Goal: Register for event/course

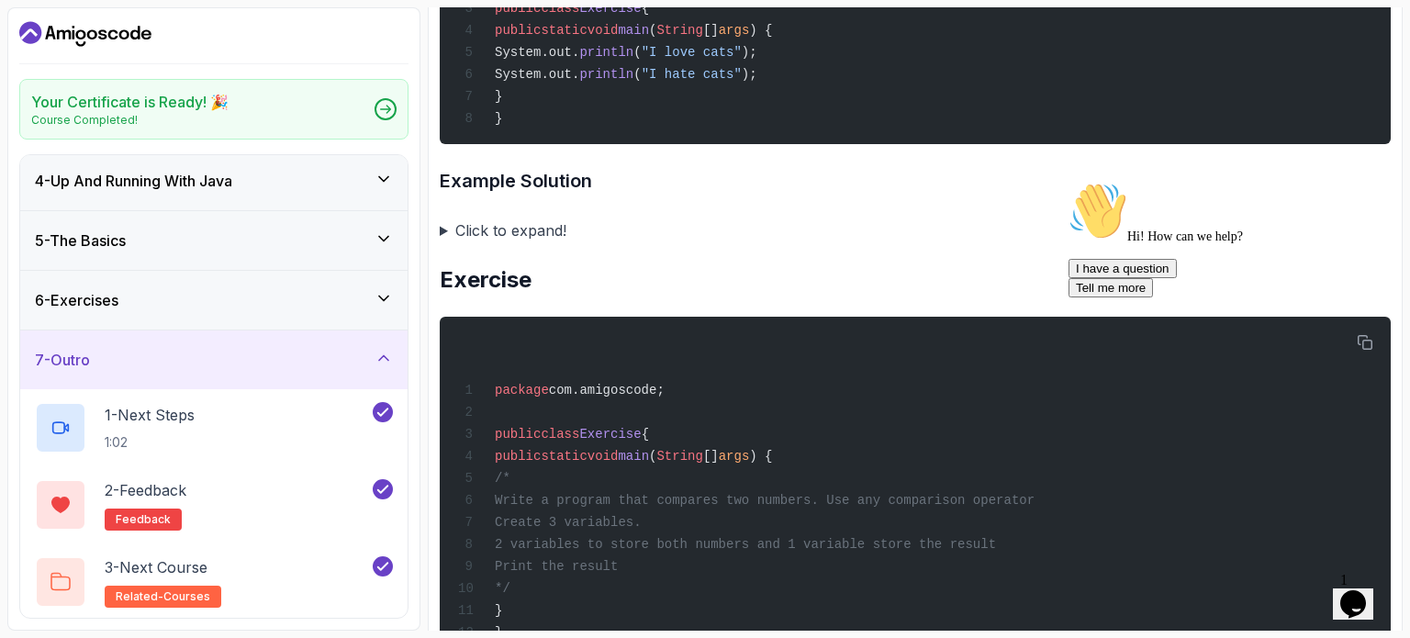
scroll to position [954, 0]
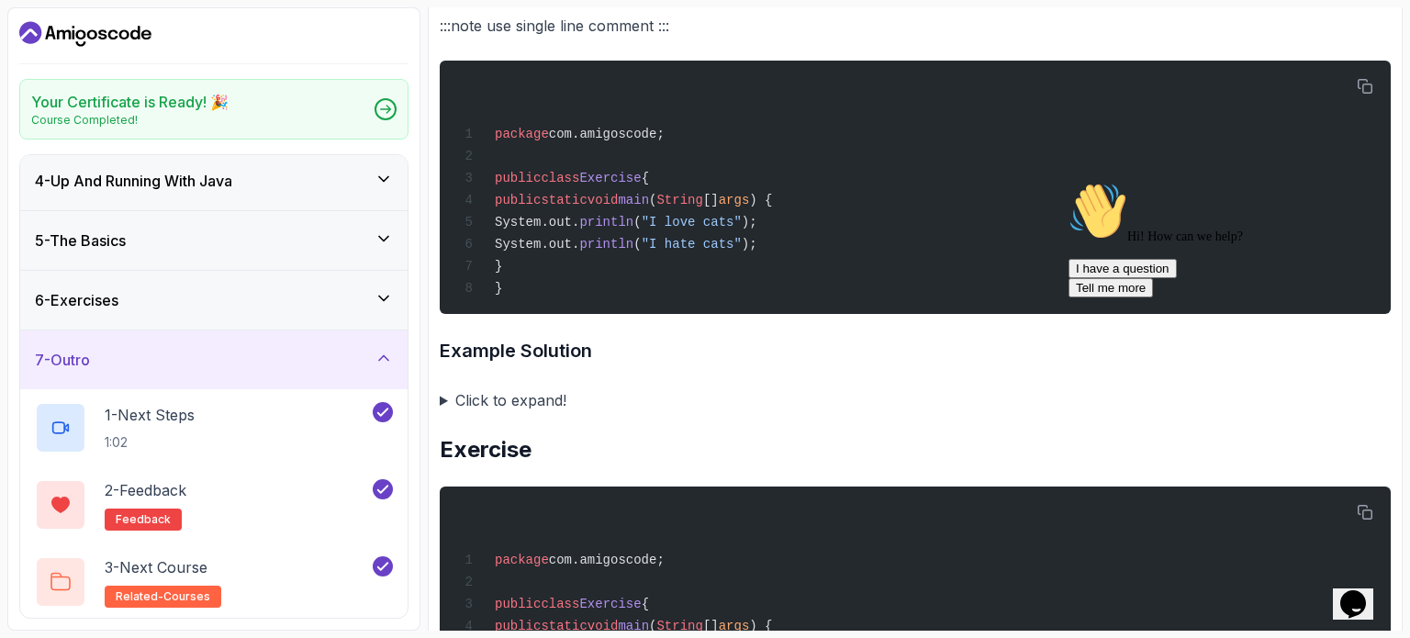
click at [497, 400] on summary "Click to expand!" at bounding box center [915, 400] width 951 height 26
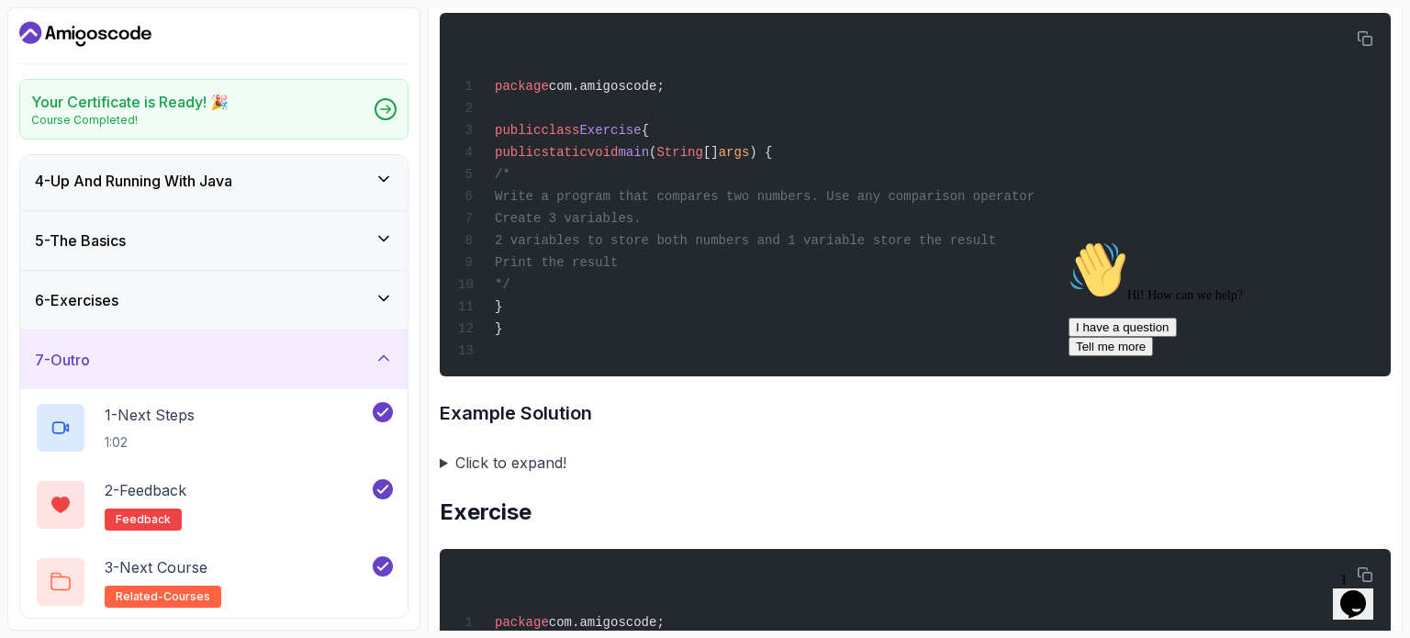
scroll to position [1652, 0]
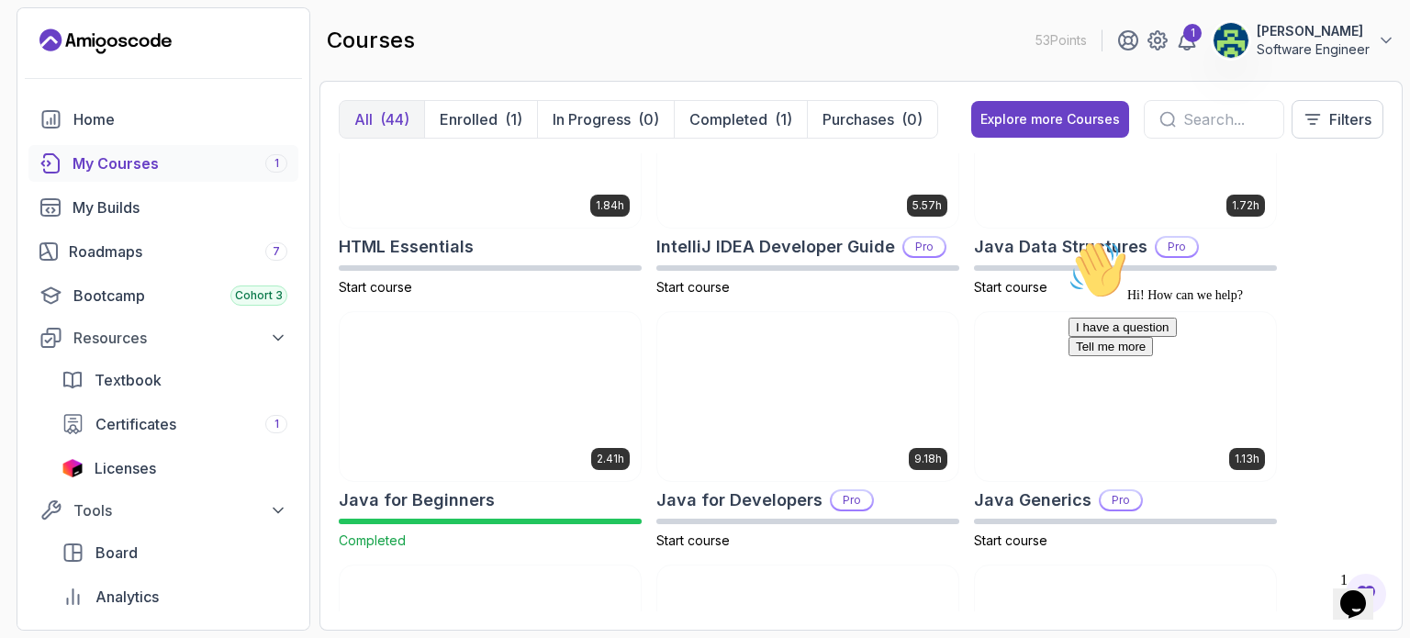
scroll to position [1028, 0]
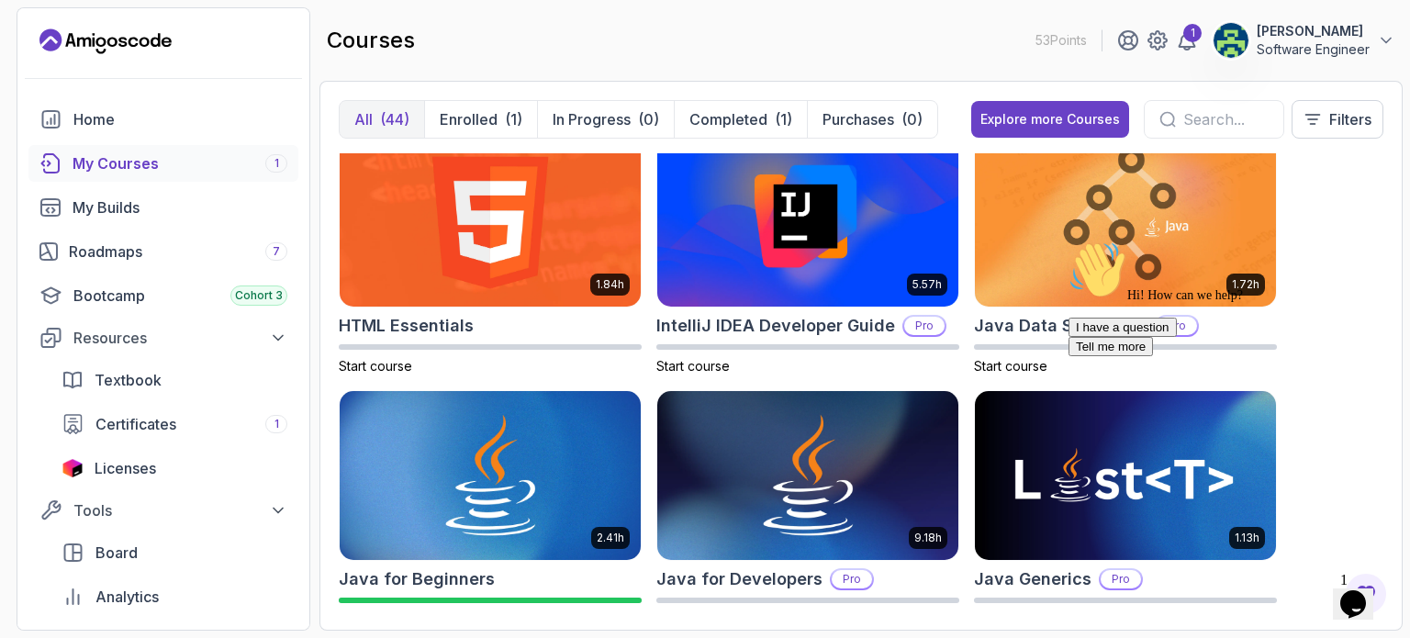
click at [1081, 240] on div "Hi! How can we help? I have a question Tell me more" at bounding box center [1233, 298] width 330 height 116
click at [1140, 207] on img at bounding box center [1125, 222] width 316 height 177
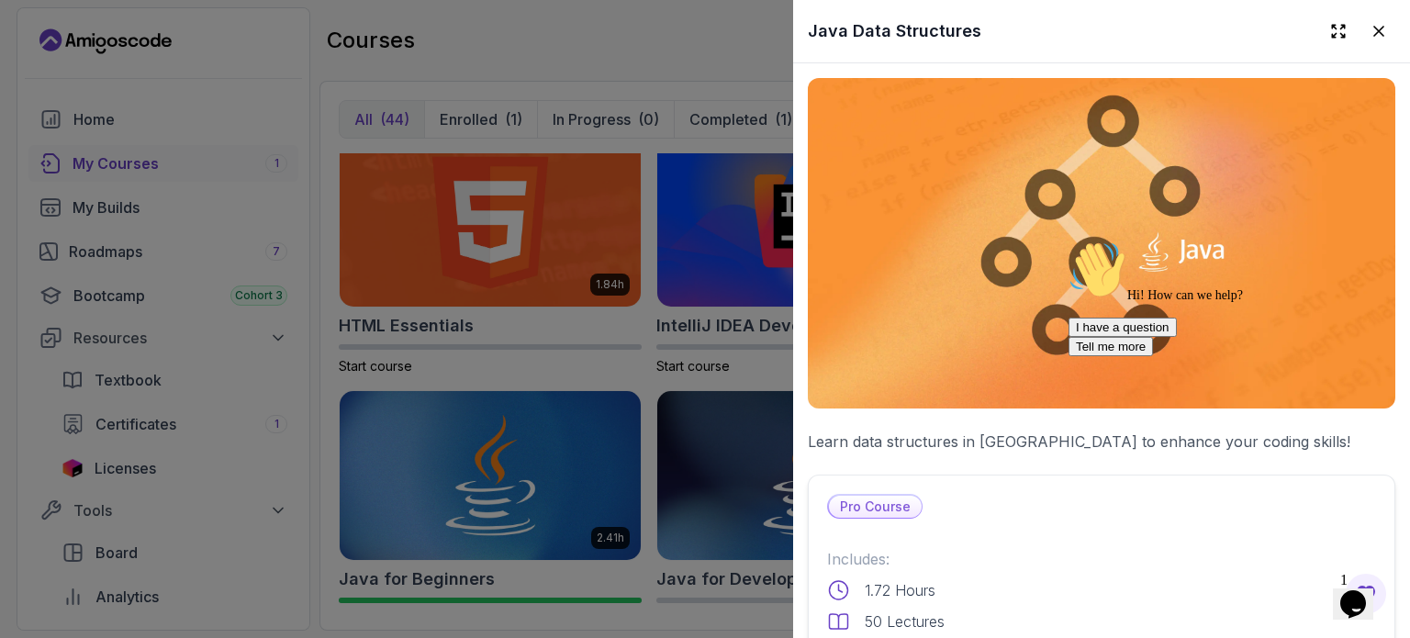
click at [1068, 240] on icon "Chat attention grabber" at bounding box center [1068, 240] width 0 height 0
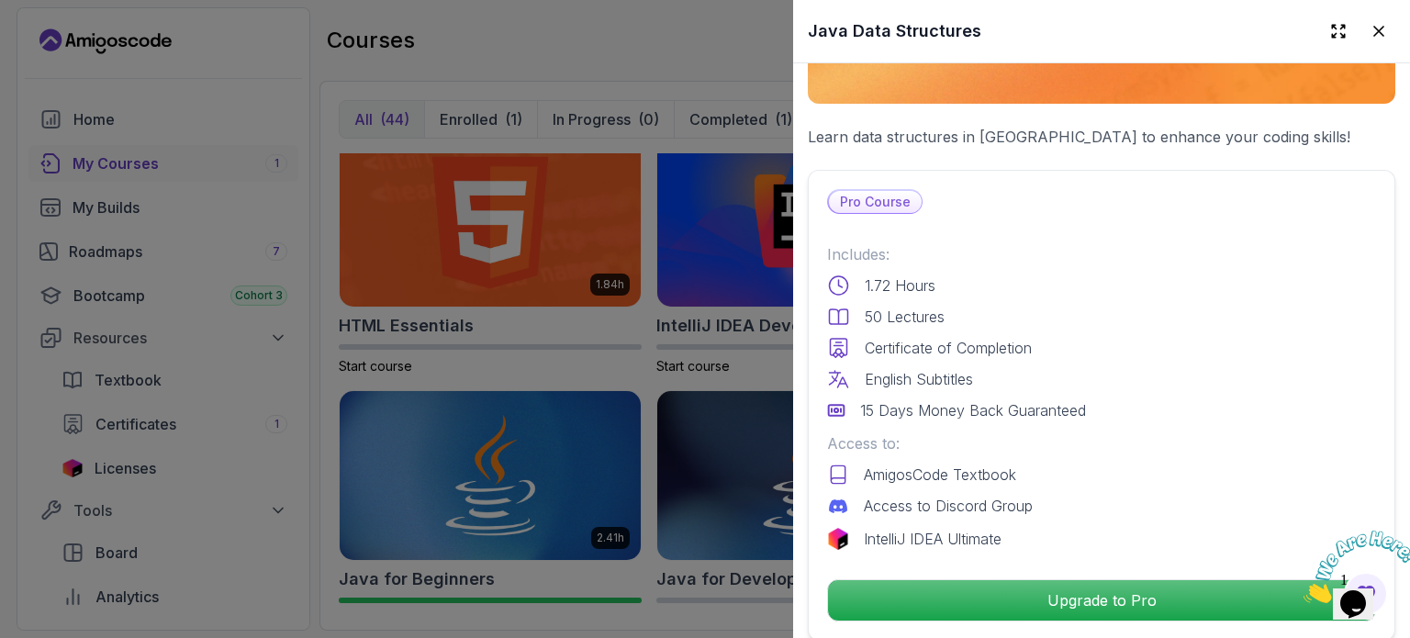
scroll to position [304, 0]
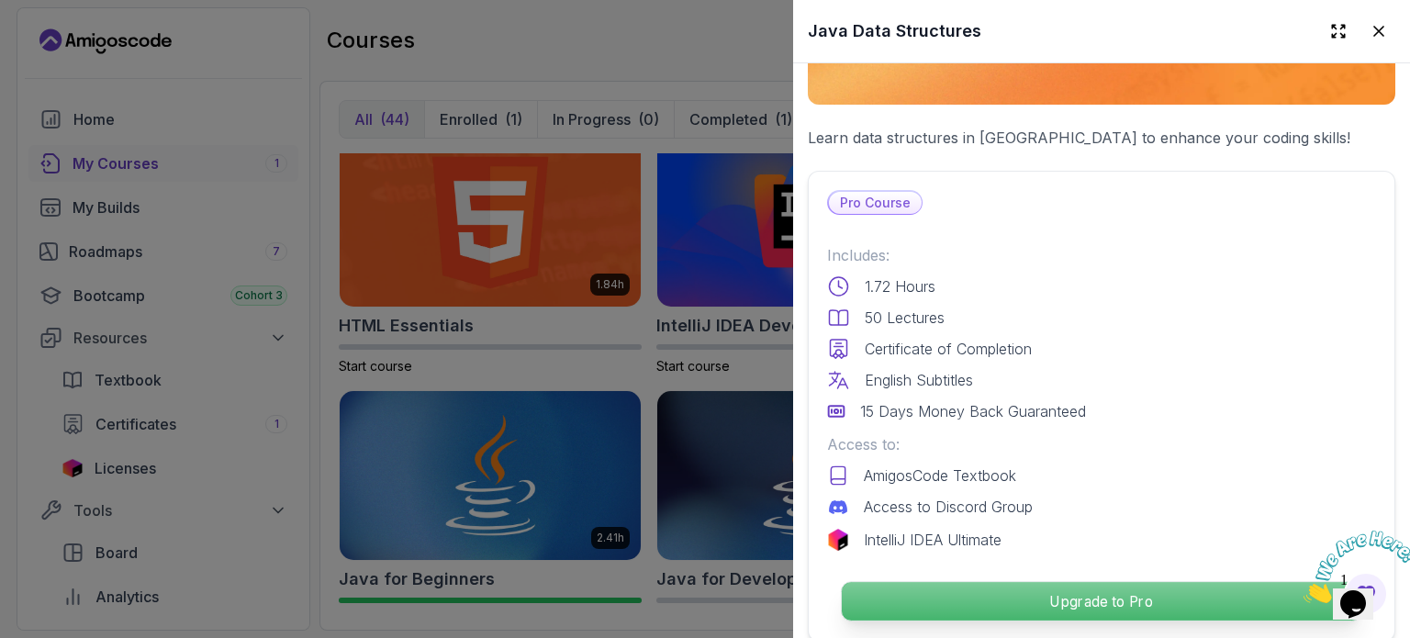
click at [1232, 585] on p "Upgrade to Pro" at bounding box center [1101, 601] width 519 height 39
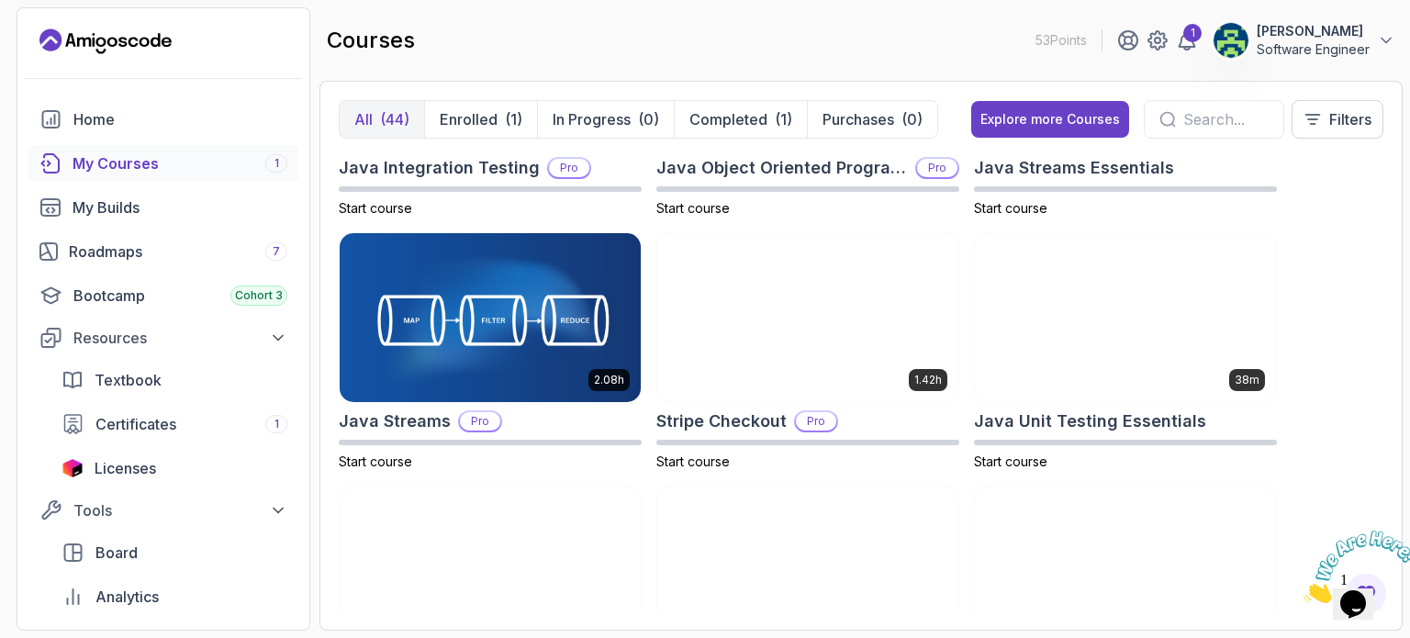
scroll to position [1689, 0]
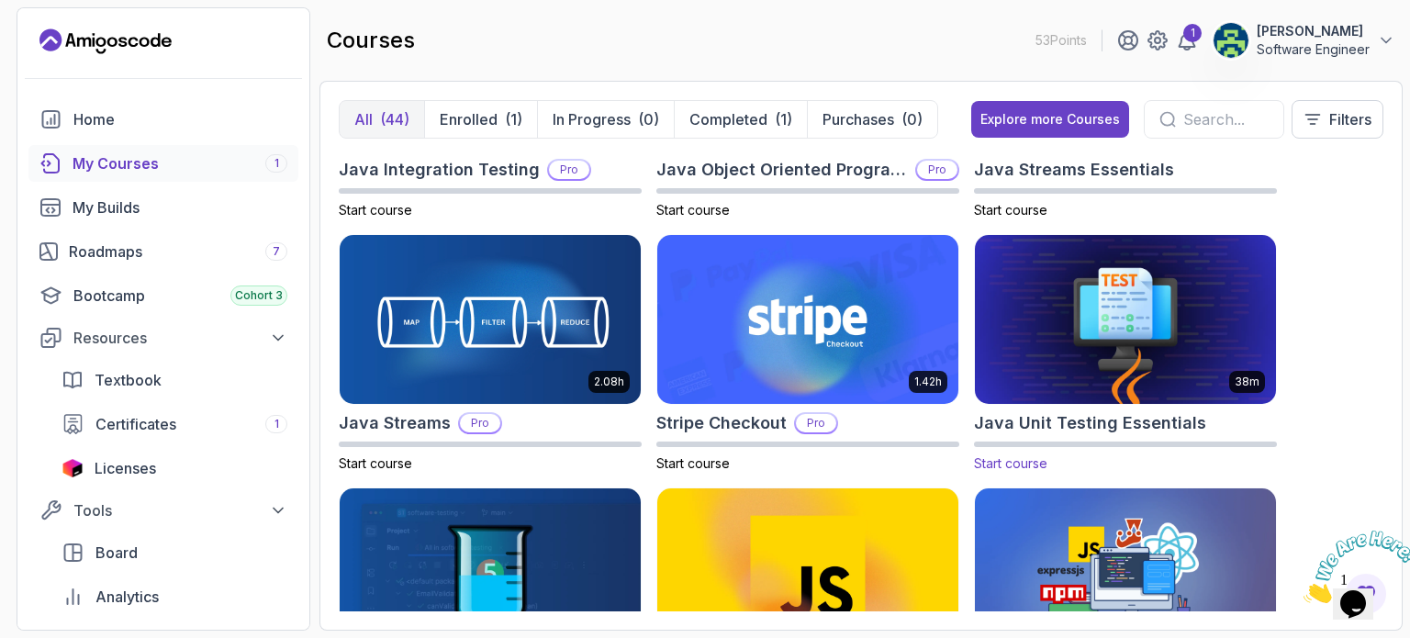
click at [1128, 346] on img at bounding box center [1125, 319] width 316 height 177
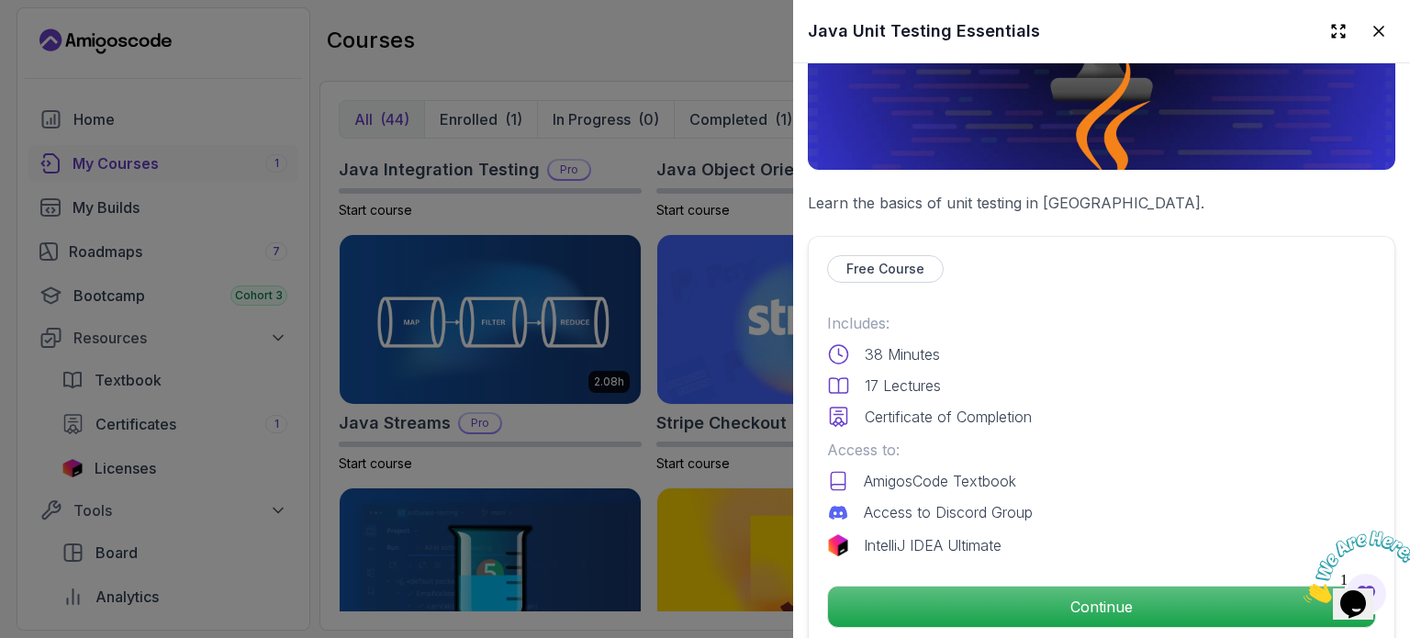
scroll to position [0, 0]
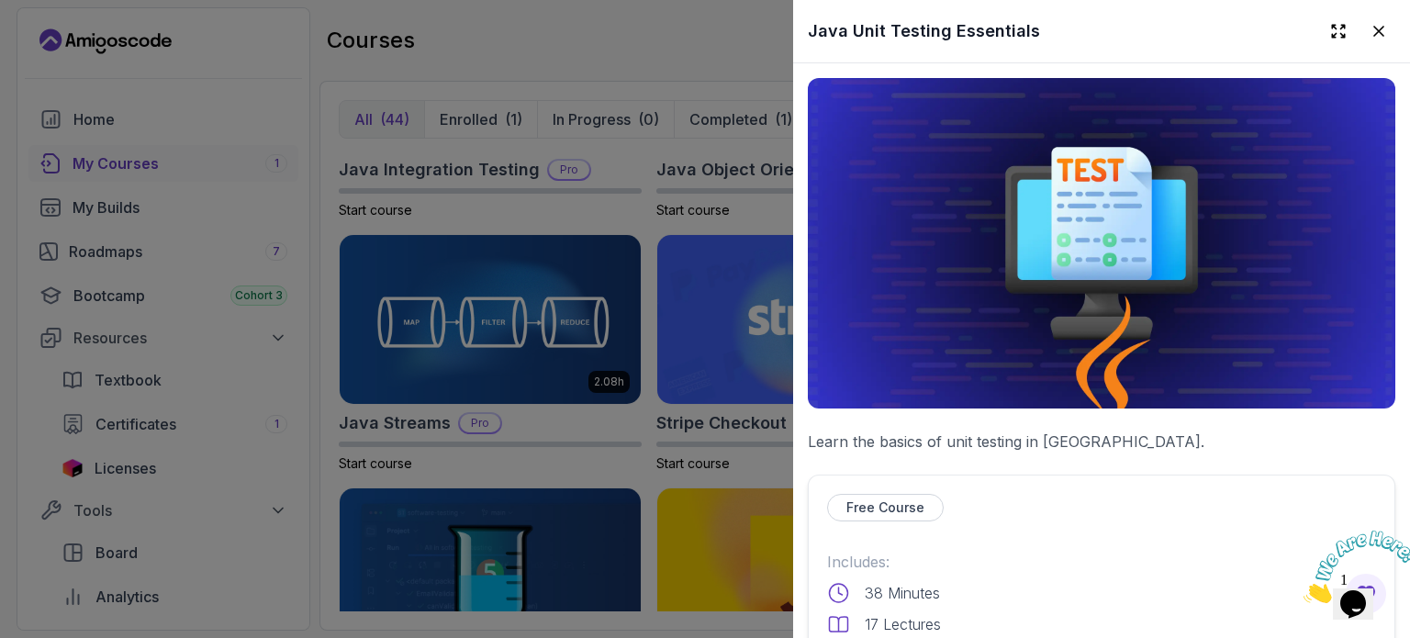
click at [272, 301] on div at bounding box center [705, 319] width 1410 height 638
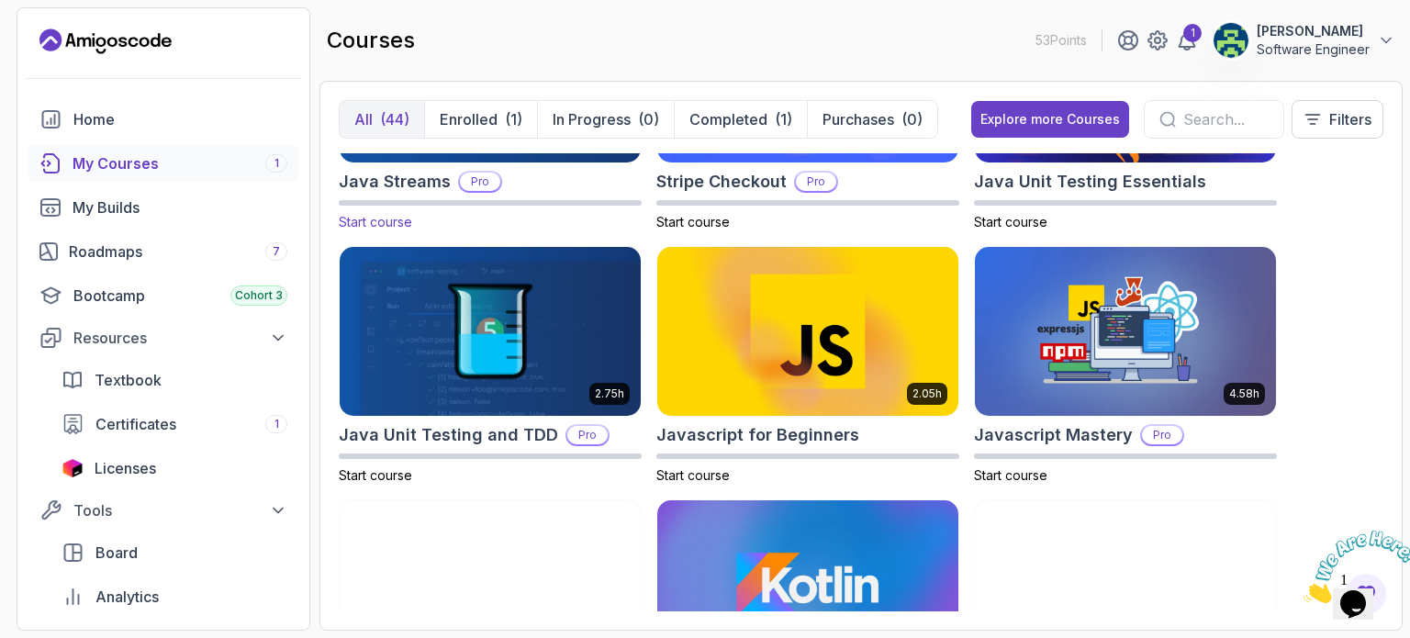
scroll to position [1932, 0]
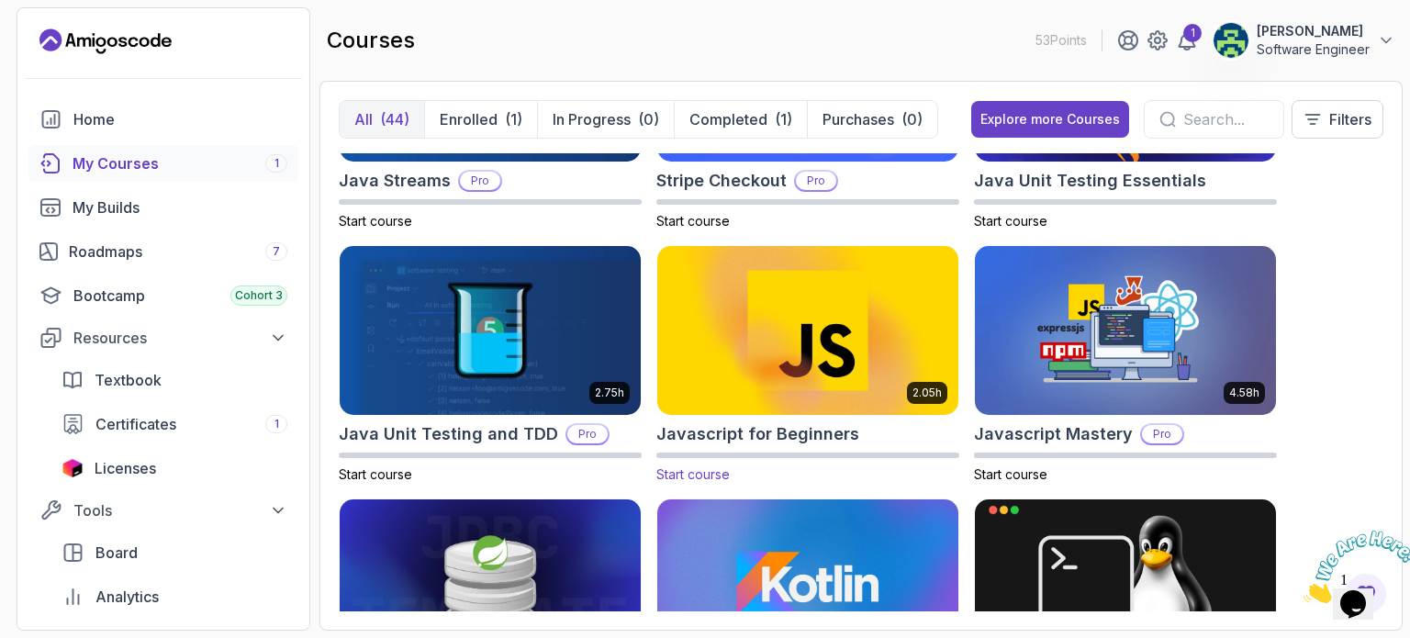
click at [802, 362] on img at bounding box center [808, 329] width 316 height 177
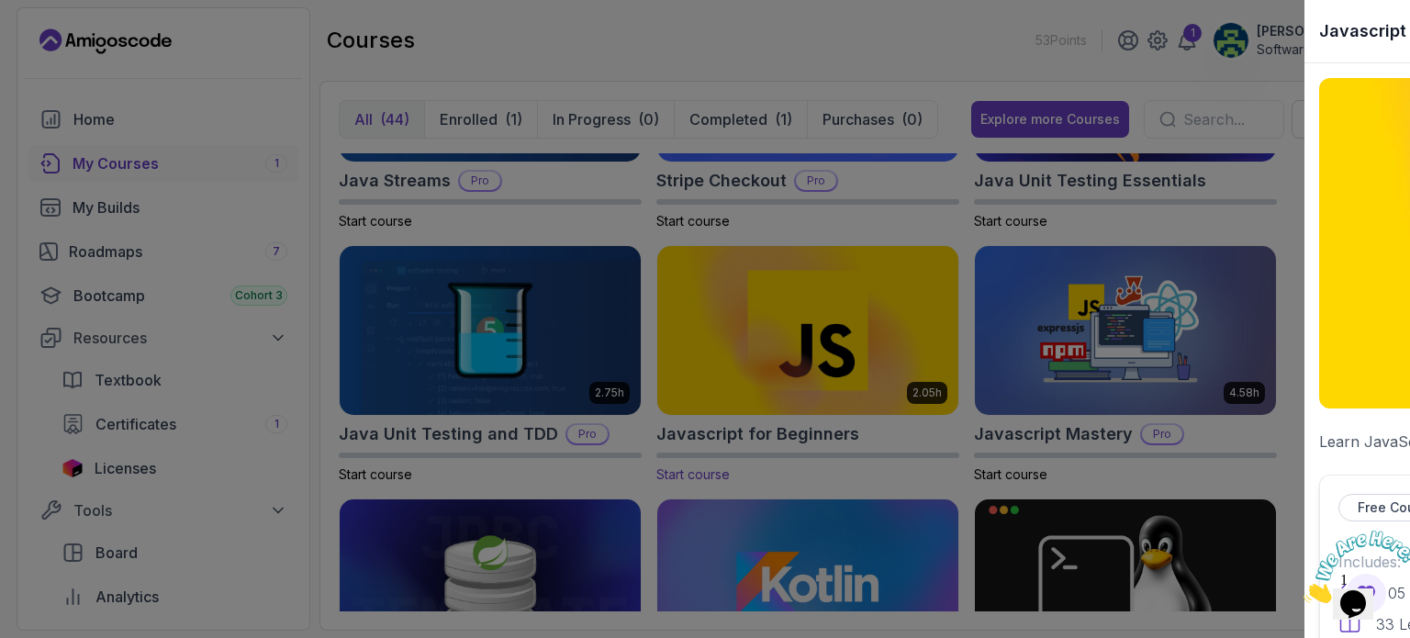
click at [802, 362] on div at bounding box center [705, 319] width 1410 height 638
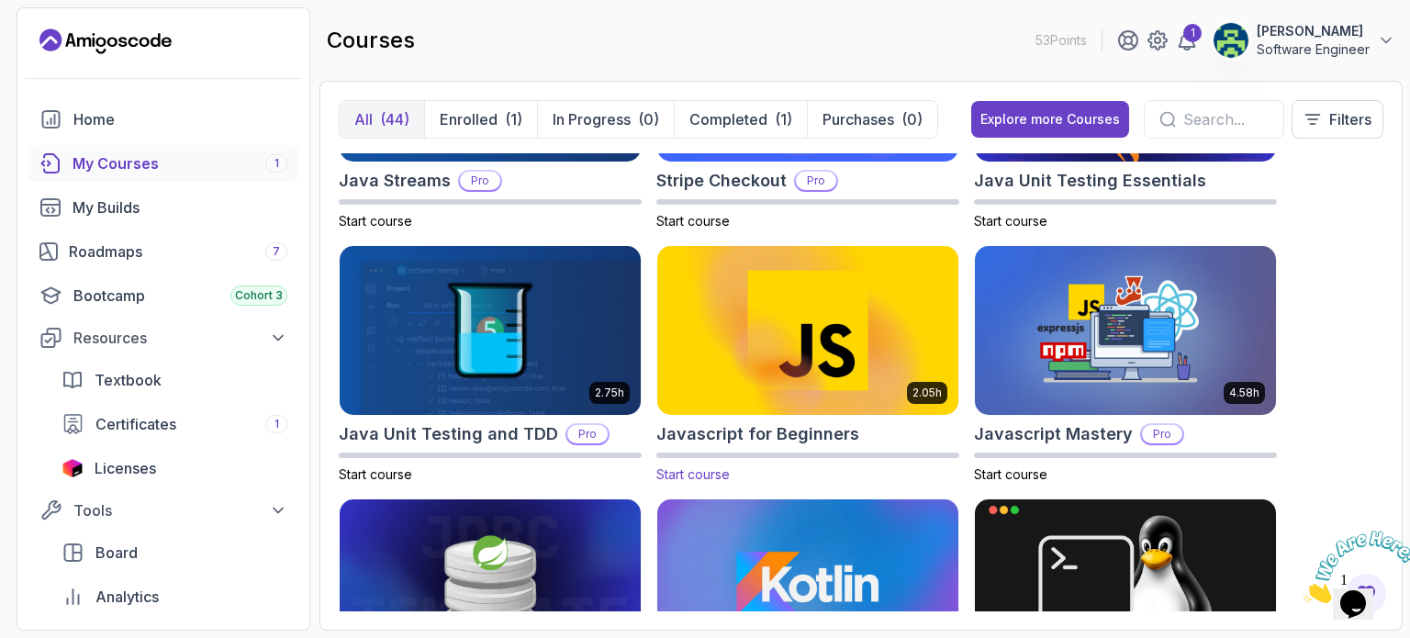
click at [802, 362] on img at bounding box center [808, 329] width 316 height 177
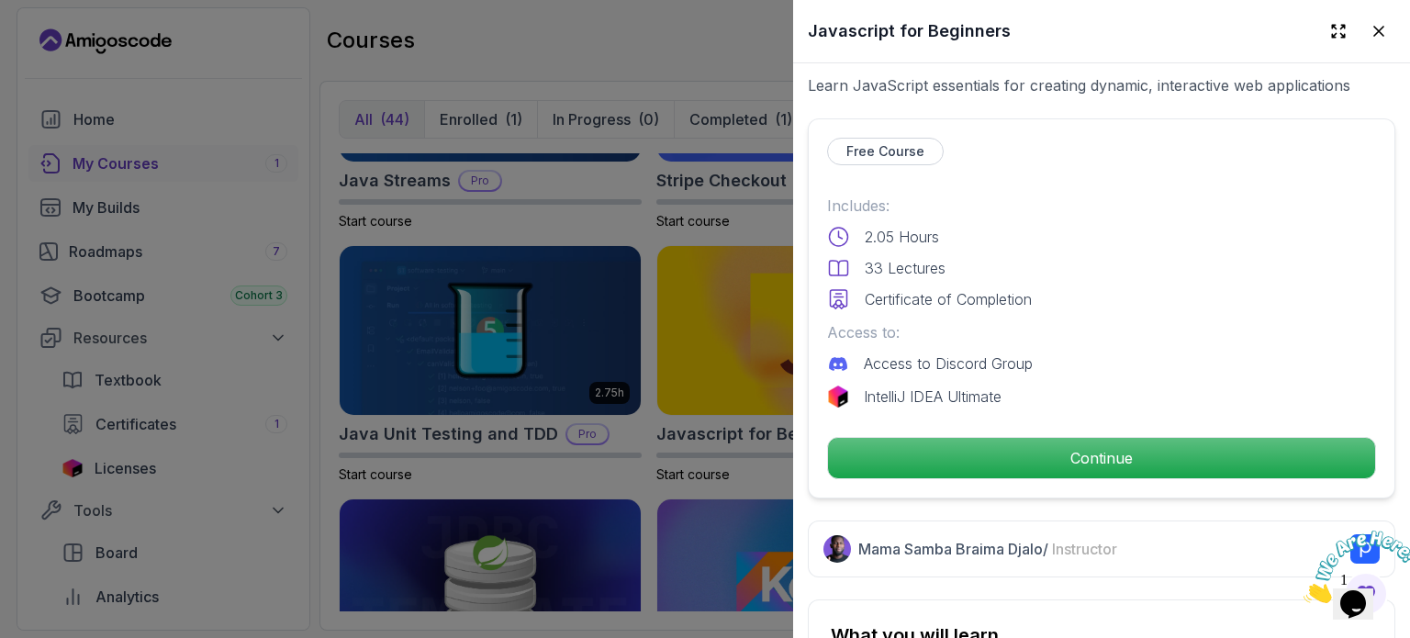
scroll to position [340, 0]
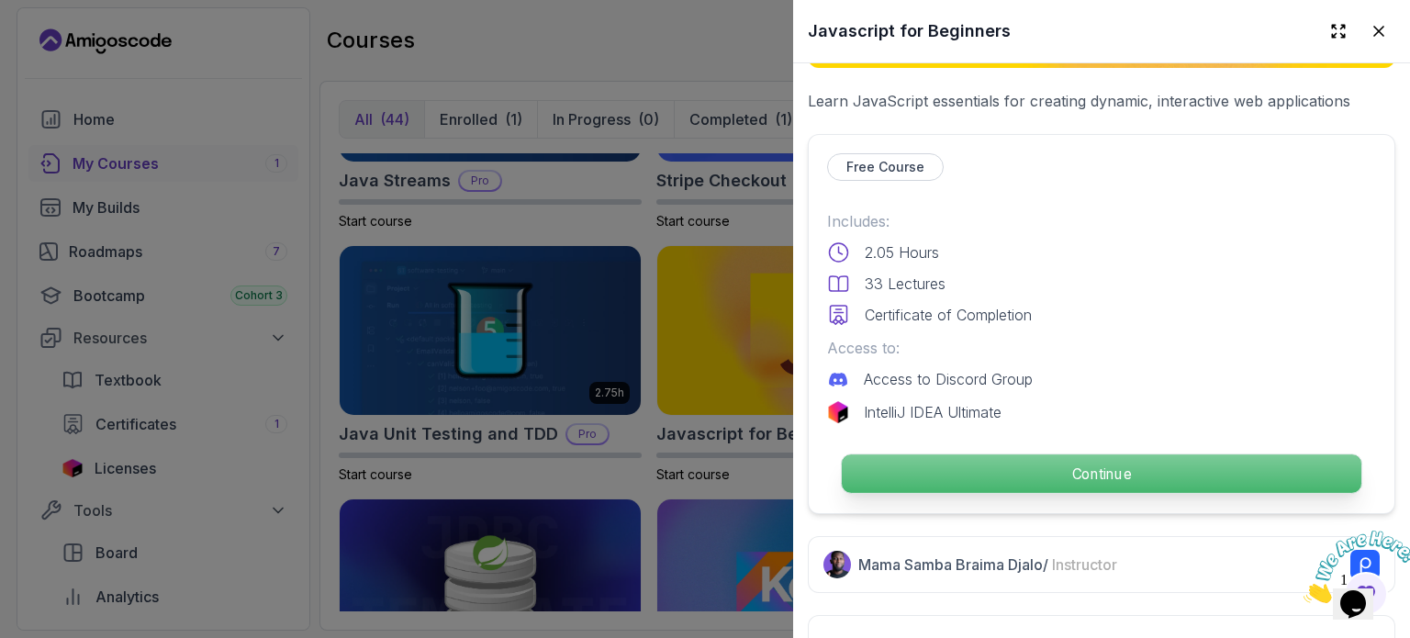
click at [1101, 468] on p "Continue" at bounding box center [1101, 473] width 519 height 39
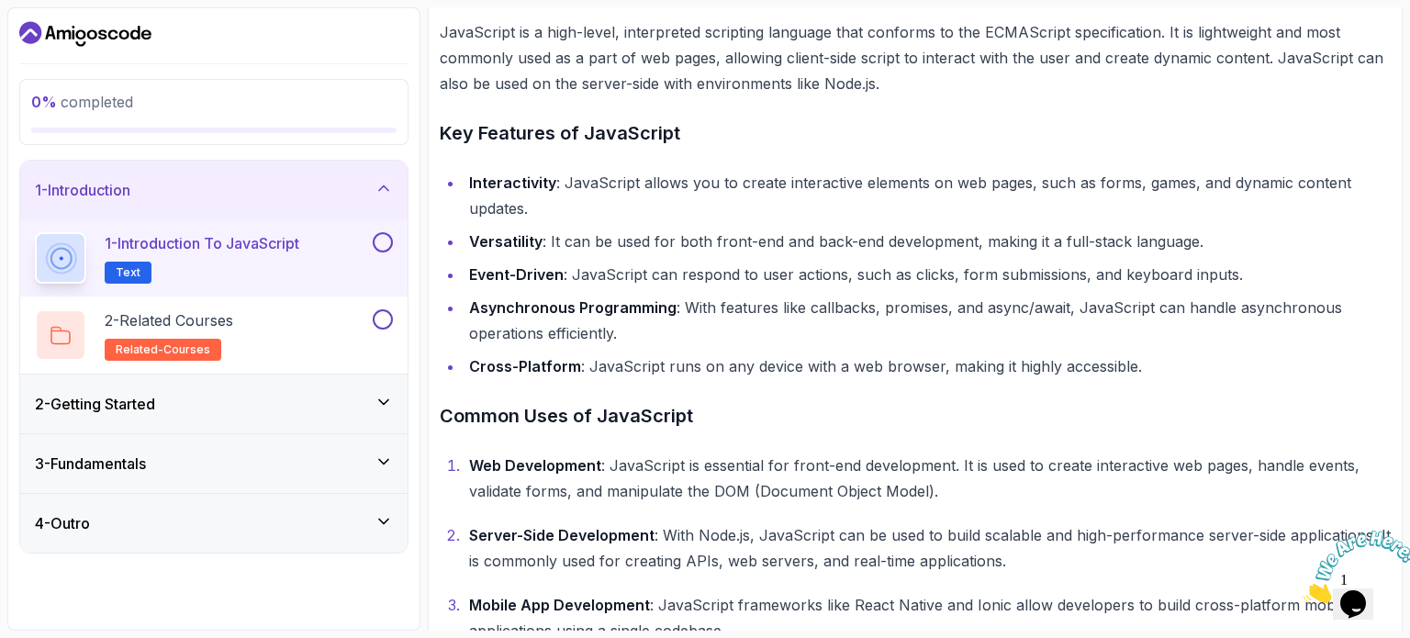
scroll to position [753, 0]
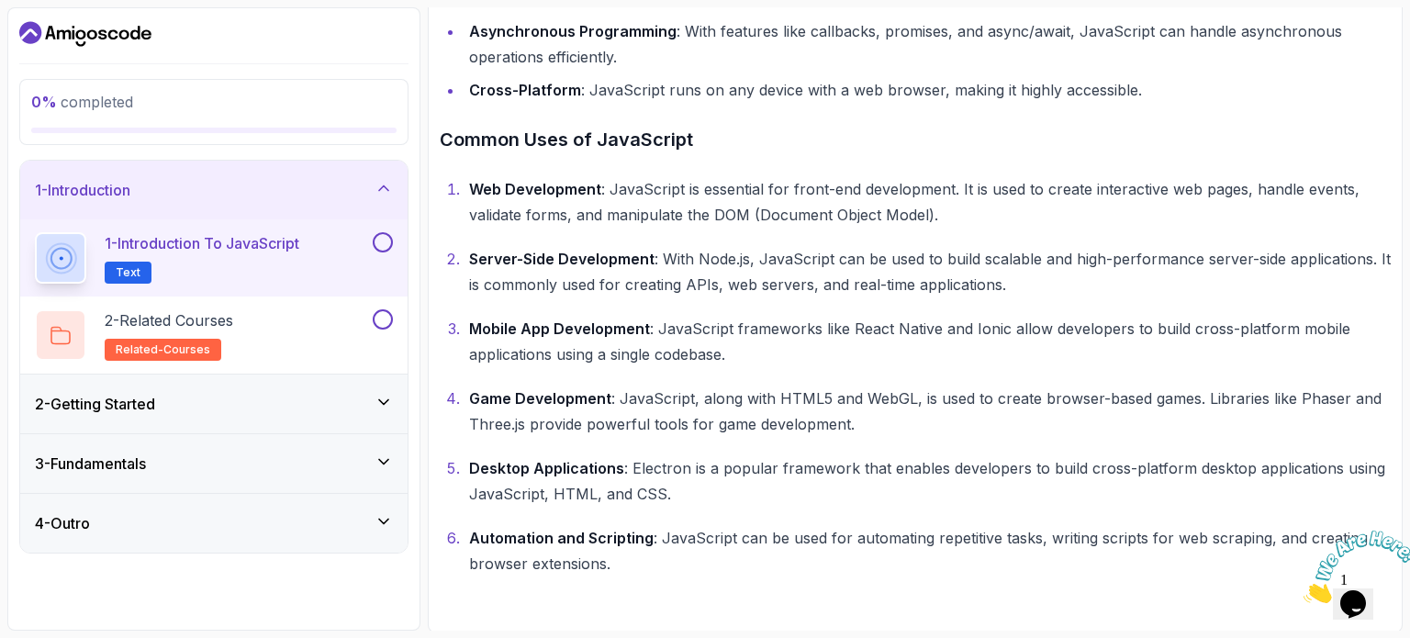
click at [374, 240] on button at bounding box center [383, 242] width 20 height 20
click at [293, 332] on div "2 - Related Courses related-courses" at bounding box center [202, 334] width 334 height 51
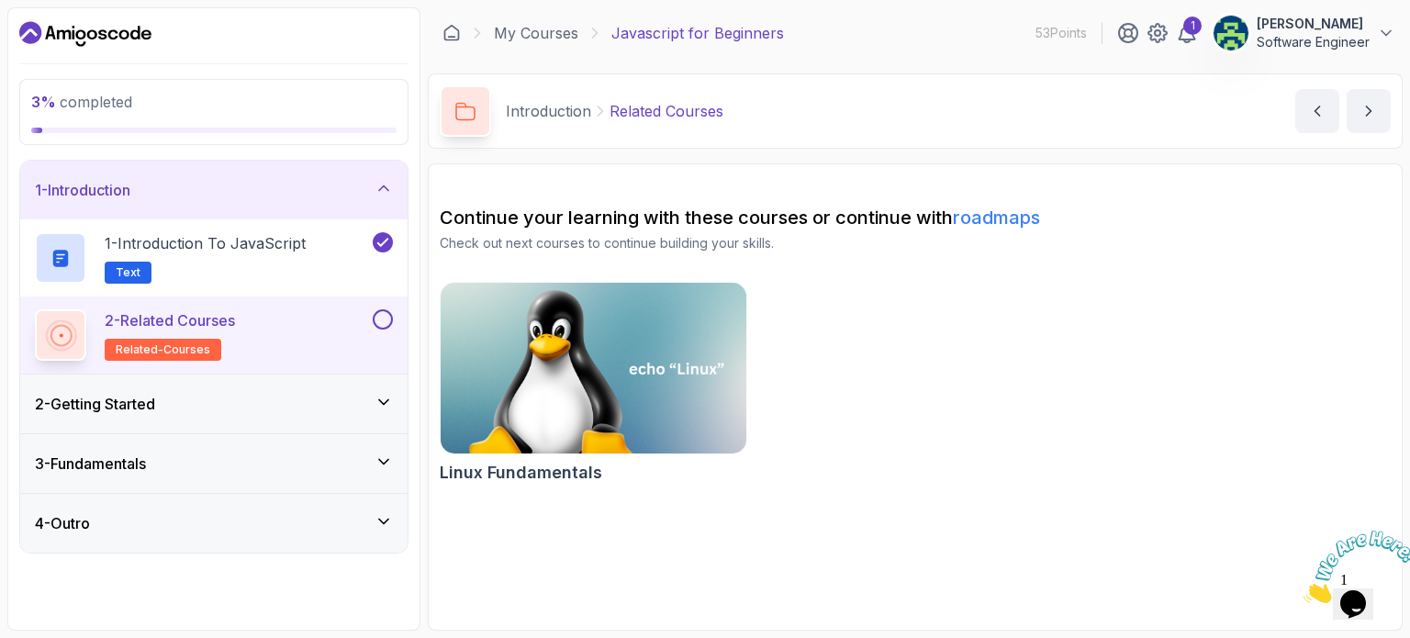
click at [385, 324] on button at bounding box center [383, 319] width 20 height 20
click at [355, 398] on div "2 - Getting Started" at bounding box center [214, 404] width 358 height 22
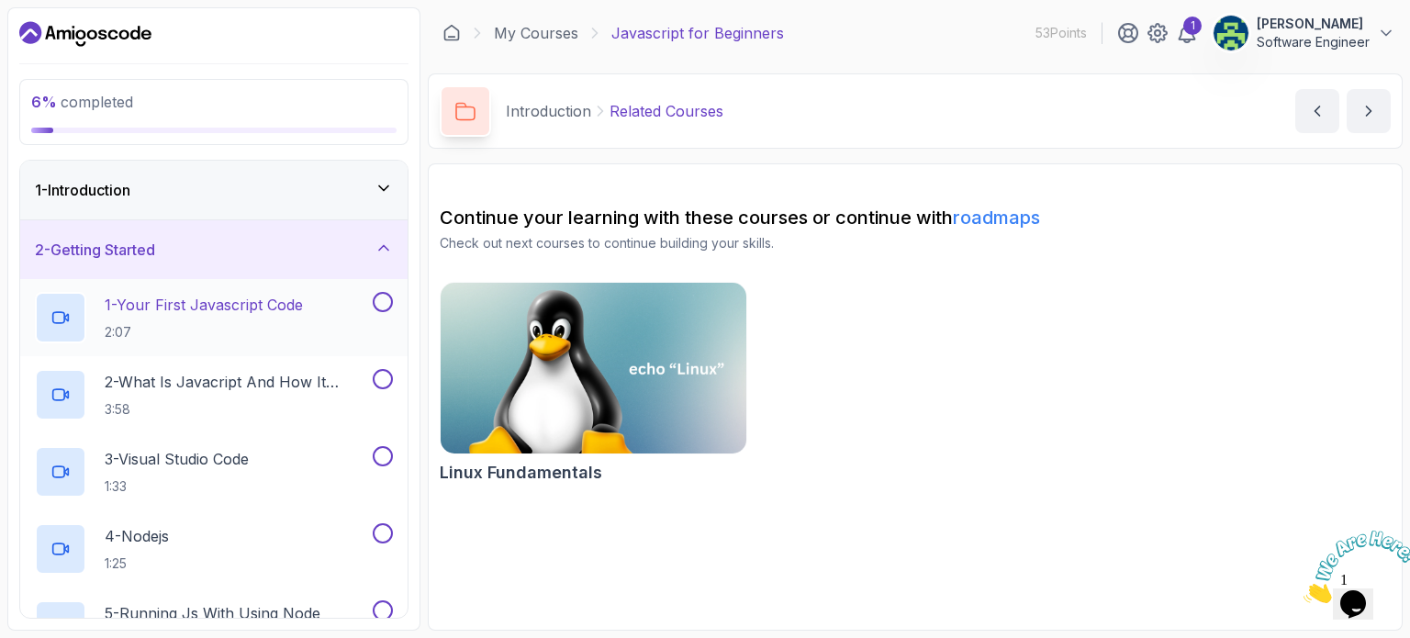
click at [334, 316] on div "1 - Your First Javascript Code 2:07" at bounding box center [202, 317] width 334 height 51
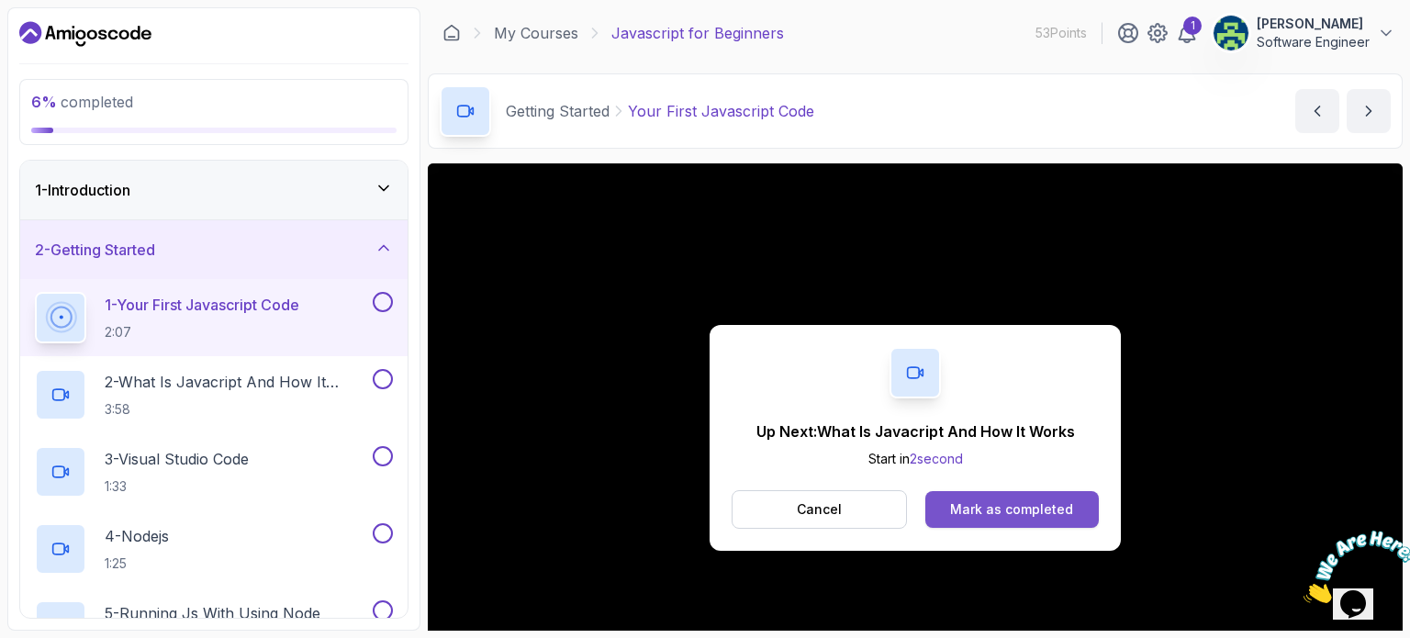
click at [966, 509] on div "Mark as completed" at bounding box center [1011, 509] width 123 height 18
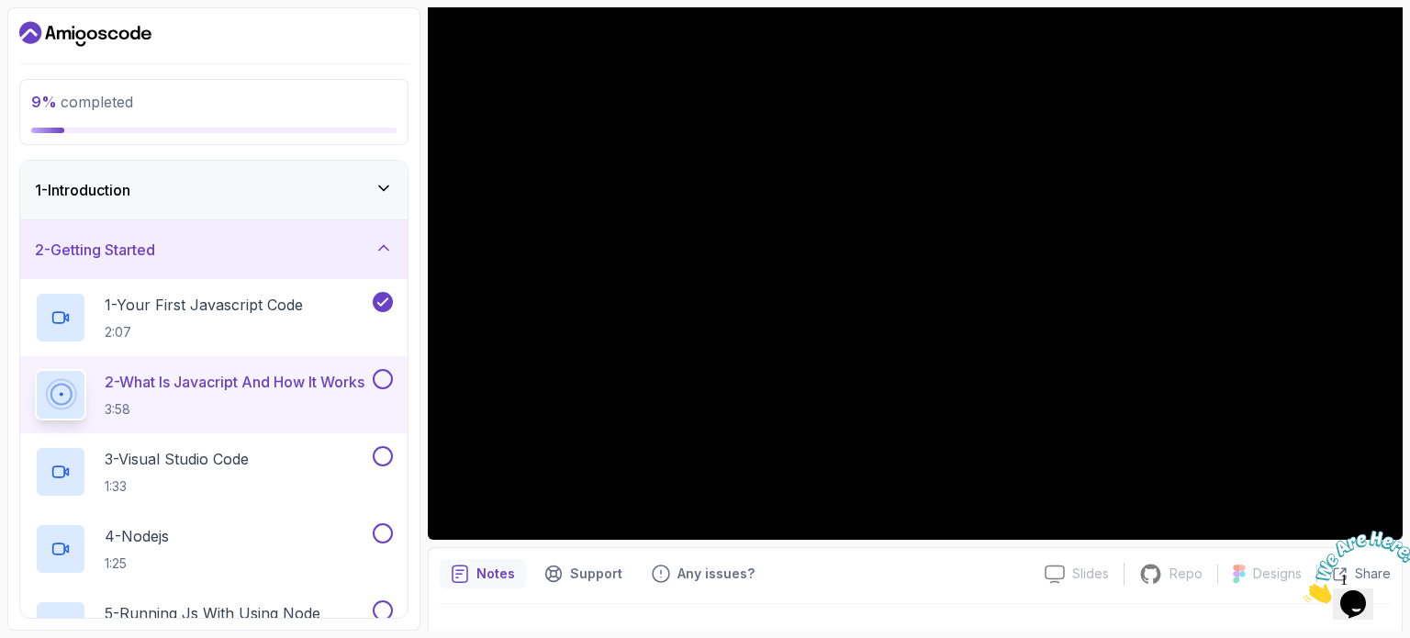
scroll to position [162, 0]
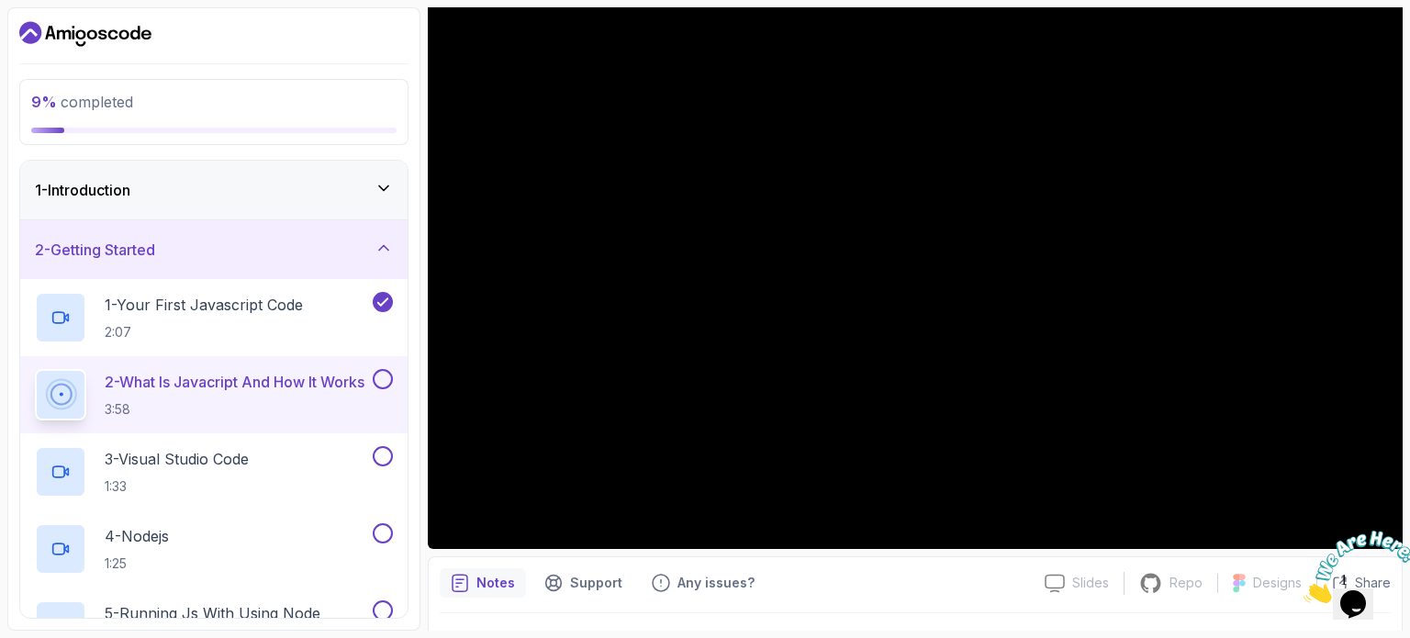
click at [381, 374] on button at bounding box center [383, 379] width 20 height 20
click at [338, 463] on div "3 - Visual Studio Code 1:33" at bounding box center [202, 471] width 334 height 51
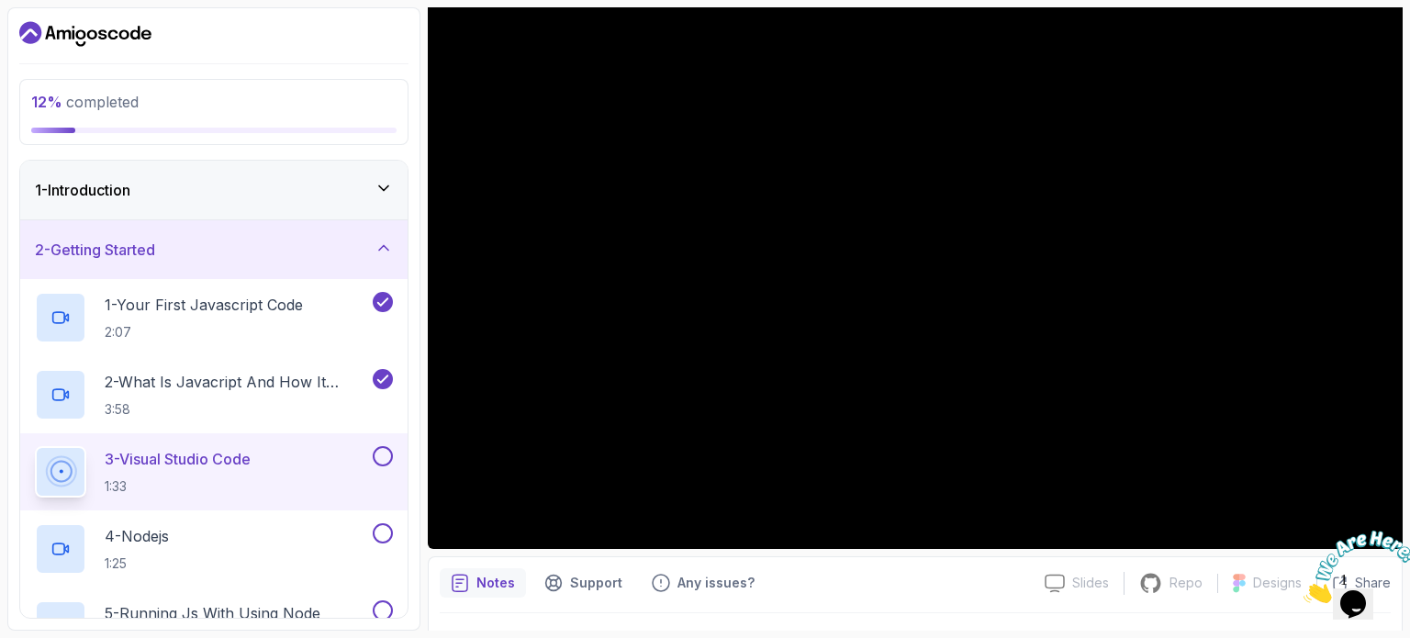
click at [375, 454] on button at bounding box center [383, 456] width 20 height 20
click at [385, 531] on button at bounding box center [383, 533] width 20 height 20
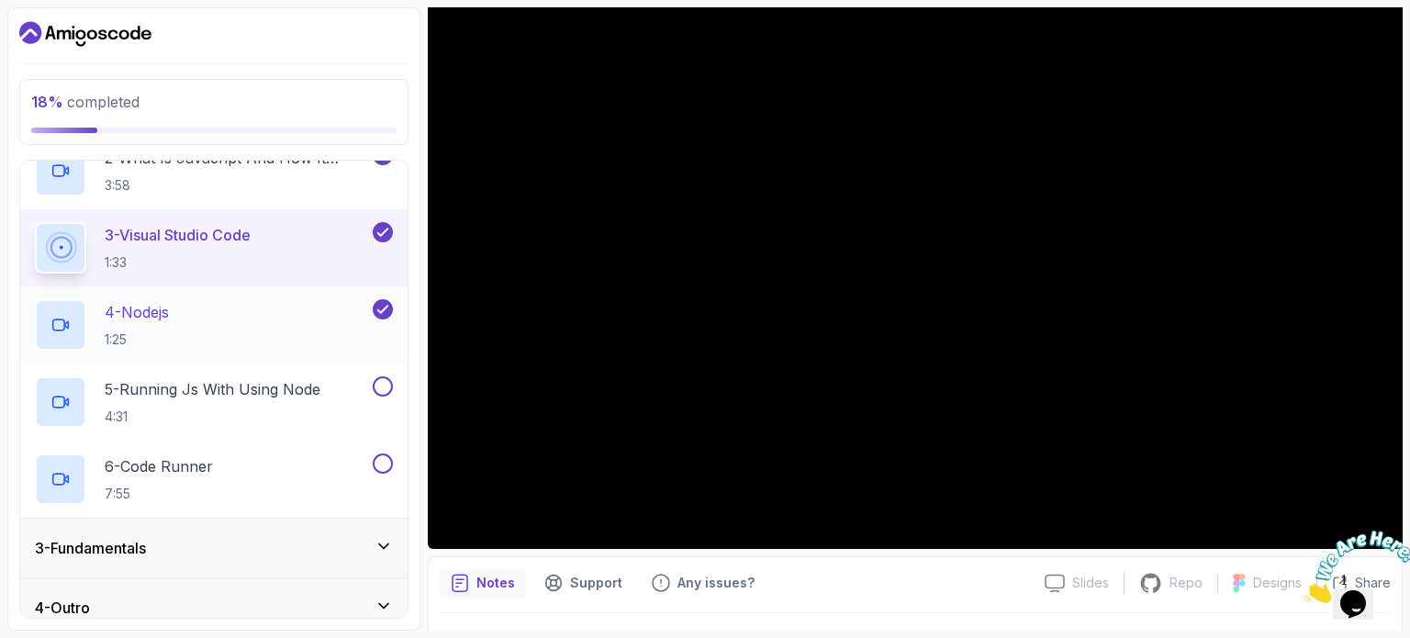
scroll to position [240, 0]
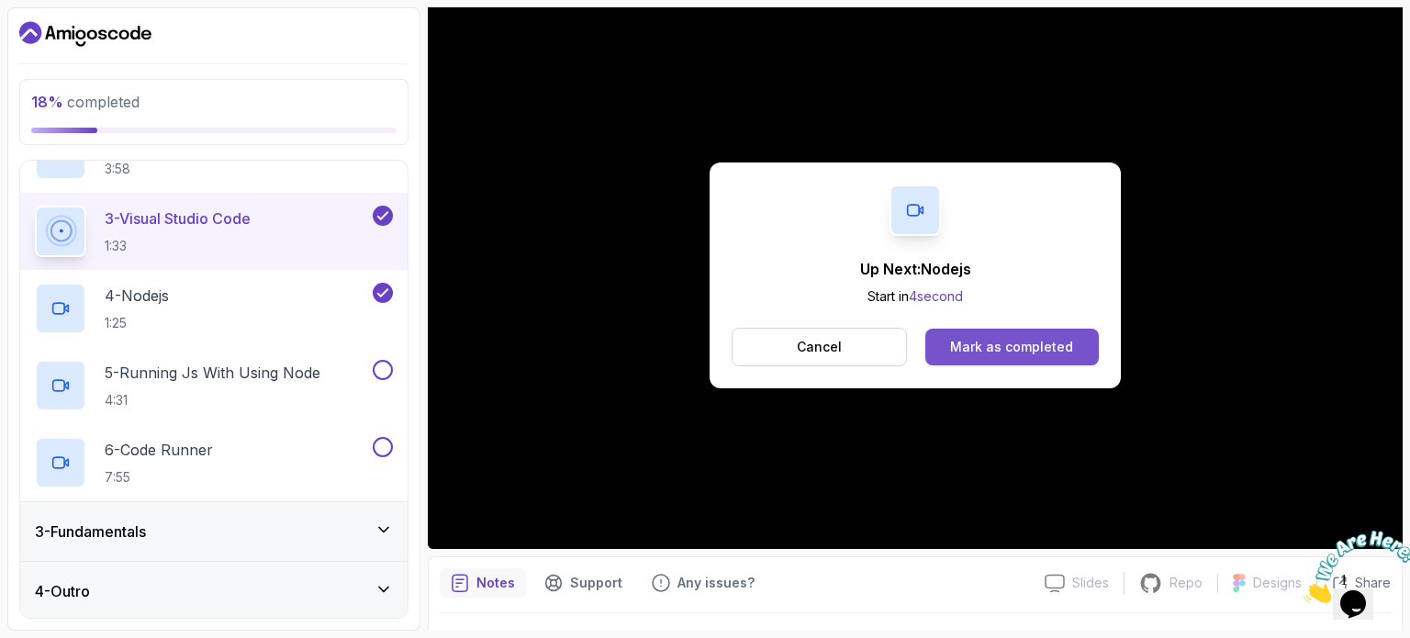
click at [992, 338] on div "Mark as completed" at bounding box center [1011, 347] width 123 height 18
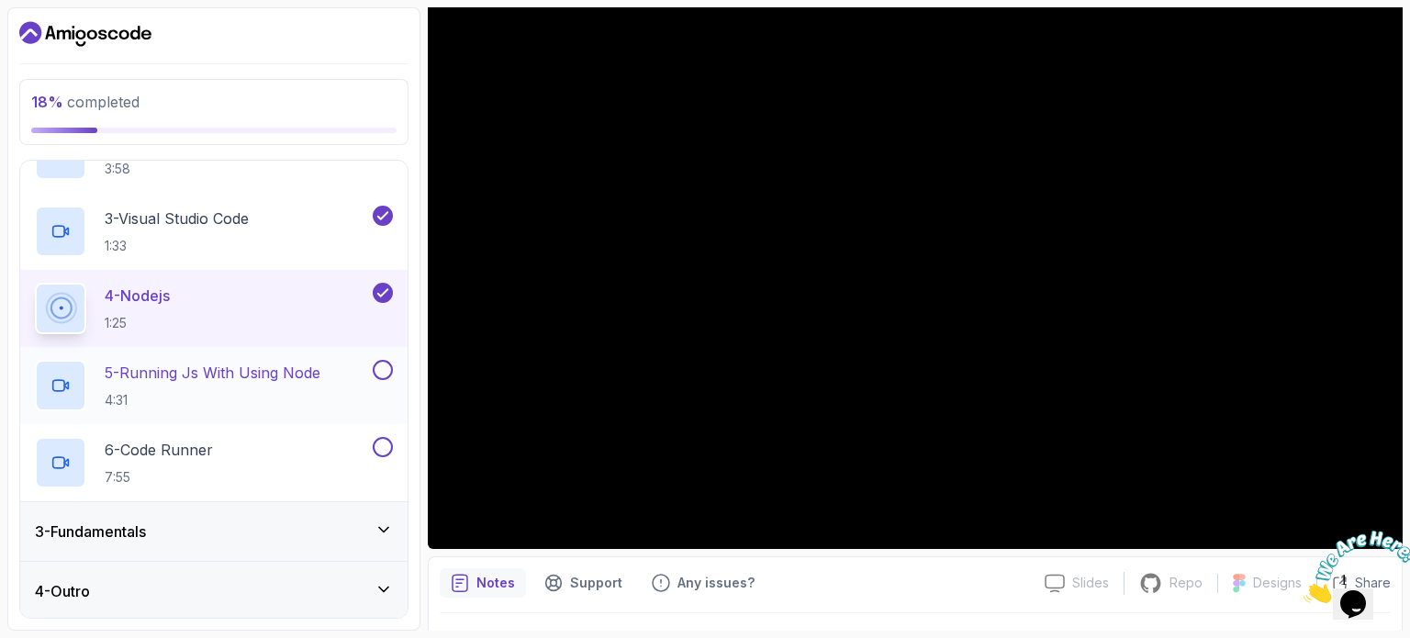
click at [385, 369] on button at bounding box center [383, 370] width 20 height 20
click at [385, 444] on button at bounding box center [383, 447] width 20 height 20
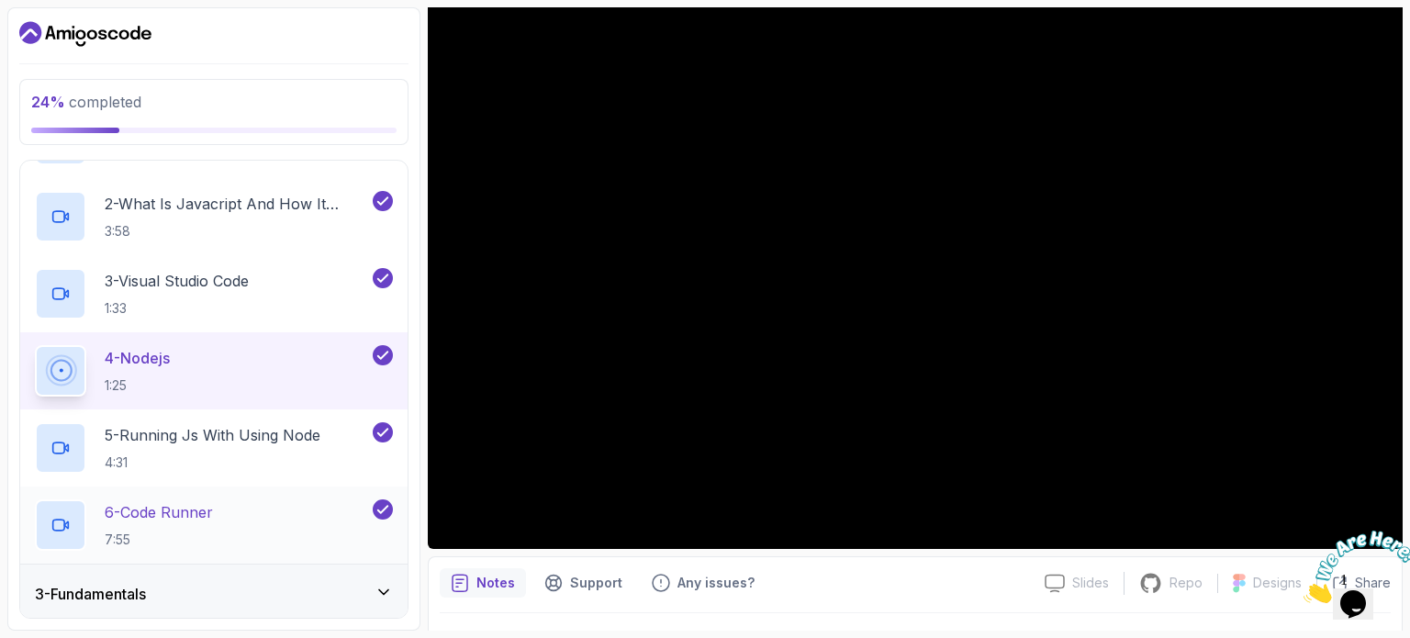
scroll to position [240, 0]
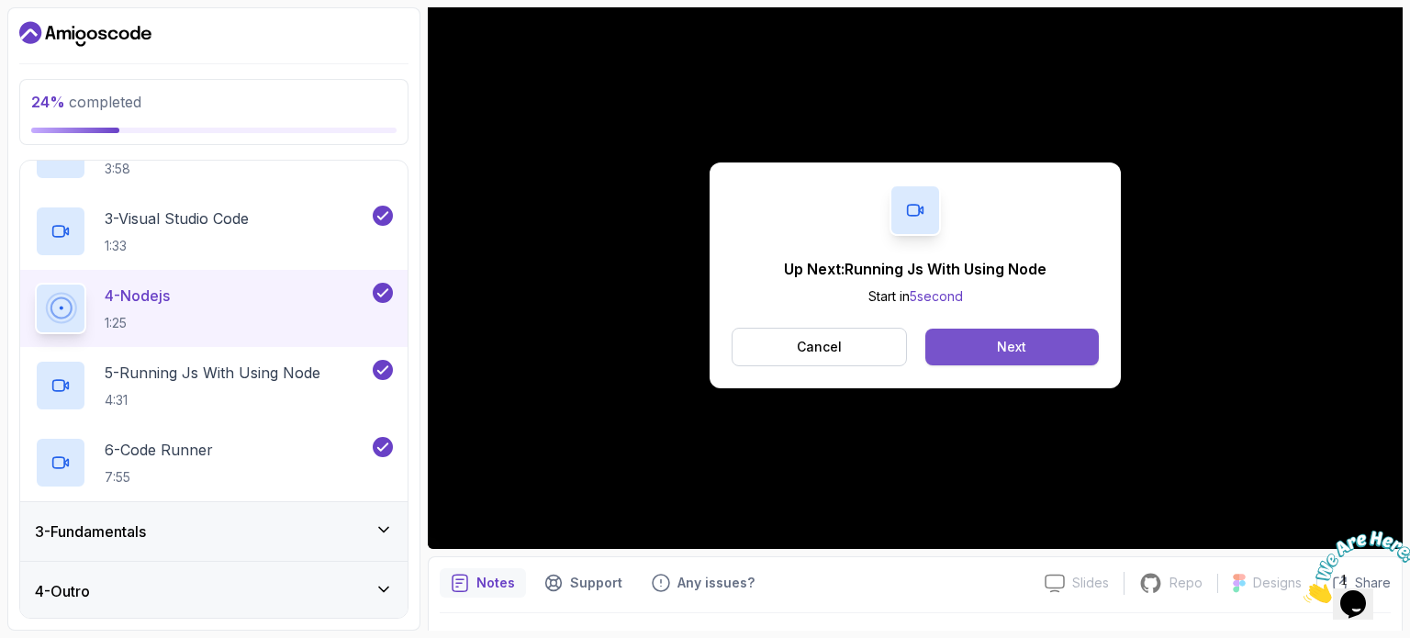
click at [943, 351] on button "Next" at bounding box center [1011, 347] width 173 height 37
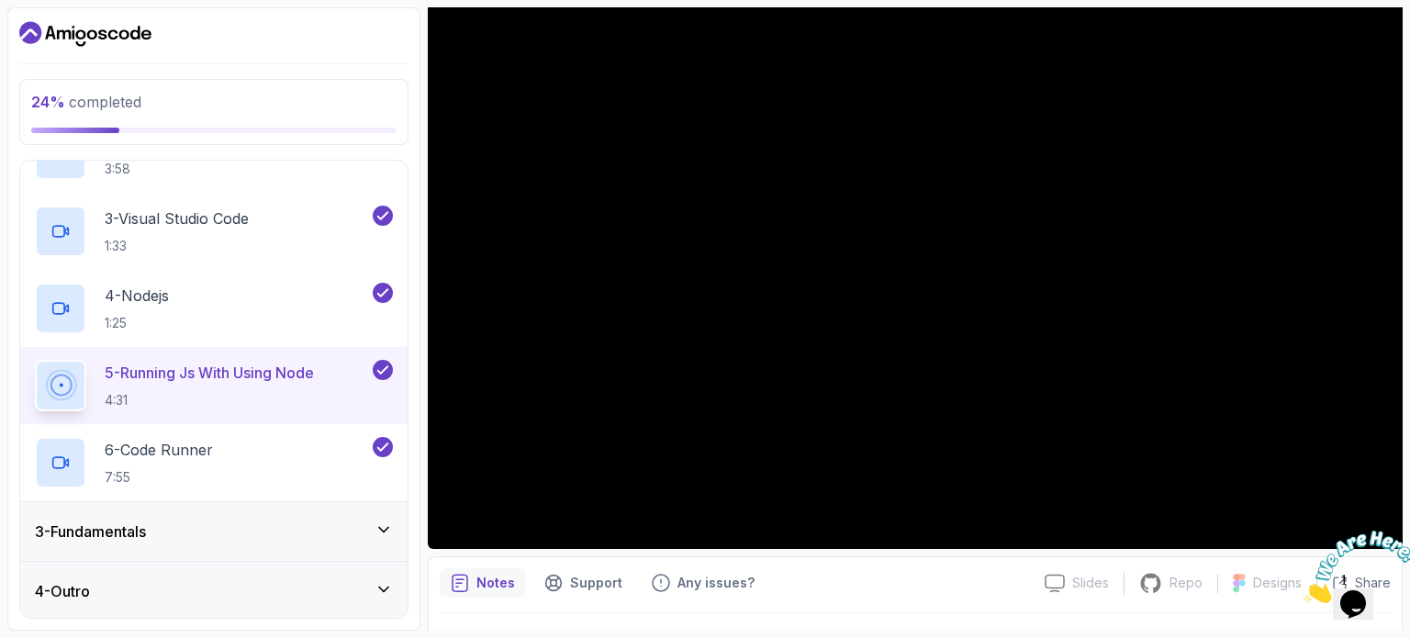
click at [374, 525] on div "3 - Fundamentals" at bounding box center [214, 531] width 358 height 22
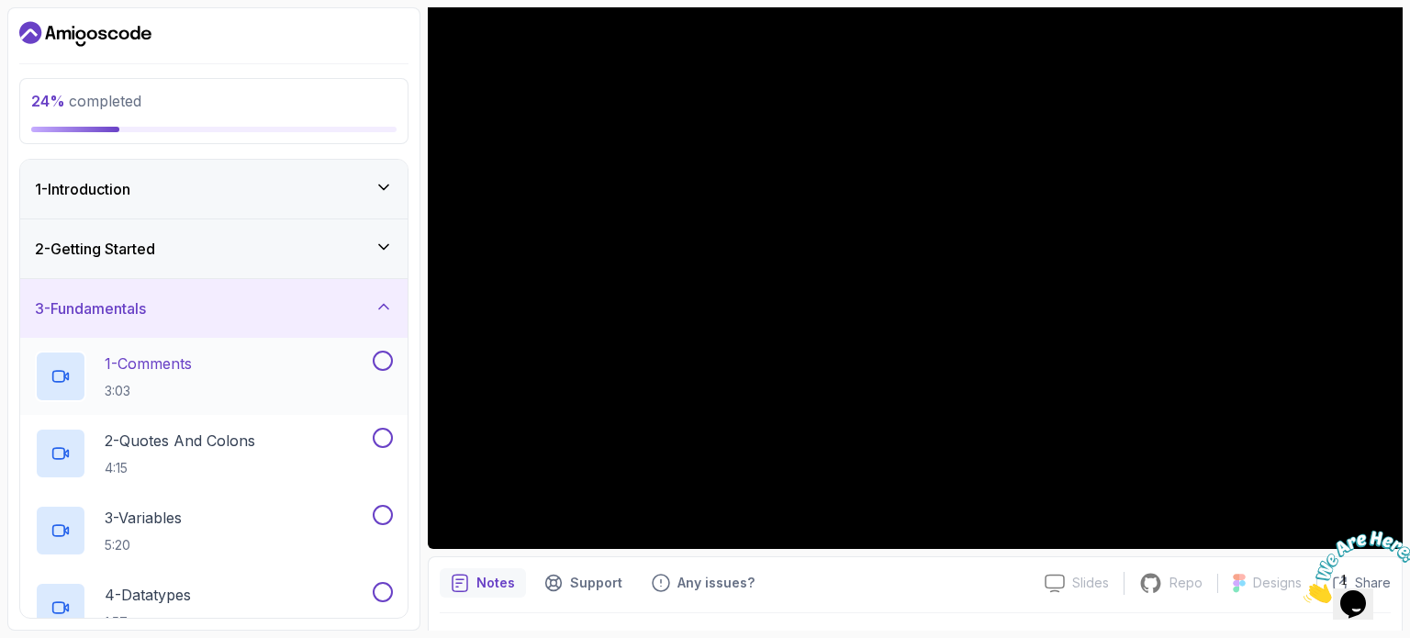
click at [375, 359] on button at bounding box center [383, 361] width 20 height 20
click at [373, 439] on button at bounding box center [383, 438] width 20 height 20
click at [374, 520] on div at bounding box center [381, 515] width 24 height 20
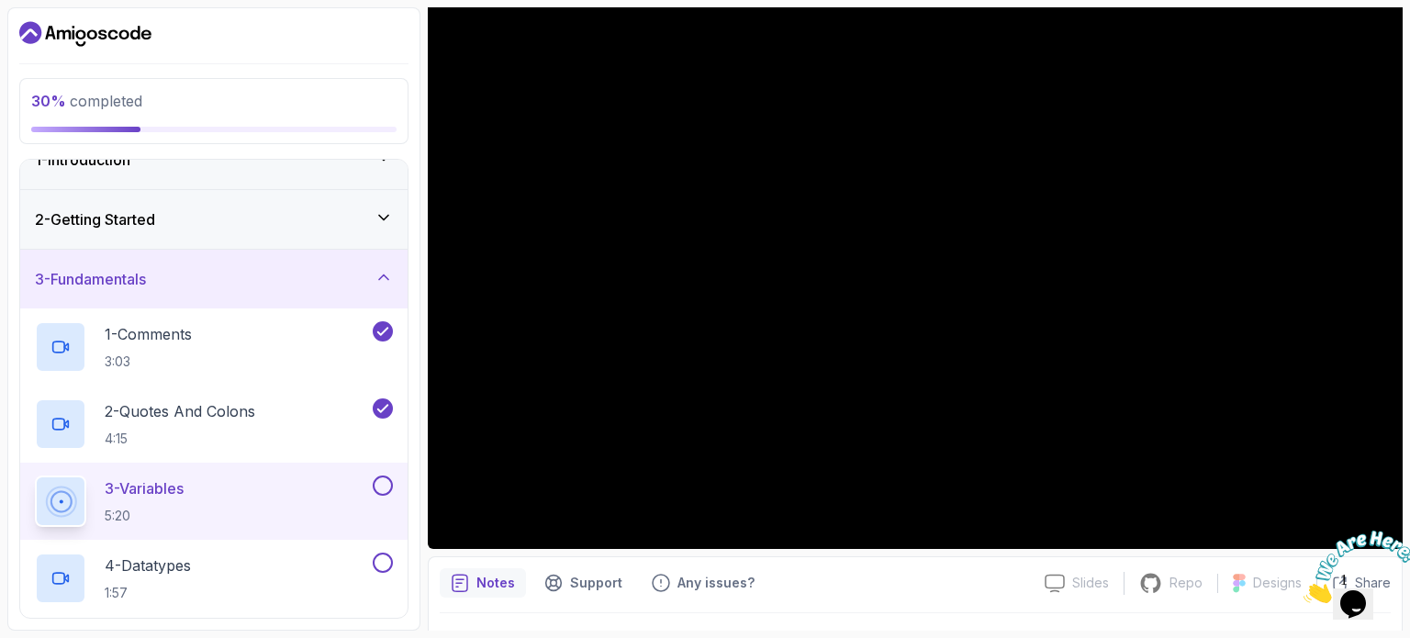
scroll to position [29, 0]
click at [382, 490] on button at bounding box center [383, 485] width 20 height 20
click at [345, 553] on div "4 - Datatypes 1:57" at bounding box center [202, 577] width 334 height 51
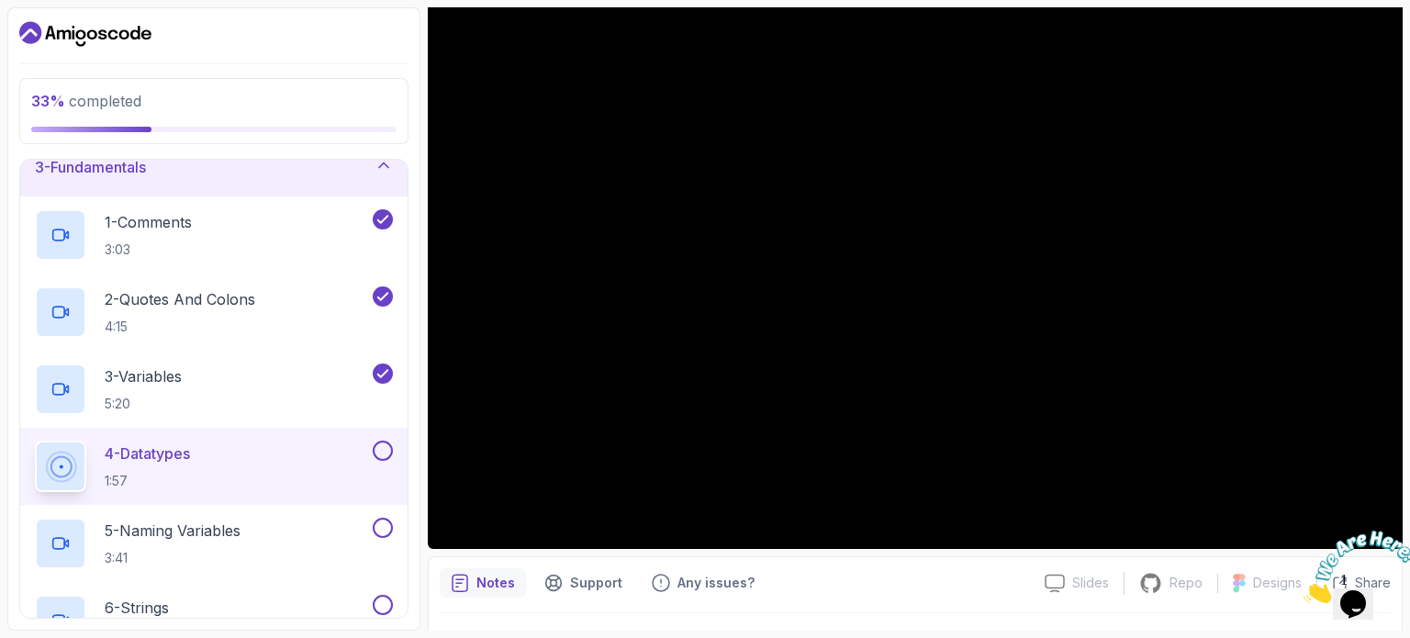
scroll to position [169, 0]
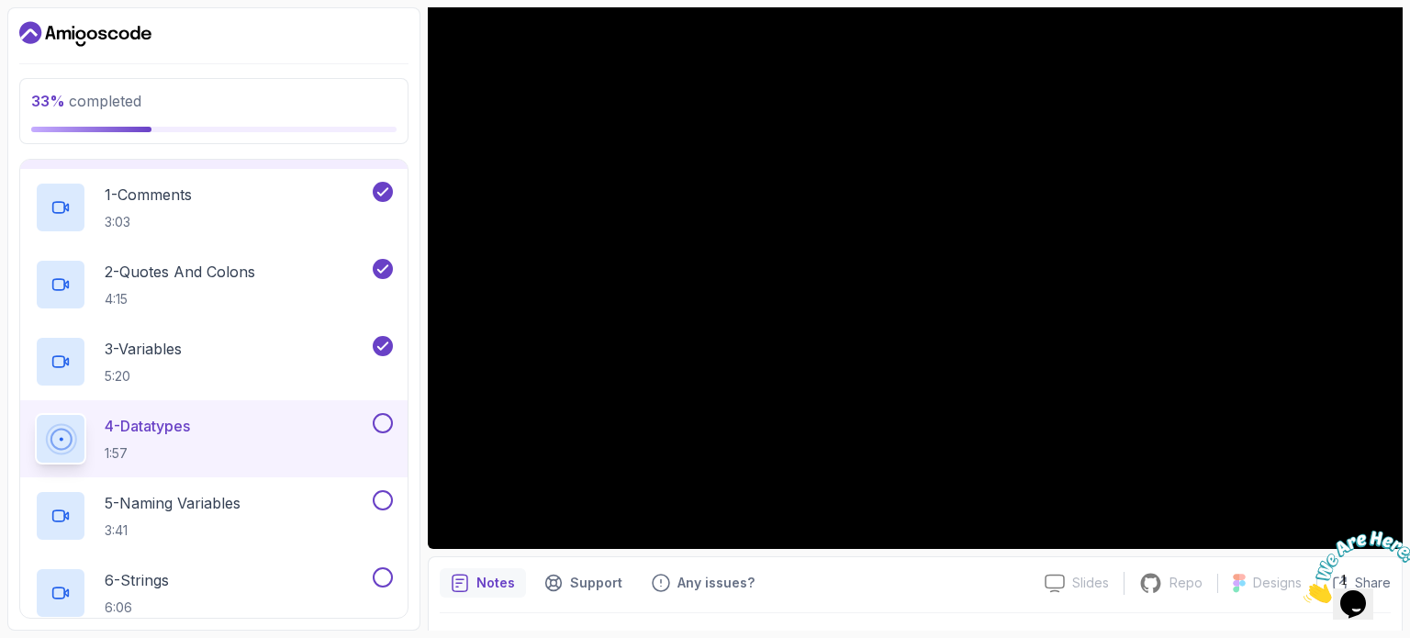
click at [385, 421] on button at bounding box center [383, 423] width 20 height 20
click at [154, 521] on p "3:41" at bounding box center [173, 530] width 136 height 18
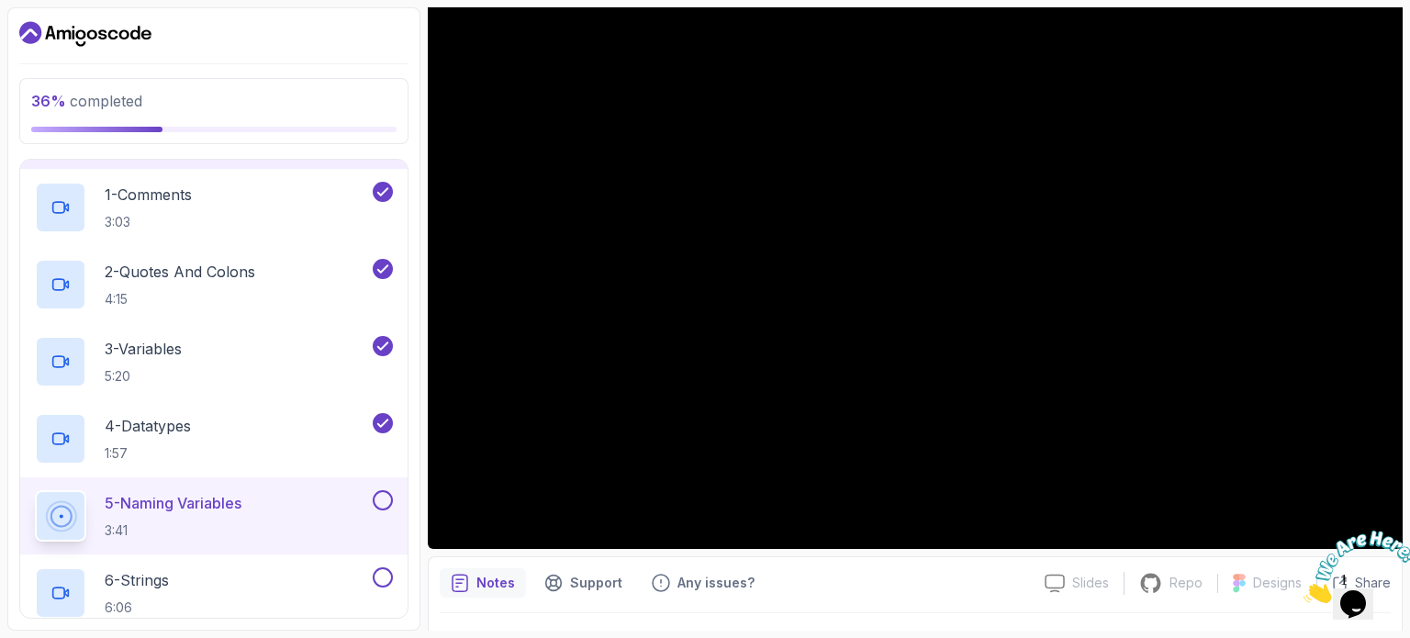
click at [380, 498] on button at bounding box center [383, 500] width 20 height 20
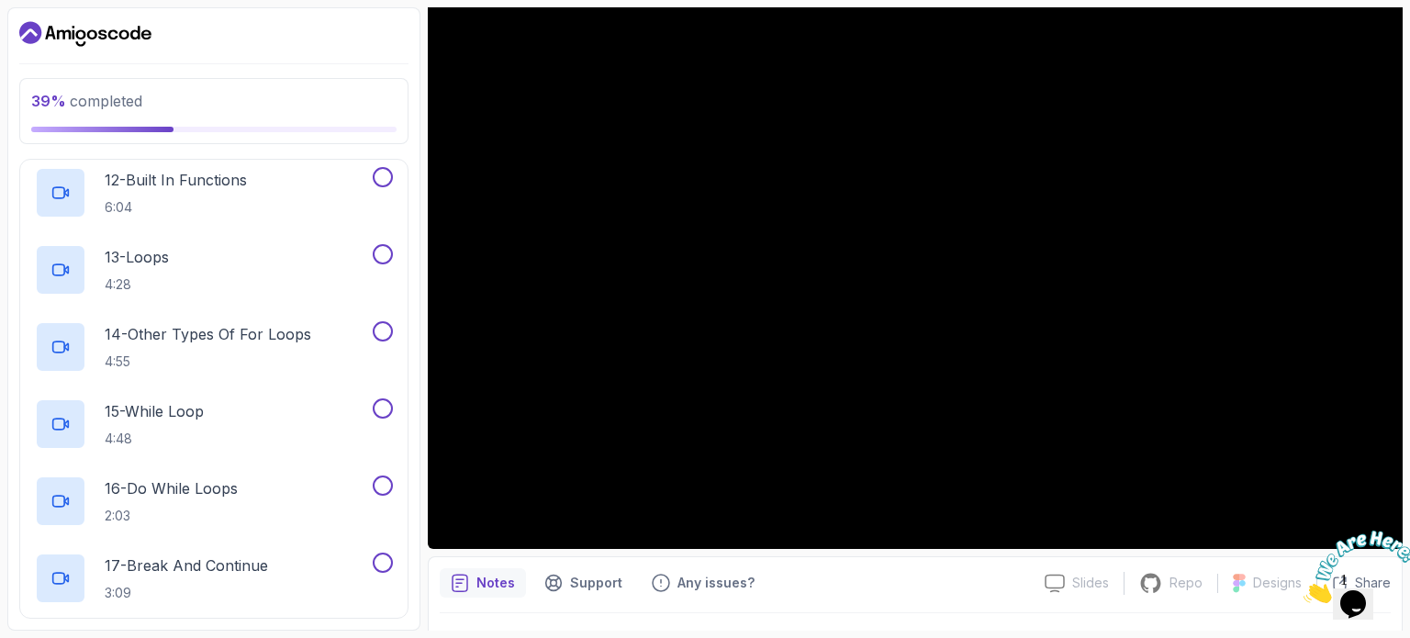
scroll to position [1551, 0]
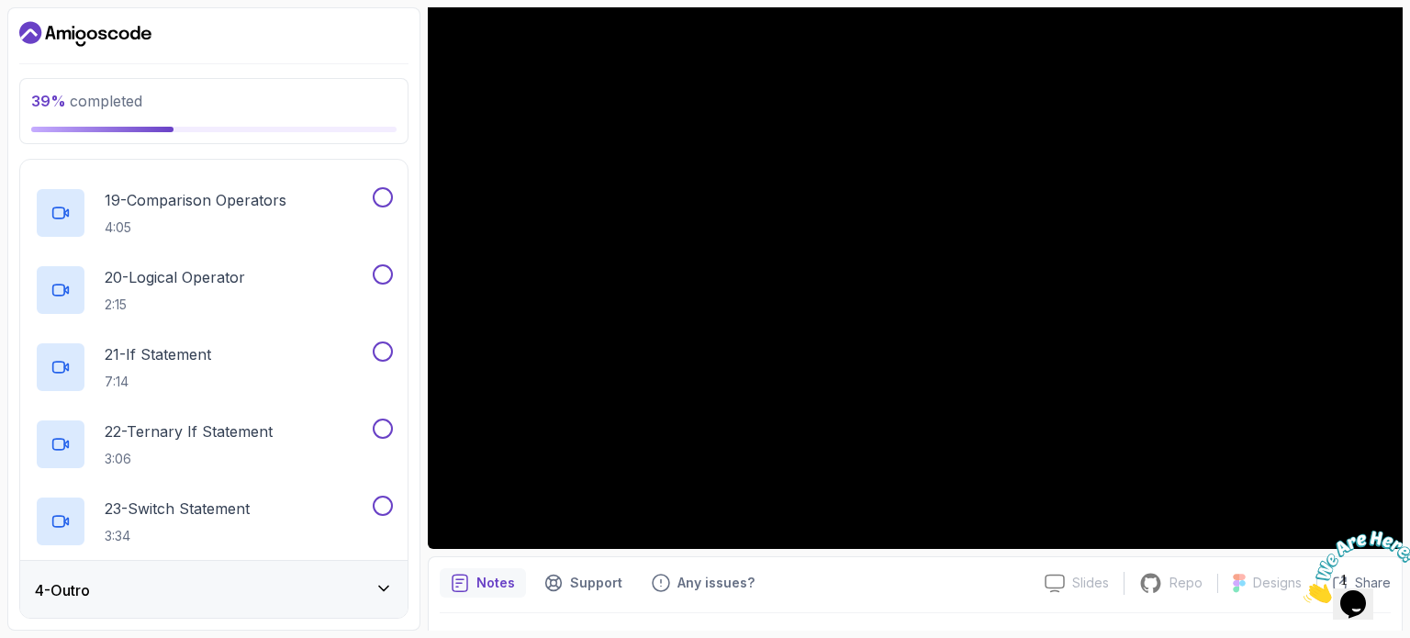
click at [380, 498] on button at bounding box center [383, 506] width 20 height 20
click at [379, 426] on button at bounding box center [383, 428] width 20 height 20
click at [383, 343] on button at bounding box center [383, 351] width 20 height 20
click at [374, 271] on button at bounding box center [383, 274] width 20 height 20
click at [382, 199] on button at bounding box center [383, 197] width 20 height 20
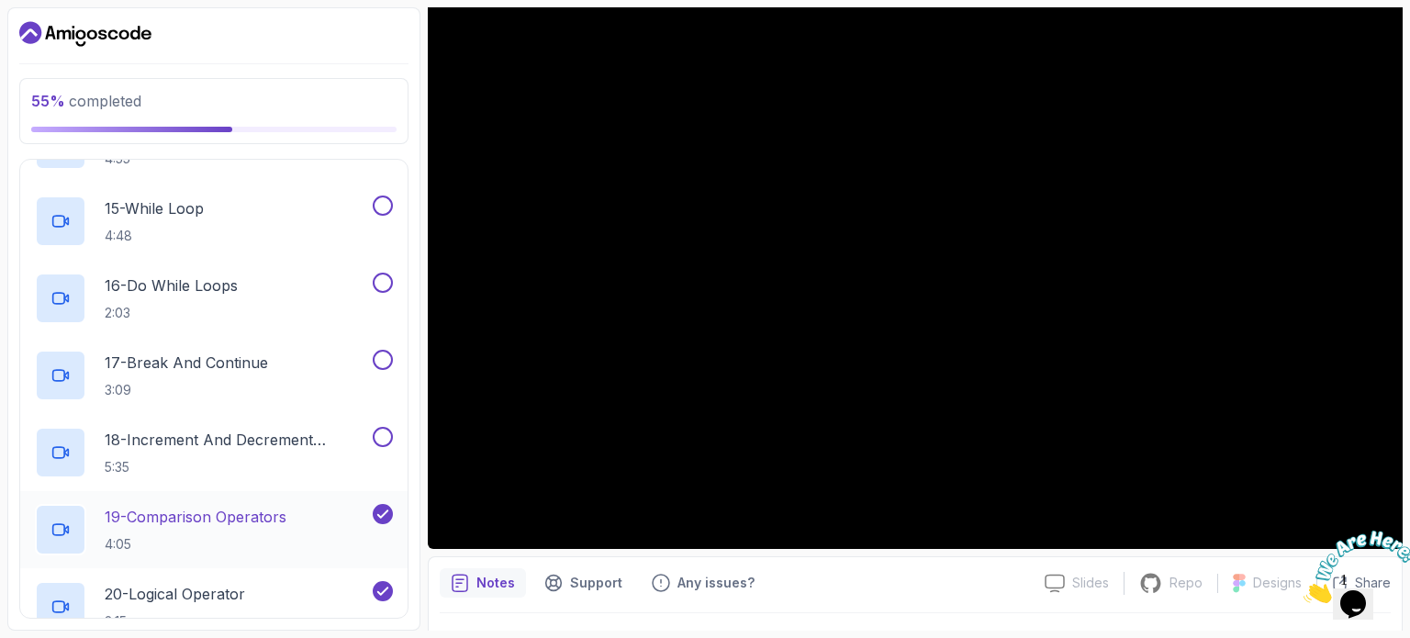
scroll to position [1221, 0]
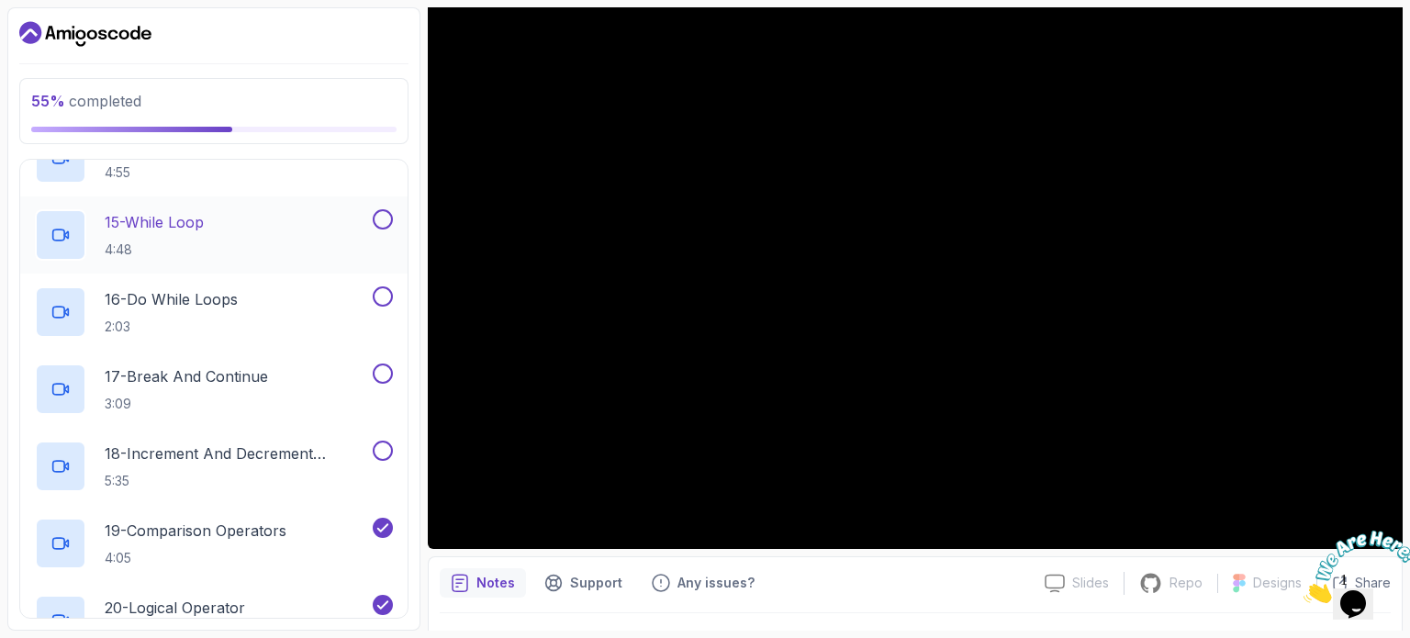
click at [382, 213] on button at bounding box center [383, 219] width 20 height 20
click at [384, 286] on button at bounding box center [383, 296] width 20 height 20
click at [385, 377] on button at bounding box center [383, 373] width 20 height 20
click at [384, 457] on button at bounding box center [383, 450] width 20 height 20
click at [268, 447] on p "18 - Increment And Decrement Operators" at bounding box center [237, 453] width 264 height 22
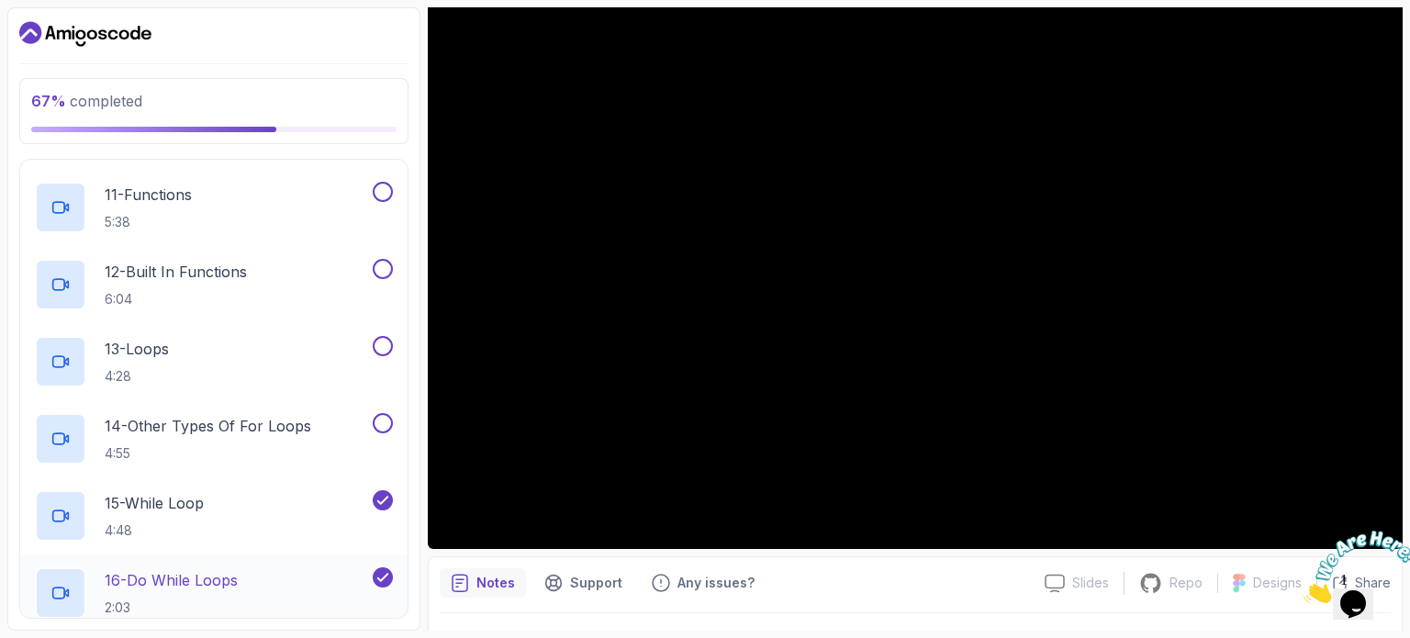
scroll to position [936, 0]
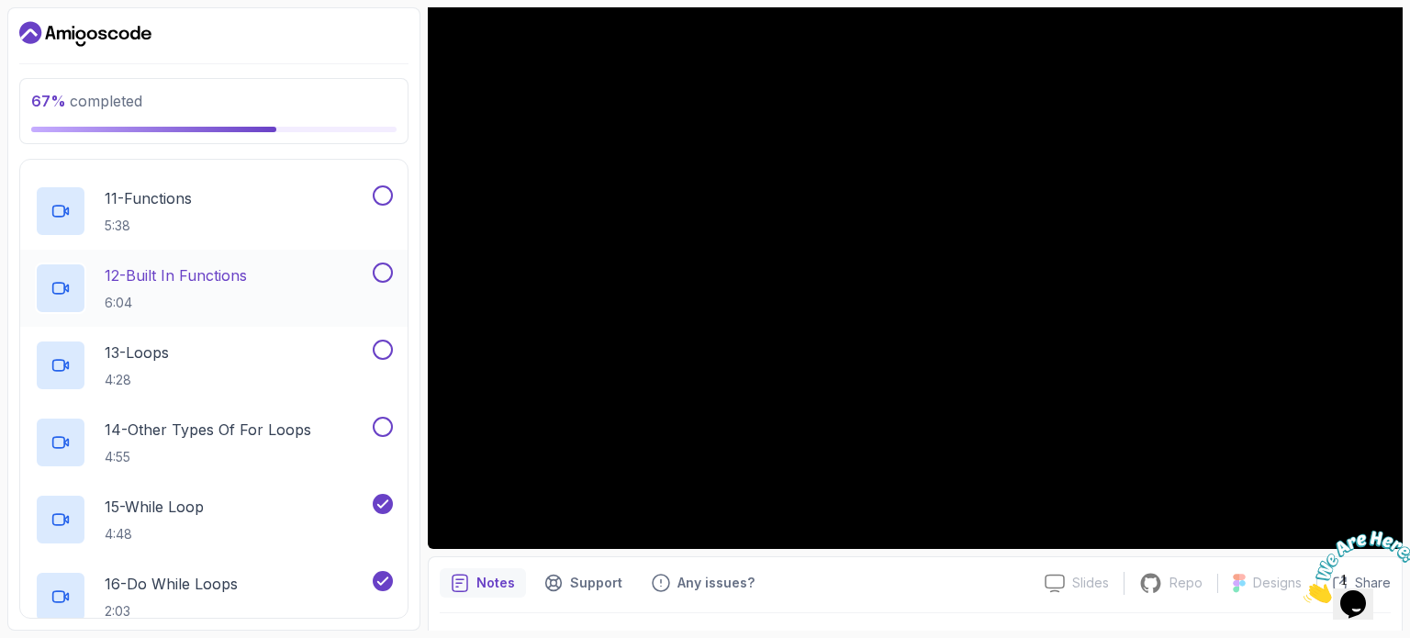
click at [386, 268] on button at bounding box center [383, 272] width 20 height 20
click at [385, 354] on button at bounding box center [383, 350] width 20 height 20
click at [384, 438] on button "14 - Other Types Of For Loops 4:55" at bounding box center [214, 442] width 358 height 51
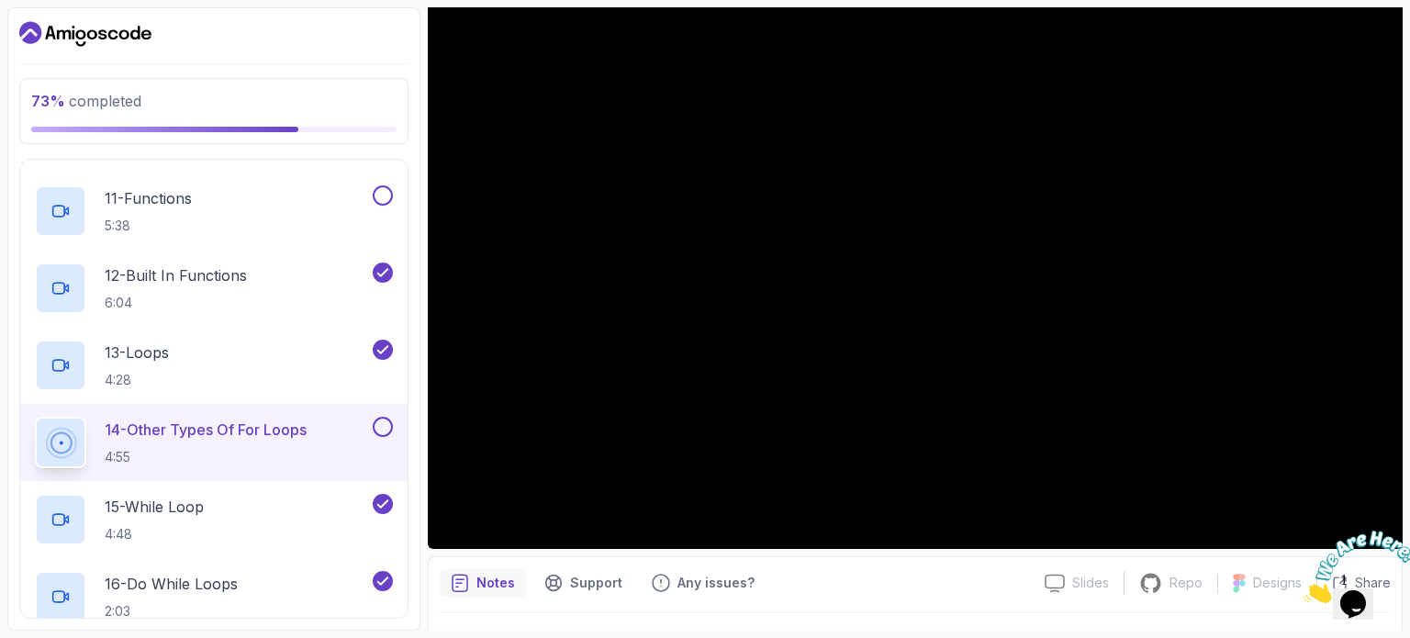
click at [385, 421] on button at bounding box center [383, 427] width 20 height 20
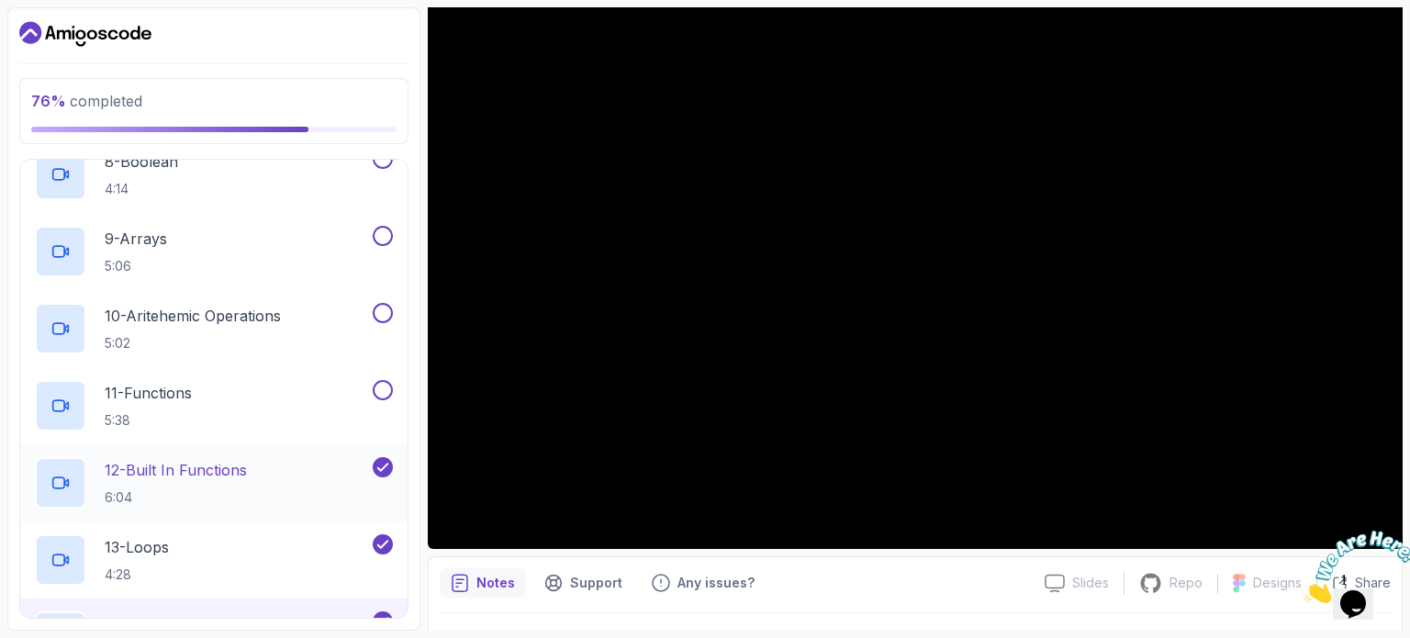
scroll to position [733, 0]
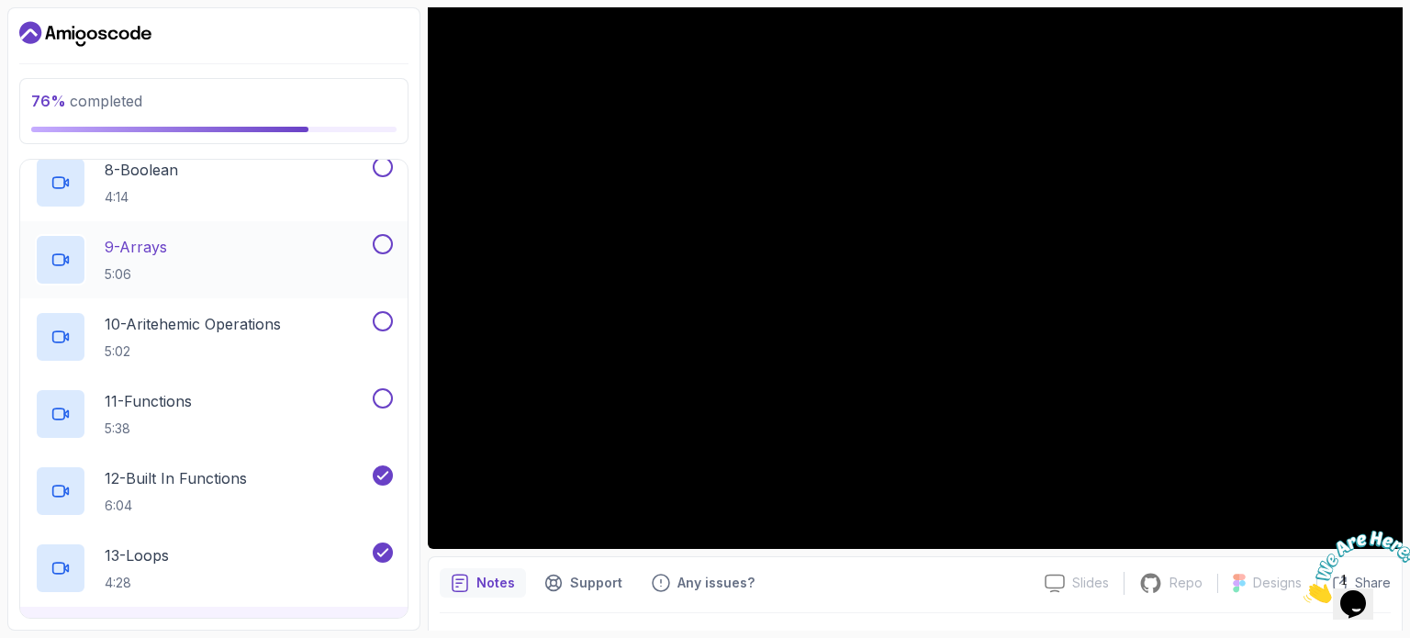
click at [382, 247] on button at bounding box center [383, 244] width 20 height 20
click at [381, 312] on button at bounding box center [383, 321] width 20 height 20
click at [386, 395] on button at bounding box center [383, 398] width 20 height 20
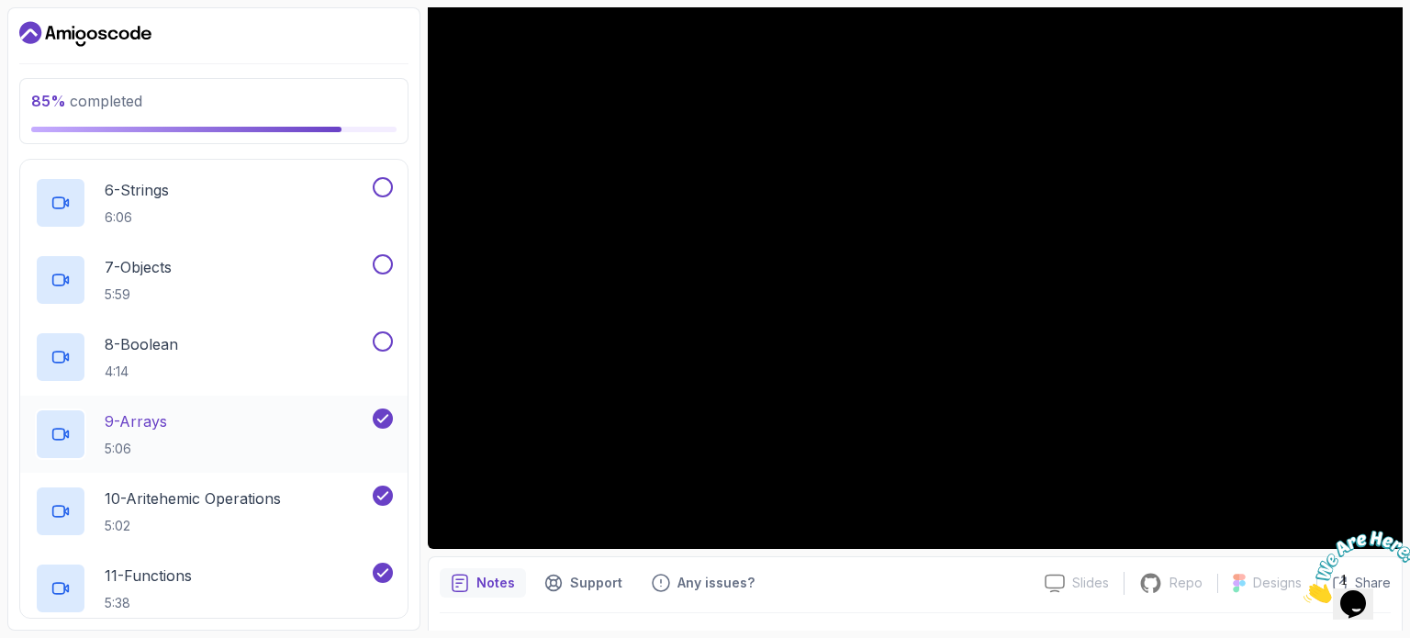
scroll to position [545, 0]
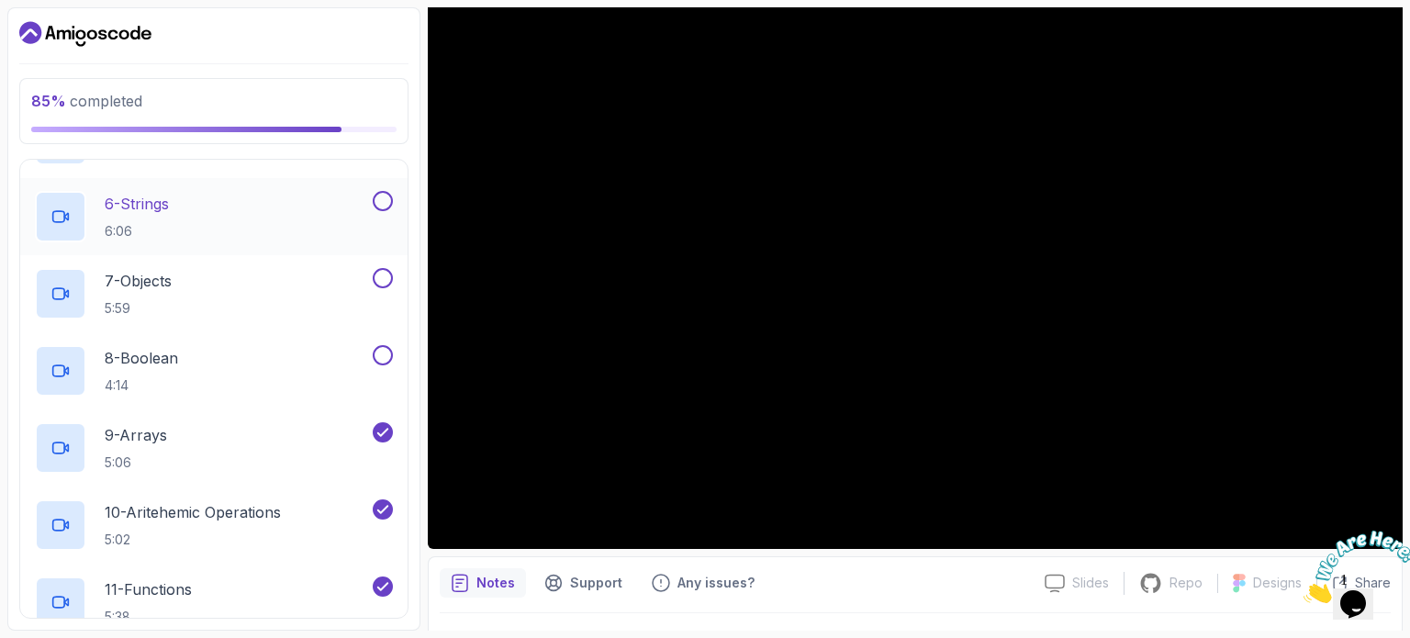
click at [380, 198] on button at bounding box center [383, 201] width 20 height 20
click at [384, 272] on button at bounding box center [383, 278] width 20 height 20
click at [383, 355] on button at bounding box center [383, 355] width 20 height 20
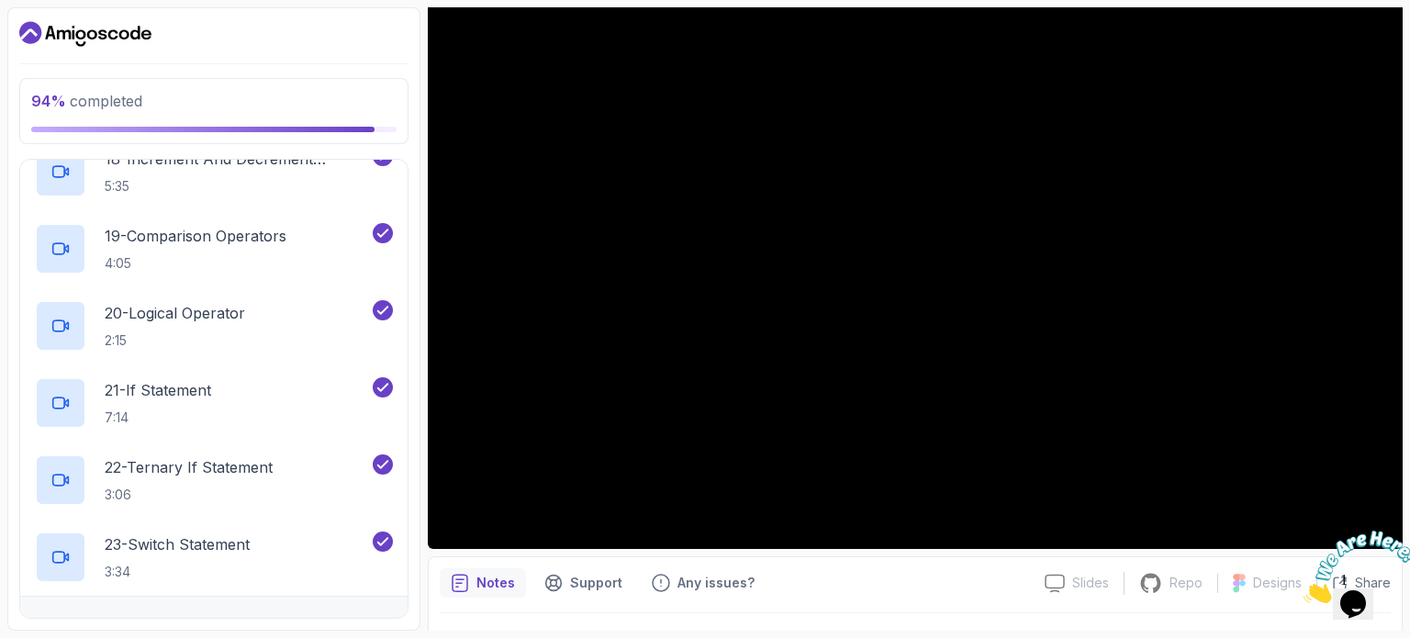
scroll to position [1551, 0]
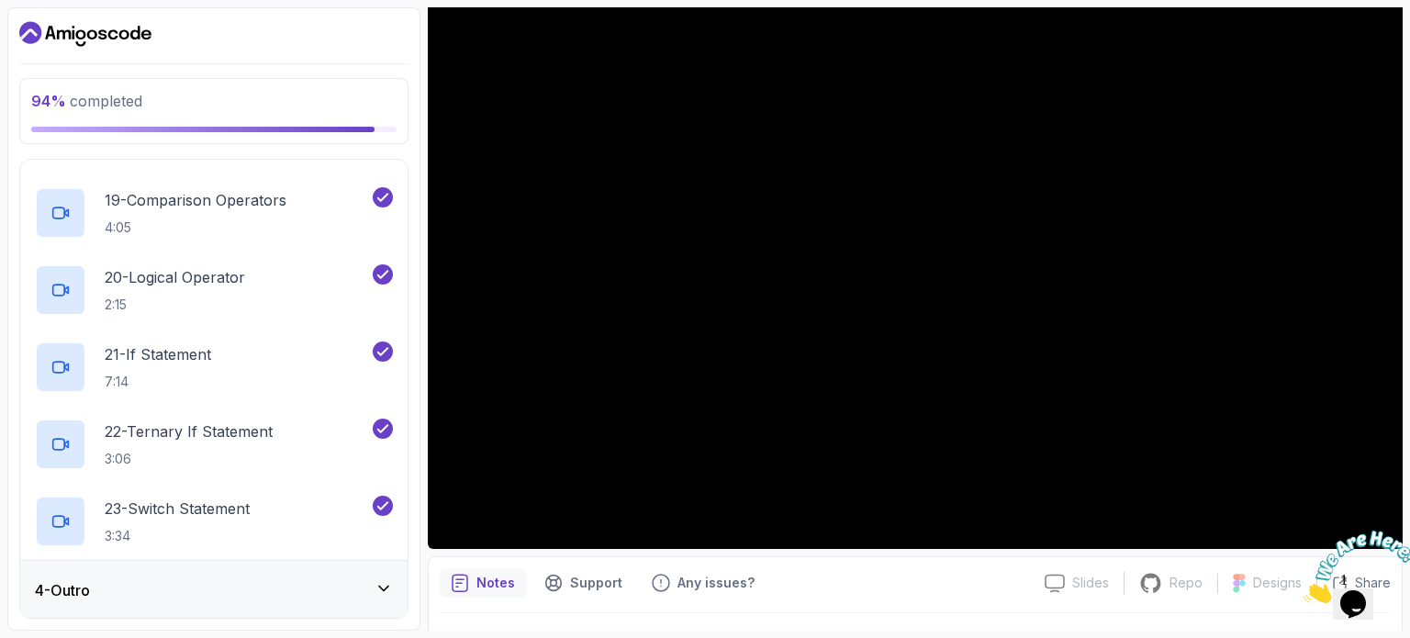
click at [362, 583] on div "4 - Outro" at bounding box center [214, 590] width 358 height 22
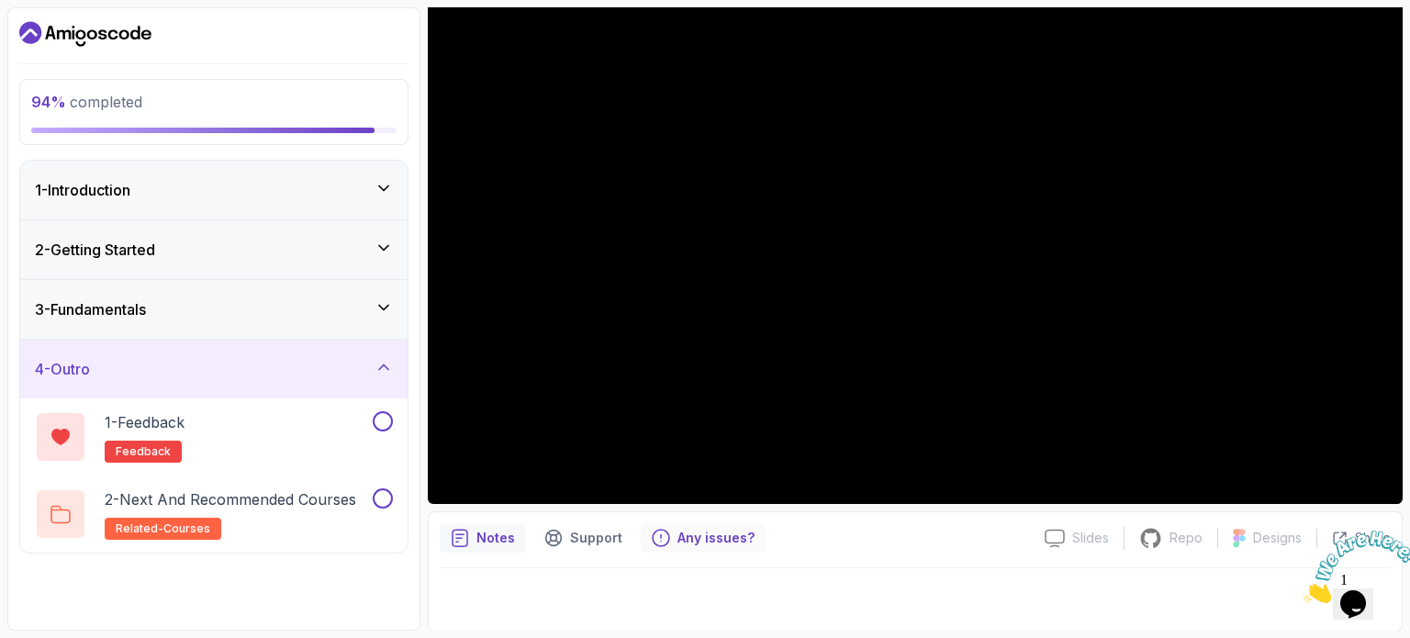
scroll to position [0, 0]
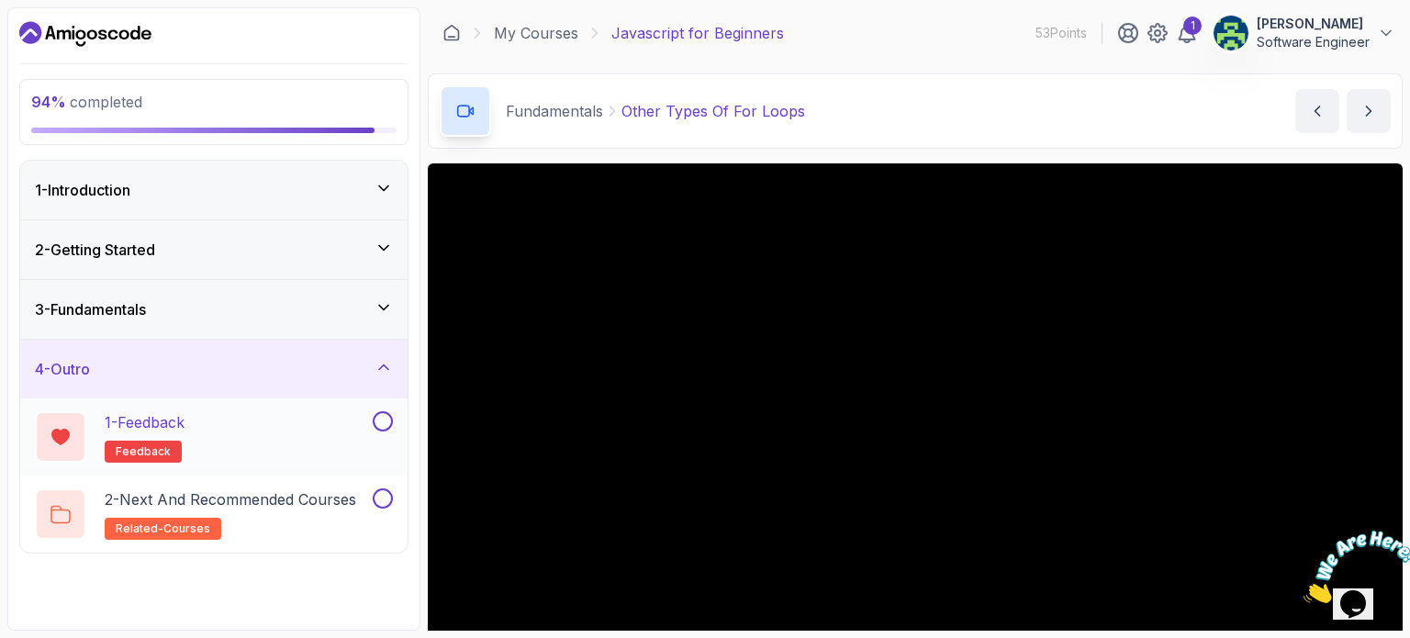
click at [390, 416] on button at bounding box center [383, 421] width 20 height 20
click at [380, 497] on button at bounding box center [383, 498] width 20 height 20
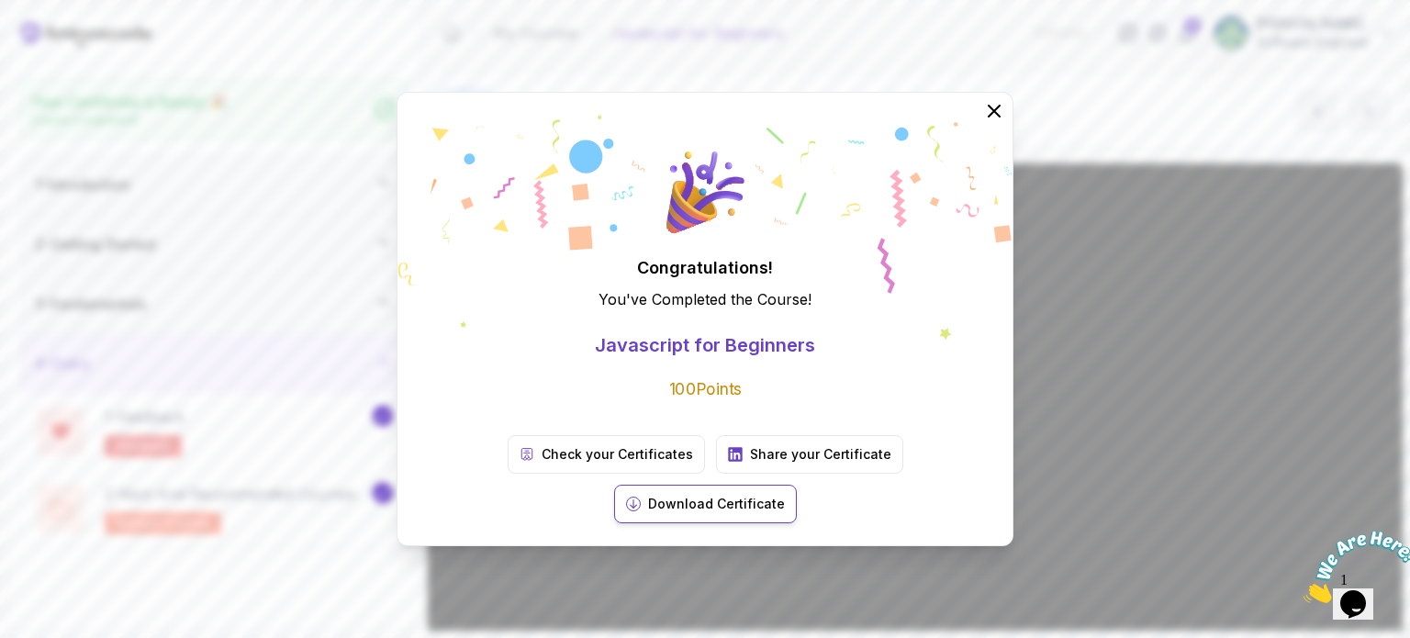
click at [785, 495] on p "Download Certificate" at bounding box center [716, 504] width 137 height 18
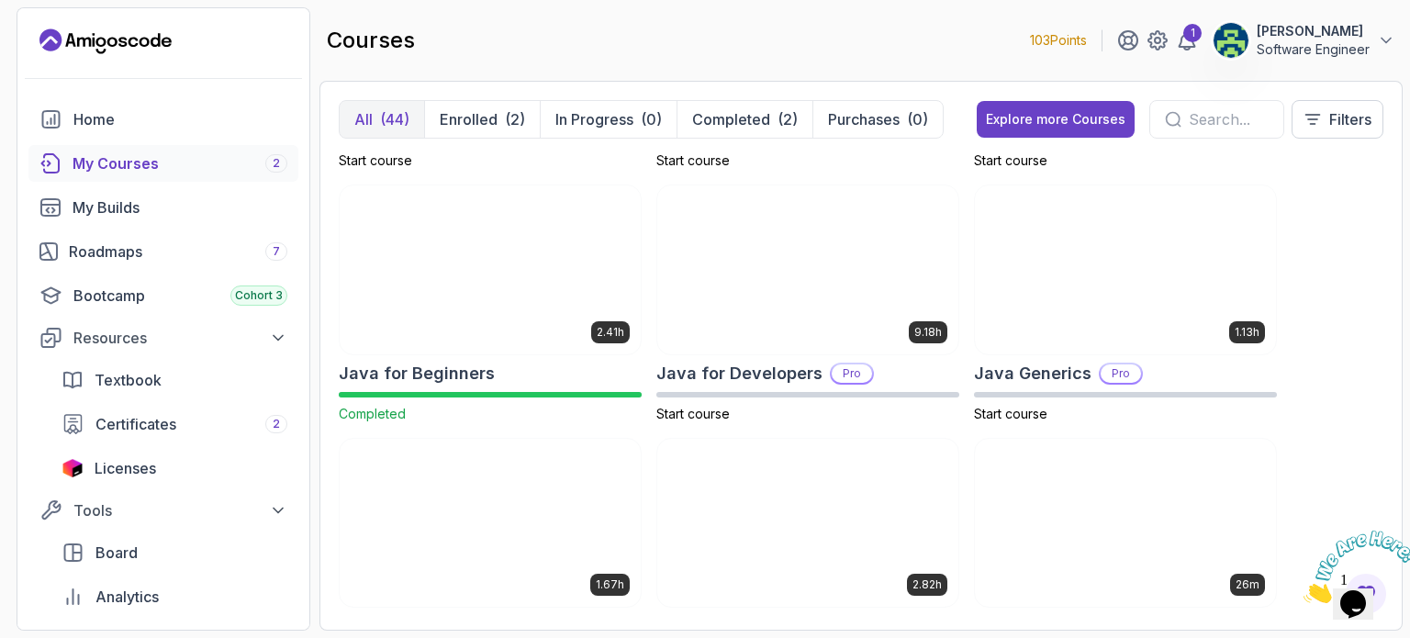
scroll to position [1351, 0]
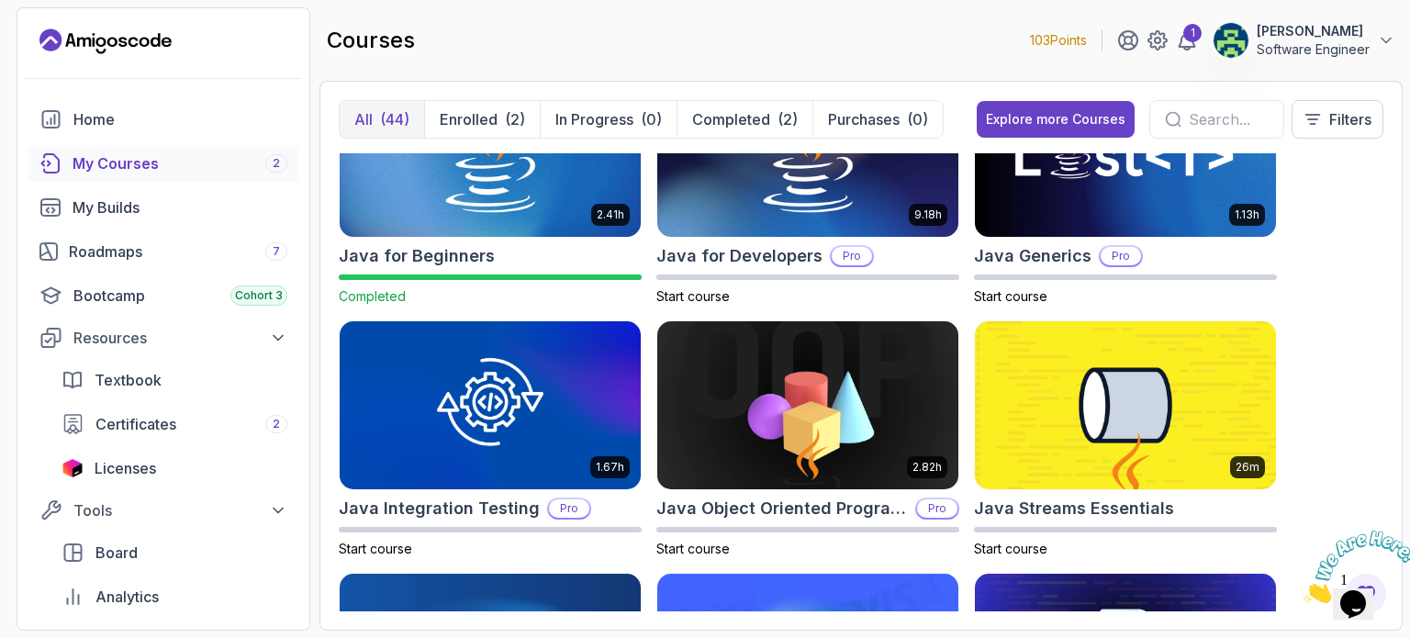
click at [236, 159] on div "My Courses 2" at bounding box center [179, 163] width 215 height 22
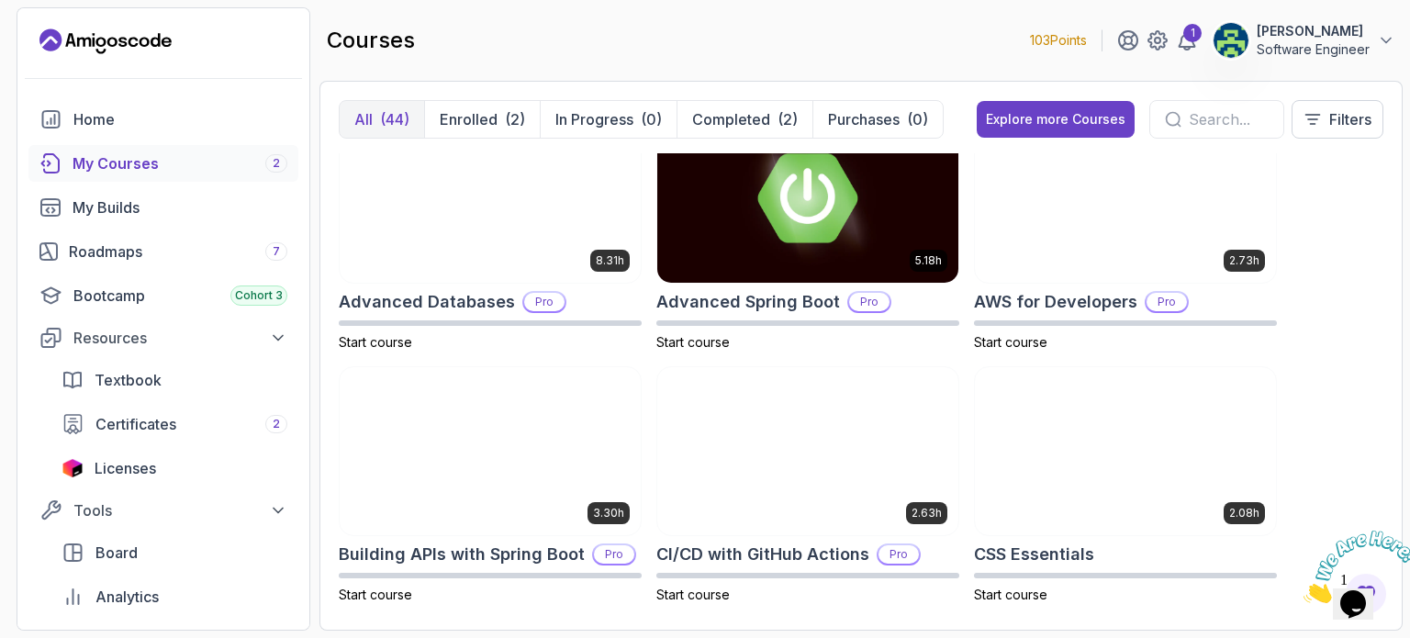
scroll to position [0, 0]
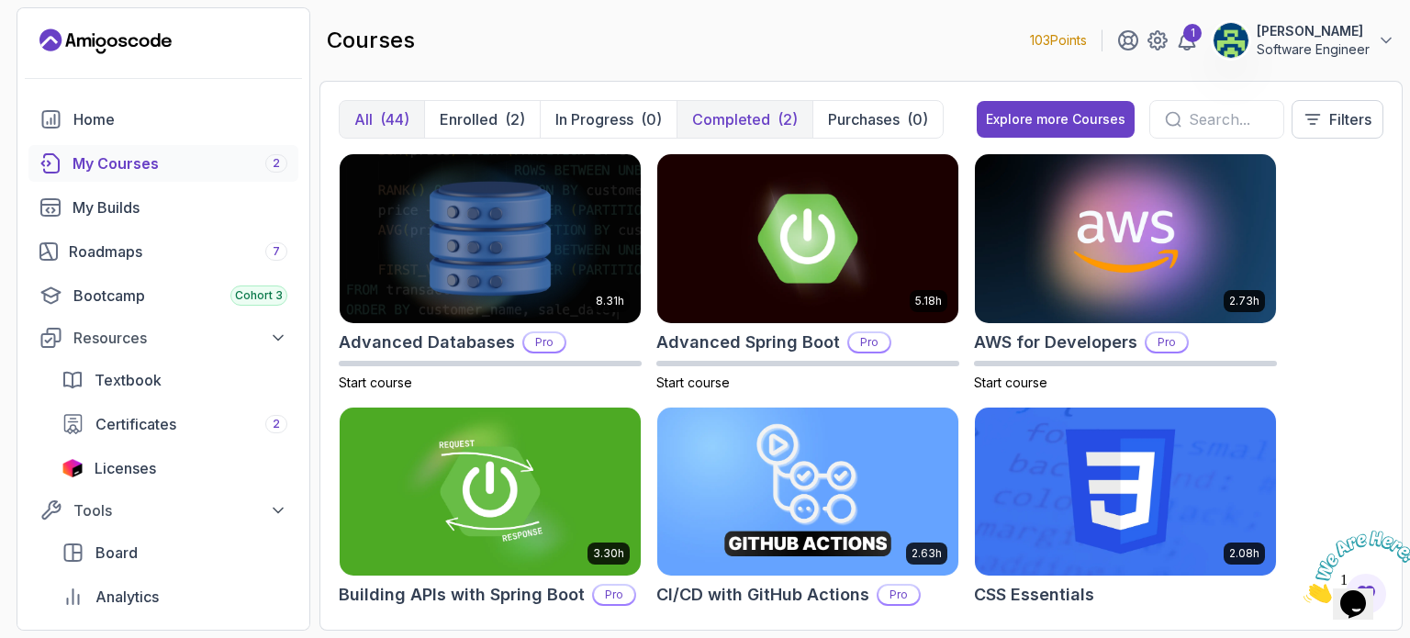
click at [733, 102] on button "Completed (2)" at bounding box center [744, 119] width 136 height 37
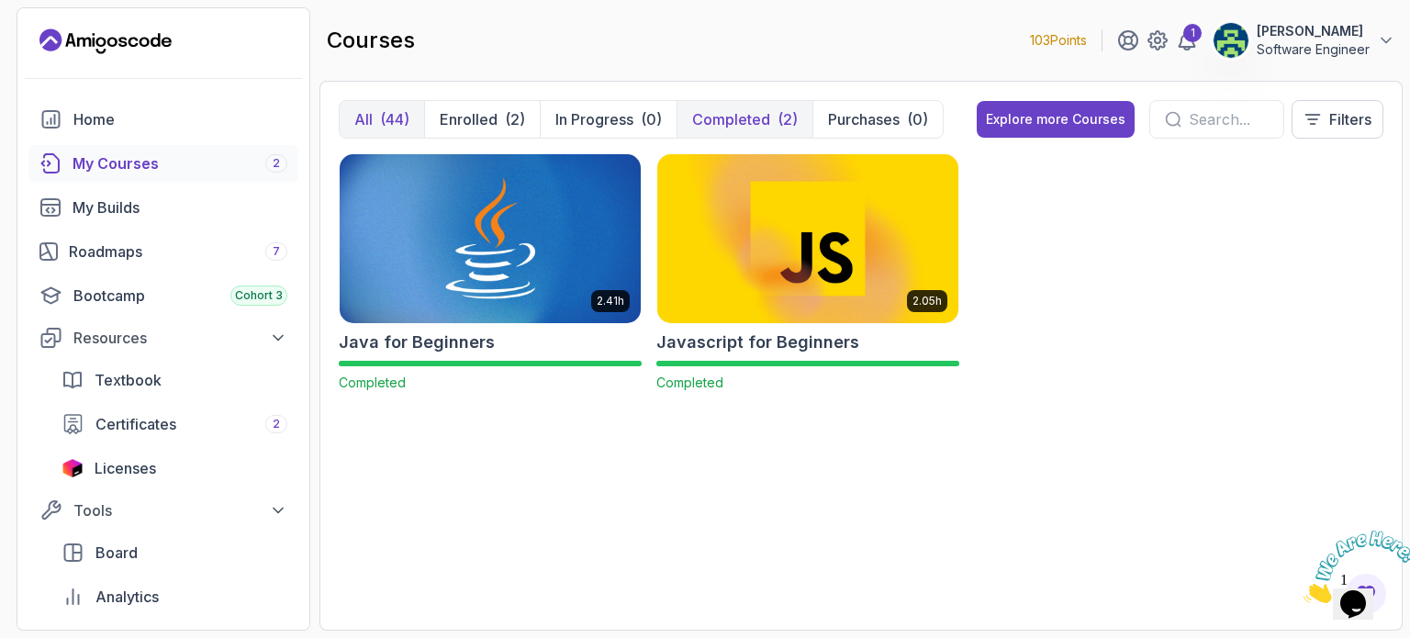
click at [384, 123] on div "(44)" at bounding box center [394, 119] width 29 height 22
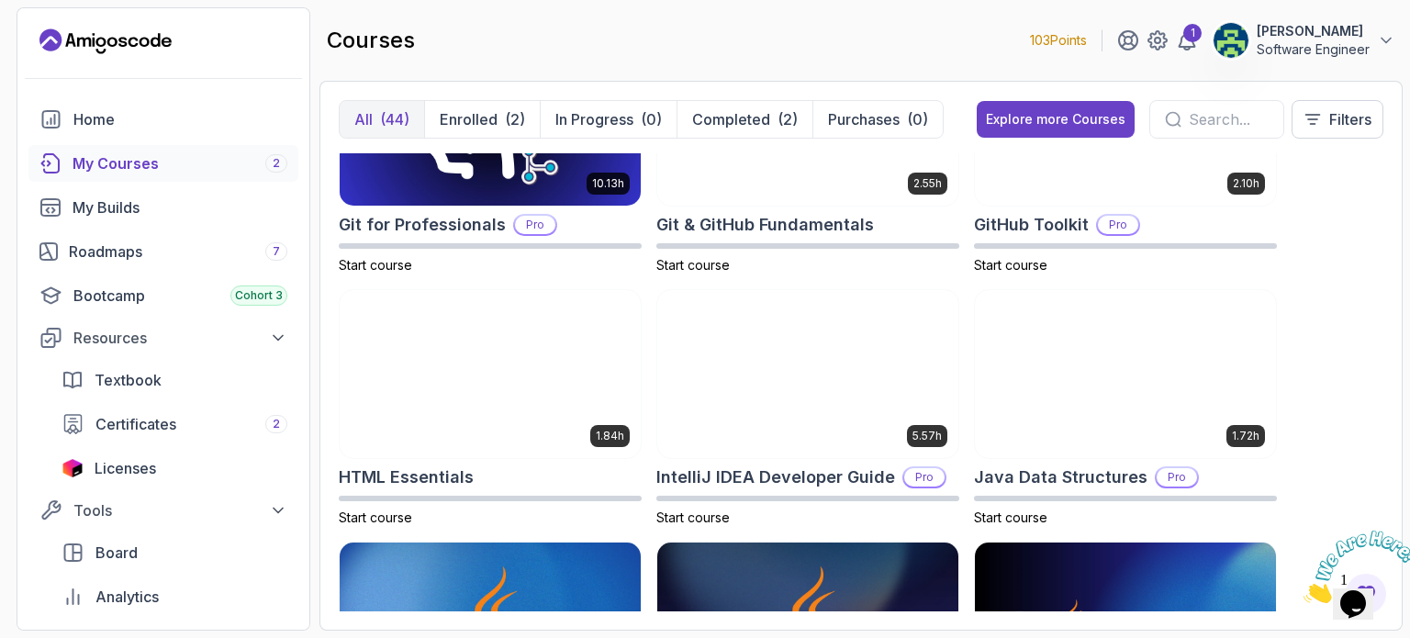
scroll to position [881, 0]
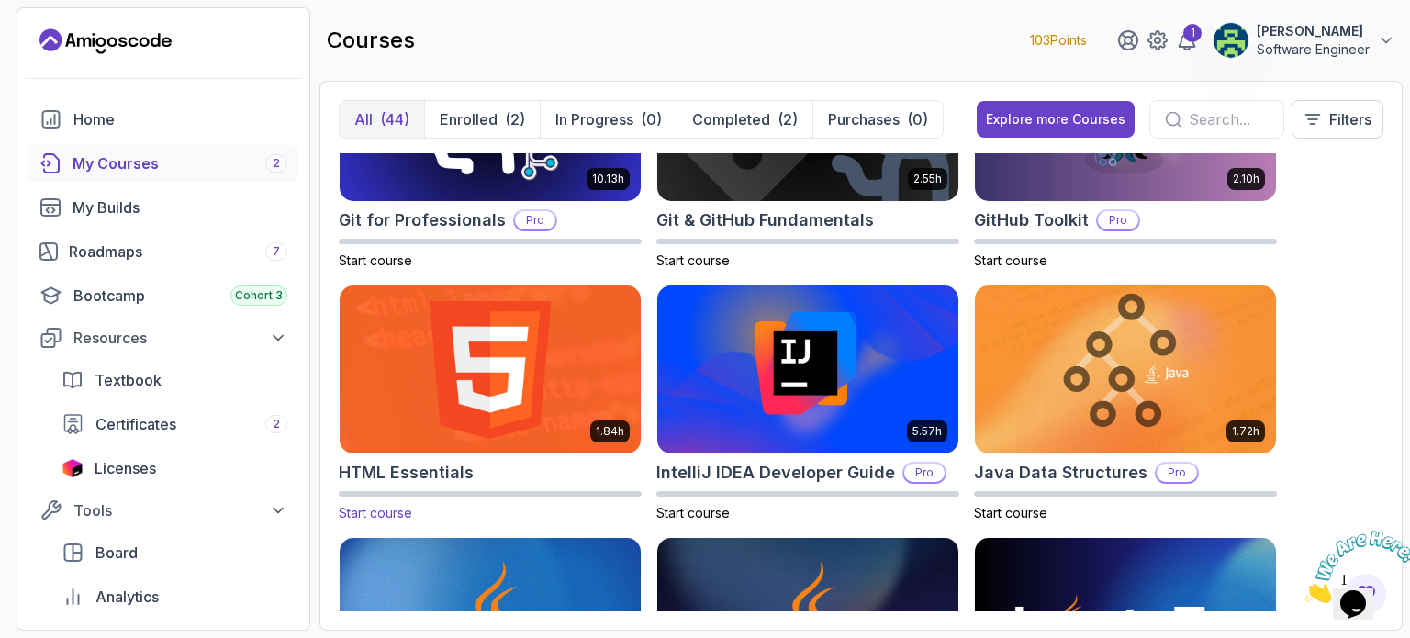
click at [539, 399] on img at bounding box center [490, 369] width 316 height 177
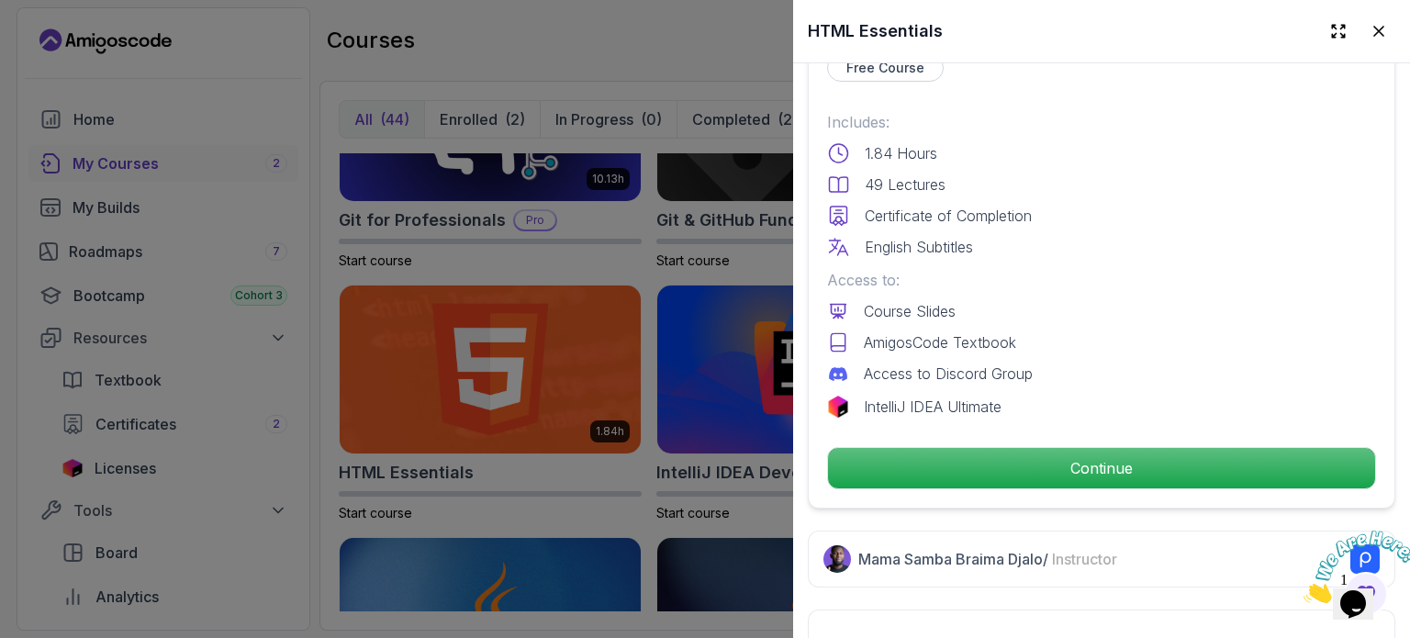
scroll to position [440, 0]
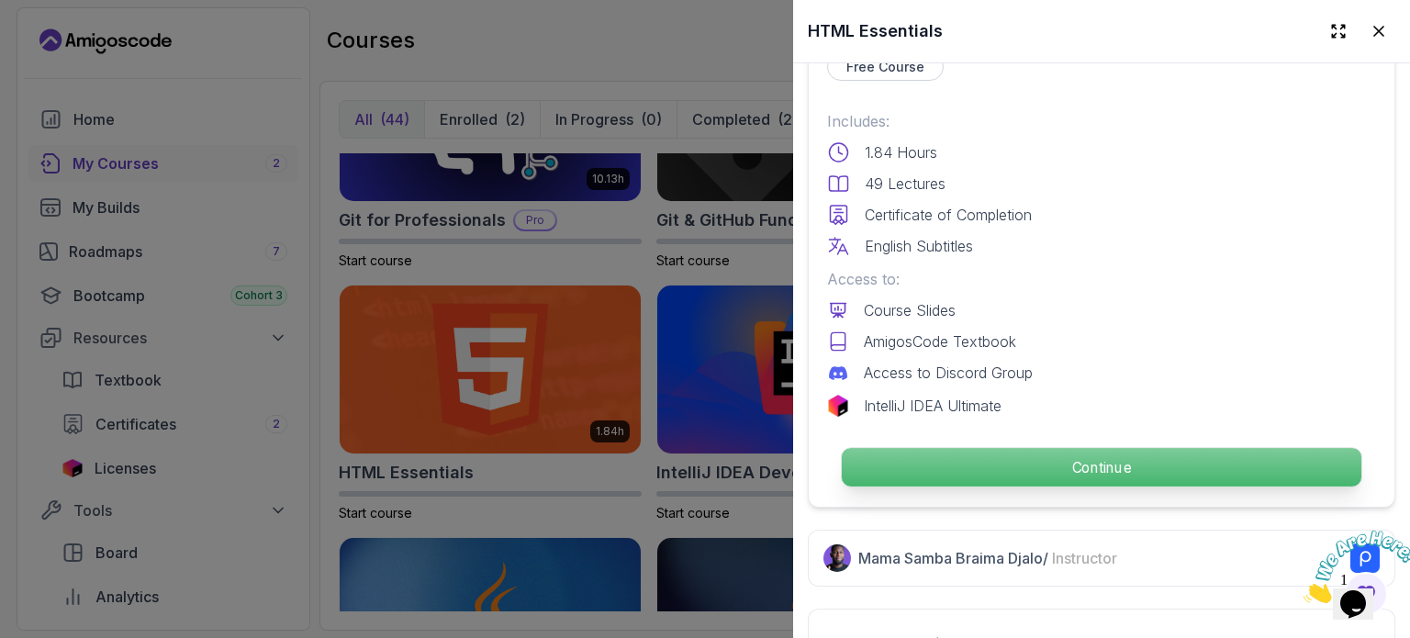
click at [1079, 463] on p "Continue" at bounding box center [1101, 467] width 519 height 39
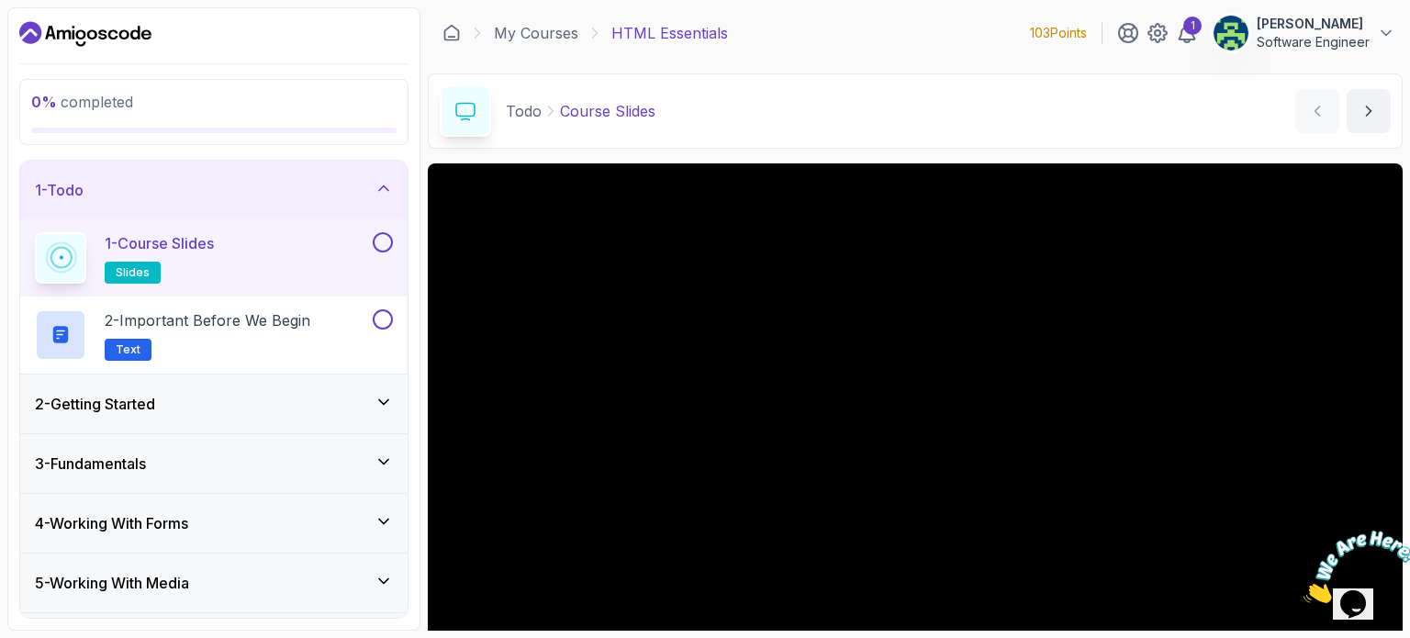
click at [384, 240] on button at bounding box center [383, 242] width 20 height 20
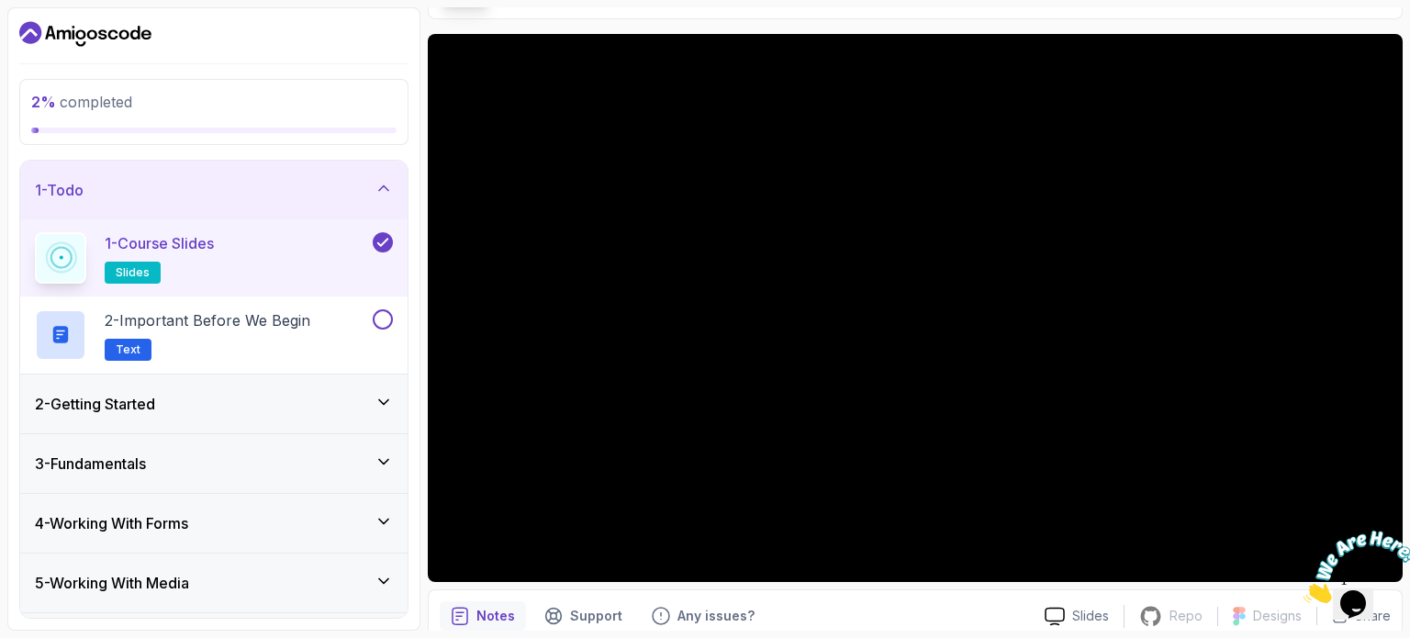
scroll to position [128, 0]
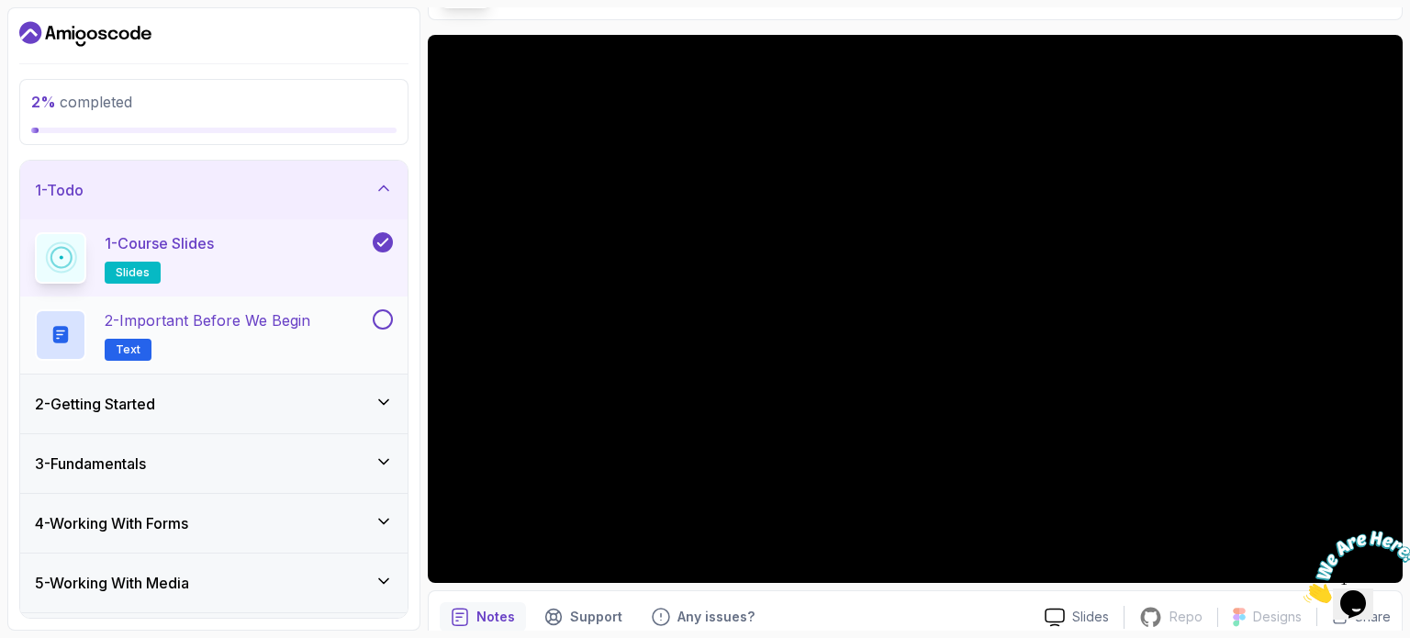
click at [382, 322] on button at bounding box center [383, 319] width 20 height 20
click at [253, 395] on div "2 - Getting Started" at bounding box center [214, 404] width 358 height 22
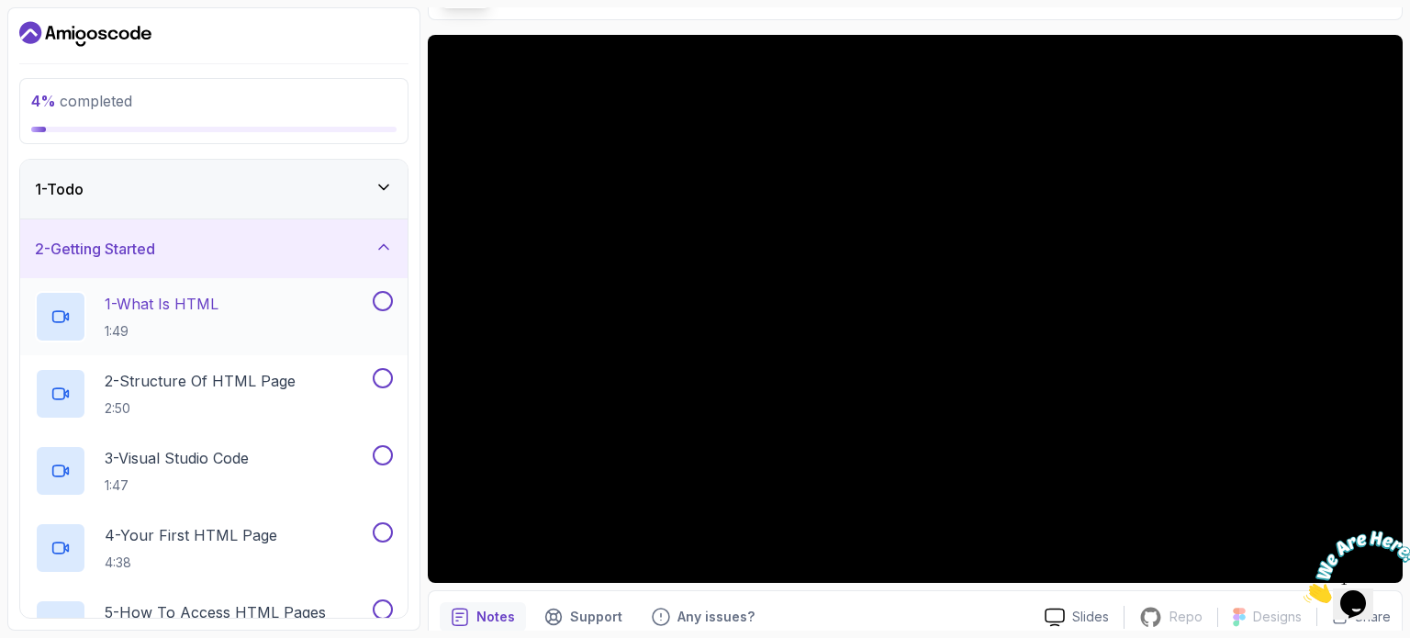
click at [245, 316] on div "1 - What Is HTML 1:49" at bounding box center [202, 316] width 334 height 51
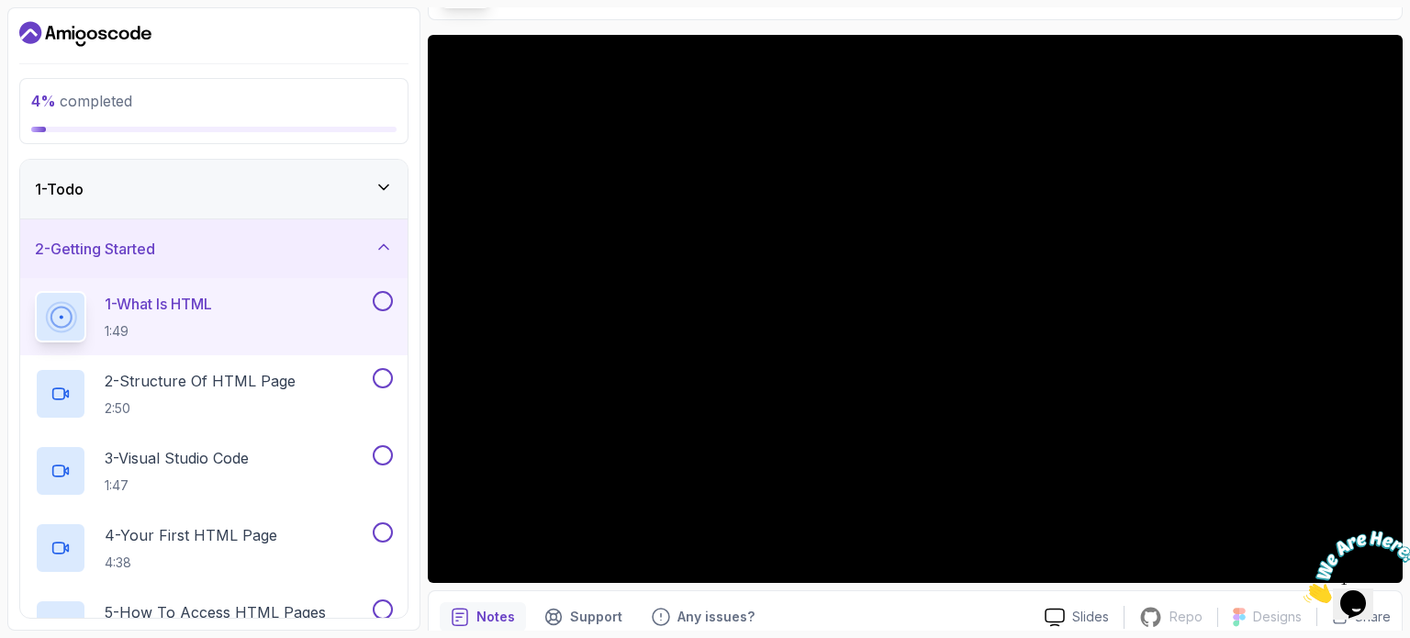
click at [389, 307] on button at bounding box center [383, 301] width 20 height 20
click at [385, 377] on button at bounding box center [383, 378] width 20 height 20
click at [300, 374] on div "2 - Structure Of HTML Page 2:50" at bounding box center [202, 393] width 334 height 51
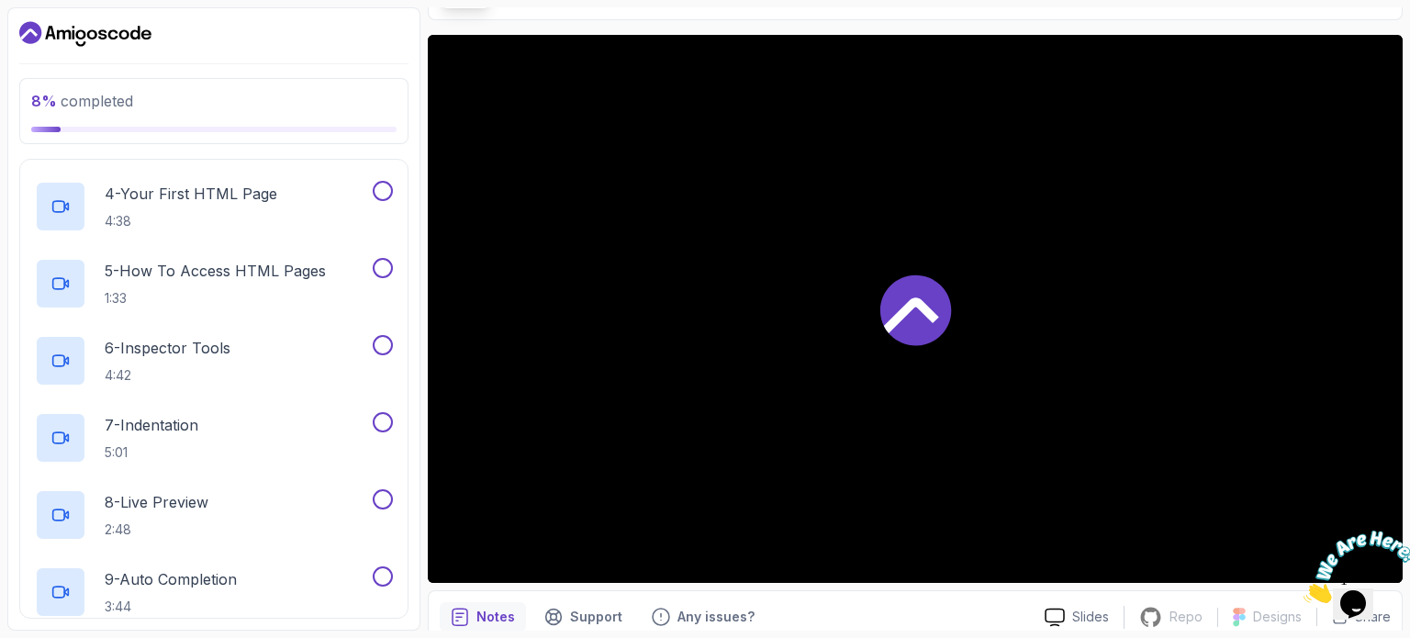
scroll to position [352, 0]
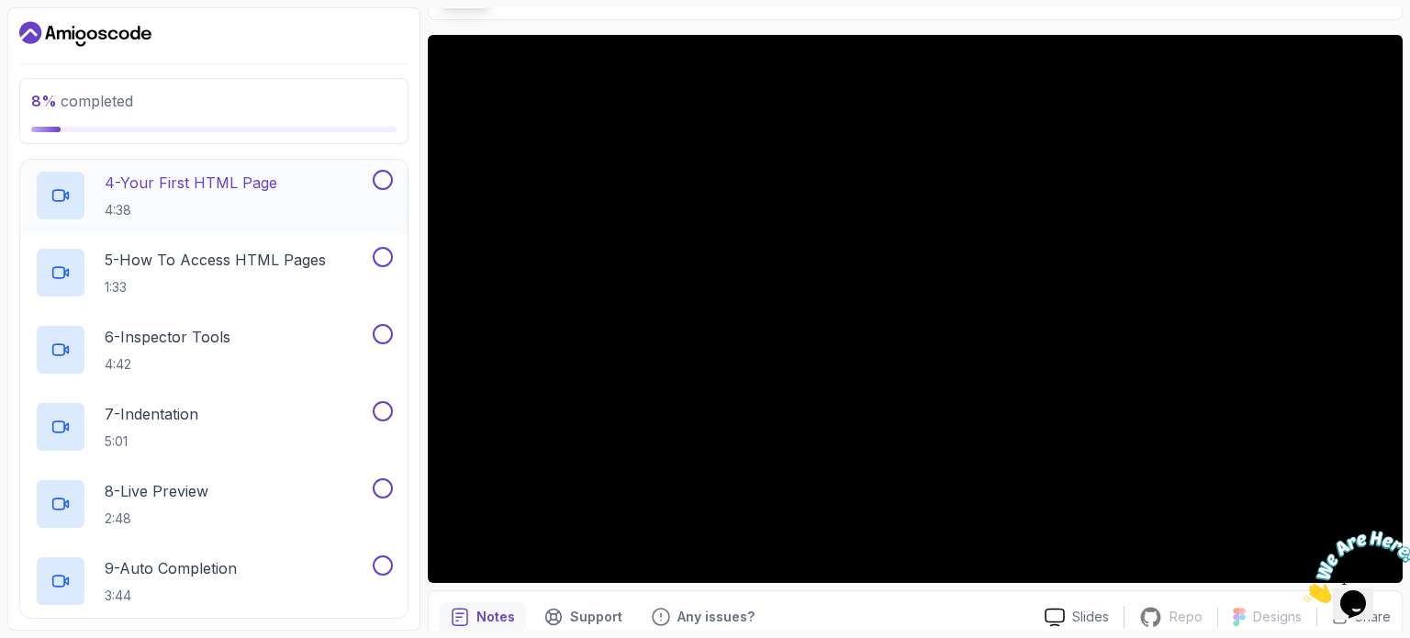
click at [340, 183] on div "4 - Your First HTML Page 4:38" at bounding box center [202, 195] width 334 height 51
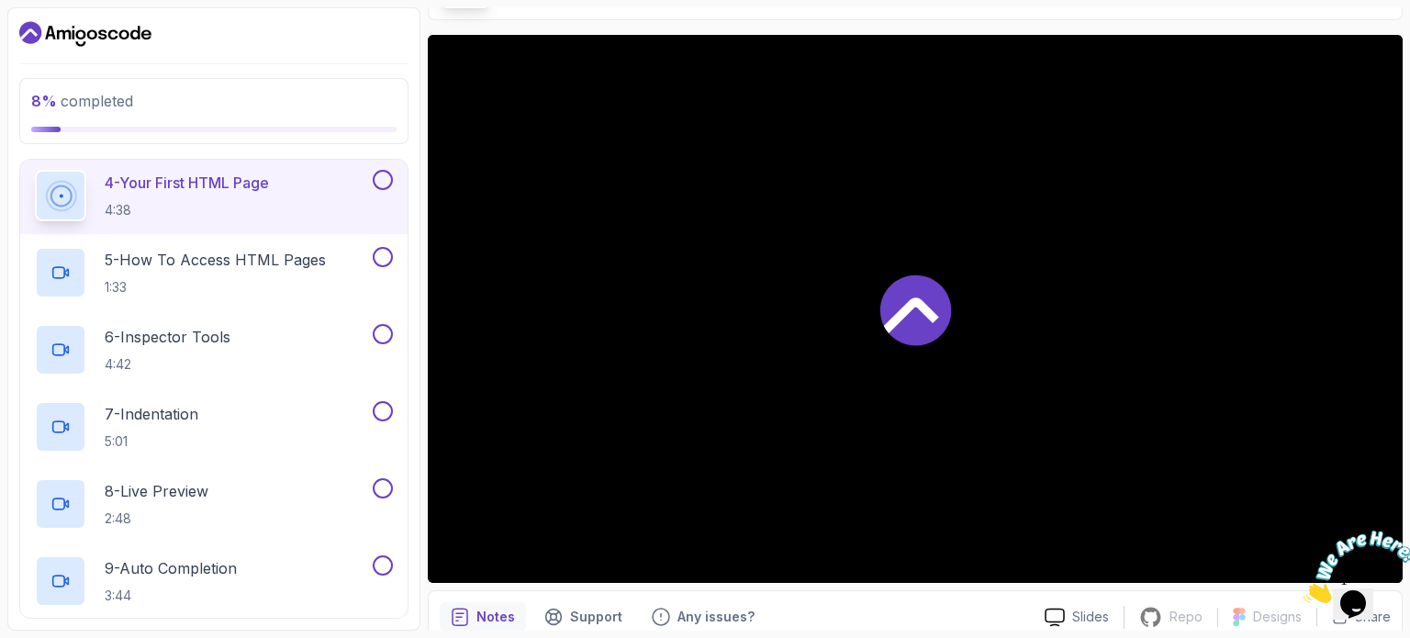
click at [340, 183] on div "4 - Your First HTML Page 4:38" at bounding box center [202, 195] width 334 height 51
click at [379, 179] on button at bounding box center [383, 180] width 20 height 20
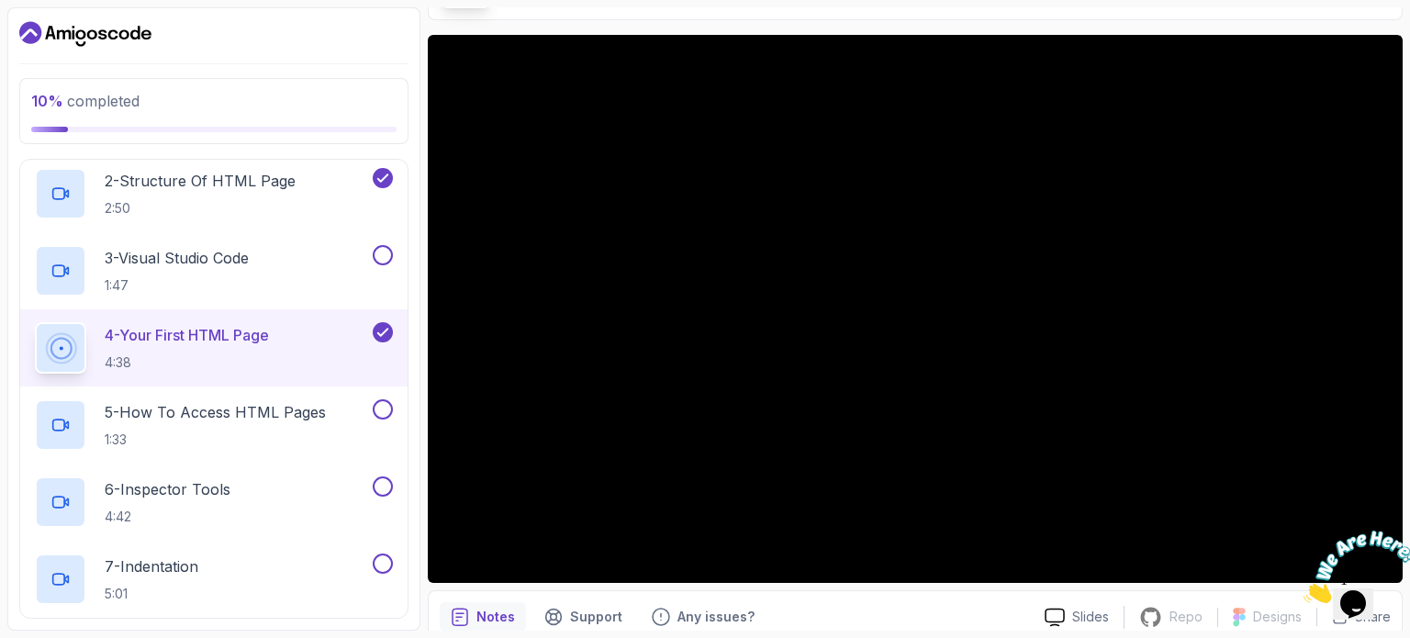
scroll to position [196, 0]
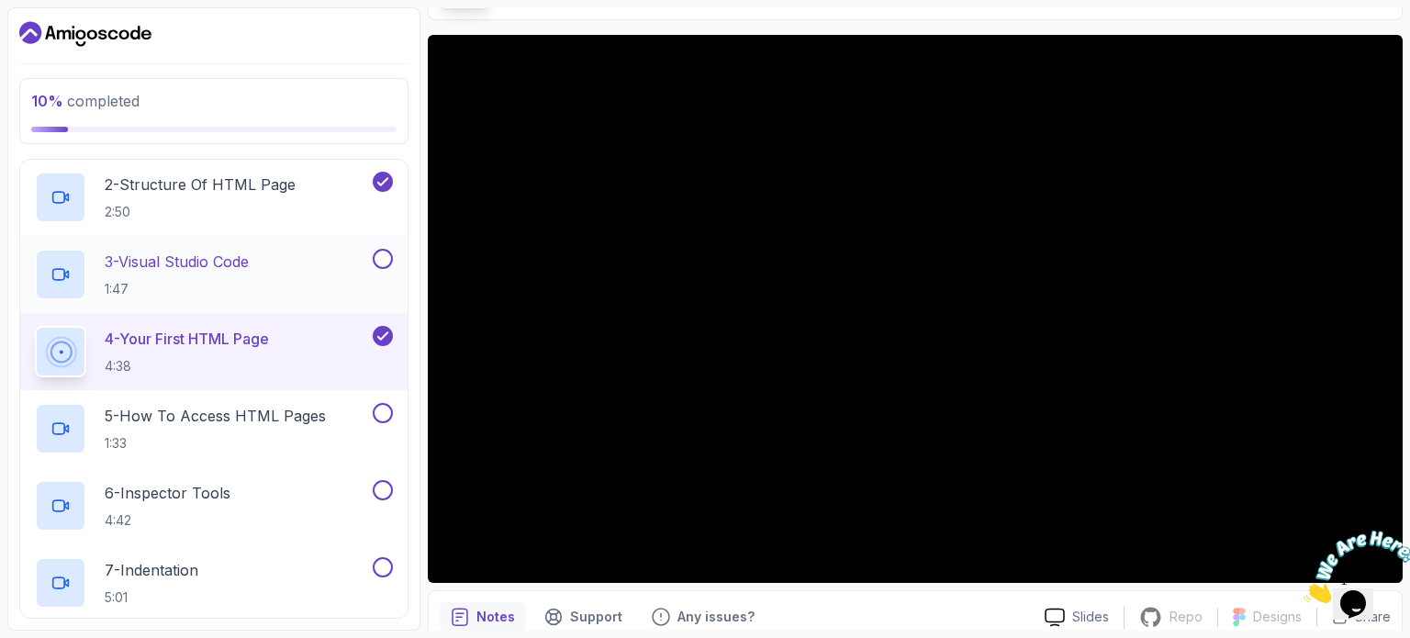
click at [389, 256] on button at bounding box center [383, 259] width 20 height 20
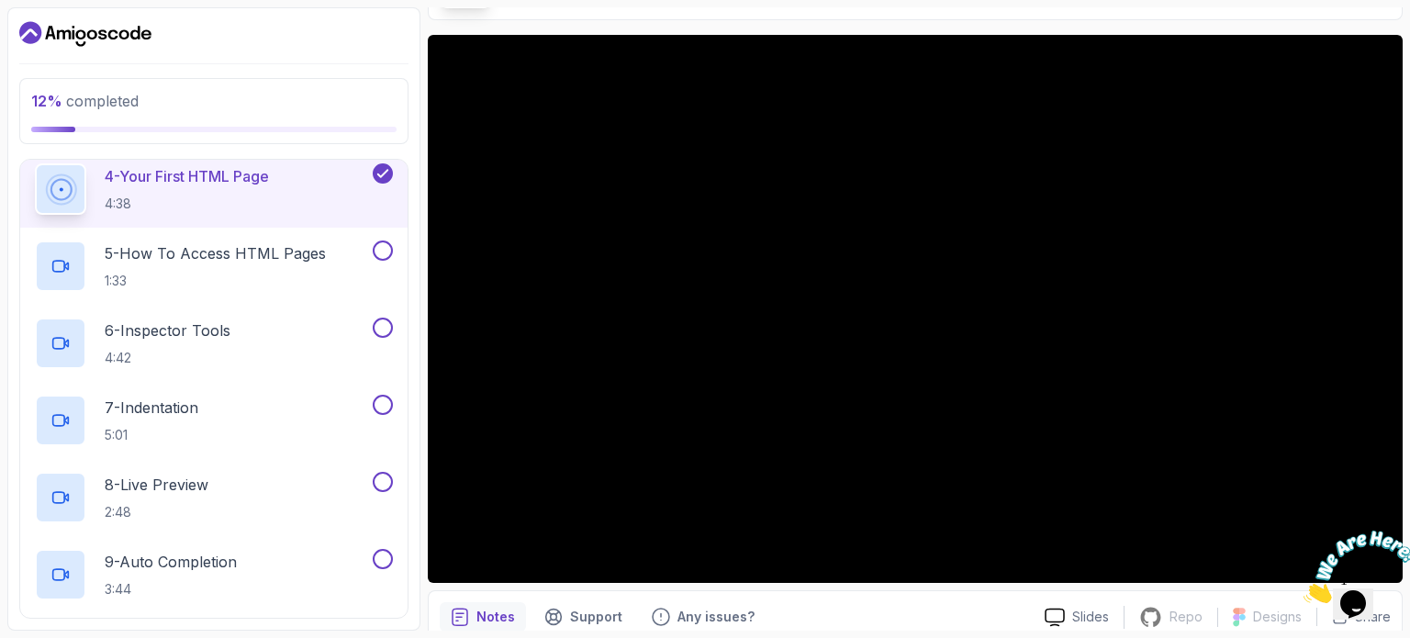
scroll to position [360, 0]
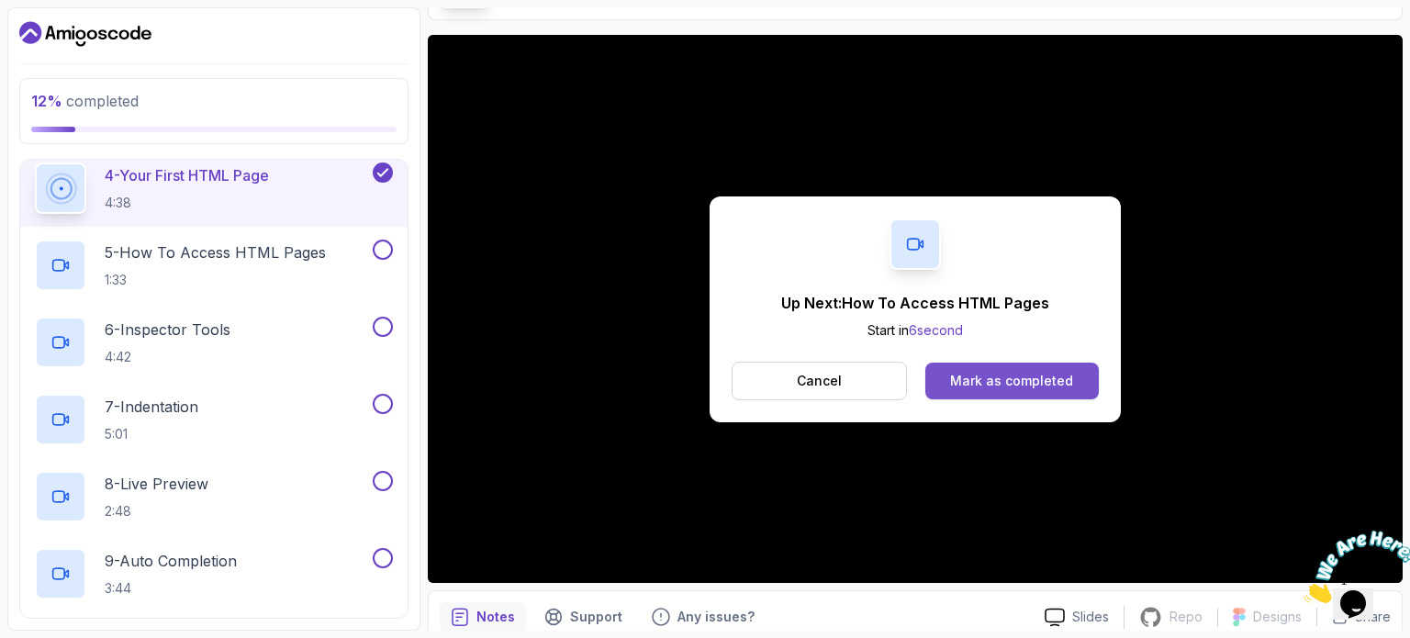
click at [967, 375] on div "Mark as completed" at bounding box center [1011, 381] width 123 height 18
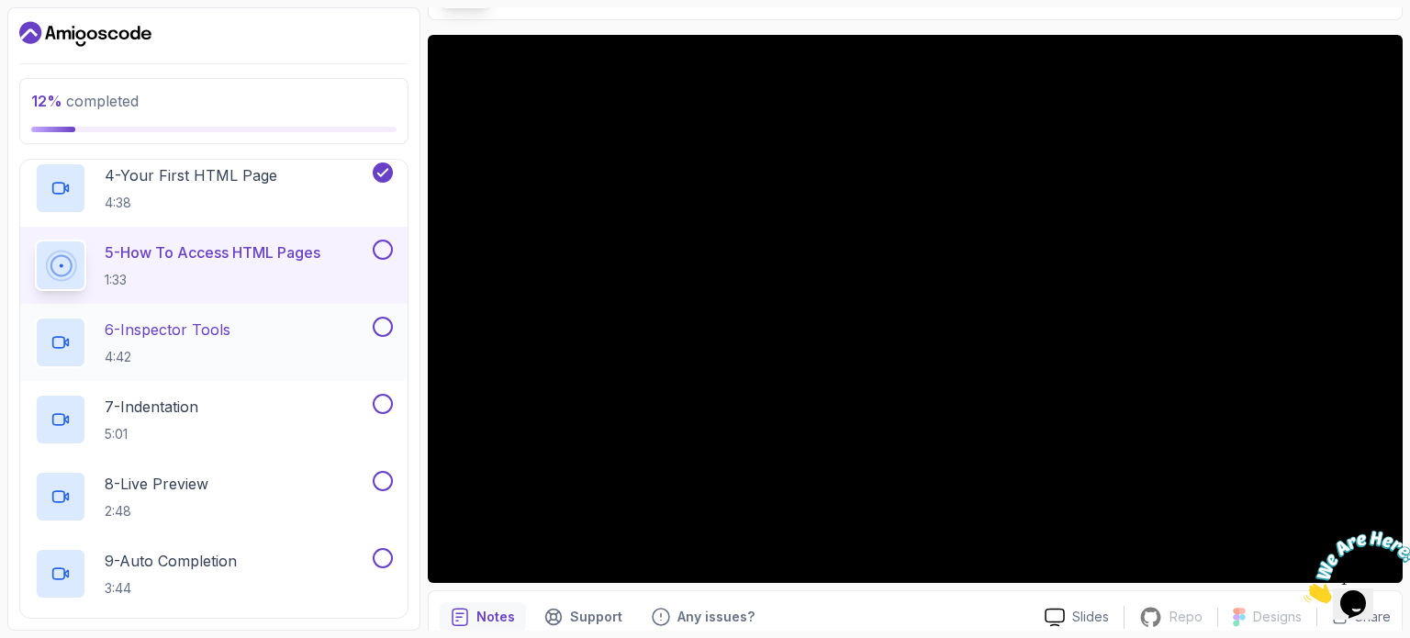
click at [375, 320] on button at bounding box center [383, 327] width 20 height 20
click at [378, 240] on button at bounding box center [383, 250] width 20 height 20
click at [382, 396] on button at bounding box center [383, 404] width 20 height 20
click at [208, 491] on p "8 - Live Preview" at bounding box center [157, 484] width 104 height 22
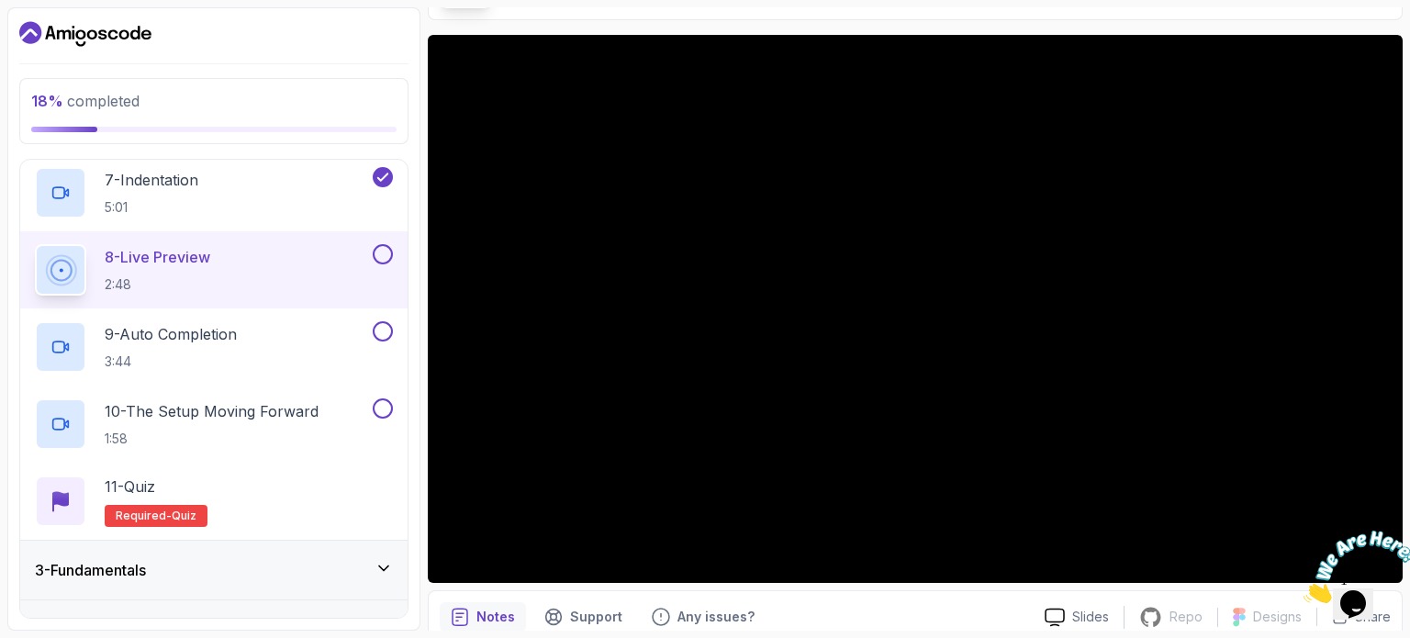
scroll to position [584, 0]
click at [382, 244] on div "8 - Live Preview 2:48" at bounding box center [213, 272] width 387 height 77
click at [382, 258] on button at bounding box center [383, 257] width 20 height 20
click at [383, 335] on button at bounding box center [383, 334] width 20 height 20
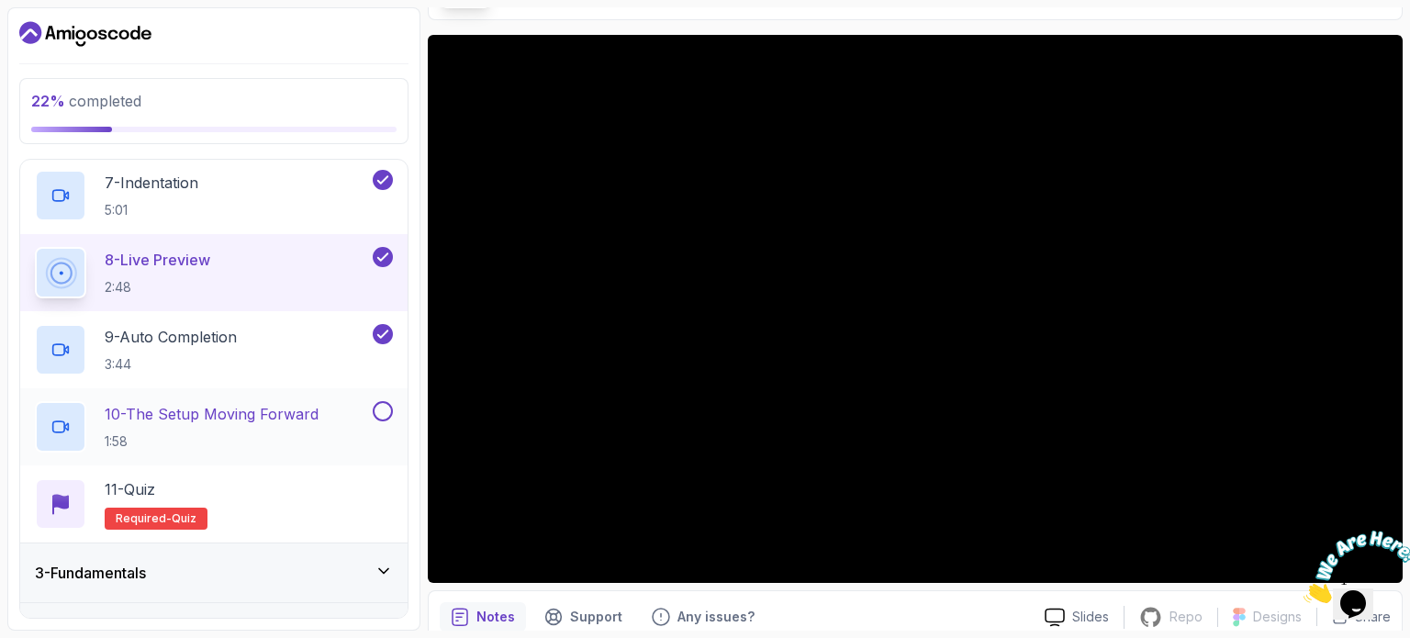
click at [385, 413] on button at bounding box center [383, 411] width 20 height 20
click at [283, 414] on p "10 - The Setup Moving Forward" at bounding box center [212, 414] width 214 height 22
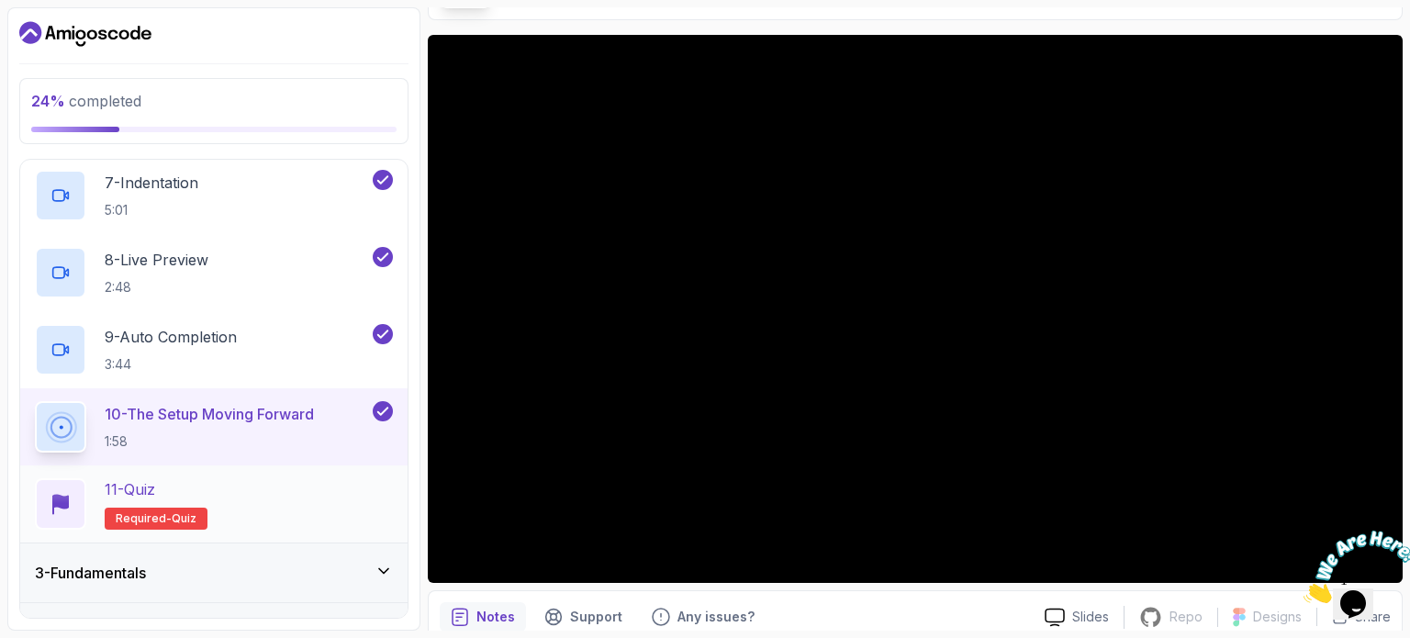
click at [178, 515] on span "quiz" at bounding box center [184, 518] width 25 height 15
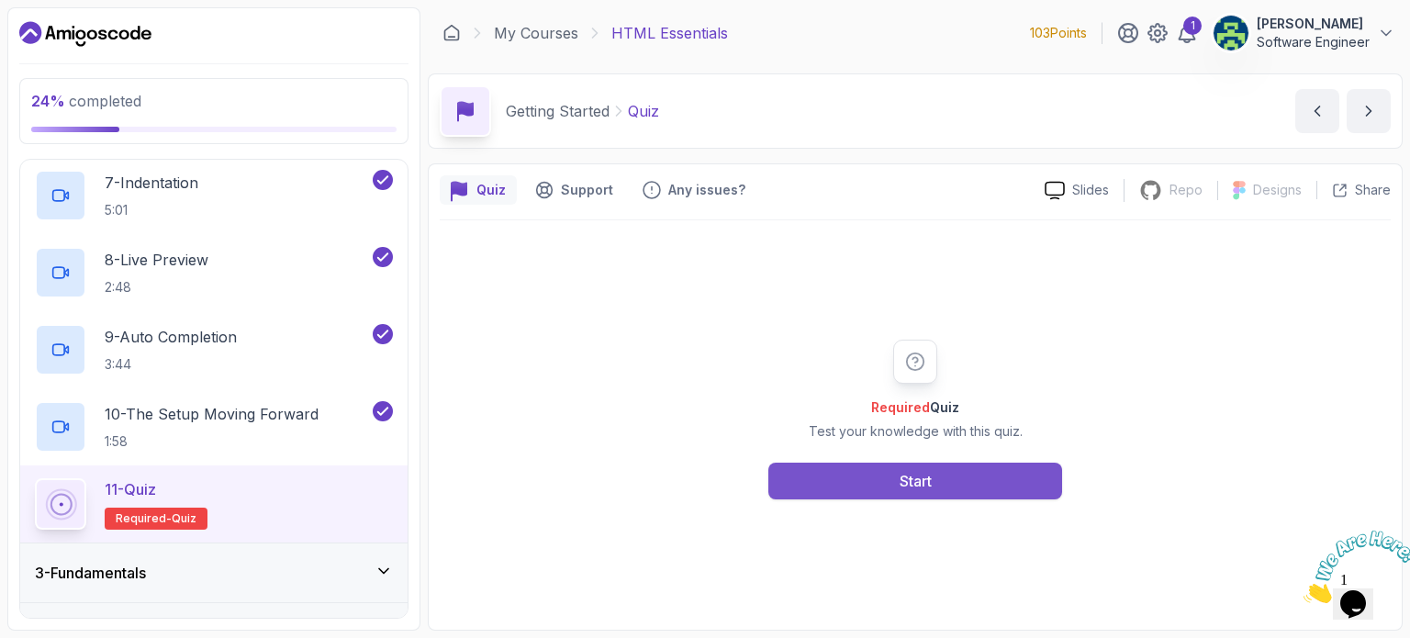
click at [874, 489] on button "Start" at bounding box center [915, 481] width 294 height 37
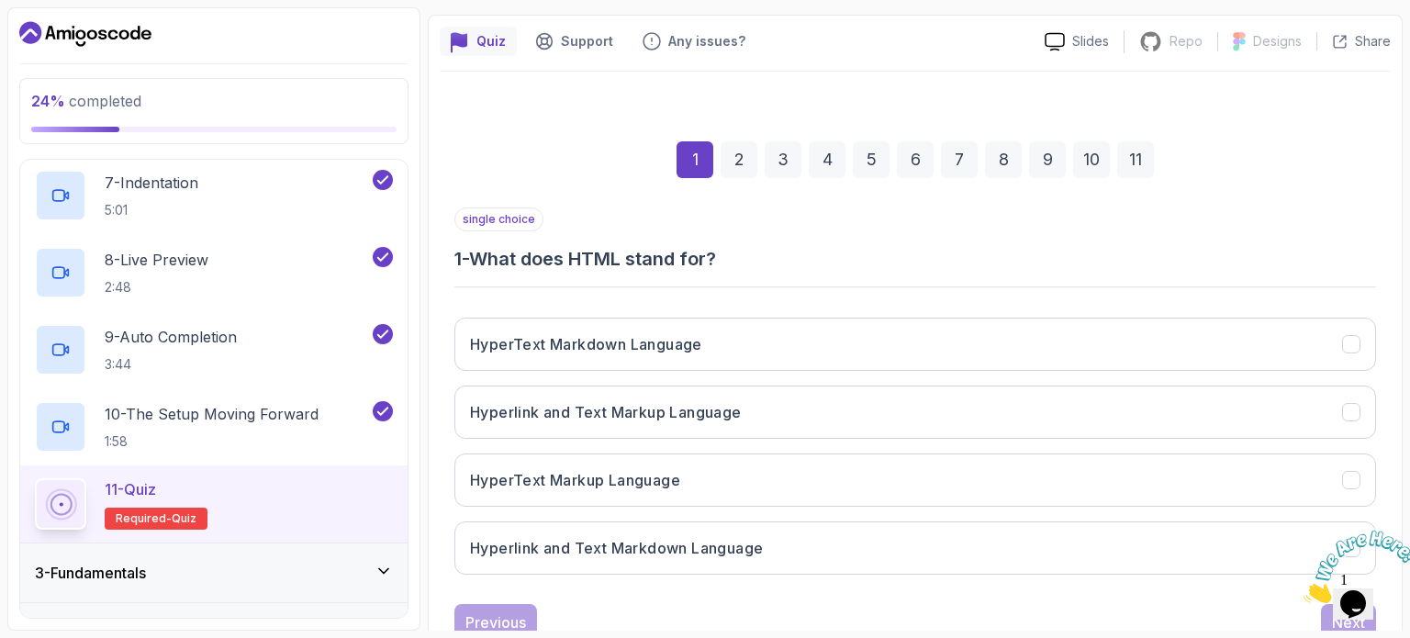
scroll to position [165, 0]
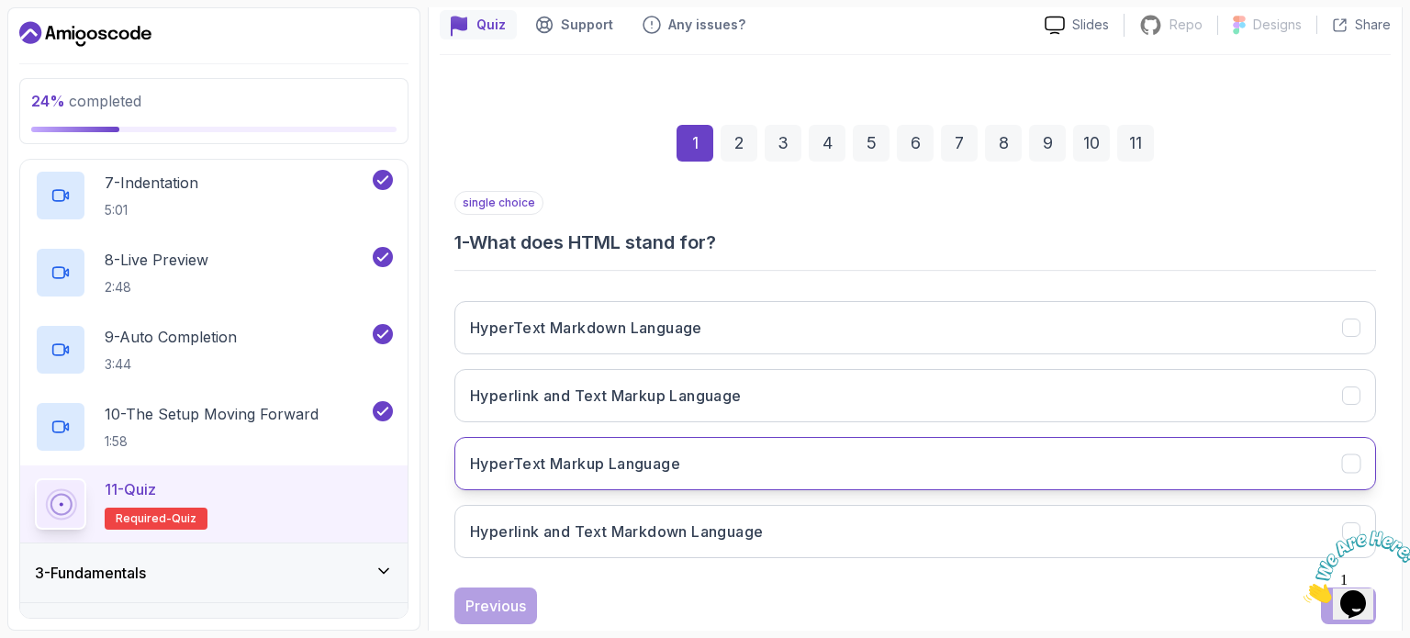
click at [842, 464] on button "HyperText Markup Language" at bounding box center [914, 463] width 921 height 53
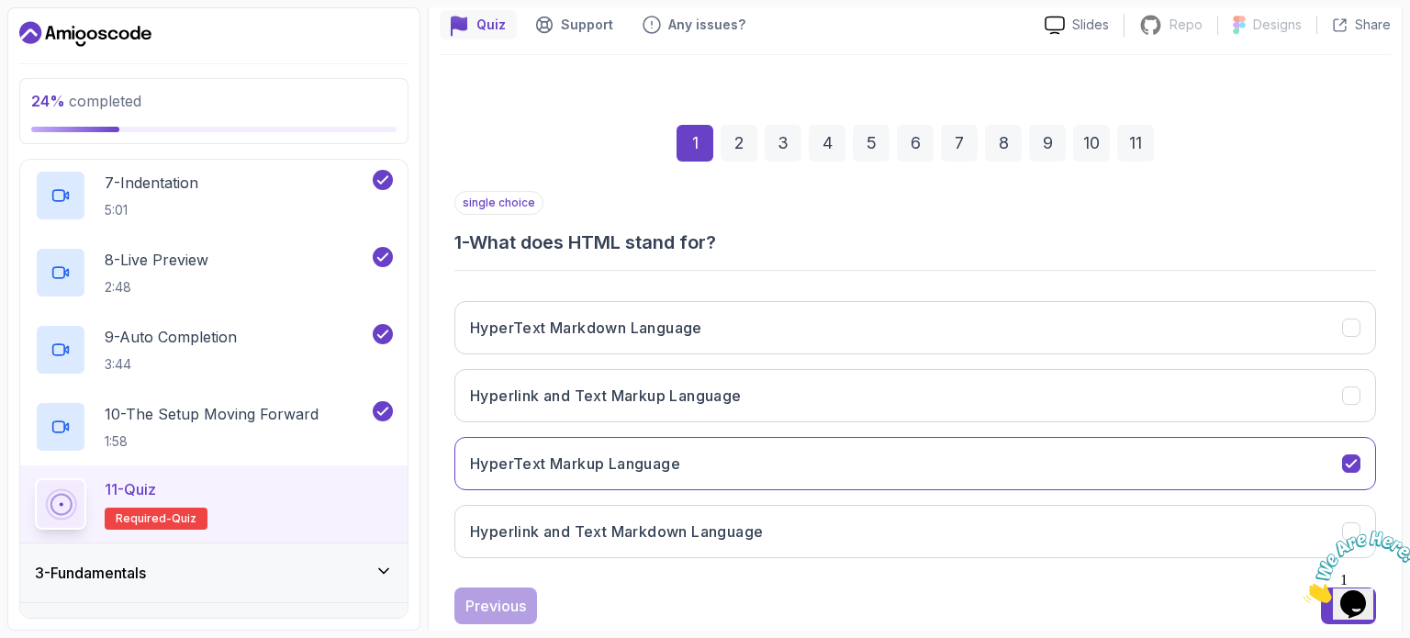
click at [1303, 590] on icon "Close" at bounding box center [1303, 598] width 0 height 16
click at [1329, 602] on button "Next" at bounding box center [1348, 605] width 55 height 37
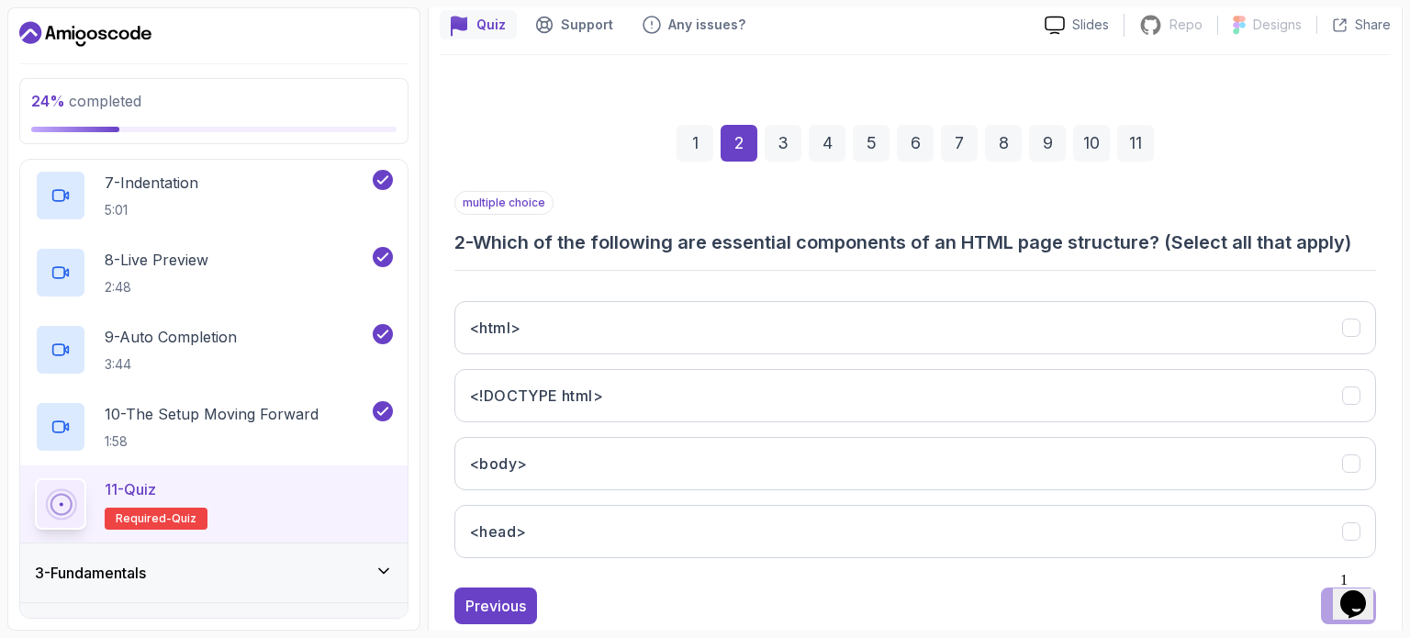
drag, startPoint x: 1363, startPoint y: 582, endPoint x: 1304, endPoint y: 591, distance: 59.4
click html "1 Opens Chat This icon Opens the chat window."
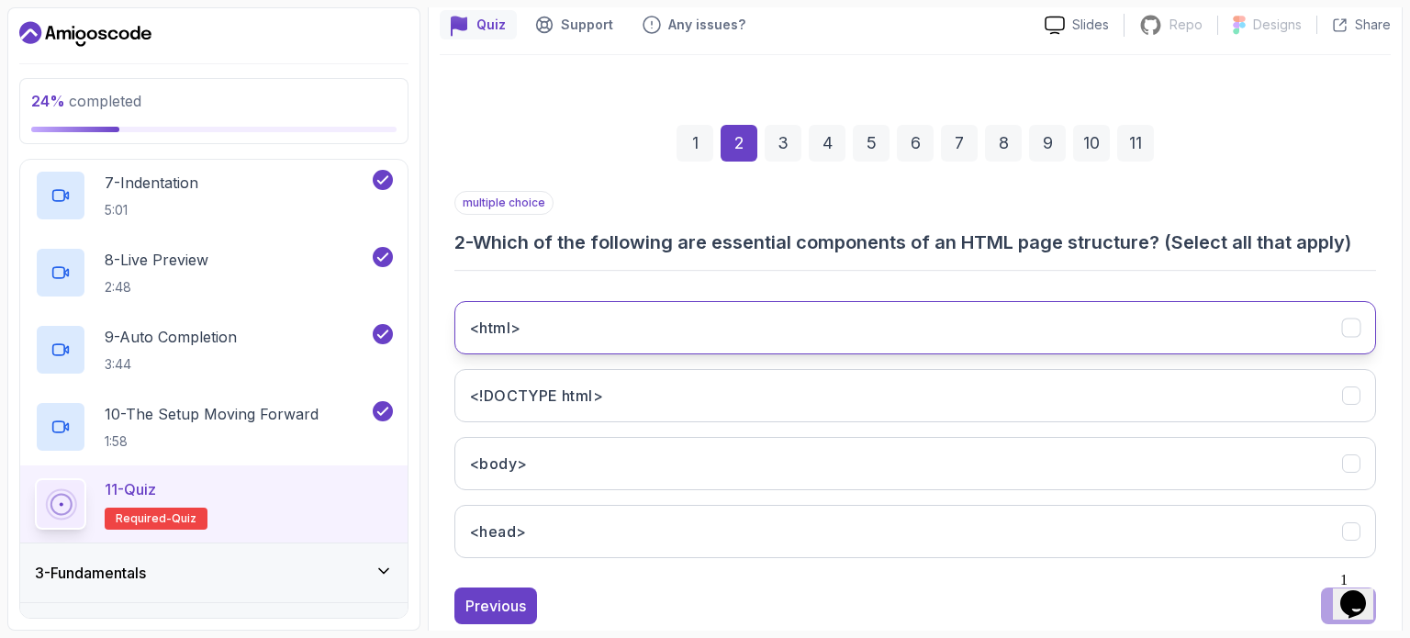
click at [1186, 330] on button "<html>" at bounding box center [914, 327] width 921 height 53
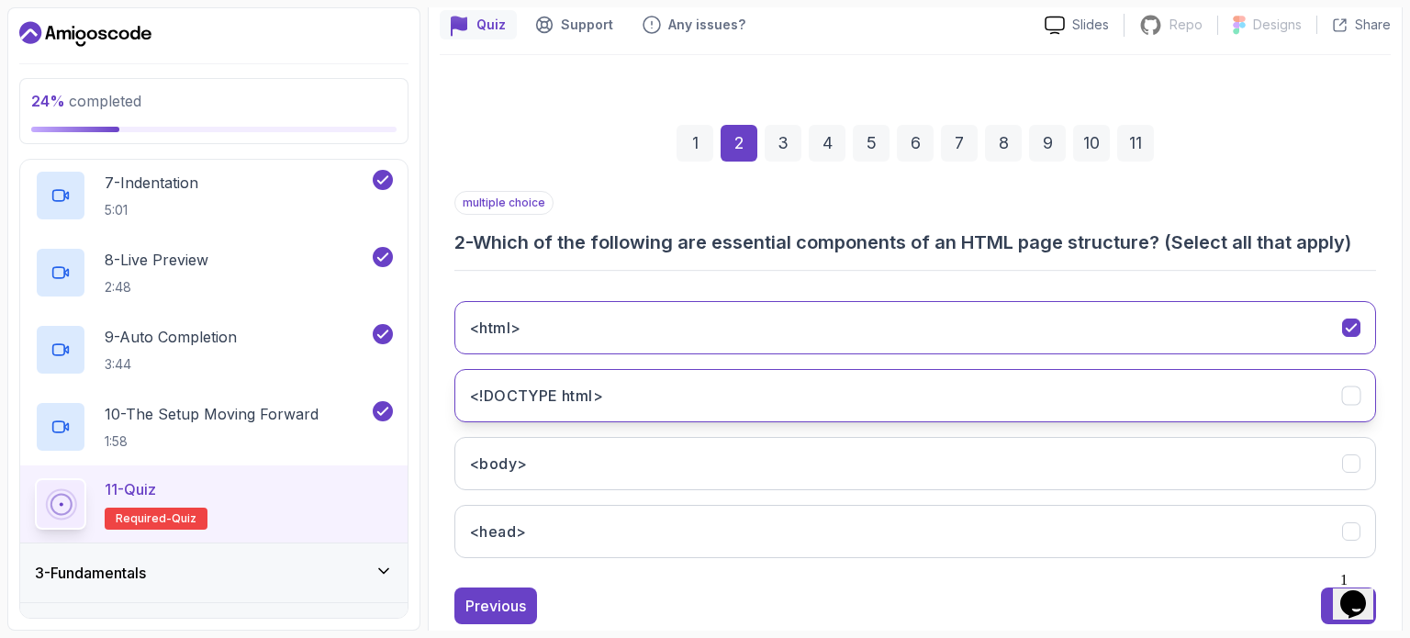
click at [1178, 390] on button "<!DOCTYPE html>" at bounding box center [914, 395] width 921 height 53
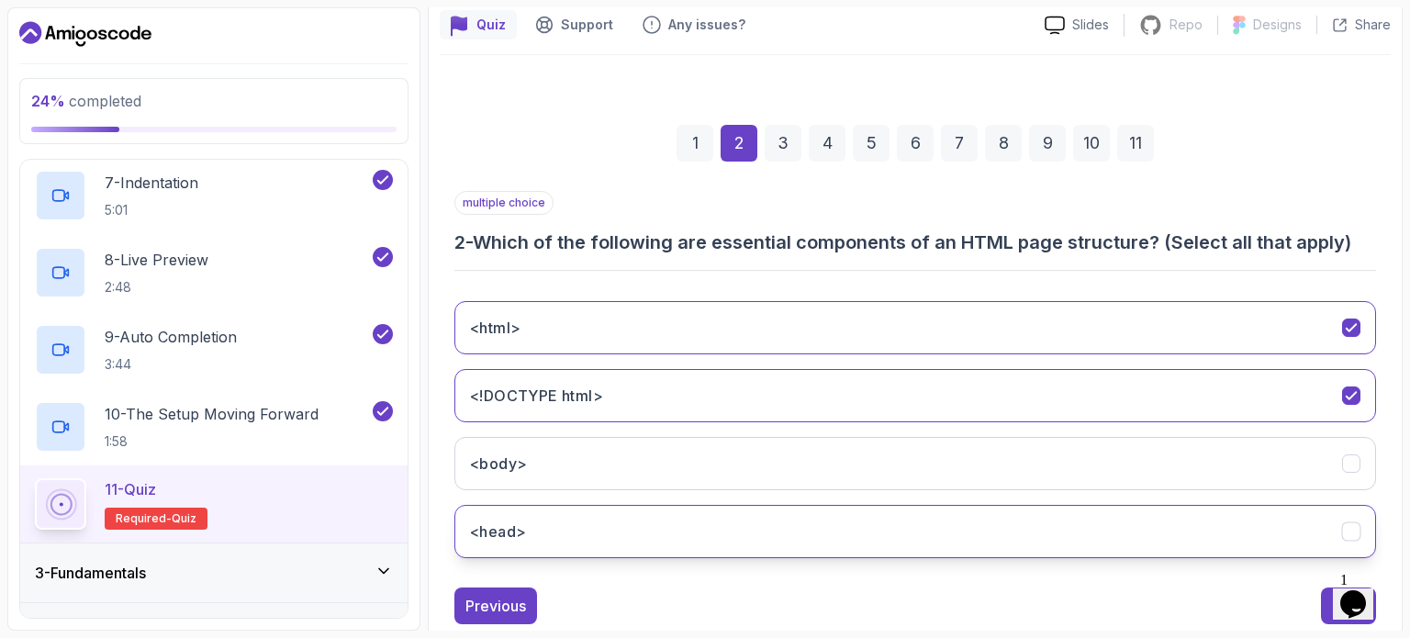
click at [1193, 522] on button "<head>" at bounding box center [914, 531] width 921 height 53
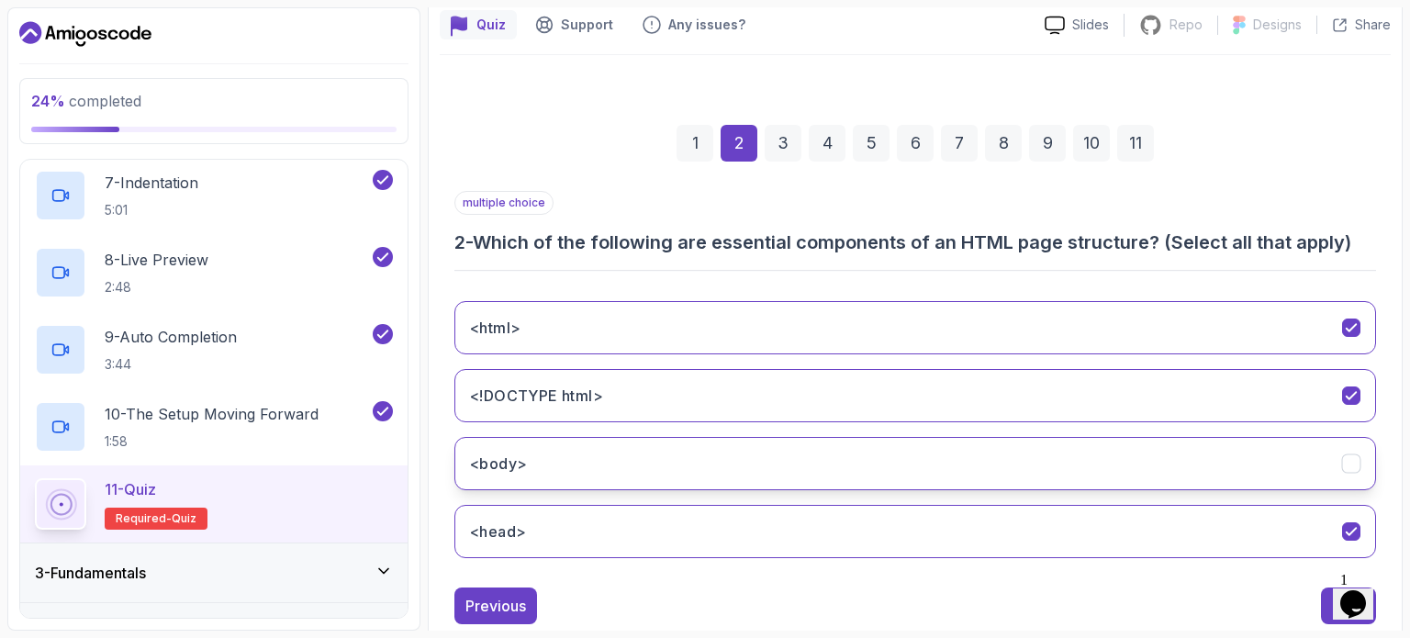
click at [1191, 463] on button "<body>" at bounding box center [914, 463] width 921 height 53
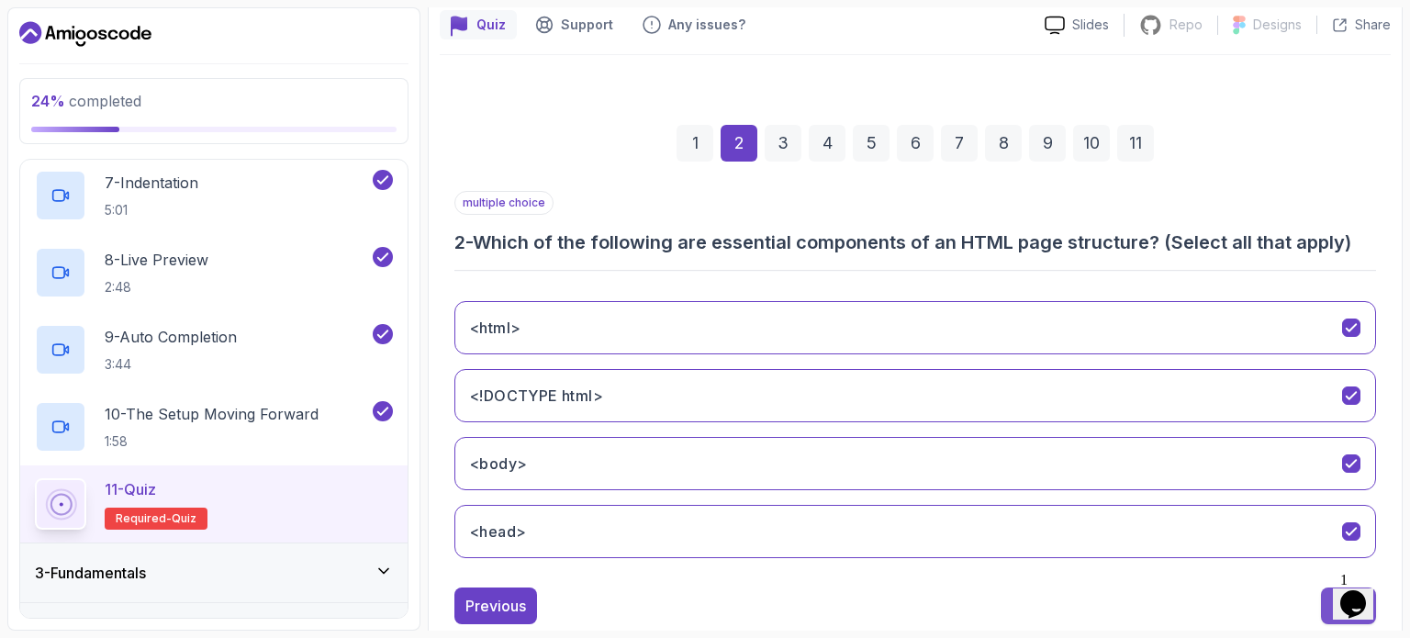
click at [1325, 602] on button "Next" at bounding box center [1348, 605] width 55 height 37
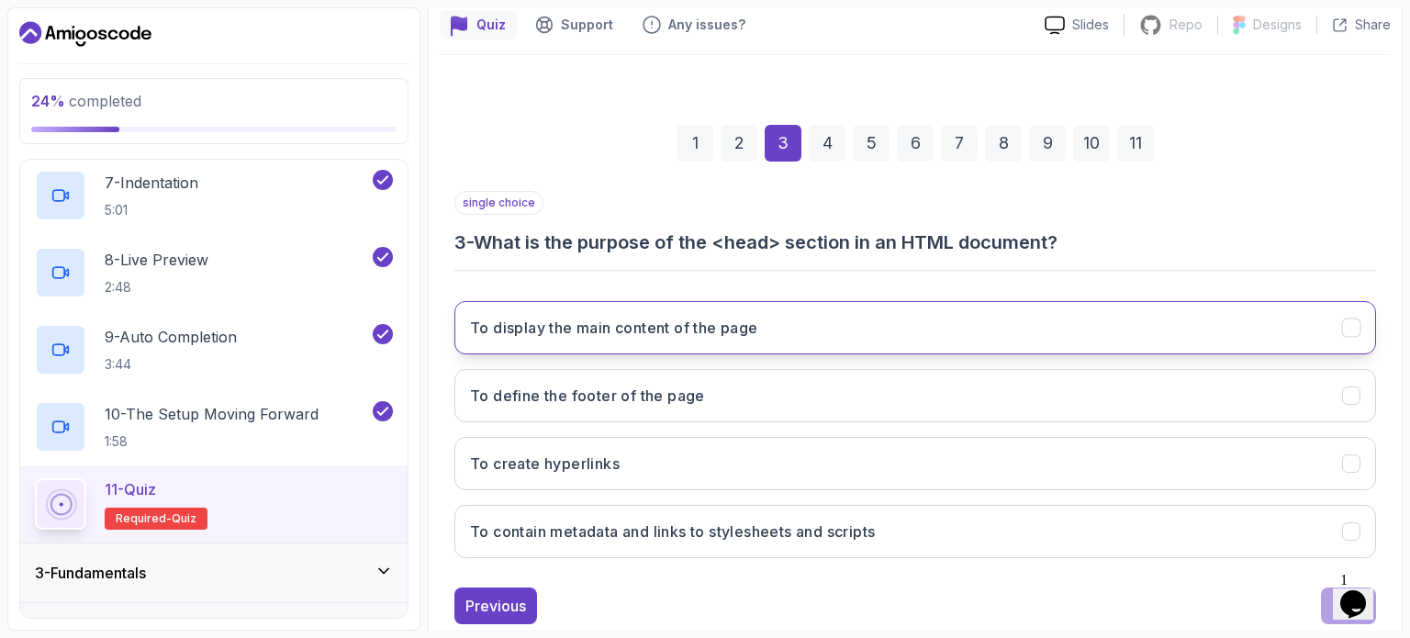
click at [1161, 302] on button "To display the main content of the page" at bounding box center [914, 327] width 921 height 53
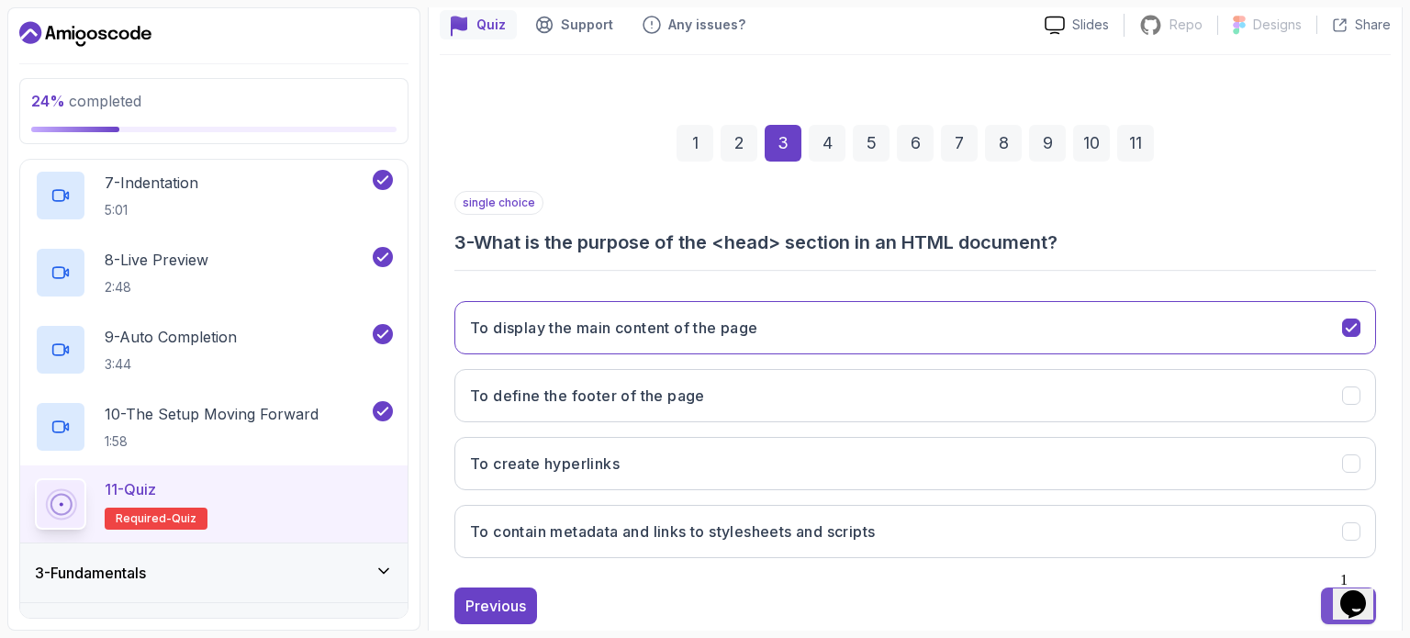
click at [1329, 610] on button "Next" at bounding box center [1348, 605] width 55 height 37
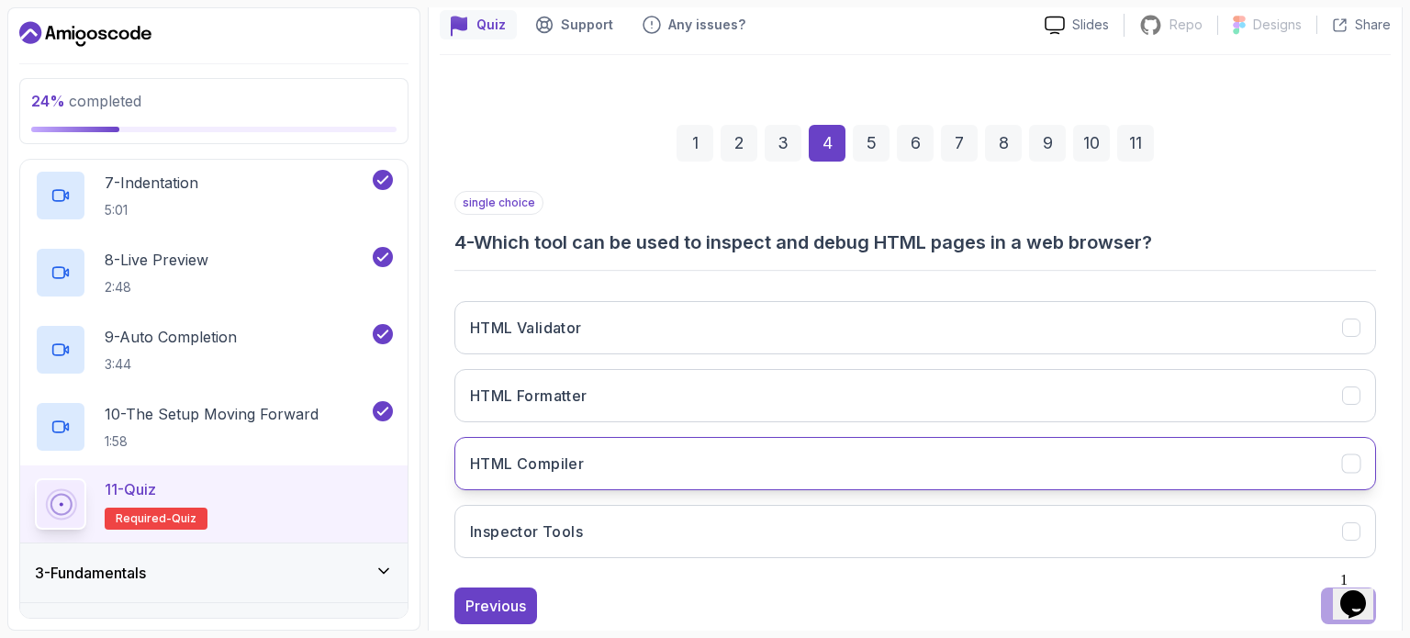
click at [1265, 460] on button "HTML Compiler" at bounding box center [914, 463] width 921 height 53
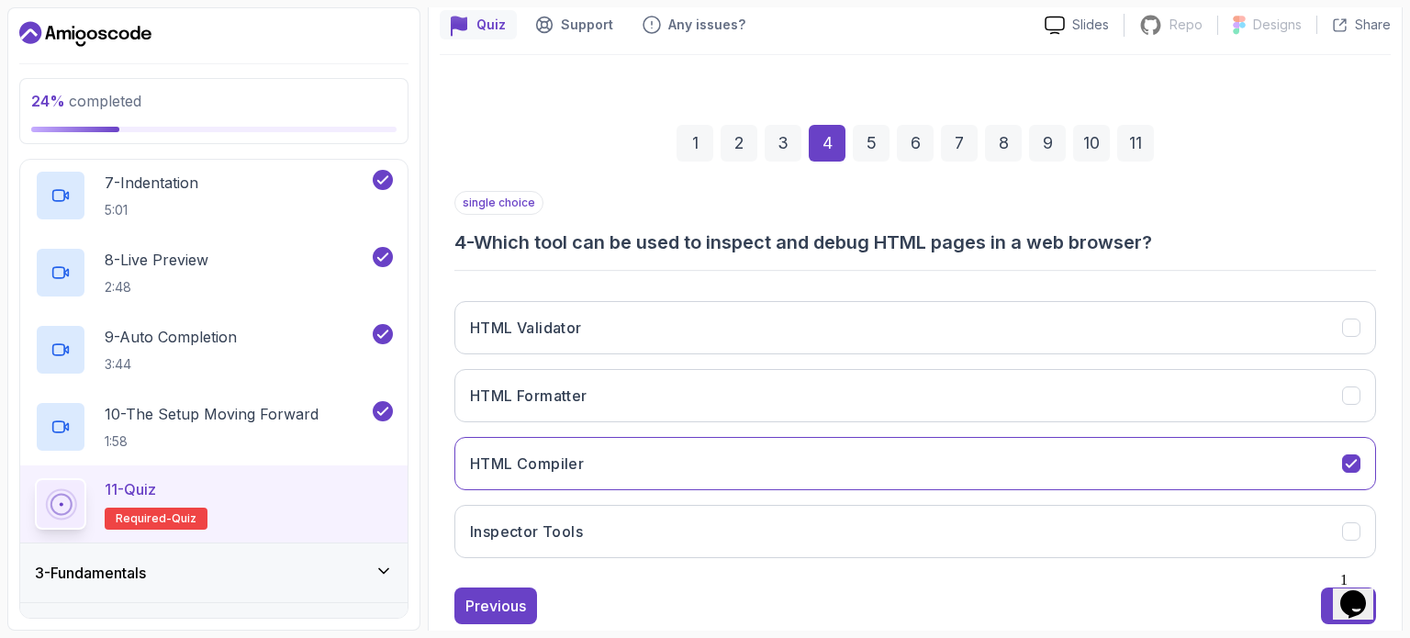
click at [1340, 588] on div "1 Opens Chat This icon Opens the chat window." at bounding box center [1362, 580] width 44 height 17
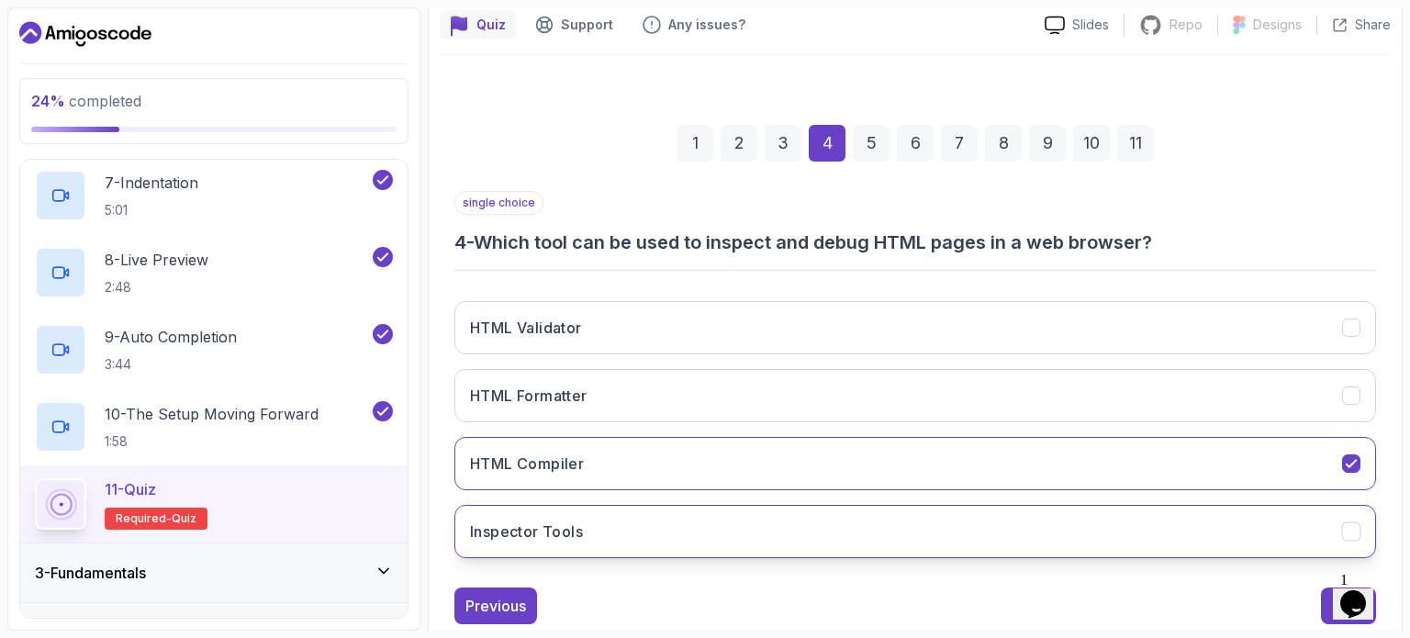
click at [1316, 521] on button "Inspector Tools" at bounding box center [914, 531] width 921 height 53
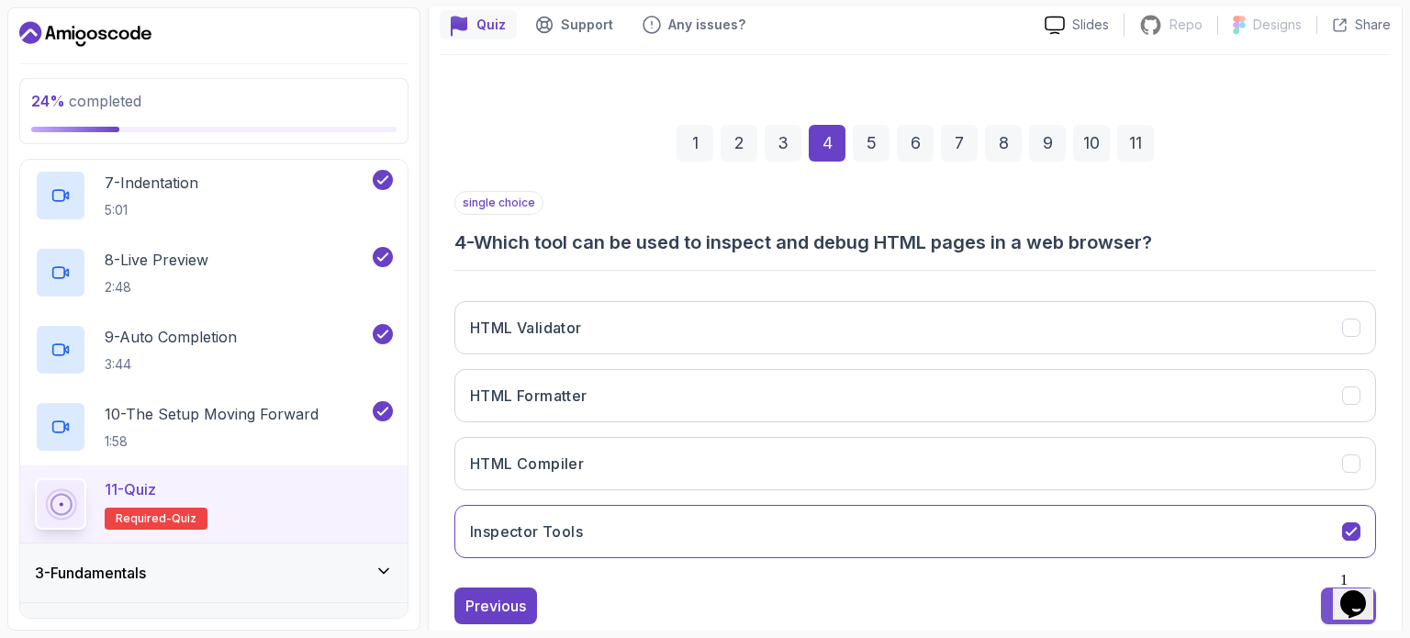
click at [1325, 604] on button "Next" at bounding box center [1348, 605] width 55 height 37
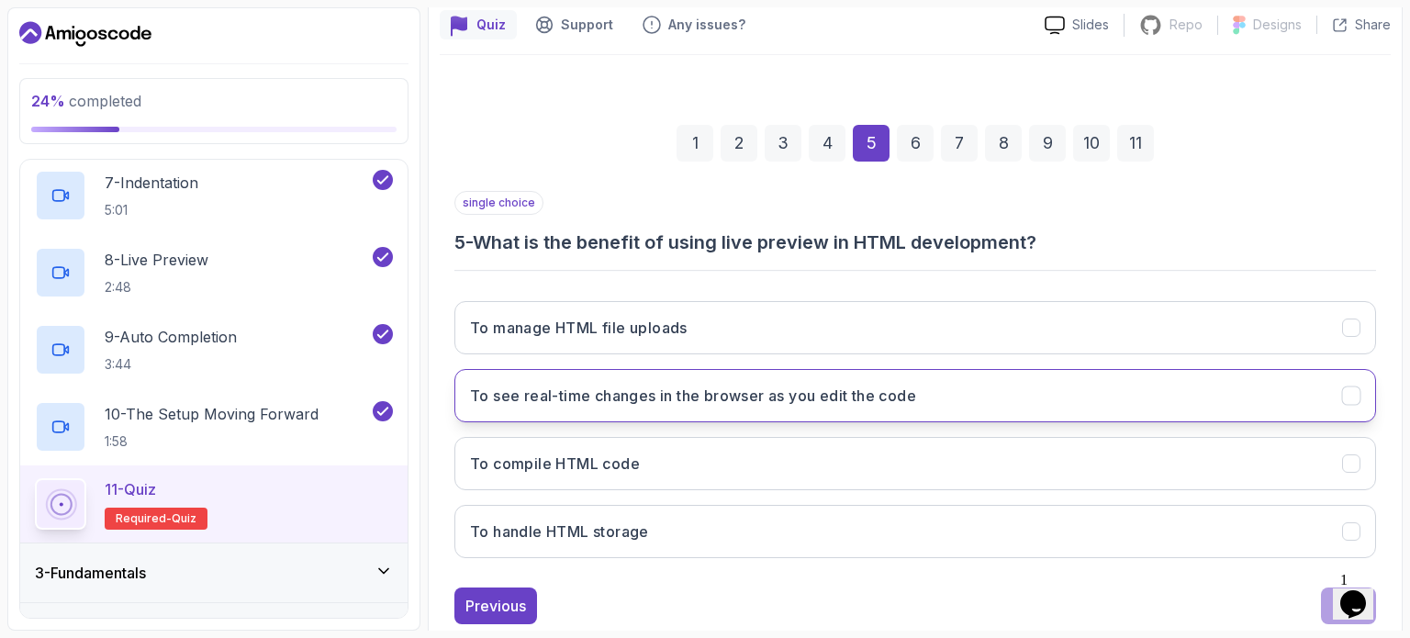
click at [1266, 395] on button "To see real-time changes in the browser as you edit the code" at bounding box center [914, 395] width 921 height 53
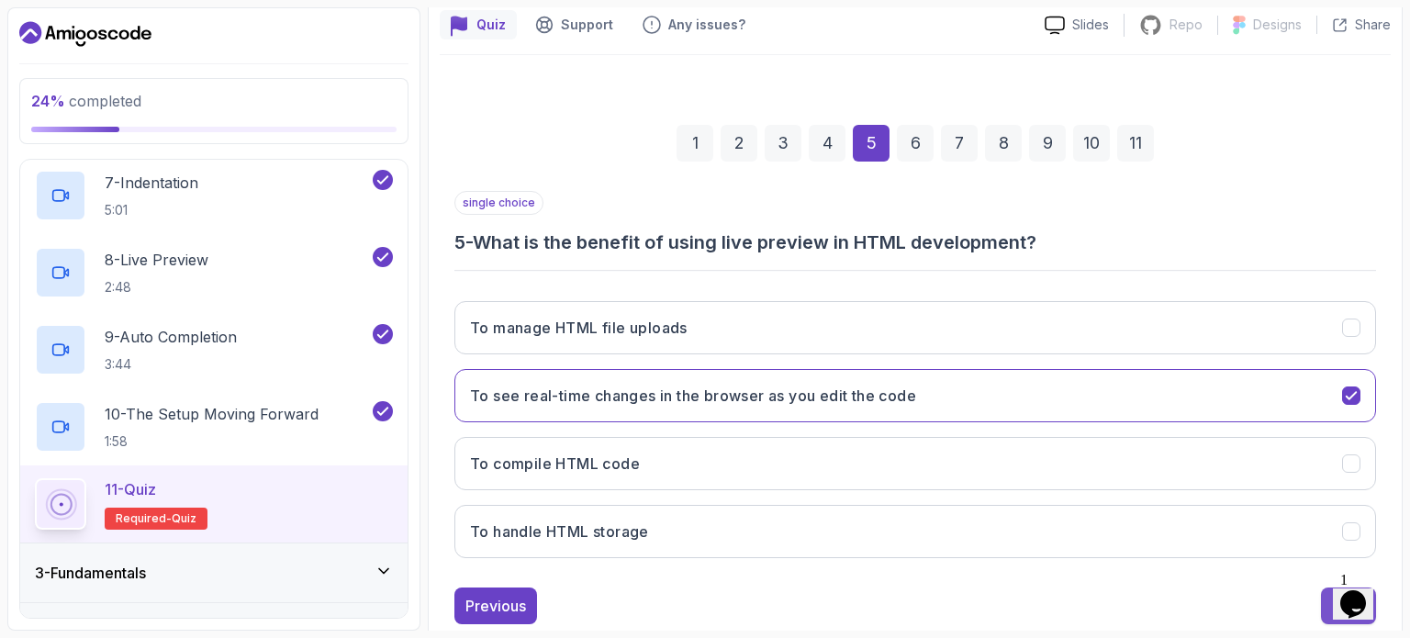
click at [1328, 608] on button "Next" at bounding box center [1348, 605] width 55 height 37
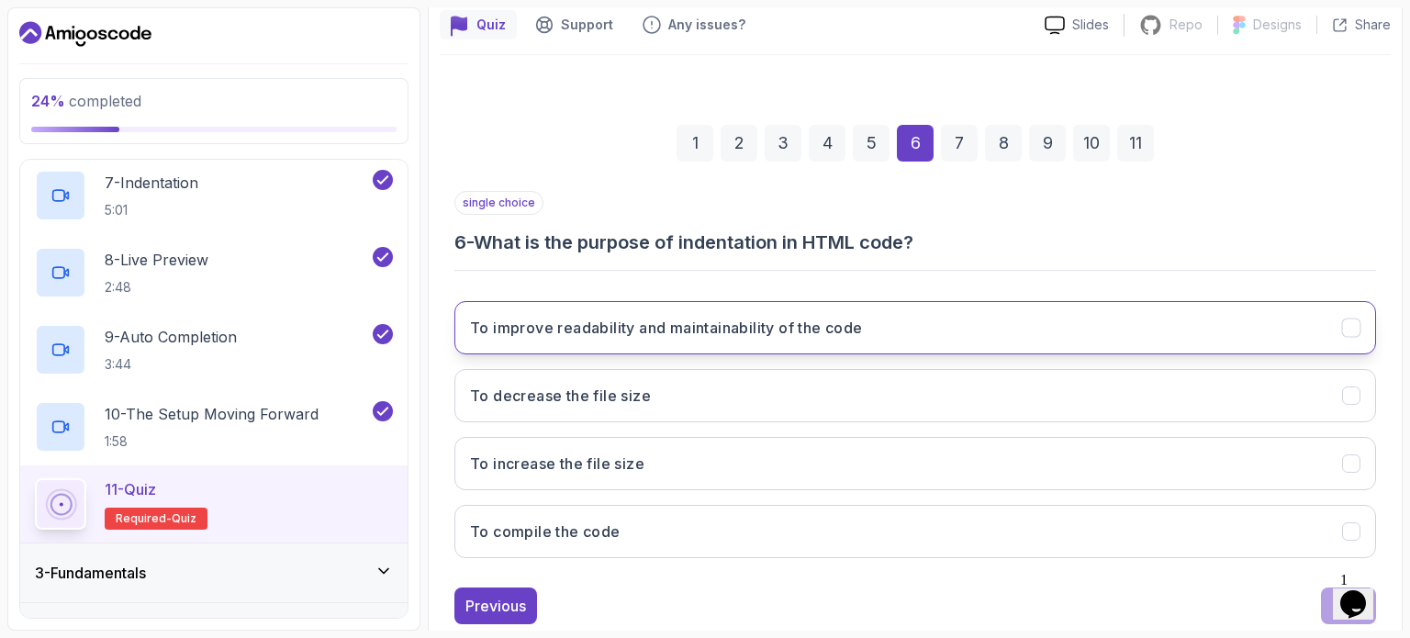
click at [1296, 329] on button "To improve readability and maintainability of the code" at bounding box center [914, 327] width 921 height 53
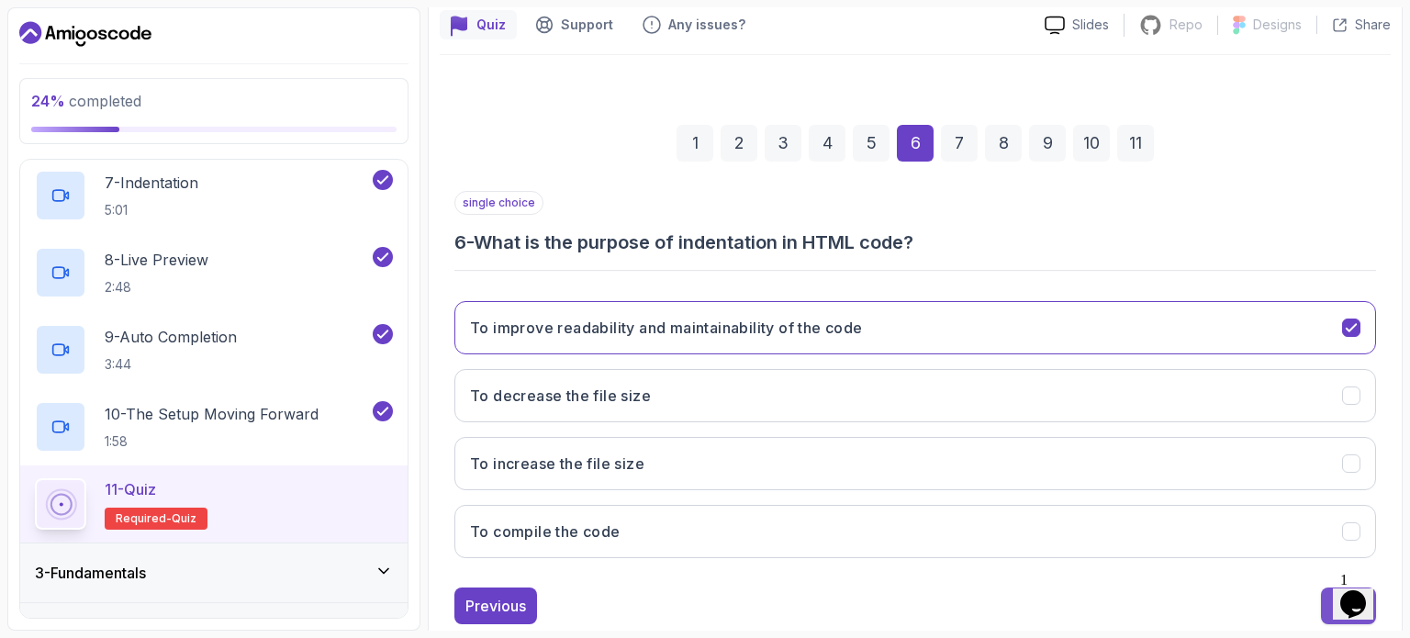
click at [1321, 602] on button "Next" at bounding box center [1348, 605] width 55 height 37
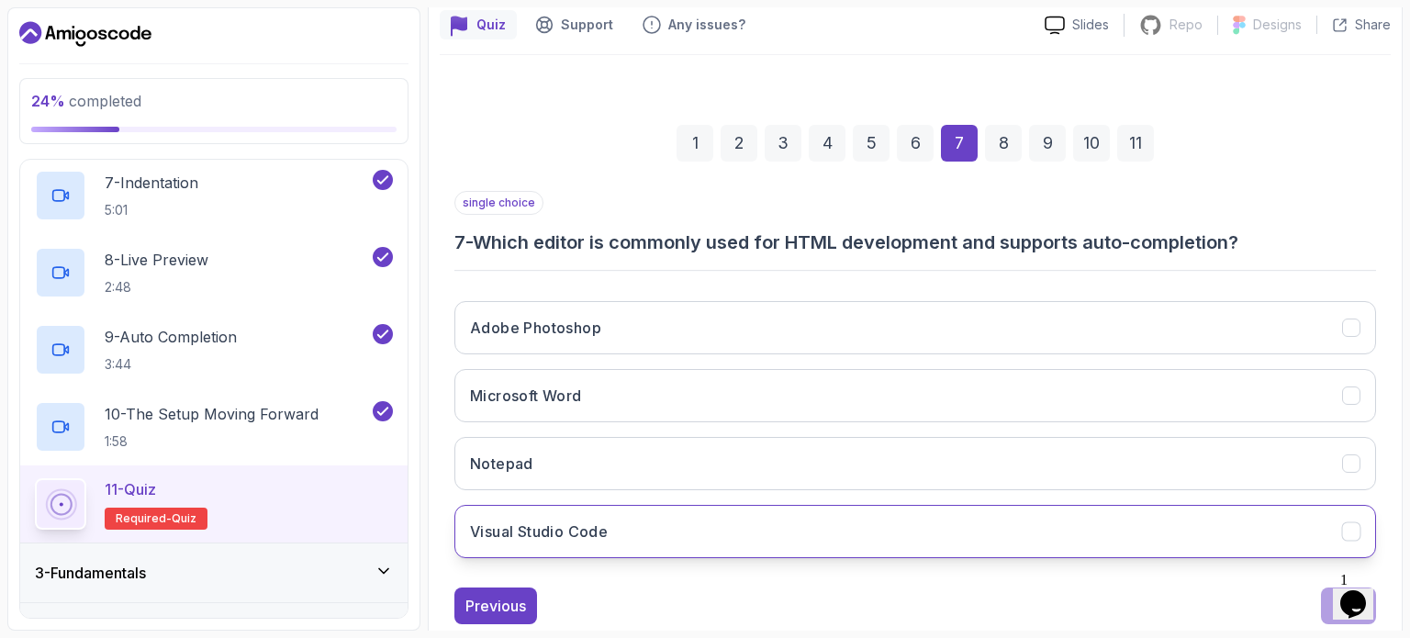
click at [1303, 527] on button "Visual Studio Code" at bounding box center [914, 531] width 921 height 53
click at [1325, 617] on button "Next" at bounding box center [1348, 605] width 55 height 37
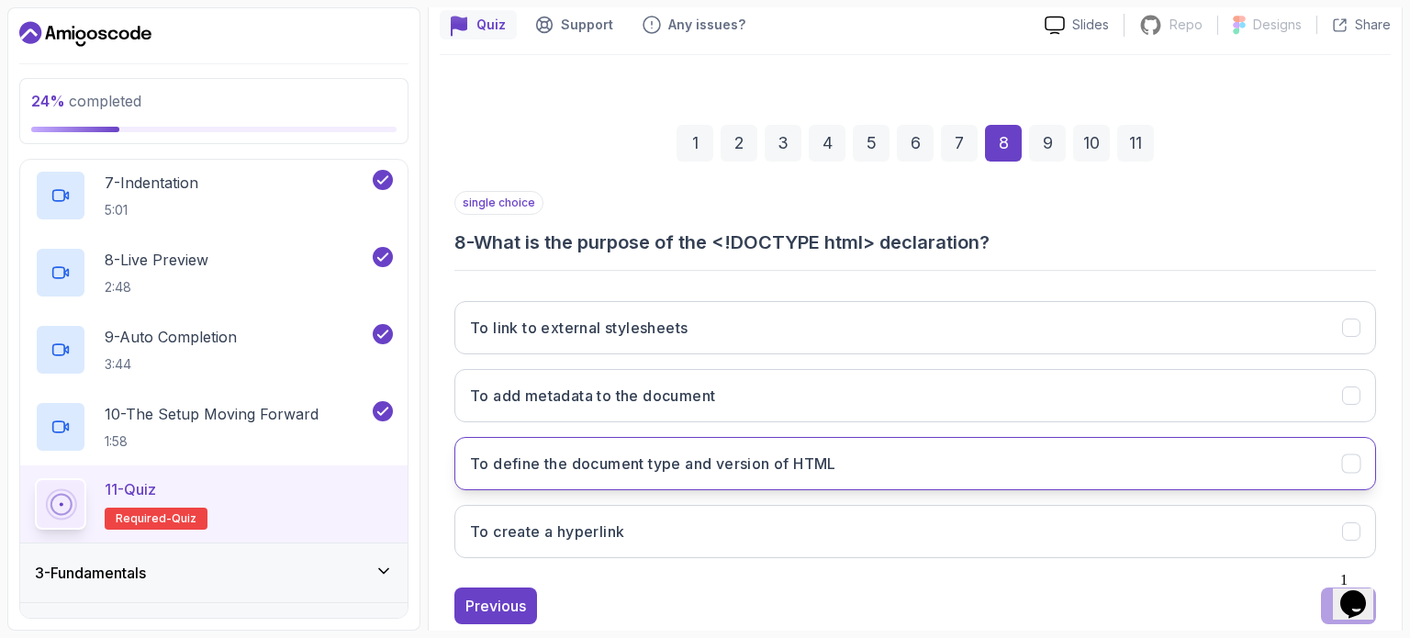
click at [1291, 467] on button "To define the document type and version of HTML" at bounding box center [914, 463] width 921 height 53
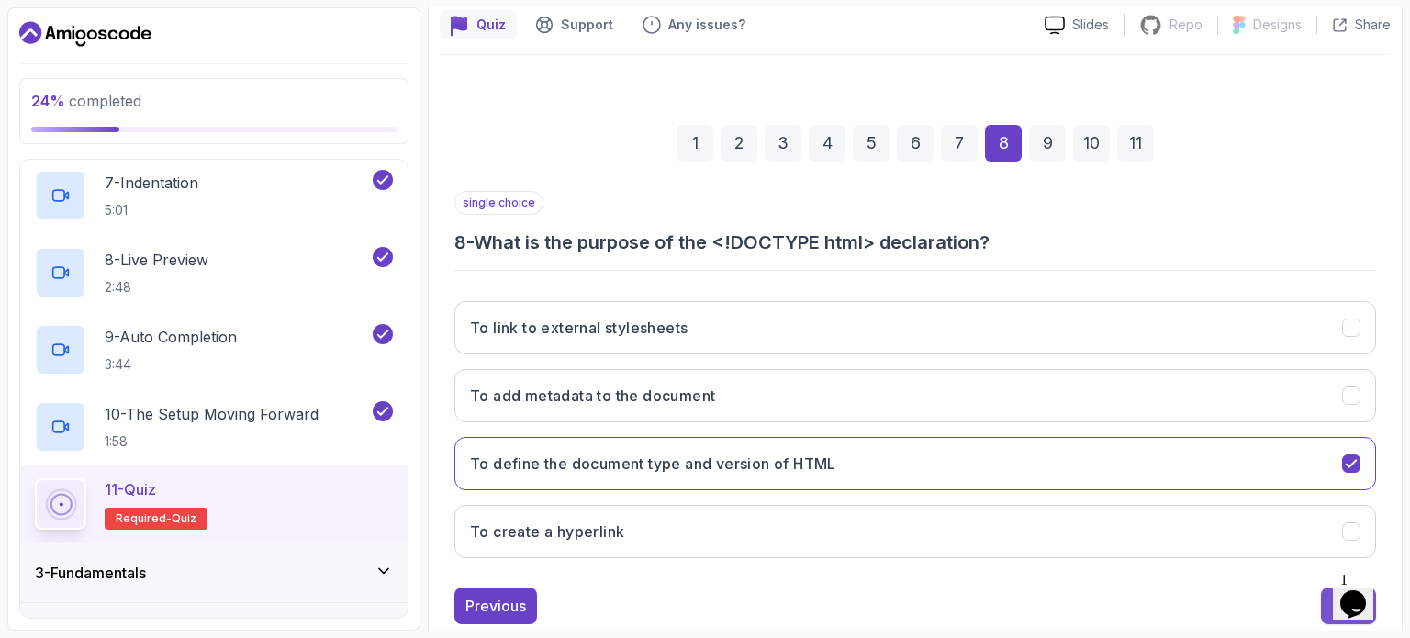
click at [1331, 603] on button "Next" at bounding box center [1348, 605] width 55 height 37
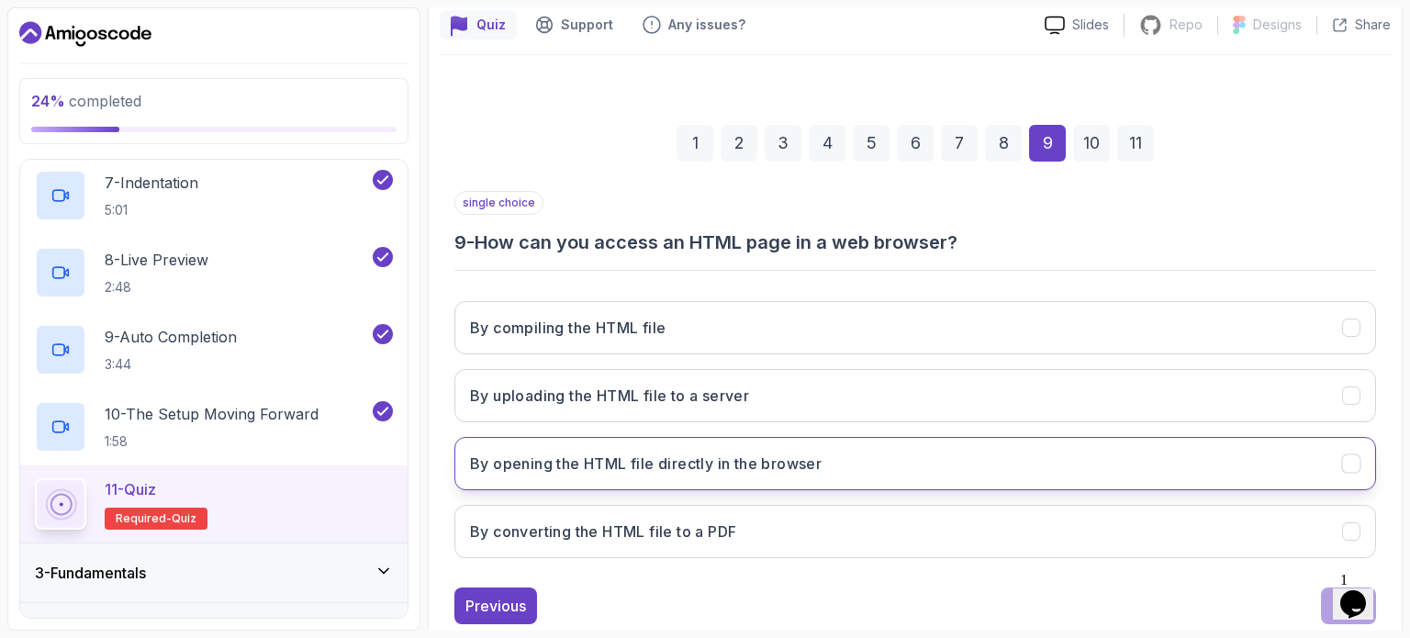
click at [1286, 474] on button "By opening the HTML file directly in the browser" at bounding box center [914, 463] width 921 height 53
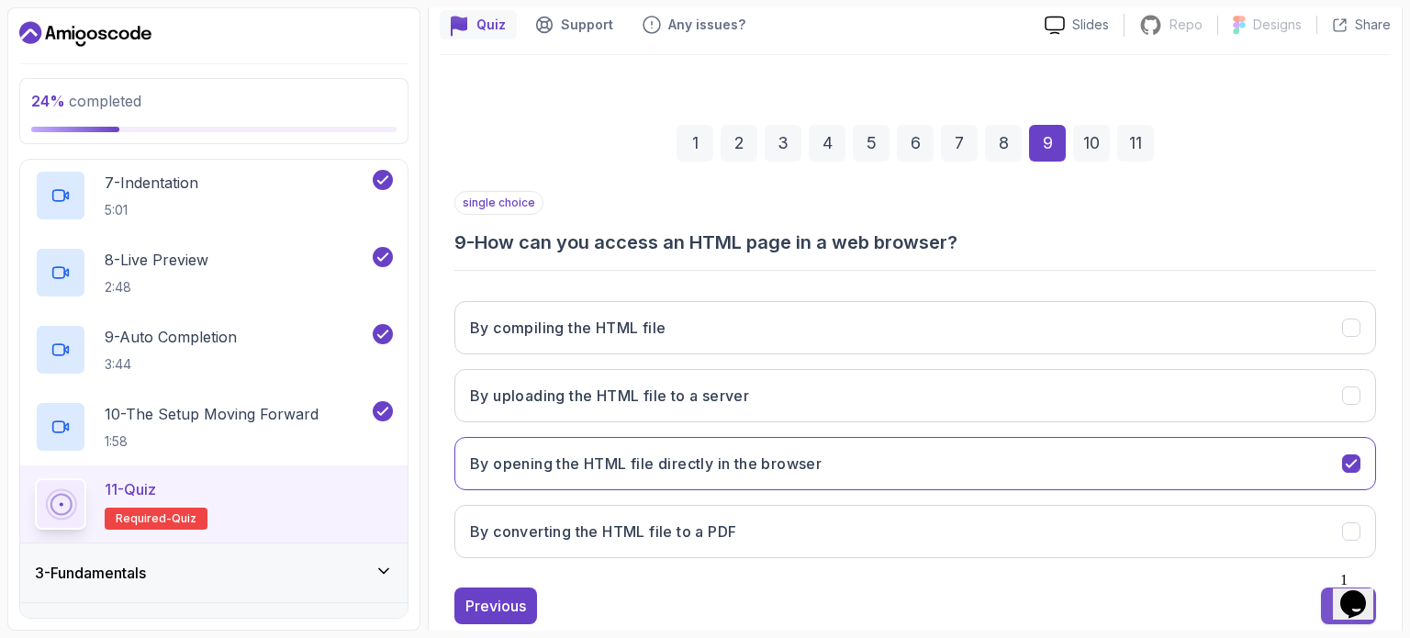
click at [1325, 610] on button "Next" at bounding box center [1348, 605] width 55 height 37
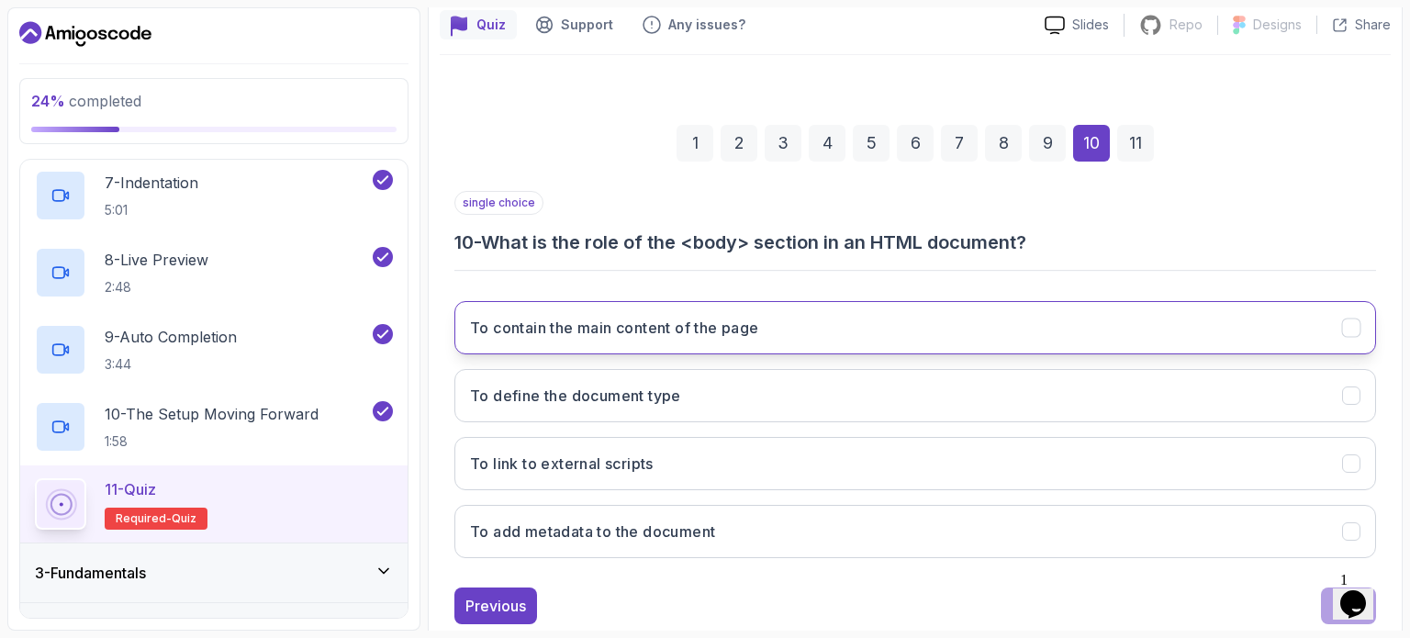
click at [1233, 318] on button "To contain the main content of the page" at bounding box center [914, 327] width 921 height 53
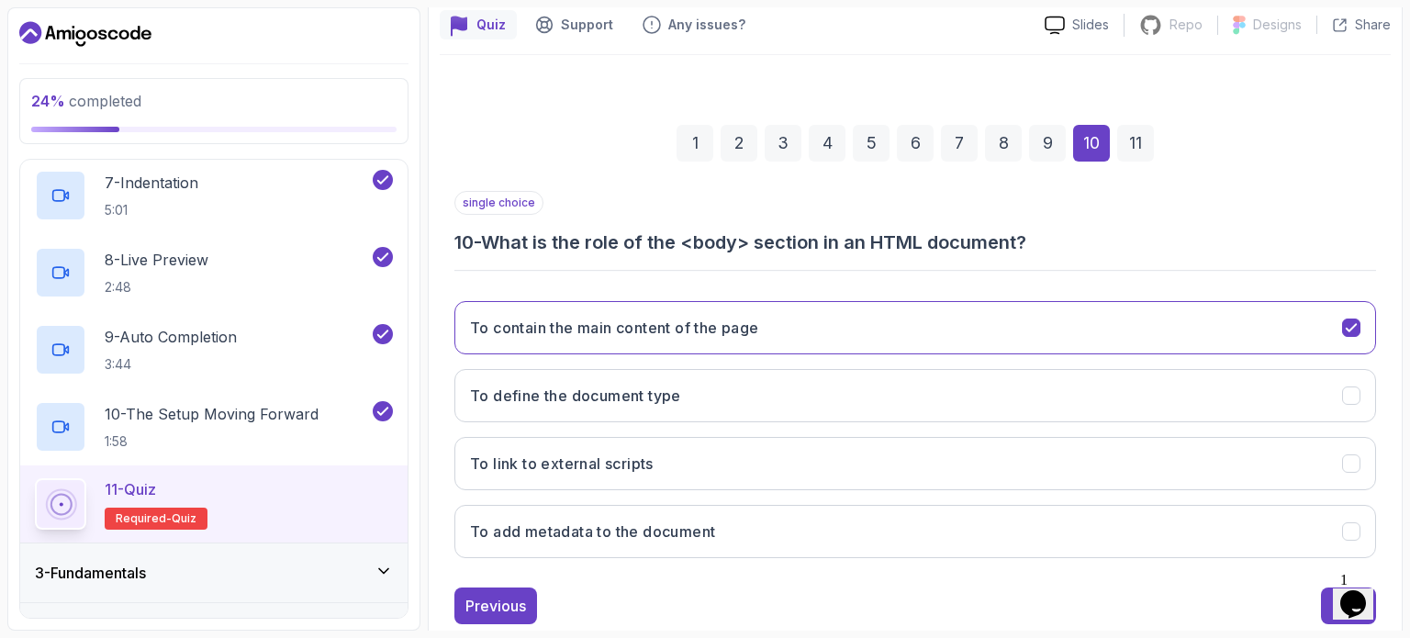
click at [1320, 618] on div "Previous Next" at bounding box center [914, 605] width 921 height 37
click at [1340, 588] on div "1 Opens Chat This icon Opens the chat window." at bounding box center [1362, 580] width 44 height 17
click at [1331, 608] on button "Next" at bounding box center [1348, 605] width 55 height 37
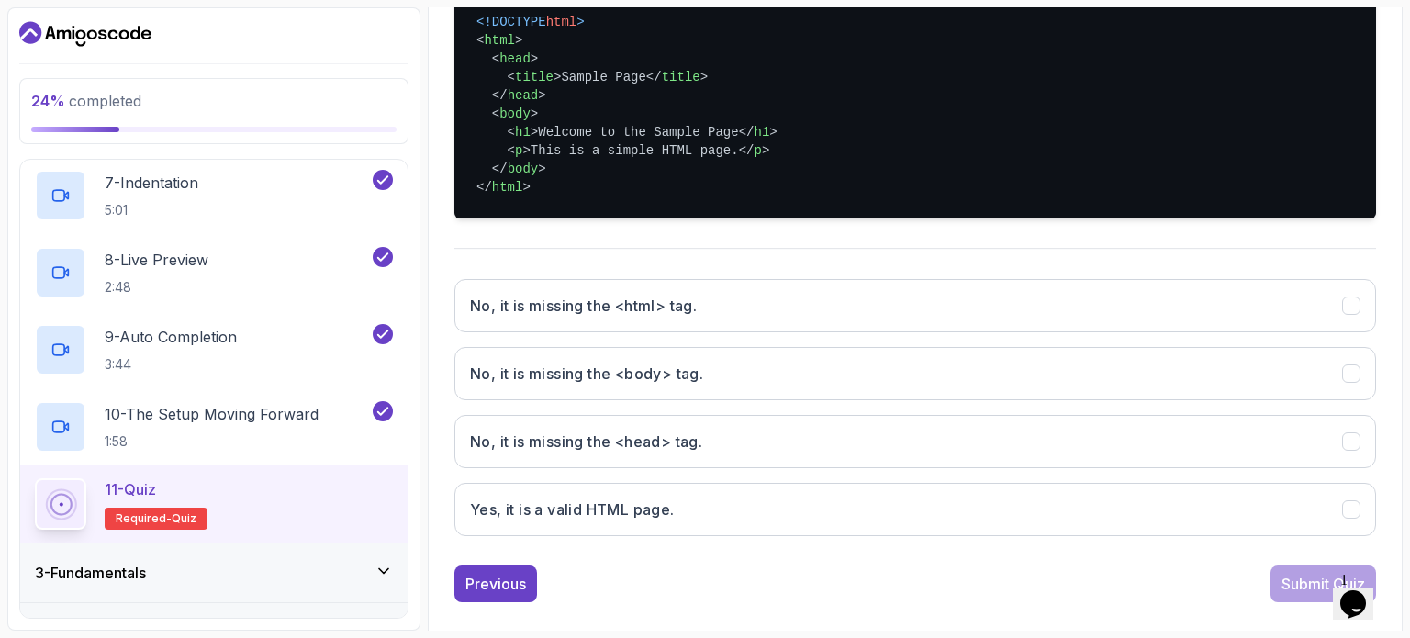
scroll to position [480, 0]
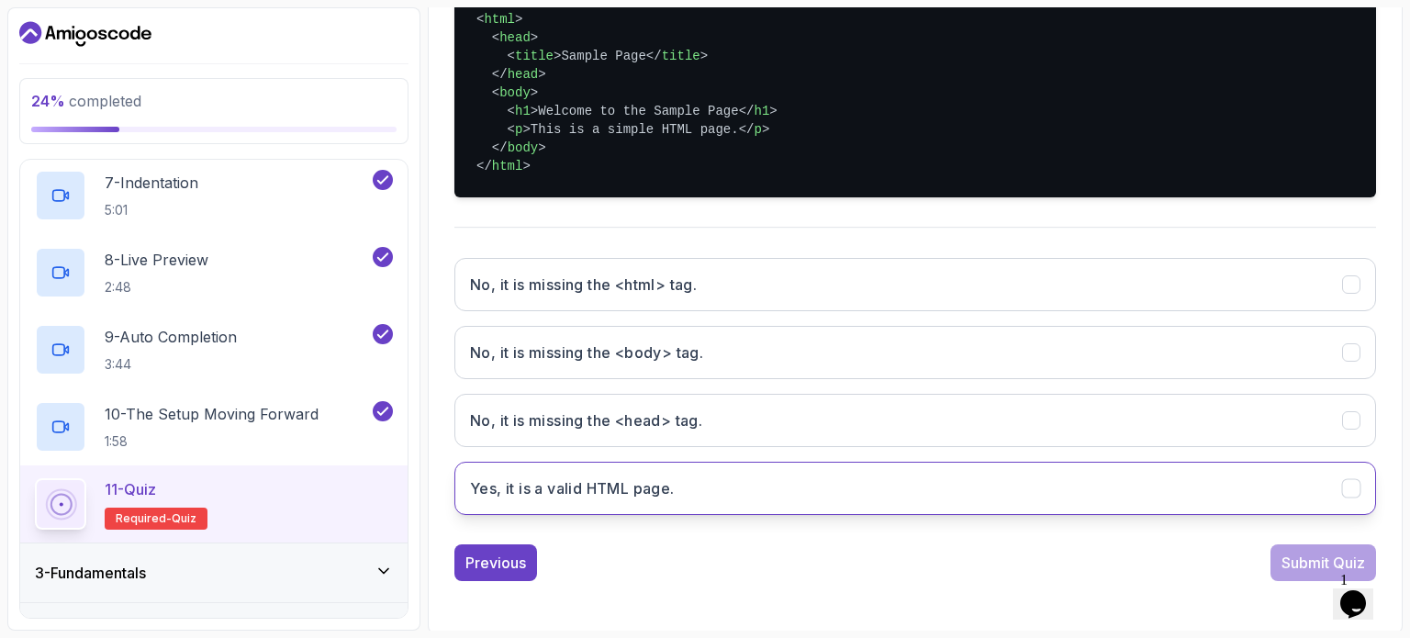
click at [1254, 502] on button "Yes, it is a valid HTML page." at bounding box center [914, 488] width 921 height 53
click at [1310, 546] on button "Submit Quiz" at bounding box center [1323, 562] width 106 height 37
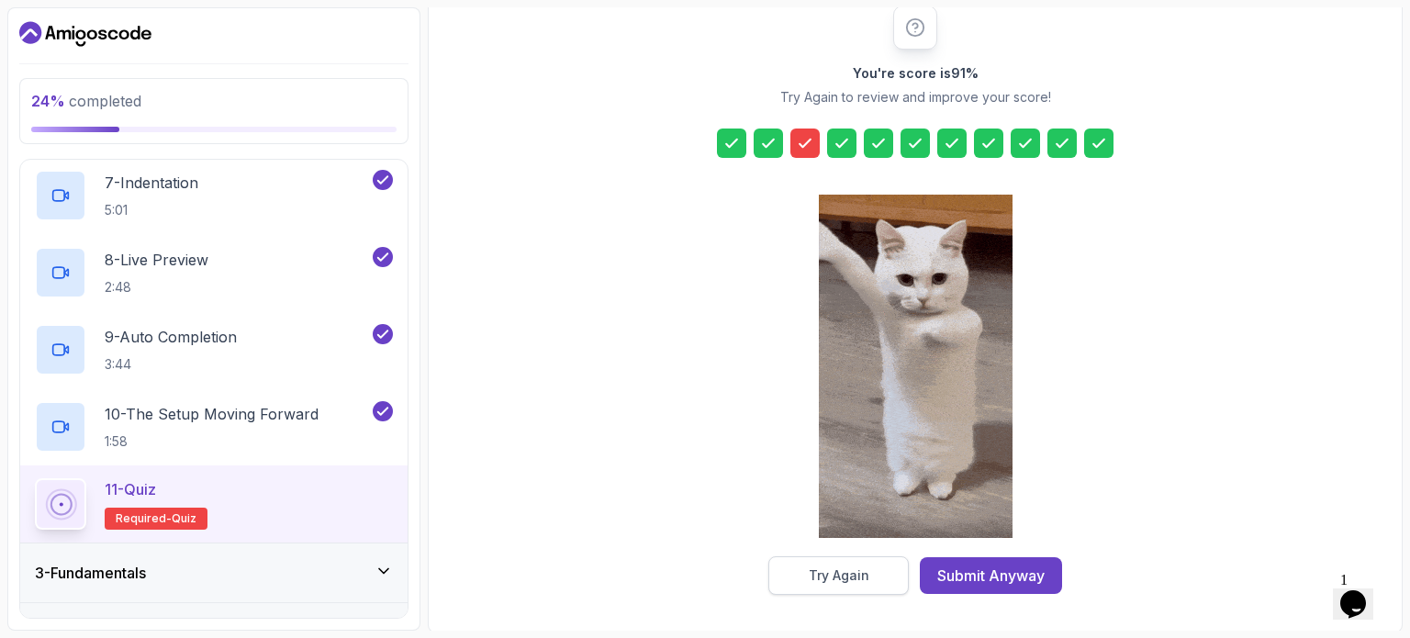
click at [879, 583] on button "Try Again" at bounding box center [838, 575] width 140 height 39
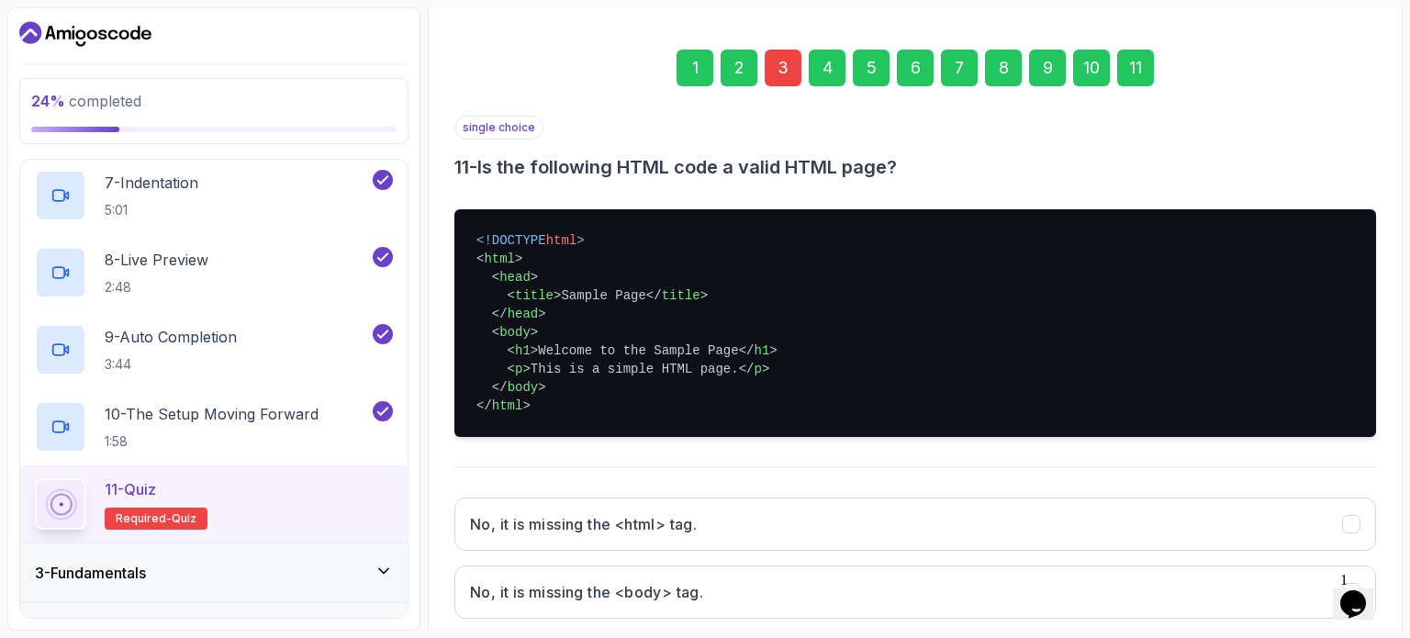
click at [775, 72] on div "3" at bounding box center [782, 68] width 37 height 37
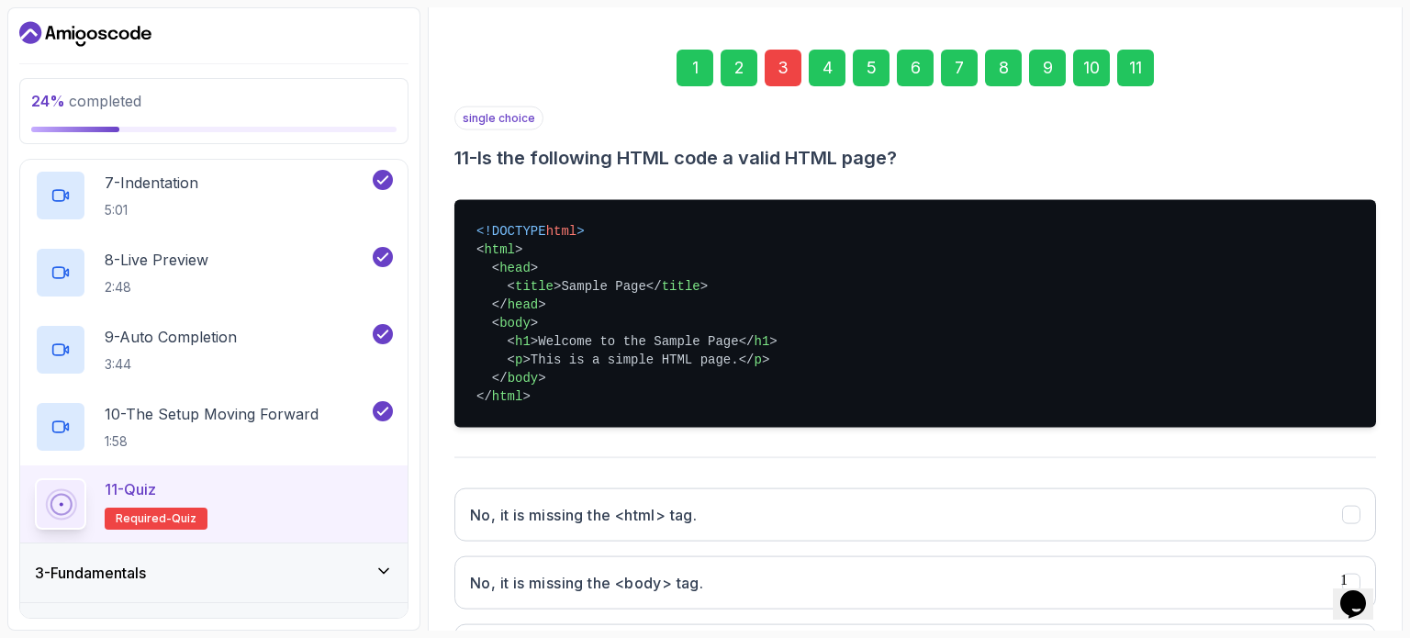
scroll to position [208, 0]
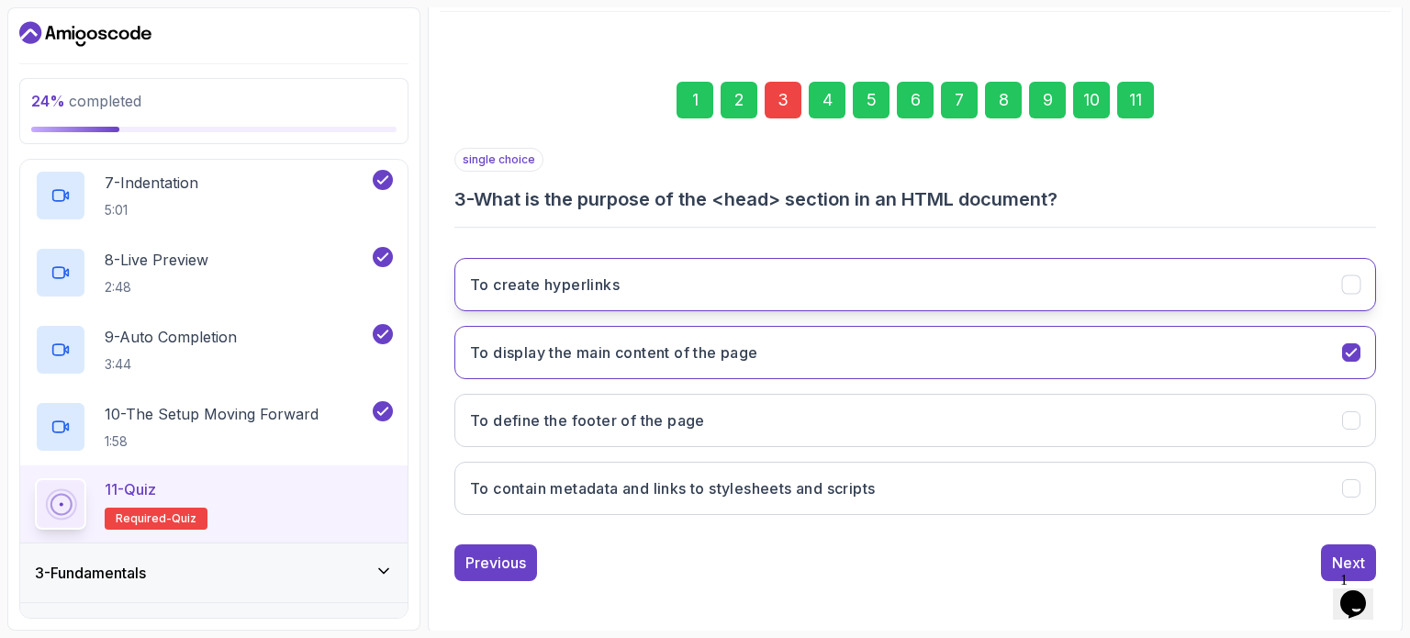
click at [839, 271] on button "To create hyperlinks" at bounding box center [914, 284] width 921 height 53
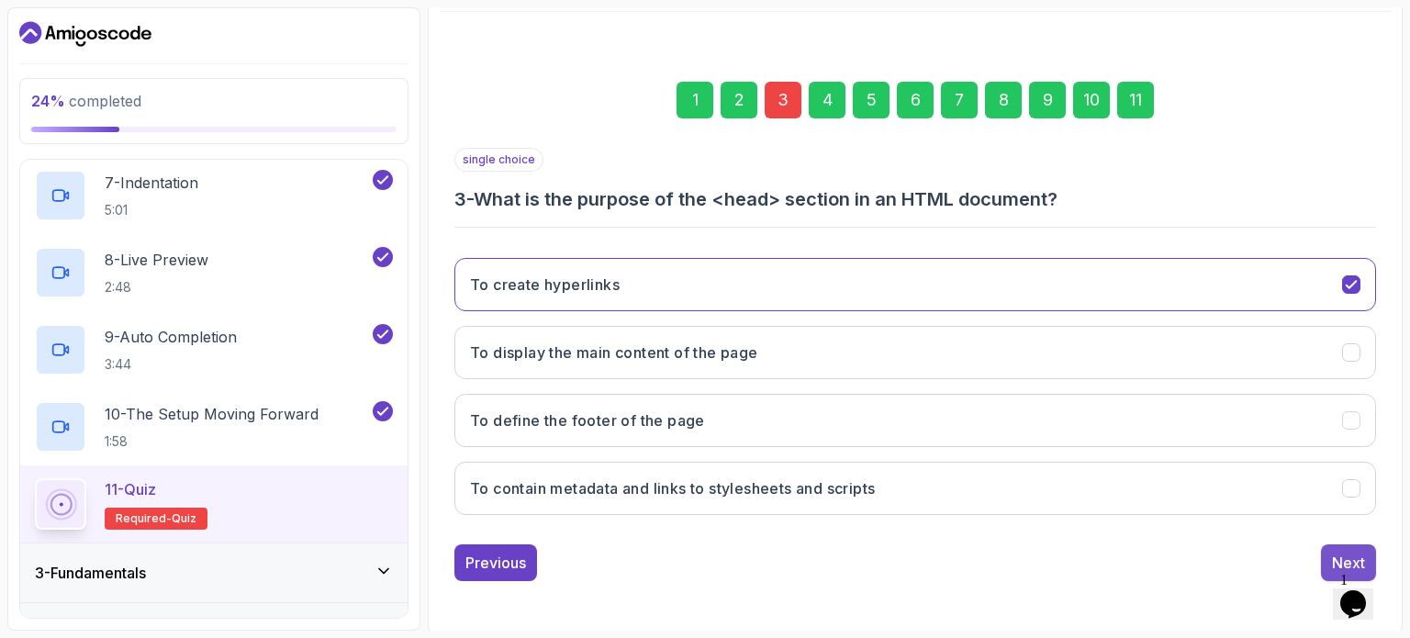
click at [1330, 546] on button "Next" at bounding box center [1348, 562] width 55 height 37
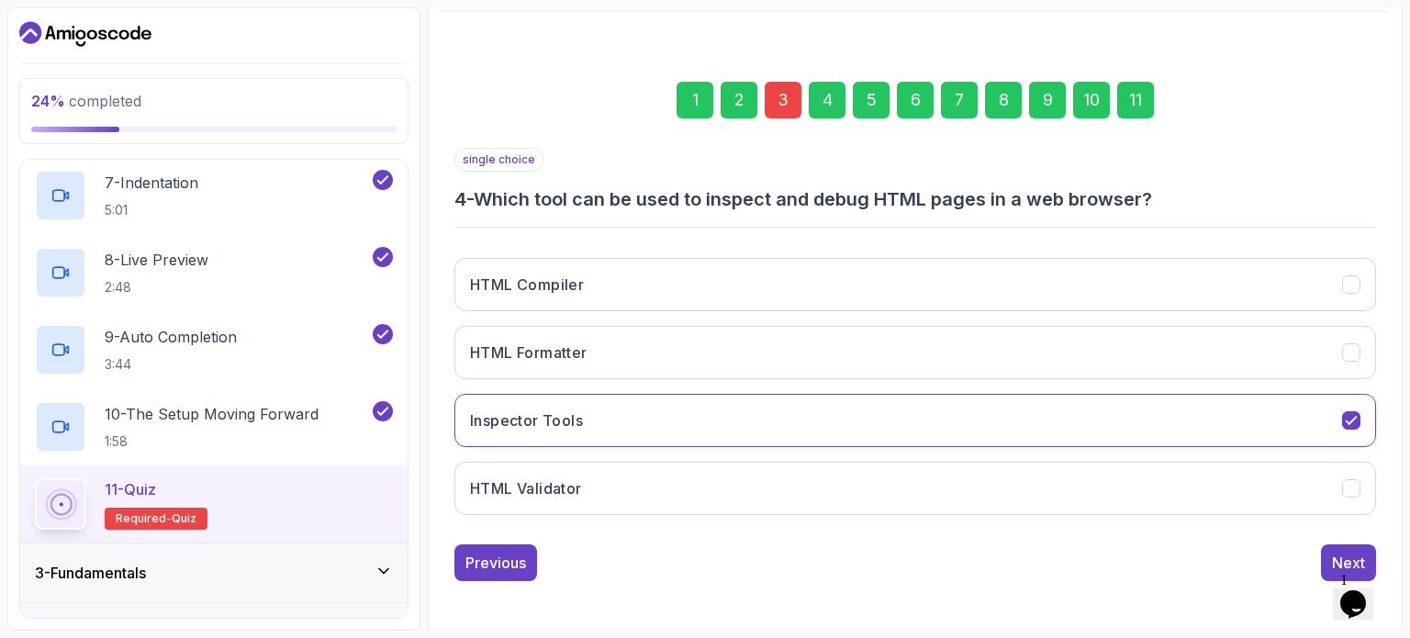
click at [1330, 546] on button "Next" at bounding box center [1348, 562] width 55 height 37
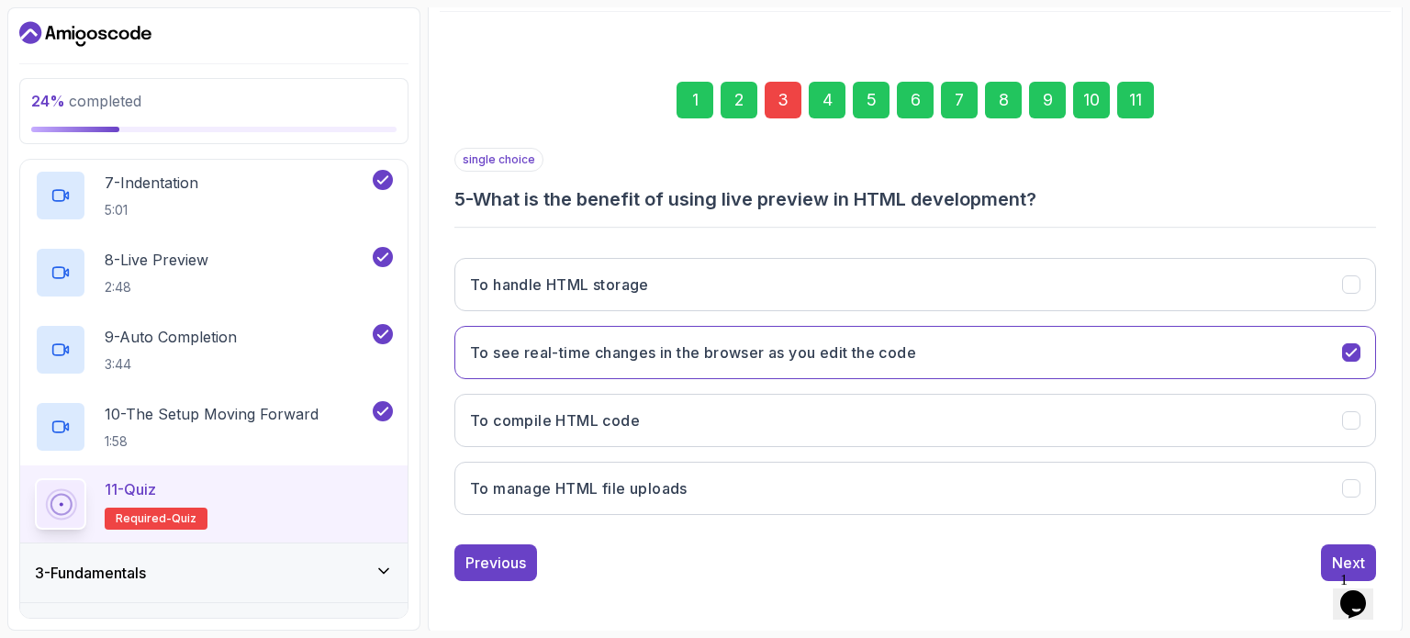
click at [1330, 546] on button "Next" at bounding box center [1348, 562] width 55 height 37
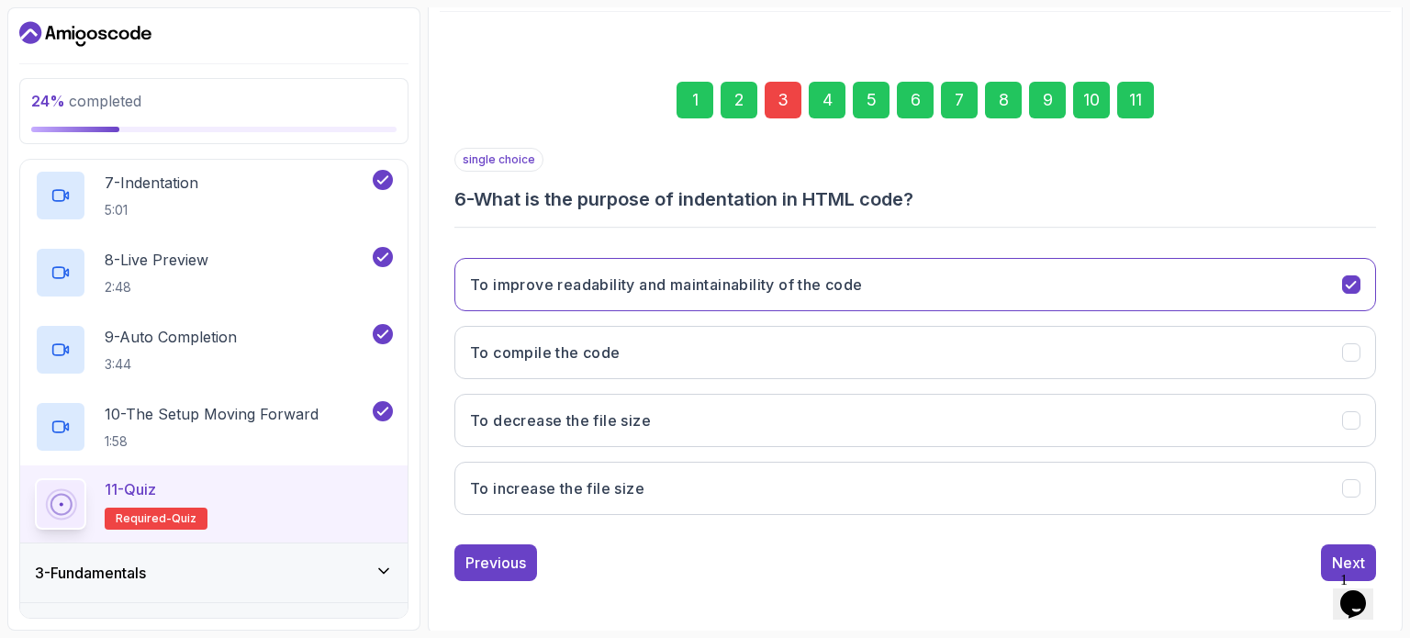
click at [1330, 546] on button "Next" at bounding box center [1348, 562] width 55 height 37
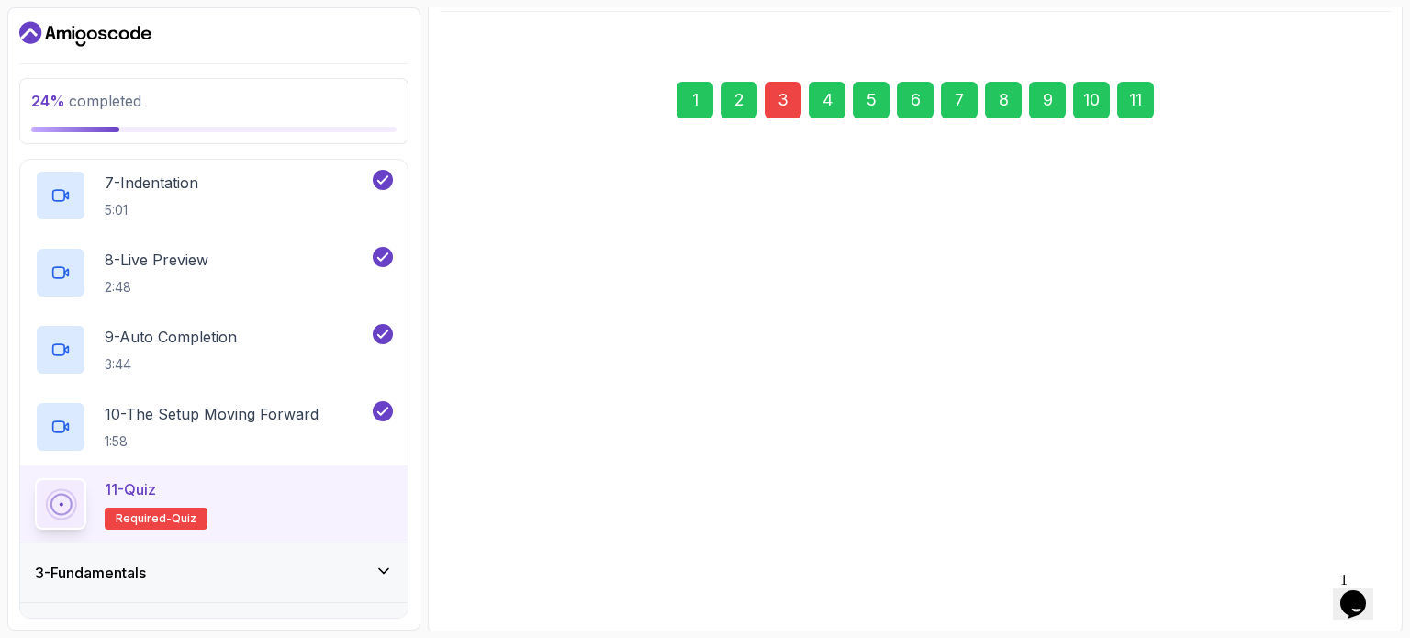
click at [1330, 546] on button "Next" at bounding box center [1348, 562] width 55 height 37
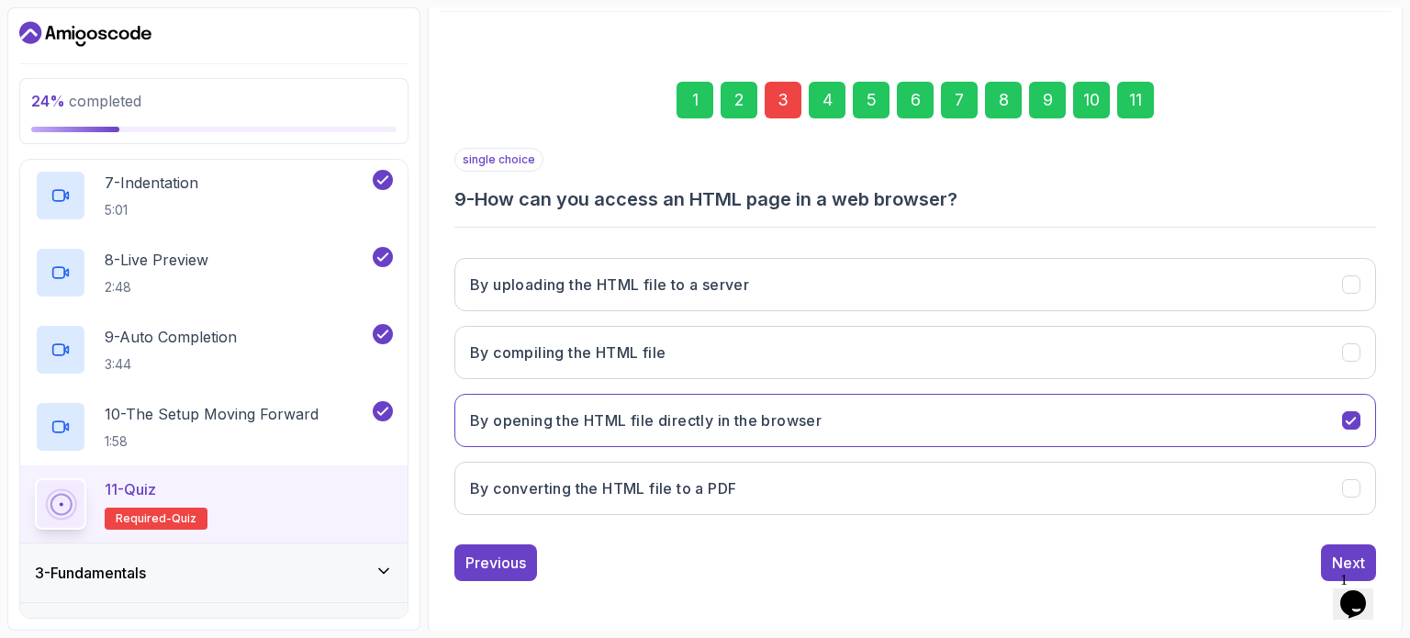
click at [1330, 546] on button "Next" at bounding box center [1348, 562] width 55 height 37
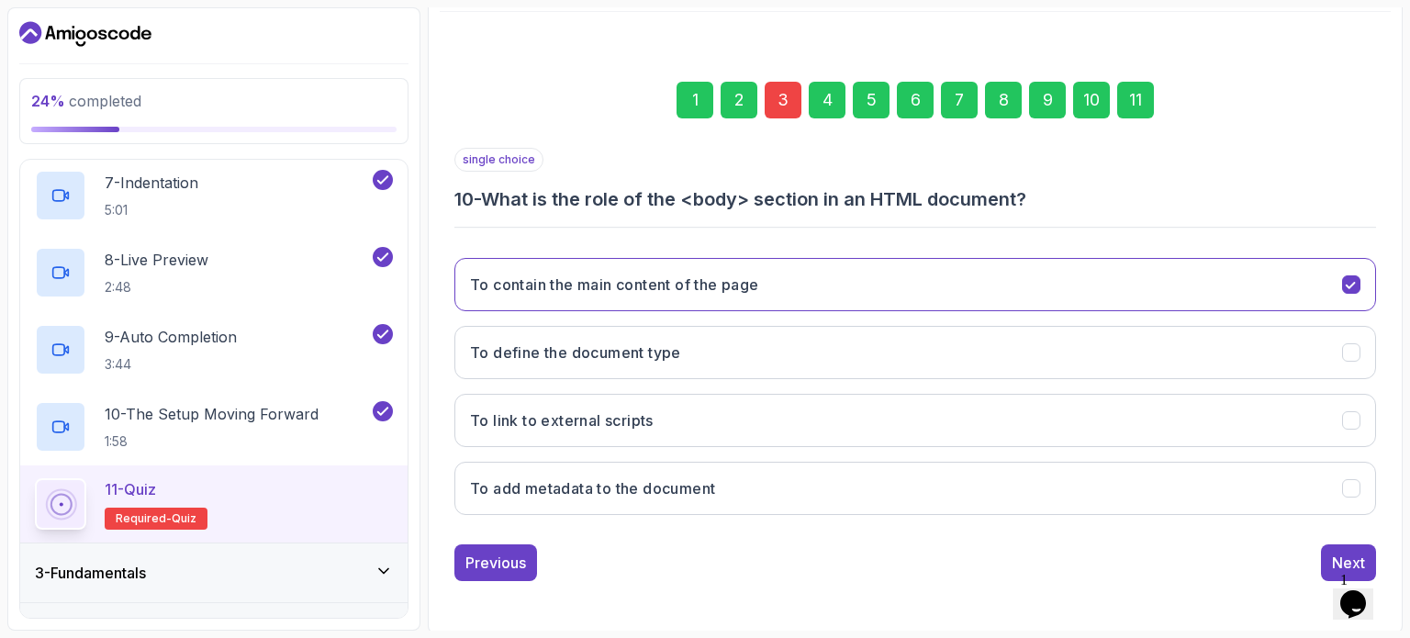
click at [1330, 546] on button "Next" at bounding box center [1348, 562] width 55 height 37
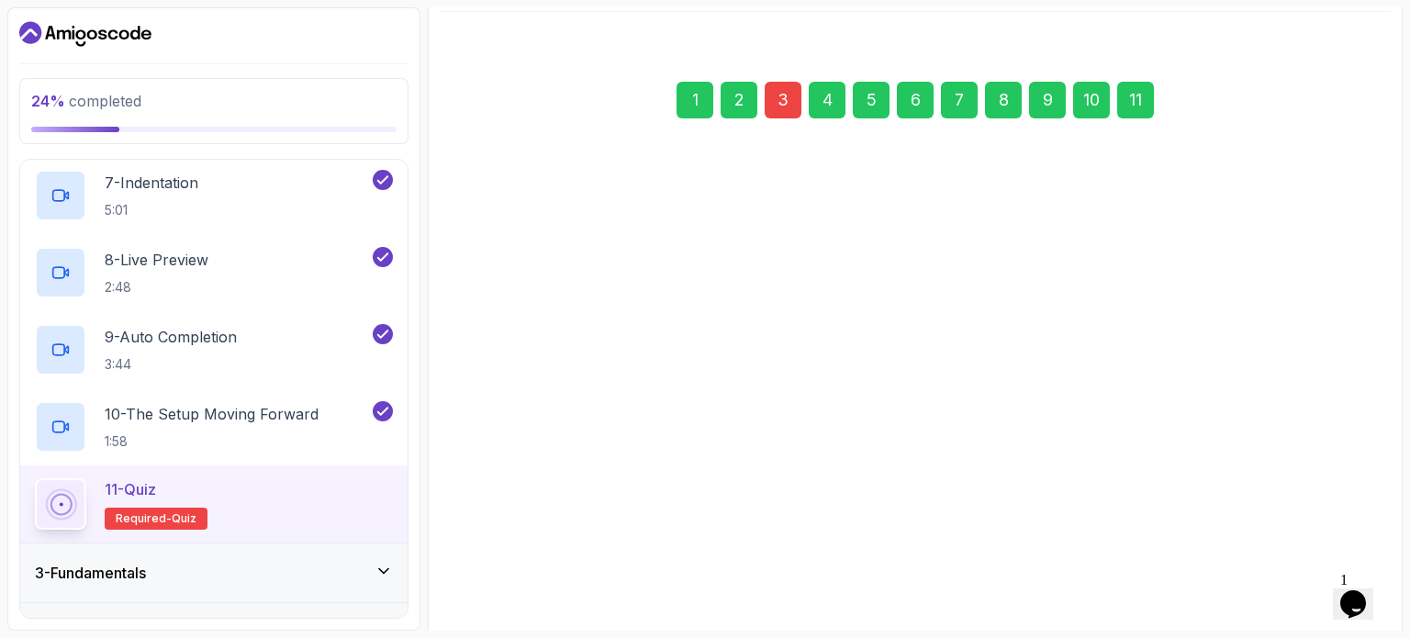
click at [1330, 546] on button "No, it is missing the <html> tag." at bounding box center [914, 556] width 921 height 53
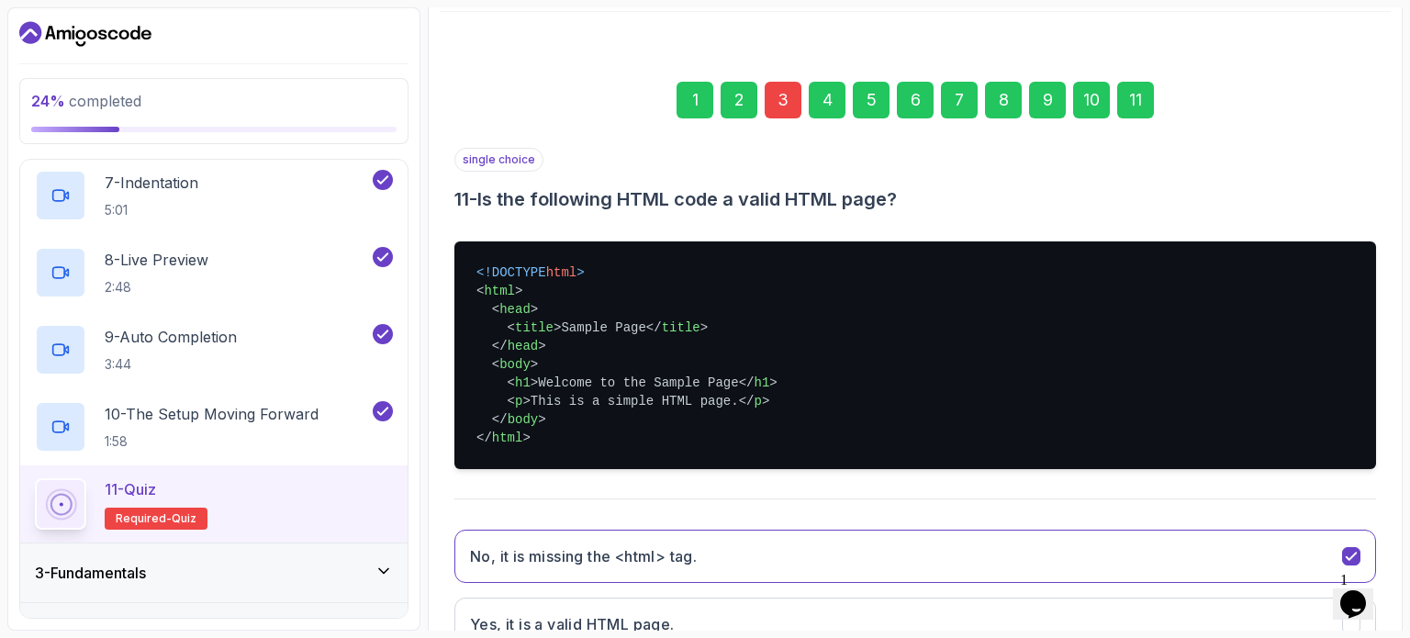
scroll to position [480, 0]
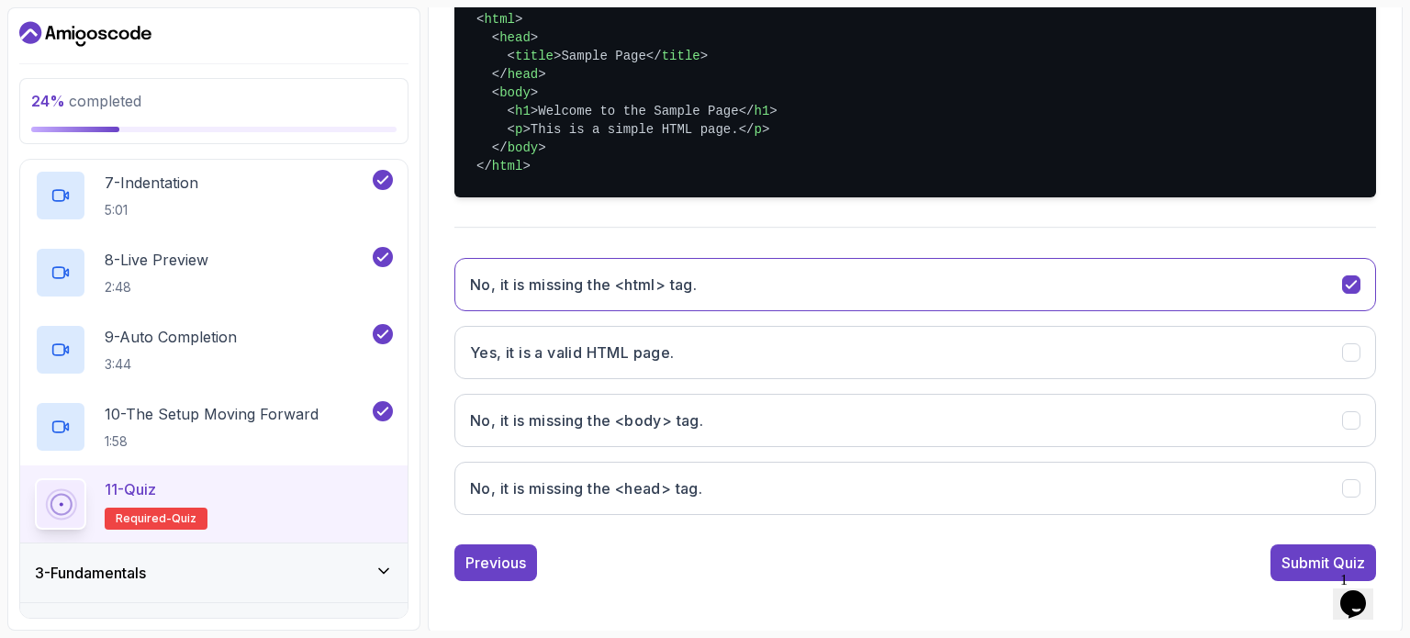
click at [1336, 521] on div "No, it is missing the <html> tag. Yes, it is a valid HTML page. No, it is missi…" at bounding box center [914, 386] width 921 height 286
click at [1330, 525] on div "No, it is missing the <html> tag. Yes, it is a valid HTML page. No, it is missi…" at bounding box center [914, 386] width 921 height 286
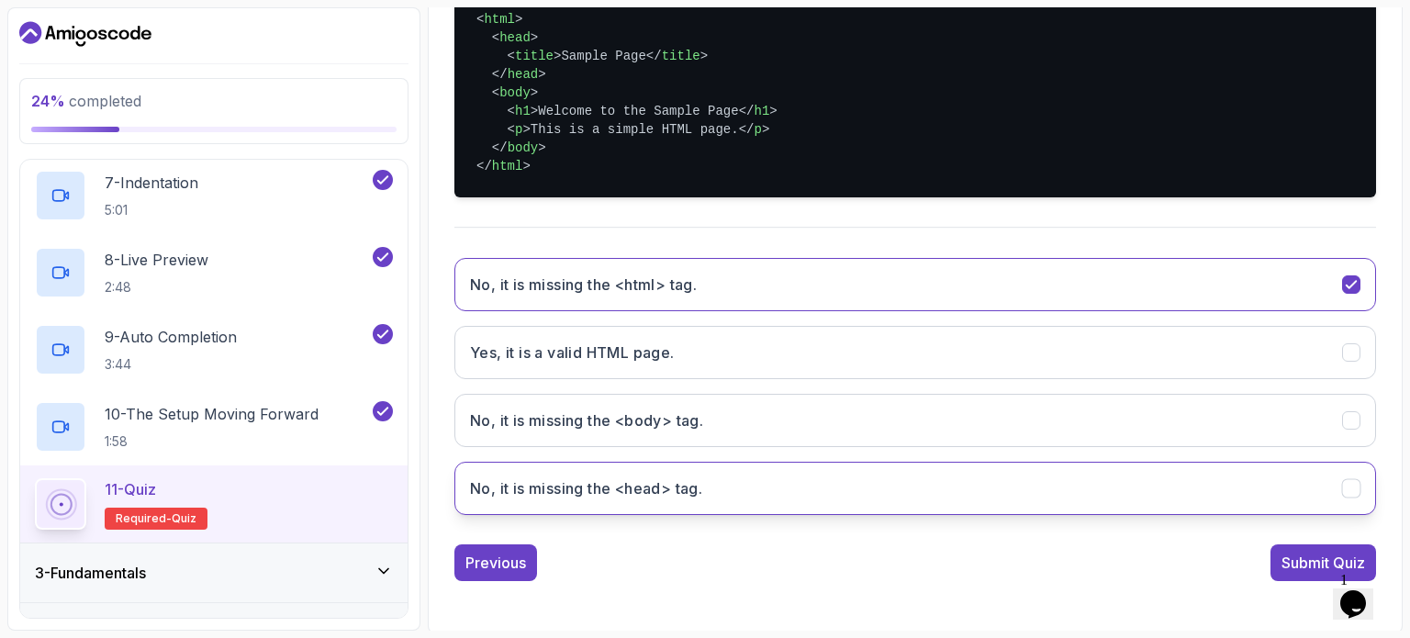
click at [1299, 477] on button "No, it is missing the <head> tag." at bounding box center [914, 488] width 921 height 53
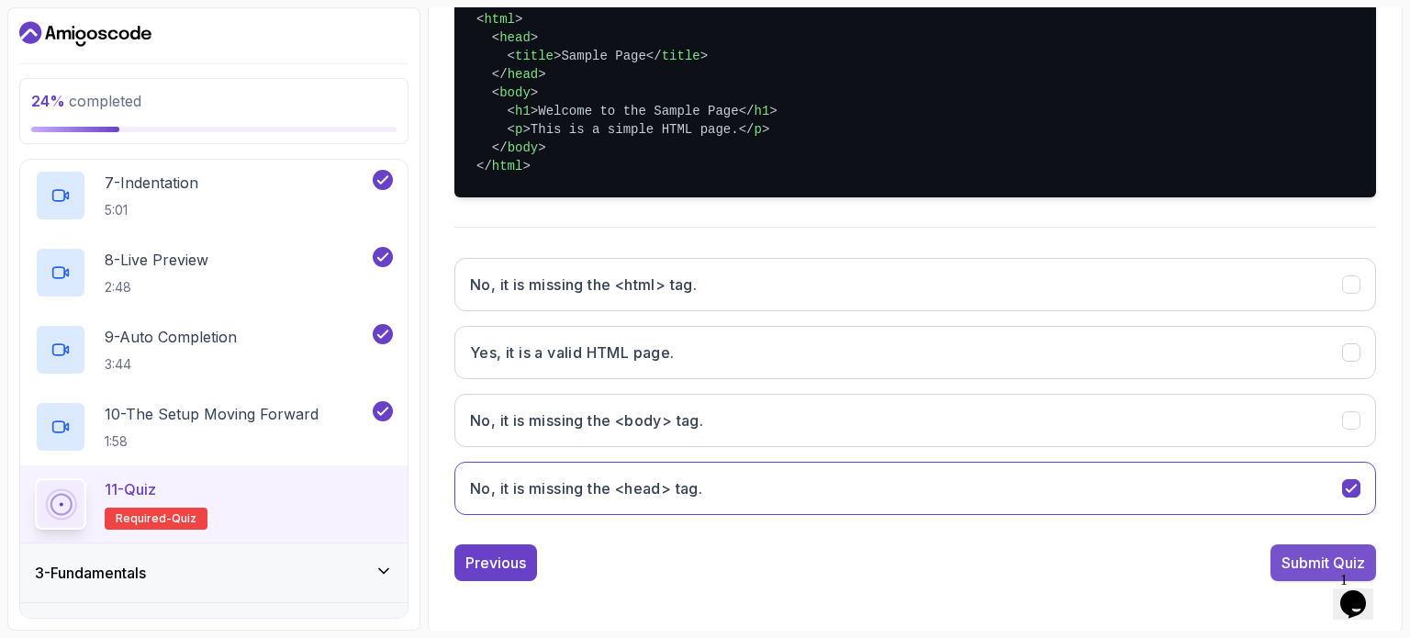
click at [1299, 555] on div "Submit Quiz" at bounding box center [1323, 563] width 84 height 22
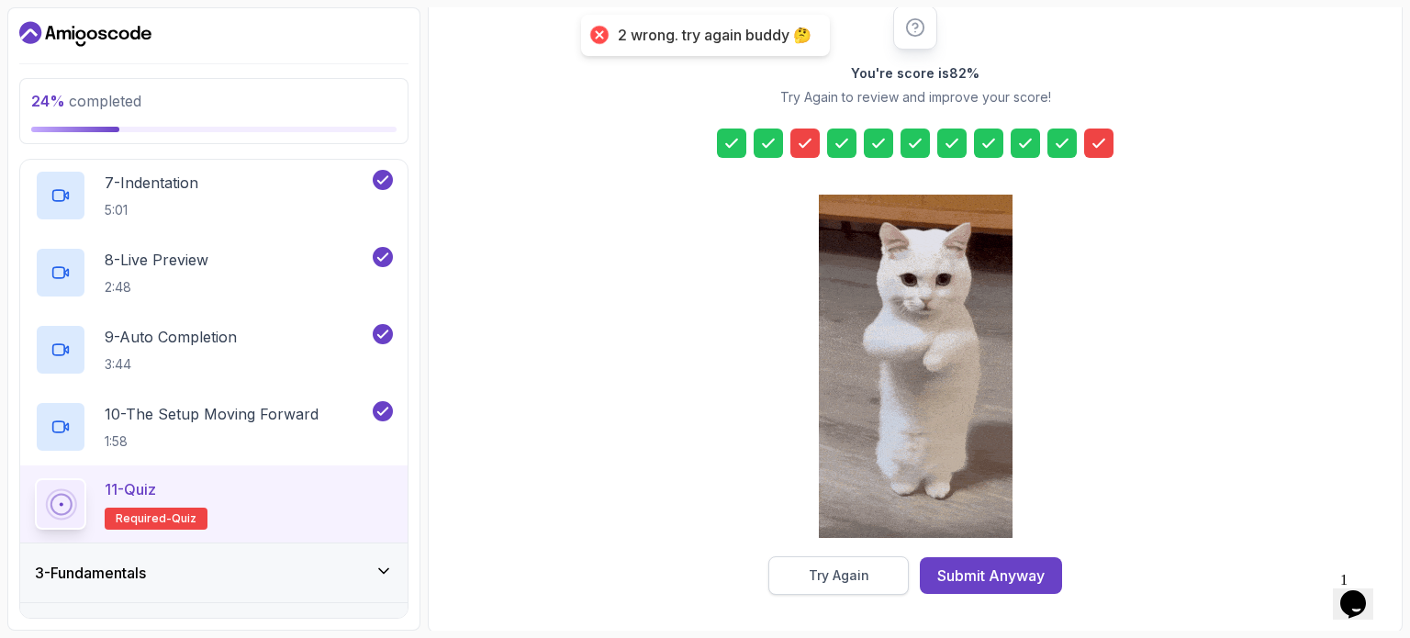
click at [829, 566] on div "Try Again" at bounding box center [838, 575] width 61 height 18
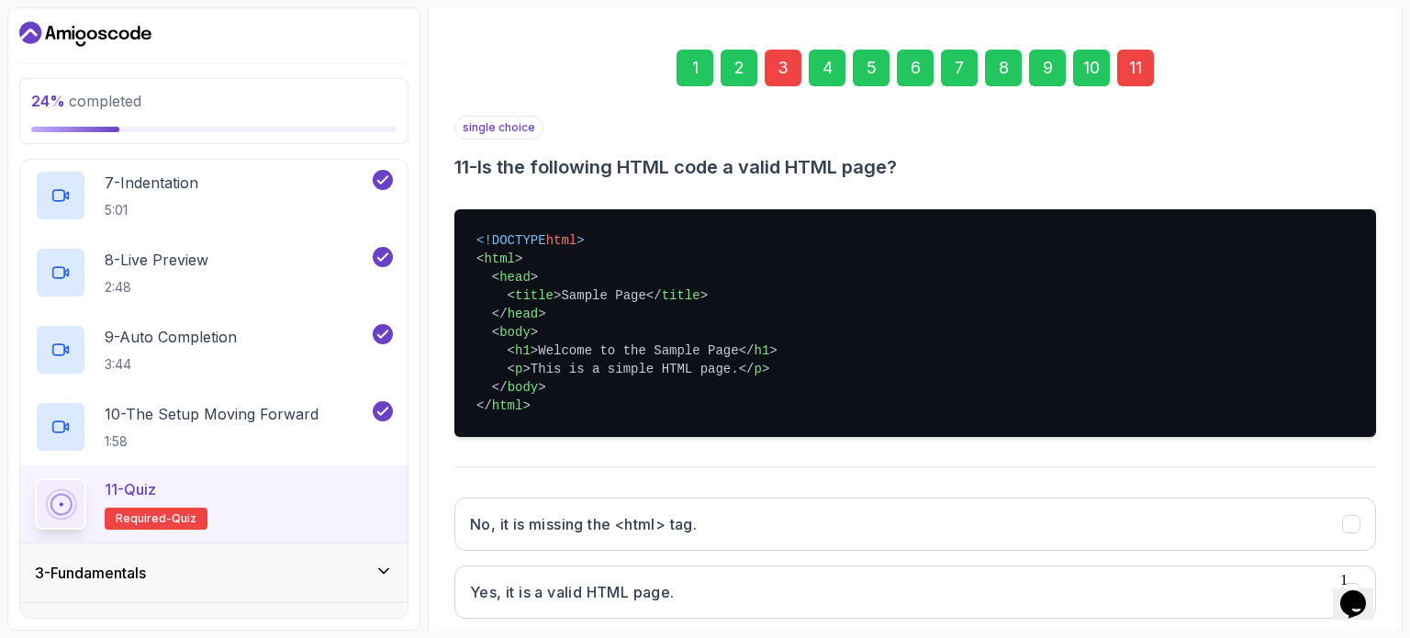
scroll to position [480, 0]
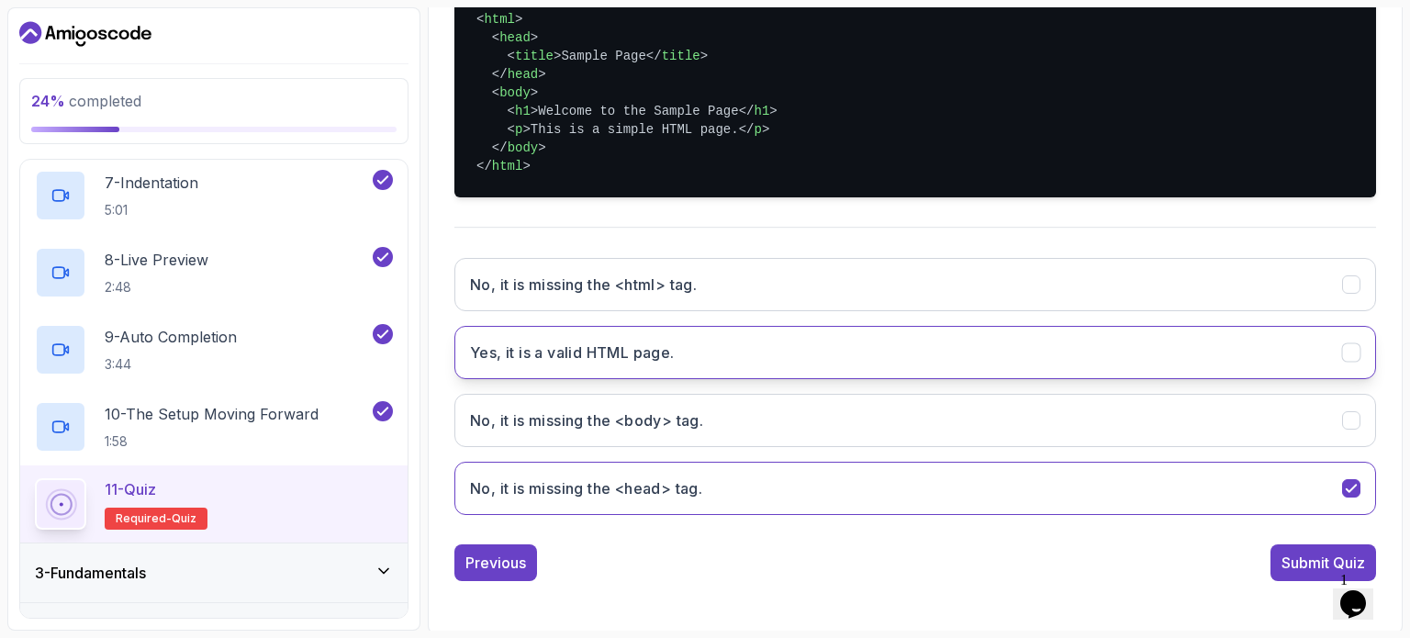
click at [1009, 355] on button "Yes, it is a valid HTML page." at bounding box center [914, 352] width 921 height 53
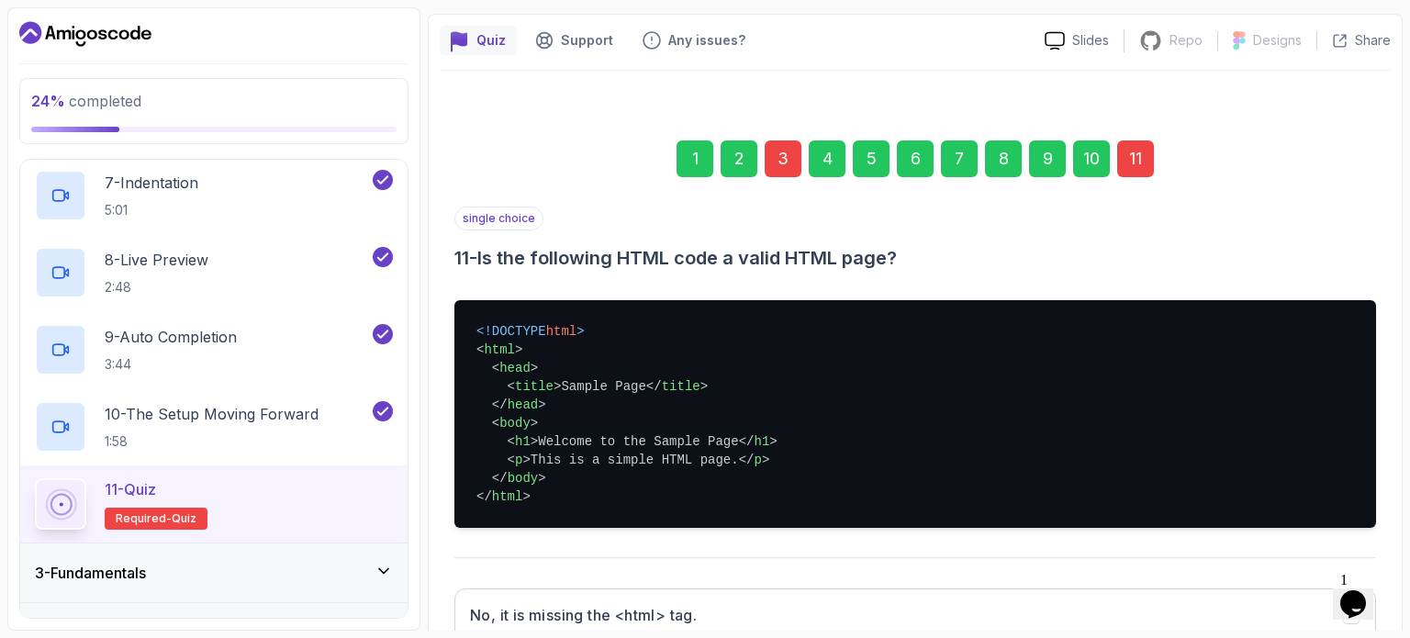
scroll to position [149, 0]
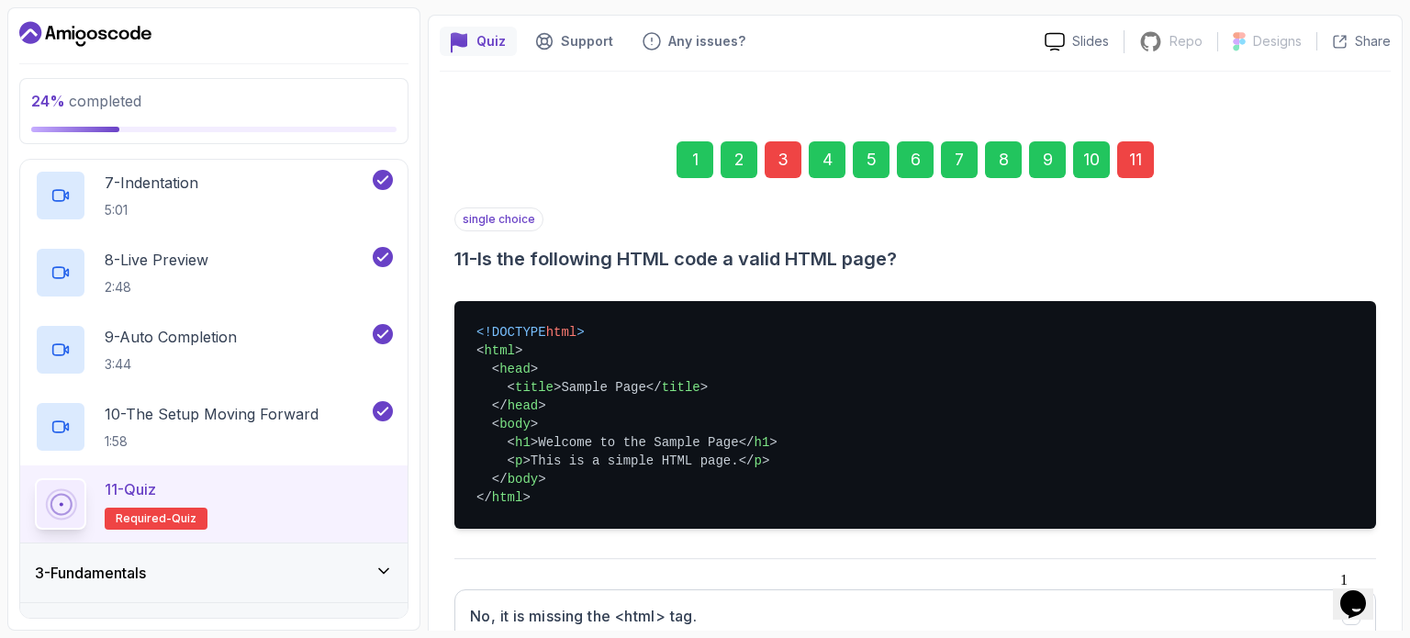
click at [773, 157] on div "3" at bounding box center [782, 159] width 37 height 37
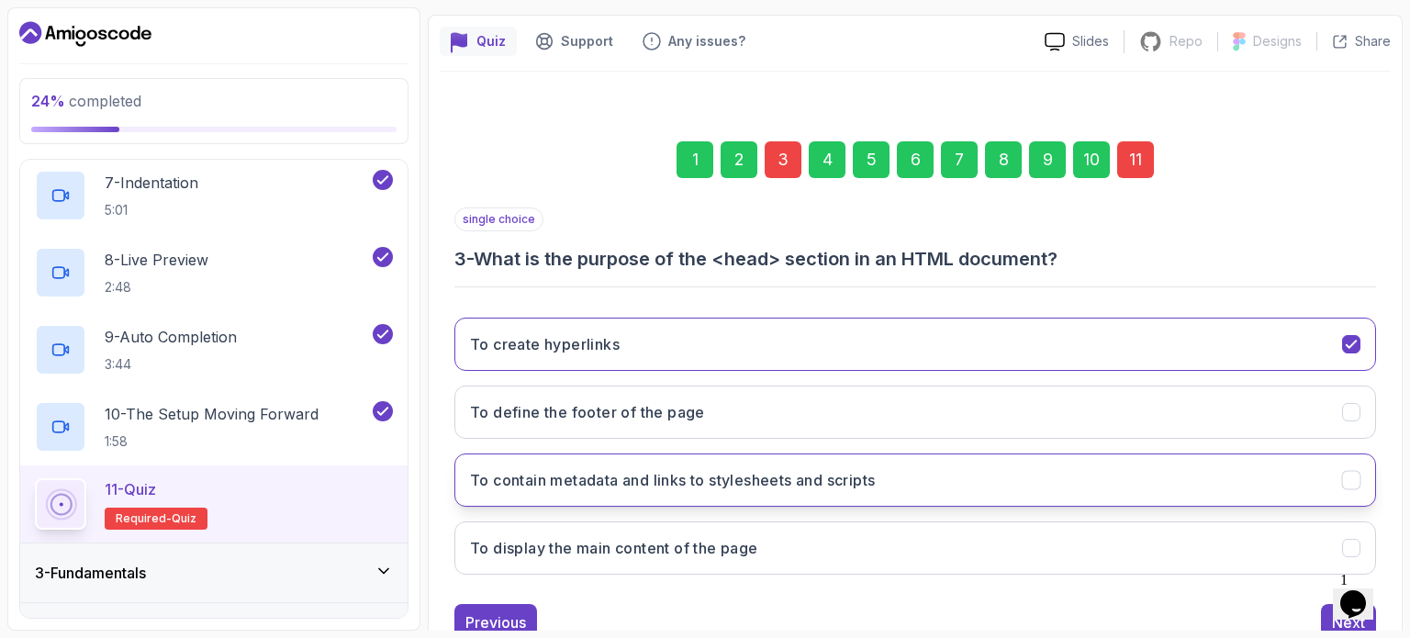
click at [911, 469] on button "To contain metadata and links to stylesheets and scripts" at bounding box center [914, 479] width 921 height 53
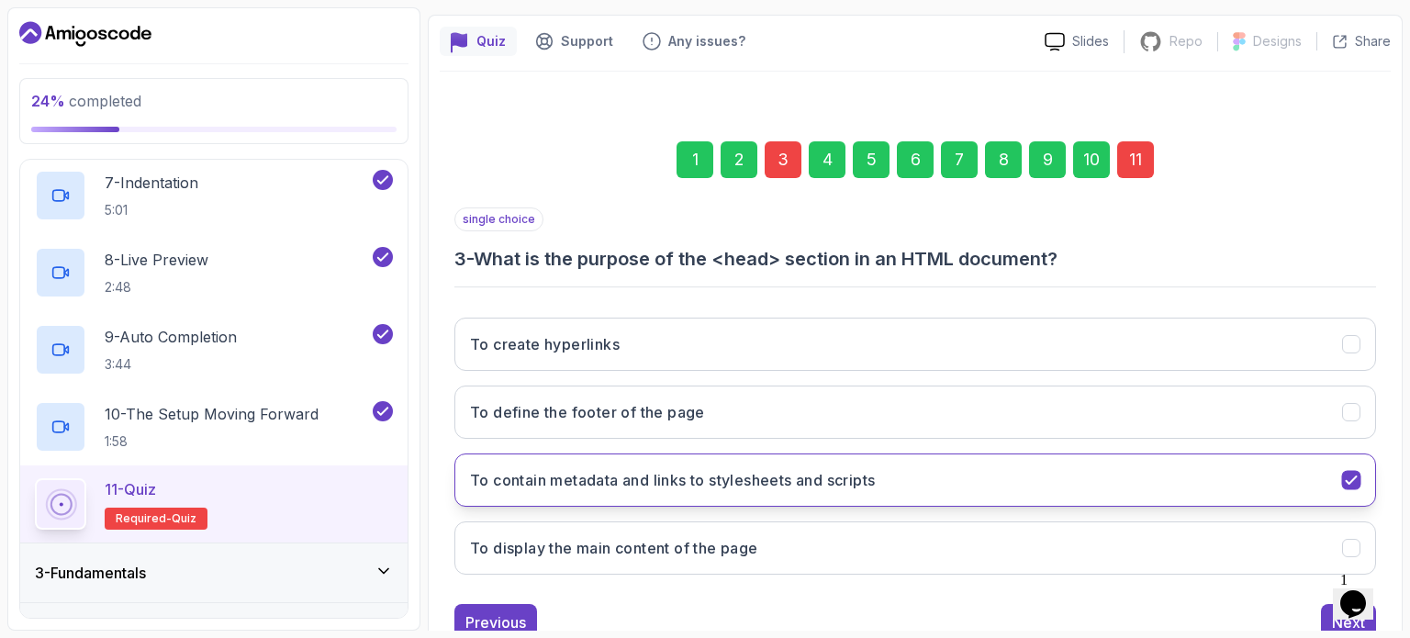
scroll to position [208, 0]
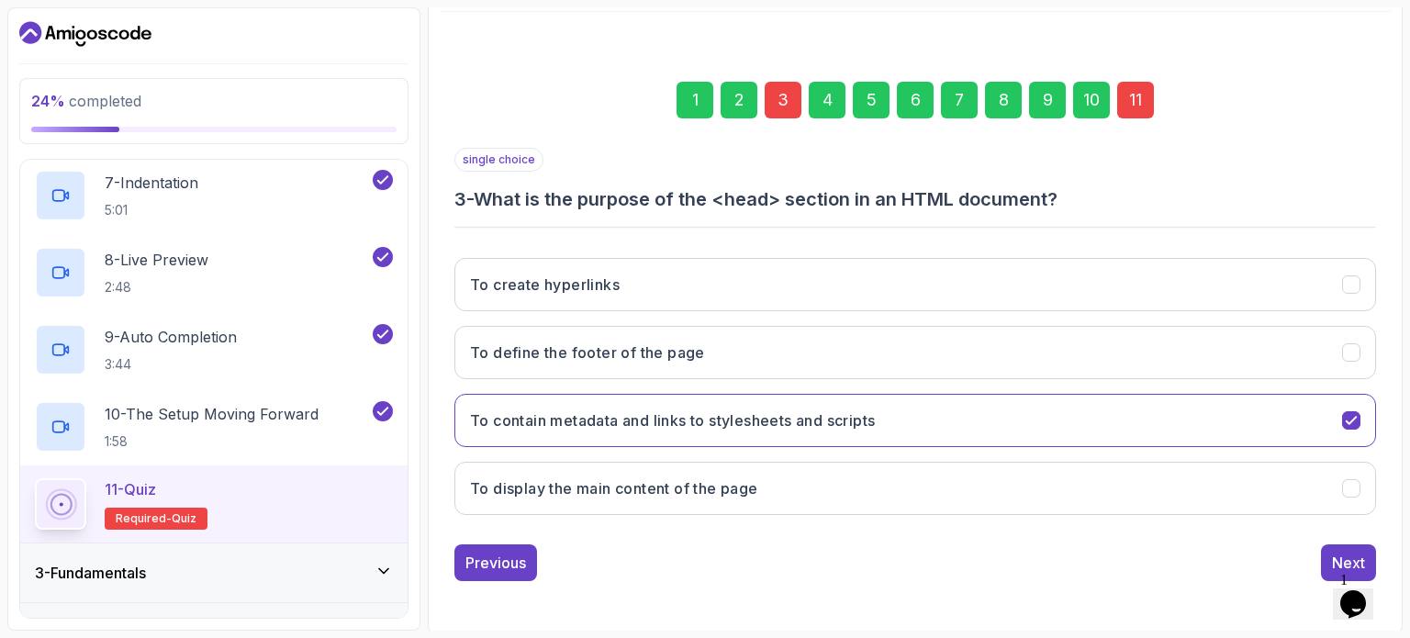
click at [1130, 102] on div "11" at bounding box center [1135, 100] width 37 height 37
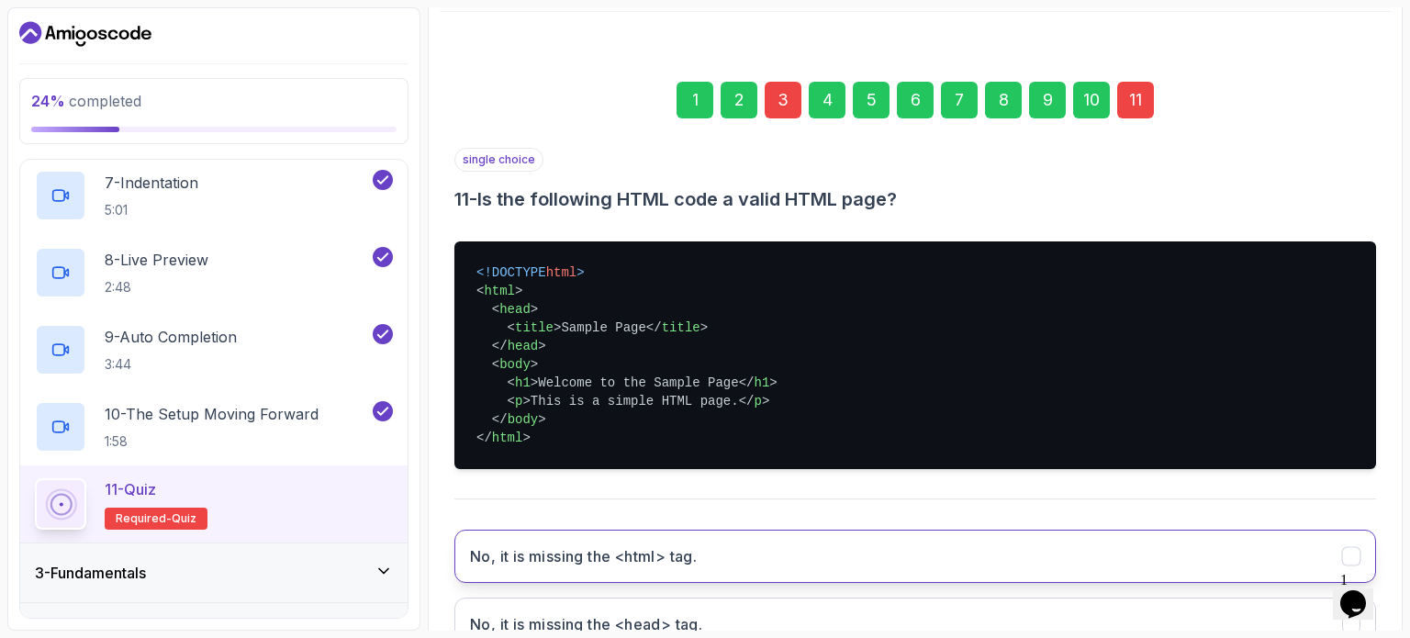
scroll to position [480, 0]
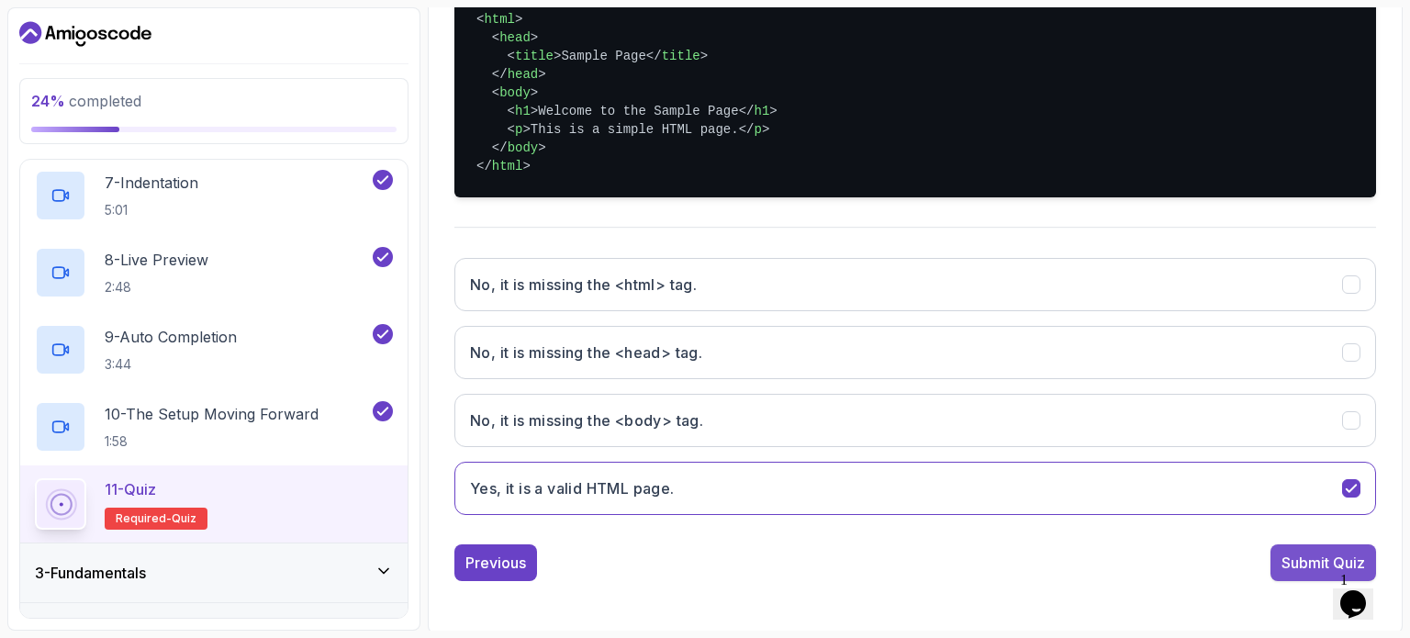
click at [1292, 561] on div "Submit Quiz" at bounding box center [1323, 563] width 84 height 22
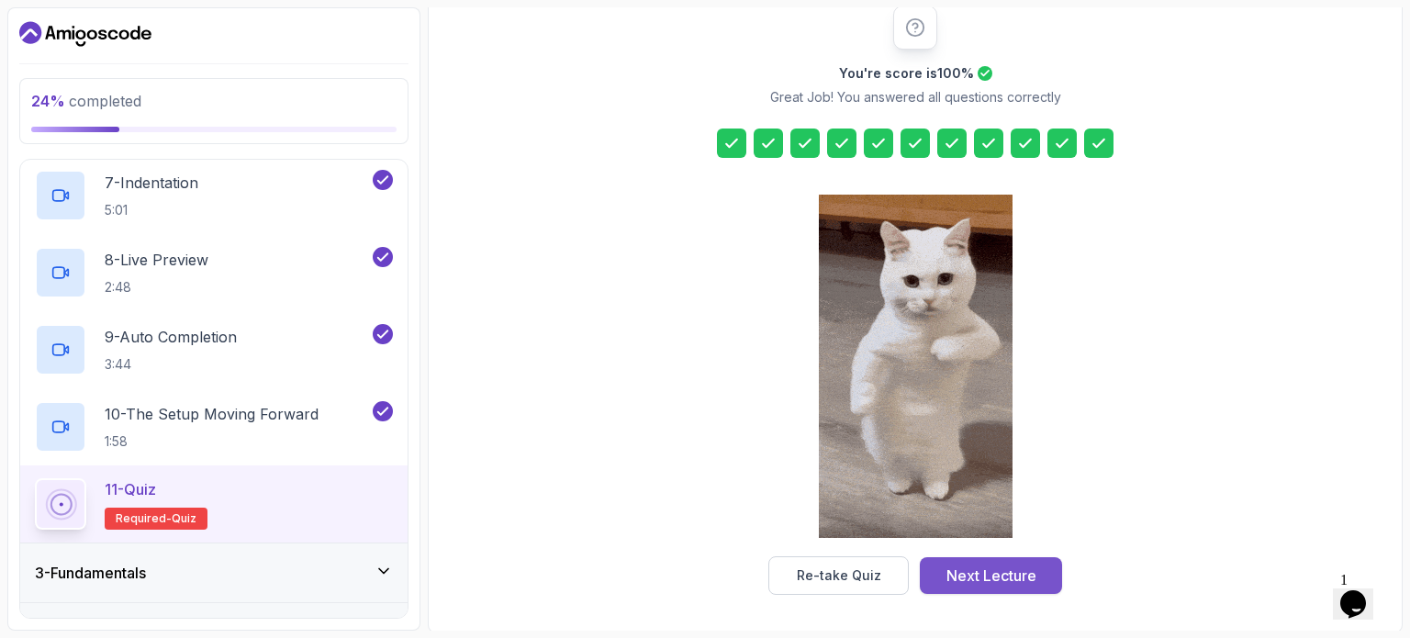
click at [1016, 564] on div "Next Lecture" at bounding box center [991, 575] width 90 height 22
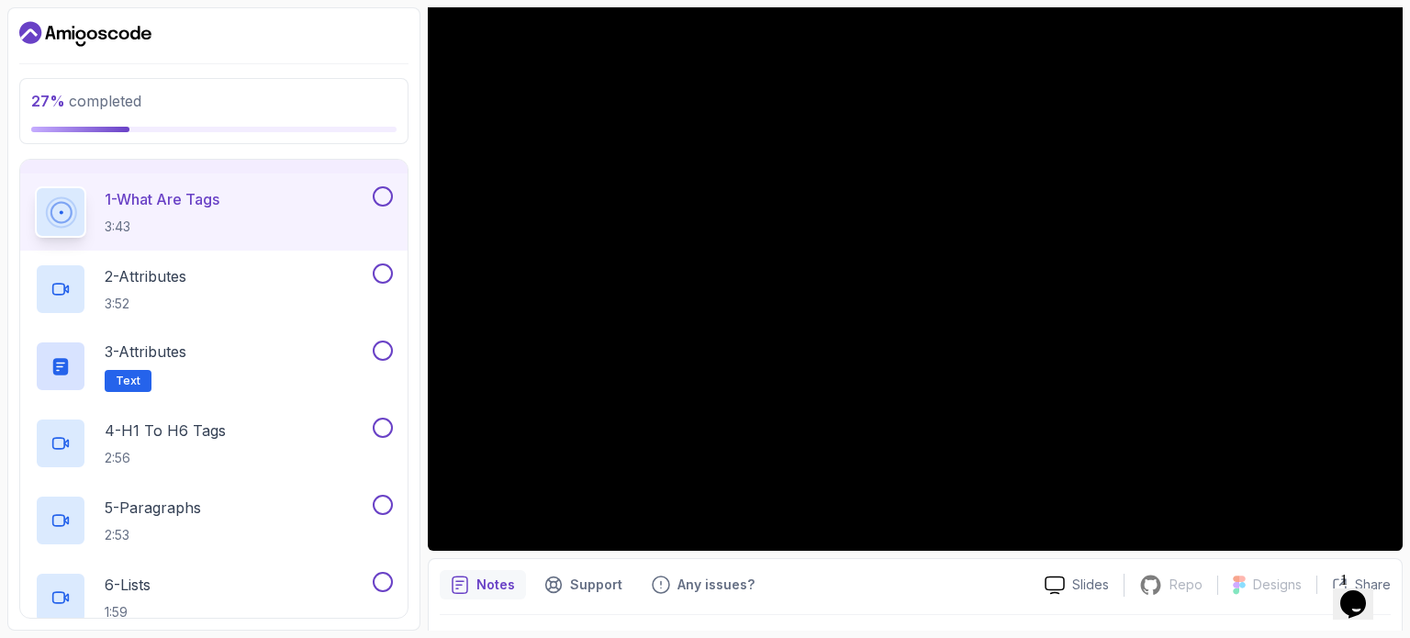
scroll to position [163, 0]
click at [385, 264] on button at bounding box center [383, 274] width 20 height 20
click at [385, 197] on button at bounding box center [383, 197] width 20 height 20
click at [385, 351] on button at bounding box center [383, 351] width 20 height 20
click at [385, 426] on button at bounding box center [383, 428] width 20 height 20
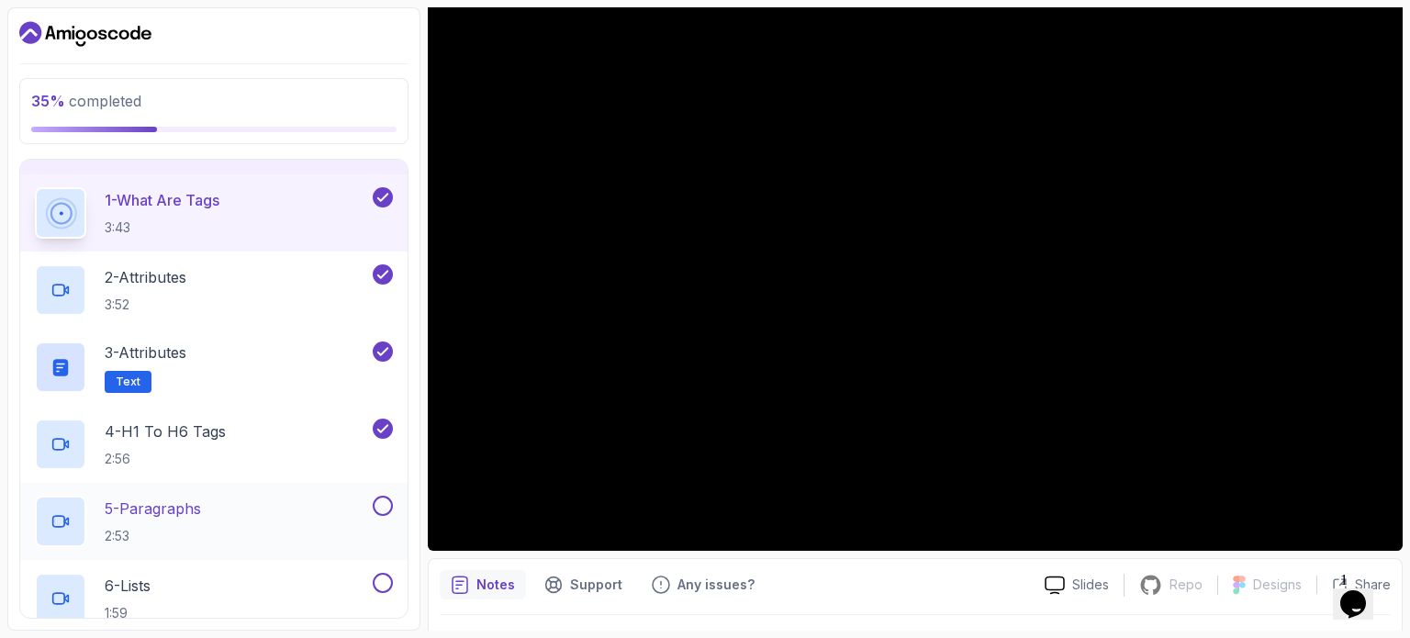
click at [389, 498] on button at bounding box center [383, 506] width 20 height 20
click at [386, 578] on button at bounding box center [383, 583] width 20 height 20
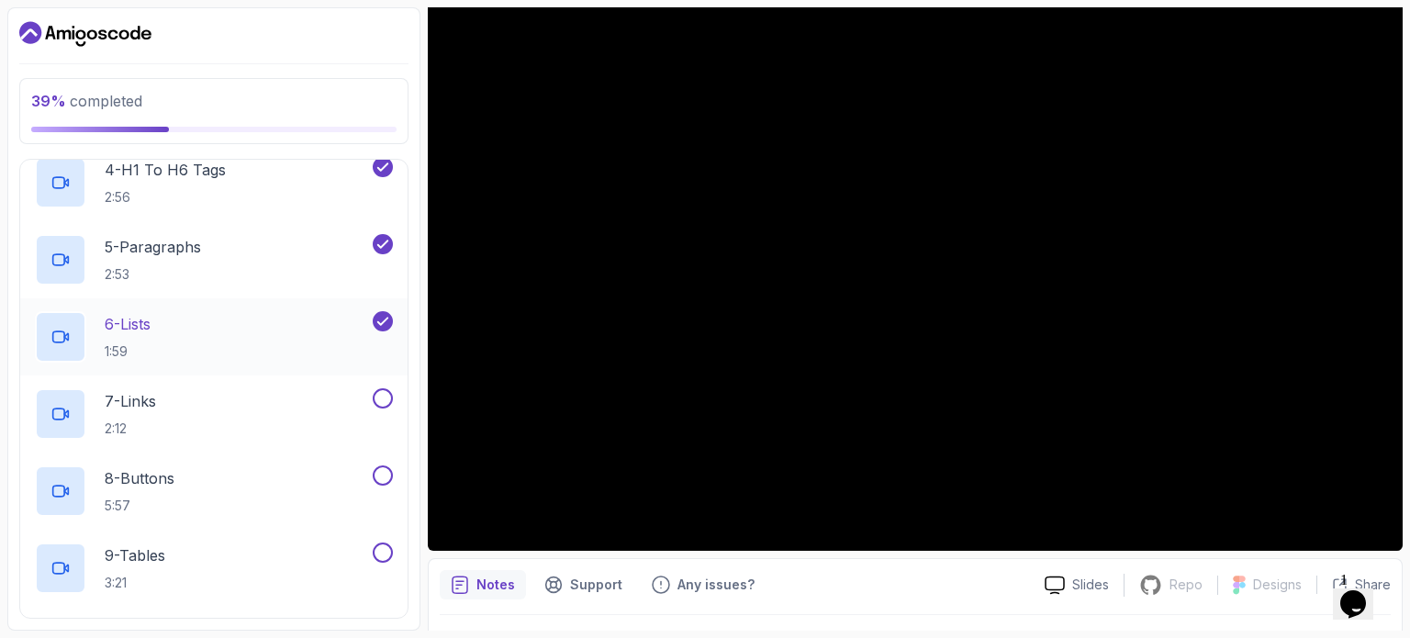
scroll to position [463, 0]
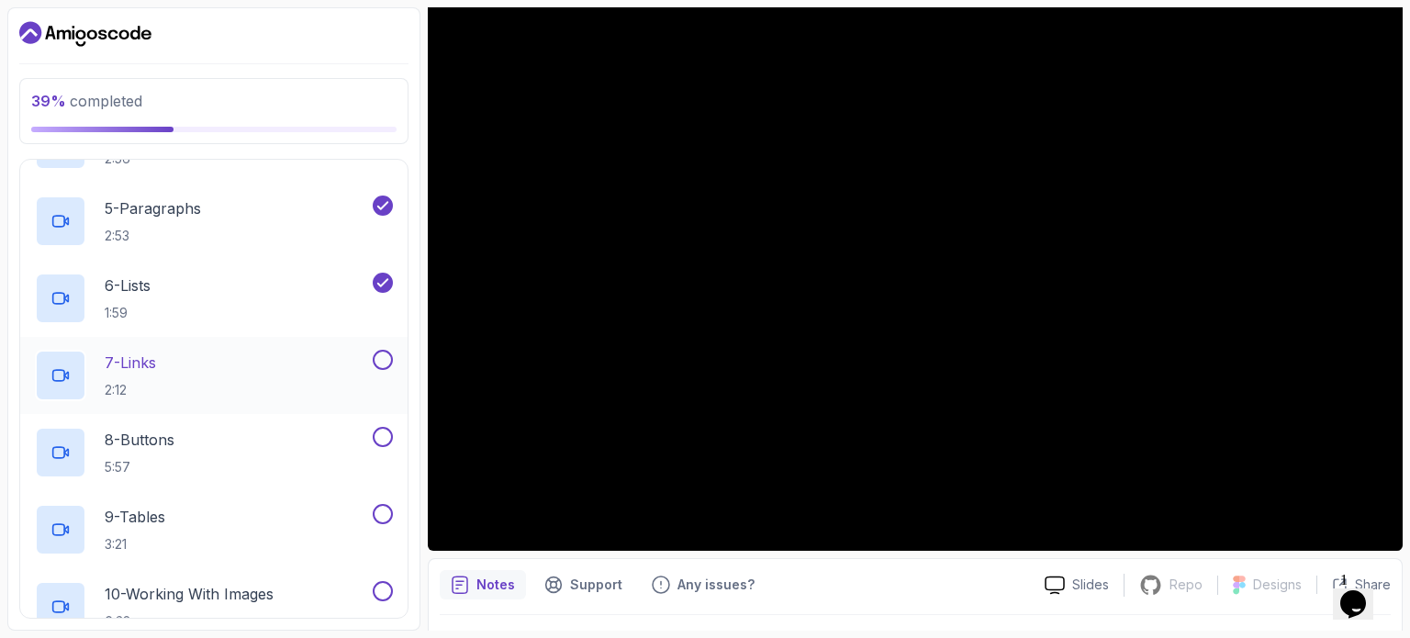
click at [387, 362] on button at bounding box center [383, 360] width 20 height 20
click at [385, 440] on button at bounding box center [383, 437] width 20 height 20
click at [383, 514] on button at bounding box center [383, 514] width 20 height 20
click at [388, 601] on button "10 - Working With Images 6:38" at bounding box center [214, 606] width 358 height 51
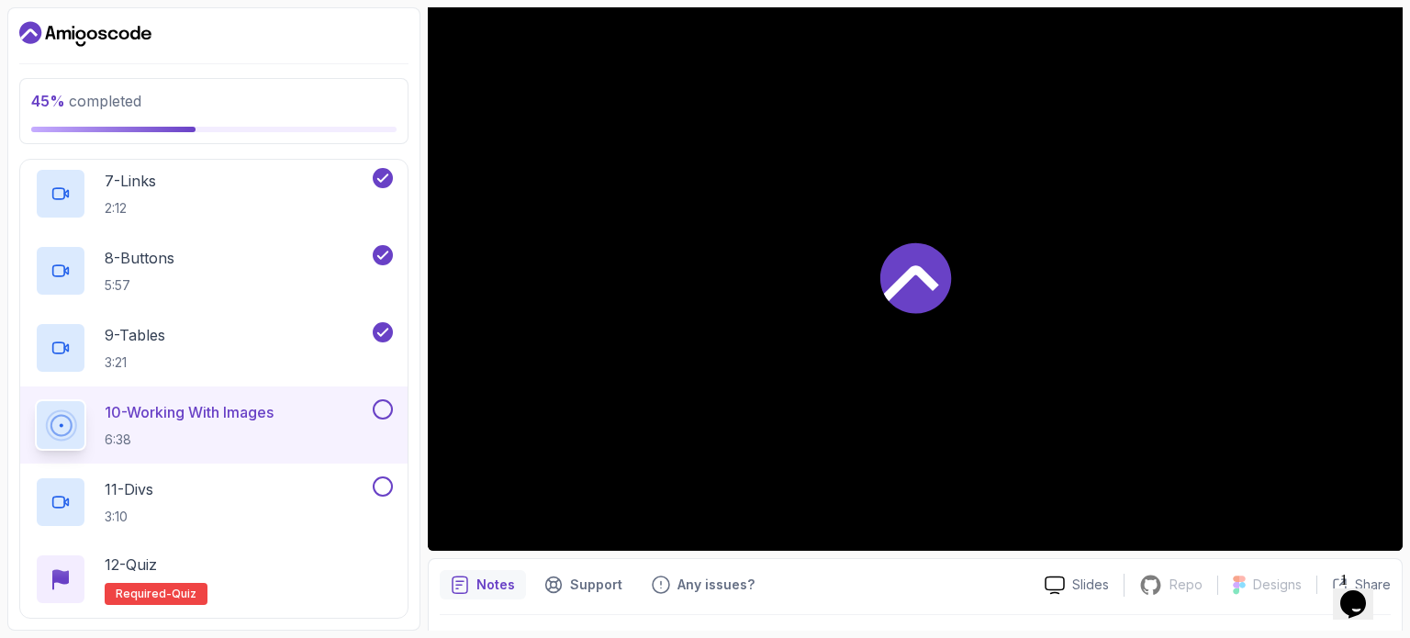
scroll to position [649, 0]
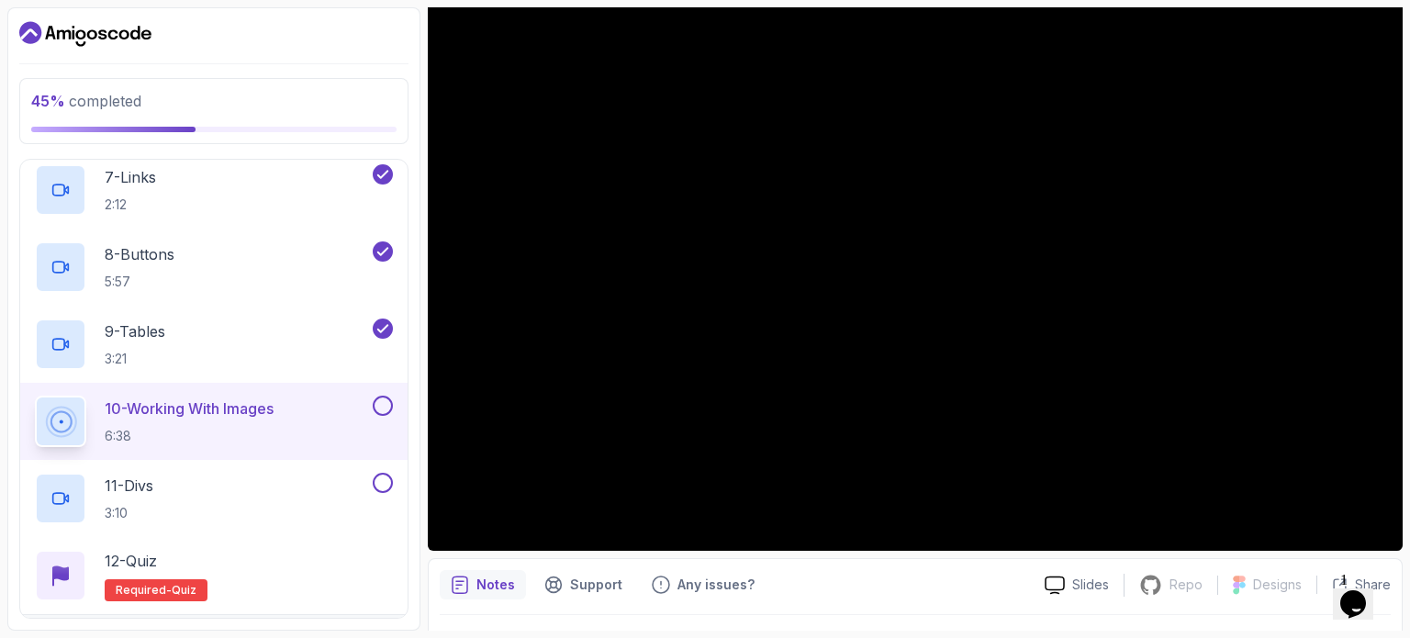
click at [385, 404] on button at bounding box center [383, 406] width 20 height 20
click at [385, 484] on button at bounding box center [383, 483] width 20 height 20
click at [165, 585] on span "Required-" at bounding box center [144, 590] width 56 height 15
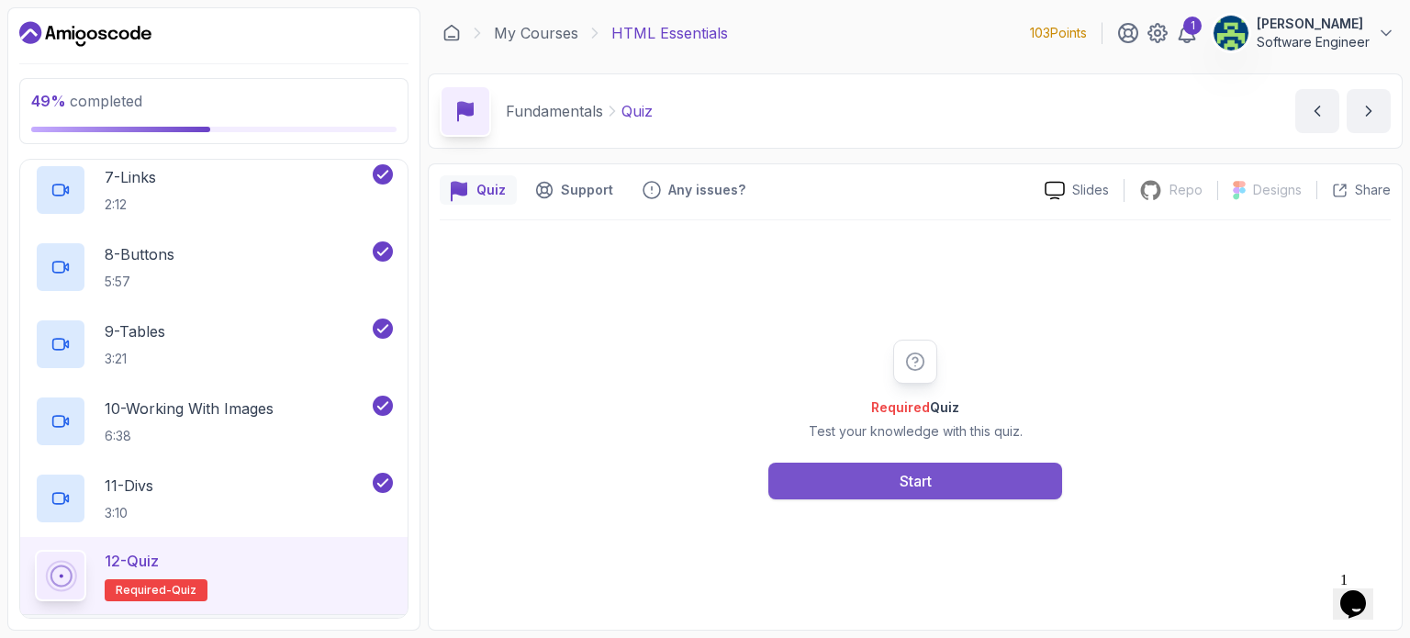
click at [859, 480] on button "Start" at bounding box center [915, 481] width 294 height 37
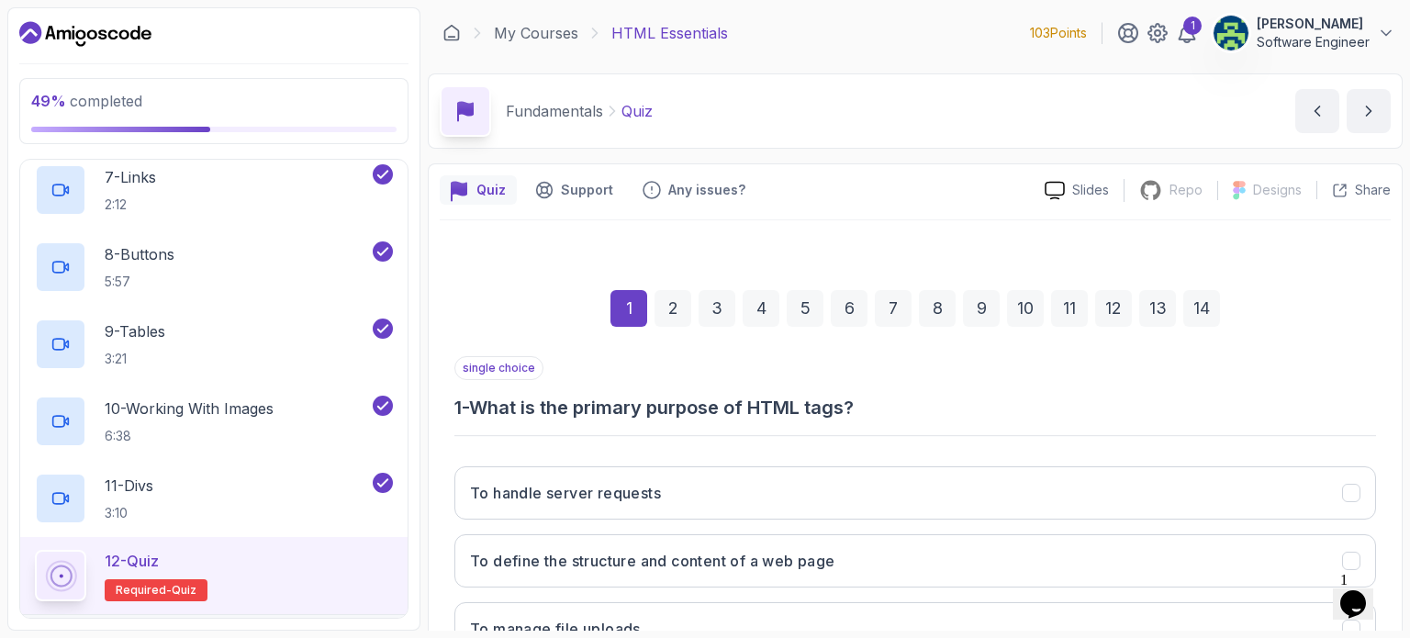
scroll to position [208, 0]
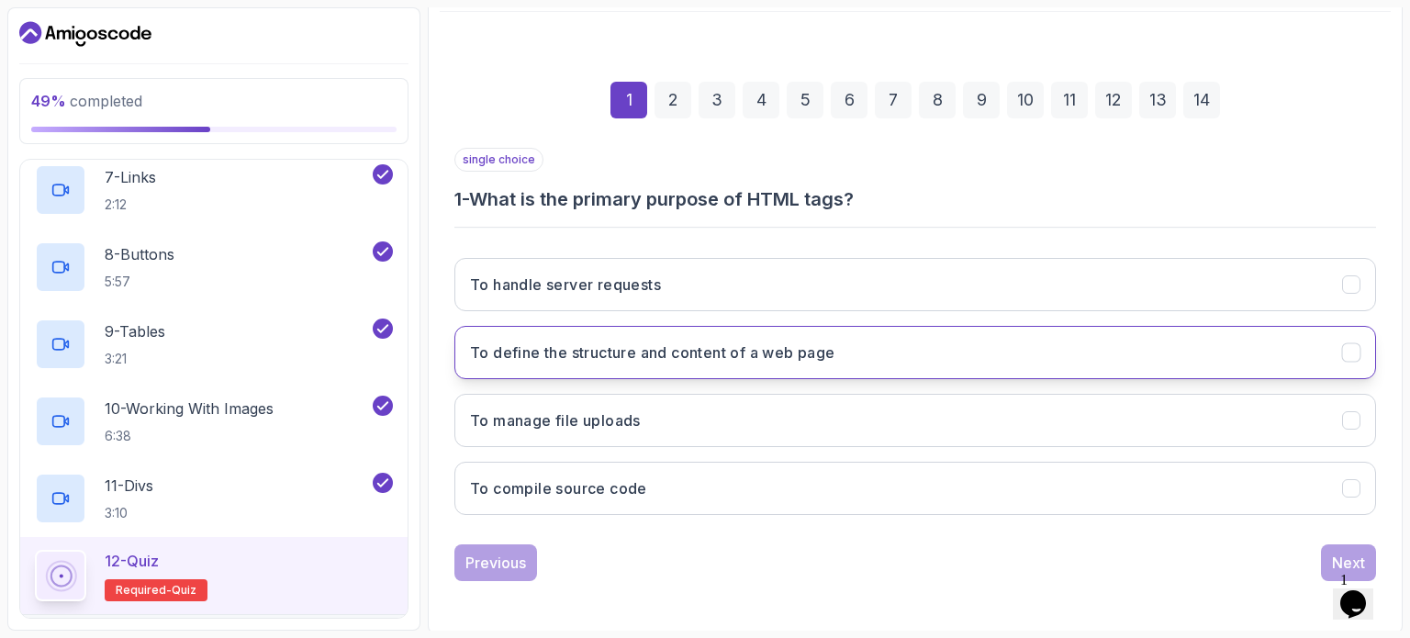
click at [918, 351] on button "To define the structure and content of a web page" at bounding box center [914, 352] width 921 height 53
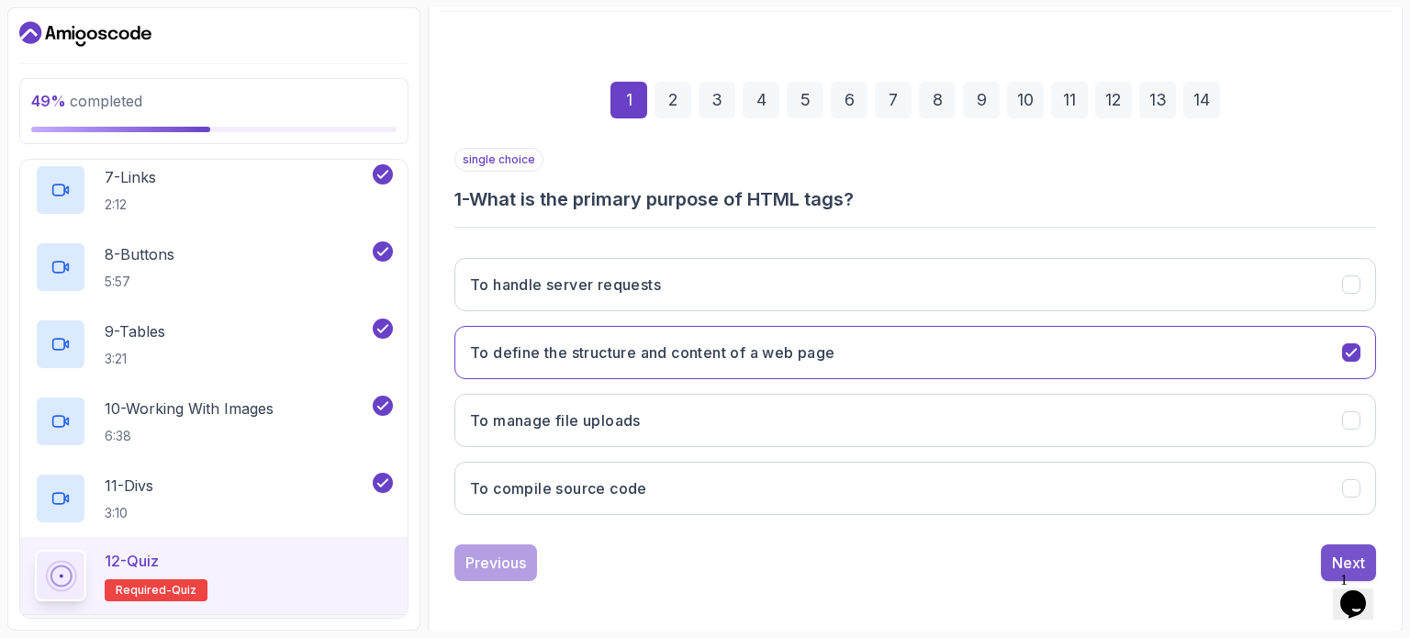
click at [1332, 552] on div "Next" at bounding box center [1348, 563] width 33 height 22
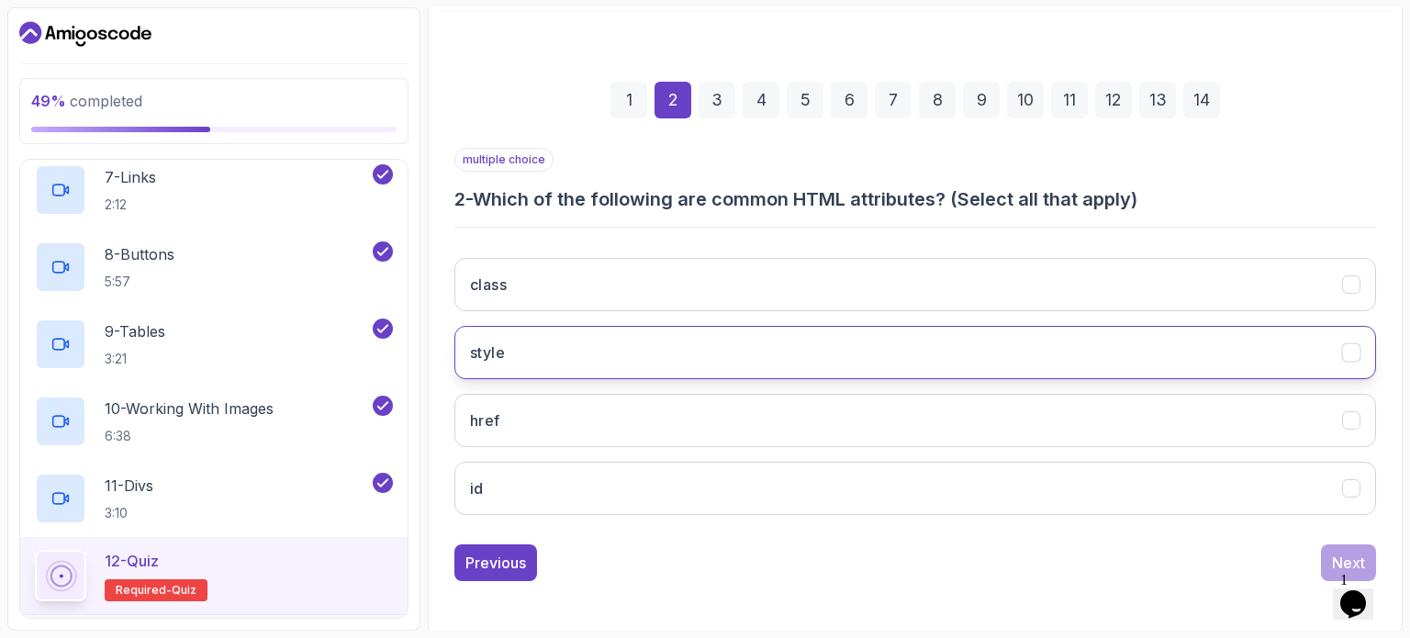
click at [970, 338] on button "style" at bounding box center [914, 352] width 921 height 53
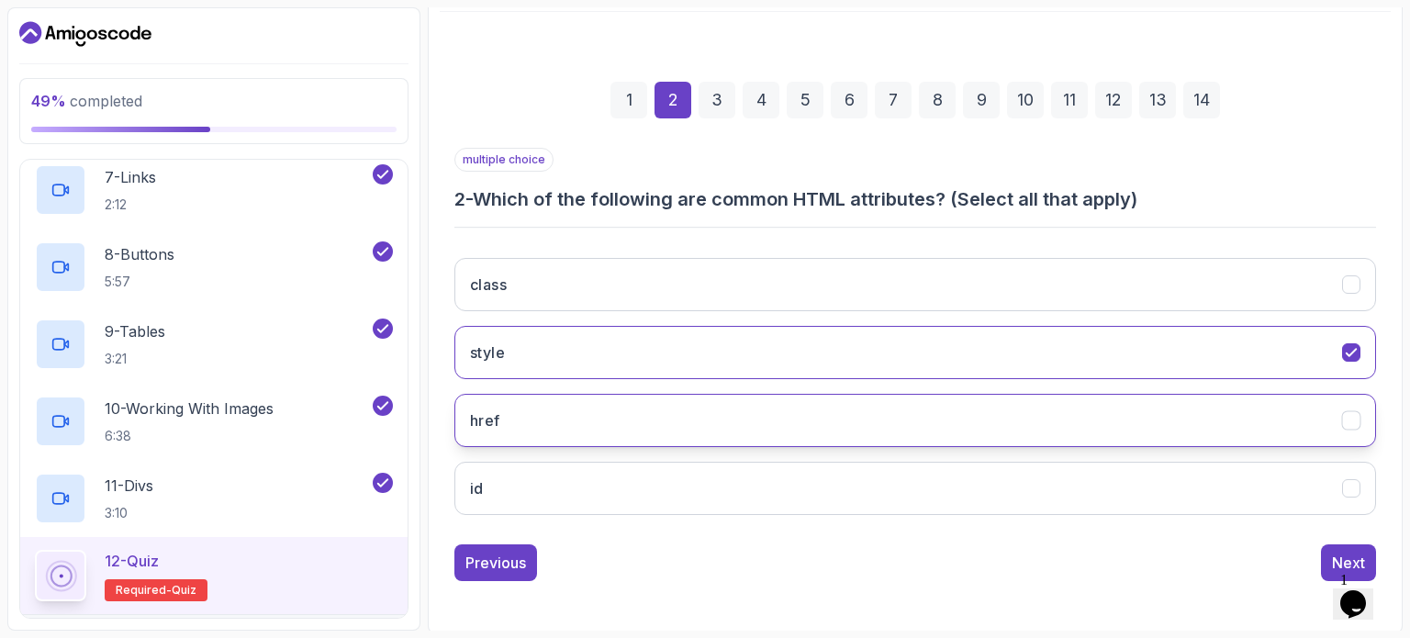
click at [957, 398] on button "href" at bounding box center [914, 420] width 921 height 53
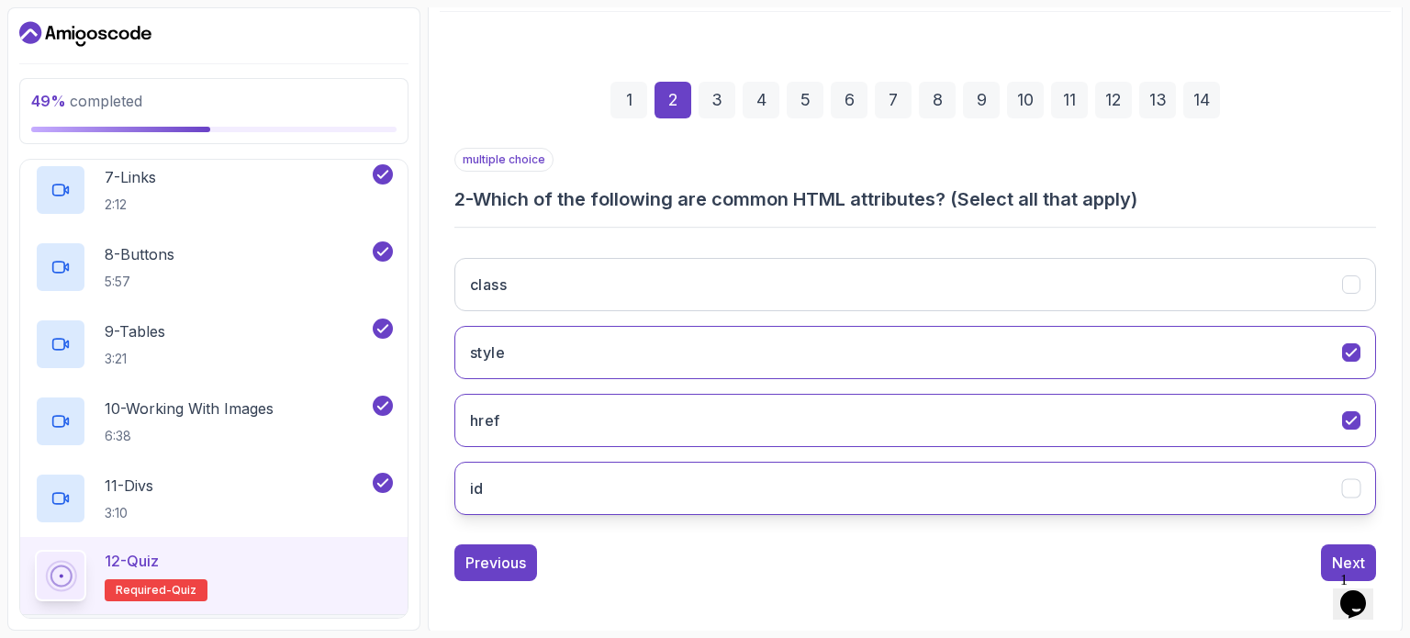
click at [953, 490] on button "id" at bounding box center [914, 488] width 921 height 53
click at [1321, 563] on button "Next" at bounding box center [1348, 562] width 55 height 37
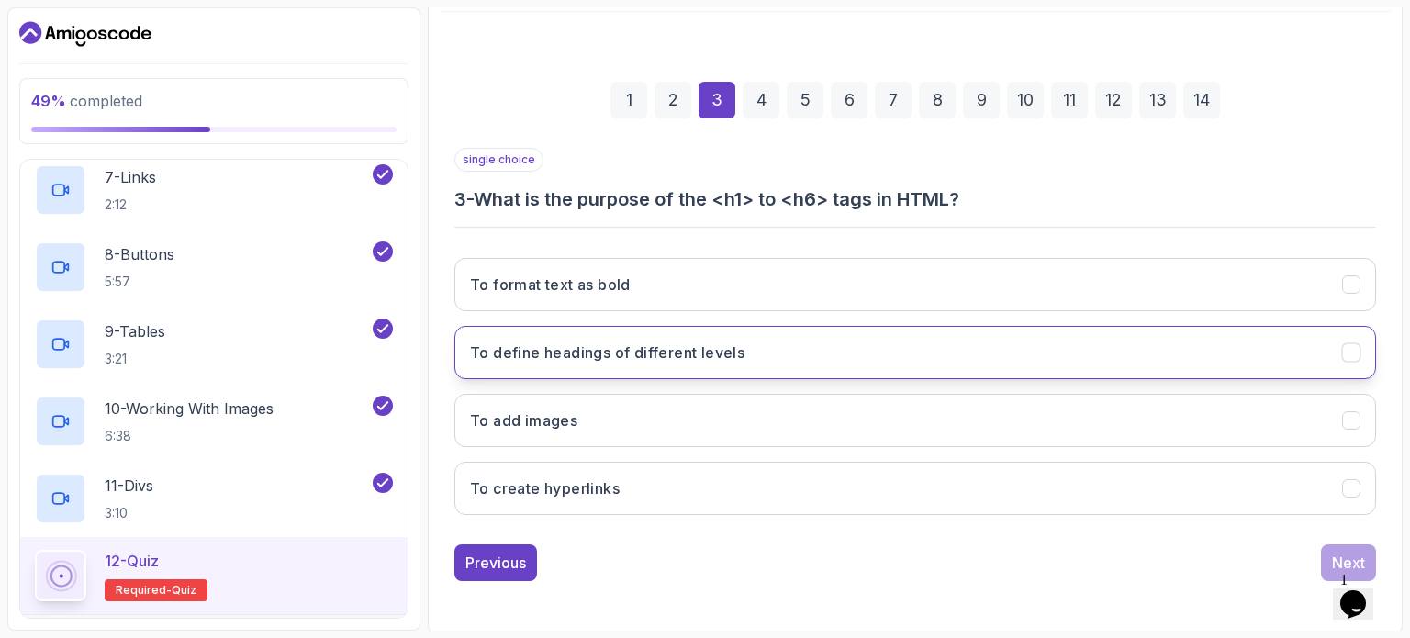
click at [1233, 351] on button "To define headings of different levels" at bounding box center [914, 352] width 921 height 53
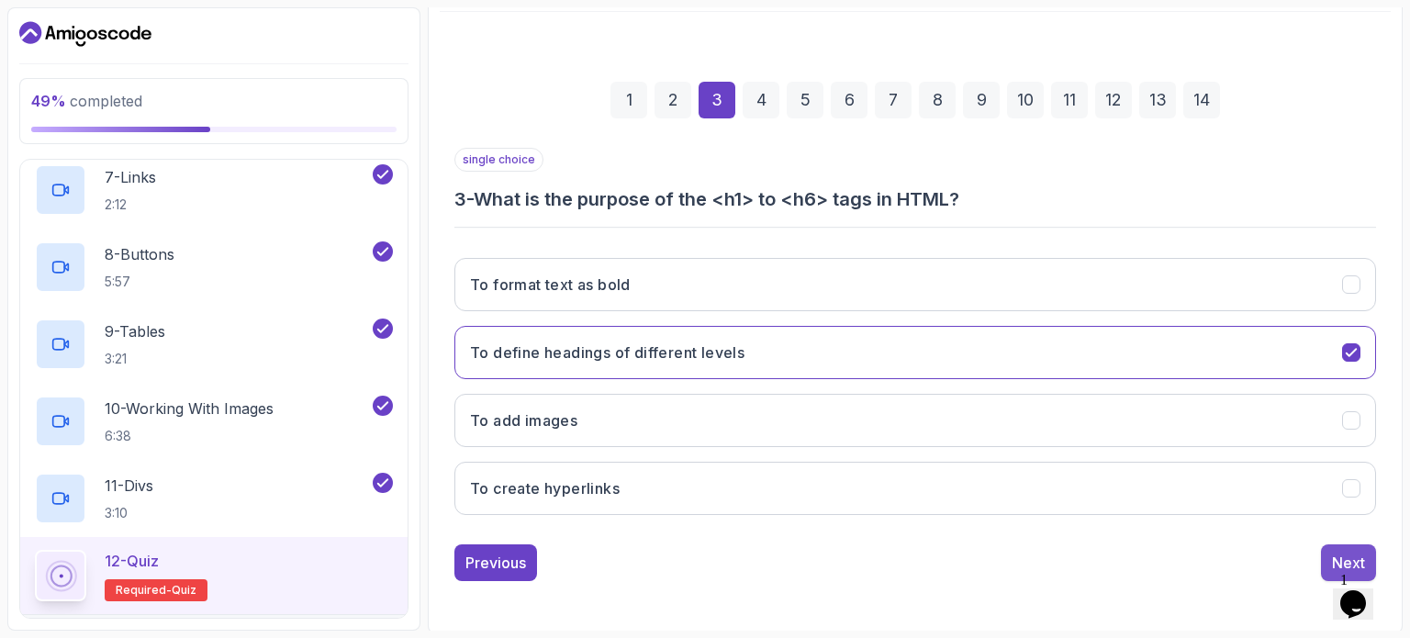
click at [1334, 552] on div "Next" at bounding box center [1348, 563] width 33 height 22
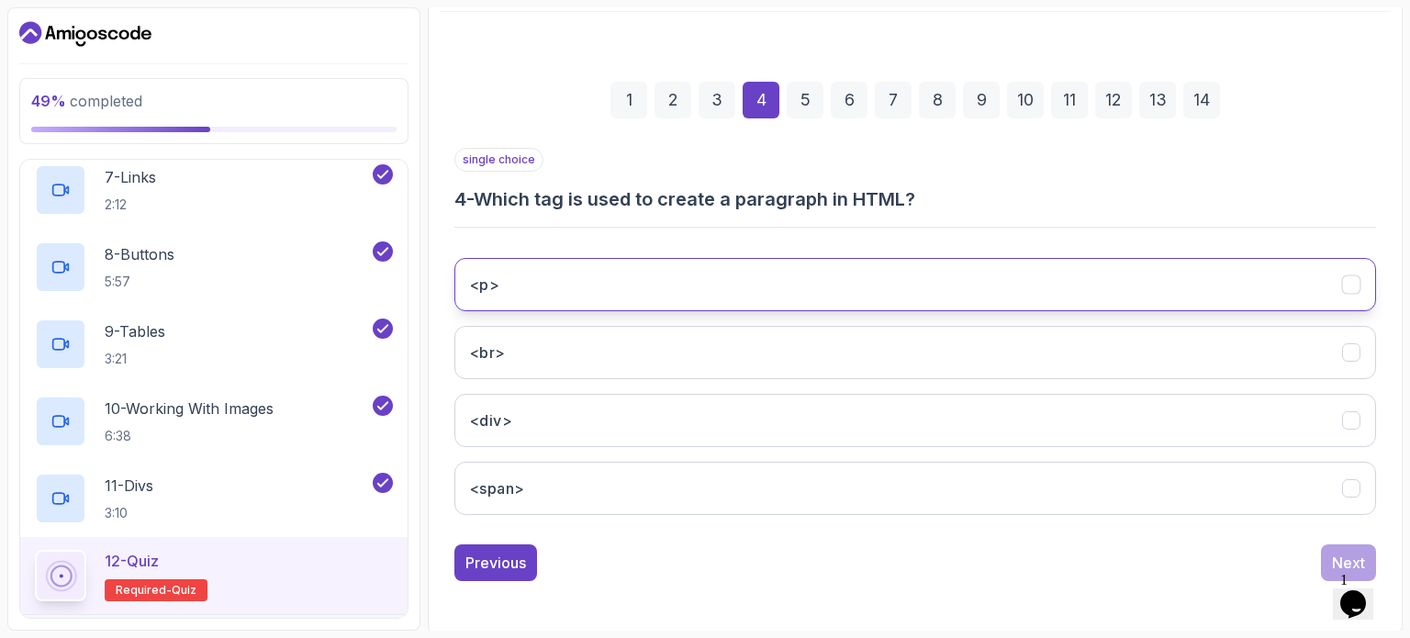
click at [1243, 299] on button "<p>" at bounding box center [914, 284] width 921 height 53
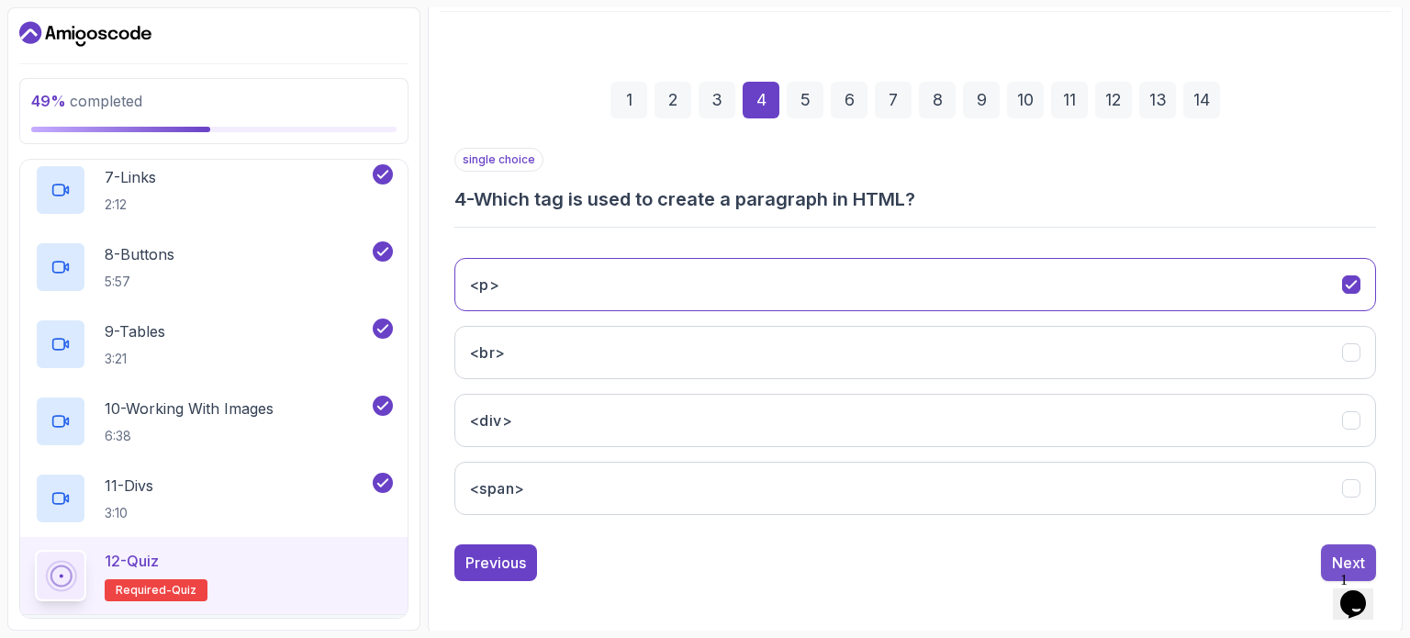
click at [1335, 552] on div "Next" at bounding box center [1348, 563] width 33 height 22
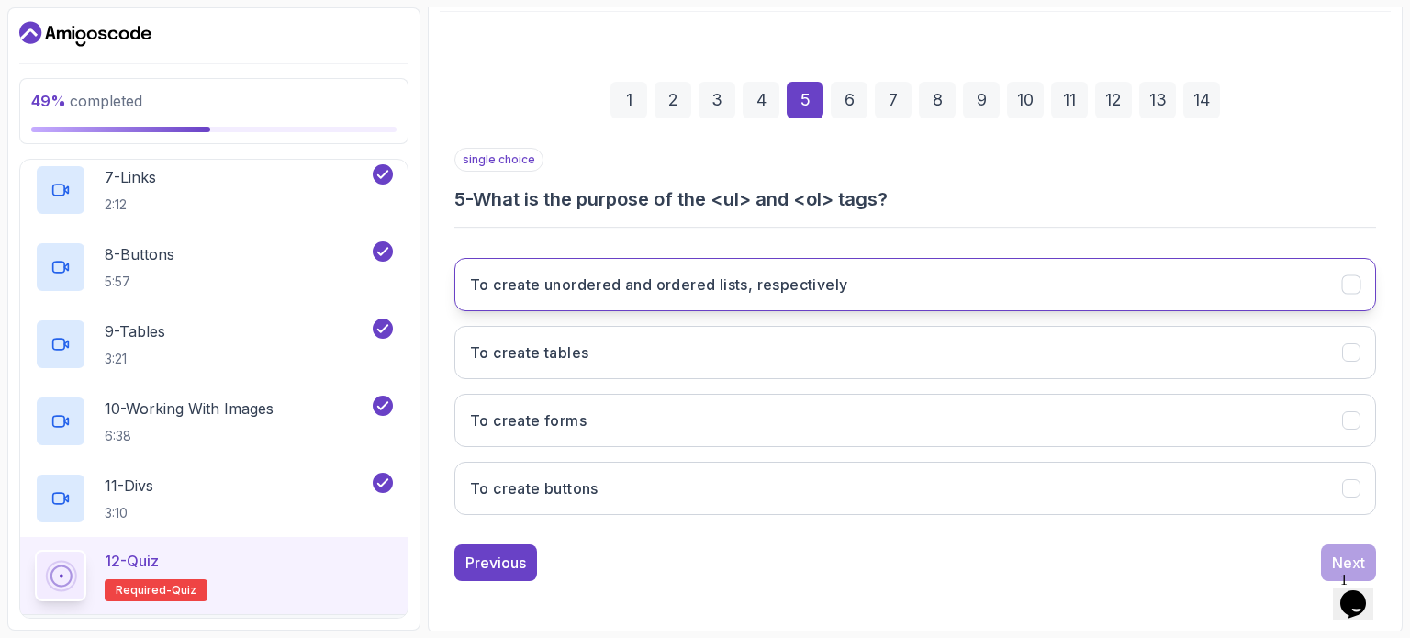
click at [1263, 296] on button "To create unordered and ordered lists, respectively" at bounding box center [914, 284] width 921 height 53
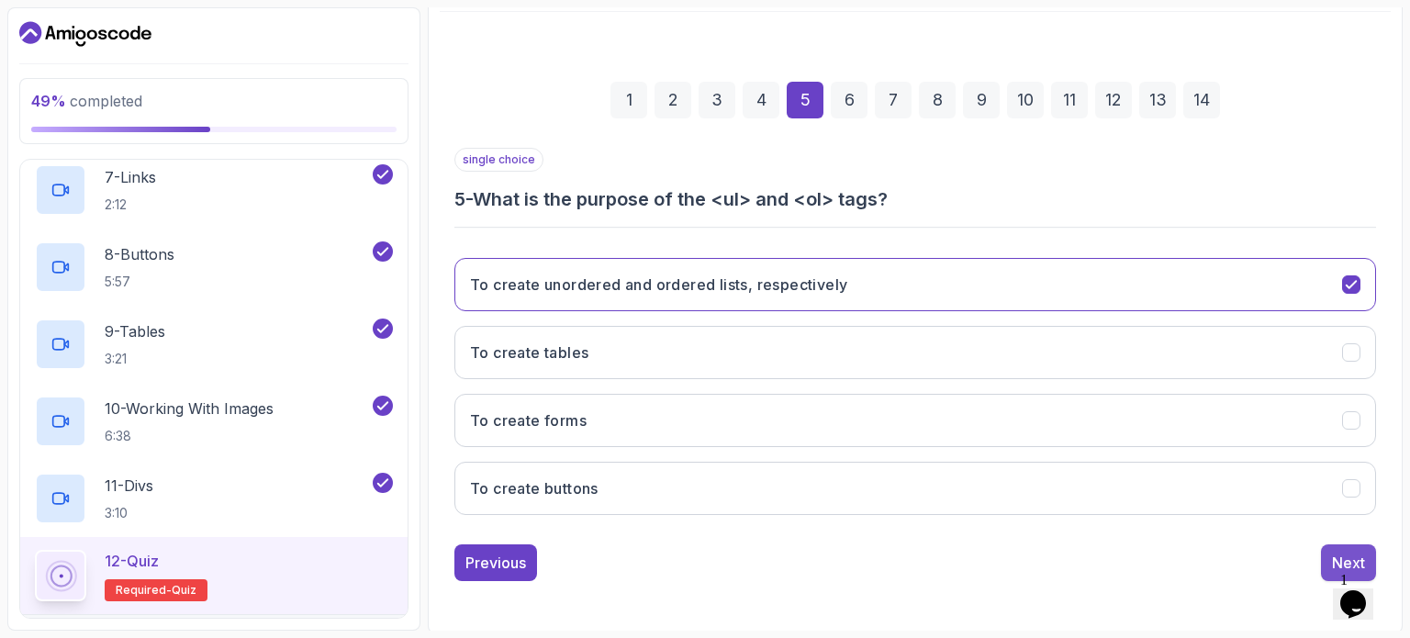
click at [1341, 552] on div "Next" at bounding box center [1348, 563] width 33 height 22
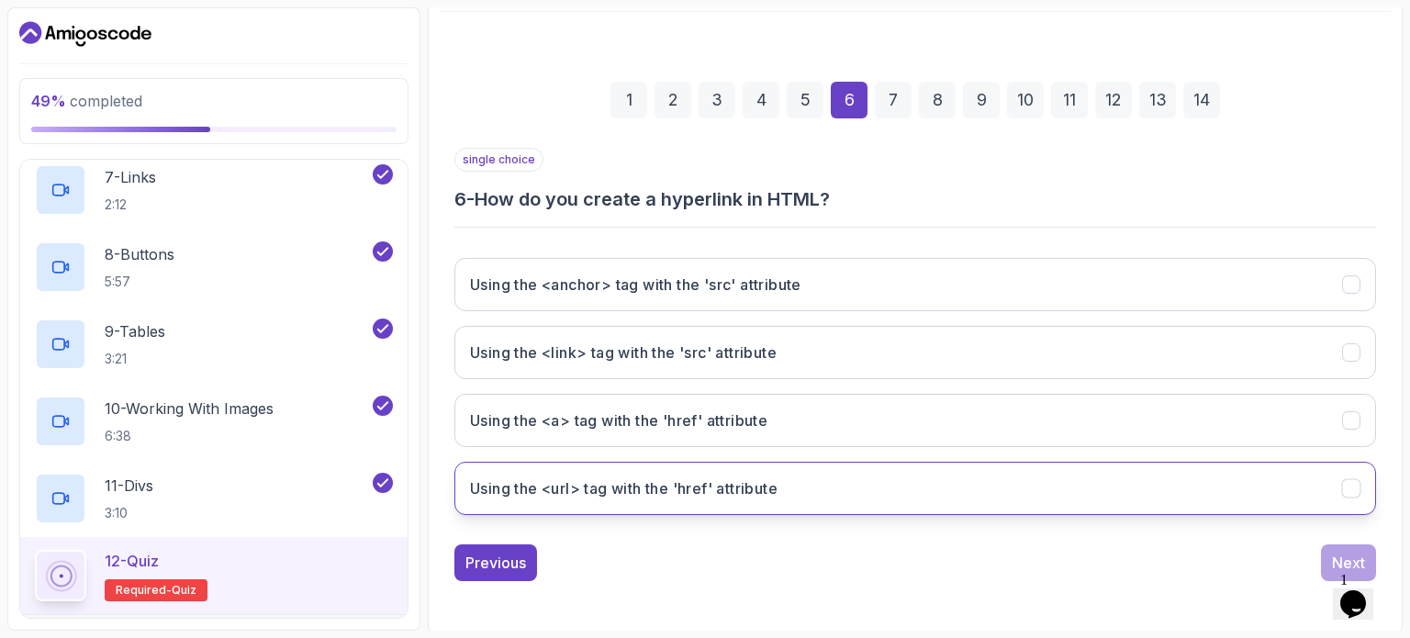
click at [1153, 484] on button "Using the <url> tag with the 'href' attribute" at bounding box center [914, 488] width 921 height 53
click at [1332, 554] on div "Next" at bounding box center [1348, 563] width 33 height 22
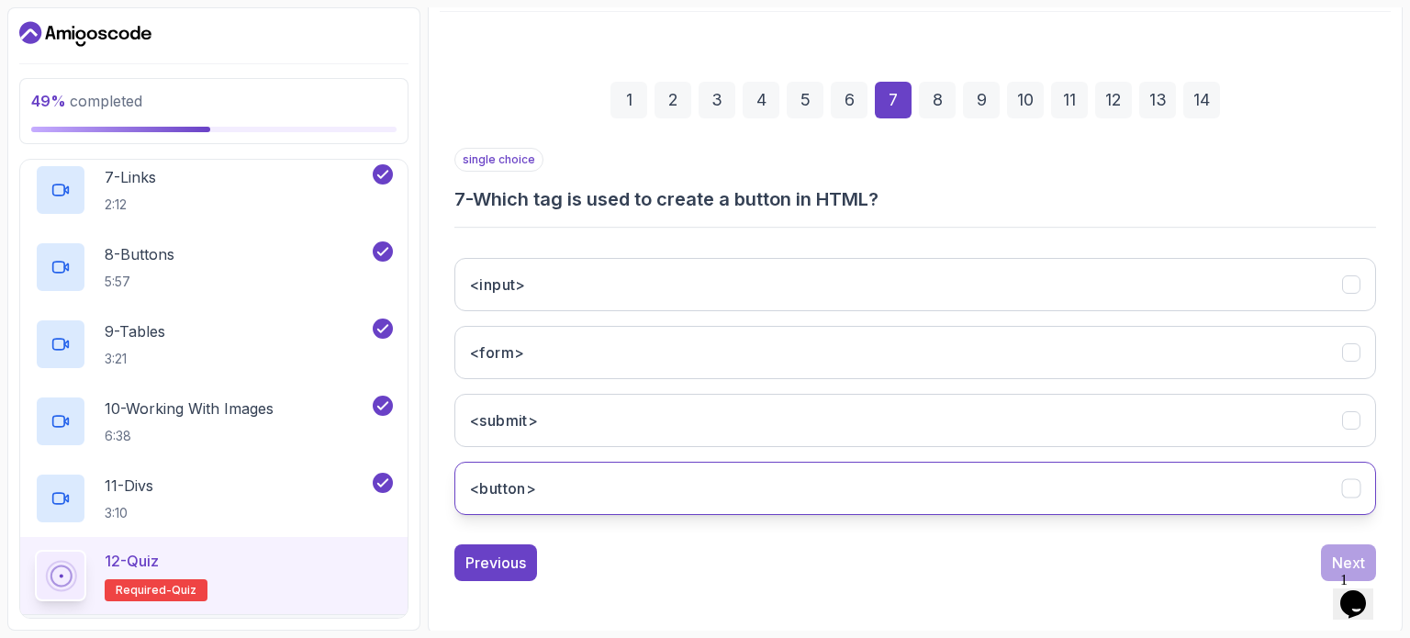
click at [1268, 502] on button "<button>" at bounding box center [914, 488] width 921 height 53
click at [1332, 552] on div "Next" at bounding box center [1348, 563] width 33 height 22
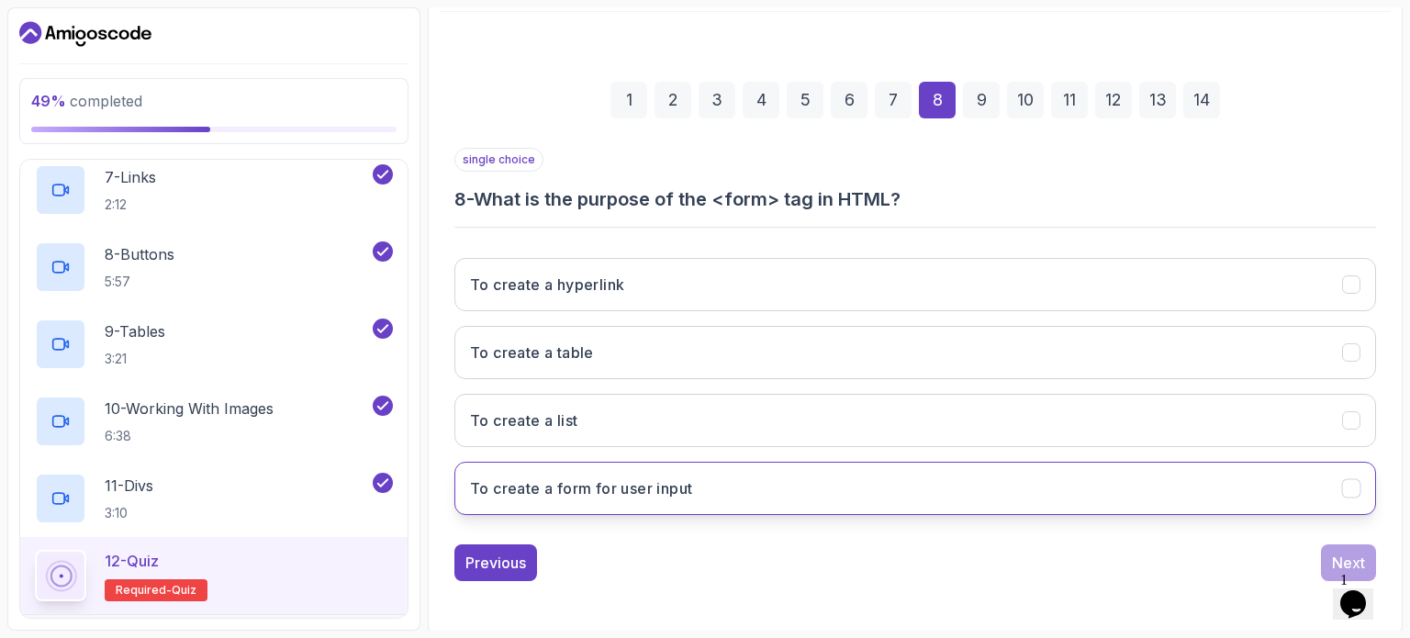
click at [1158, 476] on button "To create a form for user input" at bounding box center [914, 488] width 921 height 53
click at [1332, 557] on div "Next" at bounding box center [1348, 563] width 33 height 22
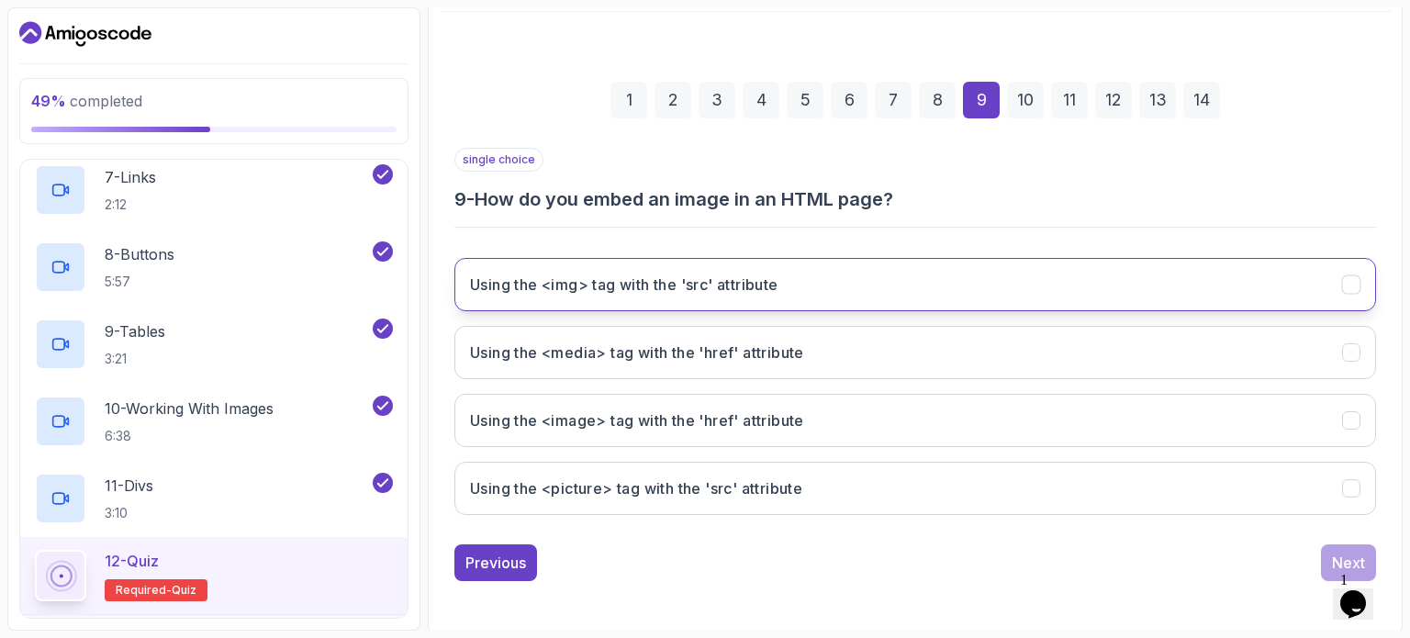
click at [1136, 270] on button "Using the <img> tag with the 'src' attribute" at bounding box center [914, 284] width 921 height 53
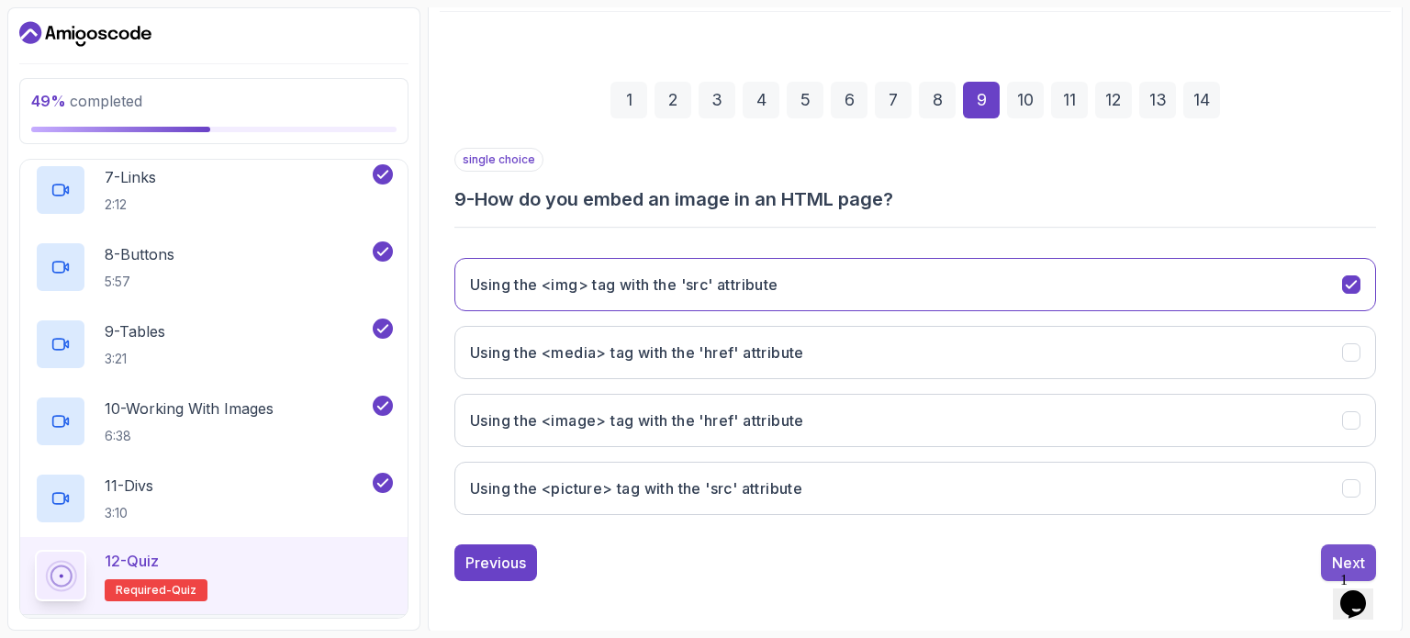
click at [1328, 561] on button "Next" at bounding box center [1348, 562] width 55 height 37
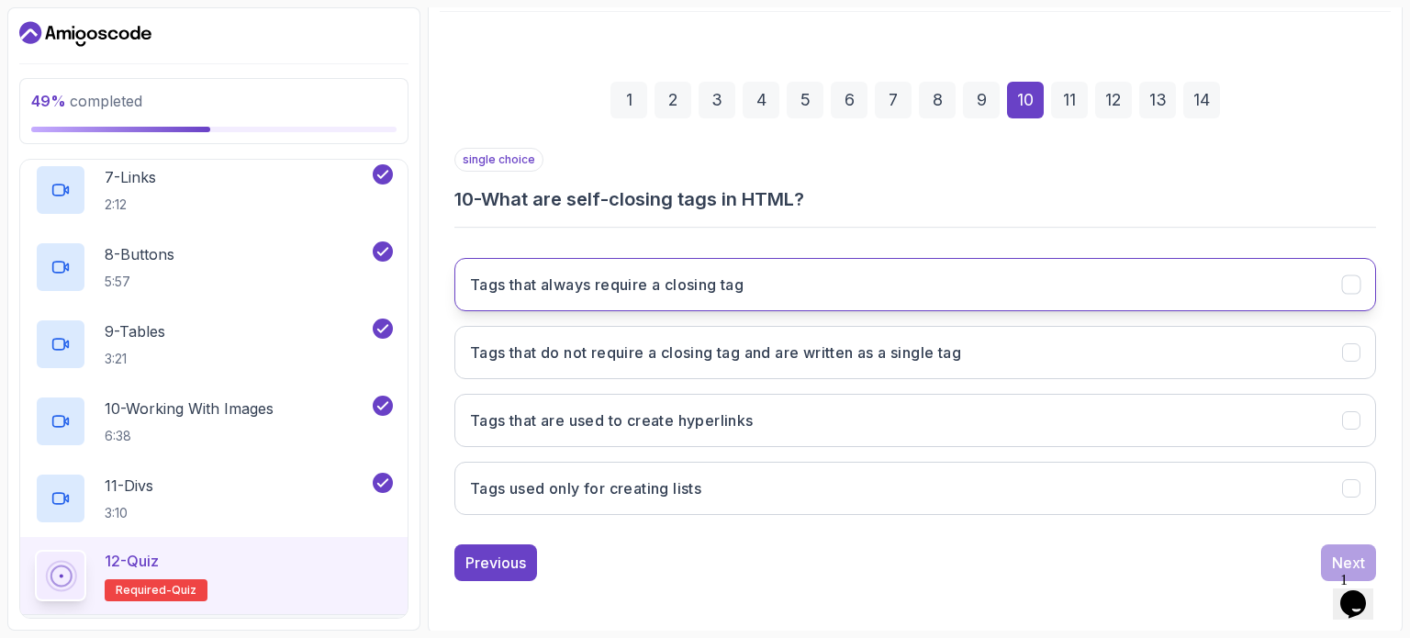
click at [1184, 293] on button "Tags that always require a closing tag" at bounding box center [914, 284] width 921 height 53
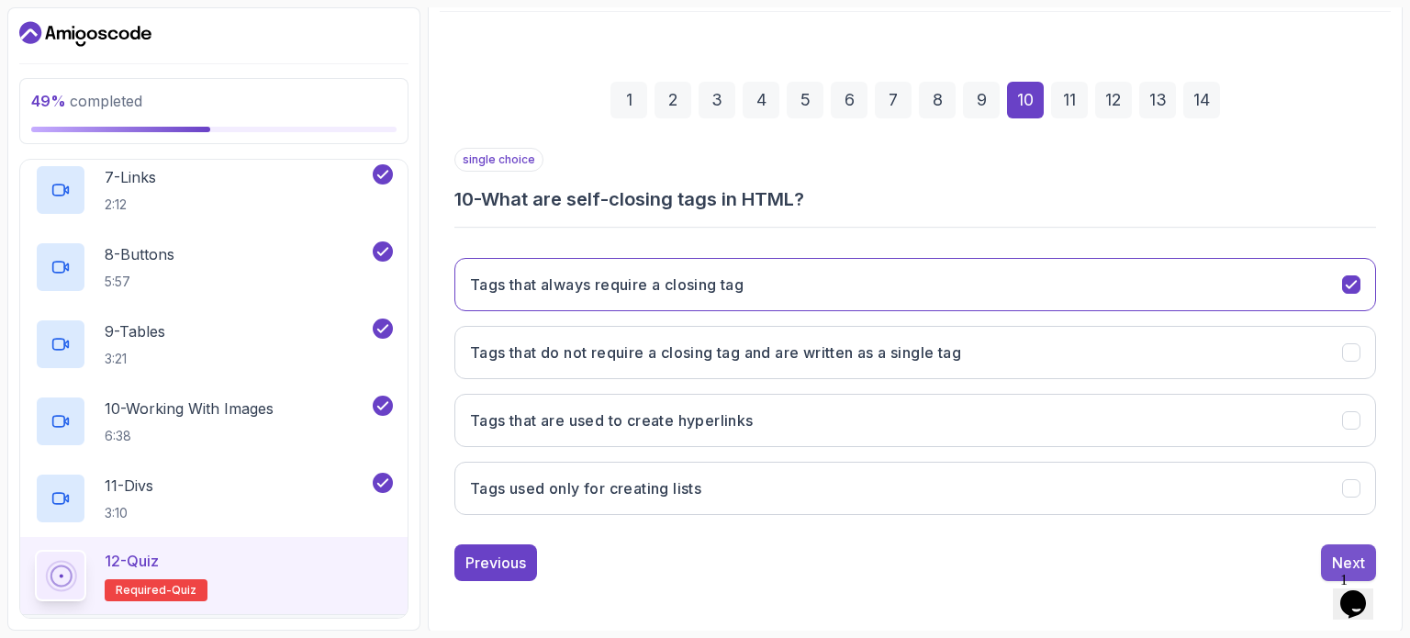
click at [1329, 548] on button "Next" at bounding box center [1348, 562] width 55 height 37
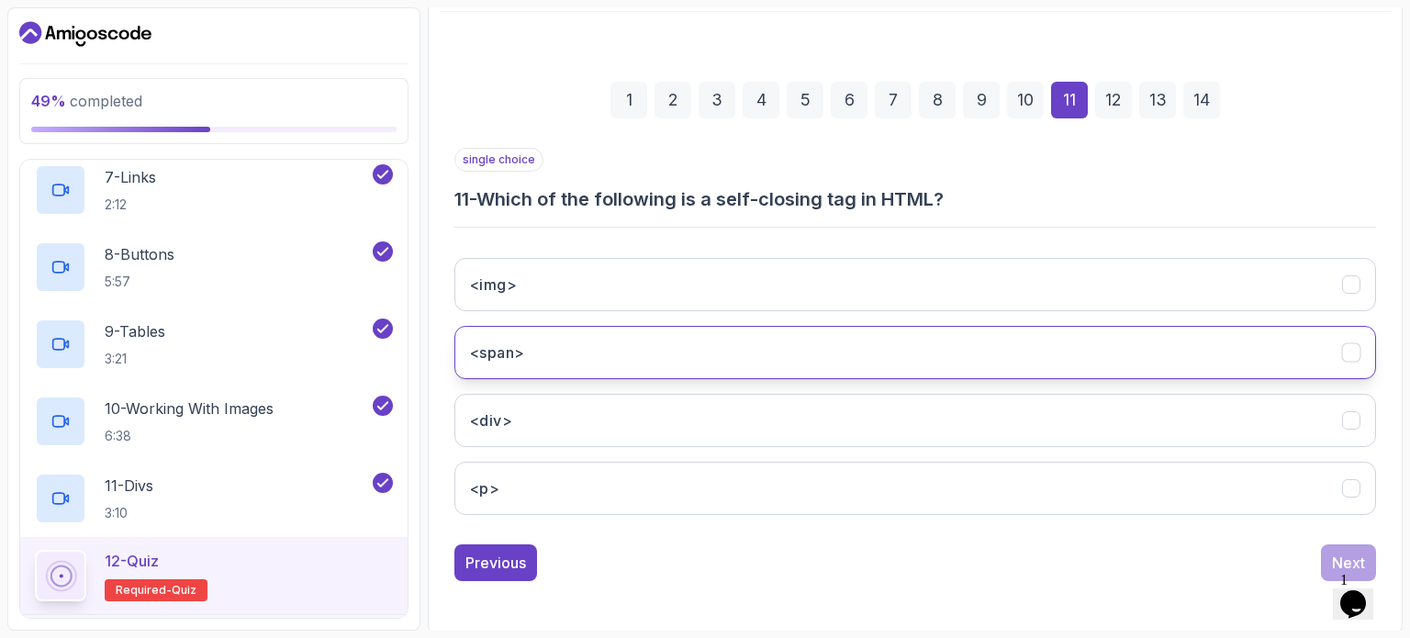
click at [929, 351] on button "<span>" at bounding box center [914, 352] width 921 height 53
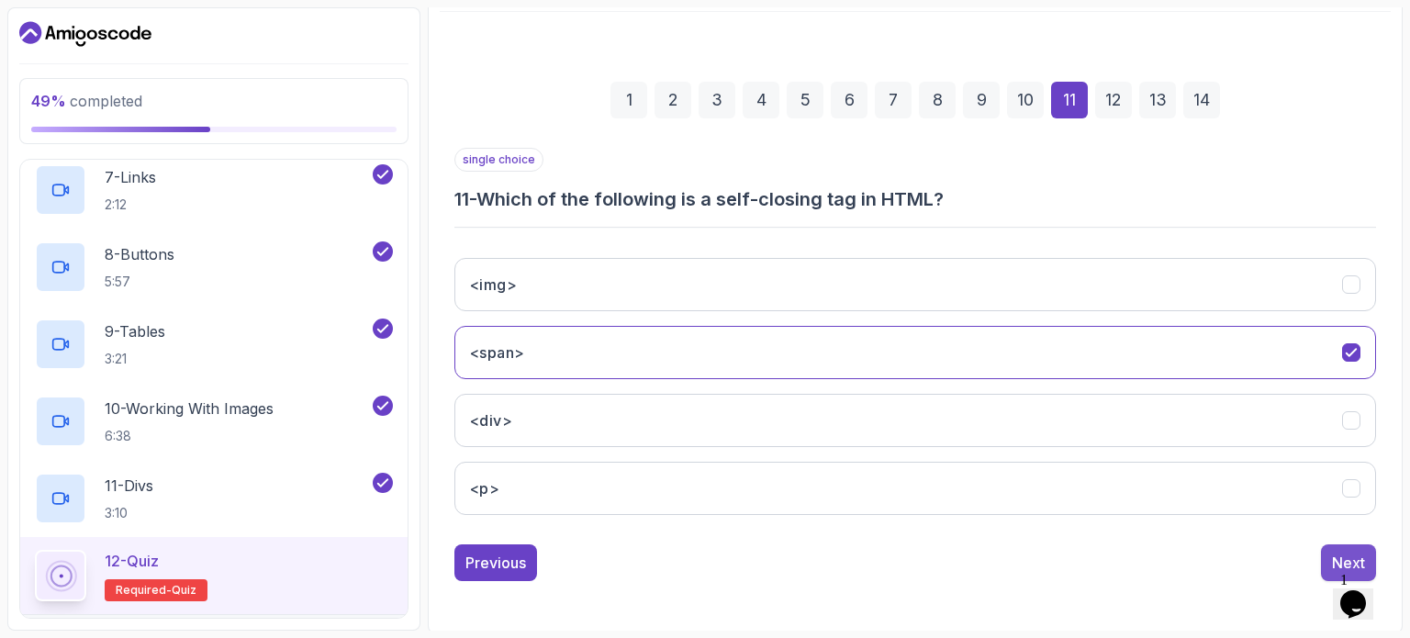
click at [1335, 556] on div "Next" at bounding box center [1348, 563] width 33 height 22
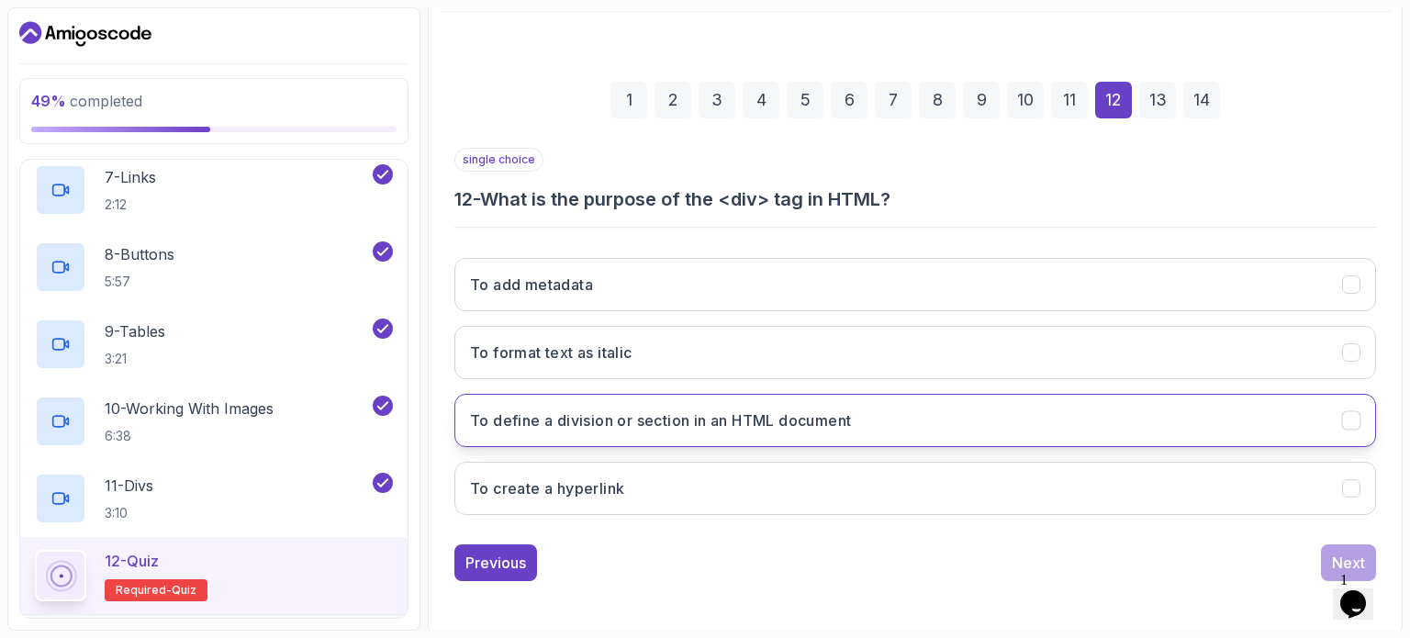
click at [1273, 429] on button "To define a division or section in an HTML document" at bounding box center [914, 420] width 921 height 53
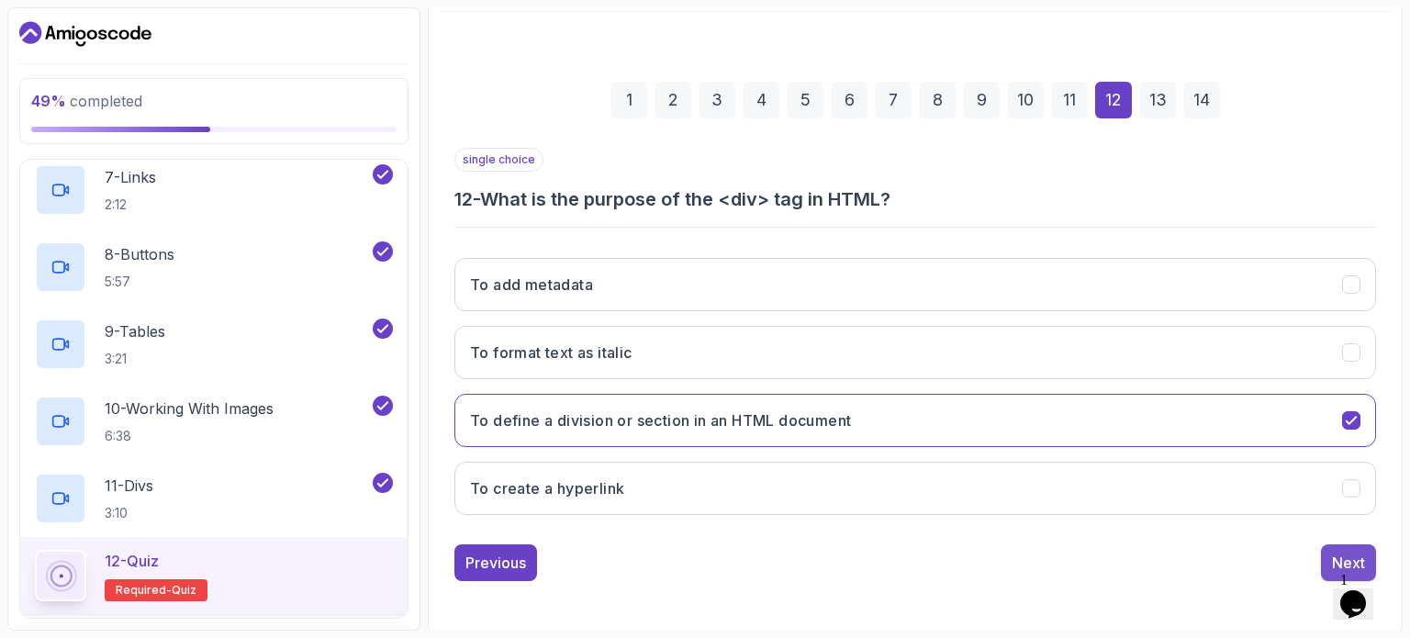
click at [1344, 552] on div "Next" at bounding box center [1348, 563] width 33 height 22
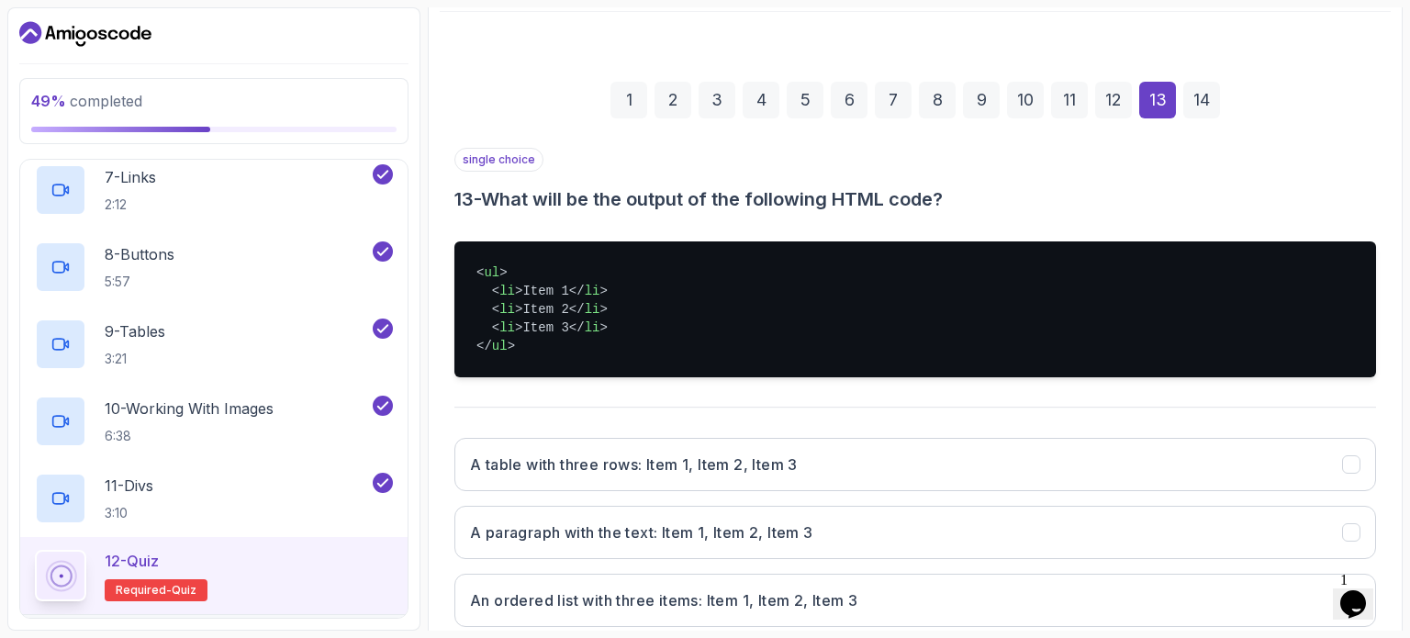
scroll to position [388, 0]
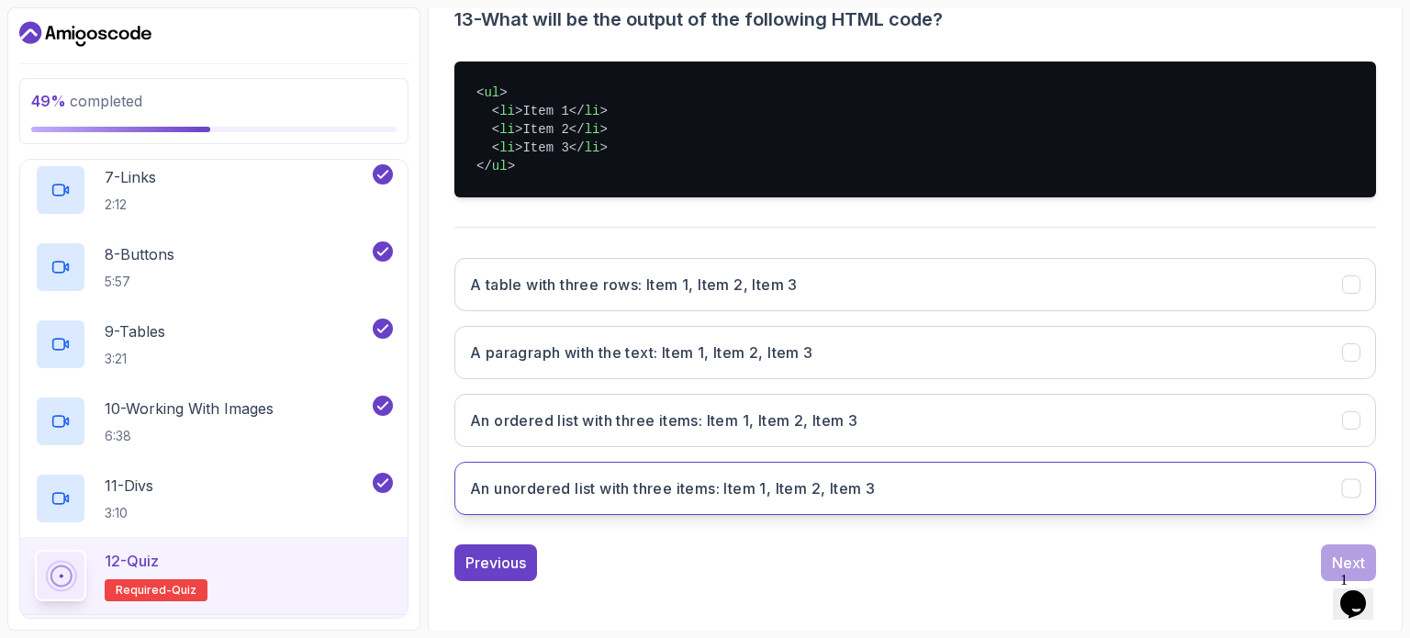
click at [1329, 487] on button "An unordered list with three items: Item 1, Item 2, Item 3" at bounding box center [914, 488] width 921 height 53
click at [1332, 545] on button "Next" at bounding box center [1348, 562] width 55 height 37
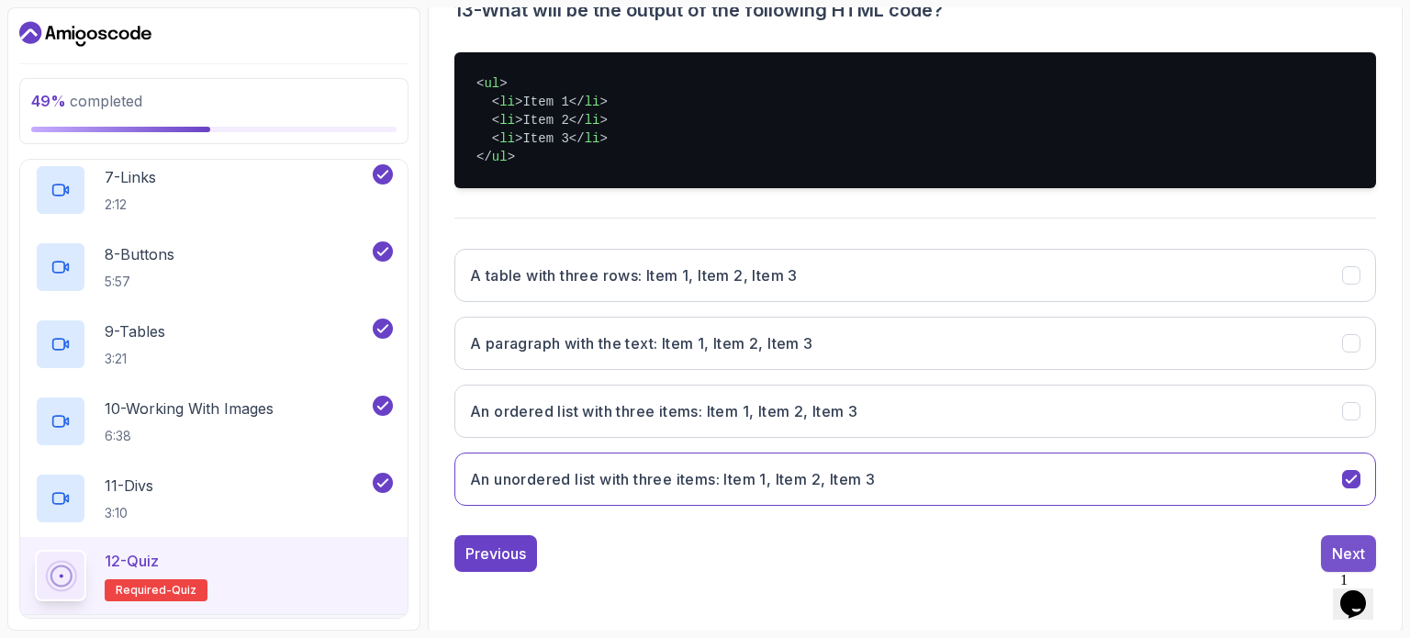
scroll to position [315, 0]
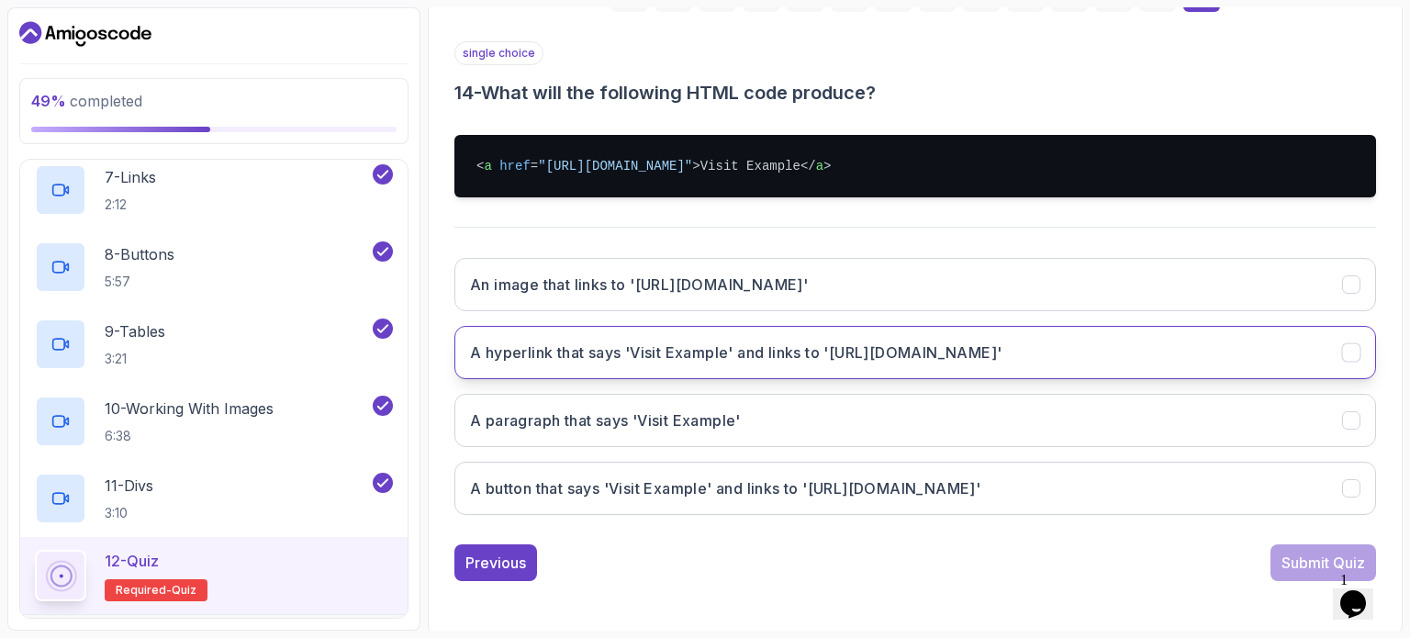
click at [1068, 343] on button "A hyperlink that says 'Visit Example' and links to '[URL][DOMAIN_NAME]'" at bounding box center [914, 352] width 921 height 53
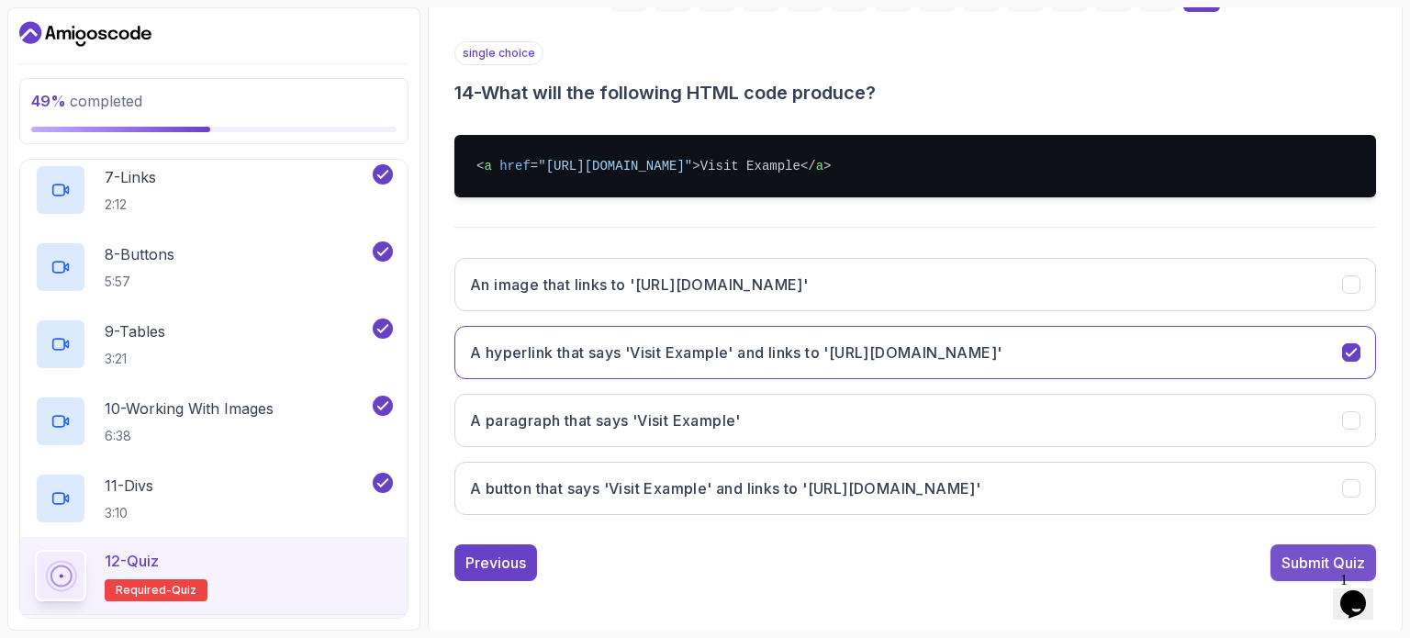
click at [1290, 554] on div "Submit Quiz" at bounding box center [1323, 563] width 84 height 22
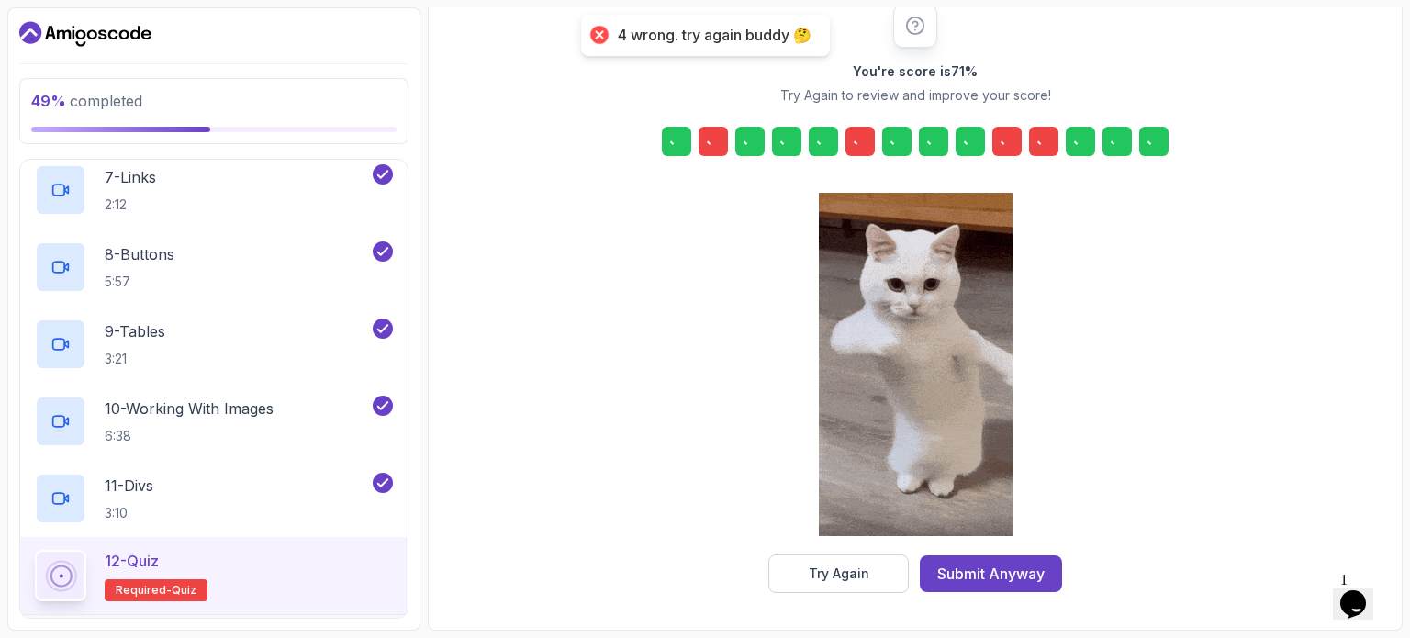
scroll to position [240, 0]
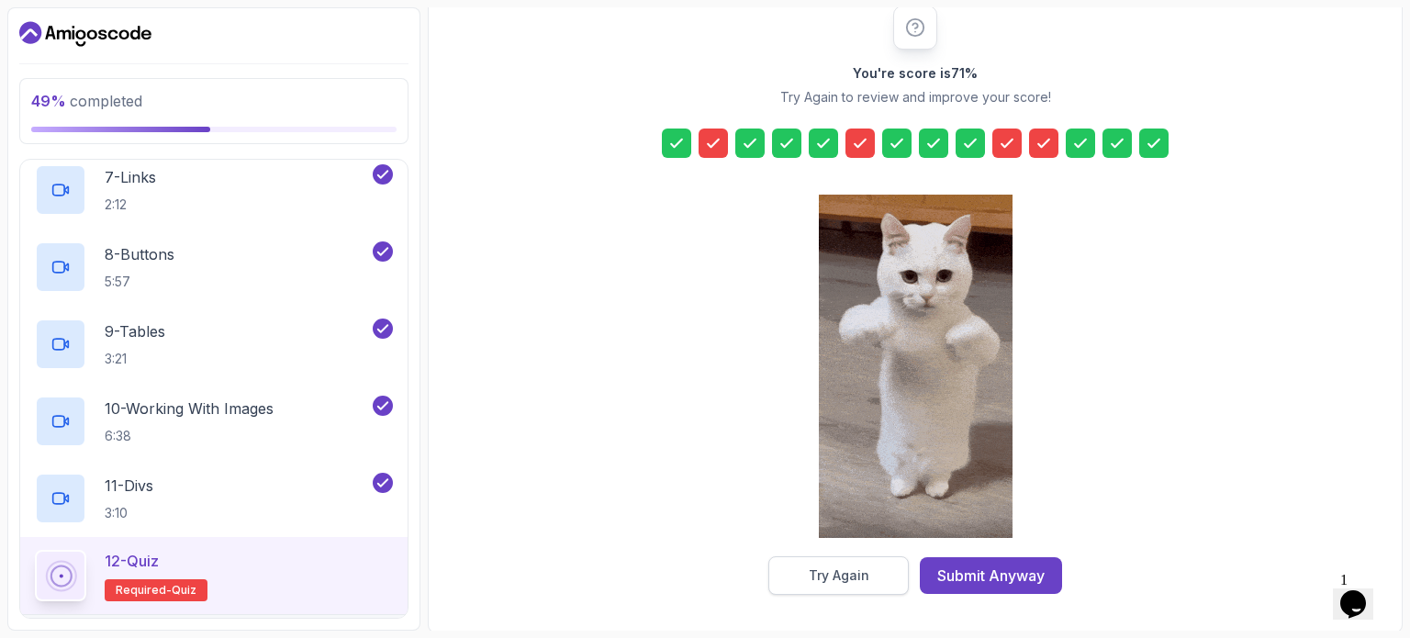
click at [866, 584] on button "Try Again" at bounding box center [838, 575] width 140 height 39
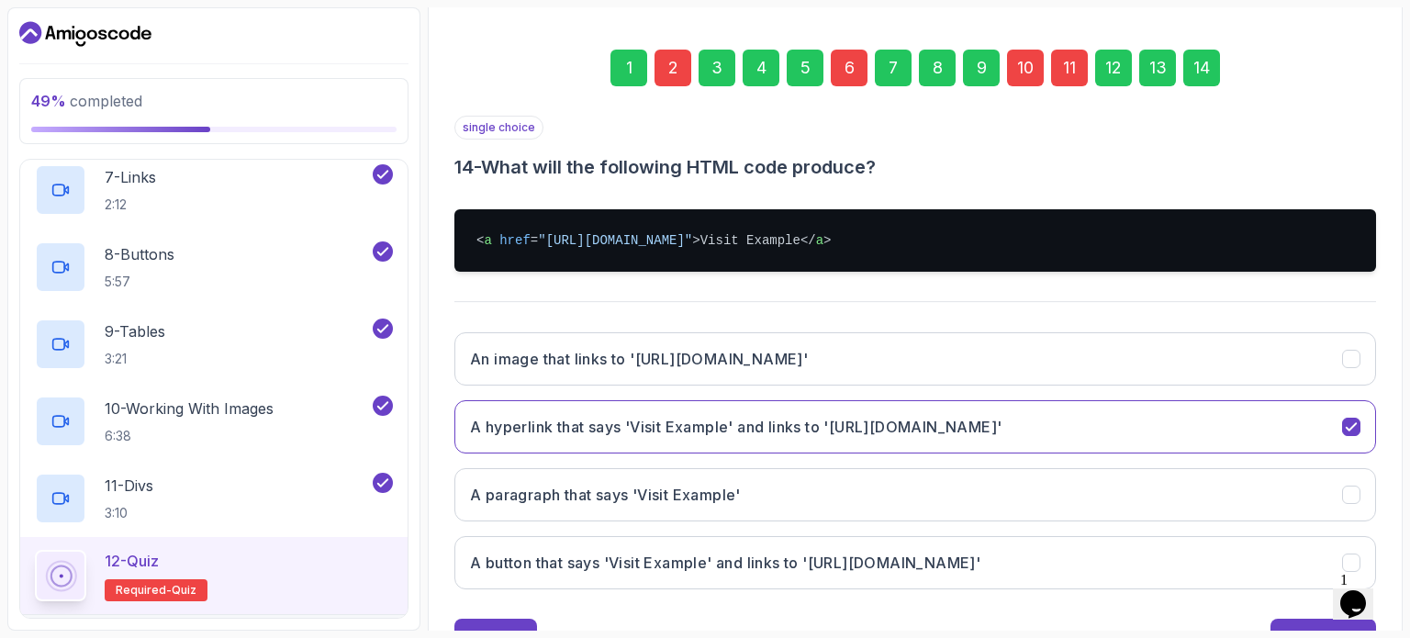
click at [683, 72] on div "2" at bounding box center [672, 68] width 37 height 37
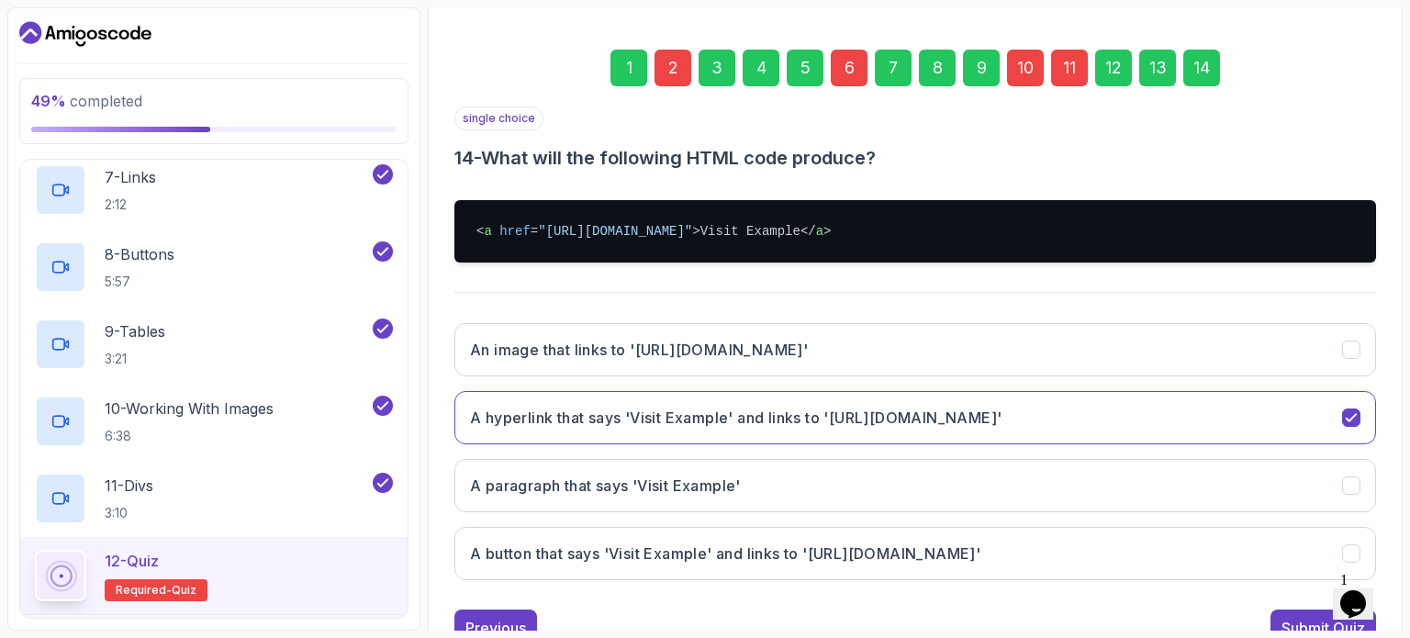
scroll to position [208, 0]
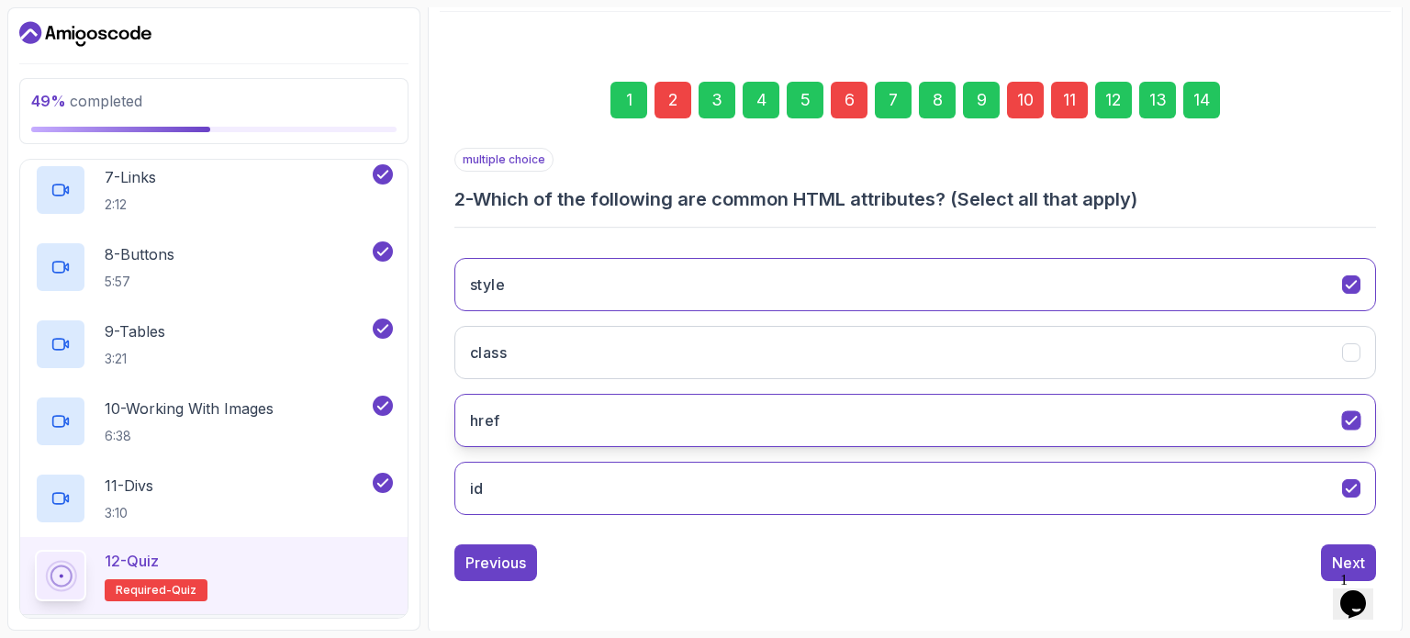
click at [1356, 417] on icon "href" at bounding box center [1351, 420] width 17 height 17
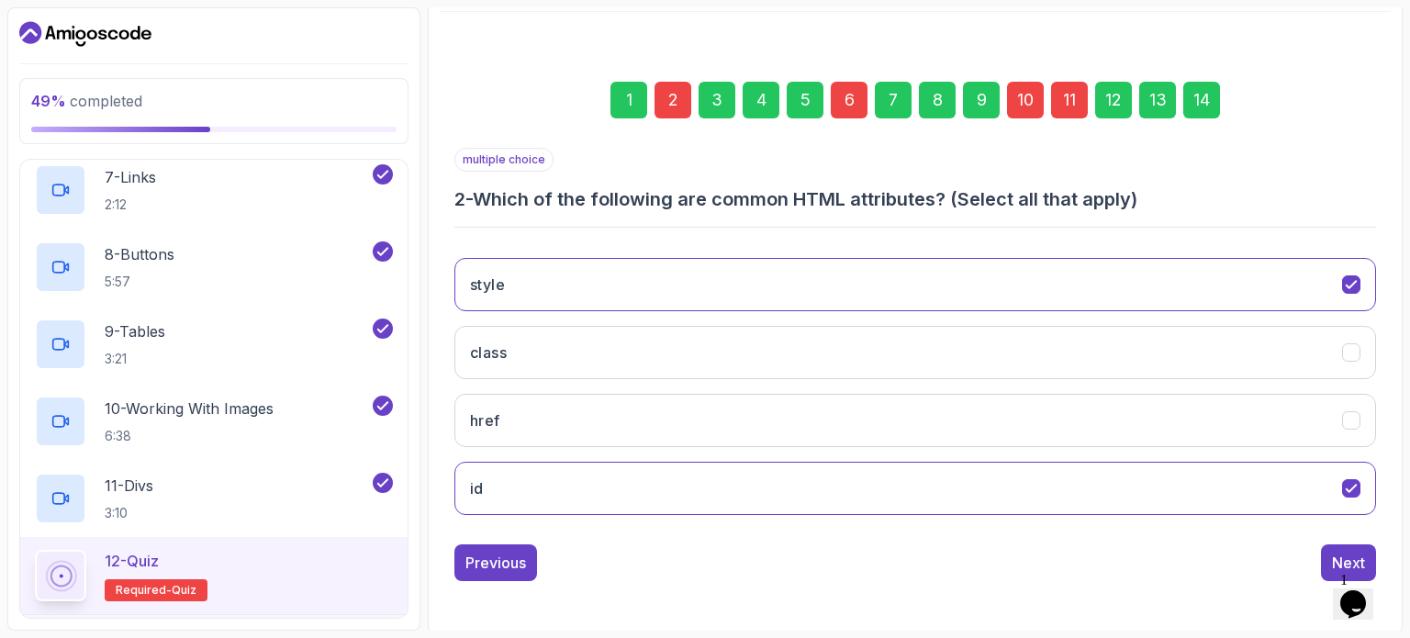
click at [848, 91] on div "6" at bounding box center [849, 100] width 37 height 37
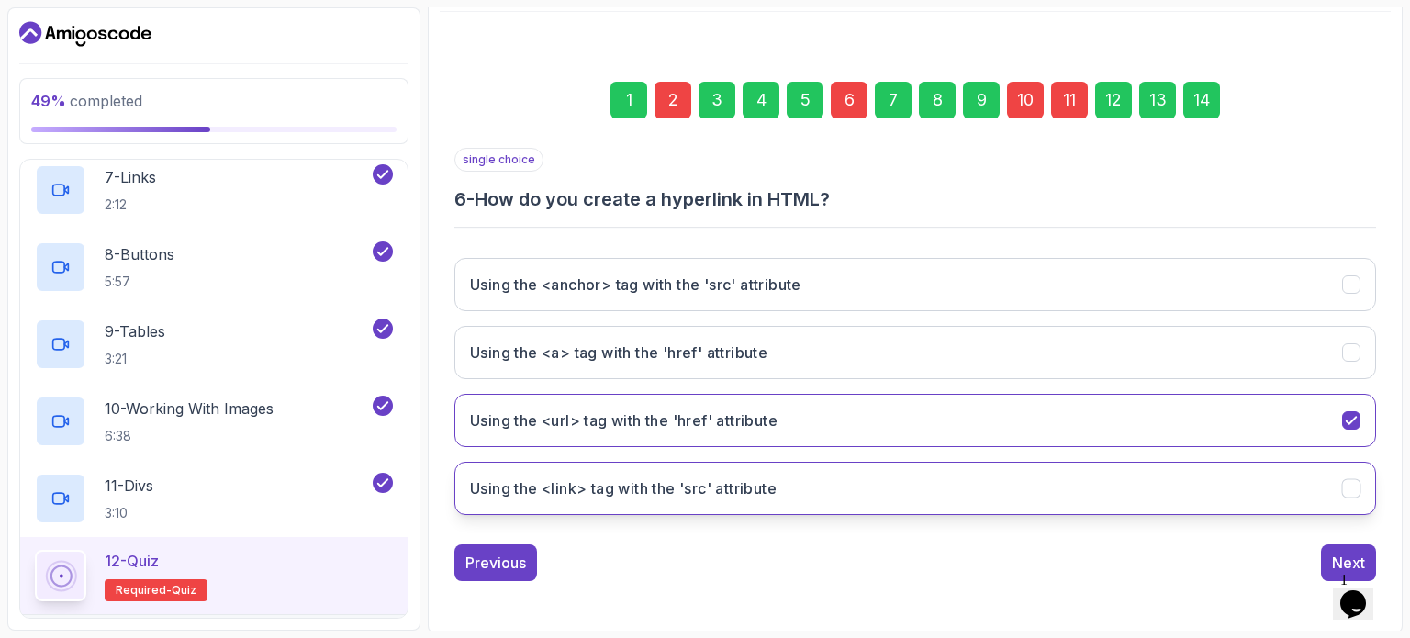
click at [1013, 476] on button "Using the <link> tag with the 'src' attribute" at bounding box center [914, 488] width 921 height 53
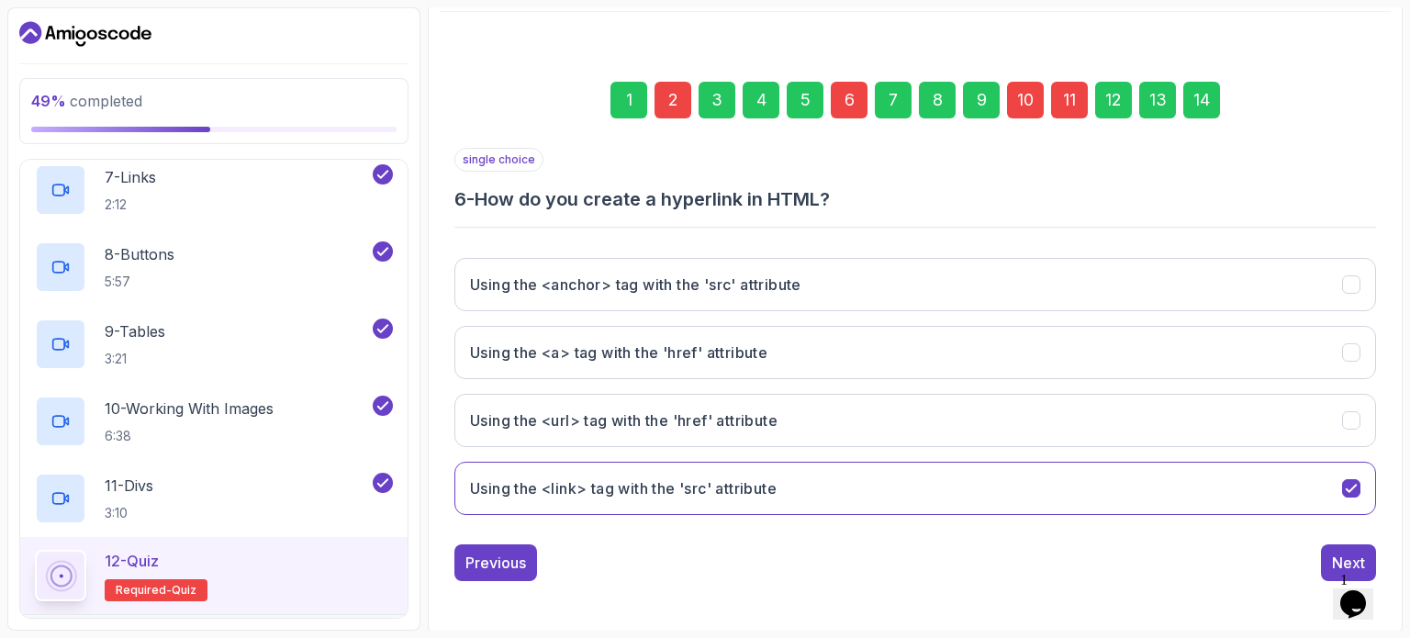
click at [1016, 102] on div "10" at bounding box center [1025, 100] width 37 height 37
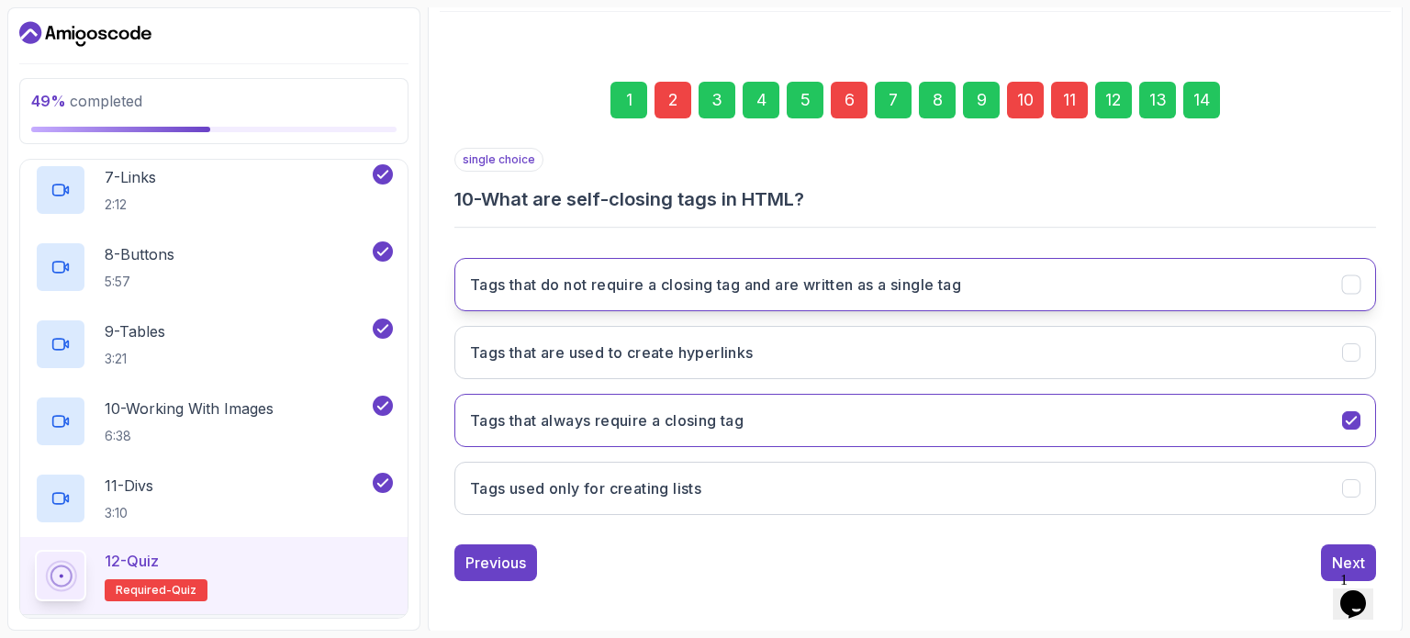
click at [1127, 281] on button "Tags that do not require a closing tag and are written as a single tag" at bounding box center [914, 284] width 921 height 53
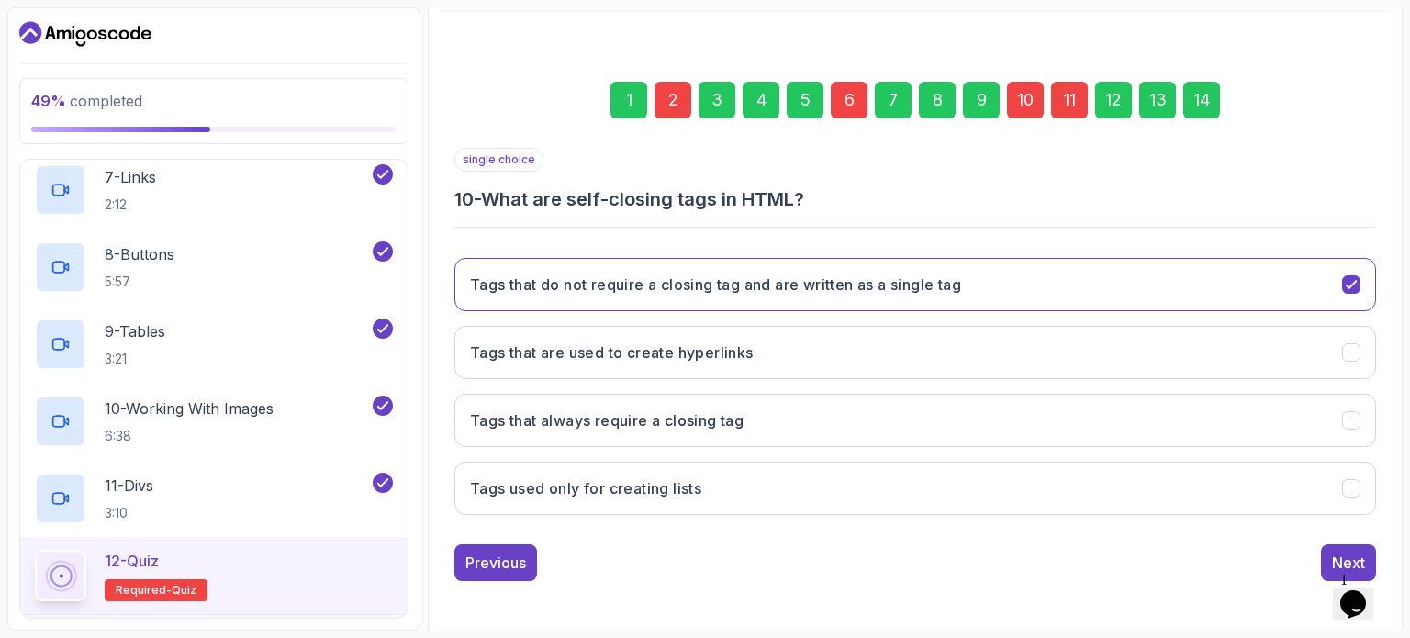
click at [1074, 92] on div "11" at bounding box center [1069, 100] width 37 height 37
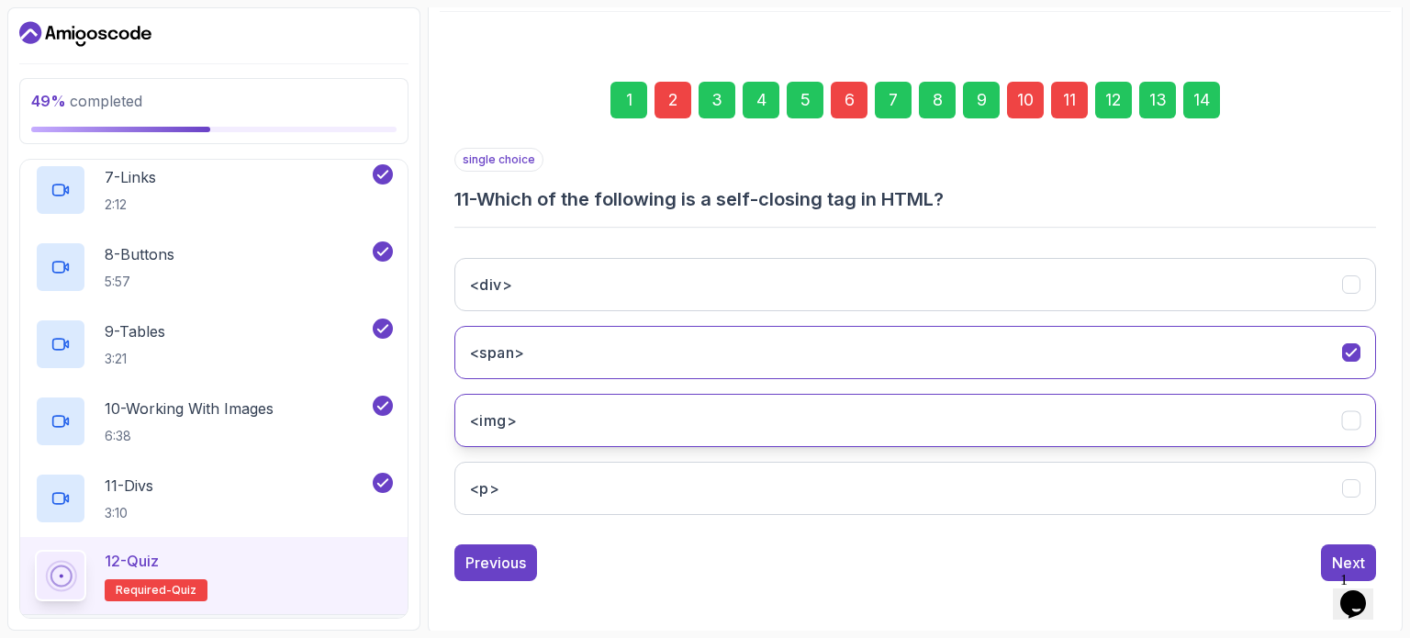
click at [1281, 403] on button "<img>" at bounding box center [914, 420] width 921 height 53
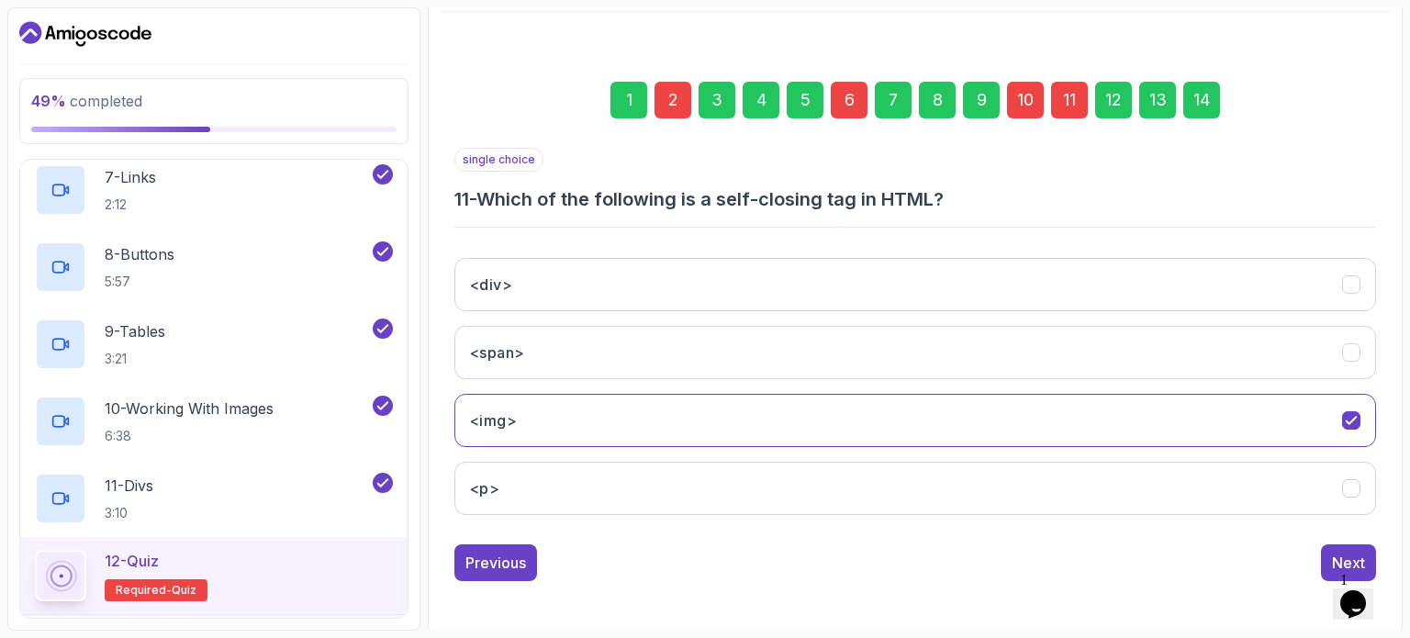
click at [1202, 109] on div "14" at bounding box center [1201, 100] width 37 height 37
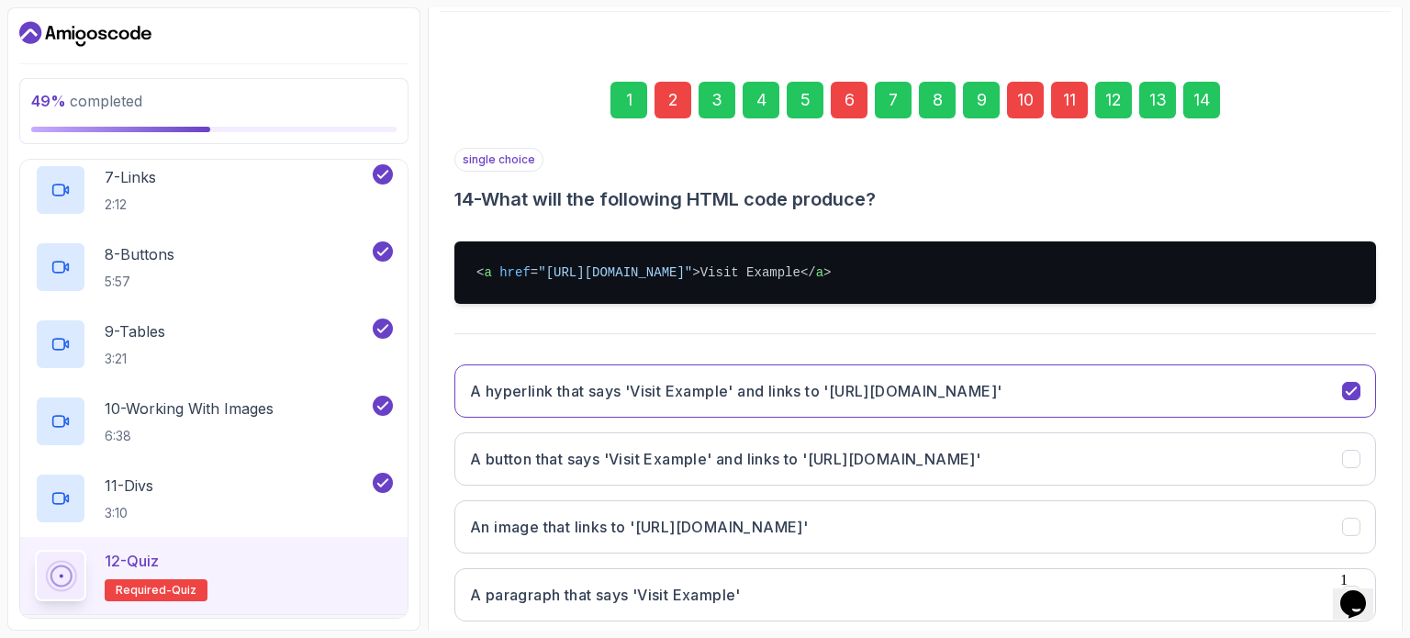
scroll to position [315, 0]
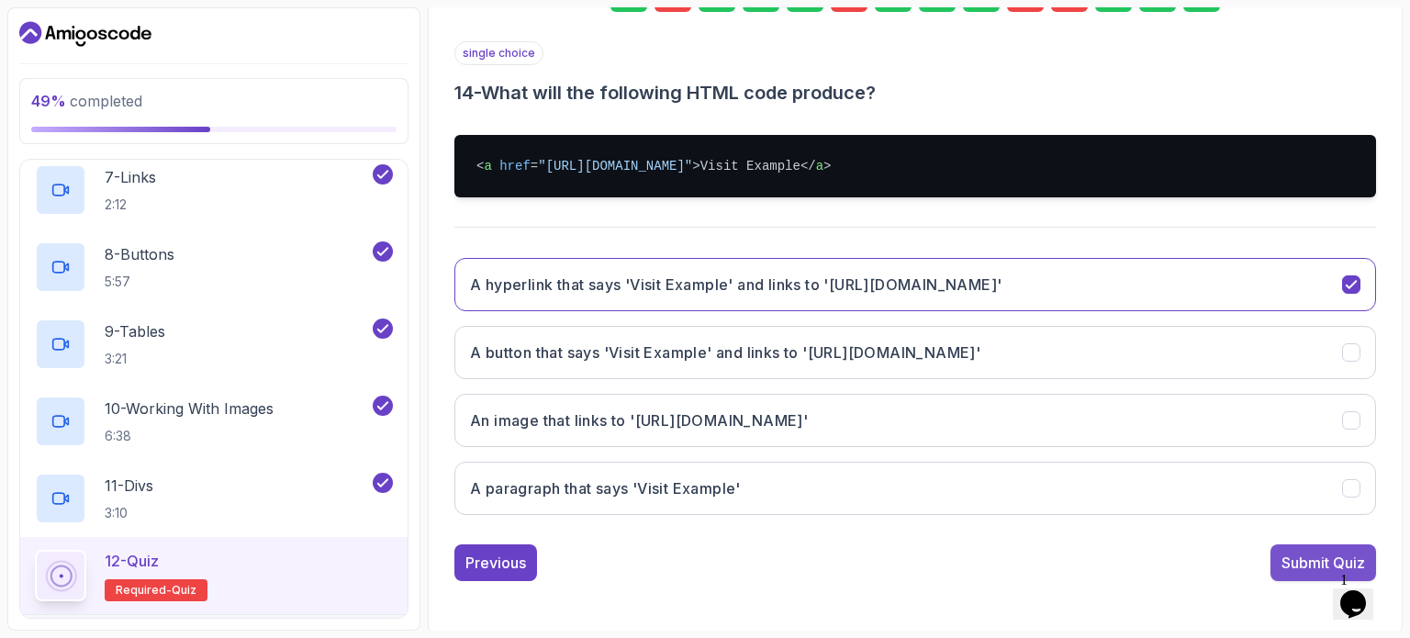
click at [1297, 563] on div "Submit Quiz" at bounding box center [1323, 563] width 84 height 22
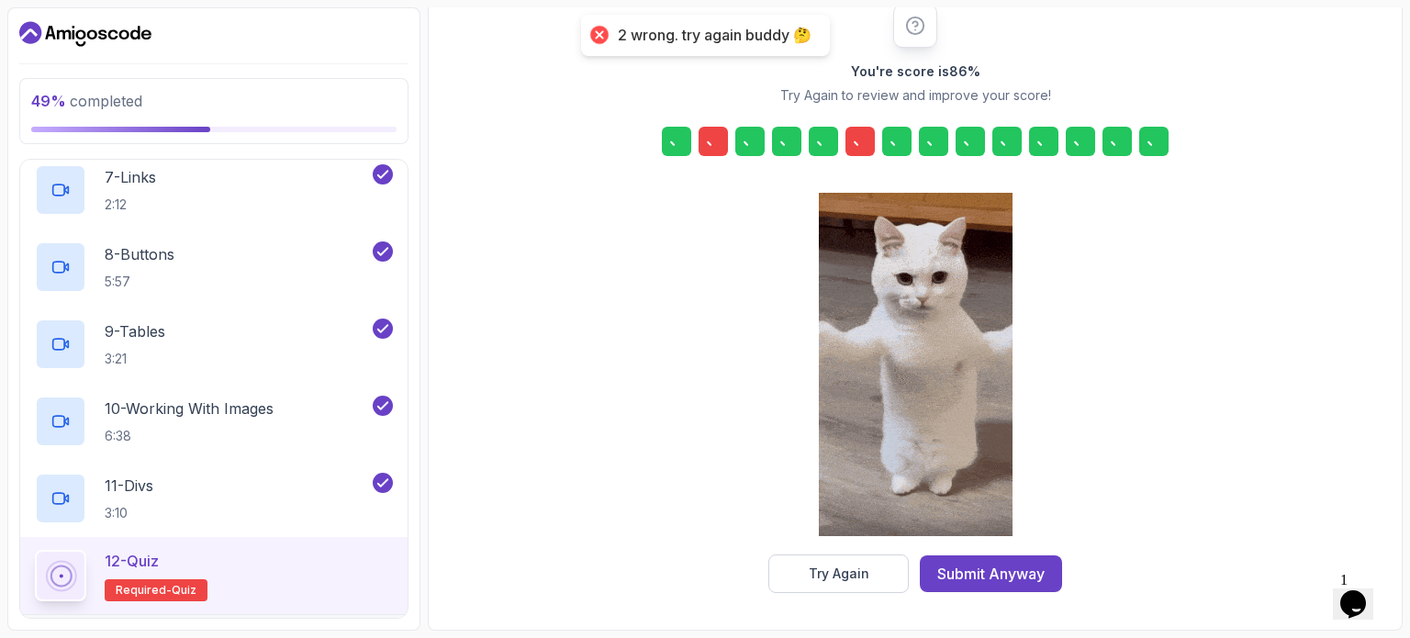
scroll to position [240, 0]
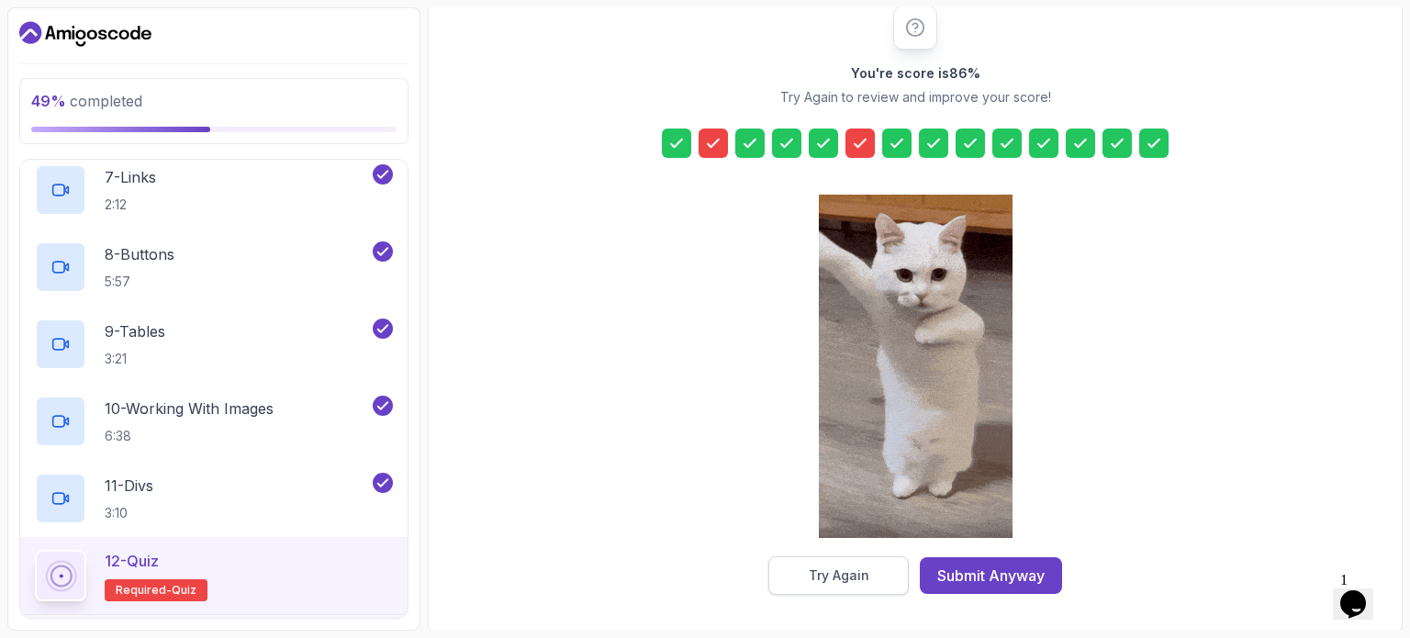
click at [859, 563] on button "Try Again" at bounding box center [838, 575] width 140 height 39
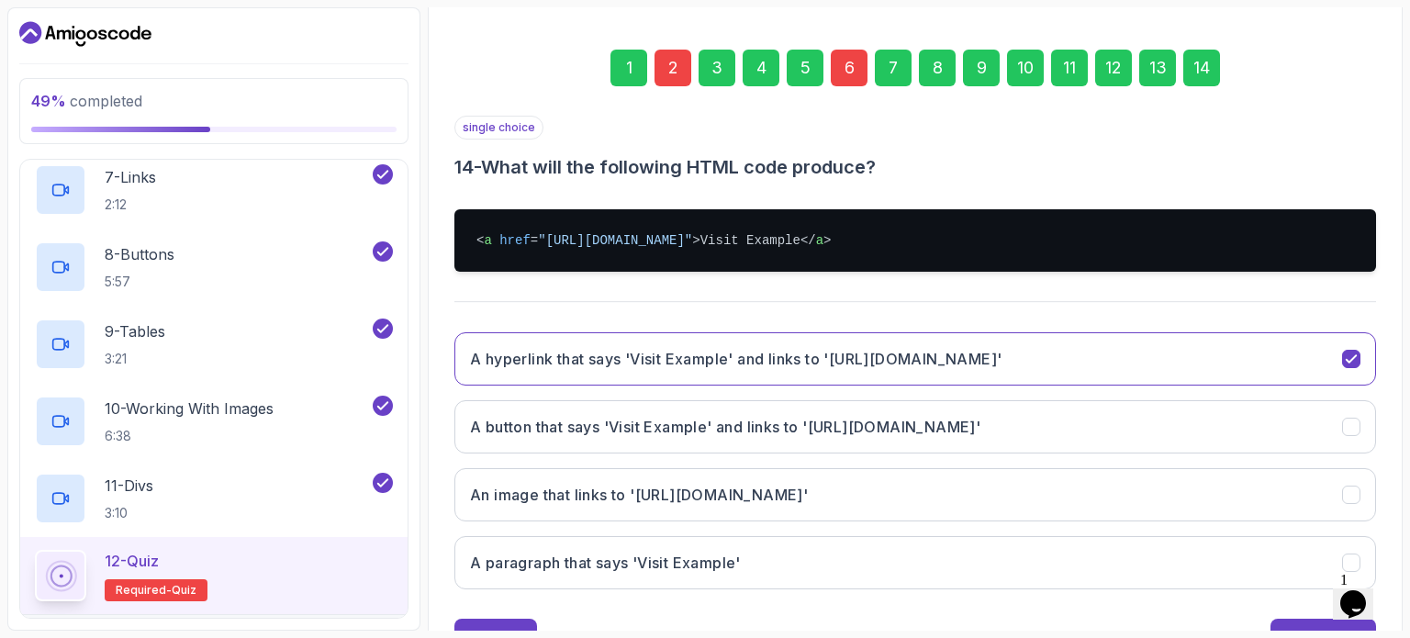
click at [848, 61] on div "6" at bounding box center [849, 68] width 37 height 37
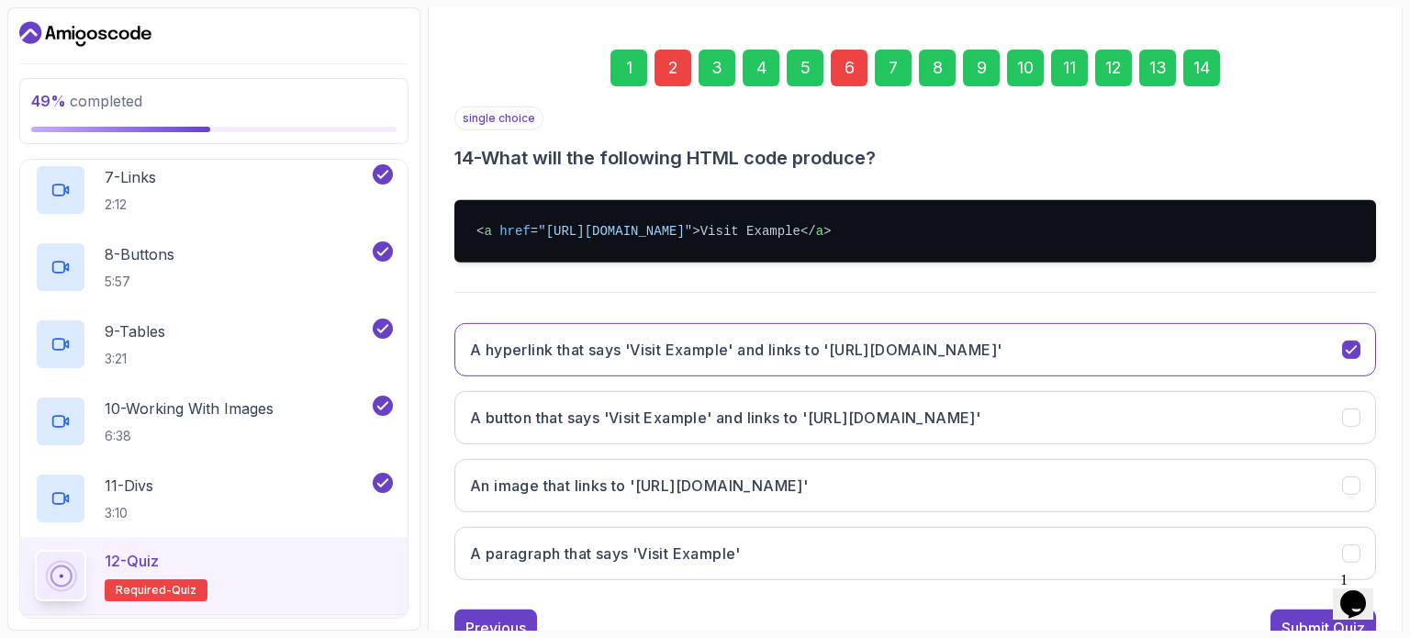
scroll to position [208, 0]
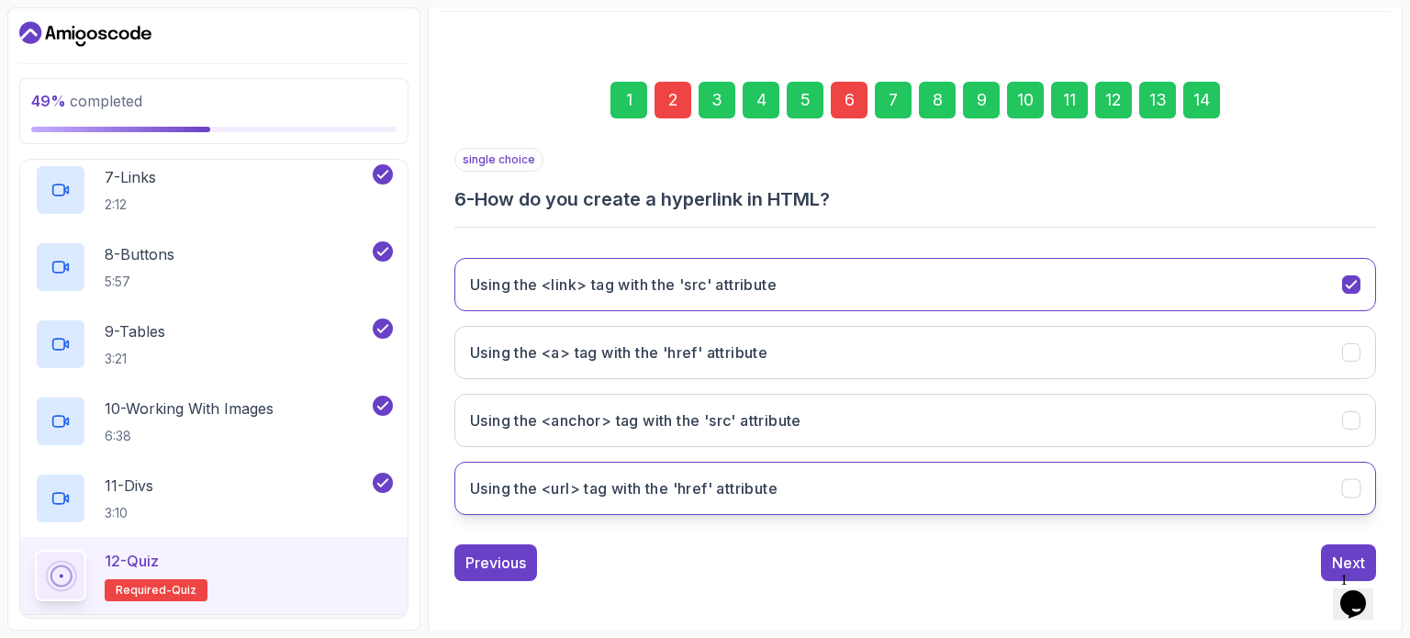
click at [937, 486] on button "Using the <url> tag with the 'href' attribute" at bounding box center [914, 488] width 921 height 53
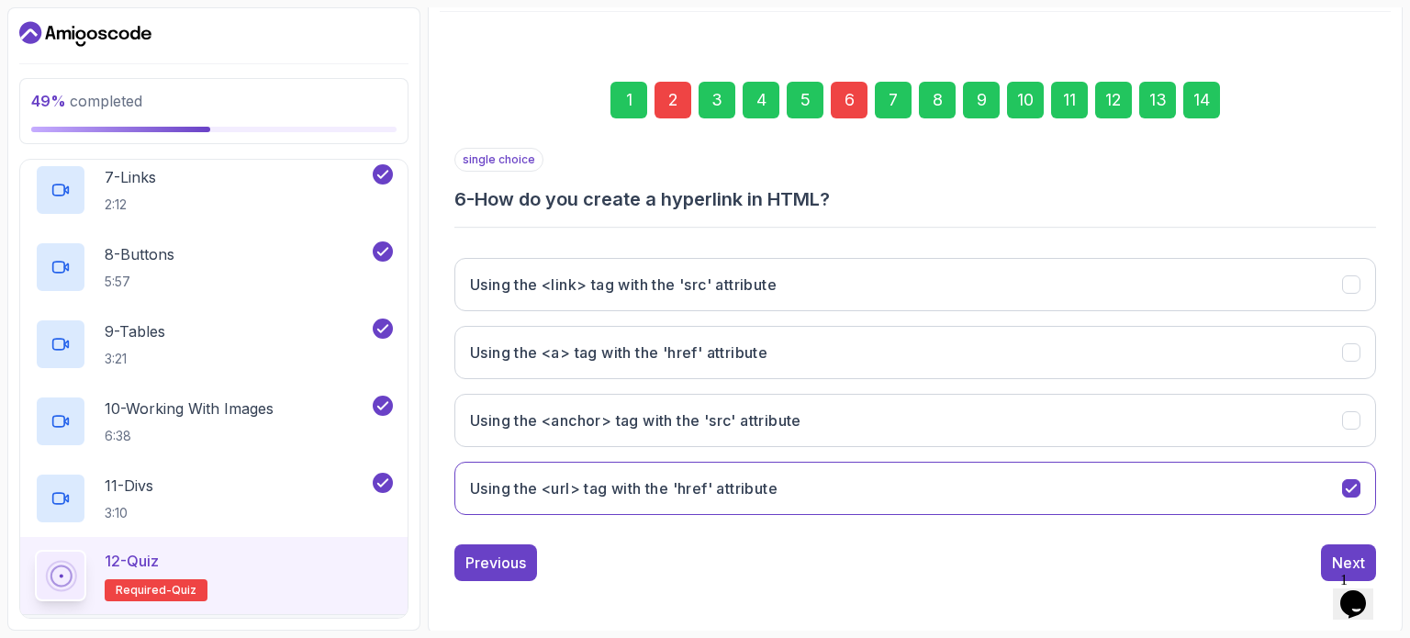
click at [675, 89] on div "2" at bounding box center [672, 100] width 37 height 37
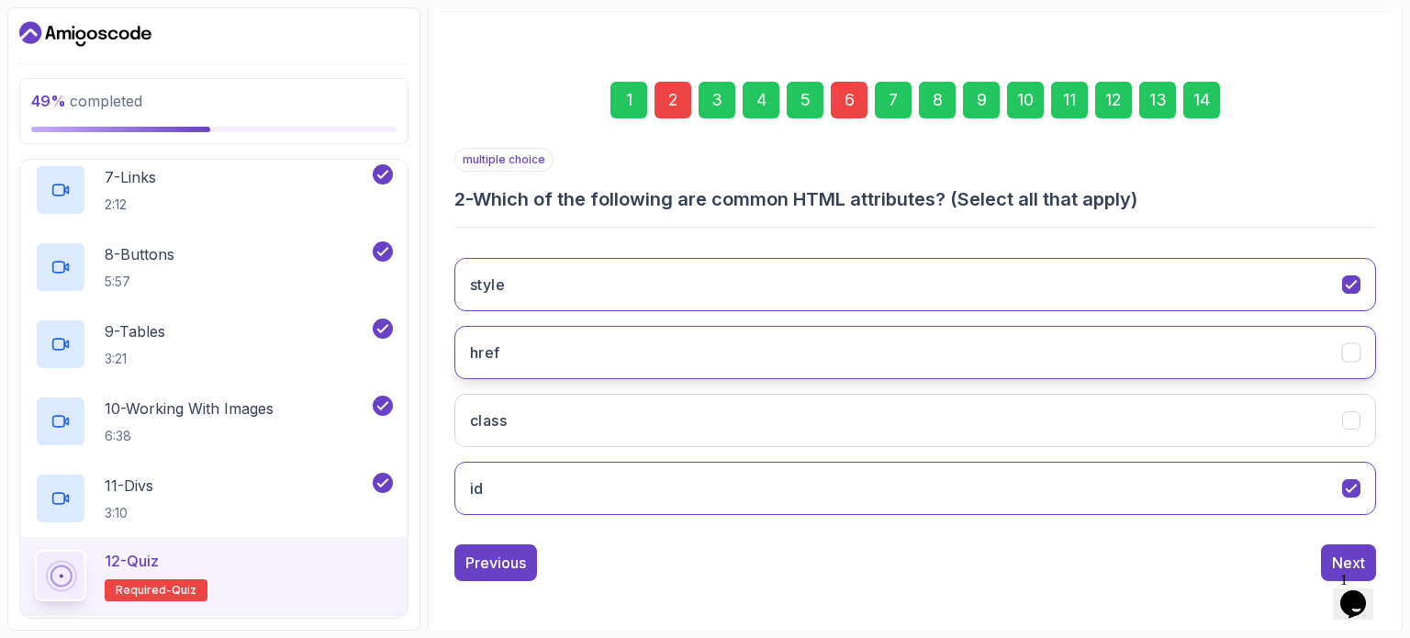
click at [743, 358] on button "href" at bounding box center [914, 352] width 921 height 53
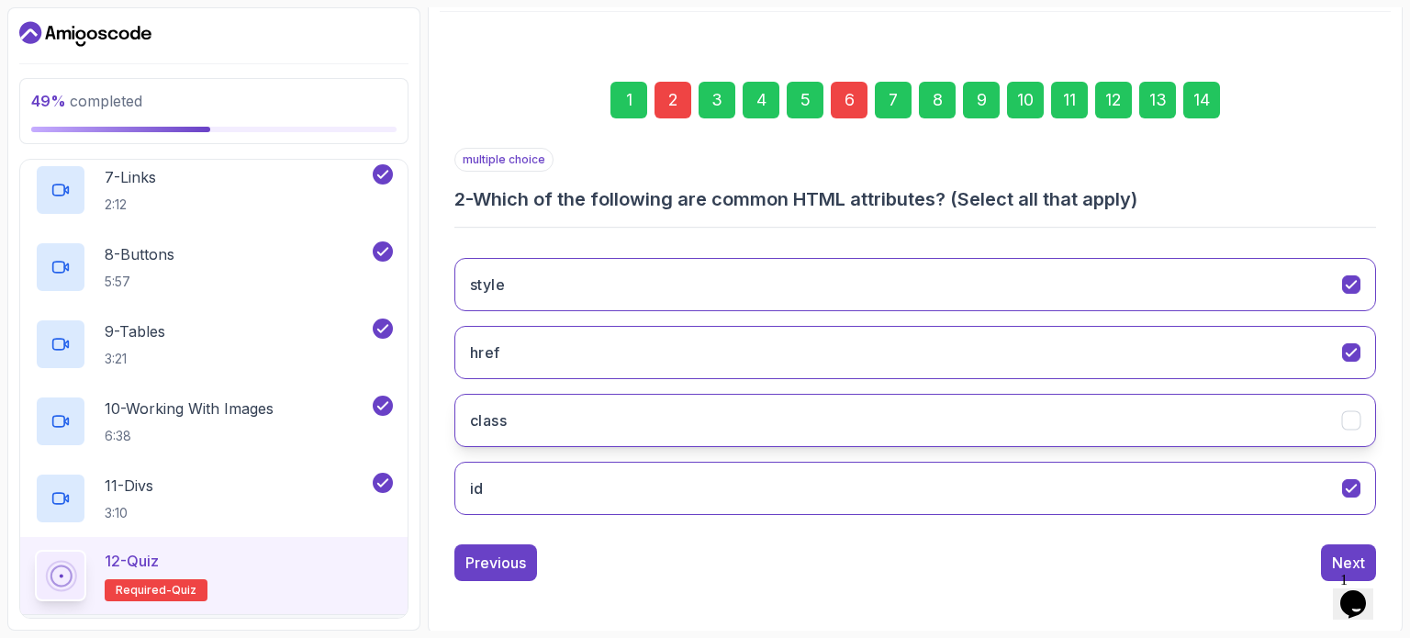
click at [760, 410] on button "class" at bounding box center [914, 420] width 921 height 53
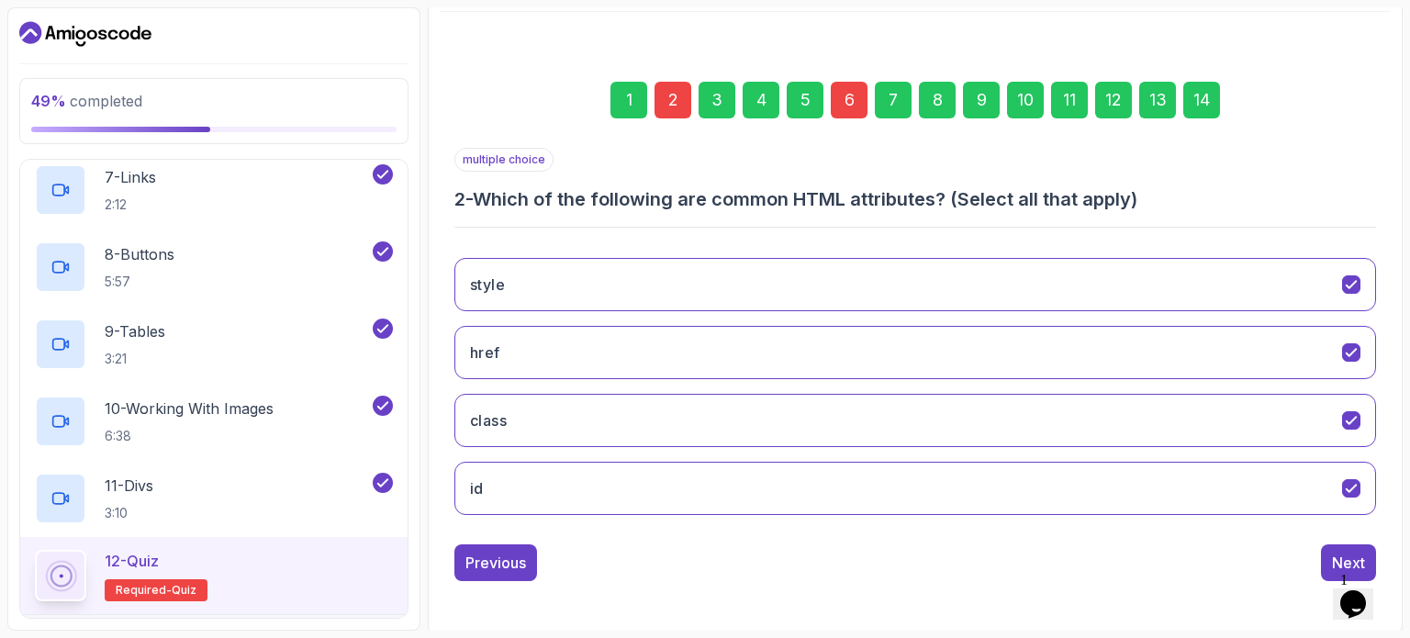
click at [1198, 109] on div "14" at bounding box center [1201, 100] width 37 height 37
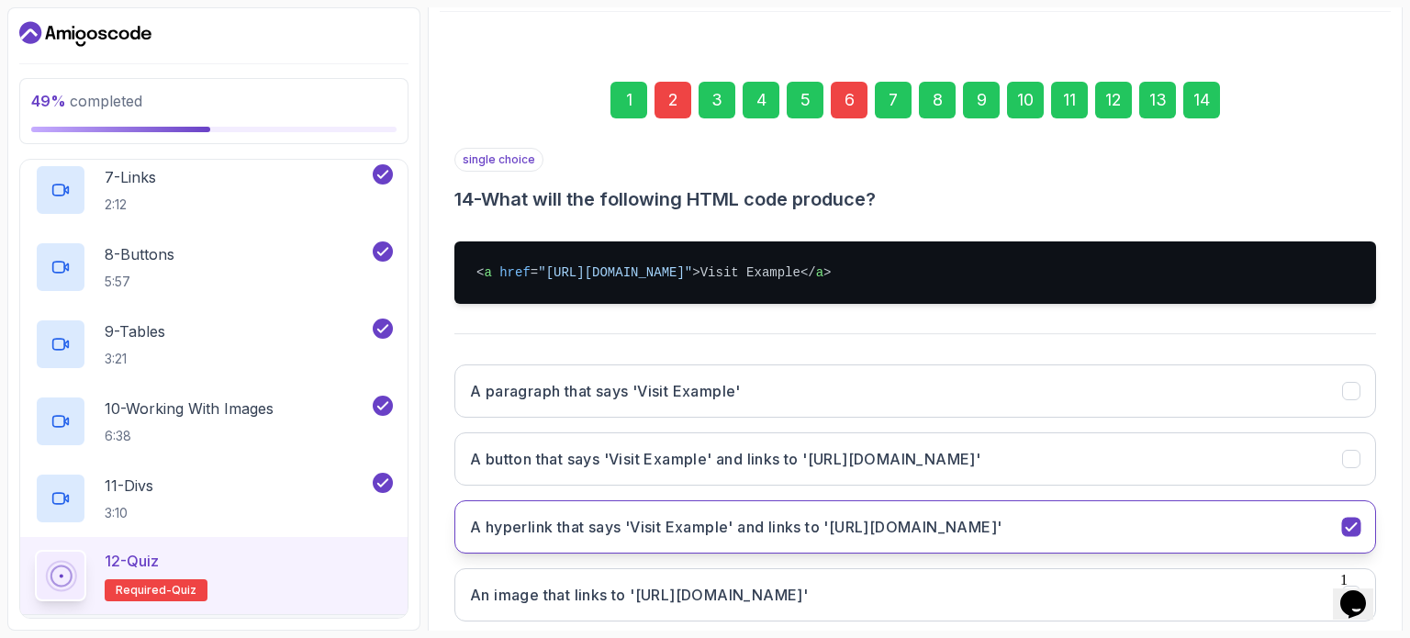
scroll to position [315, 0]
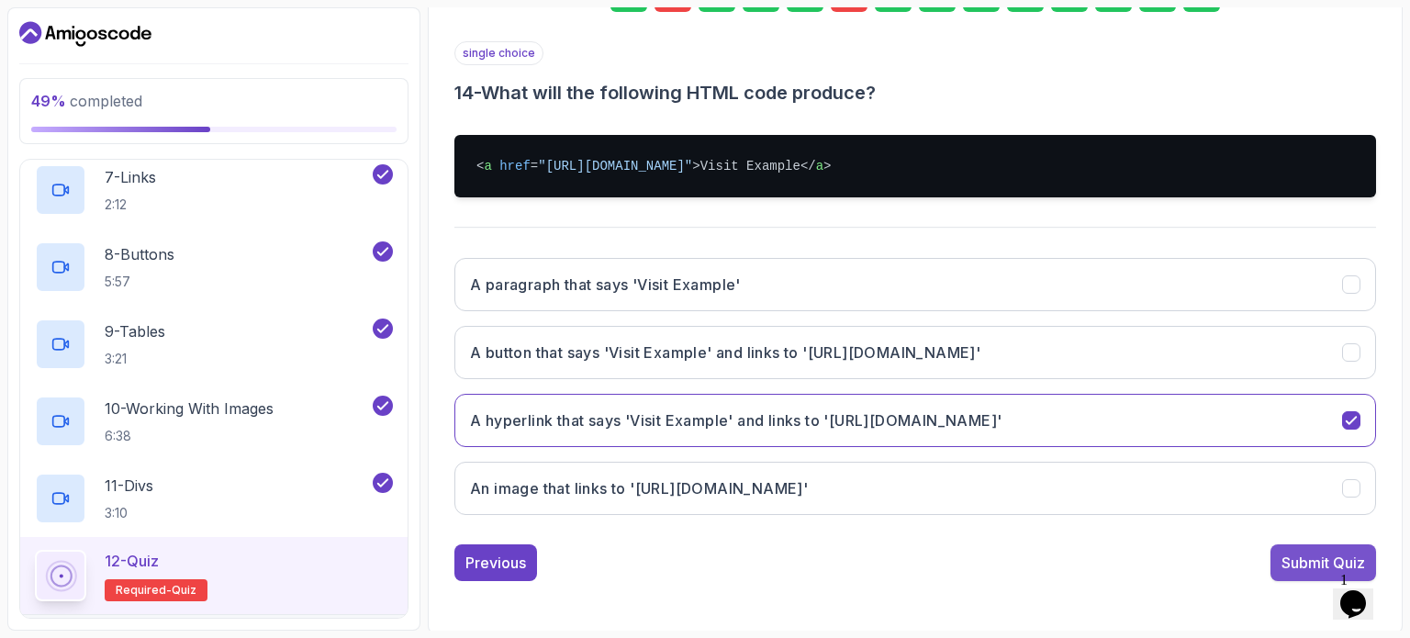
click at [1289, 555] on div "Submit Quiz" at bounding box center [1323, 563] width 84 height 22
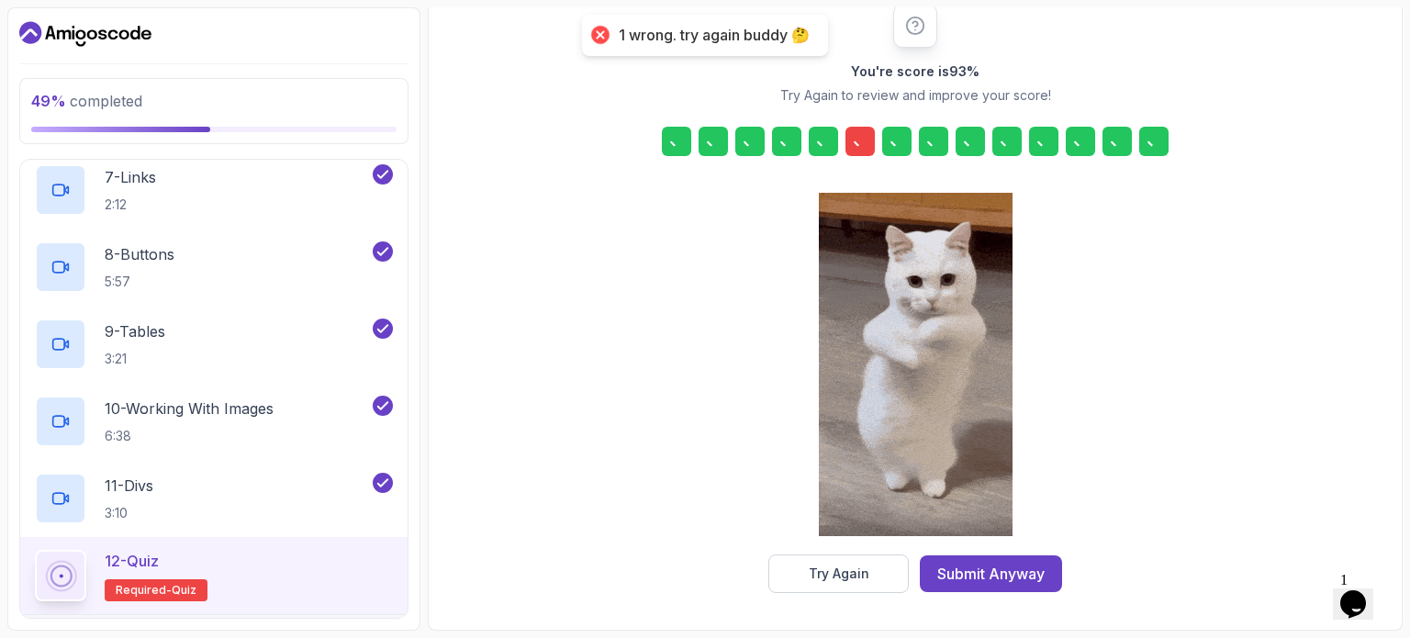
scroll to position [240, 0]
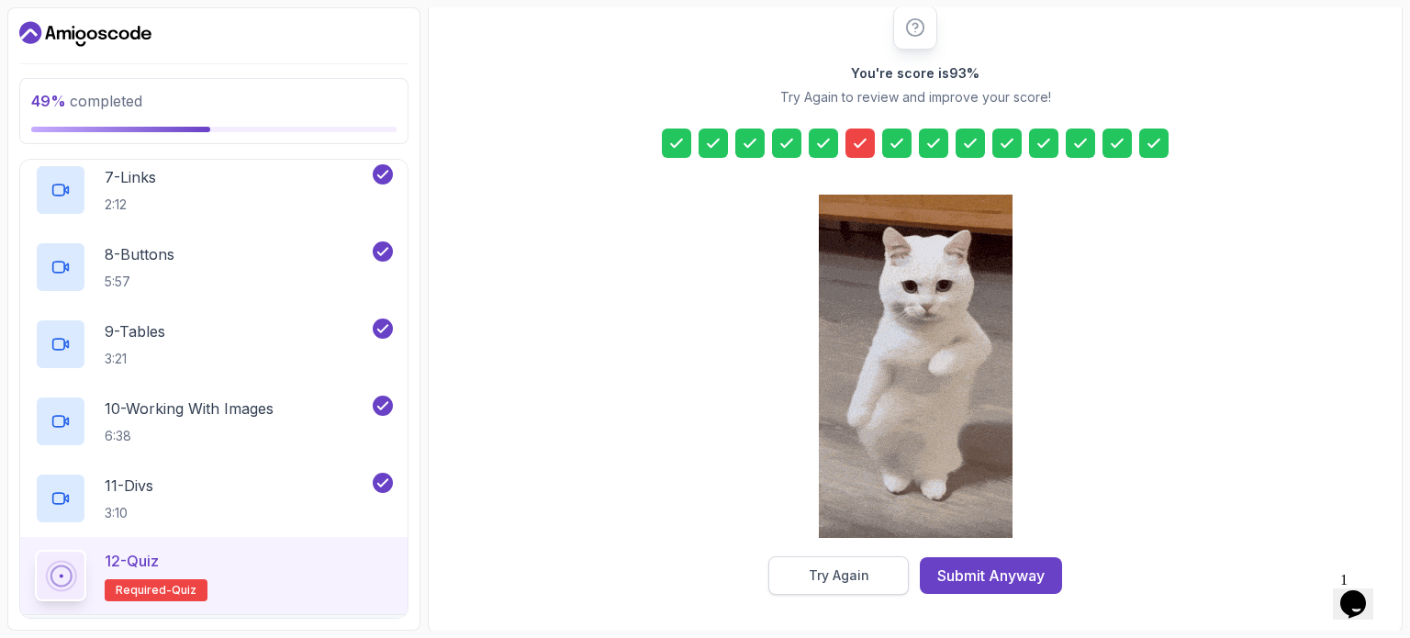
click at [869, 564] on button "Try Again" at bounding box center [838, 575] width 140 height 39
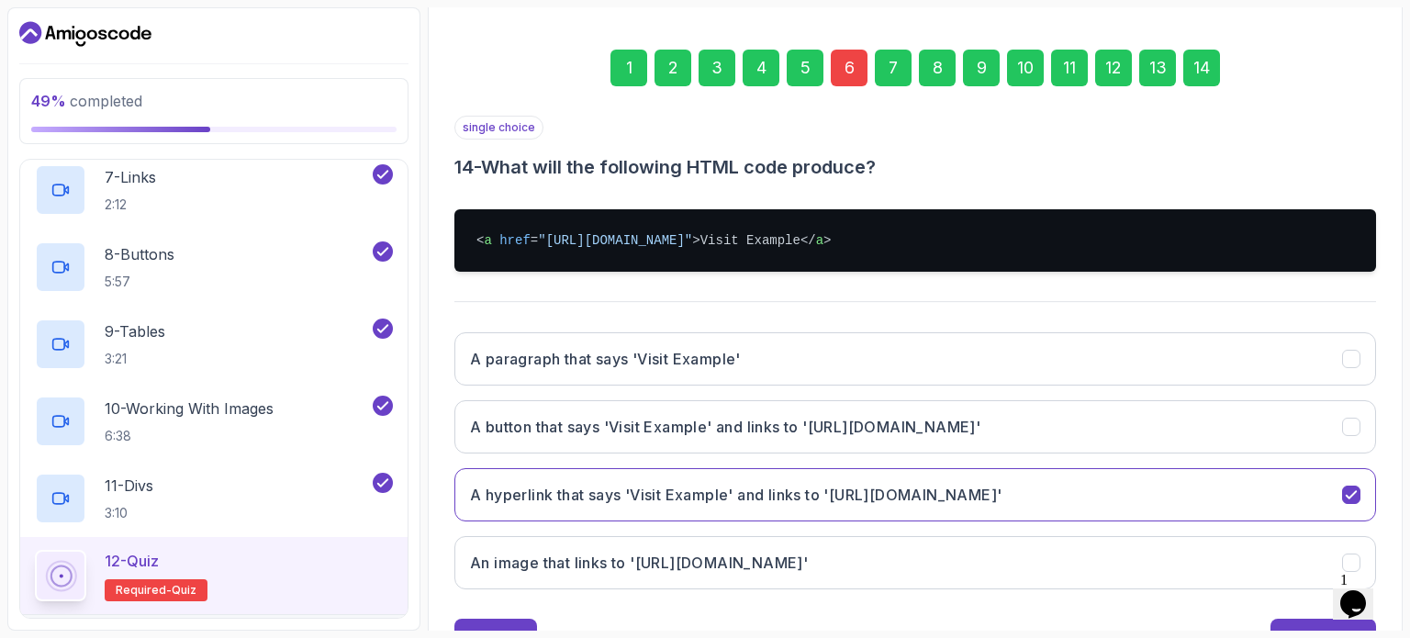
click at [852, 67] on div "6" at bounding box center [849, 68] width 37 height 37
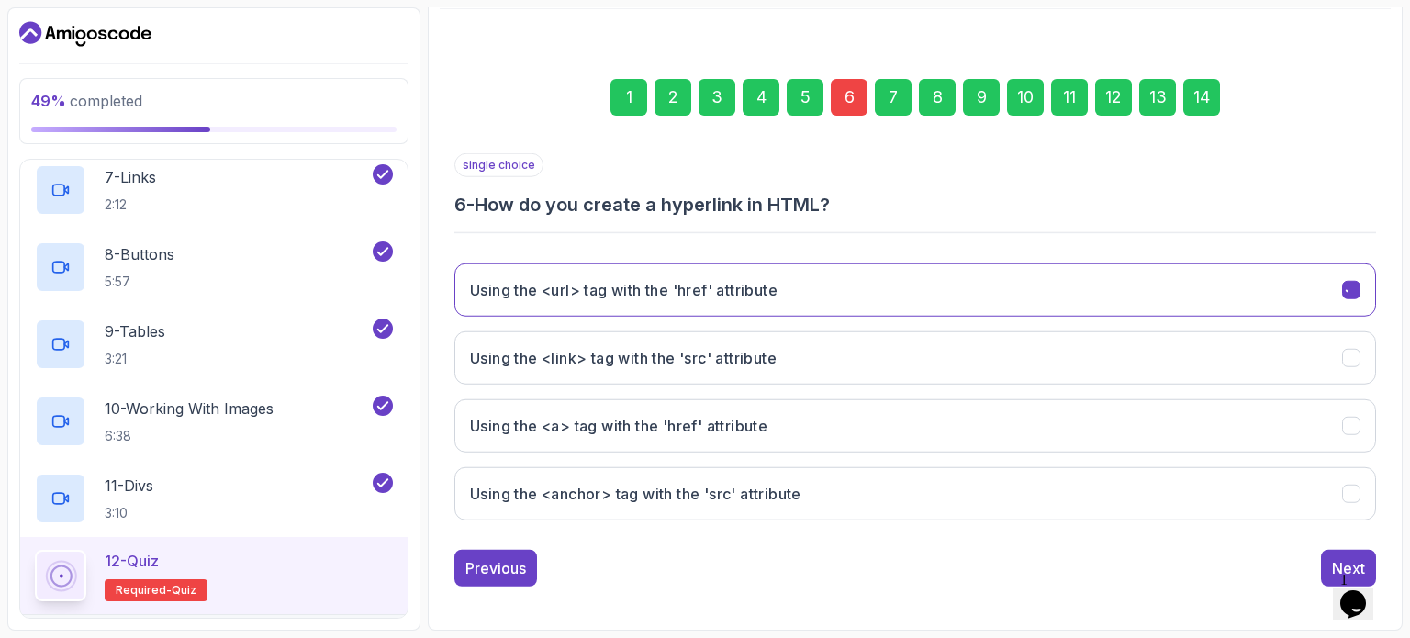
scroll to position [208, 0]
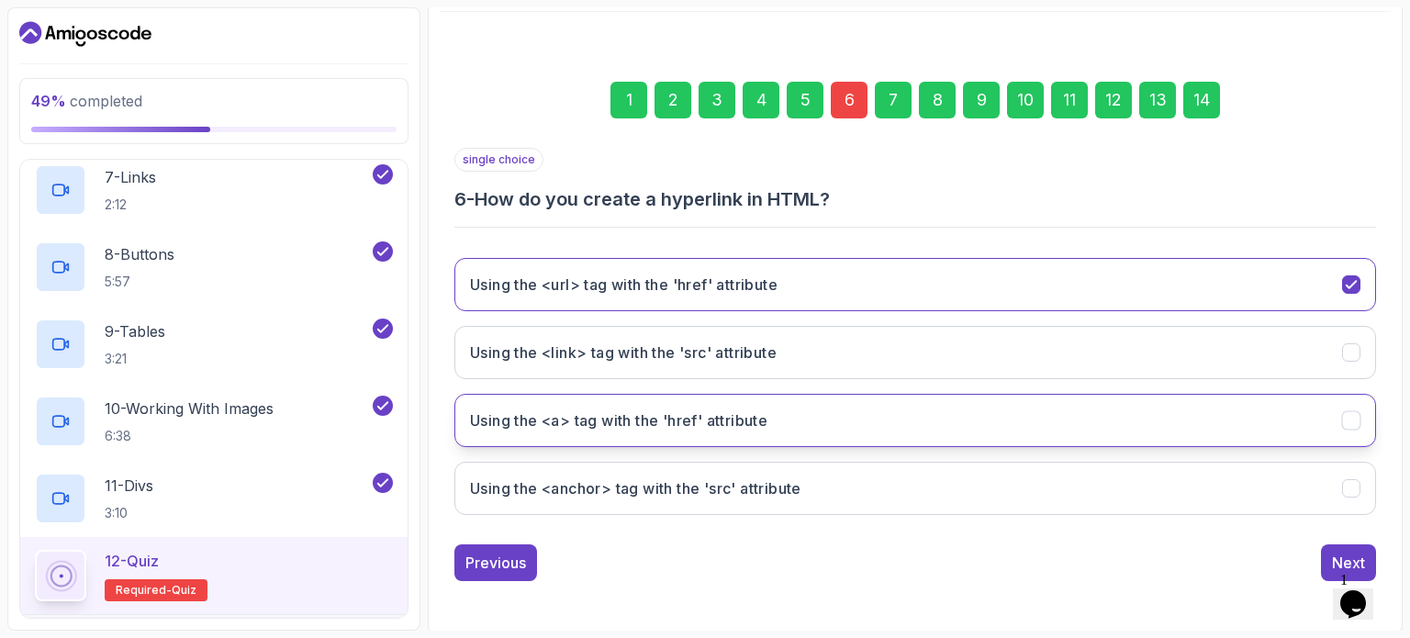
click at [871, 408] on button "Using the <a> tag with the 'href' attribute" at bounding box center [914, 420] width 921 height 53
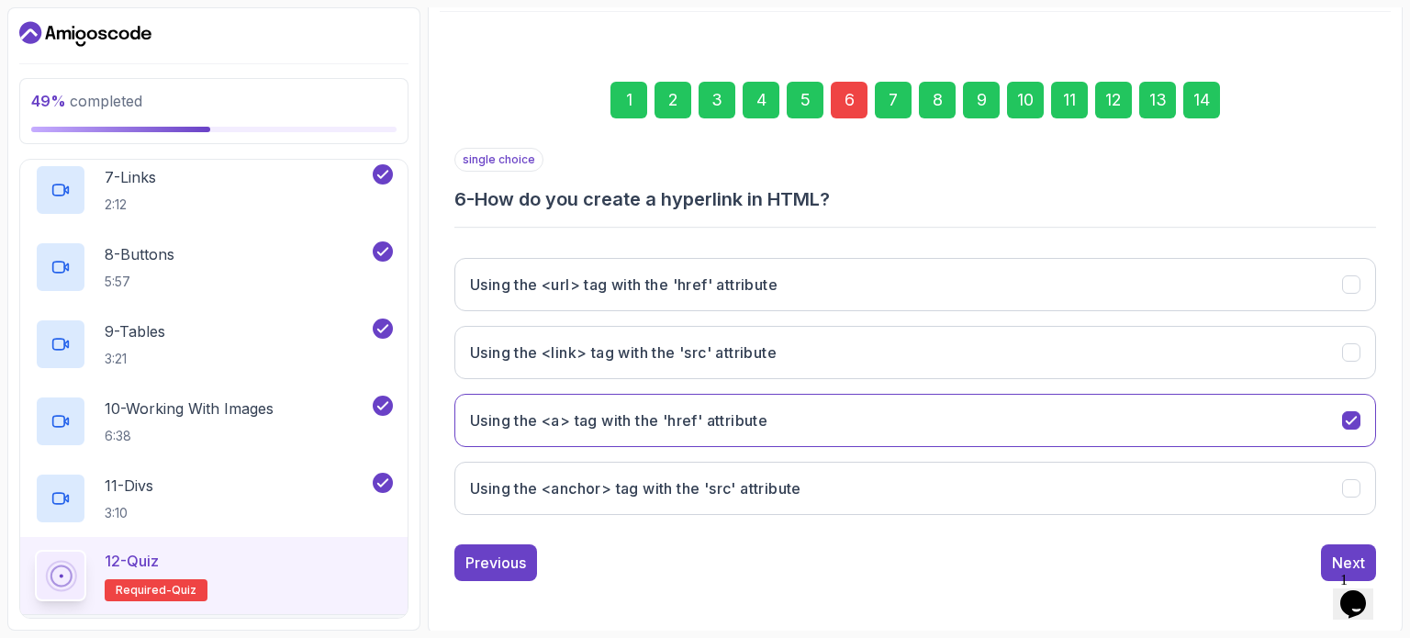
click at [1205, 104] on div "14" at bounding box center [1201, 100] width 37 height 37
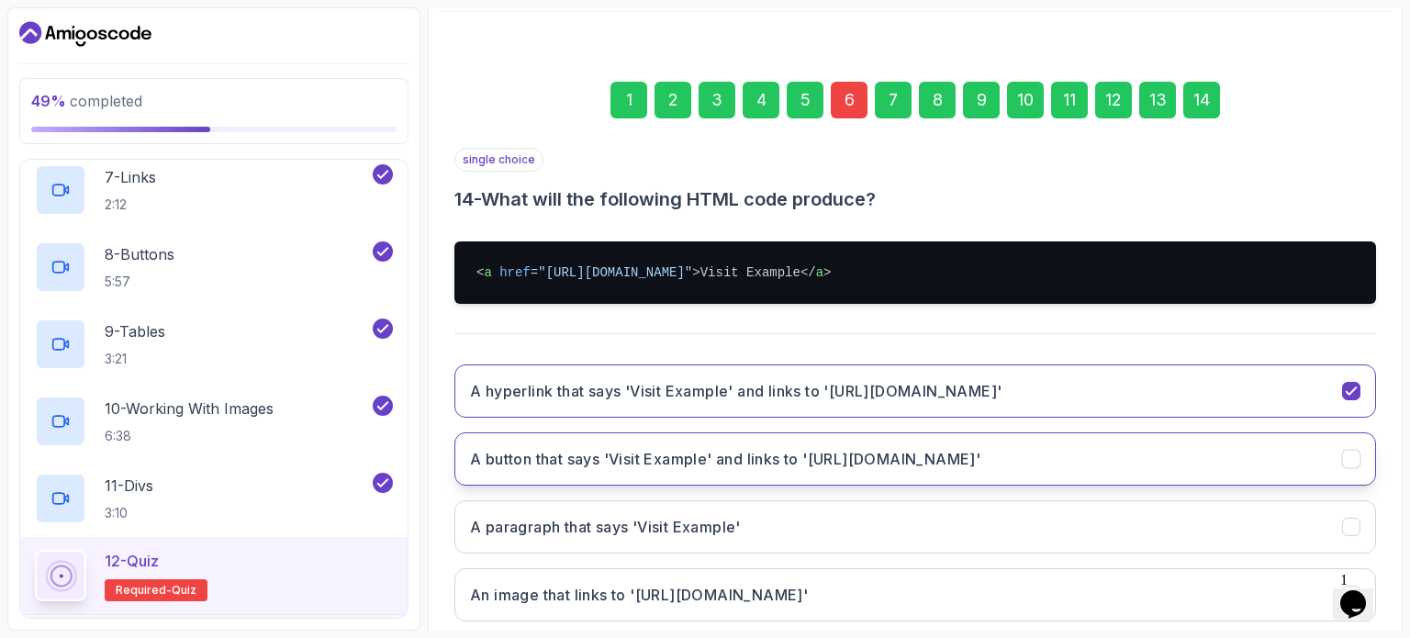
scroll to position [315, 0]
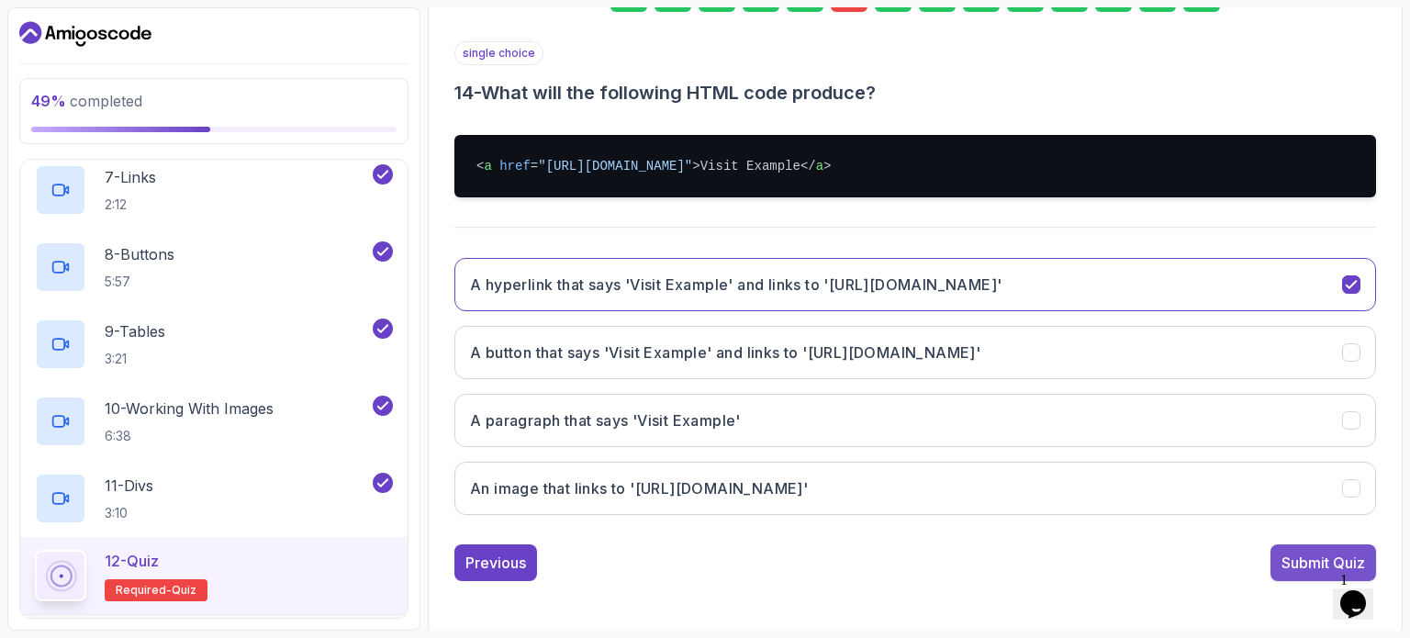
click at [1313, 561] on div "Submit Quiz" at bounding box center [1323, 563] width 84 height 22
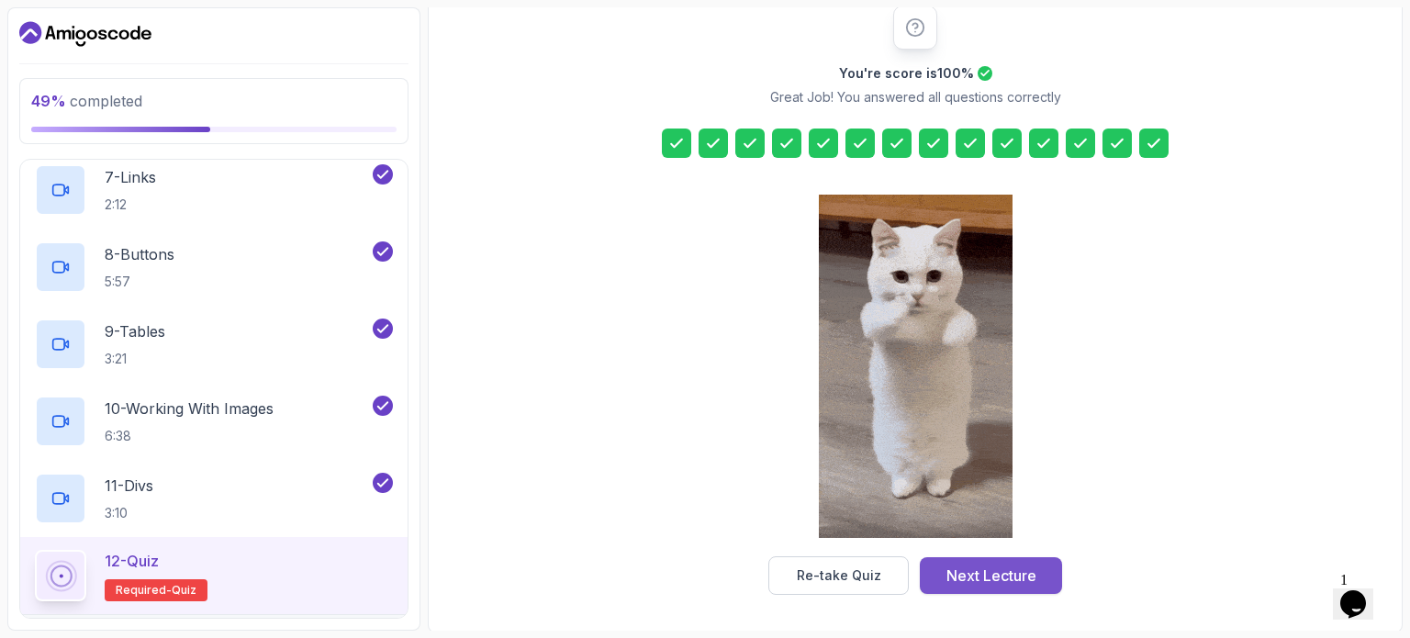
click at [984, 565] on div "Next Lecture" at bounding box center [991, 575] width 90 height 22
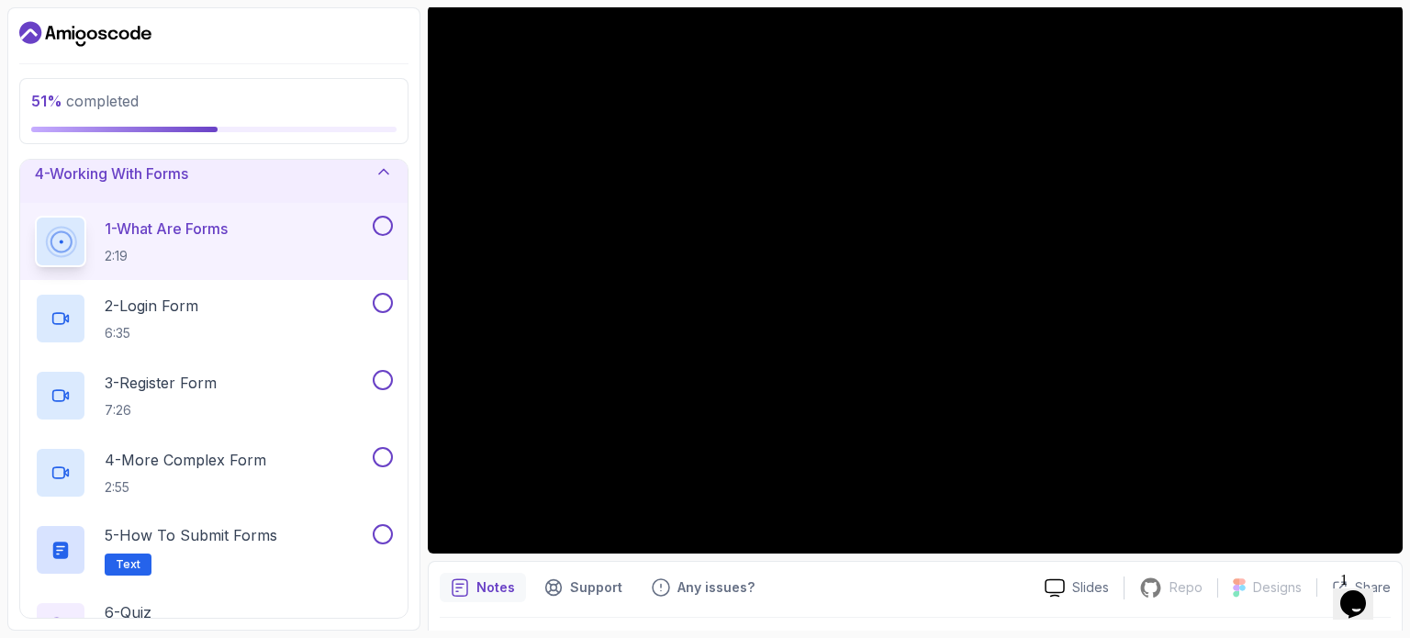
scroll to position [162, 0]
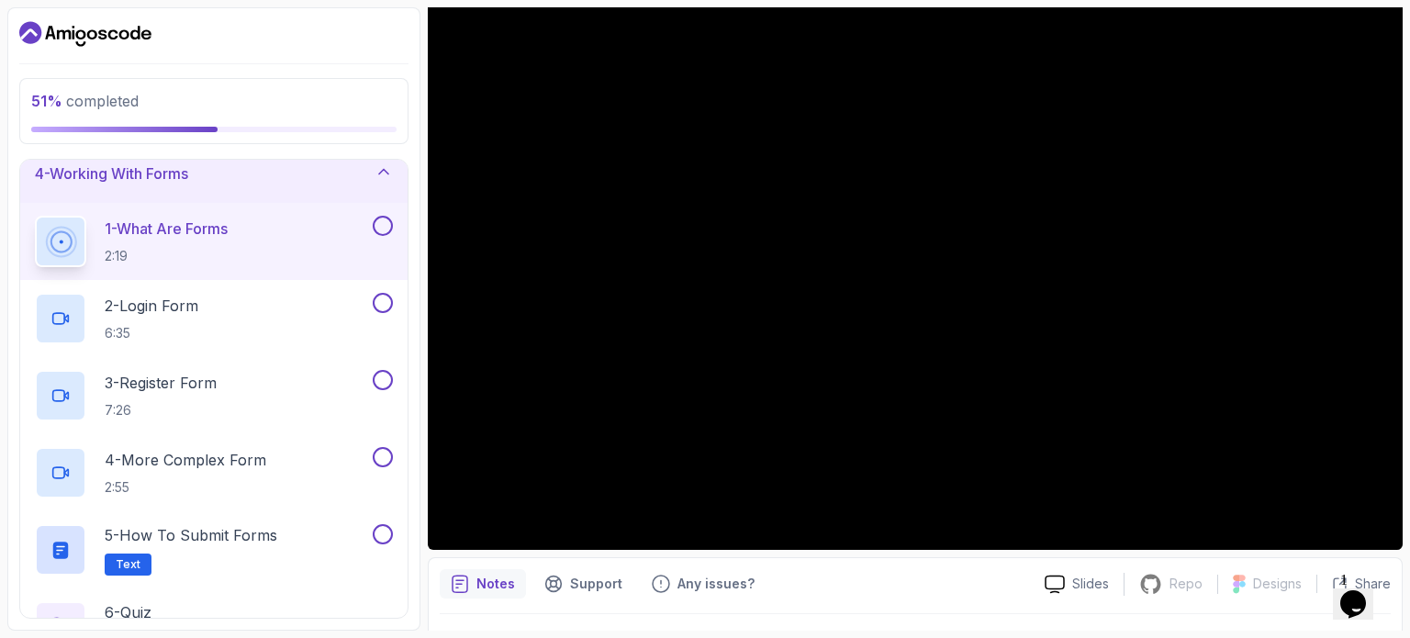
click at [389, 219] on button at bounding box center [383, 226] width 20 height 20
click at [382, 299] on button at bounding box center [383, 303] width 20 height 20
click at [285, 295] on div "2 - Login Form 6:35" at bounding box center [202, 318] width 334 height 51
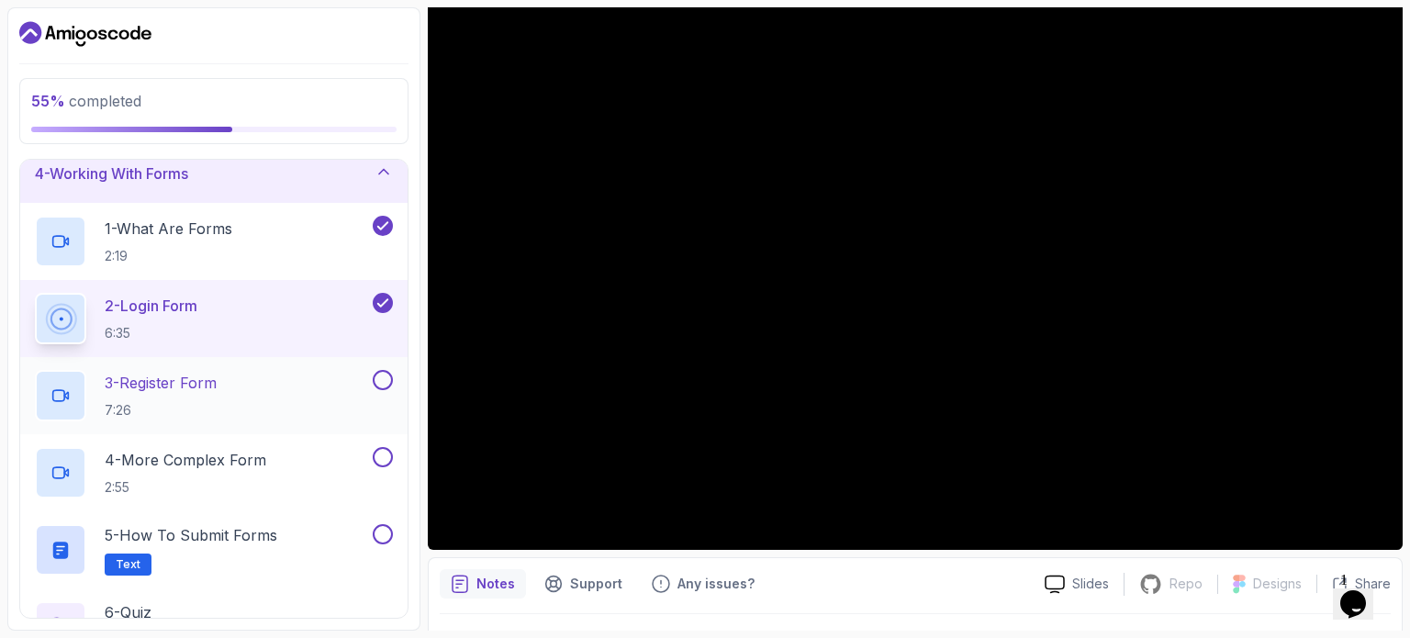
click at [382, 383] on button at bounding box center [383, 380] width 20 height 20
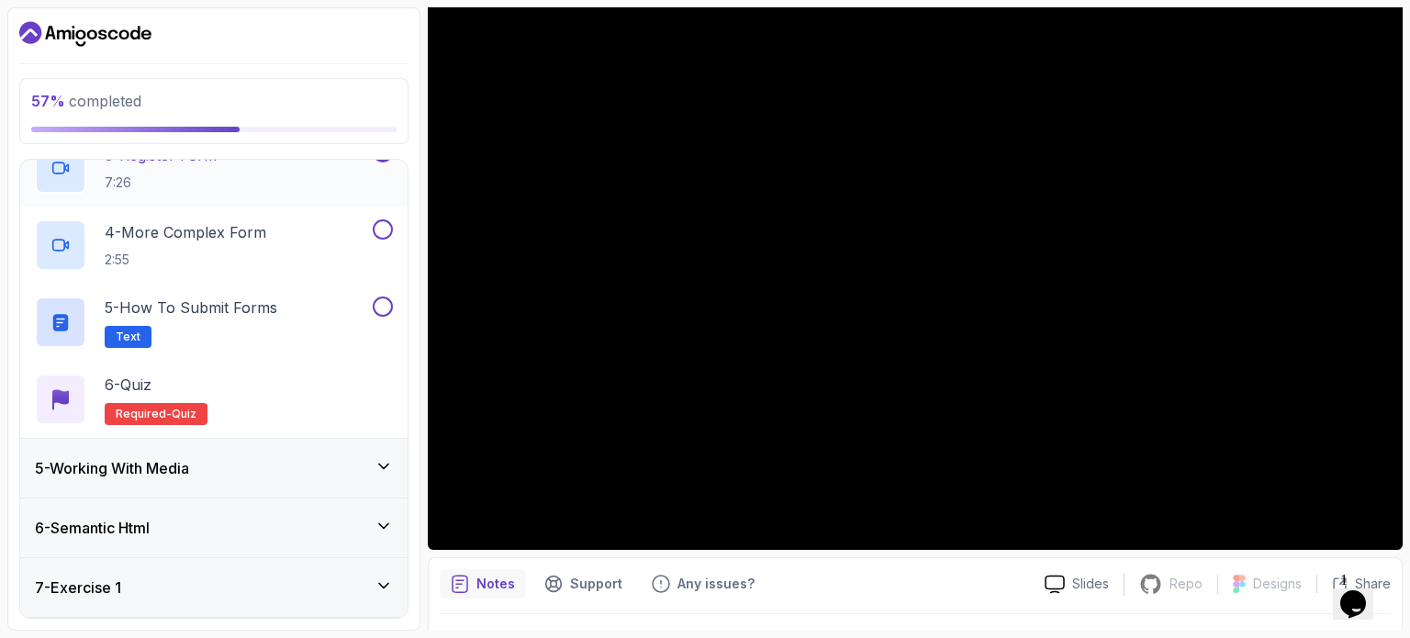
scroll to position [443, 0]
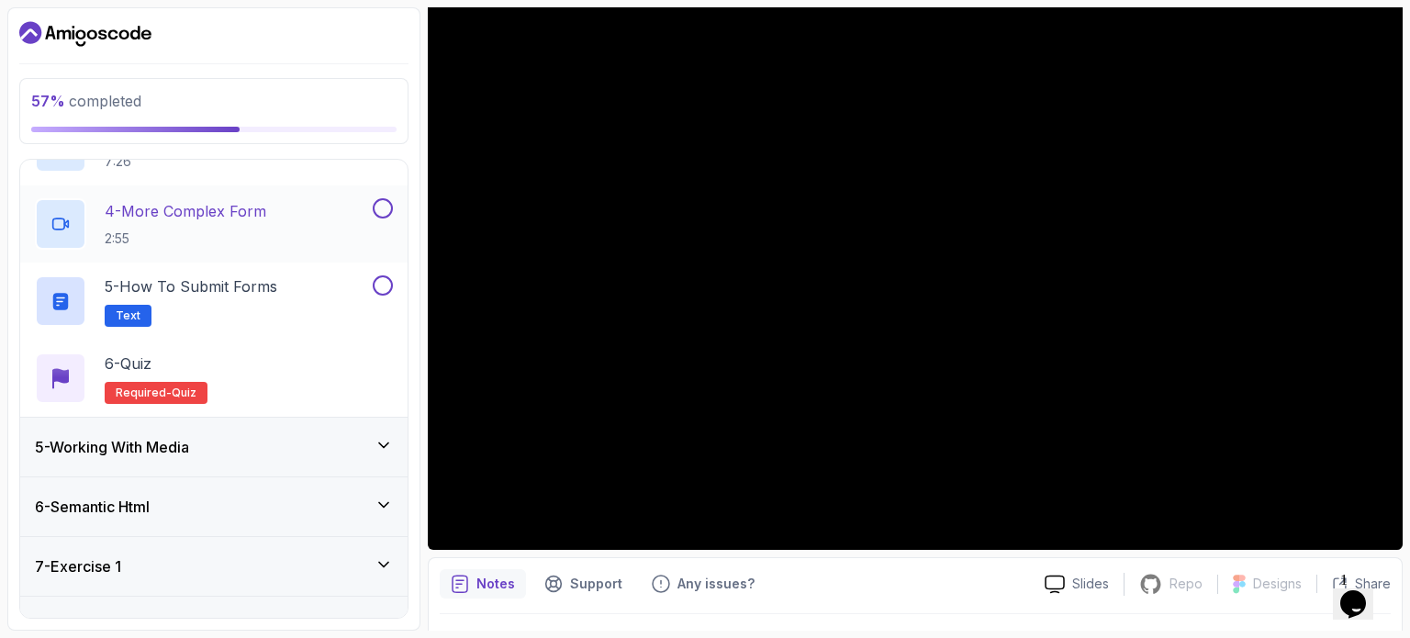
click at [217, 217] on p "4 - More Complex Form" at bounding box center [186, 211] width 162 height 22
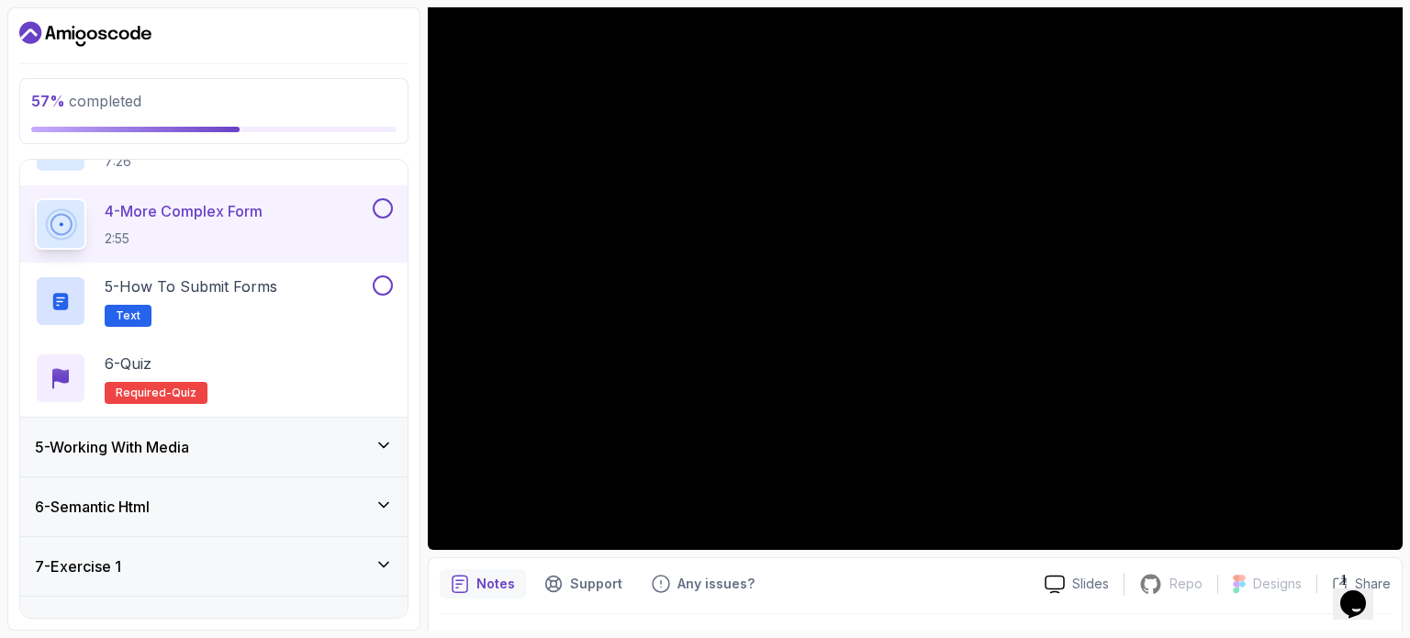
click at [385, 202] on button at bounding box center [383, 208] width 20 height 20
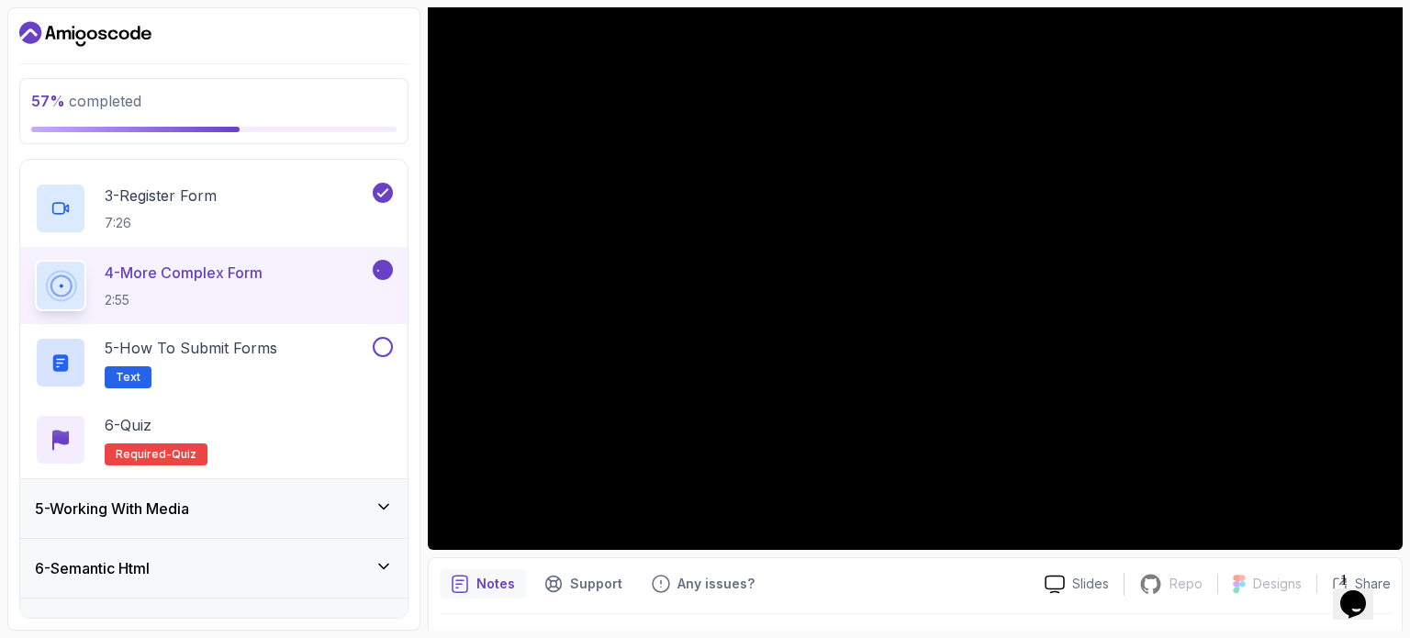
scroll to position [381, 0]
click at [386, 346] on button at bounding box center [383, 348] width 20 height 20
click at [153, 451] on span "Required-" at bounding box center [144, 455] width 56 height 15
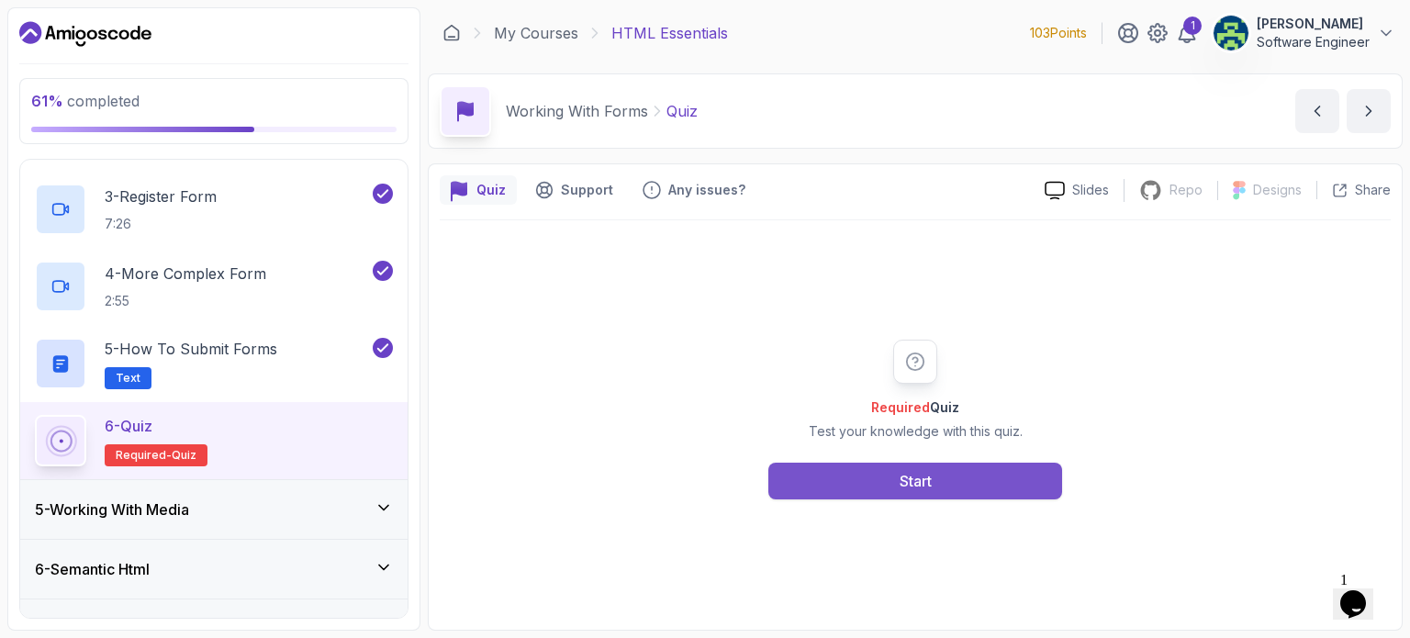
click at [831, 473] on button "Start" at bounding box center [915, 481] width 294 height 37
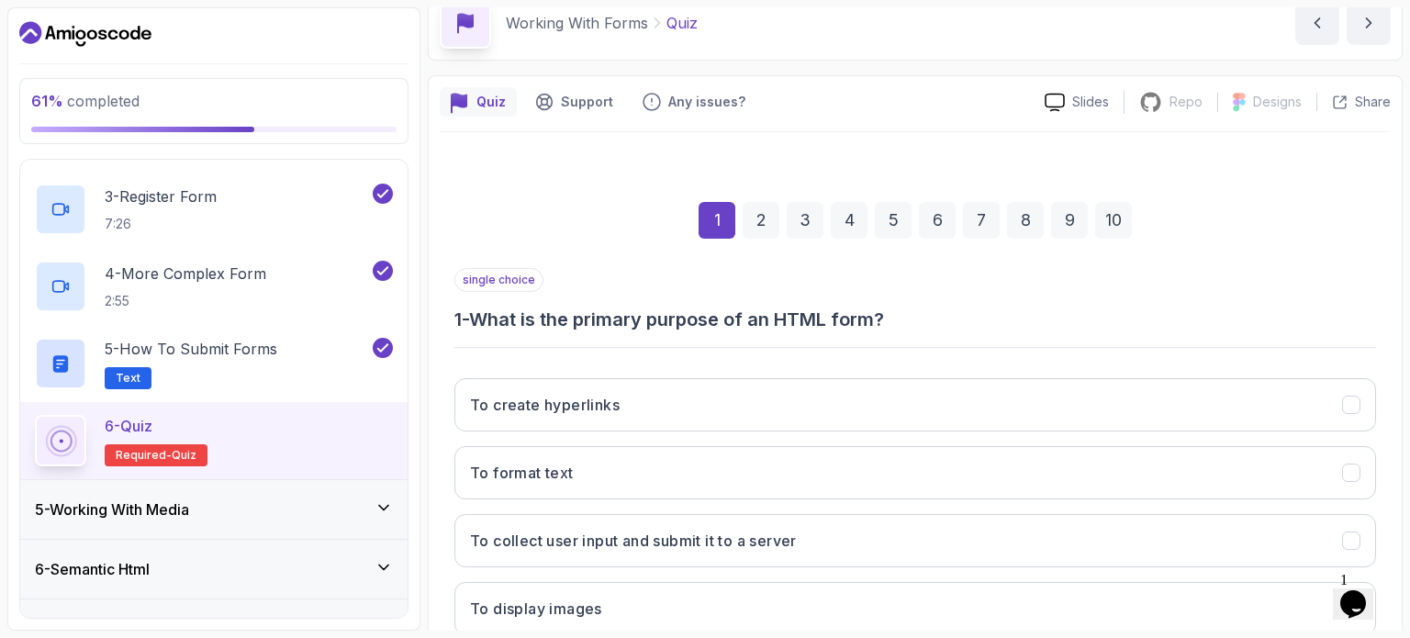
scroll to position [208, 0]
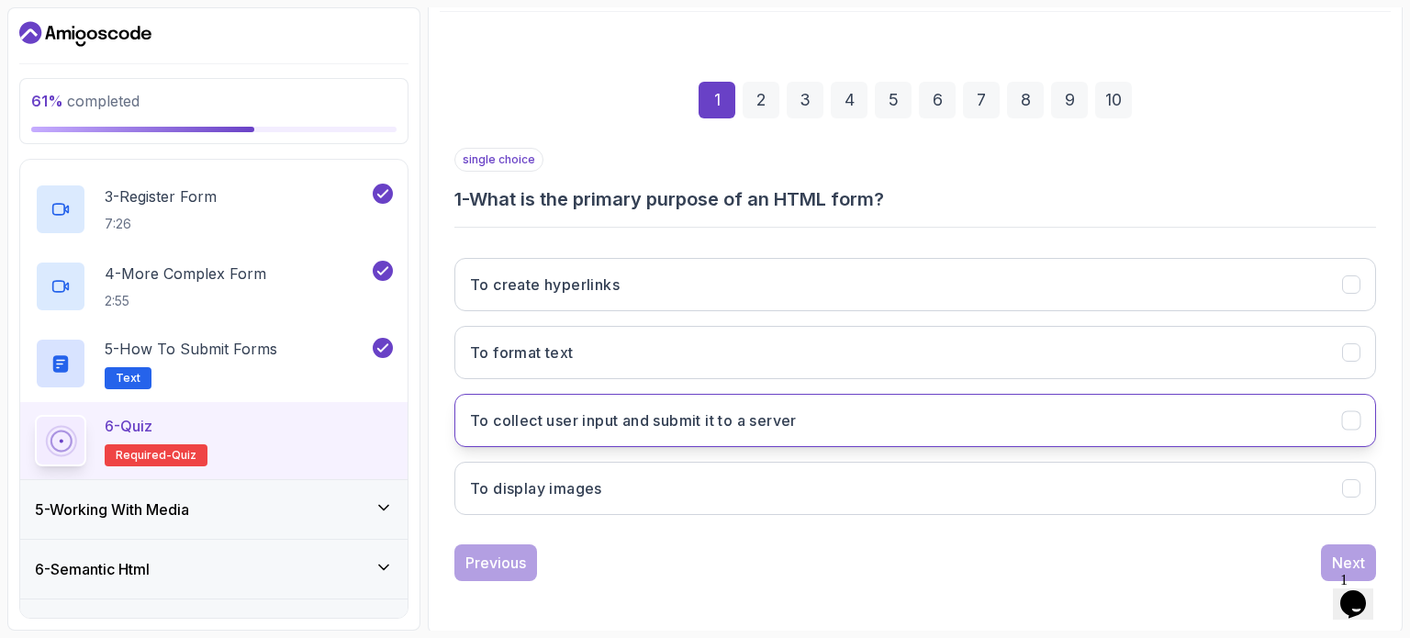
click at [847, 428] on button "To collect user input and submit it to a server" at bounding box center [914, 420] width 921 height 53
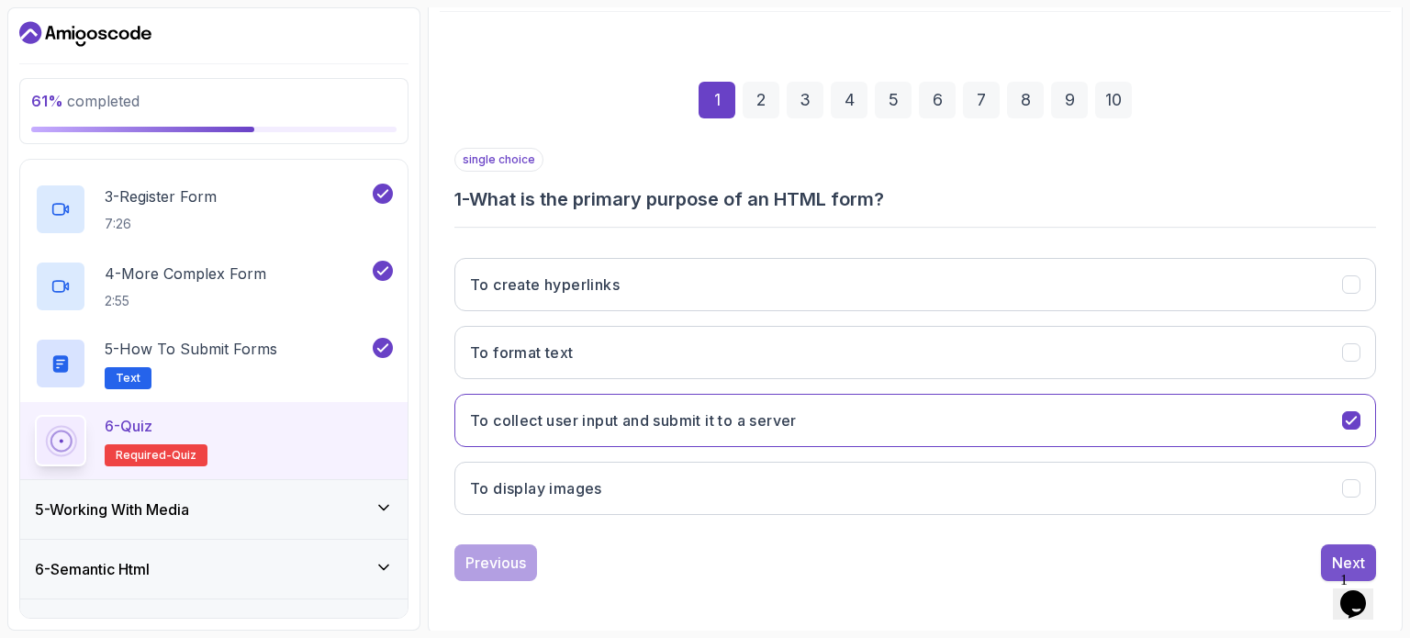
click at [1332, 545] on button "Next" at bounding box center [1348, 562] width 55 height 37
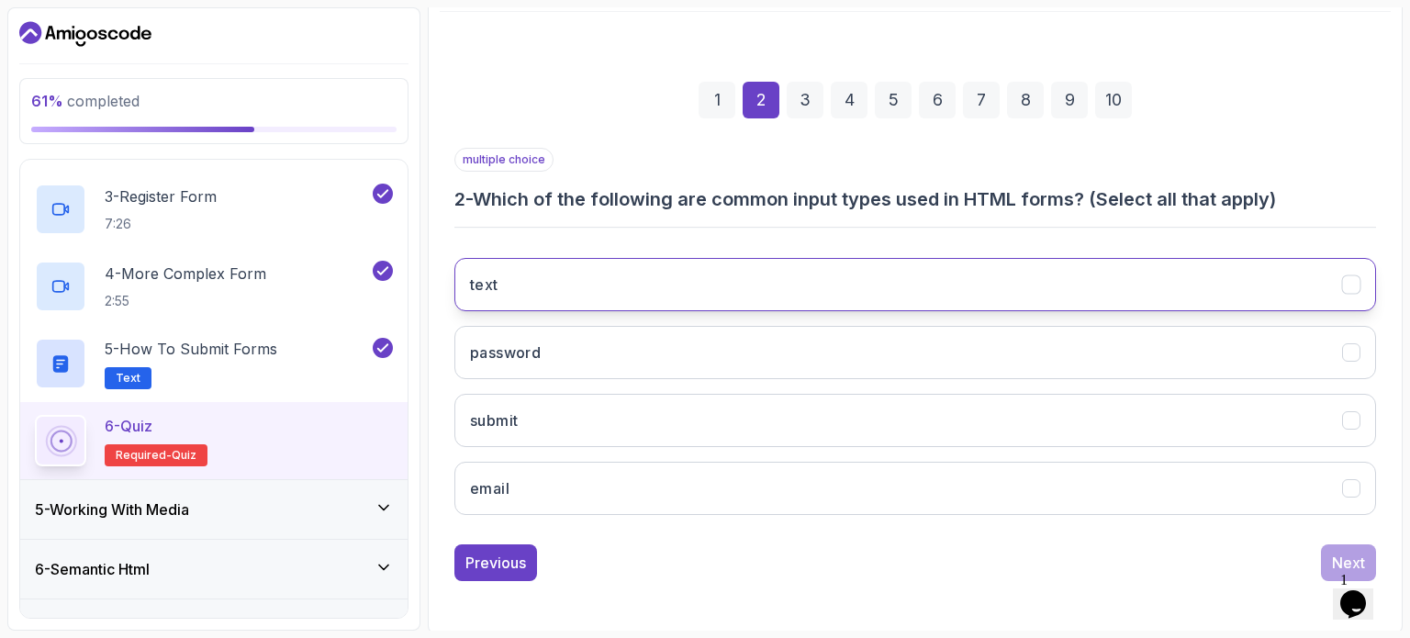
click at [1208, 279] on button "text" at bounding box center [914, 284] width 921 height 53
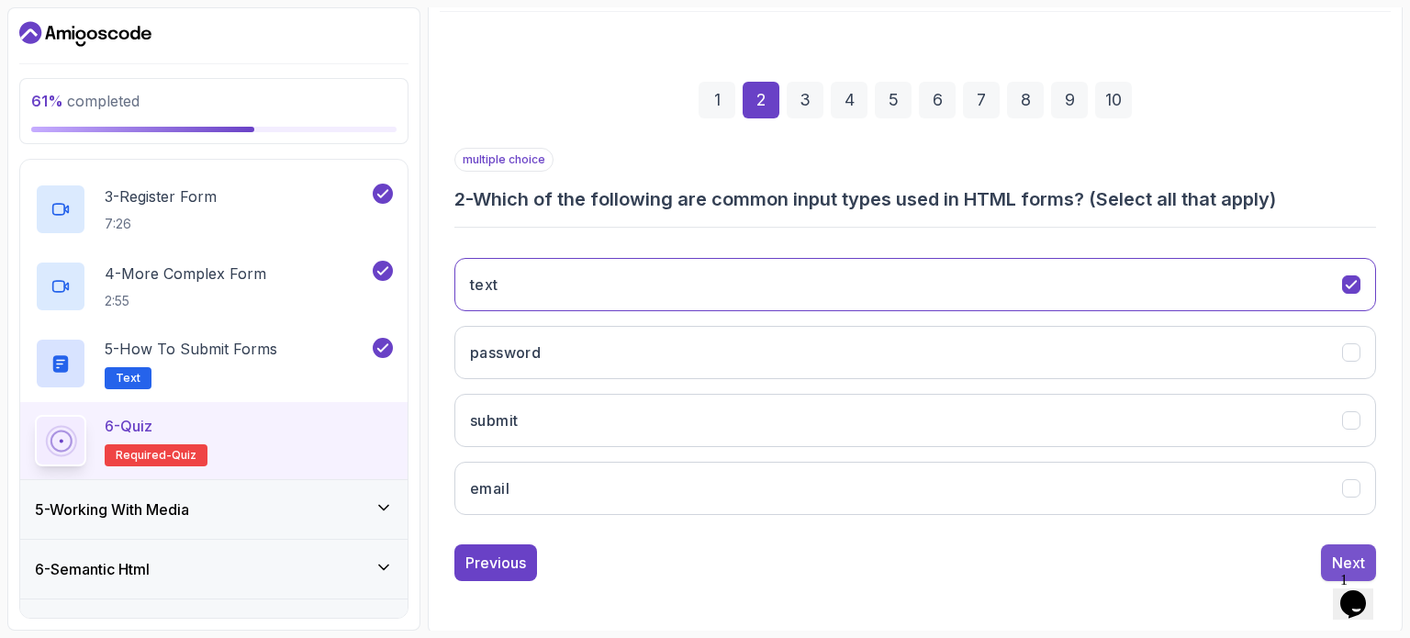
click at [1323, 550] on button "Next" at bounding box center [1348, 562] width 55 height 37
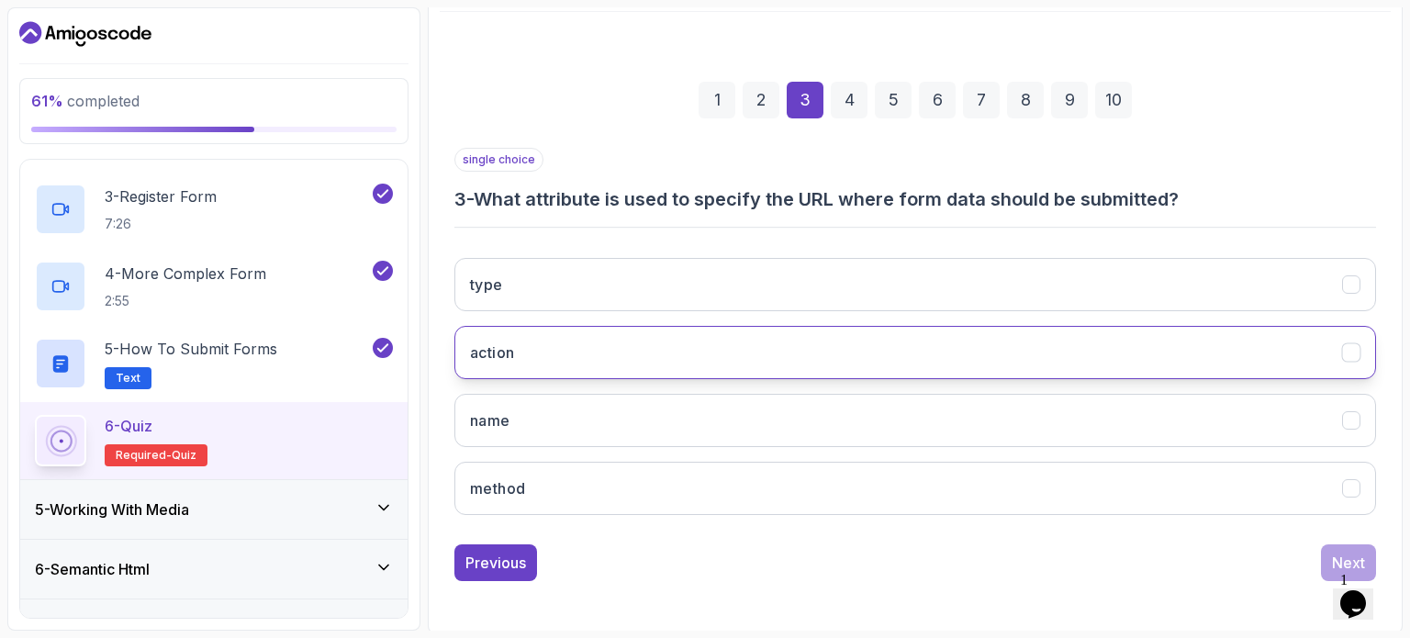
click at [1190, 337] on button "action" at bounding box center [914, 352] width 921 height 53
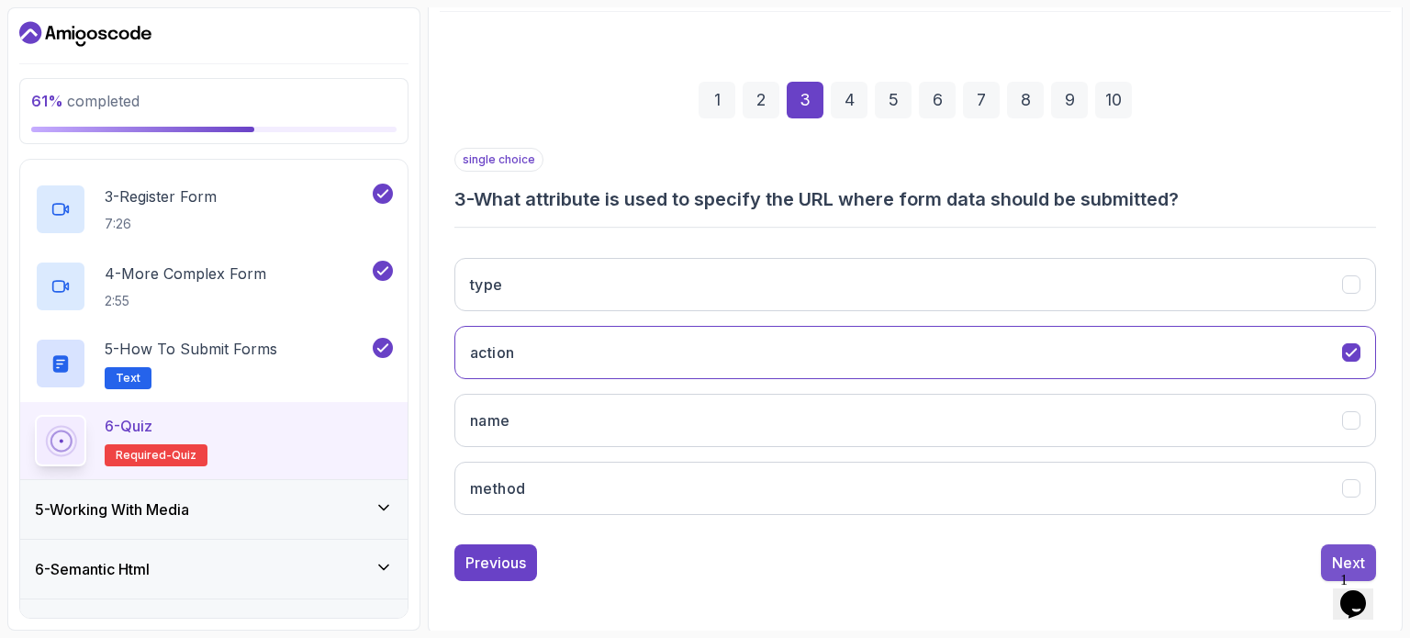
click at [1332, 552] on div "Next" at bounding box center [1348, 563] width 33 height 22
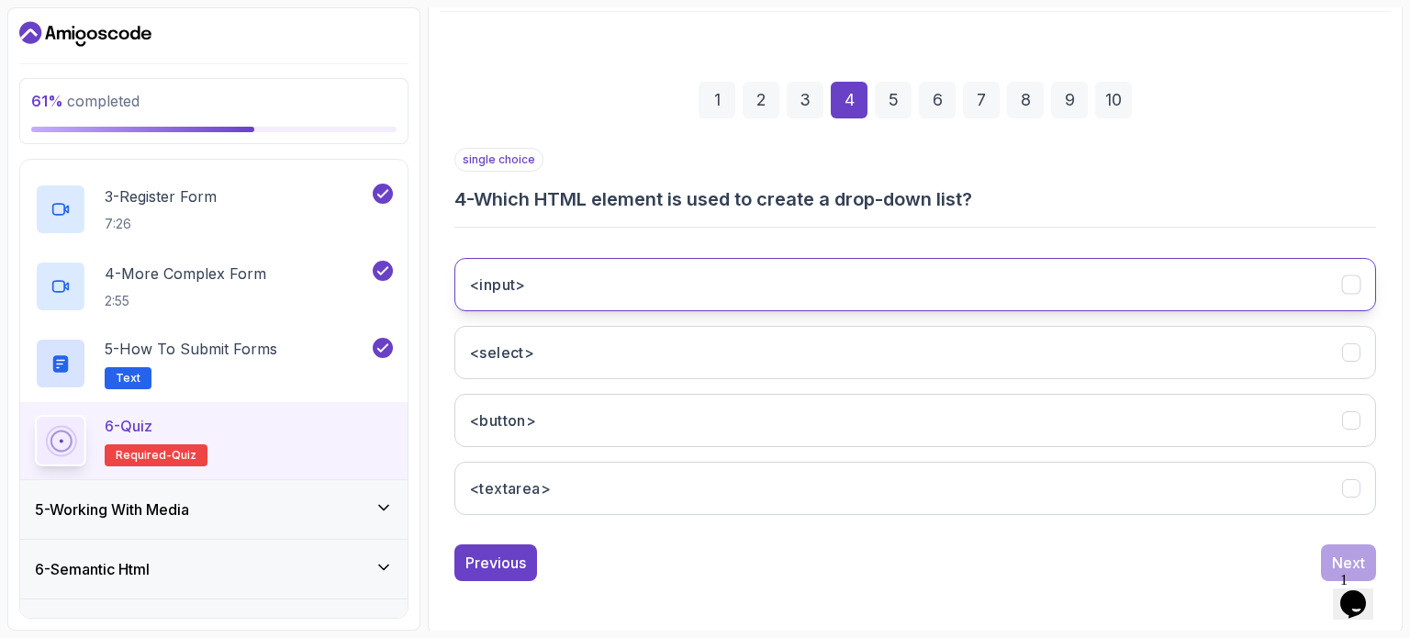
click at [1260, 290] on button "<input>" at bounding box center [914, 284] width 921 height 53
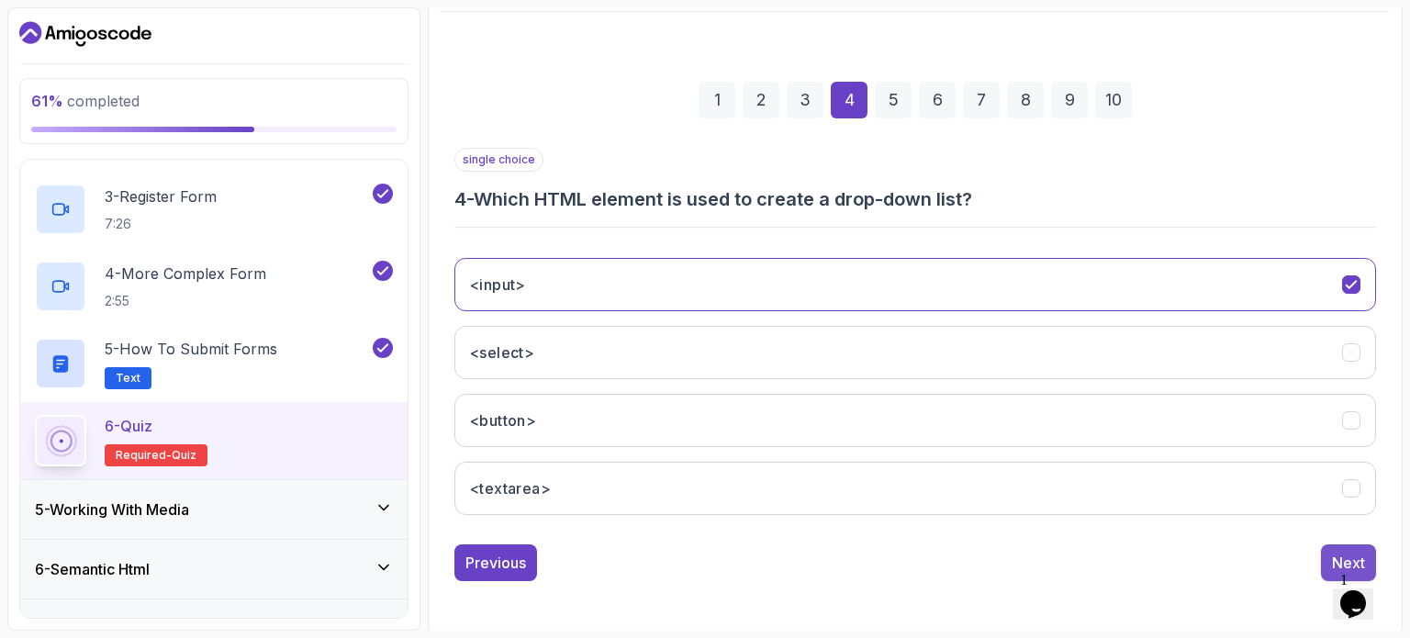
click at [1337, 548] on button "Next" at bounding box center [1348, 562] width 55 height 37
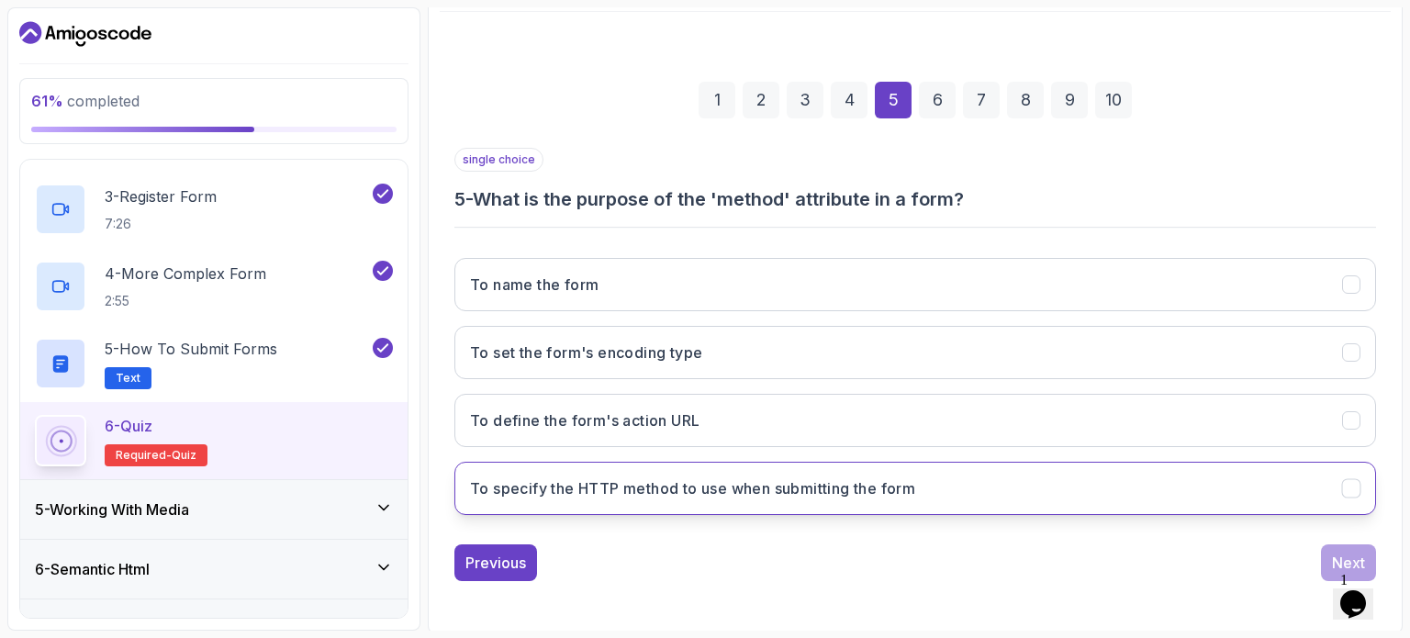
click at [1255, 489] on button "To specify the HTTP method to use when submitting the form" at bounding box center [914, 488] width 921 height 53
click at [1336, 544] on button "Next" at bounding box center [1348, 562] width 55 height 37
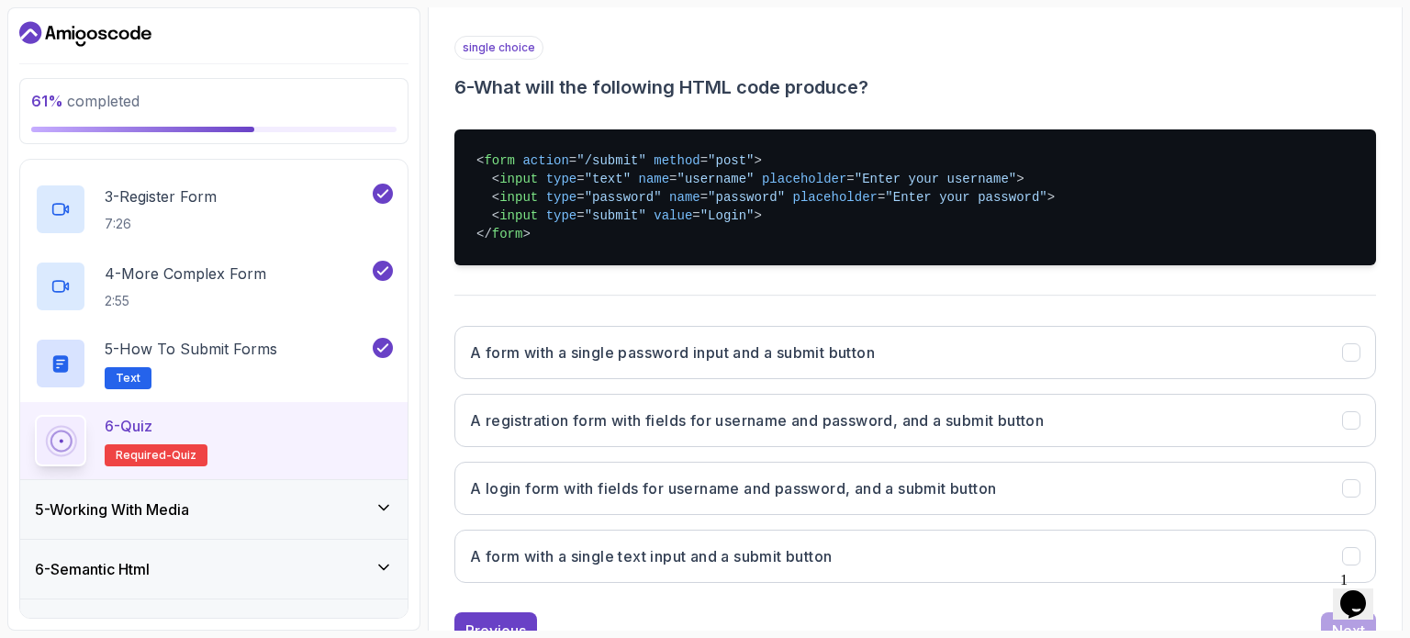
scroll to position [321, 0]
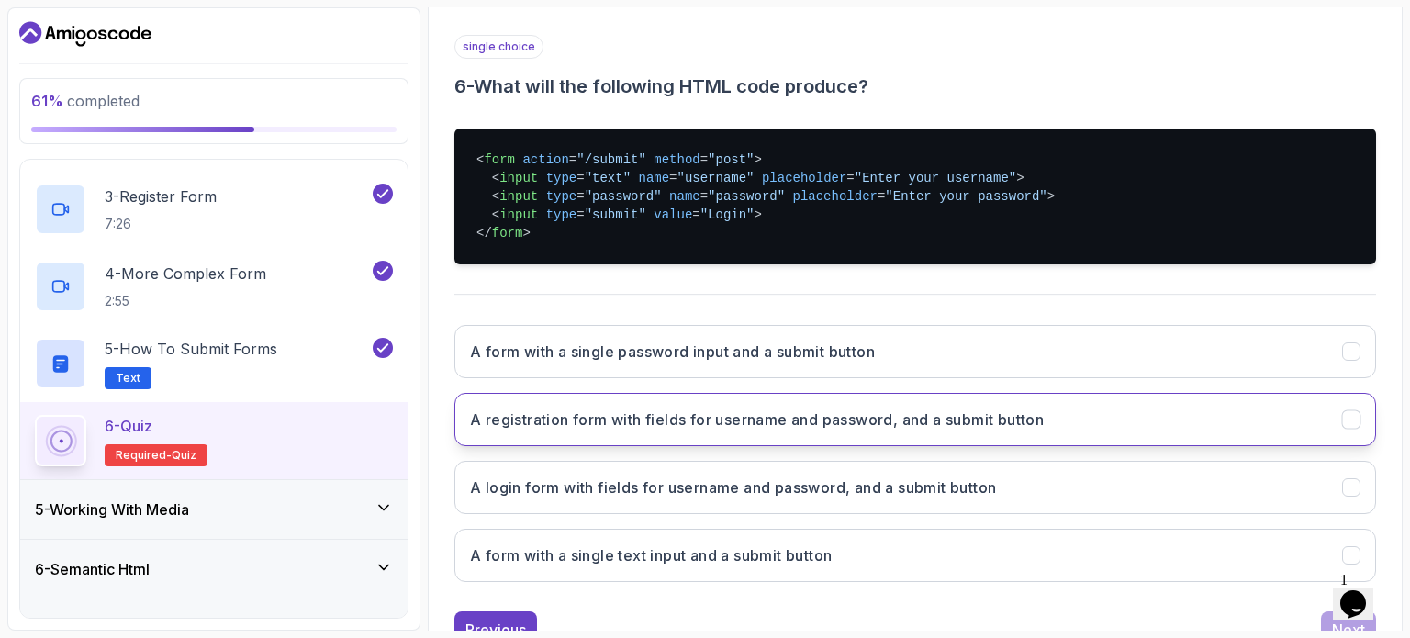
click at [1077, 407] on button "A registration form with fields for username and password, and a submit button" at bounding box center [914, 419] width 921 height 53
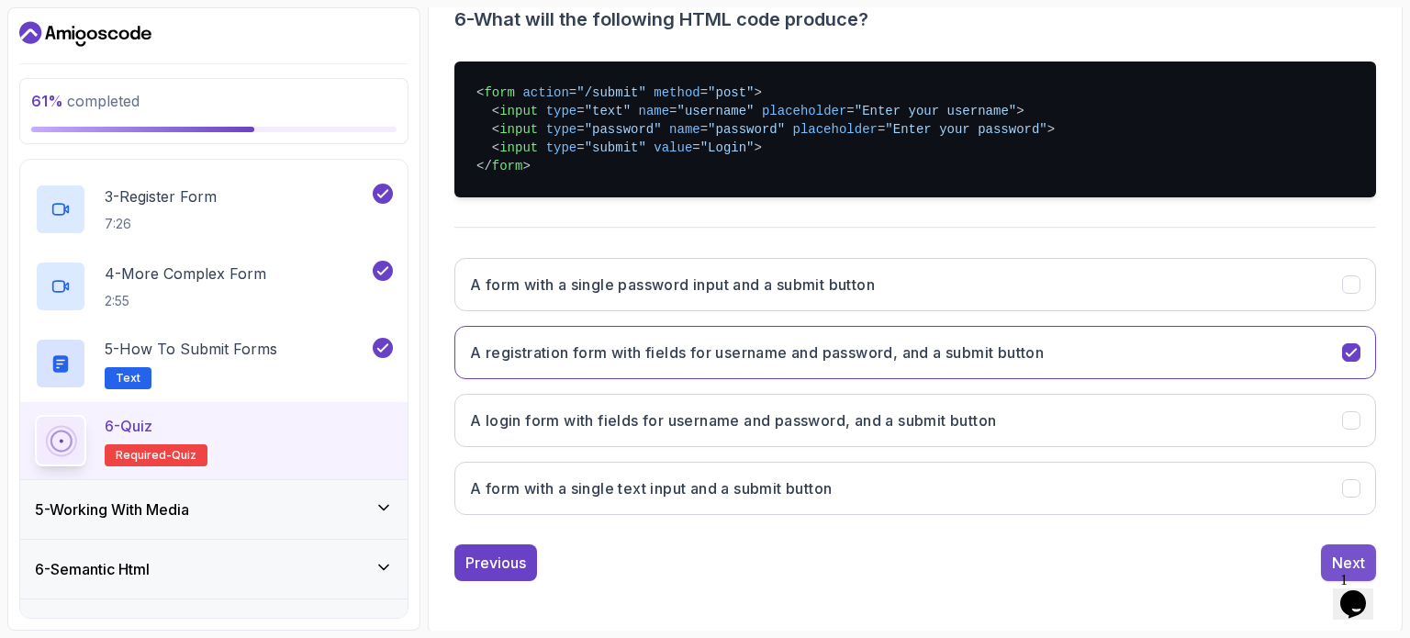
click at [1330, 556] on button "Next" at bounding box center [1348, 562] width 55 height 37
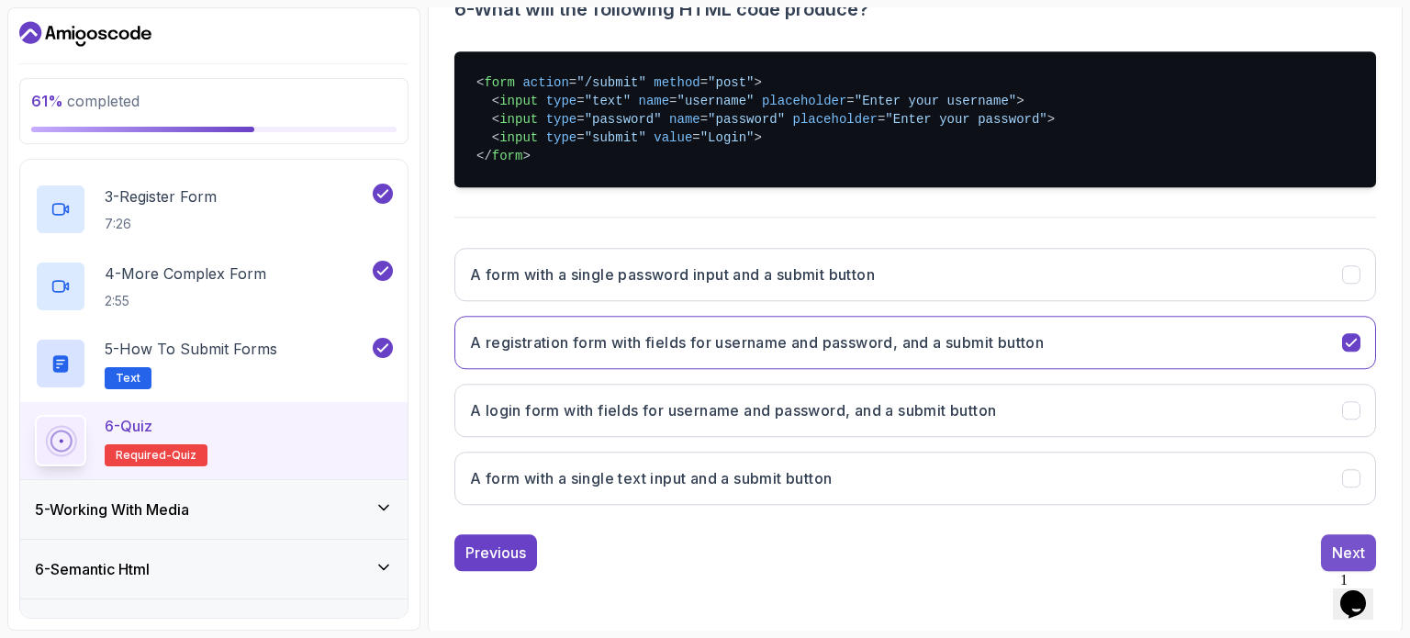
scroll to position [208, 0]
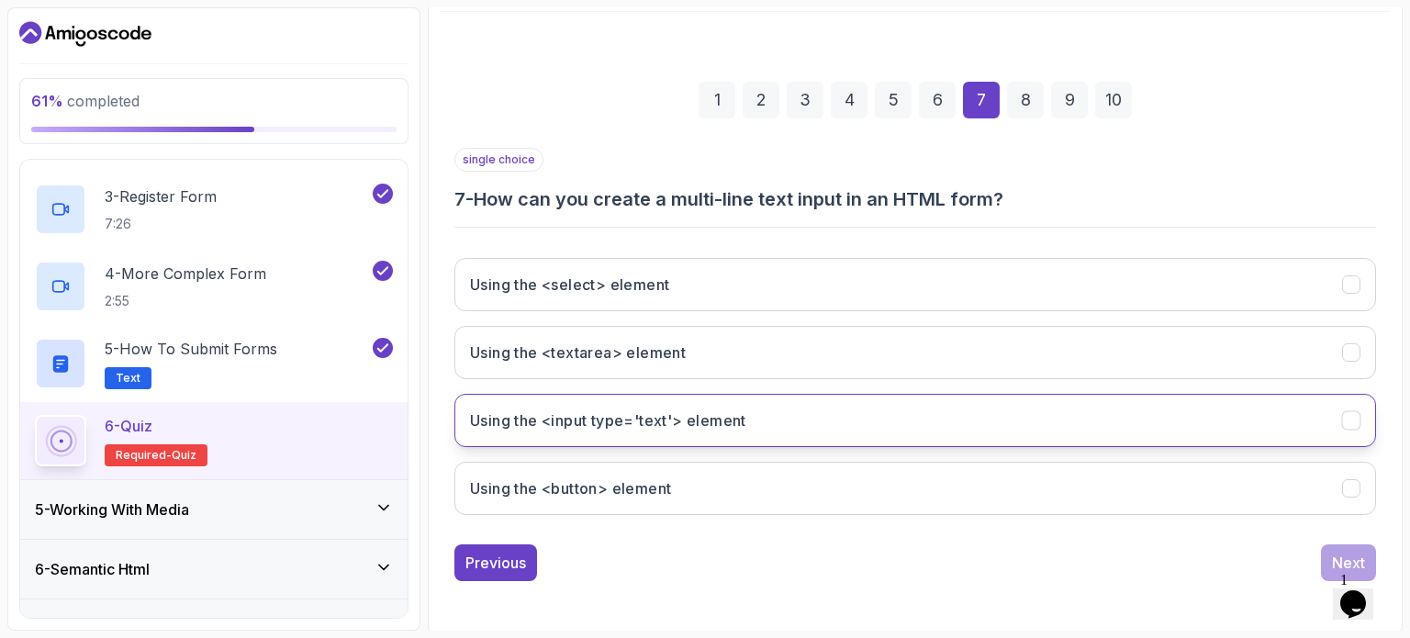
click at [1167, 425] on button "Using the <input type='text'> element" at bounding box center [914, 420] width 921 height 53
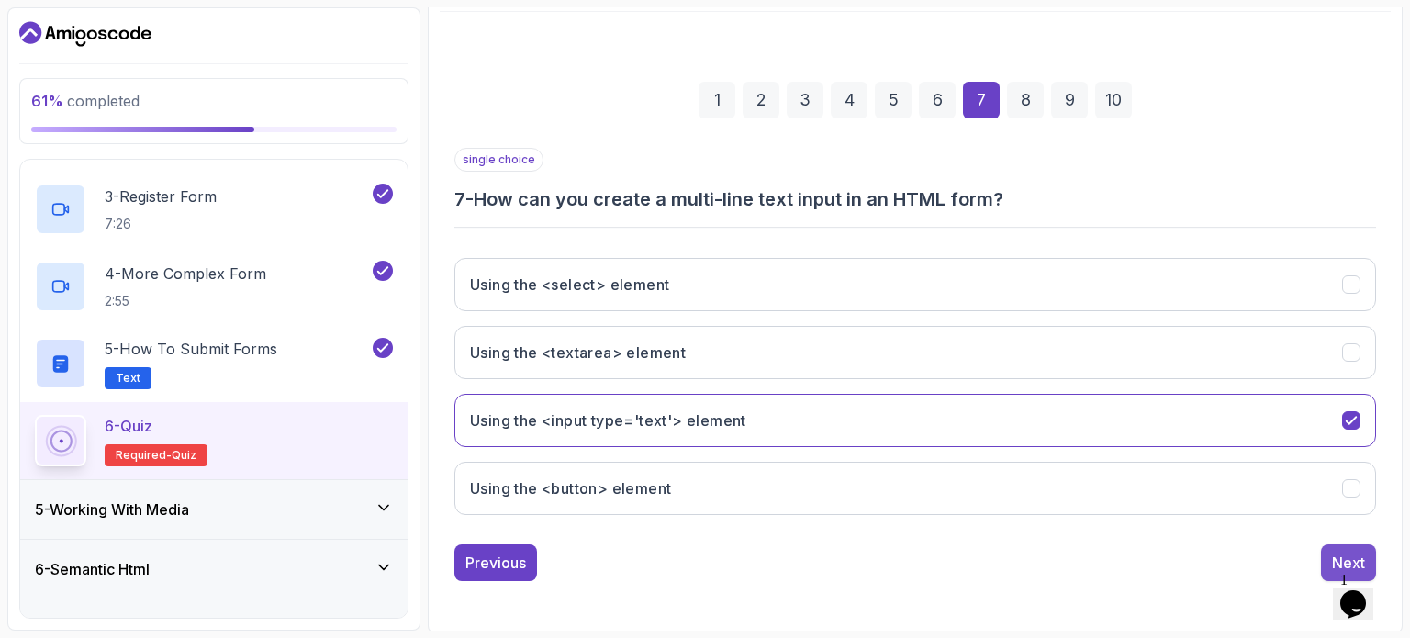
click at [1329, 559] on button "Next" at bounding box center [1348, 562] width 55 height 37
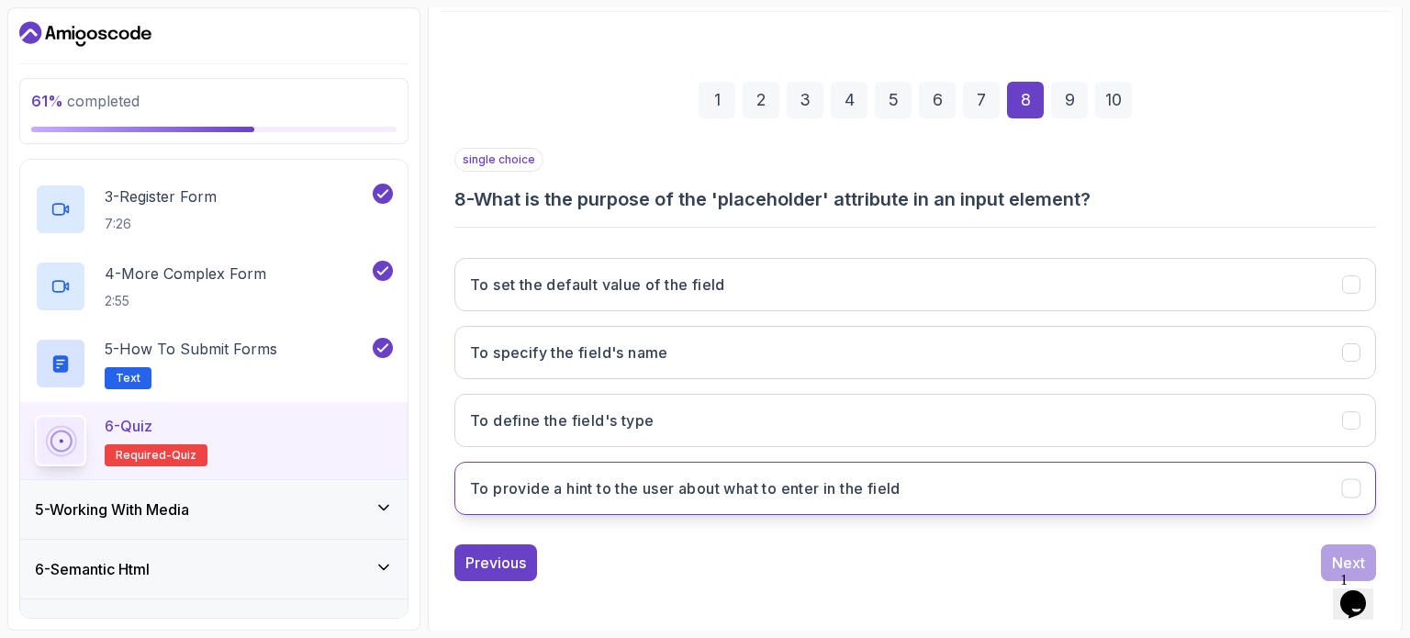
click at [1291, 495] on button "To provide a hint to the user about what to enter in the field" at bounding box center [914, 488] width 921 height 53
click at [1340, 552] on div "Next" at bounding box center [1348, 563] width 33 height 22
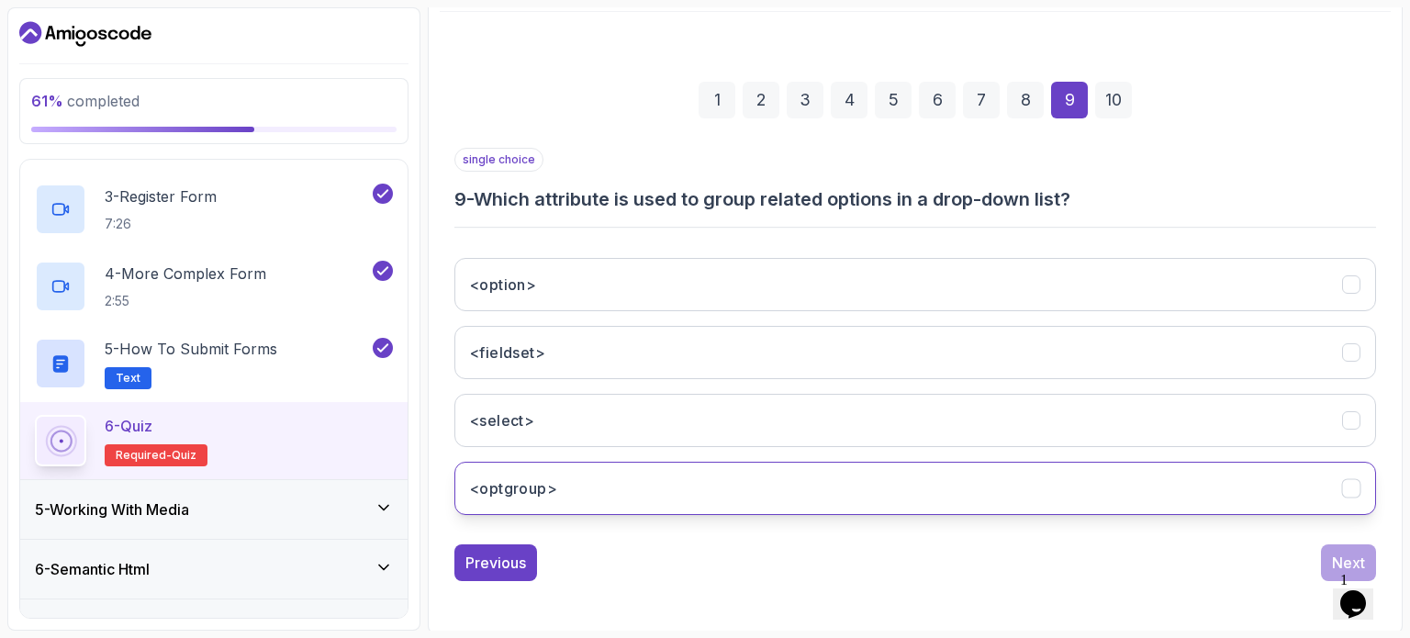
click at [1279, 498] on button "<optgroup>" at bounding box center [914, 488] width 921 height 53
click at [1339, 552] on div "Next" at bounding box center [1348, 563] width 33 height 22
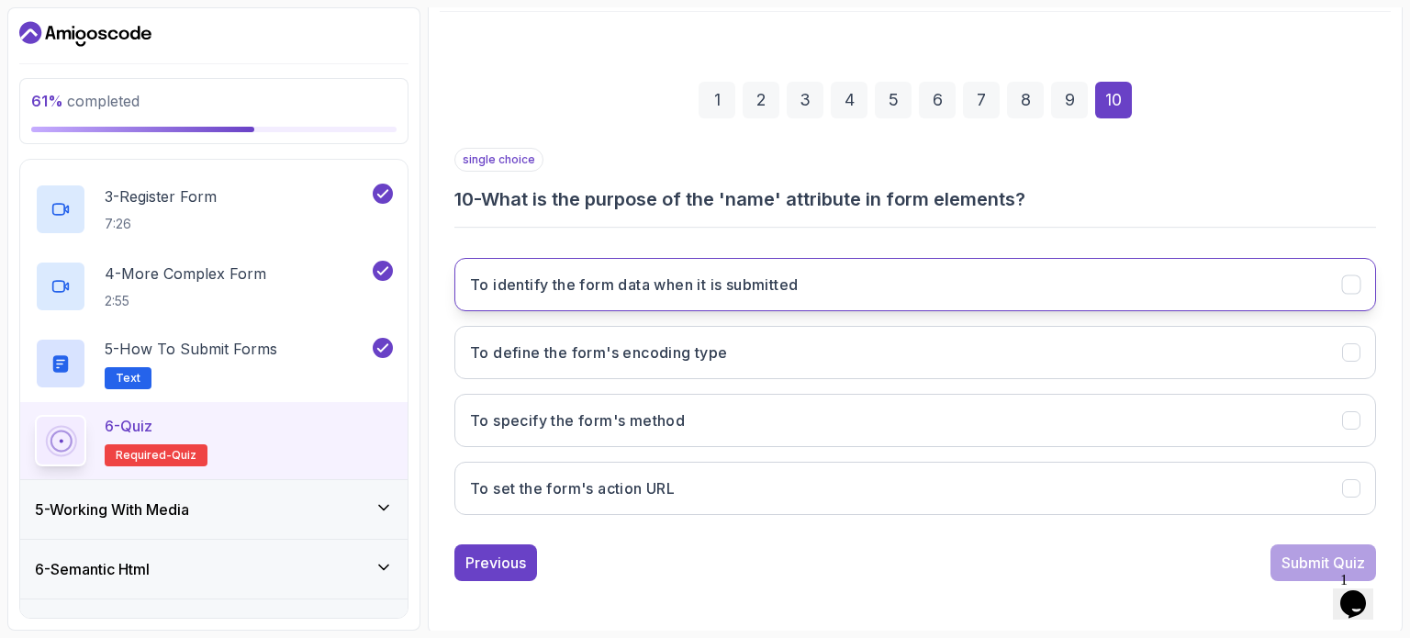
click at [1203, 279] on button "To identify the form data when it is submitted" at bounding box center [914, 284] width 921 height 53
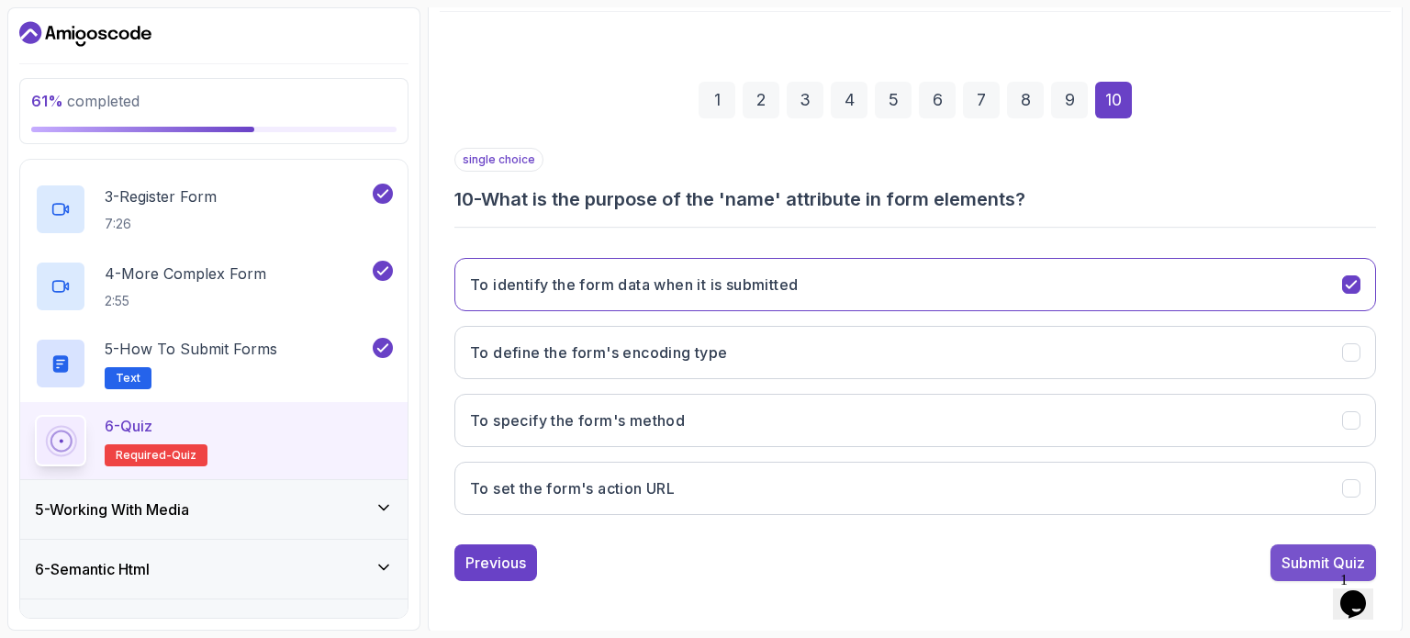
click at [1303, 556] on div "Submit Quiz" at bounding box center [1323, 563] width 84 height 22
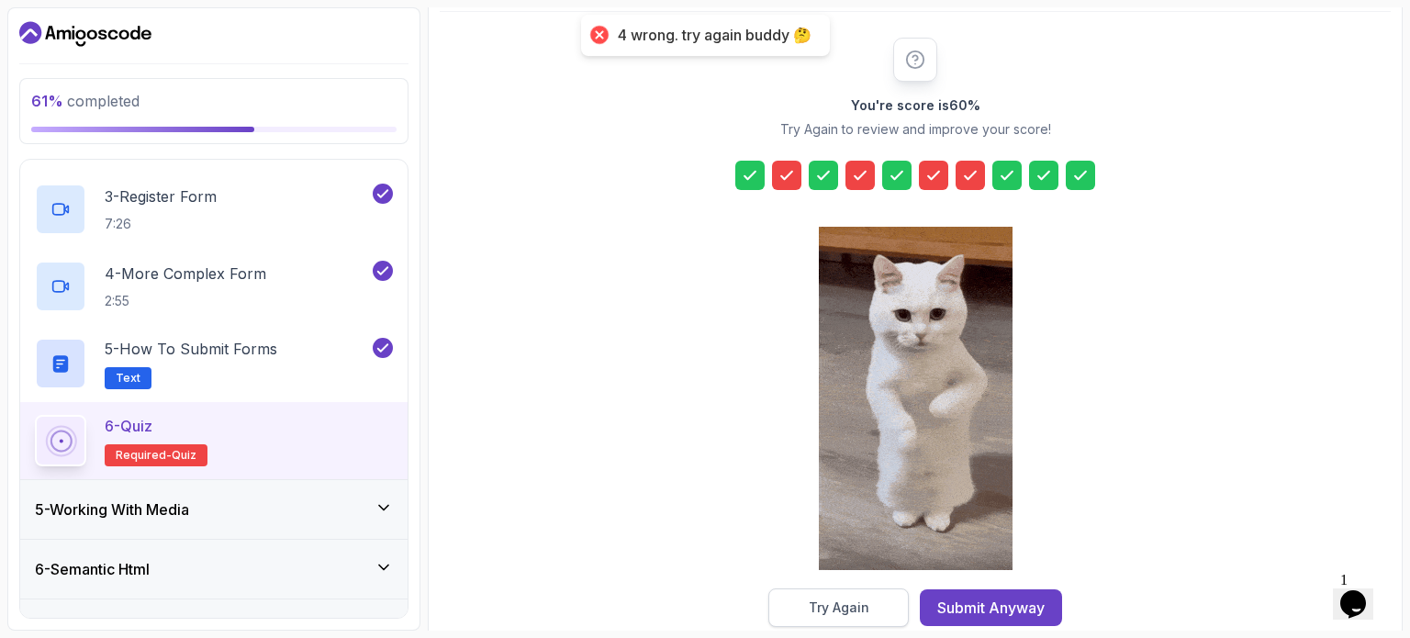
click at [893, 610] on button "Try Again" at bounding box center [838, 607] width 140 height 39
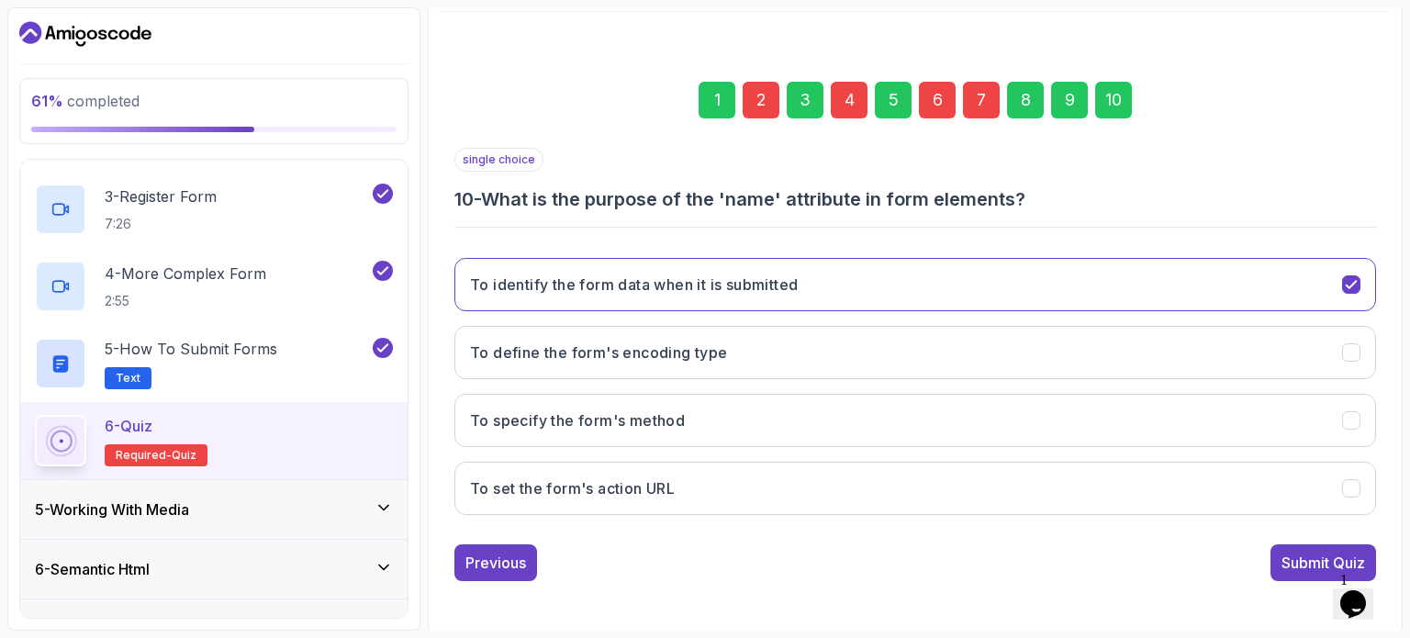
click at [757, 113] on div "2" at bounding box center [760, 100] width 37 height 37
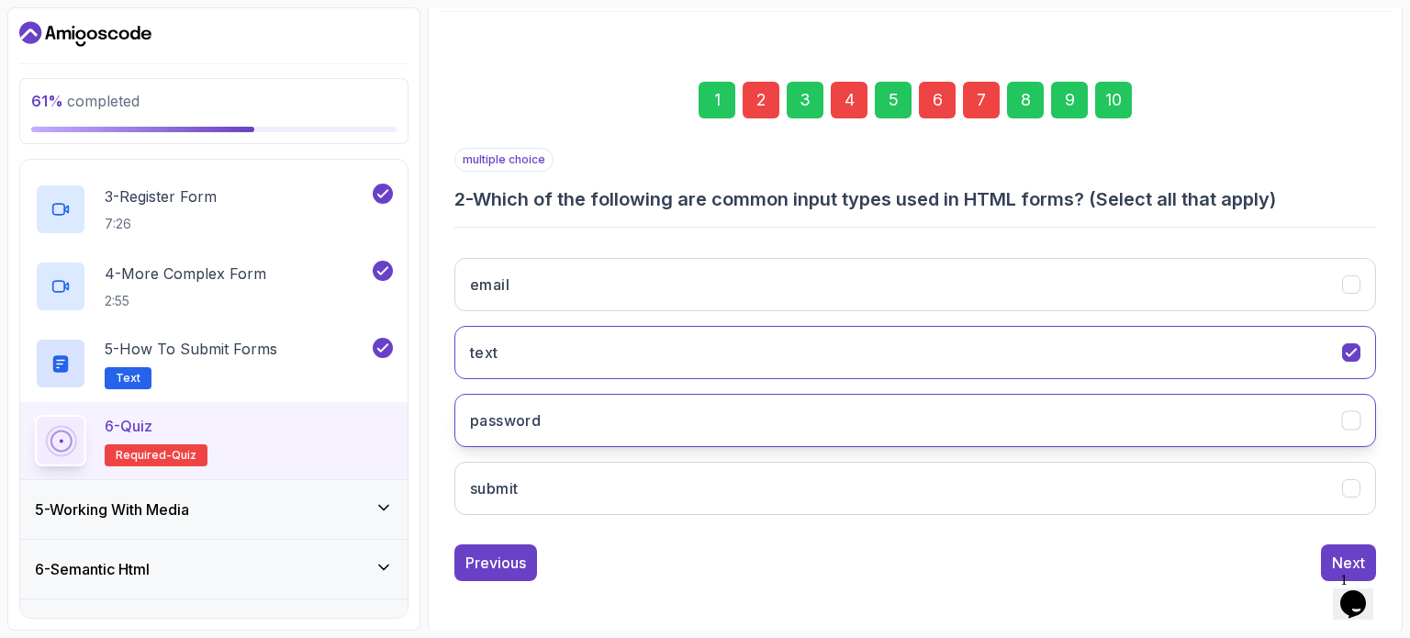
click at [698, 418] on button "password" at bounding box center [914, 420] width 921 height 53
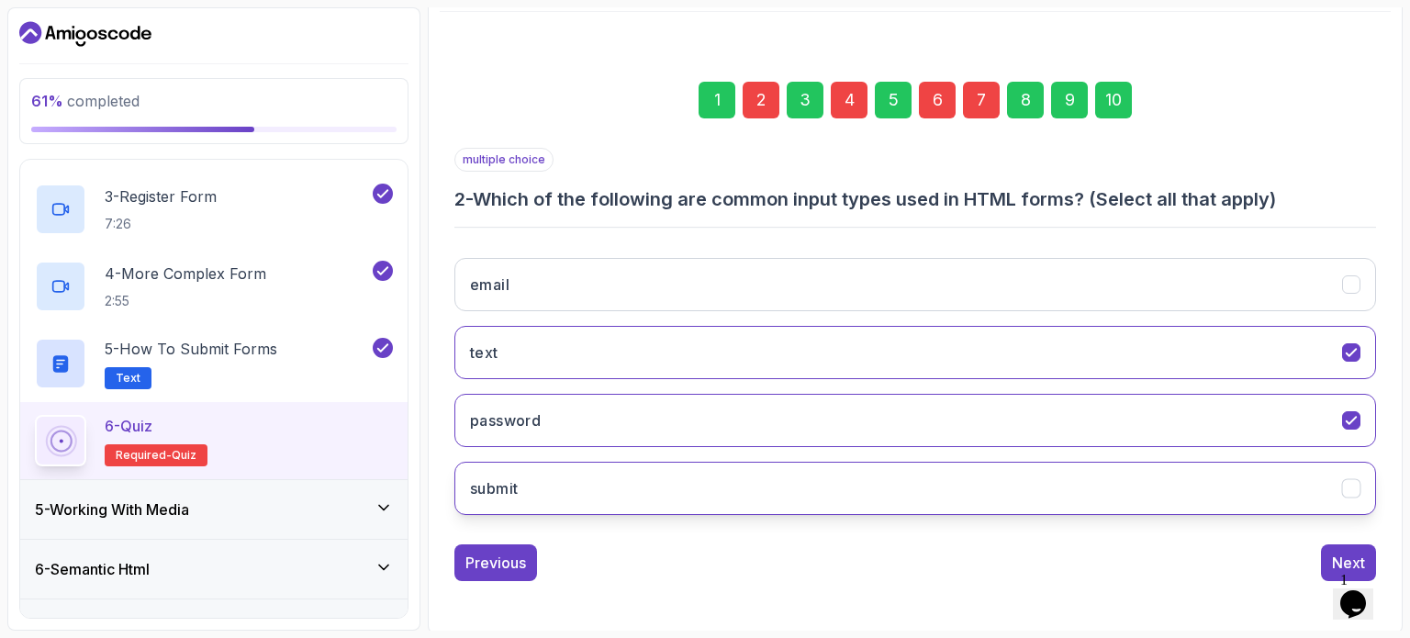
click at [701, 476] on button "submit" at bounding box center [914, 488] width 921 height 53
click at [853, 94] on div "4" at bounding box center [849, 100] width 37 height 37
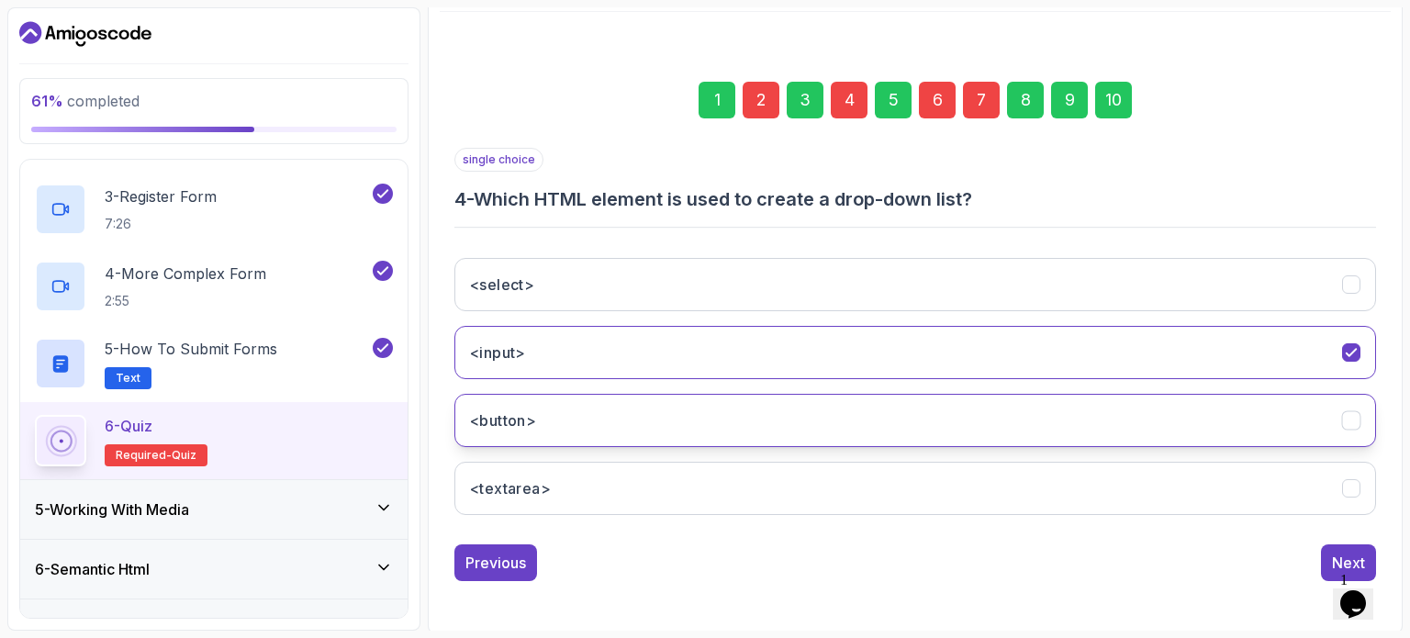
click at [934, 409] on button "<button>" at bounding box center [914, 420] width 921 height 53
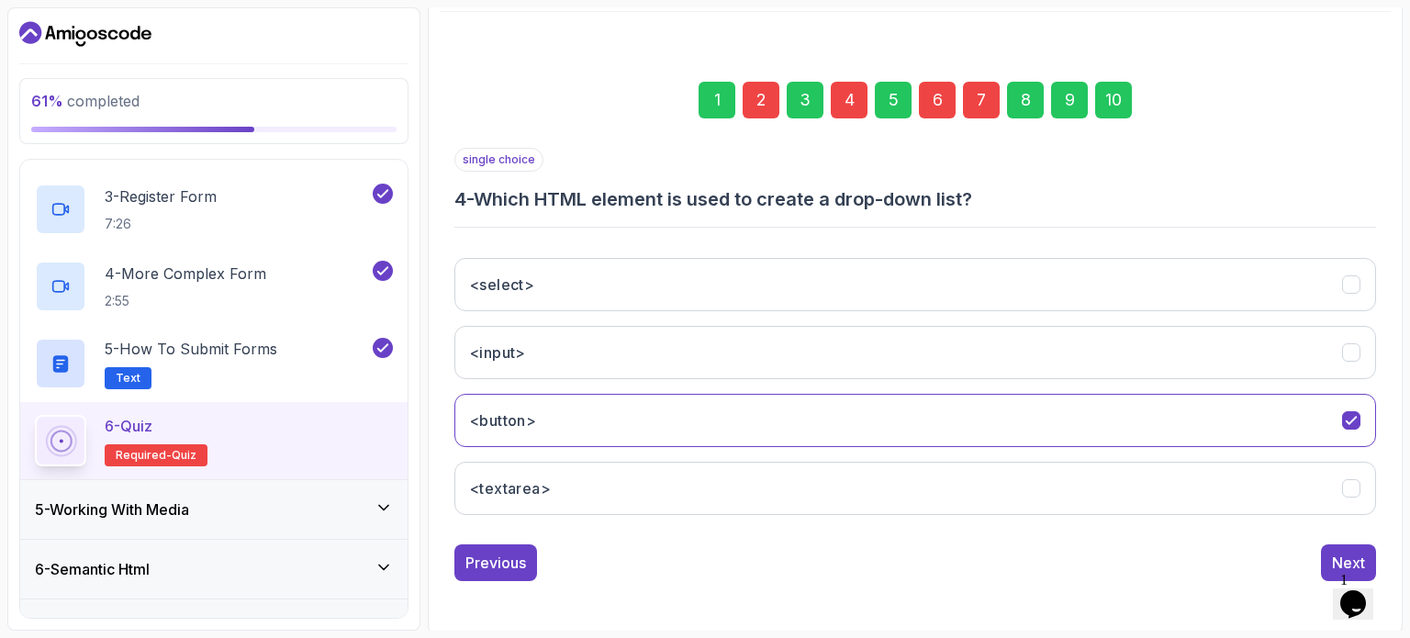
click at [942, 113] on div "6" at bounding box center [937, 100] width 37 height 37
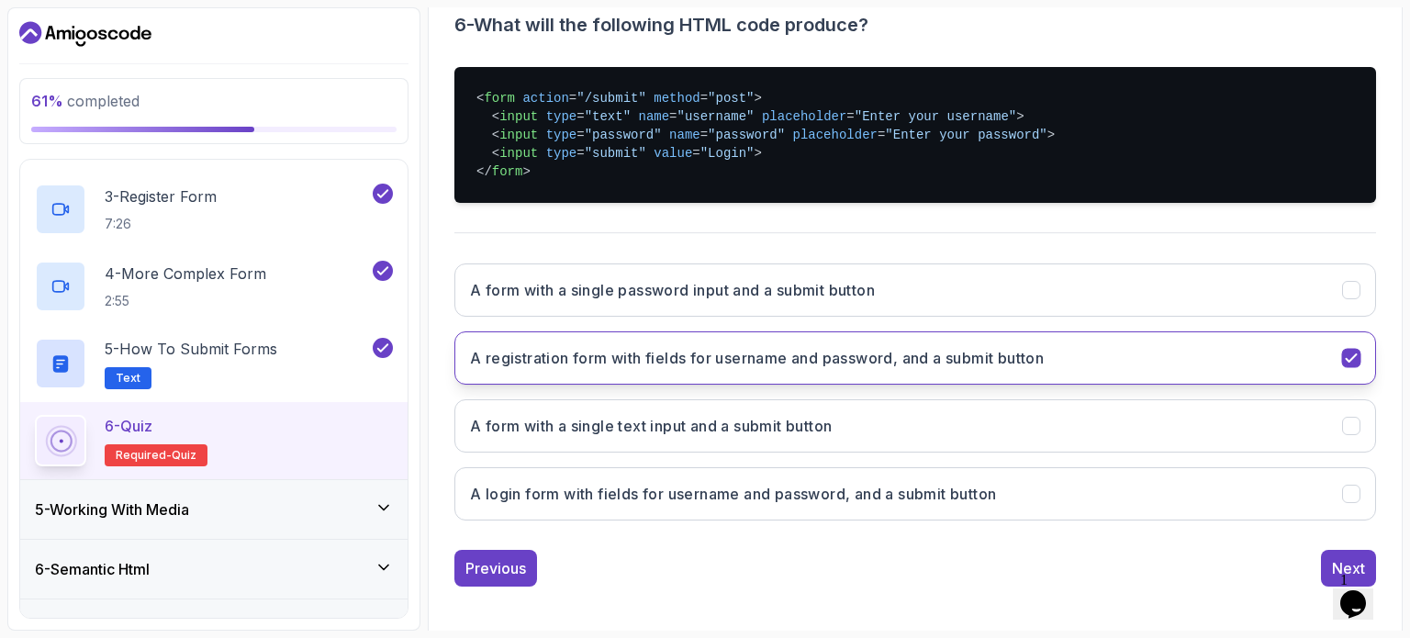
scroll to position [388, 0]
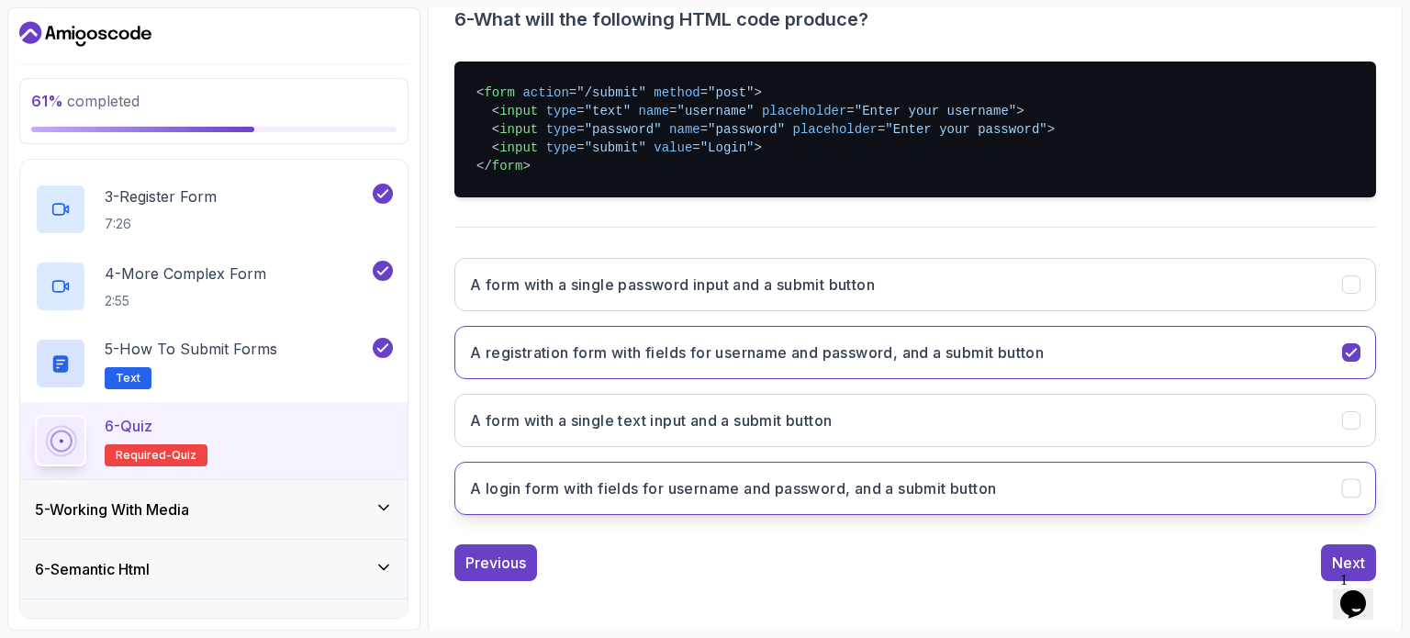
click at [1088, 480] on button "A login form with fields for username and password, and a submit button" at bounding box center [914, 488] width 921 height 53
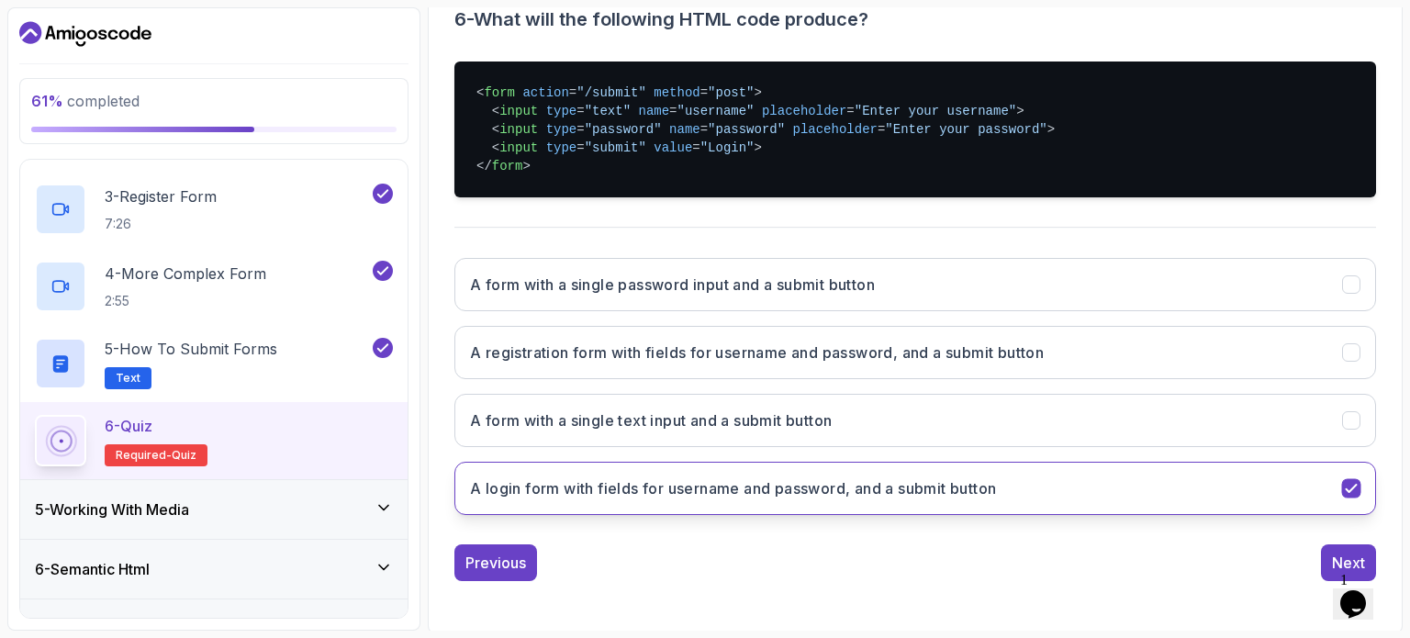
scroll to position [0, 0]
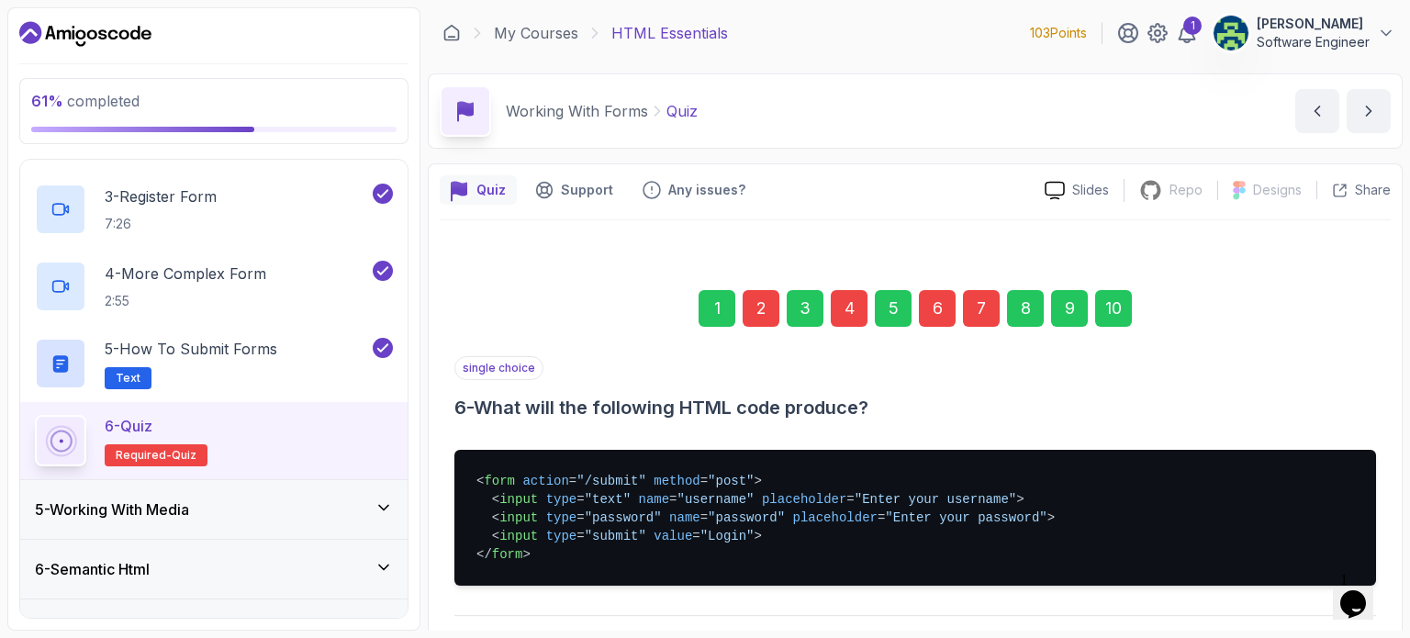
click at [975, 308] on div "7" at bounding box center [981, 308] width 37 height 37
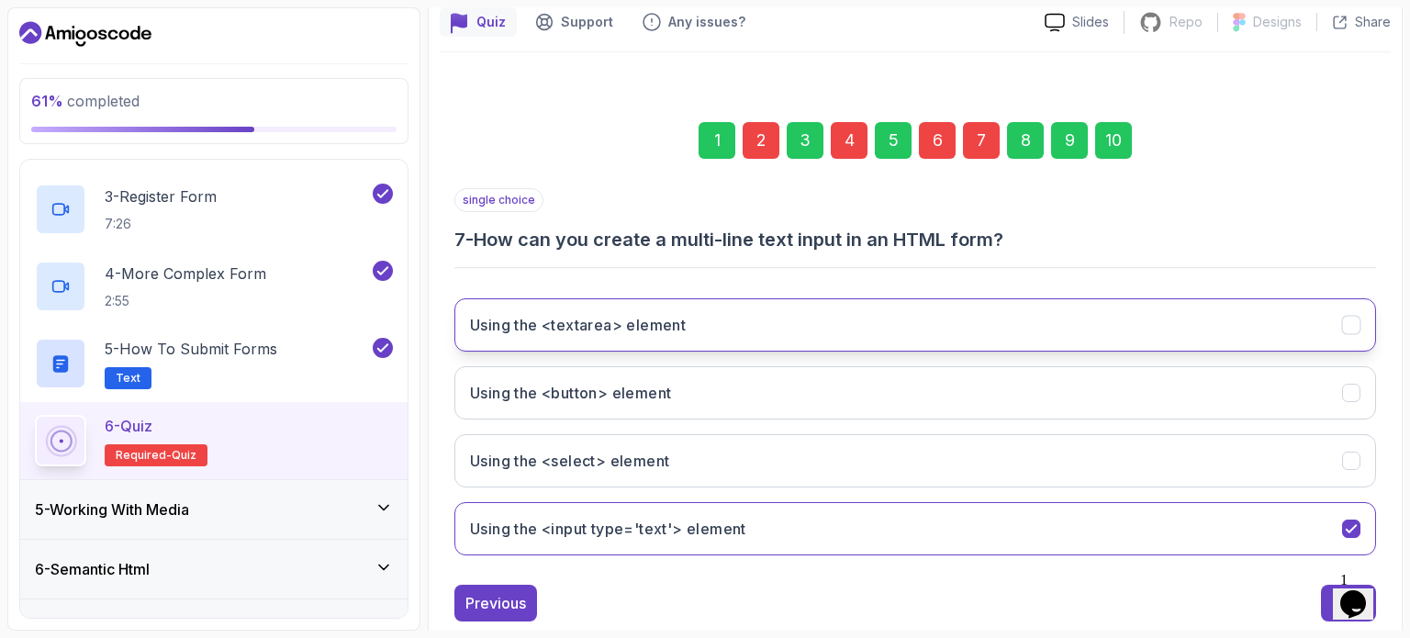
scroll to position [173, 0]
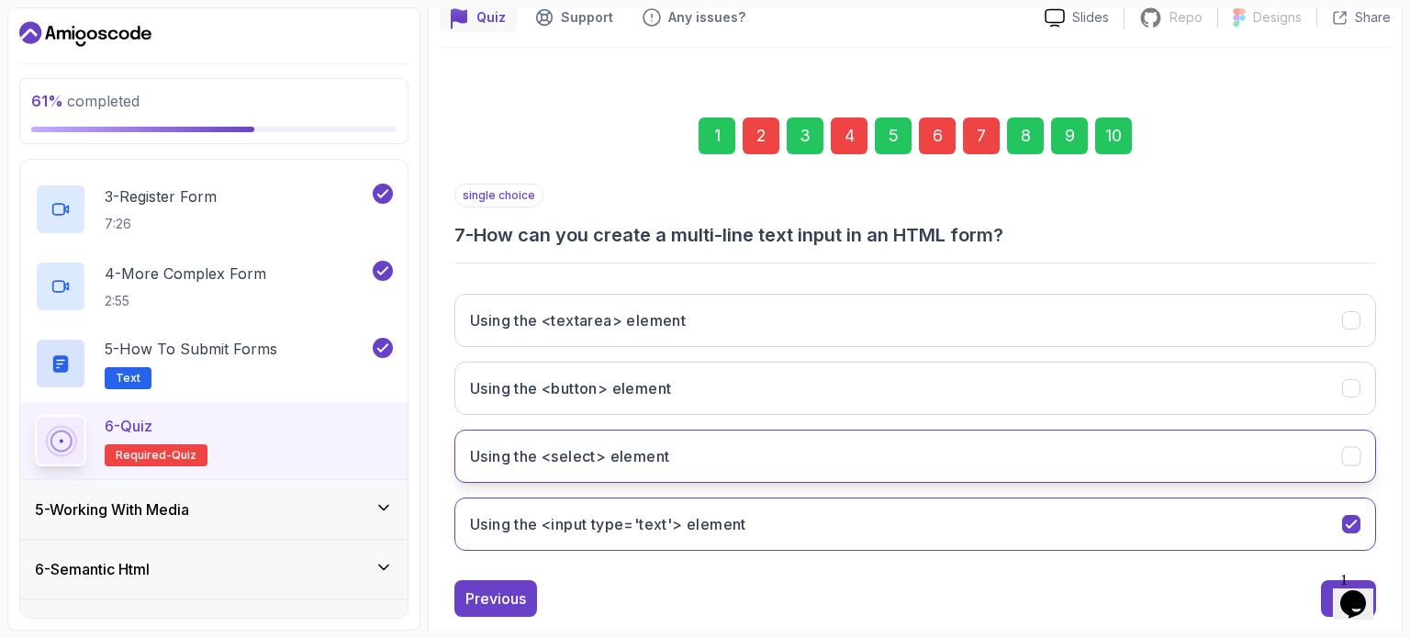
click at [988, 454] on button "Using the <select> element" at bounding box center [914, 455] width 921 height 53
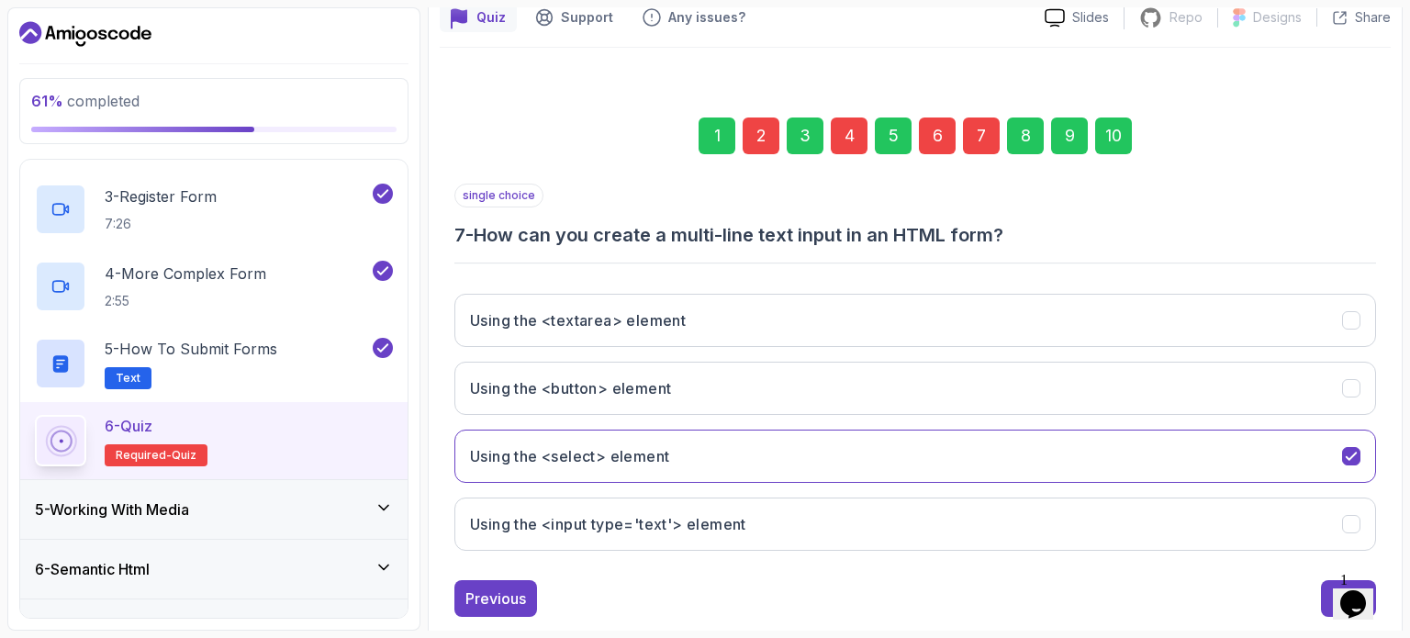
click at [1113, 133] on div "10" at bounding box center [1113, 135] width 37 height 37
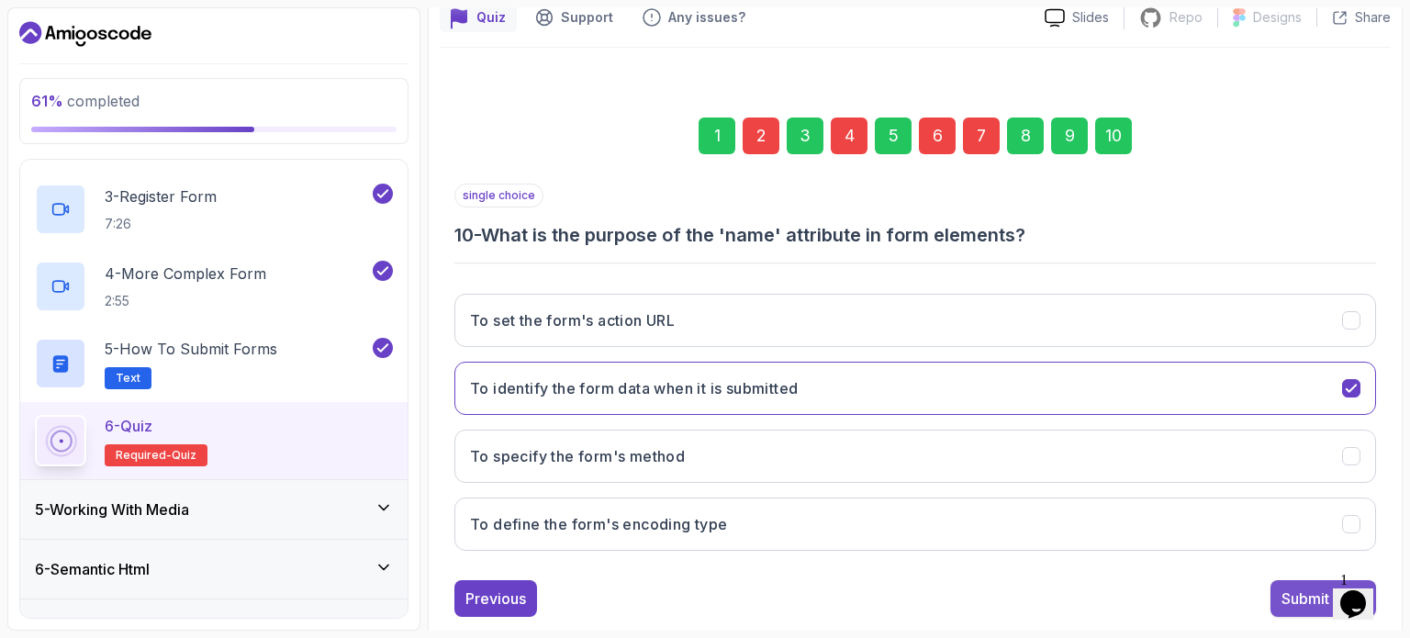
click at [1304, 599] on div "Submit Quiz" at bounding box center [1323, 598] width 84 height 22
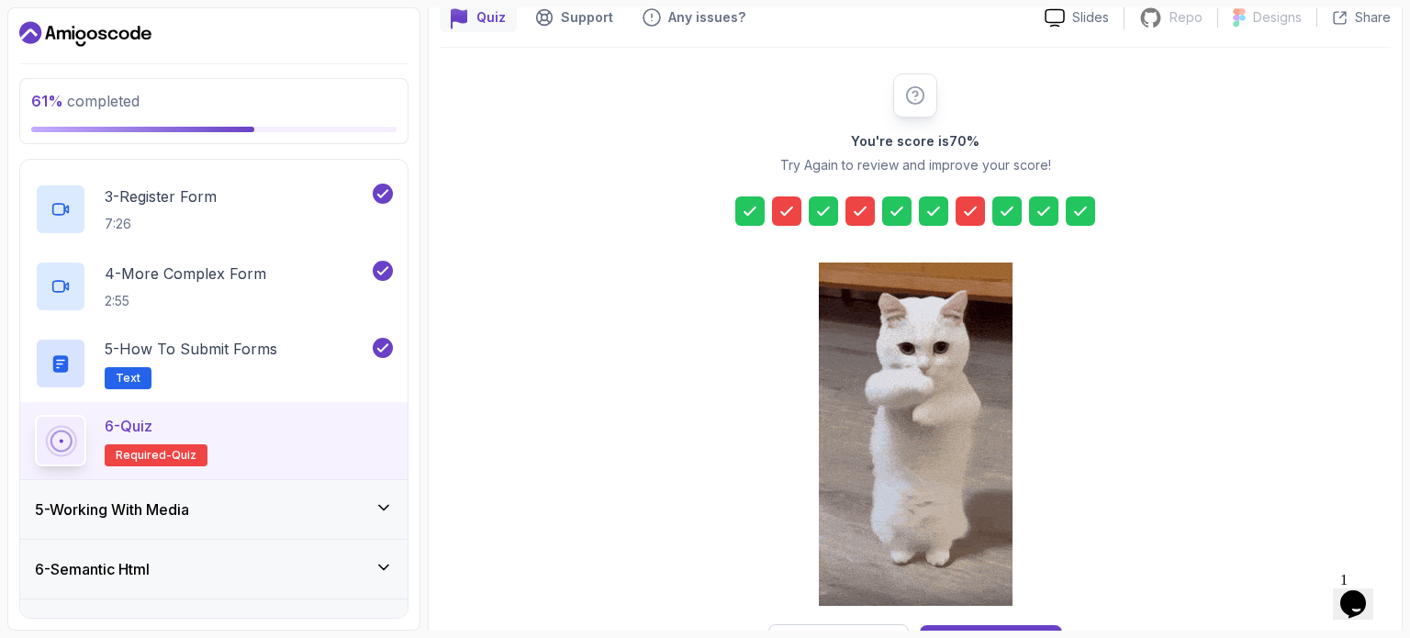
scroll to position [240, 0]
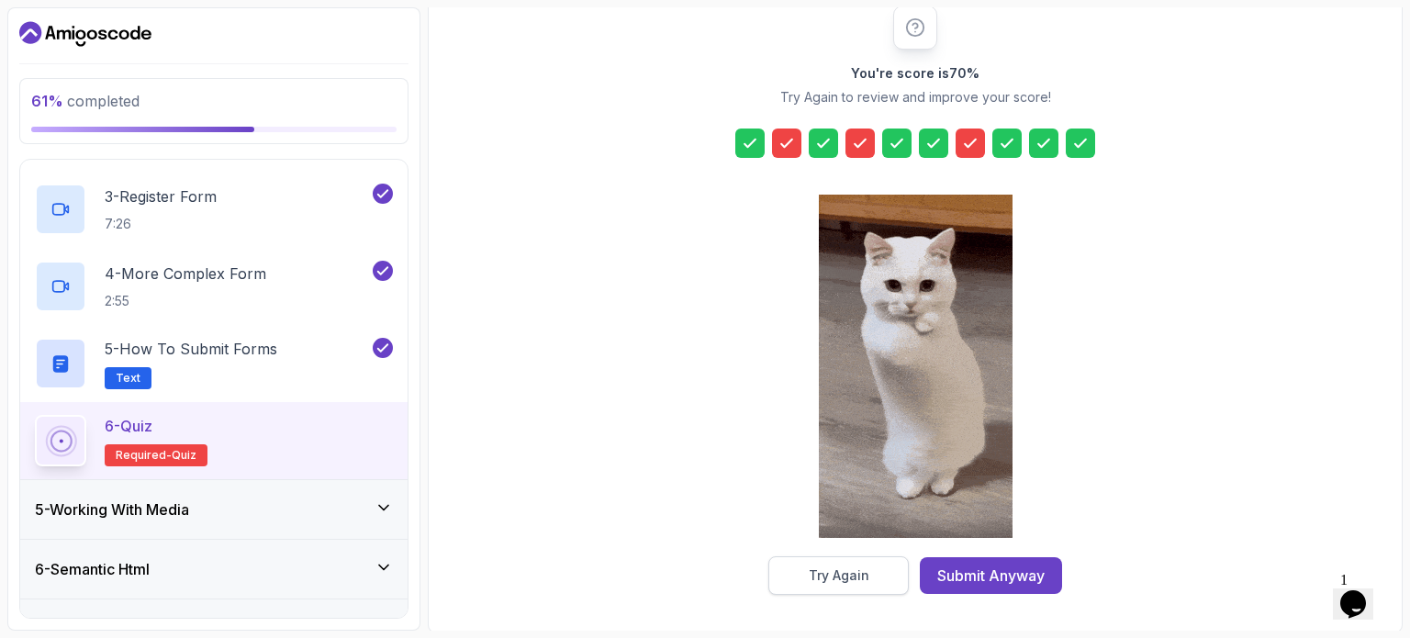
click at [841, 568] on div "Try Again" at bounding box center [838, 575] width 61 height 18
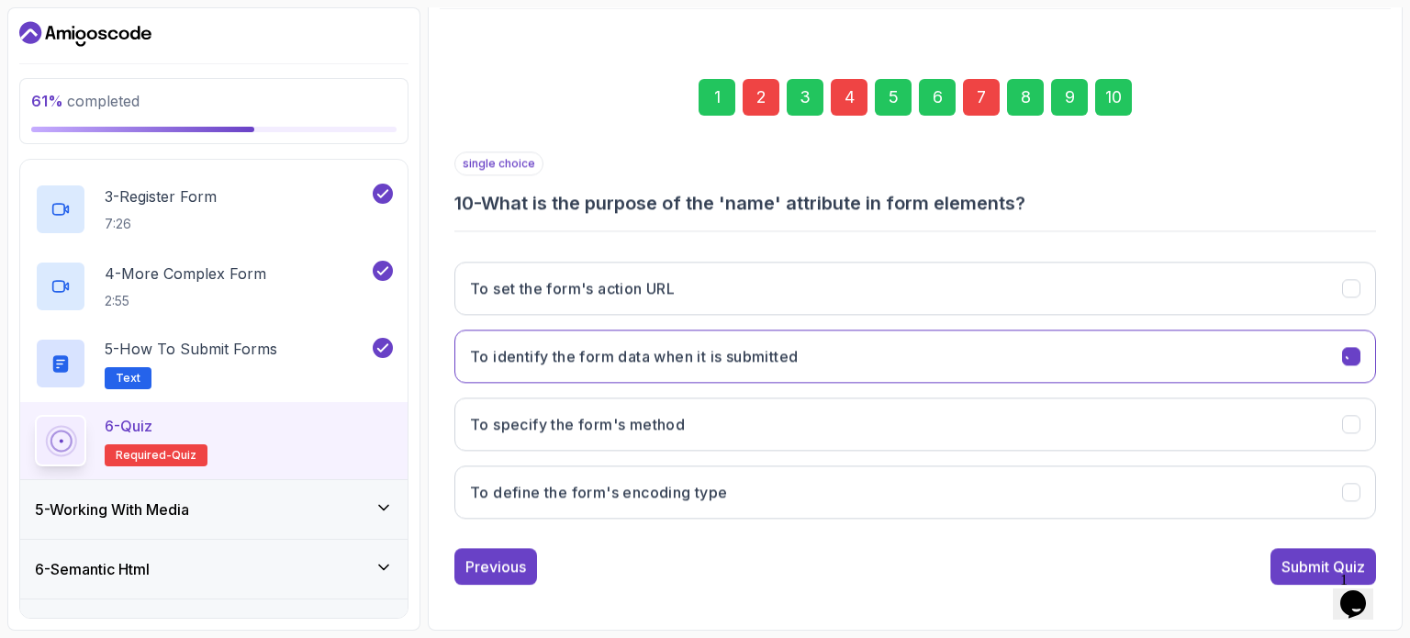
scroll to position [208, 0]
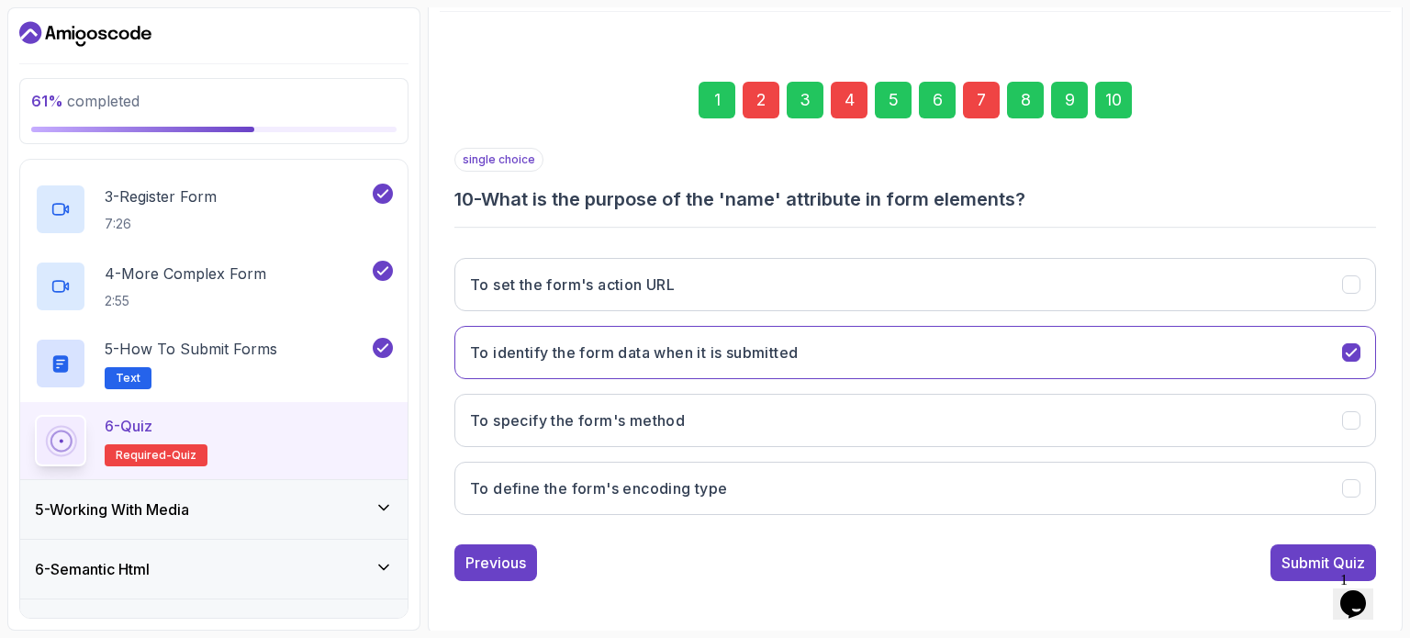
click at [758, 98] on div "2" at bounding box center [760, 100] width 37 height 37
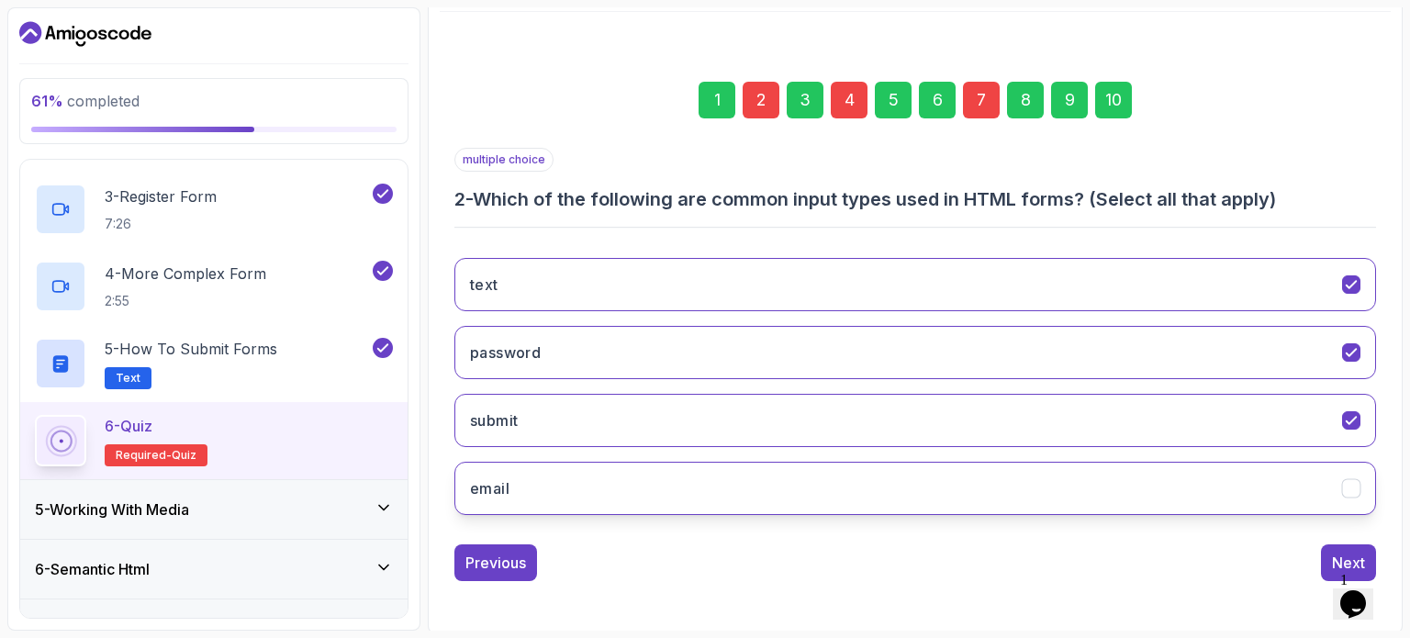
click at [804, 500] on button "email" at bounding box center [914, 488] width 921 height 53
click at [855, 102] on div "4" at bounding box center [849, 100] width 37 height 37
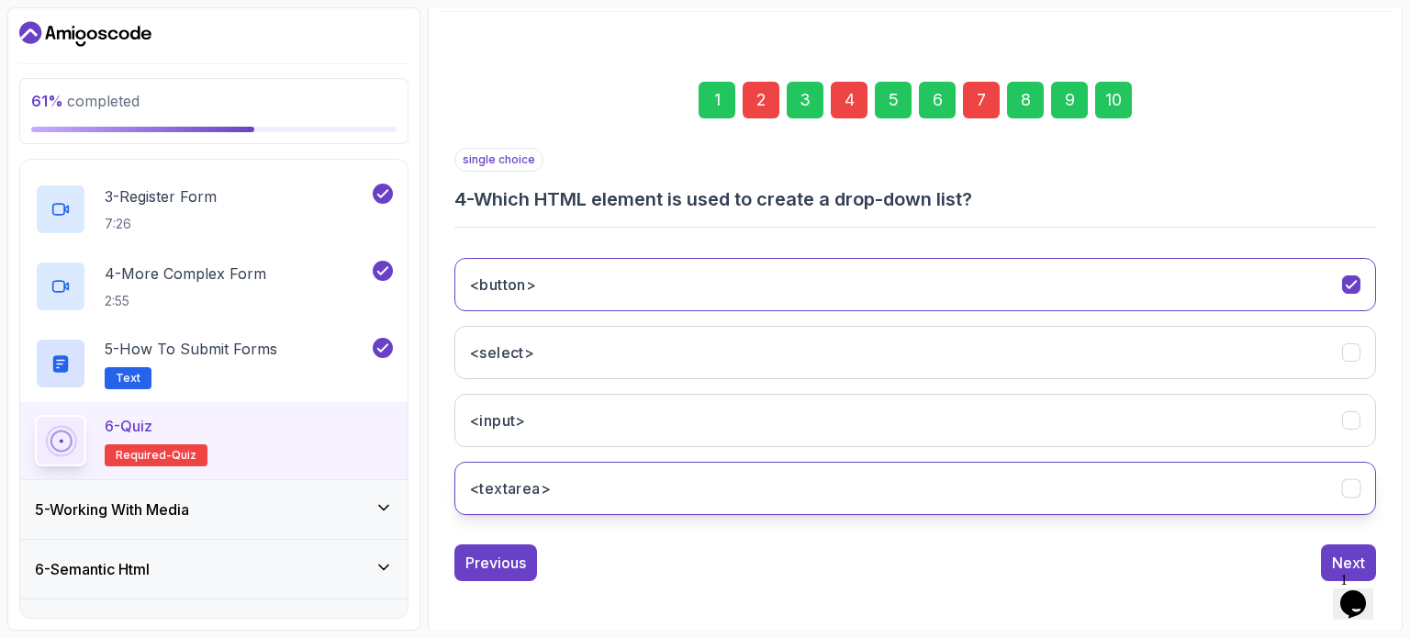
click at [915, 479] on button "<textarea>" at bounding box center [914, 488] width 921 height 53
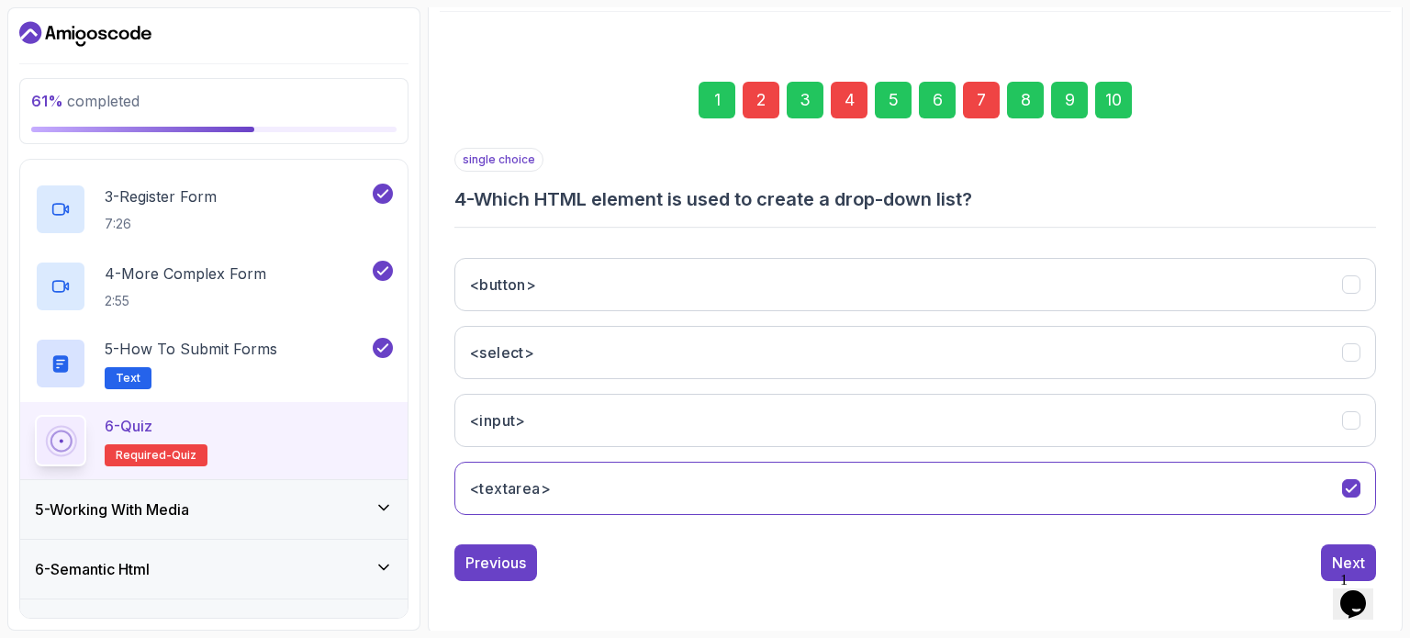
click at [980, 105] on div "7" at bounding box center [981, 100] width 37 height 37
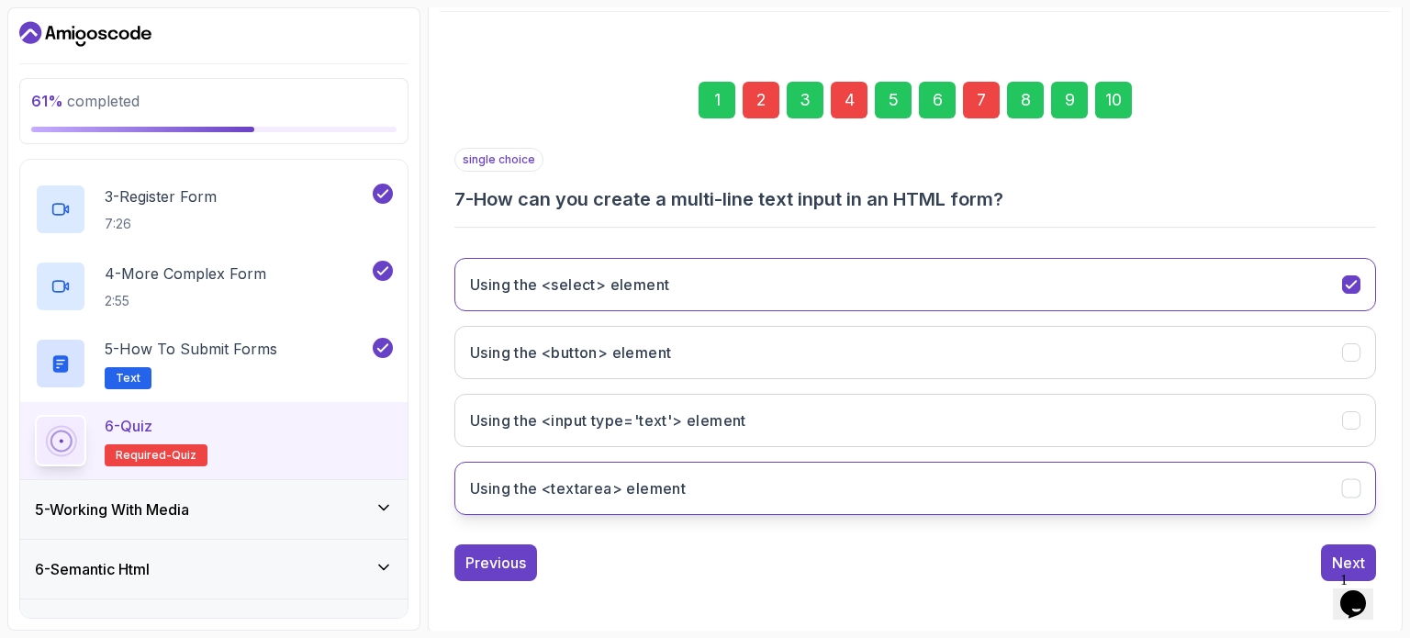
click at [1019, 481] on button "Using the <textarea> element" at bounding box center [914, 488] width 921 height 53
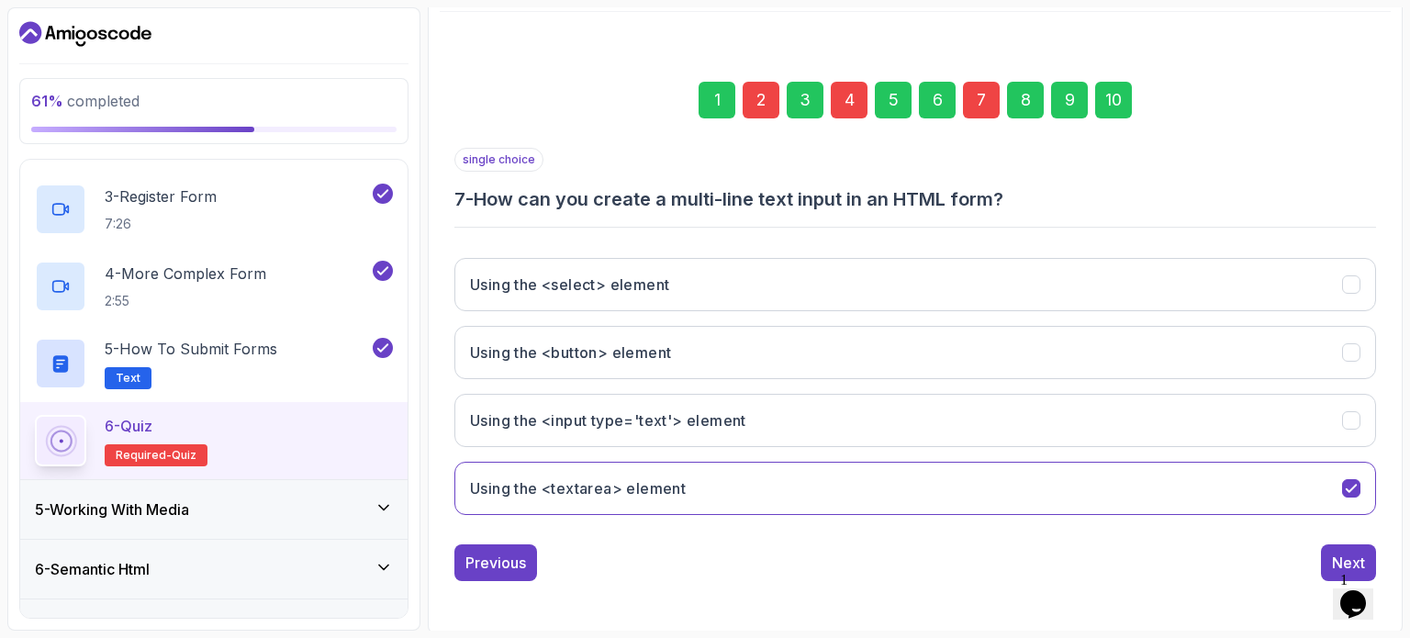
click at [1101, 102] on div "10" at bounding box center [1113, 100] width 37 height 37
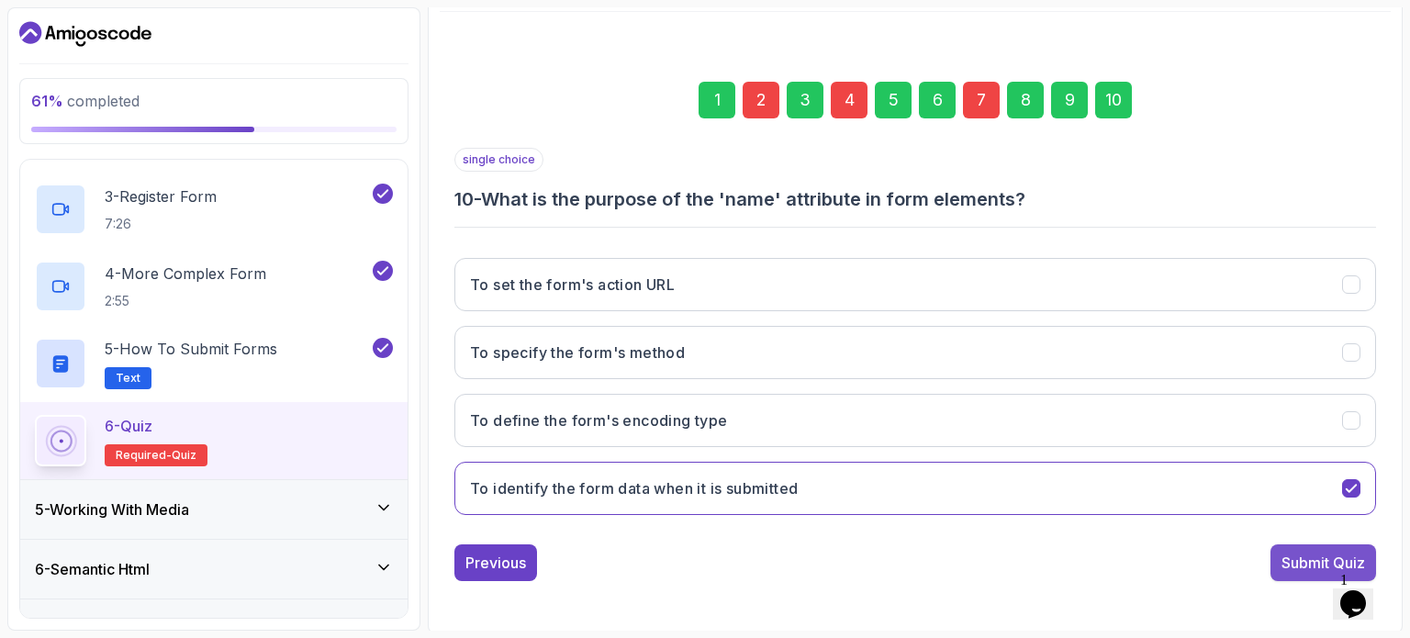
click at [1310, 575] on button "Submit Quiz" at bounding box center [1323, 562] width 106 height 37
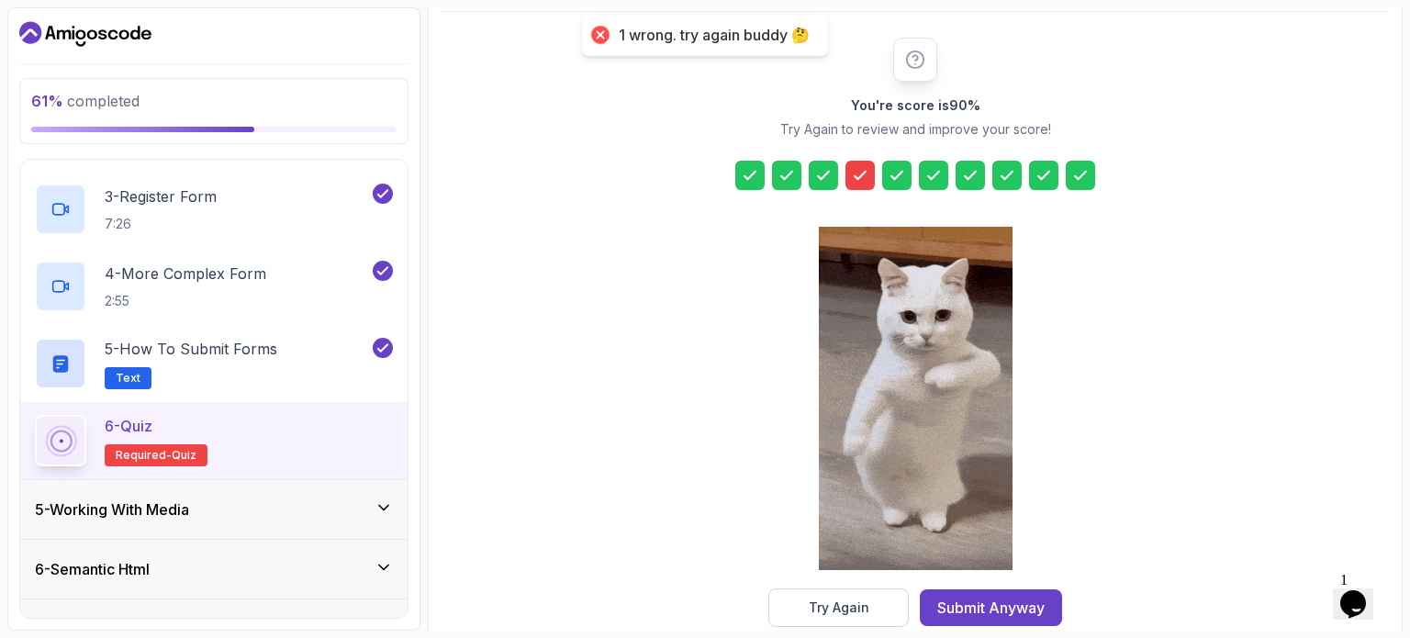
scroll to position [240, 0]
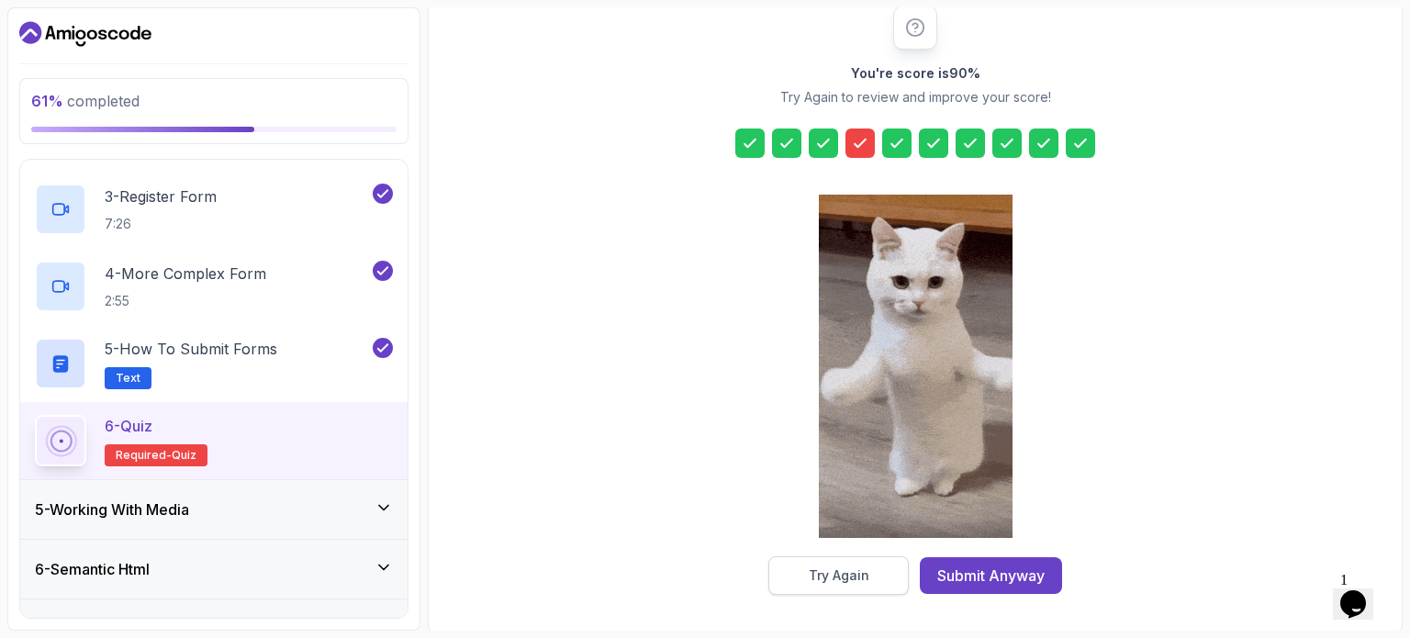
click at [855, 571] on div "Try Again" at bounding box center [838, 575] width 61 height 18
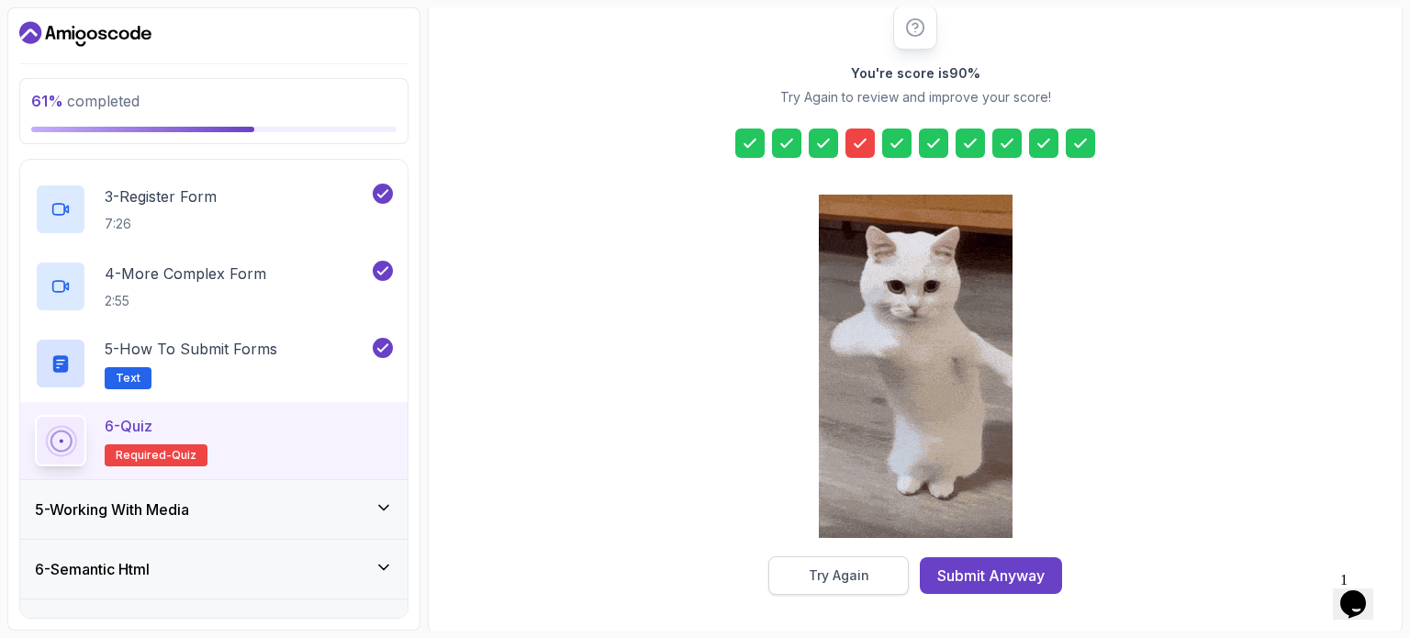
scroll to position [208, 0]
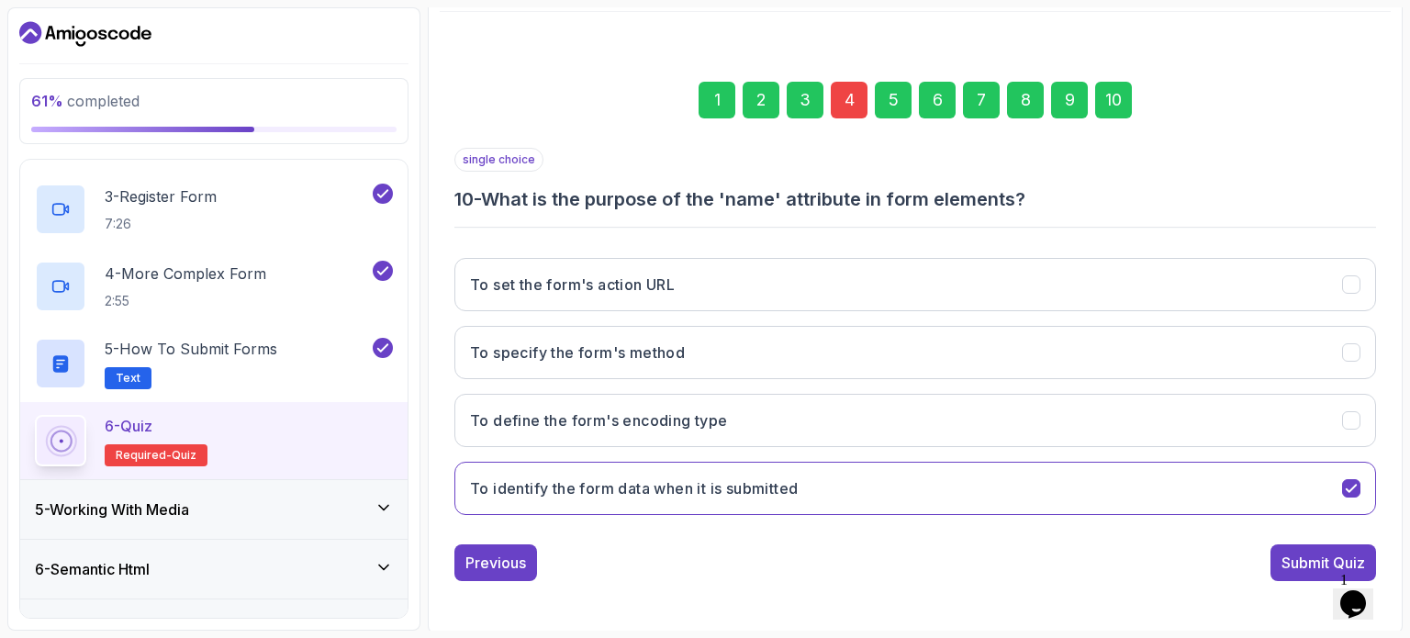
click at [847, 103] on div "4" at bounding box center [849, 100] width 37 height 37
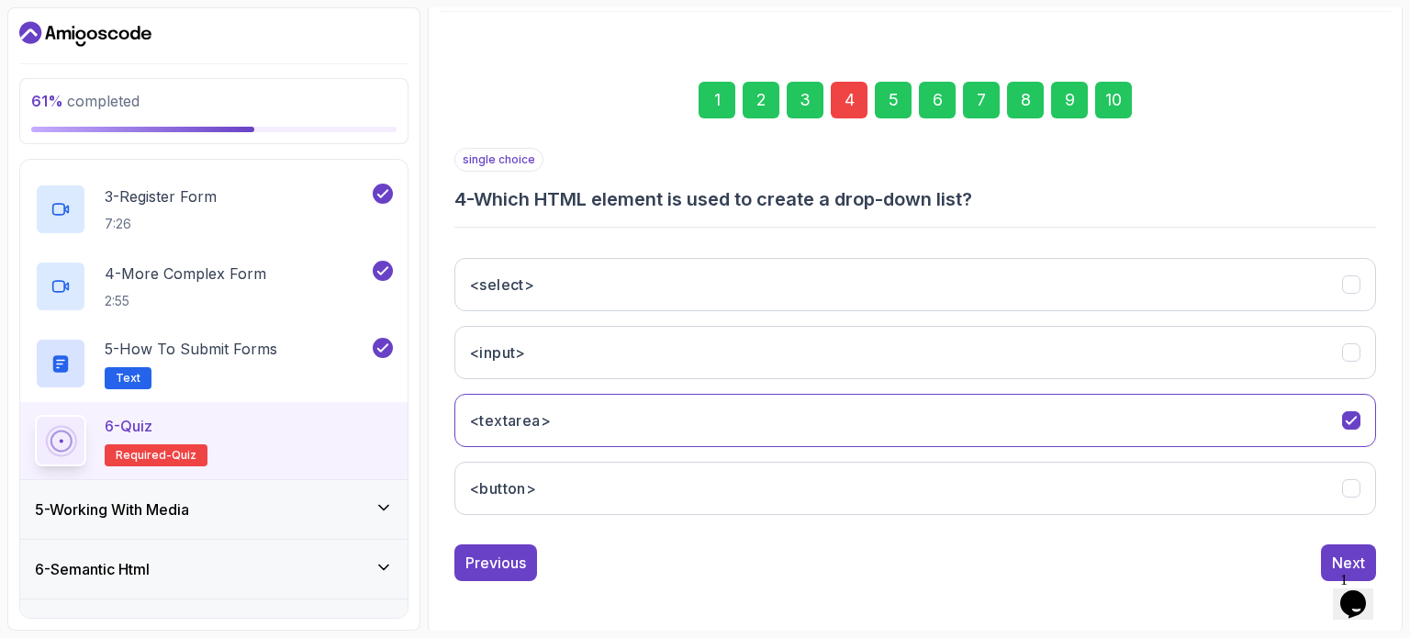
click at [719, 95] on div "1" at bounding box center [716, 100] width 37 height 37
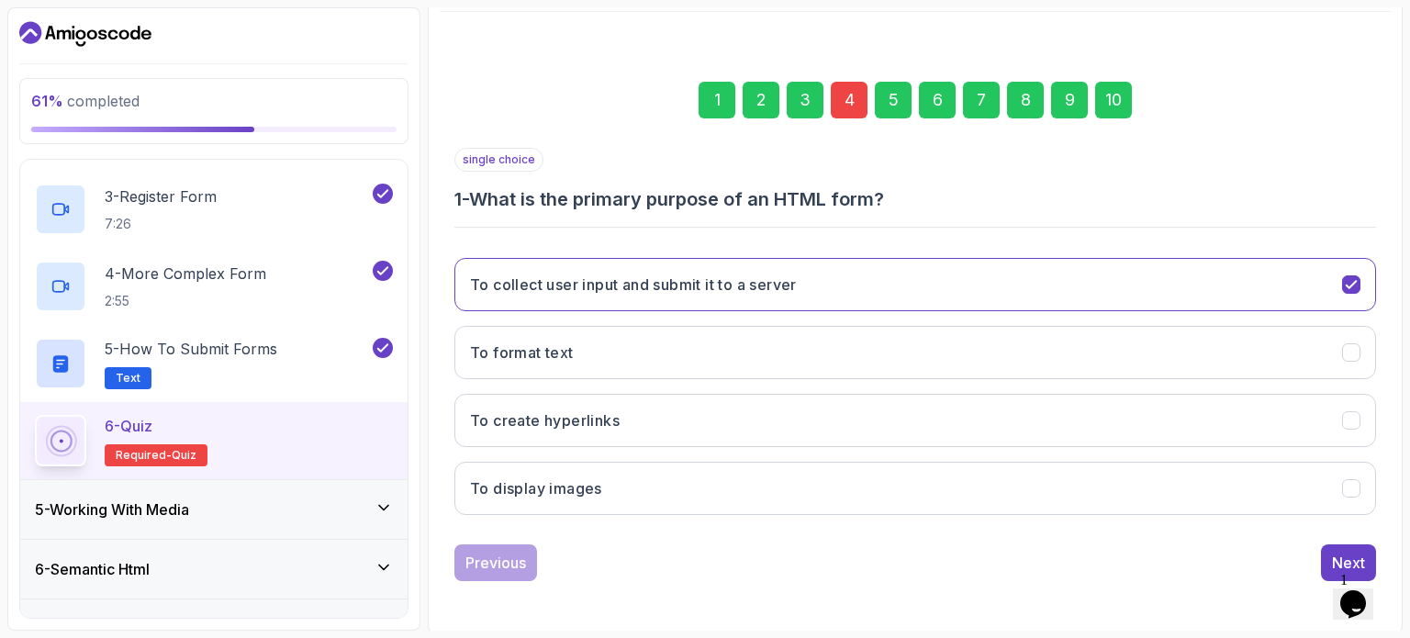
click at [761, 89] on div "2" at bounding box center [760, 100] width 37 height 37
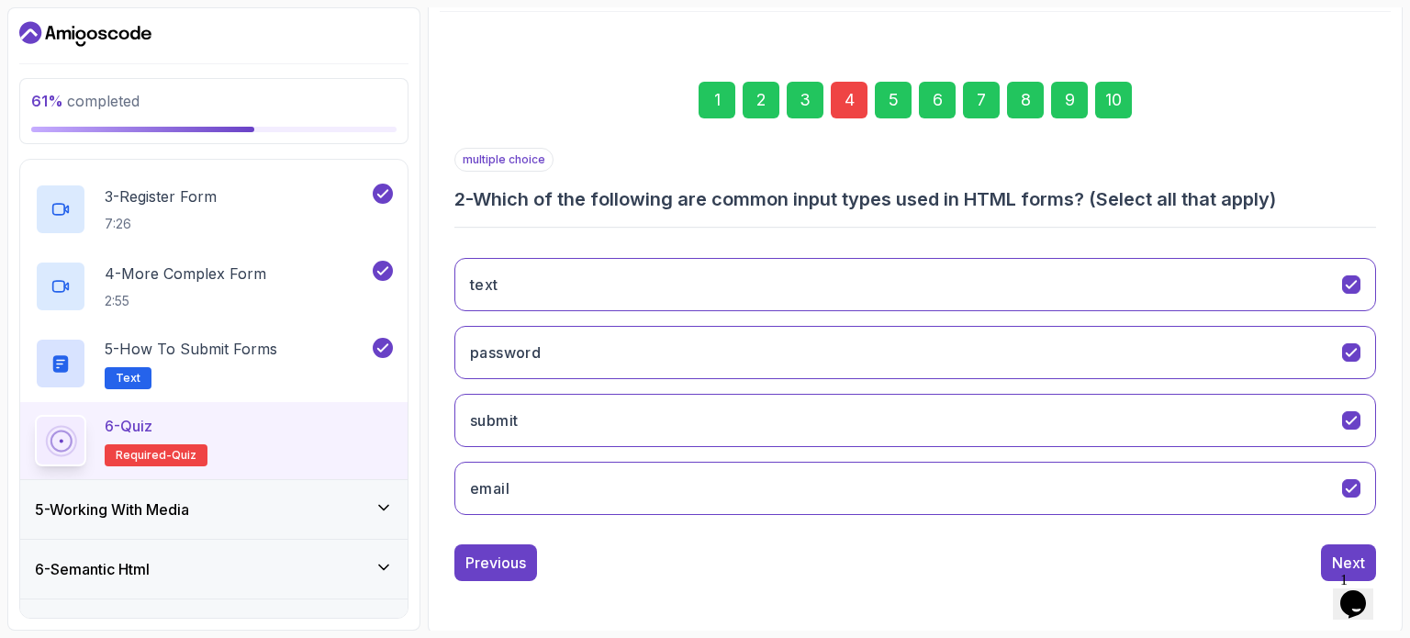
click at [810, 102] on div "3" at bounding box center [804, 100] width 37 height 37
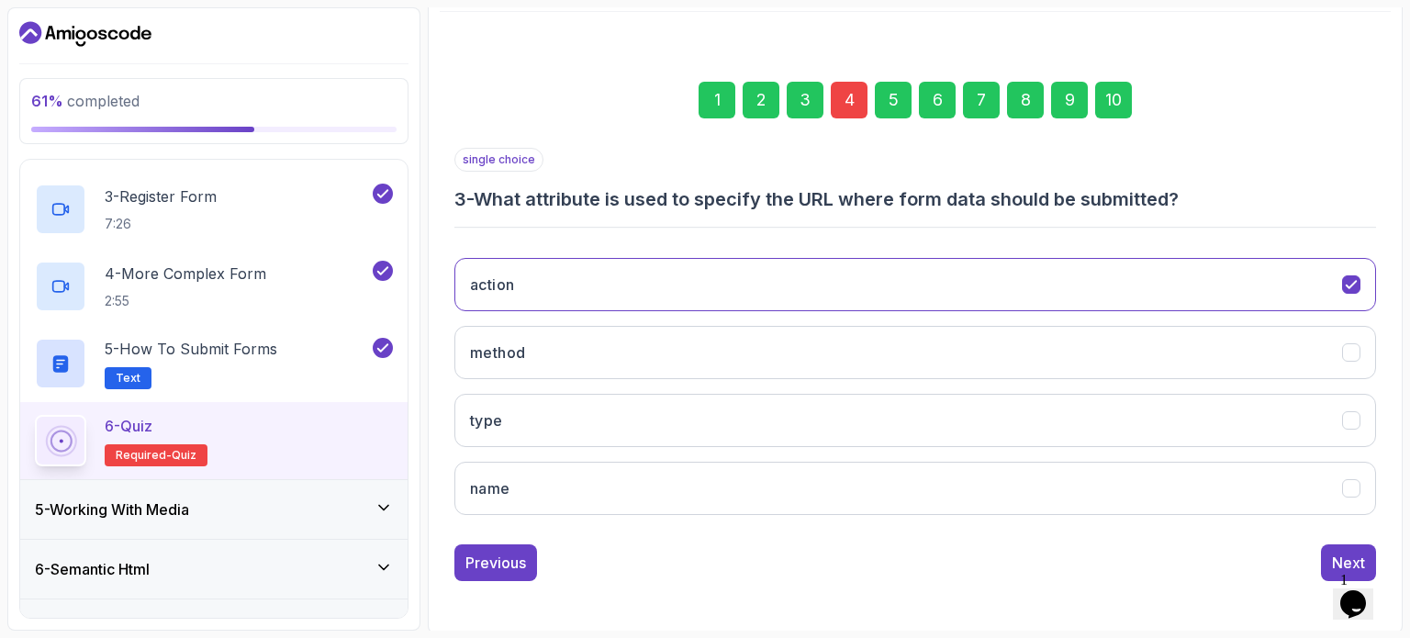
click at [848, 100] on div "4" at bounding box center [849, 100] width 37 height 37
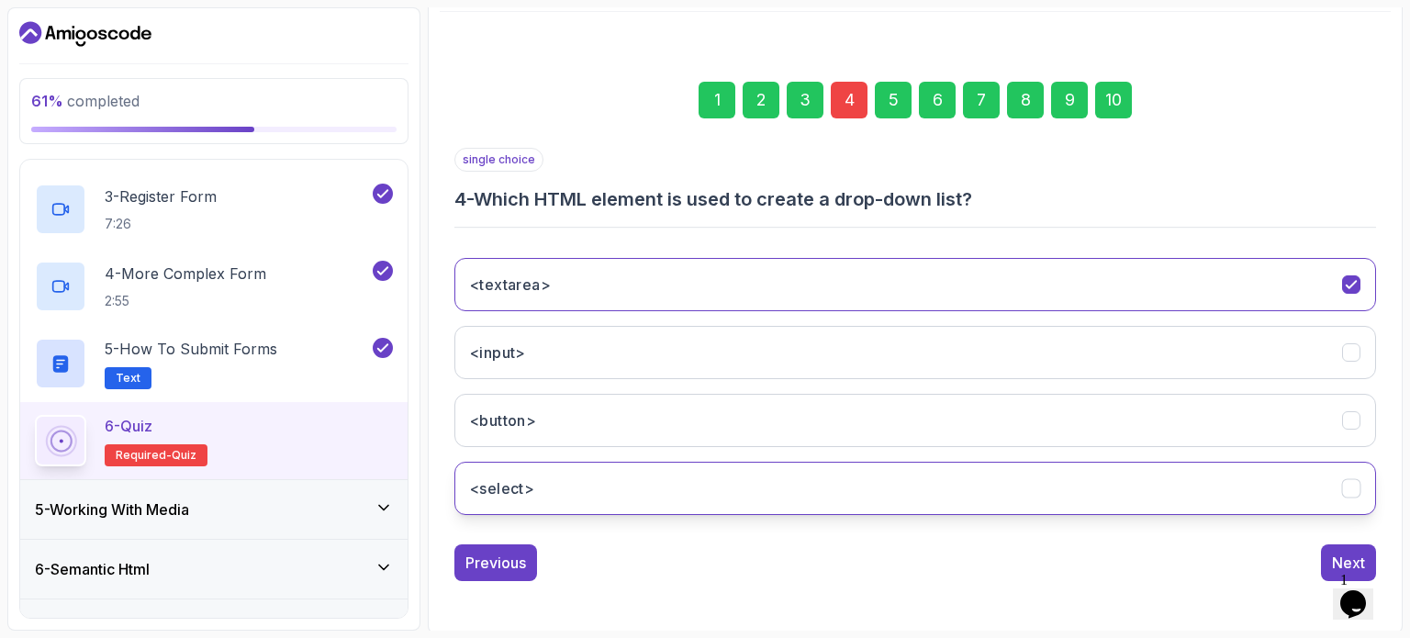
click at [886, 476] on button "<select>" at bounding box center [914, 488] width 921 height 53
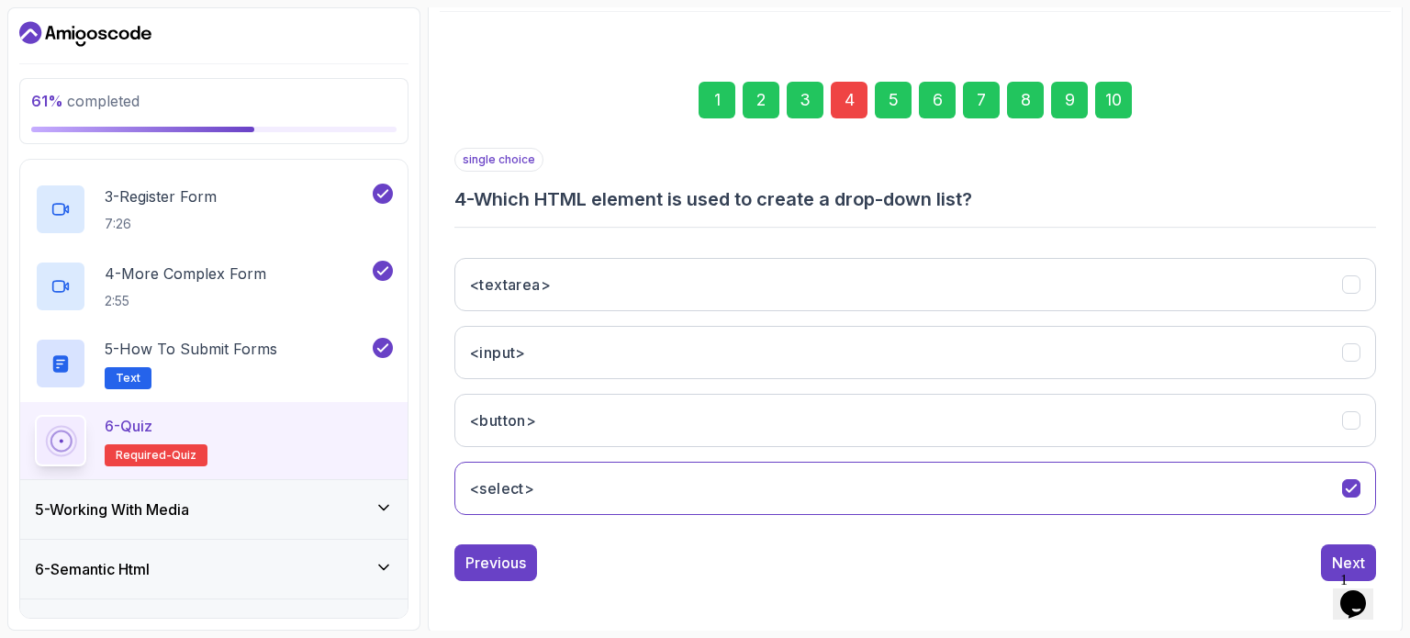
click at [1114, 99] on div "10" at bounding box center [1113, 100] width 37 height 37
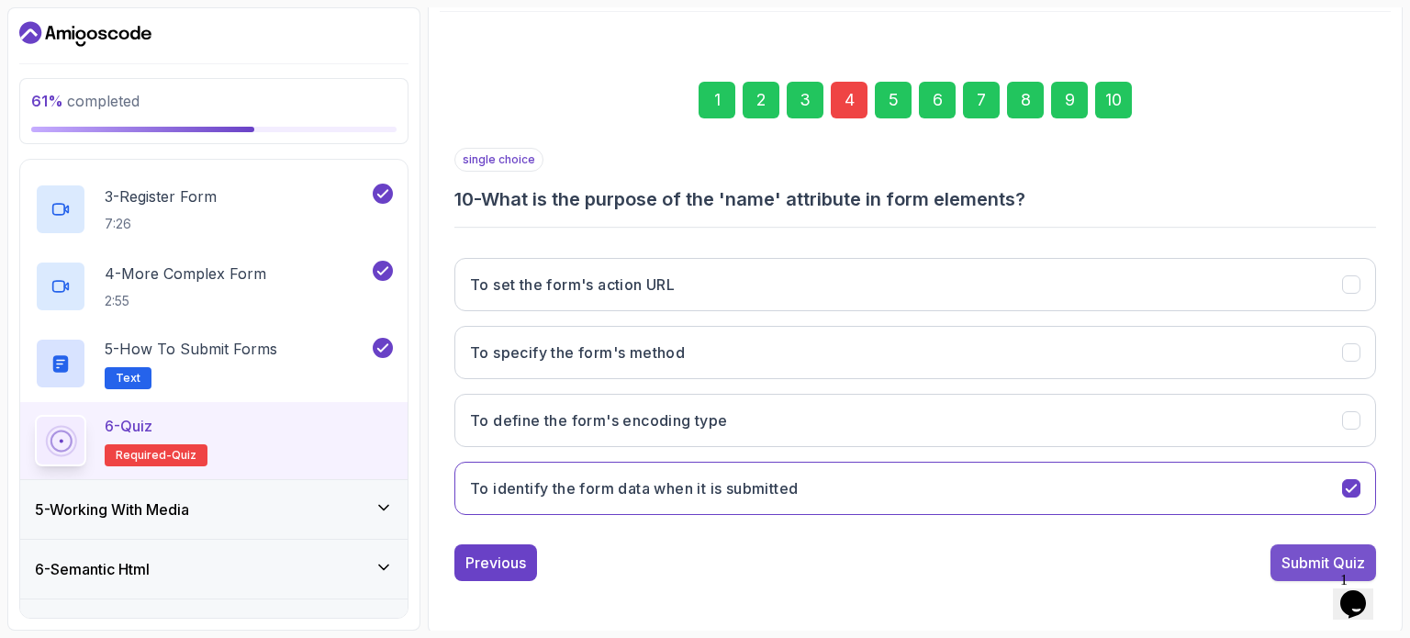
click at [1299, 546] on button "Submit Quiz" at bounding box center [1323, 562] width 106 height 37
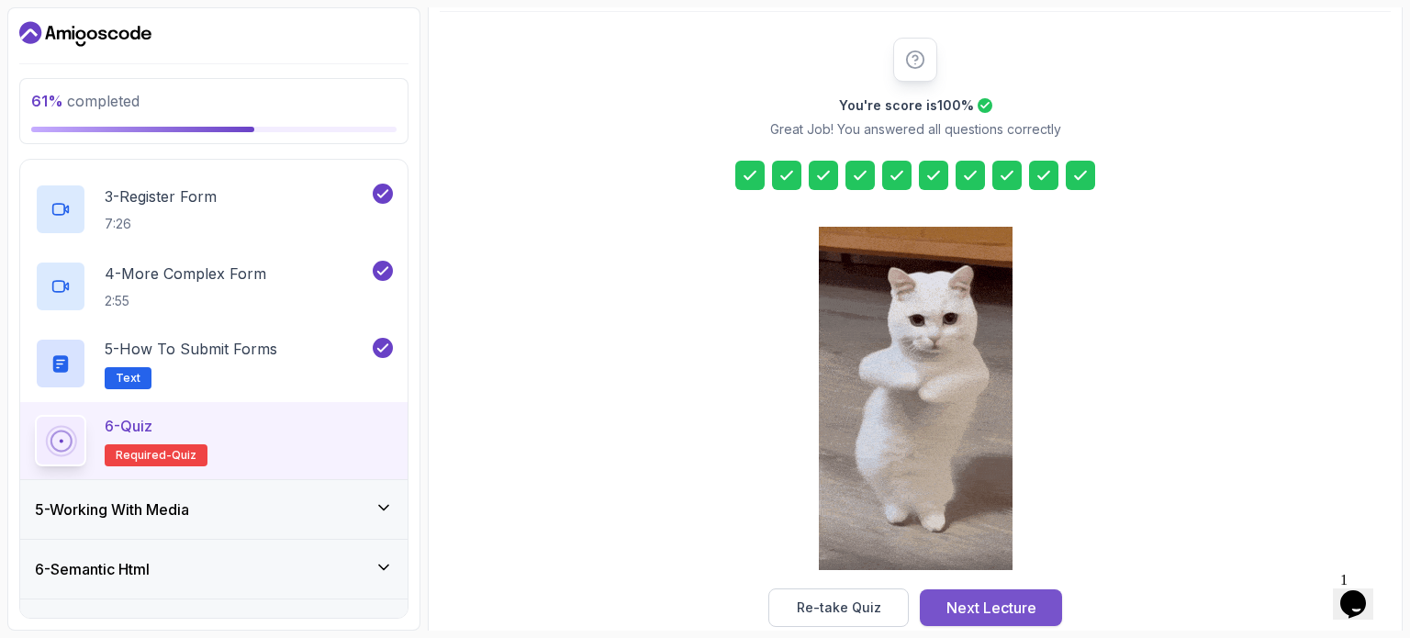
click at [1024, 611] on div "Next Lecture" at bounding box center [991, 608] width 90 height 22
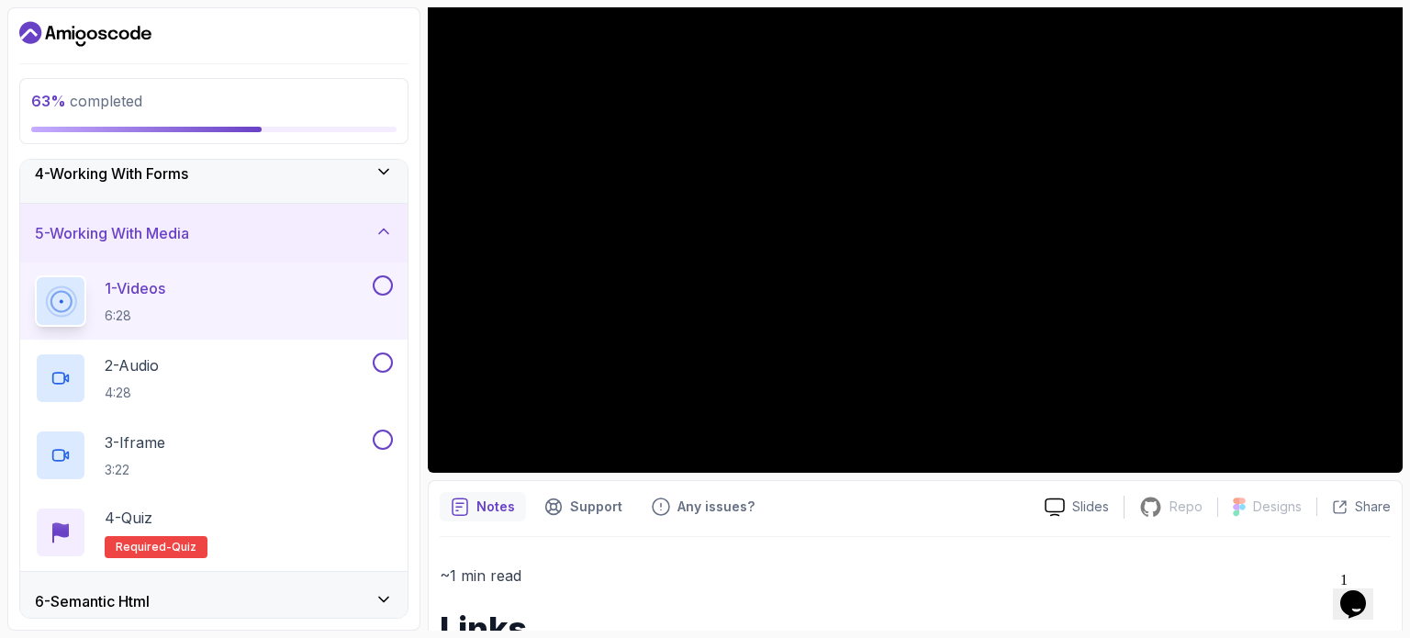
scroll to position [250, 0]
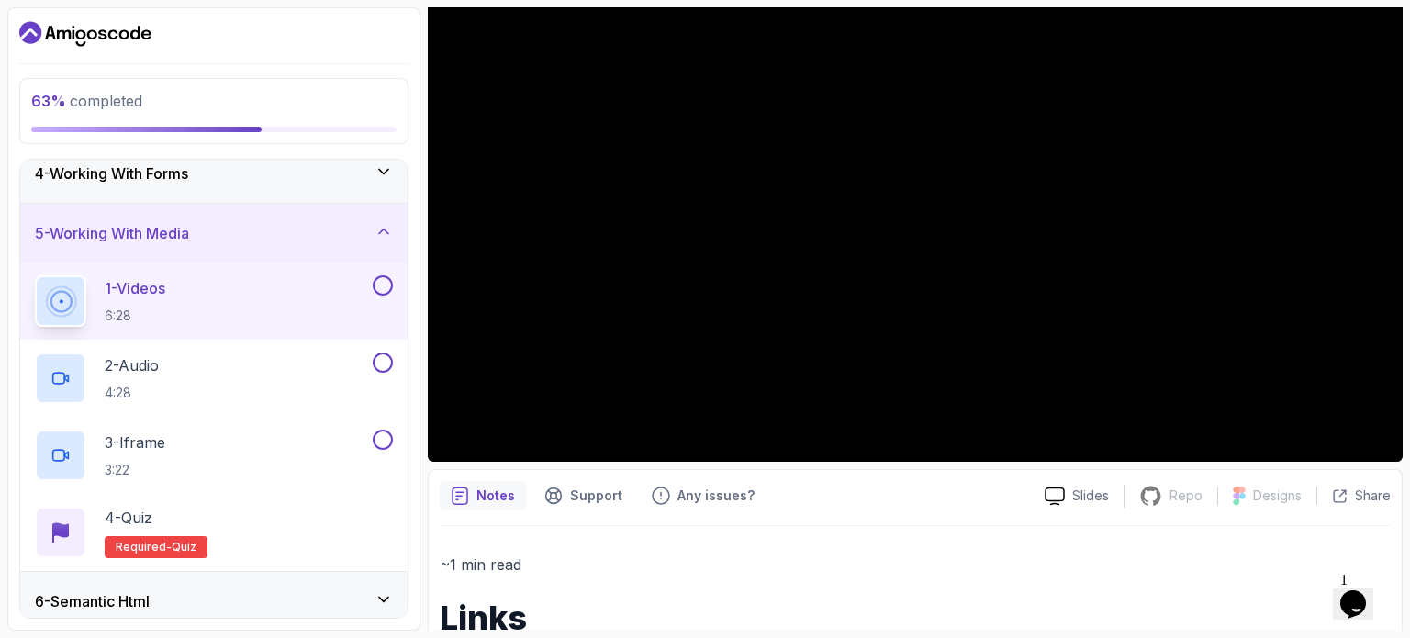
click at [378, 282] on button at bounding box center [383, 285] width 20 height 20
click at [392, 362] on button at bounding box center [383, 362] width 20 height 20
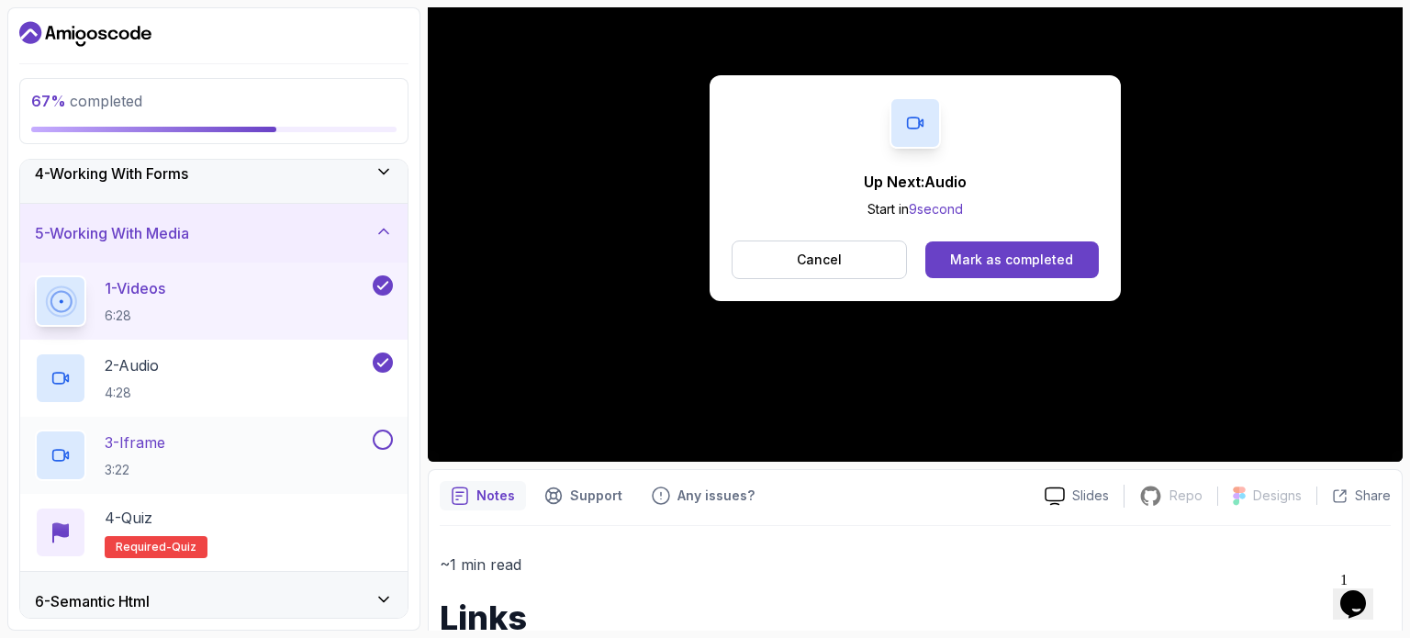
click at [339, 443] on div "3 - Iframe 3:22" at bounding box center [202, 454] width 334 height 51
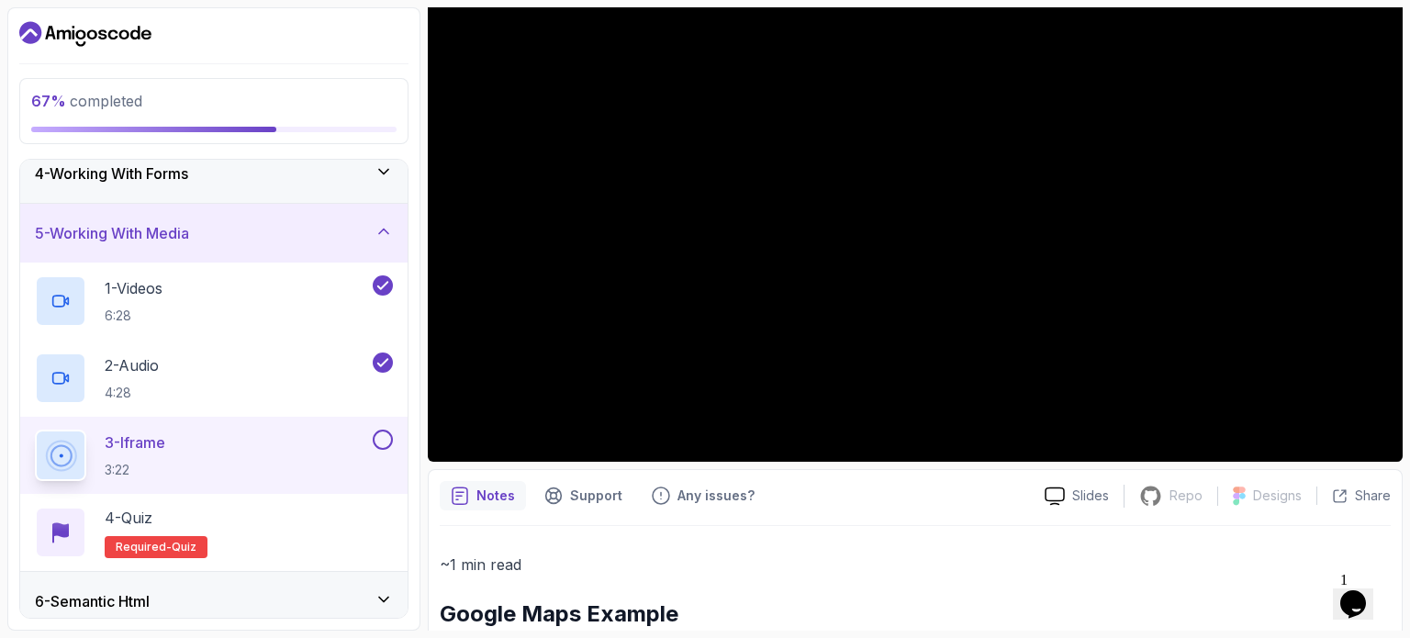
click at [339, 443] on div "3 - Iframe 3:22" at bounding box center [202, 454] width 334 height 51
click at [379, 439] on button at bounding box center [383, 439] width 20 height 20
click at [227, 507] on div "4 - Quiz Required- quiz" at bounding box center [214, 532] width 358 height 51
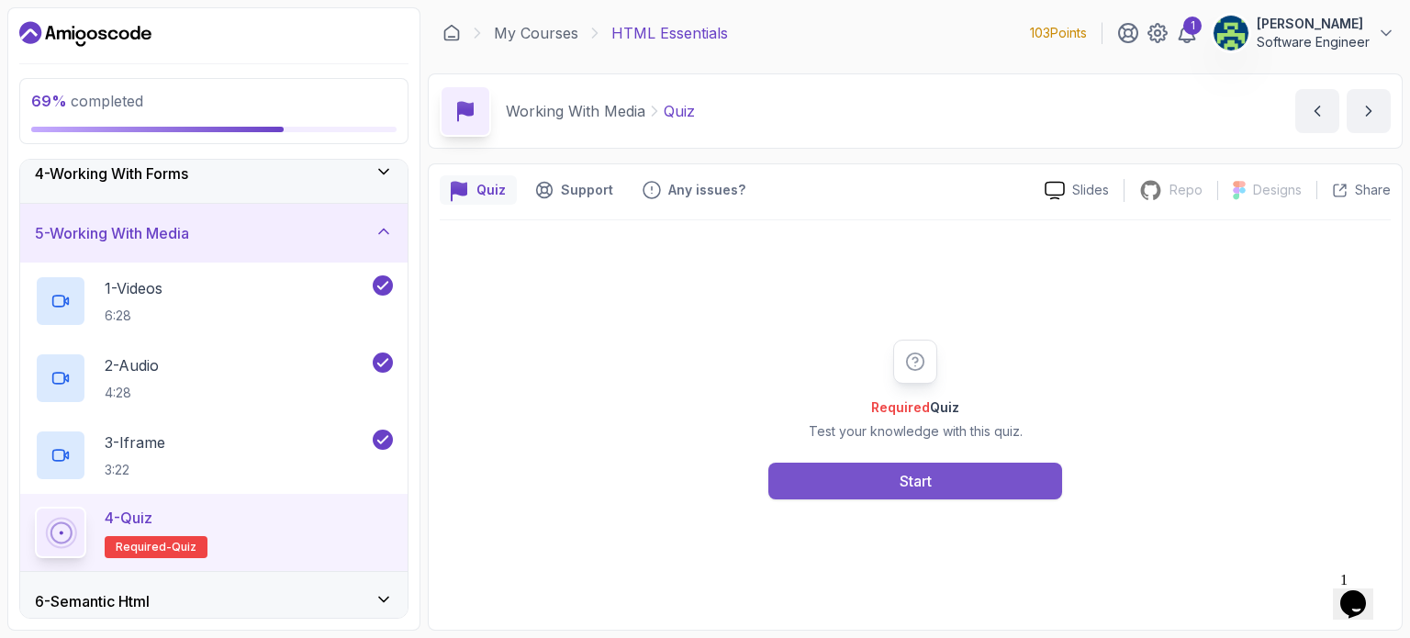
click at [883, 466] on button "Start" at bounding box center [915, 481] width 294 height 37
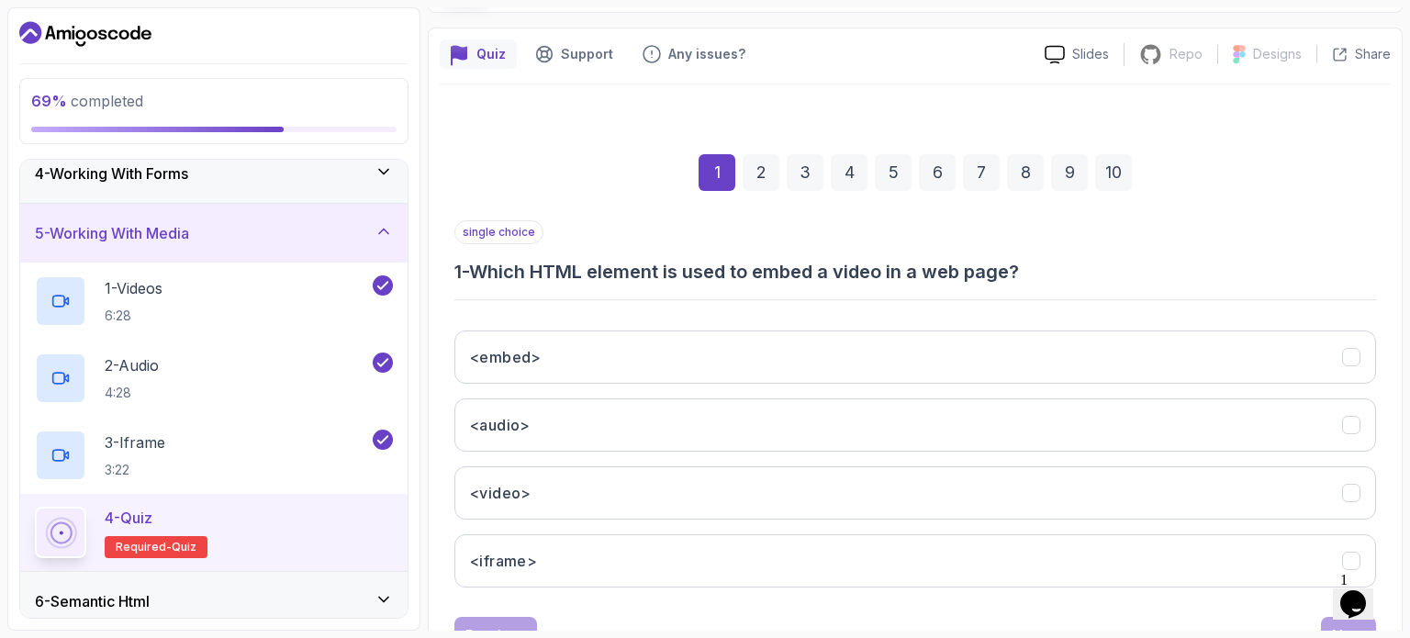
scroll to position [158, 0]
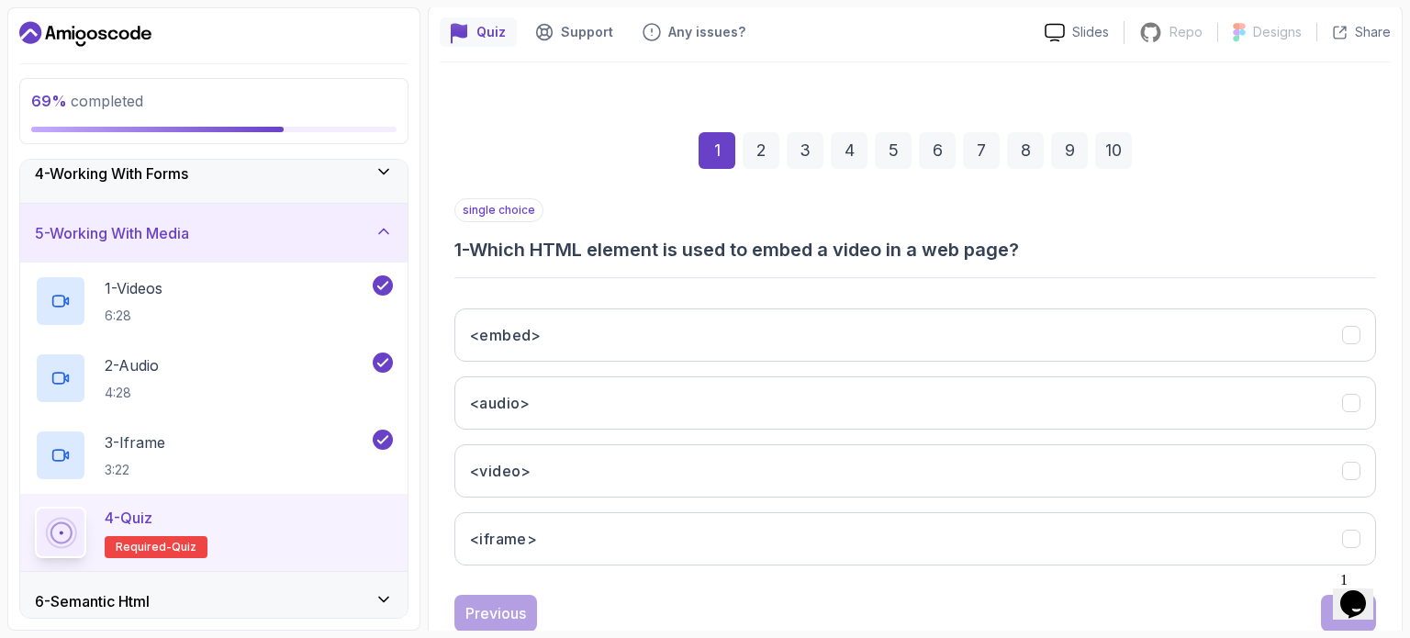
click at [883, 466] on button "<video>" at bounding box center [914, 470] width 921 height 53
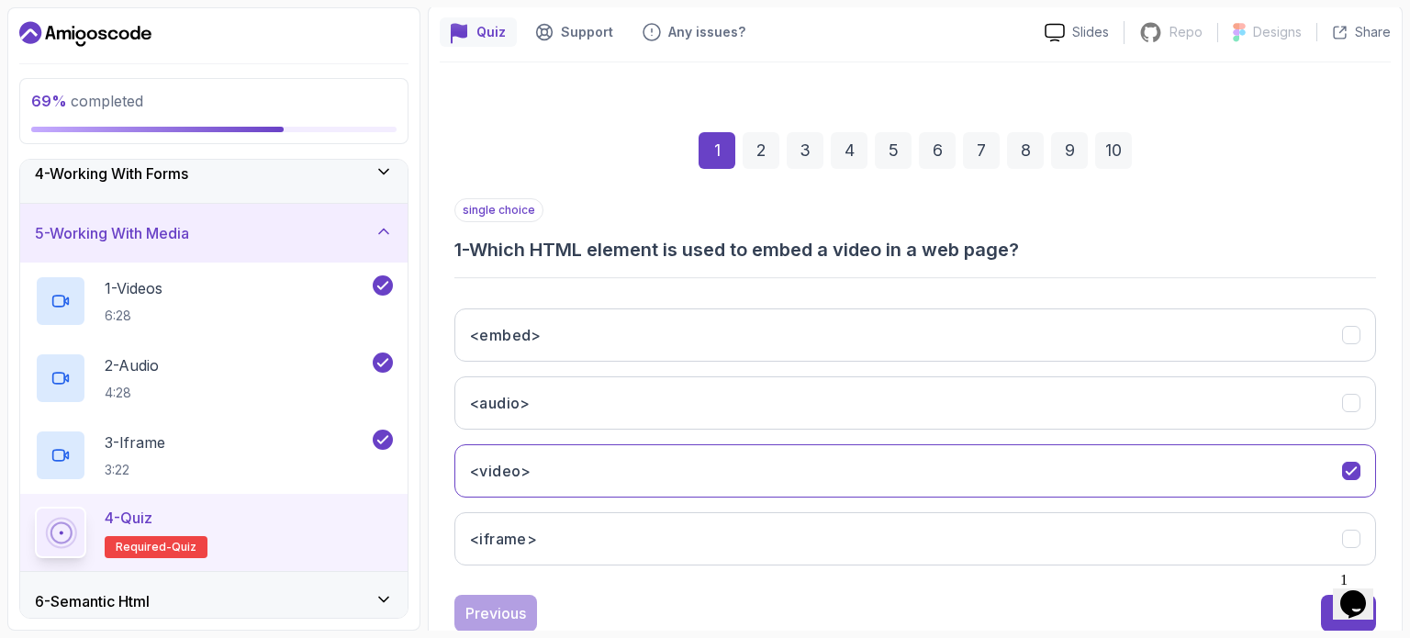
scroll to position [208, 0]
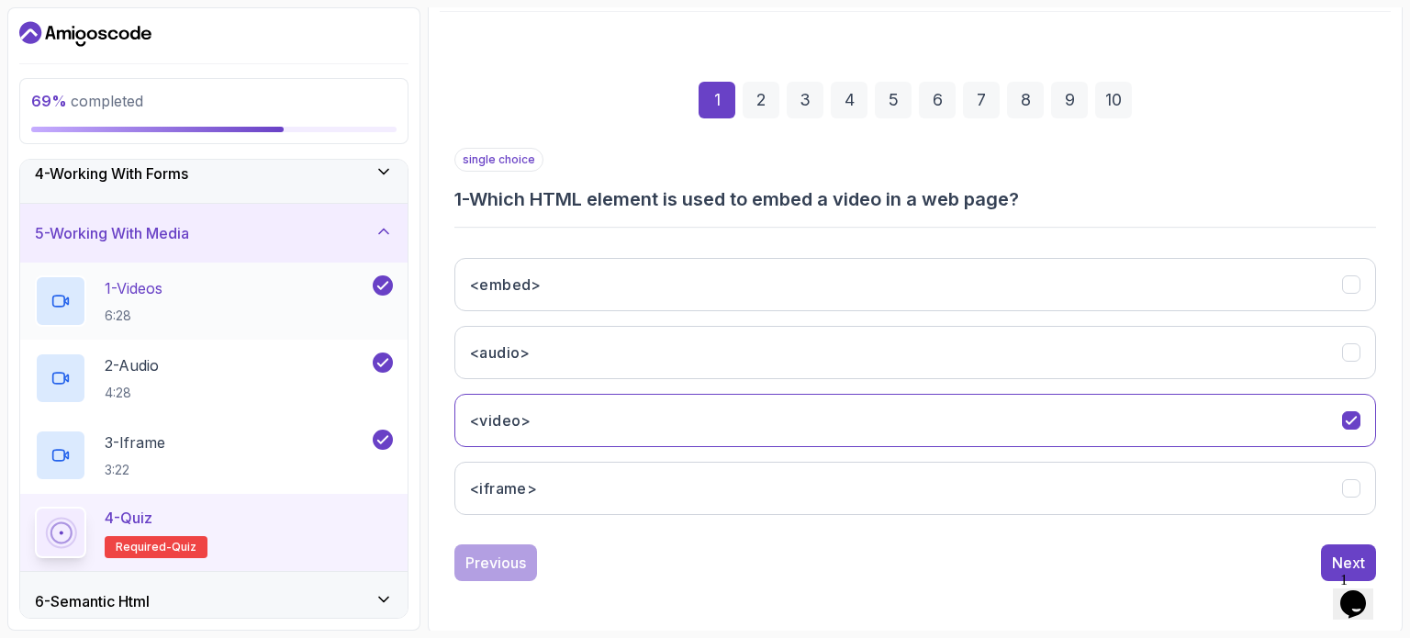
click at [284, 289] on div "1 - Videos 6:28" at bounding box center [202, 300] width 334 height 51
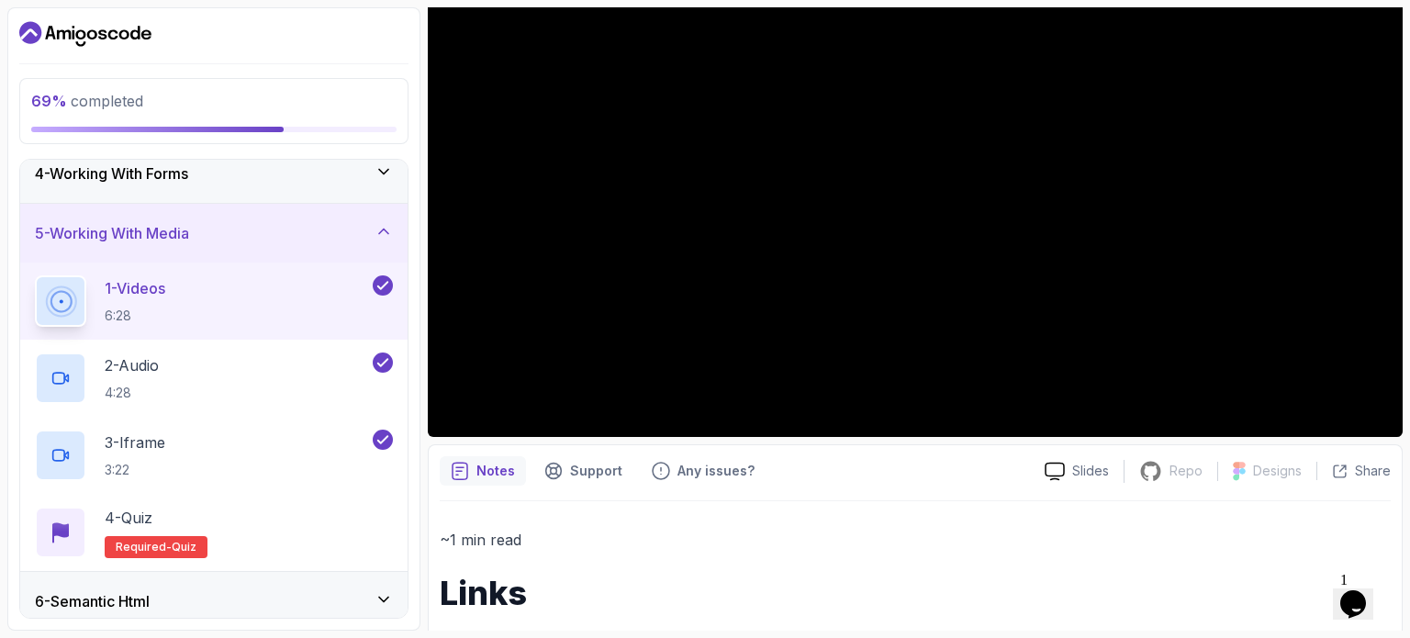
scroll to position [275, 0]
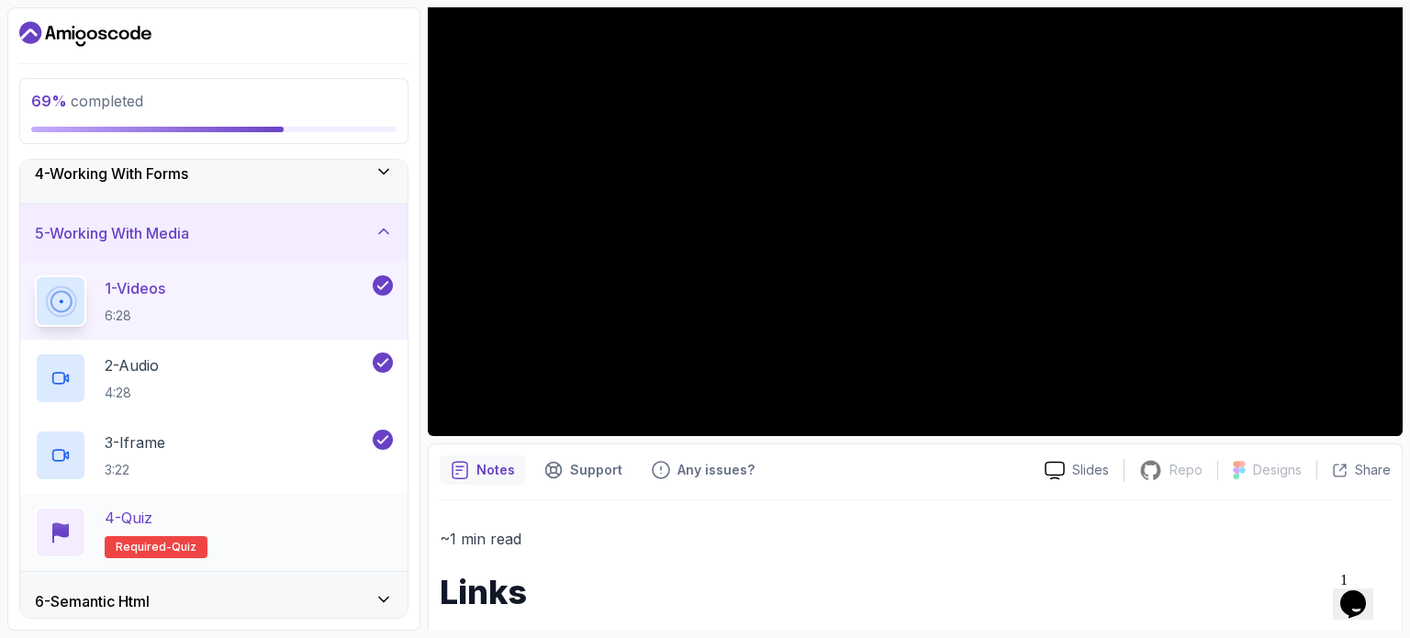
click at [176, 542] on span "quiz" at bounding box center [184, 547] width 25 height 15
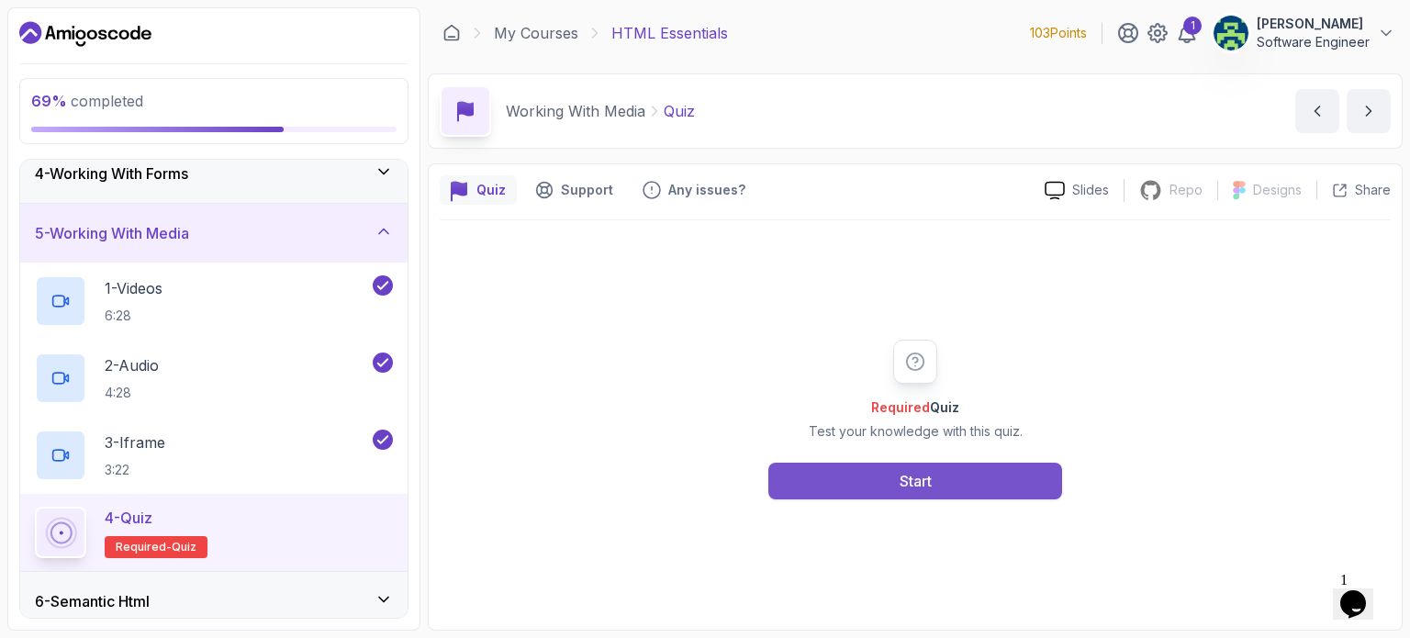
click at [896, 469] on button "Start" at bounding box center [915, 481] width 294 height 37
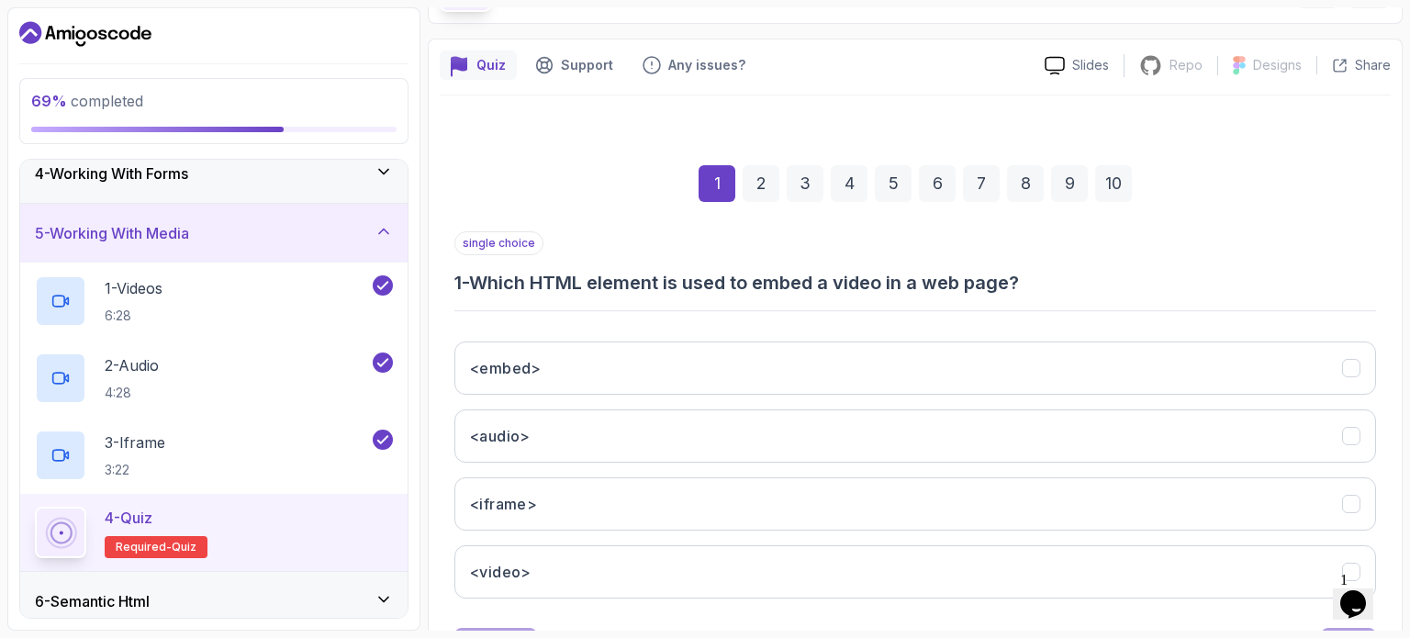
scroll to position [132, 0]
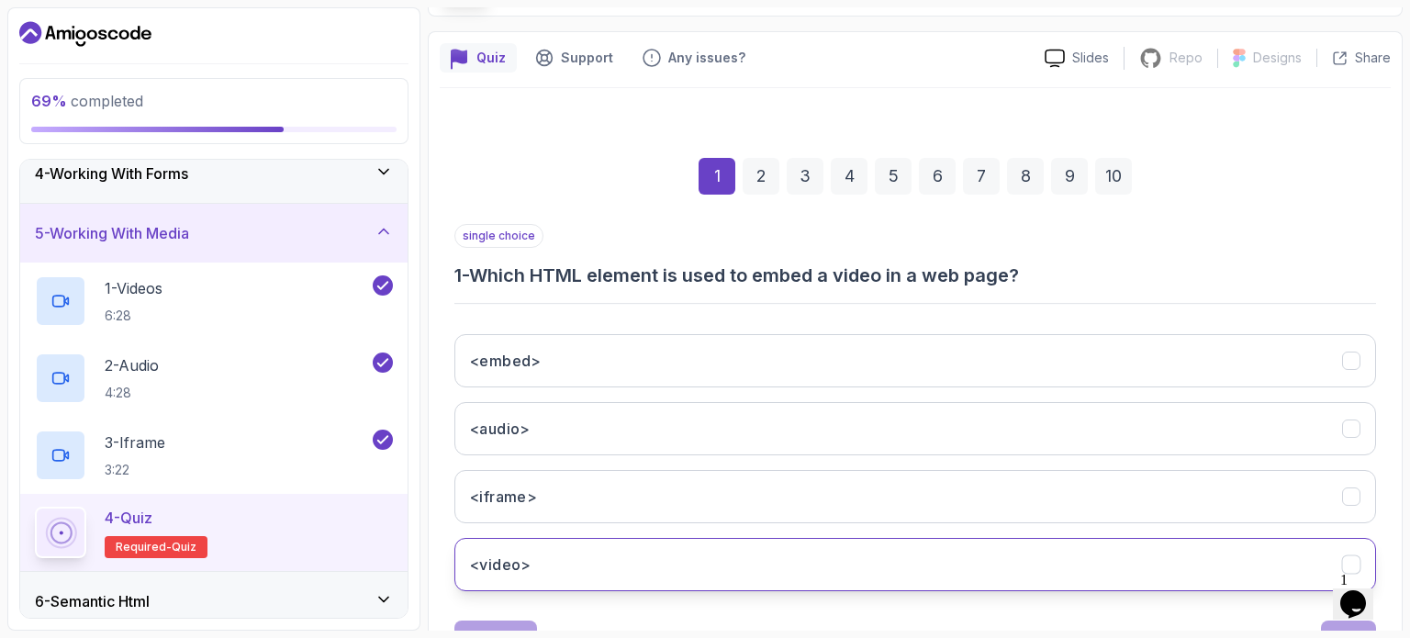
click at [889, 552] on button "<video>" at bounding box center [914, 564] width 921 height 53
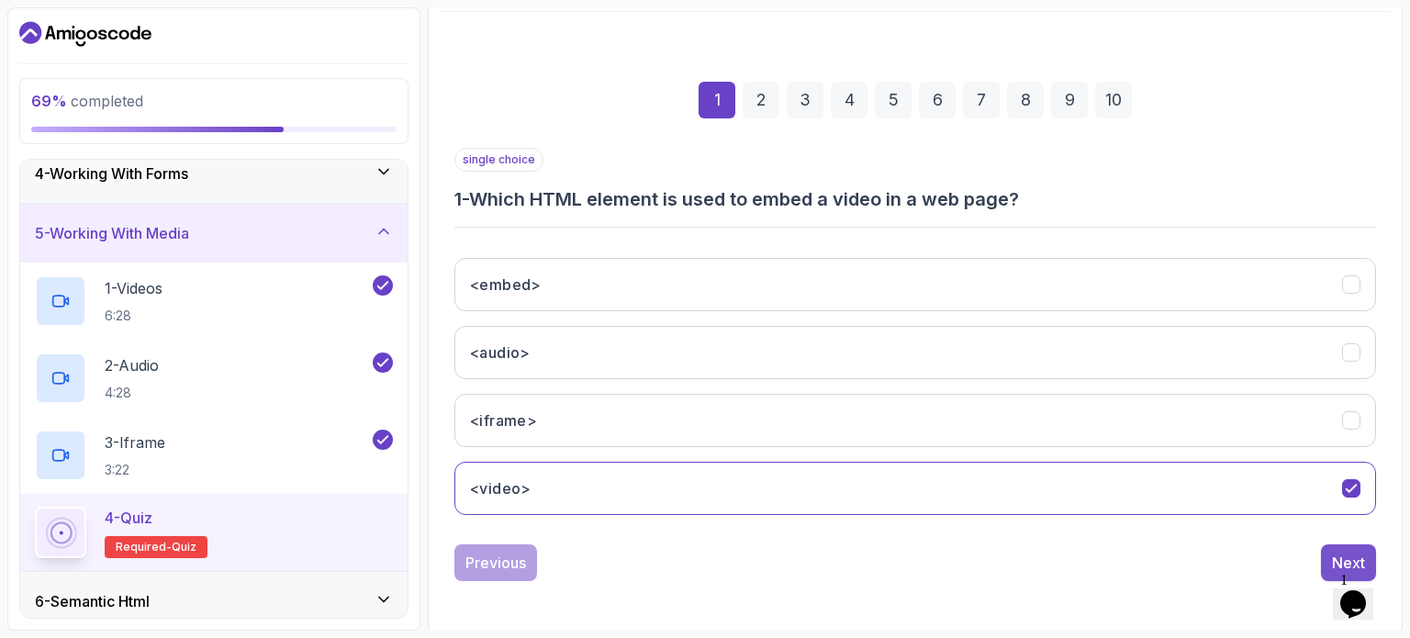
click at [1332, 546] on button "Next" at bounding box center [1348, 562] width 55 height 37
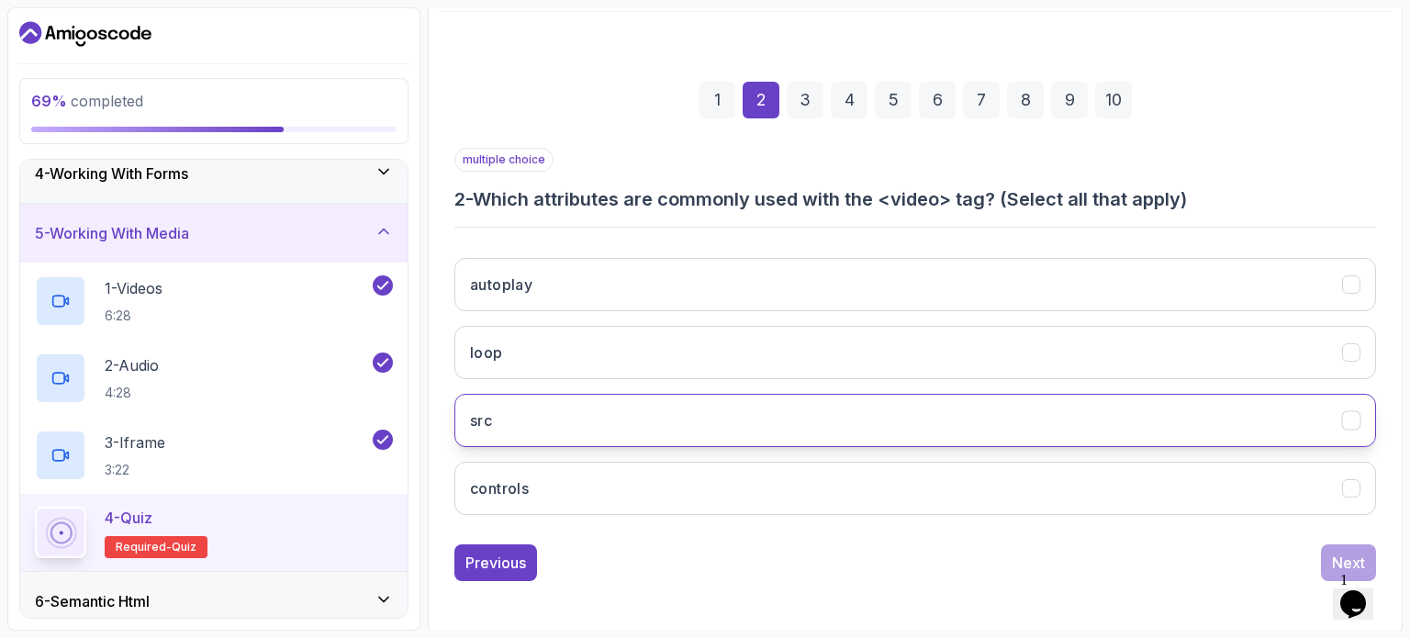
click at [1218, 431] on button "src" at bounding box center [914, 420] width 921 height 53
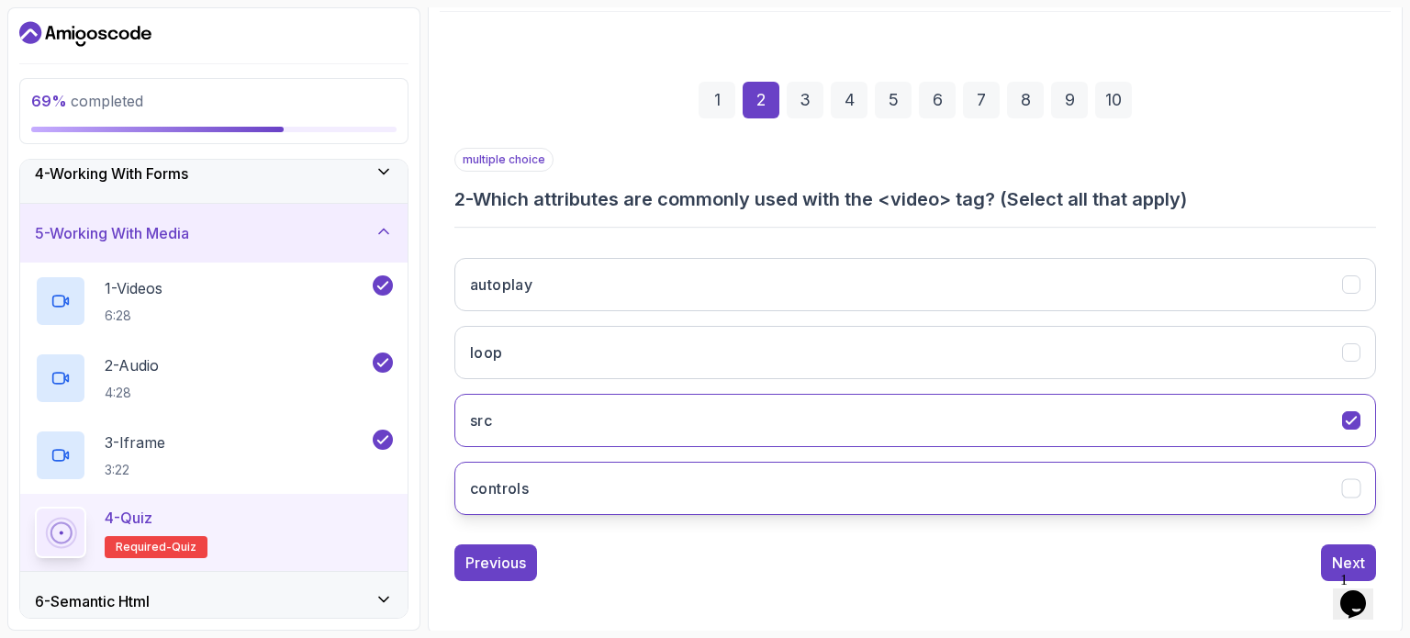
click at [1218, 486] on button "controls" at bounding box center [914, 488] width 921 height 53
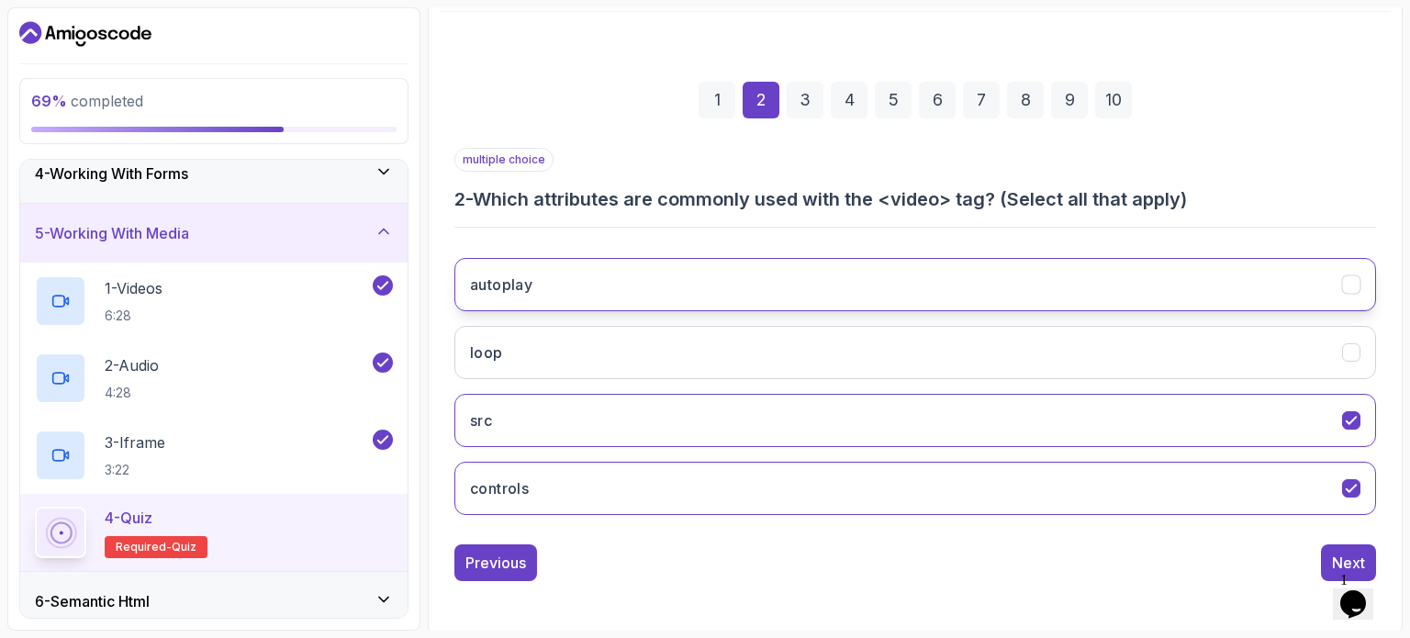
click at [1241, 279] on button "autoplay" at bounding box center [914, 284] width 921 height 53
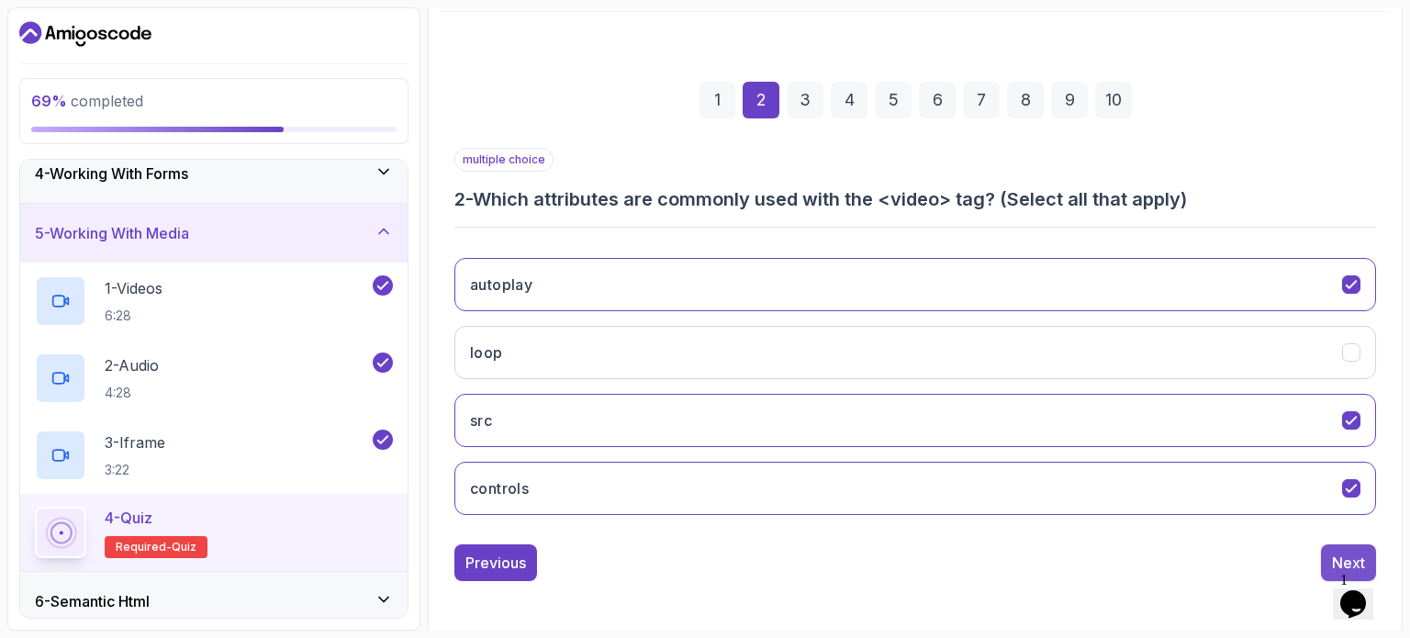
click at [1340, 553] on div "Next" at bounding box center [1348, 563] width 33 height 22
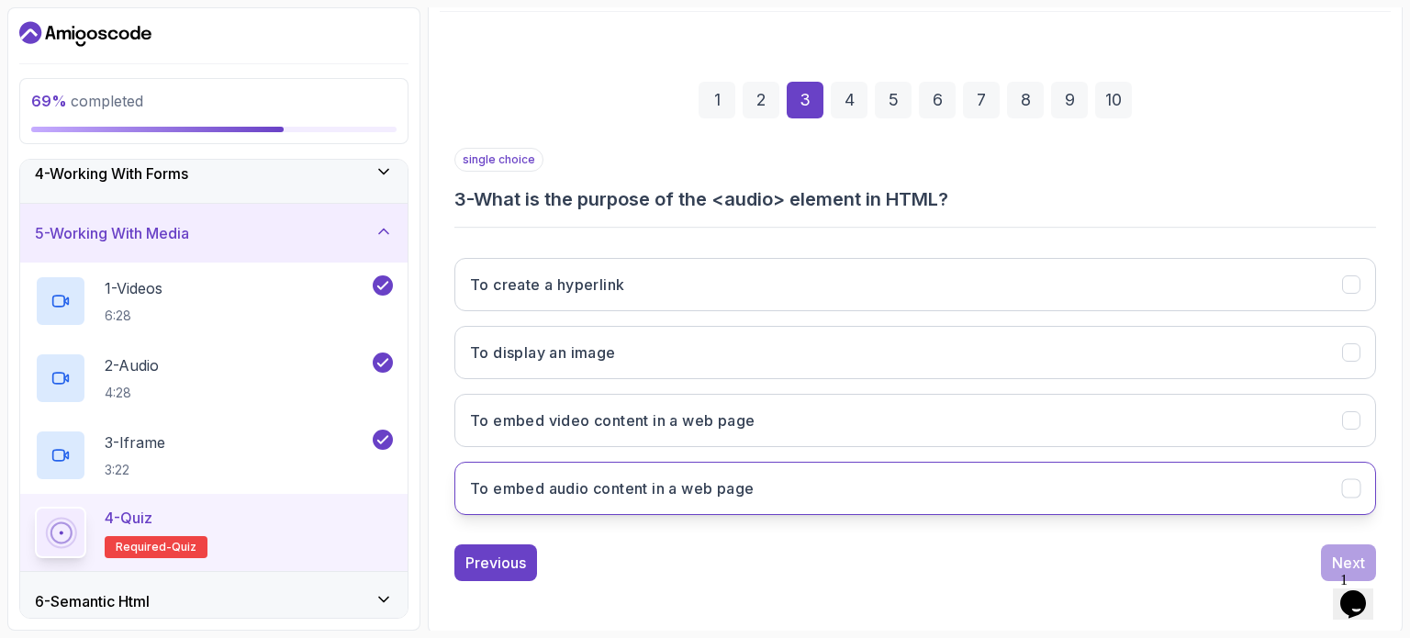
click at [1328, 481] on button "To embed audio content in a web page" at bounding box center [914, 488] width 921 height 53
click at [1330, 544] on button "Next" at bounding box center [1348, 562] width 55 height 37
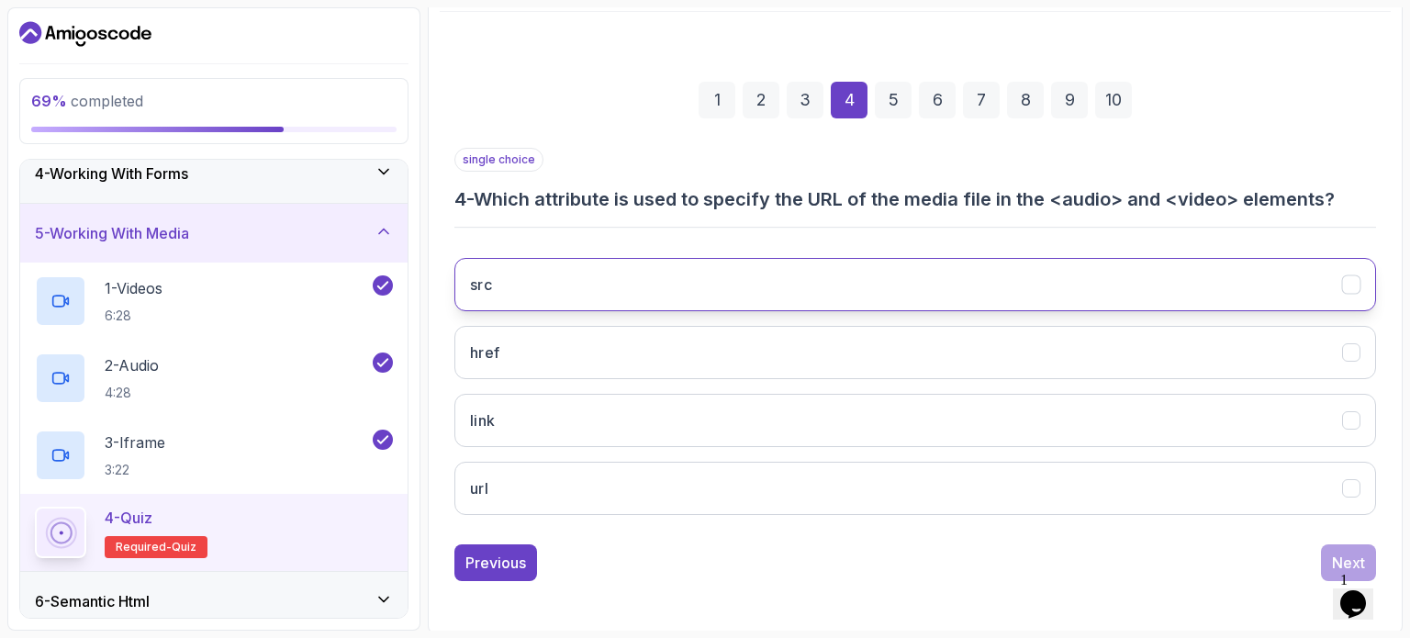
click at [530, 285] on button "src" at bounding box center [914, 284] width 921 height 53
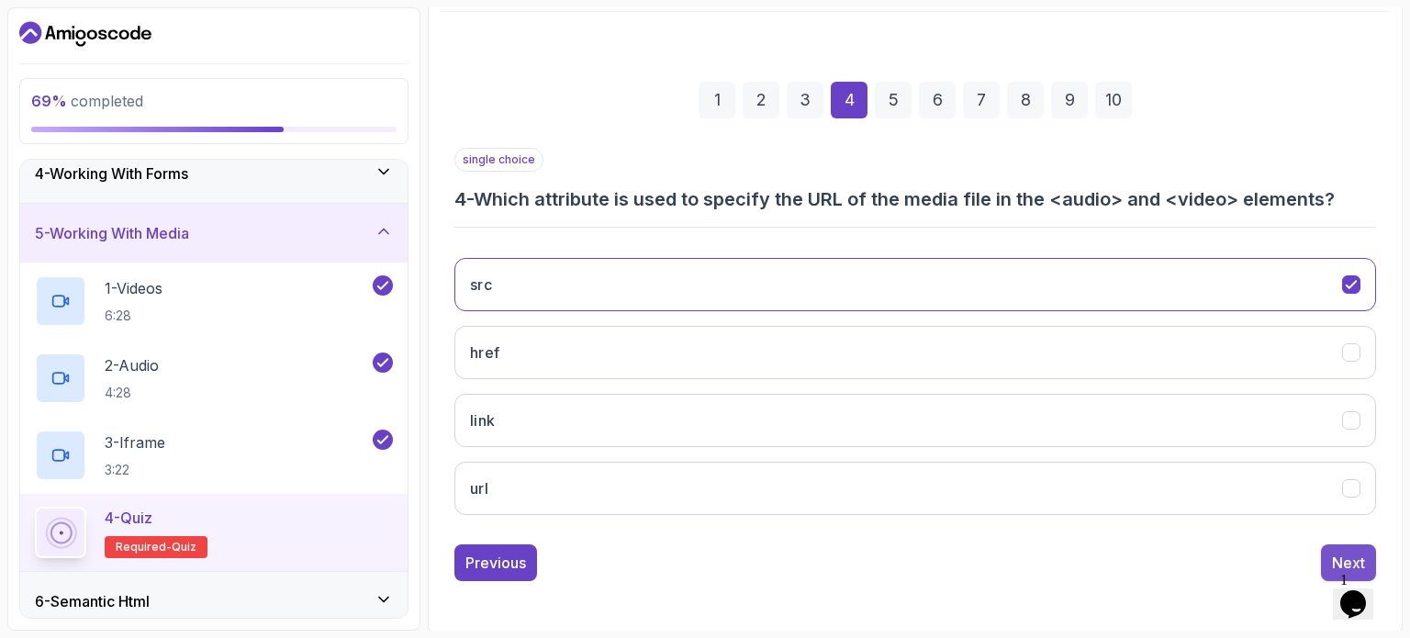
click at [1338, 553] on div "Next" at bounding box center [1348, 563] width 33 height 22
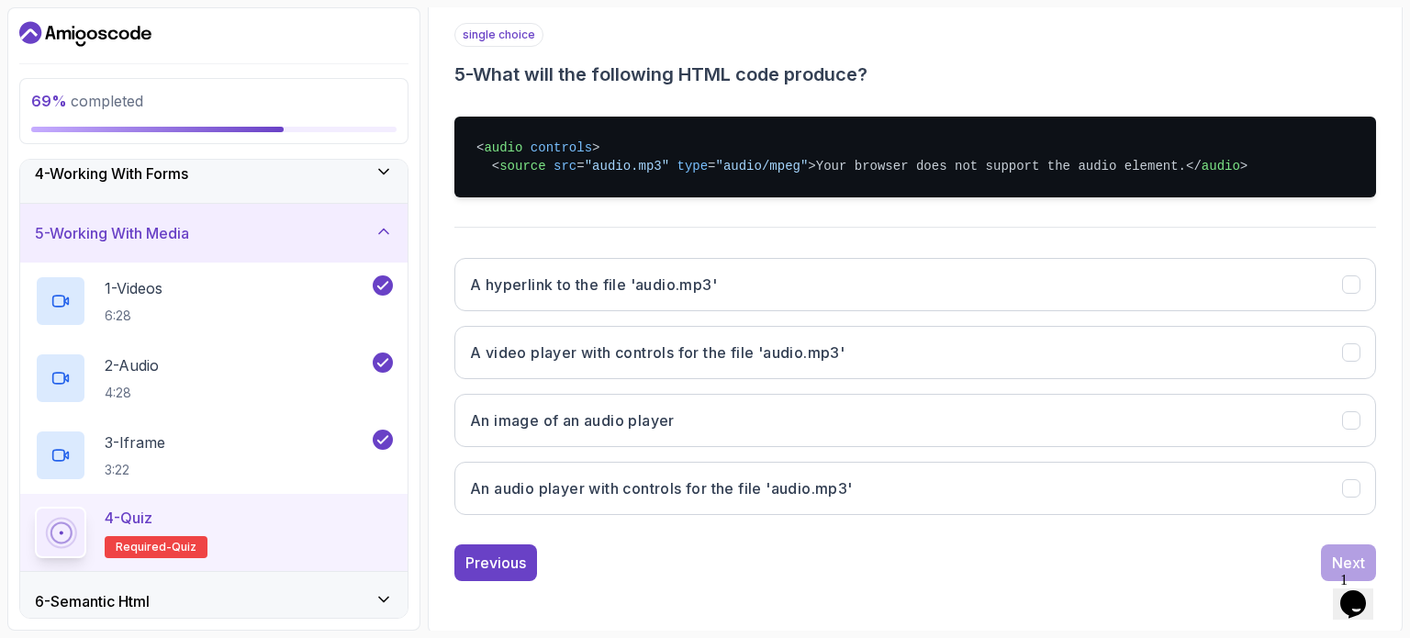
scroll to position [333, 0]
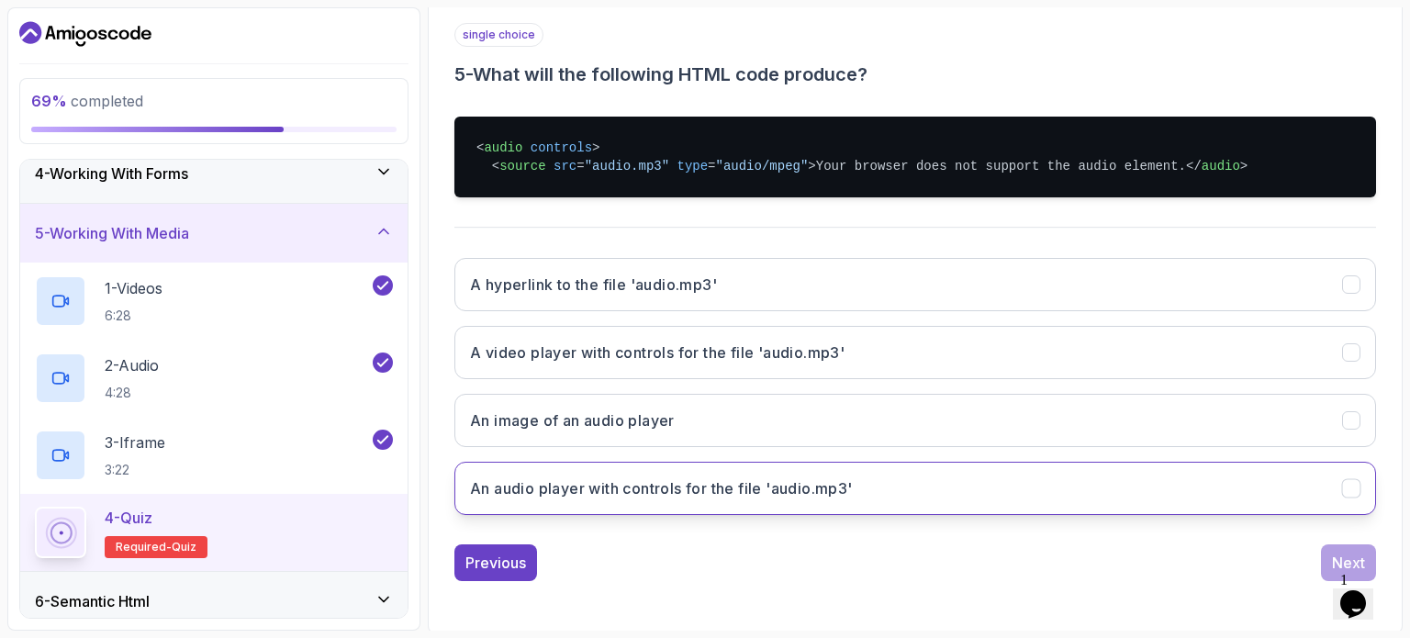
click at [1302, 508] on button "An audio player with controls for the file 'audio.mp3'" at bounding box center [914, 488] width 921 height 53
click at [1325, 581] on button "Next" at bounding box center [1348, 562] width 55 height 37
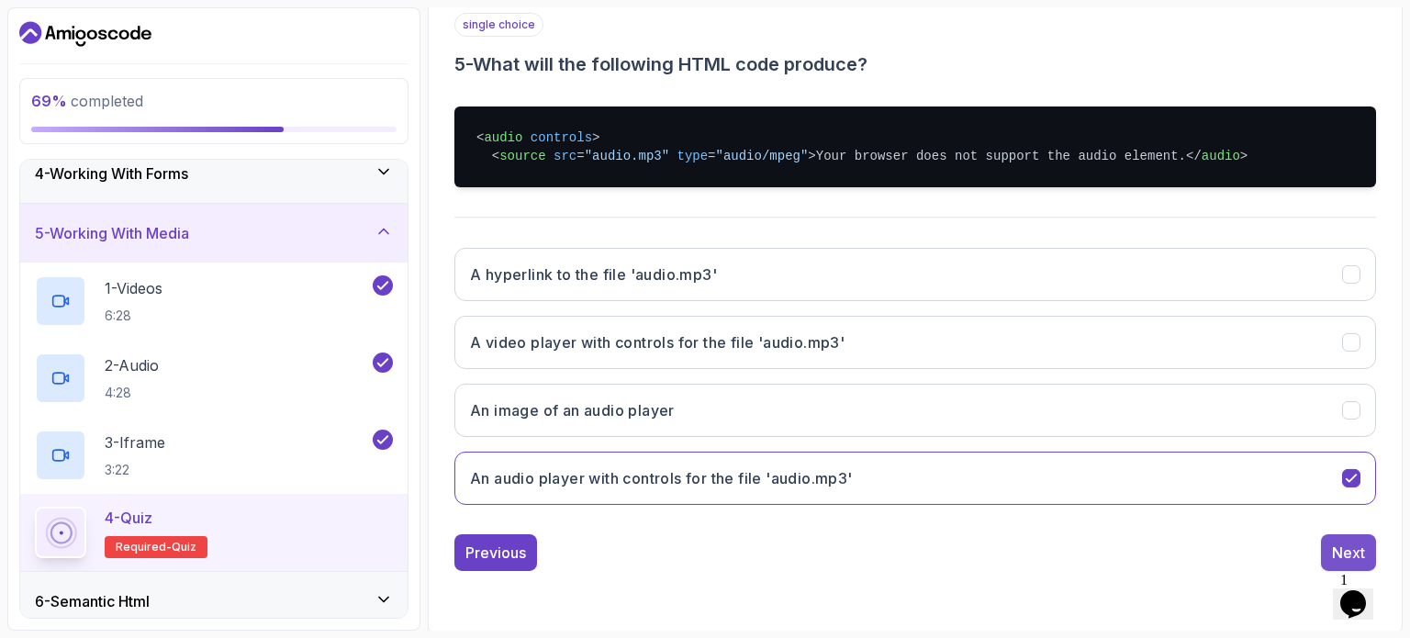
scroll to position [208, 0]
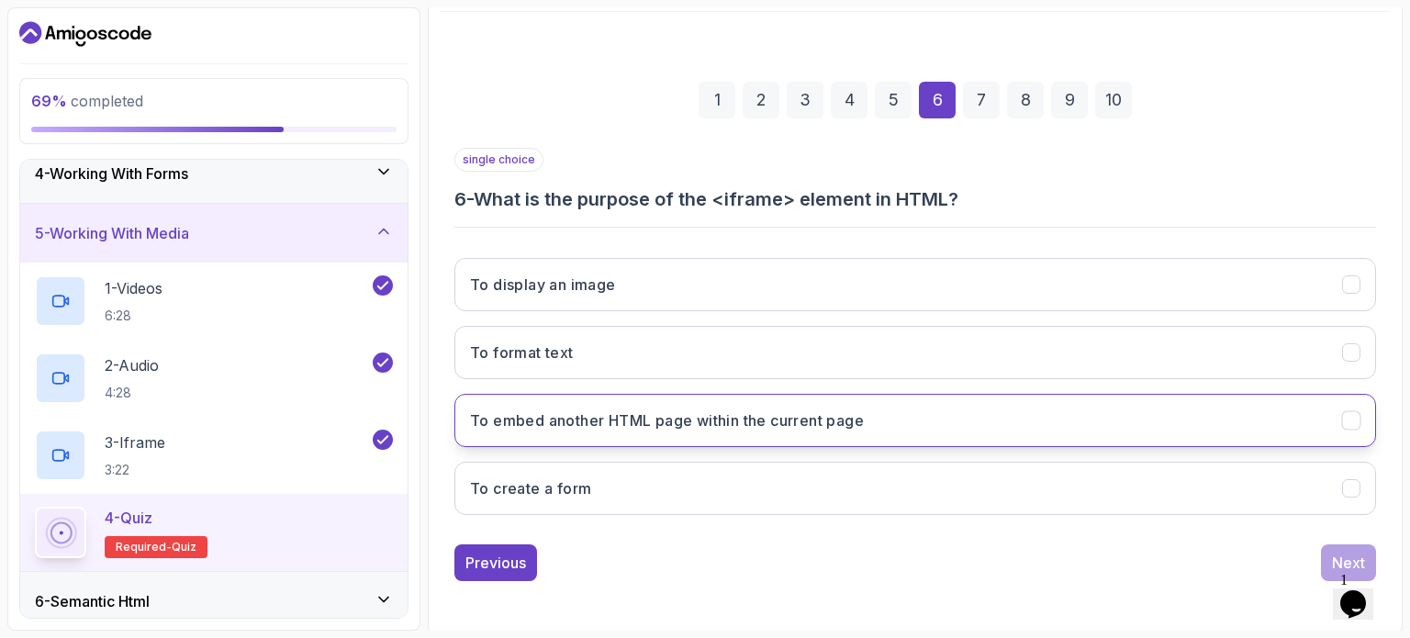
click at [1181, 425] on button "To embed another HTML page within the current page" at bounding box center [914, 420] width 921 height 53
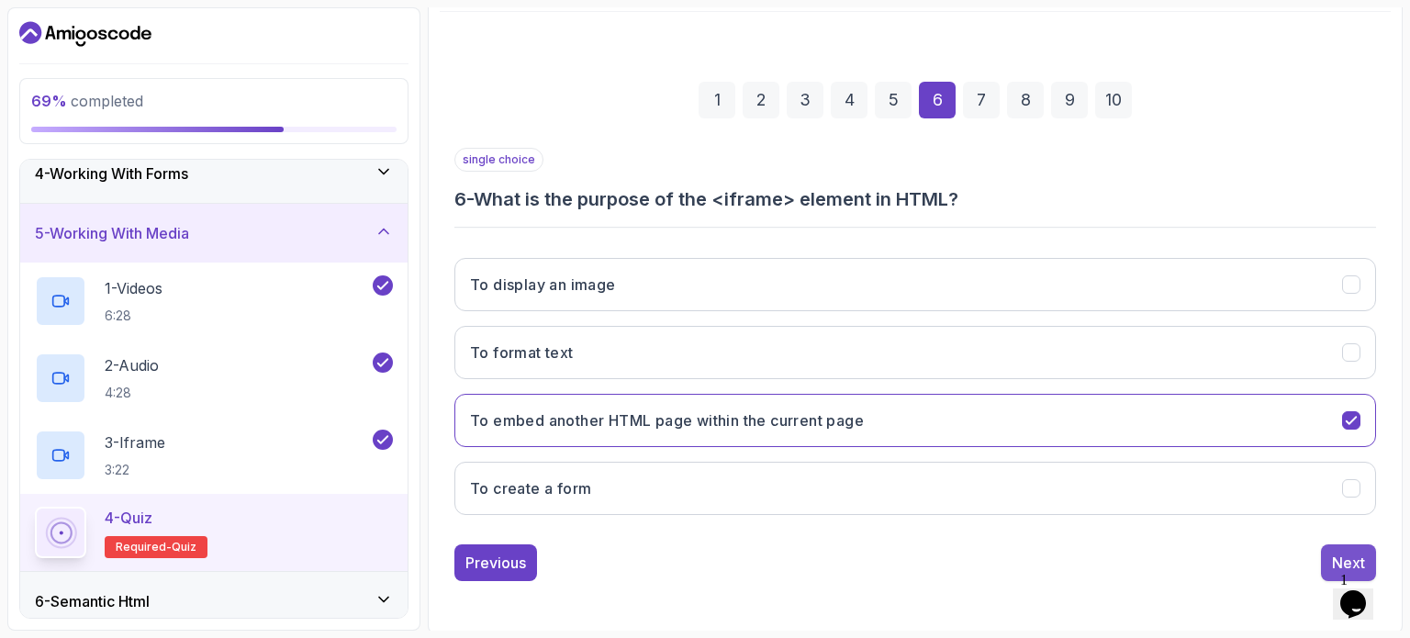
click at [1326, 544] on button "Next" at bounding box center [1348, 562] width 55 height 37
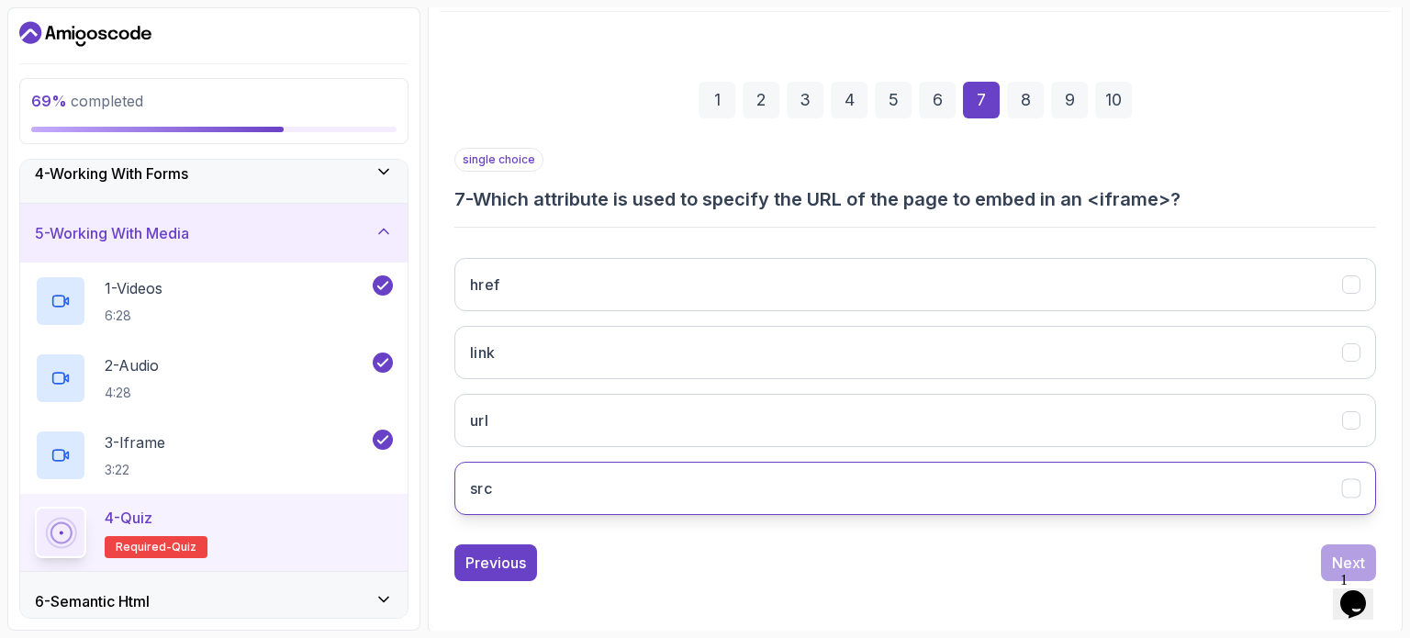
click at [1149, 476] on button "src" at bounding box center [914, 488] width 921 height 53
click at [1327, 551] on button "Next" at bounding box center [1348, 562] width 55 height 37
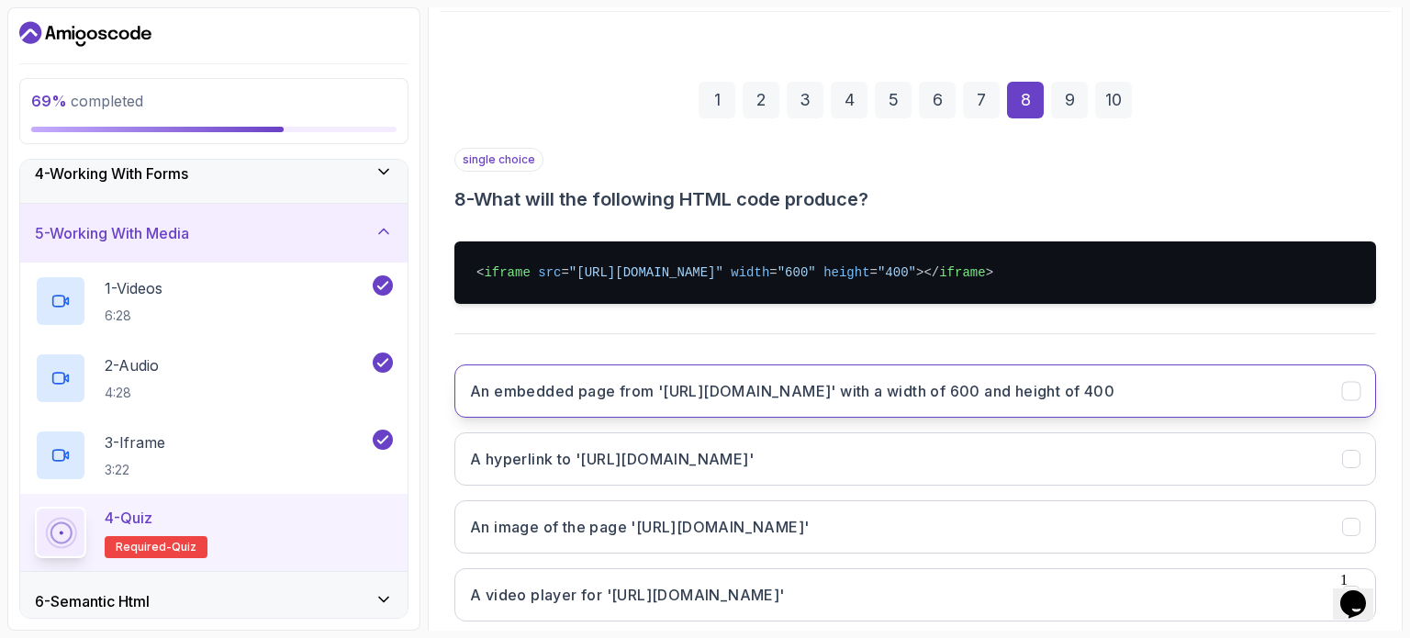
click at [1269, 389] on button "An embedded page from '[URL][DOMAIN_NAME]' with a width of 600 and height of 400" at bounding box center [914, 390] width 921 height 53
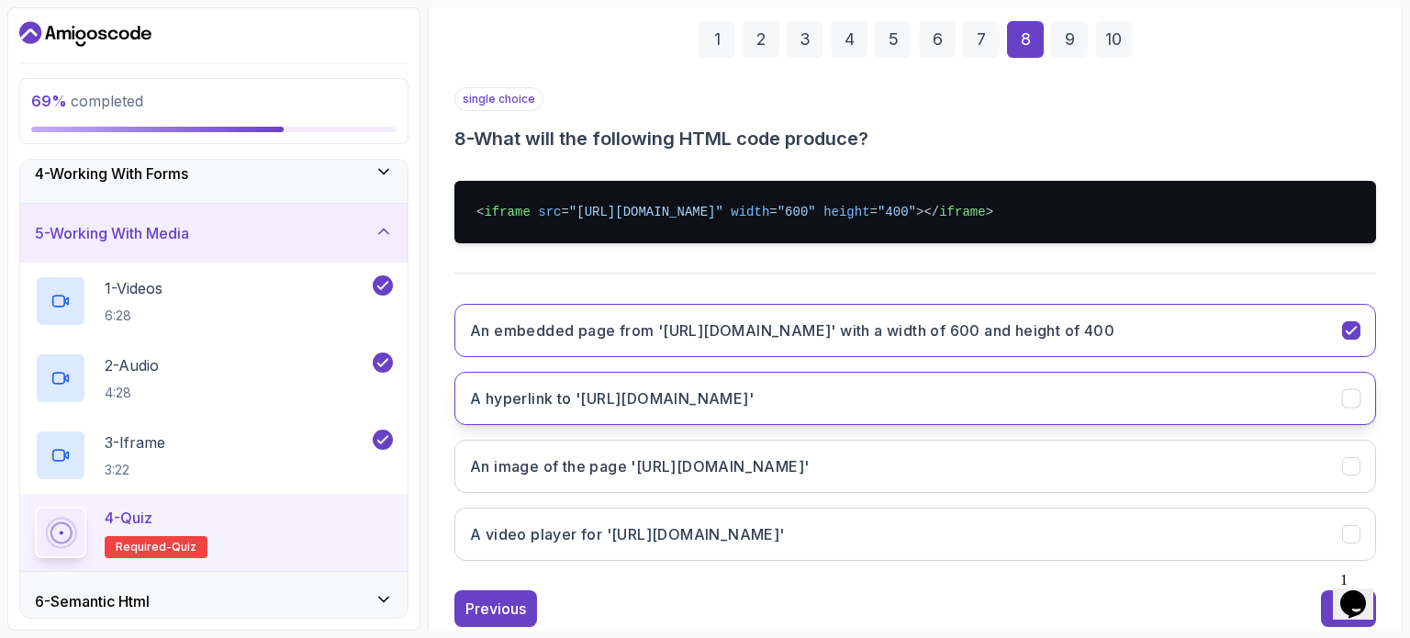
scroll to position [315, 0]
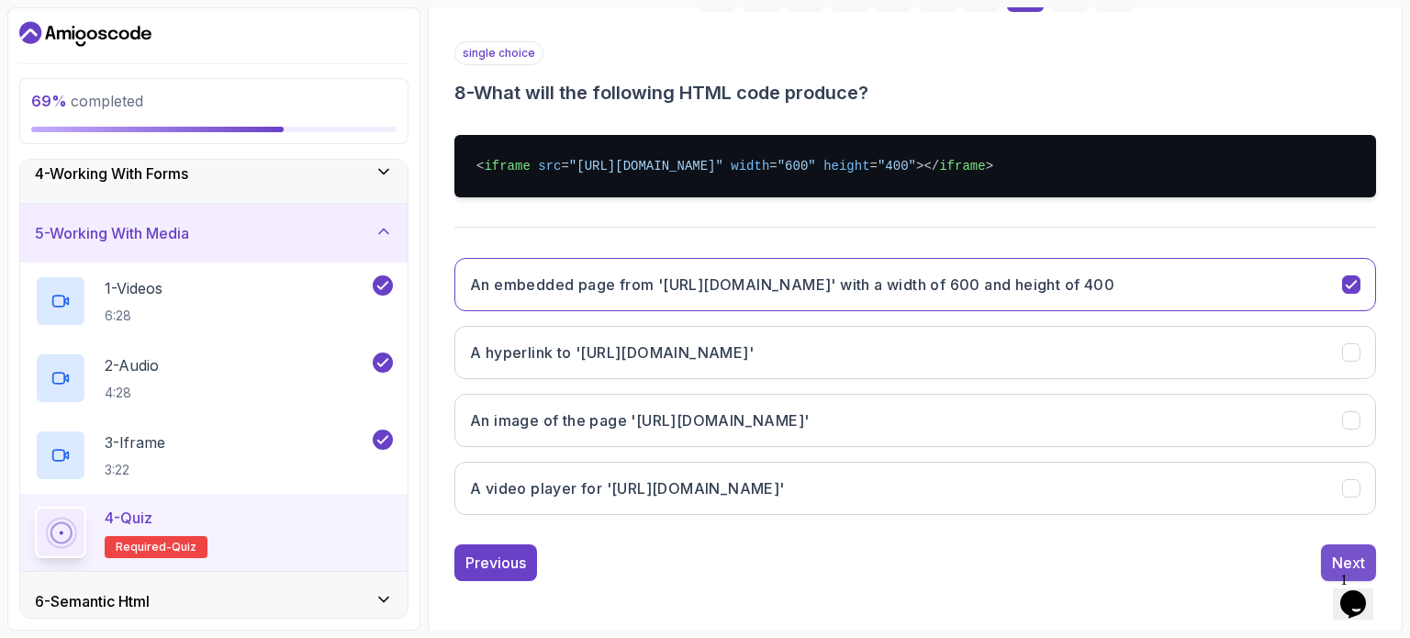
click at [1327, 552] on button "Next" at bounding box center [1348, 562] width 55 height 37
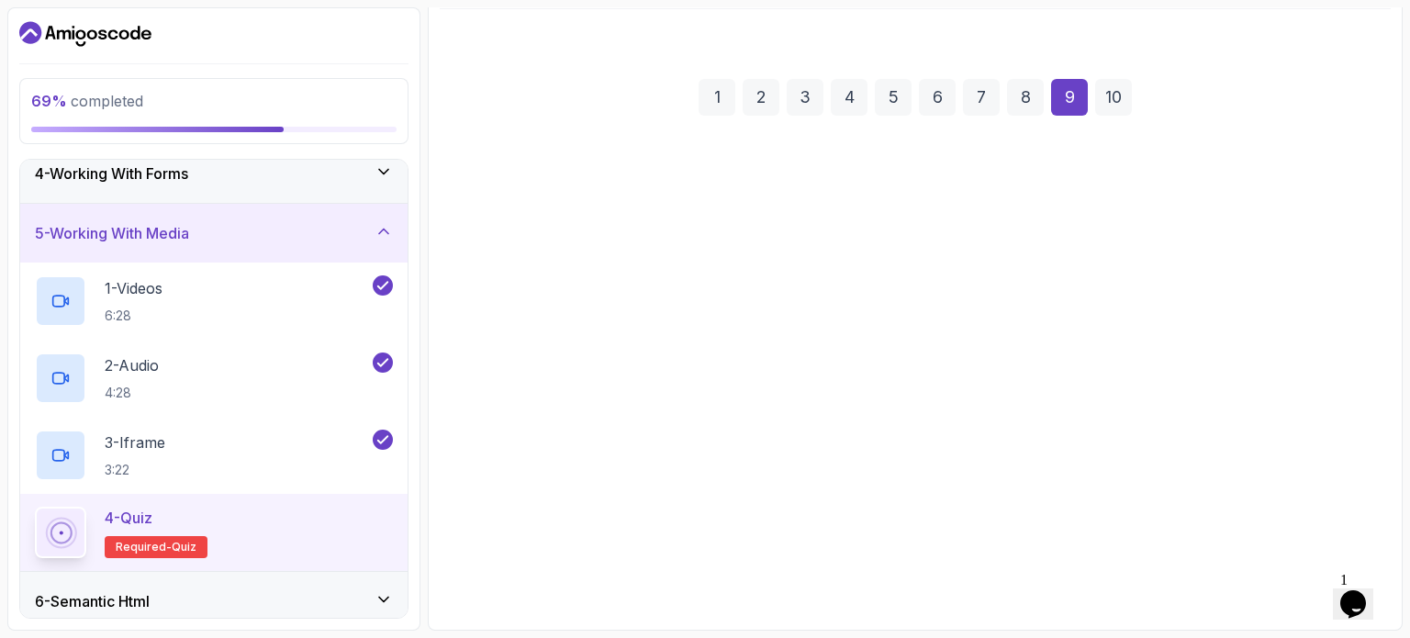
scroll to position [208, 0]
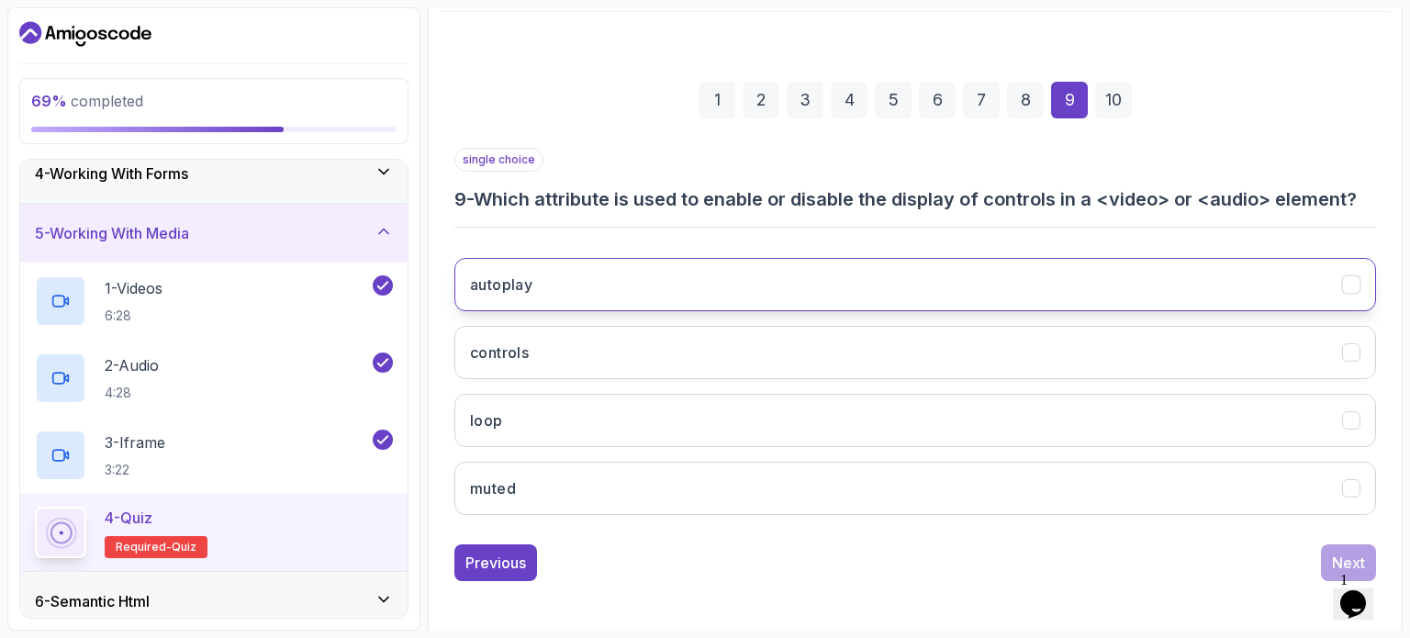
click at [1304, 295] on button "autoplay" at bounding box center [914, 284] width 921 height 53
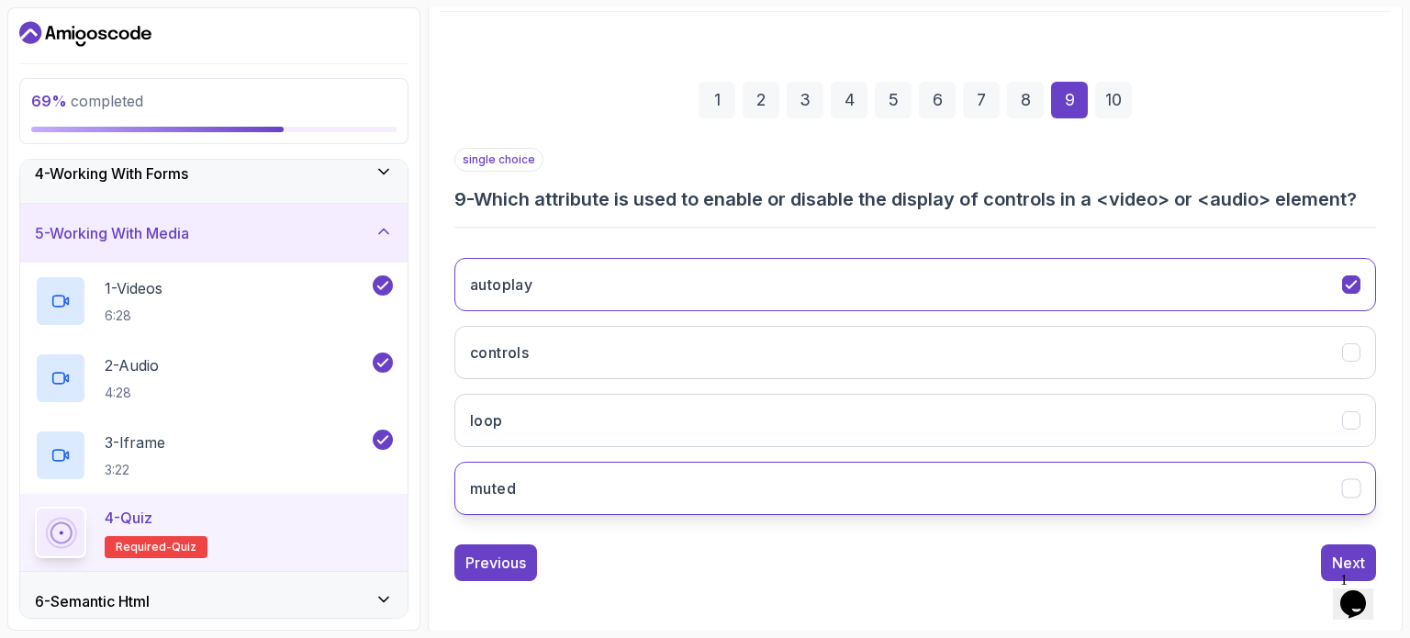
click at [1270, 476] on button "muted" at bounding box center [914, 488] width 921 height 53
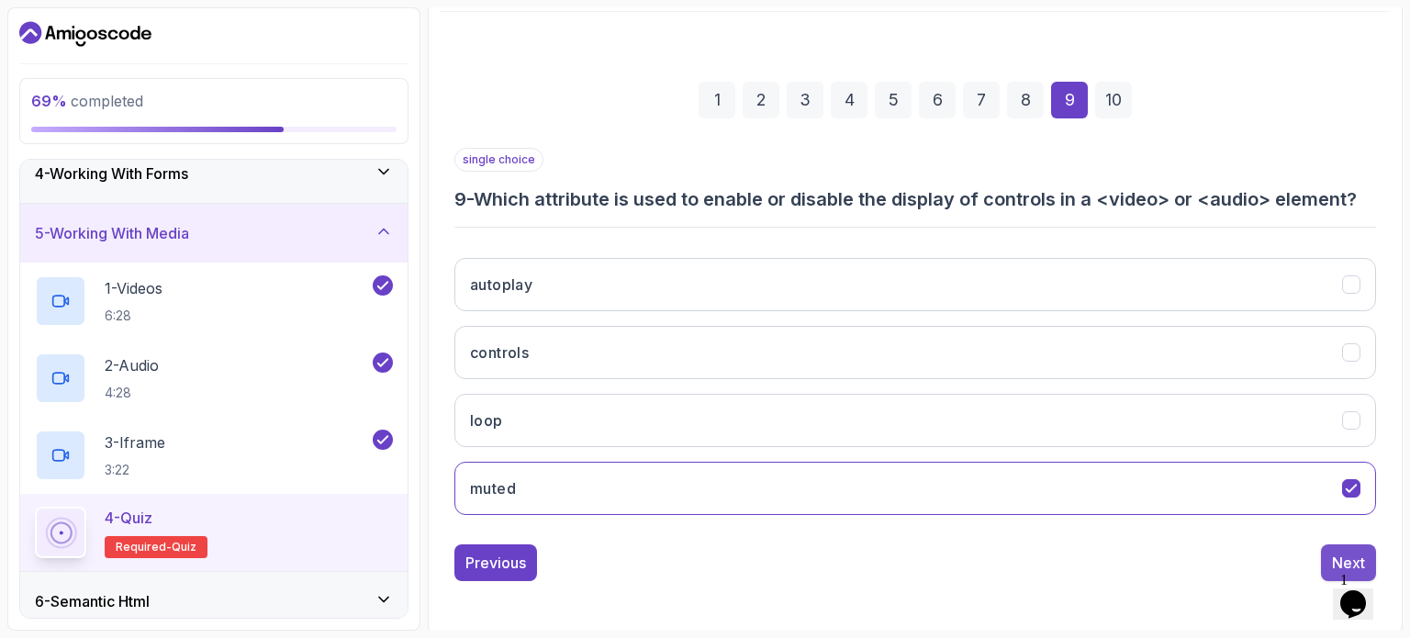
click at [1332, 547] on button "Next" at bounding box center [1348, 562] width 55 height 37
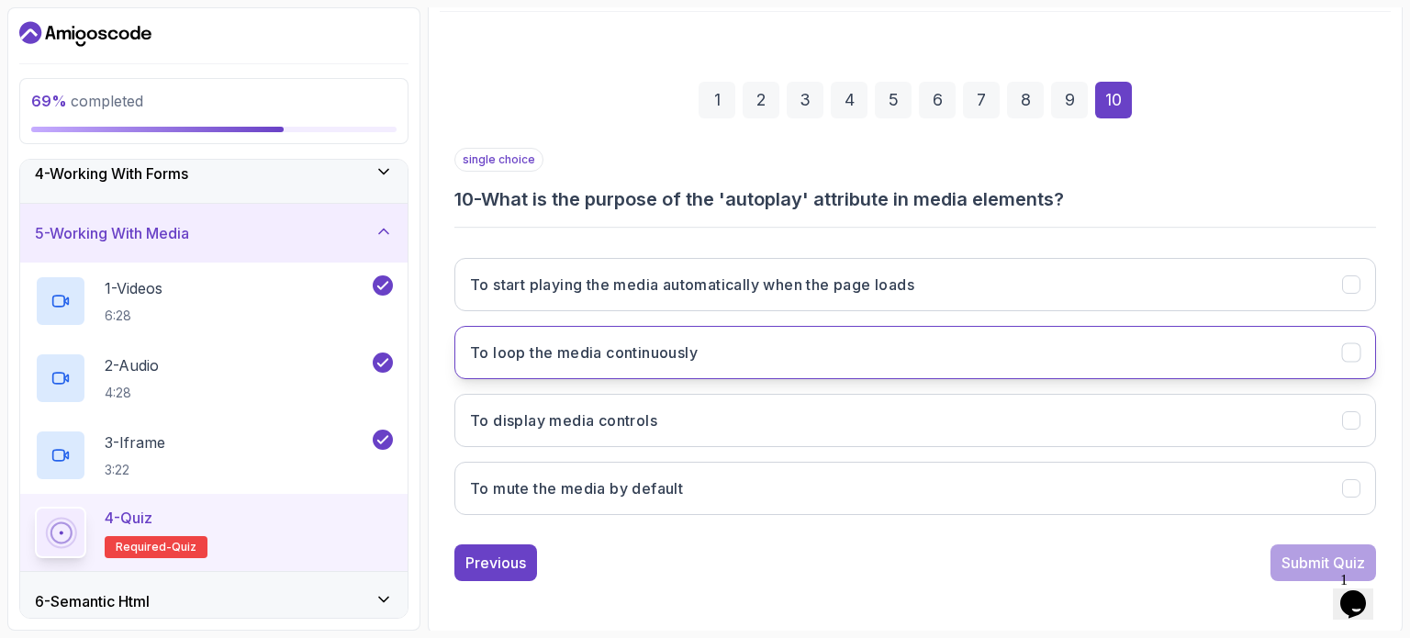
click at [1277, 359] on button "To loop the media continuously" at bounding box center [914, 352] width 921 height 53
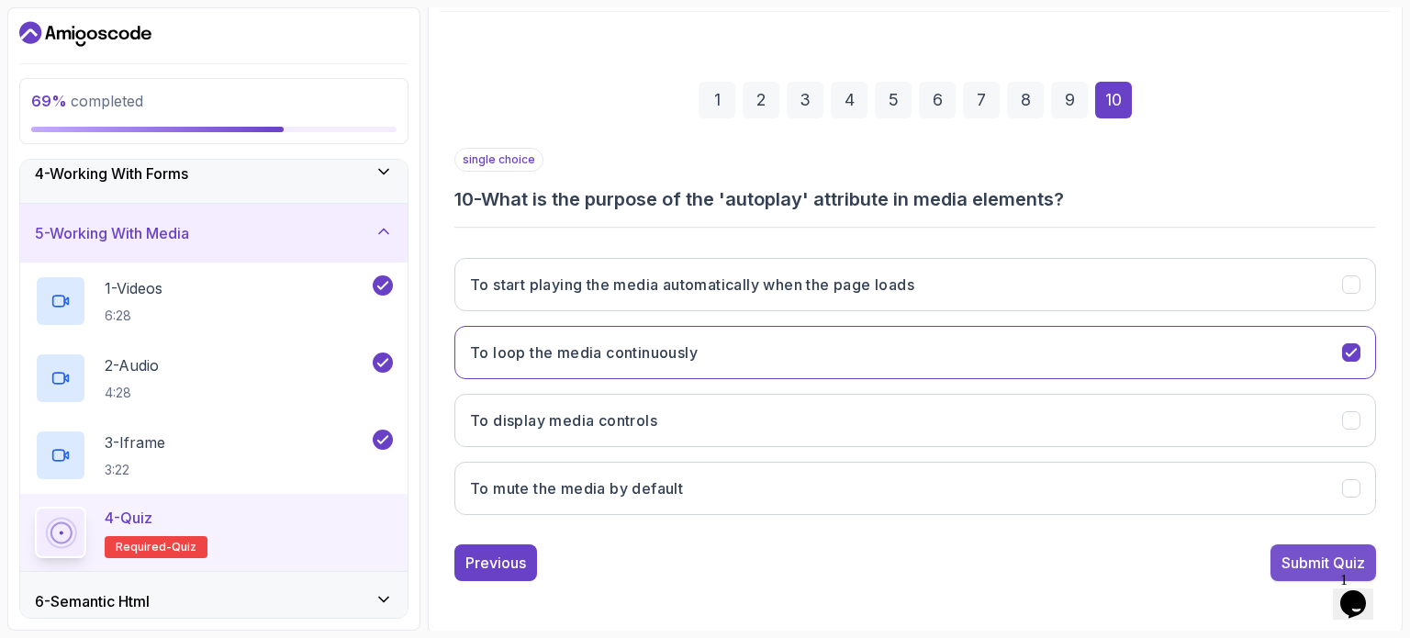
click at [1301, 548] on button "Submit Quiz" at bounding box center [1323, 562] width 106 height 37
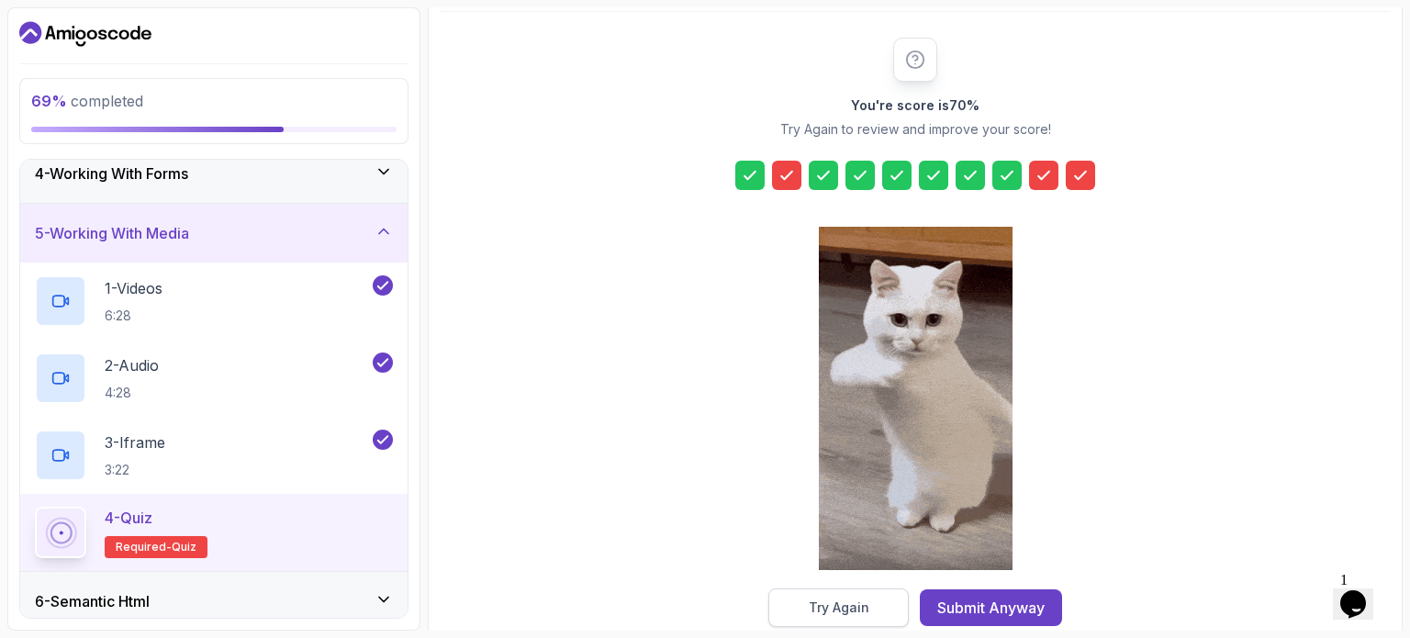
click at [862, 601] on div "Try Again" at bounding box center [838, 607] width 61 height 18
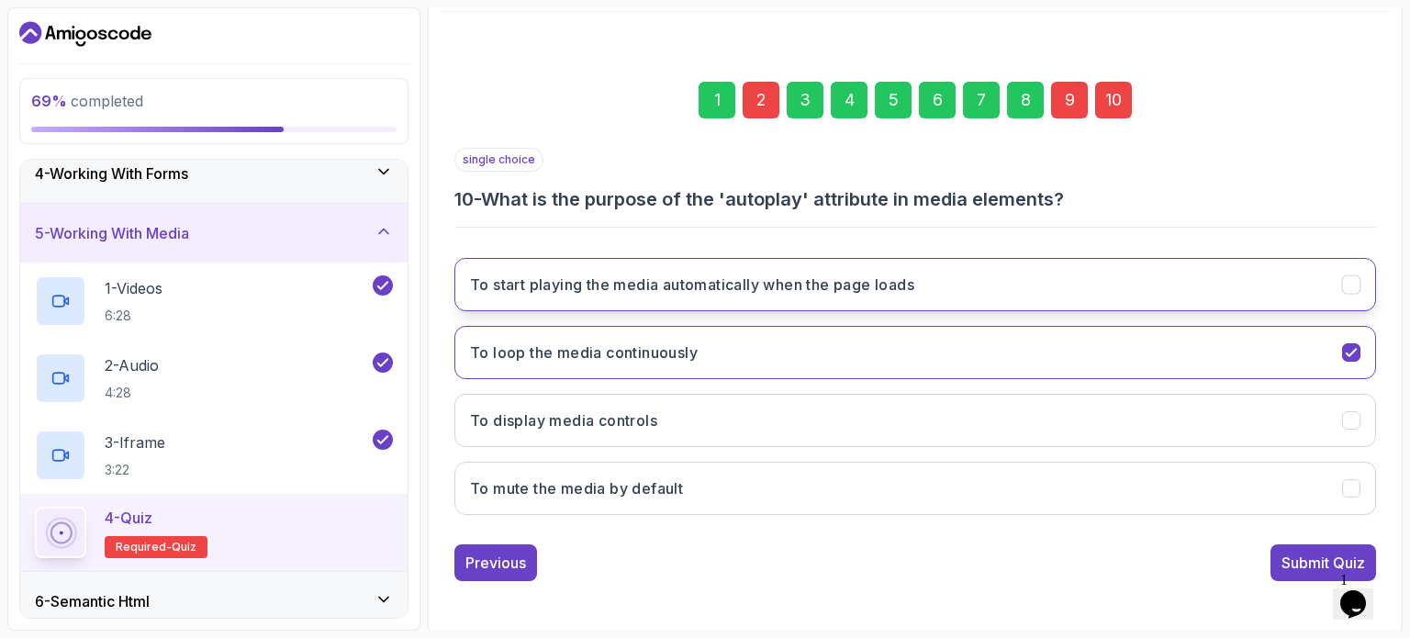
click at [914, 286] on h3 "To start playing the media automatically when the page loads" at bounding box center [692, 284] width 444 height 22
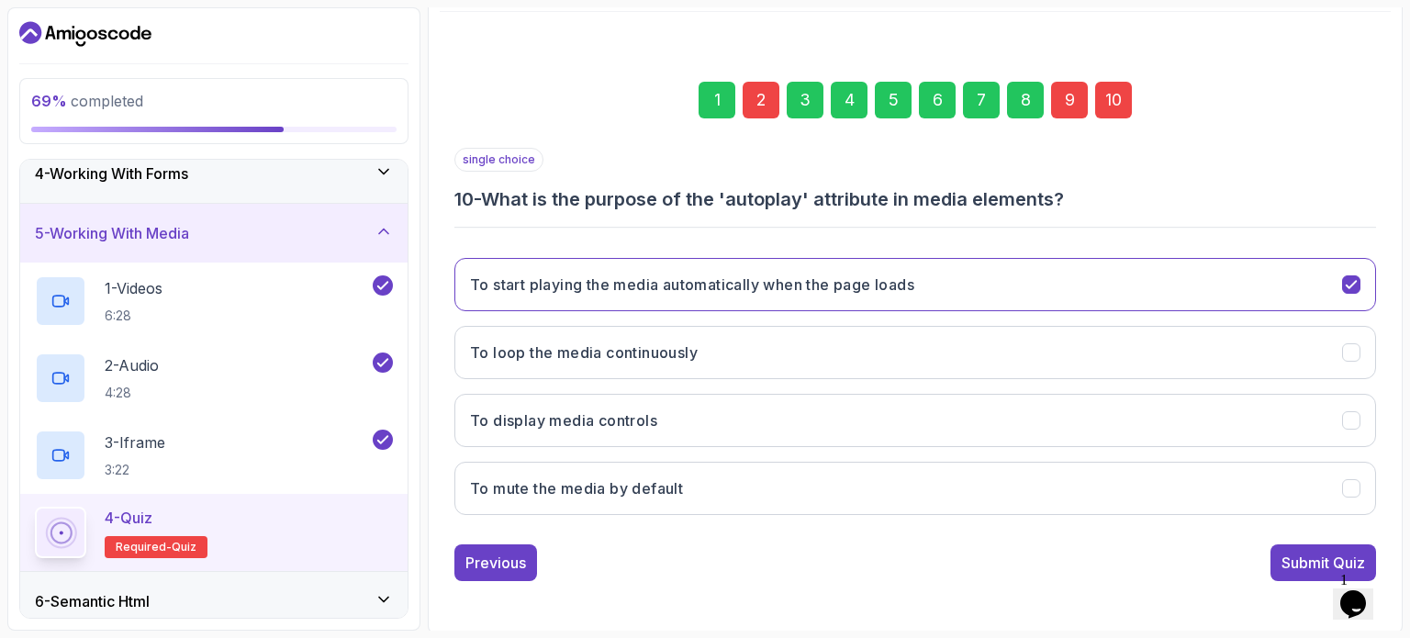
click at [1063, 82] on div "9" at bounding box center [1069, 100] width 37 height 37
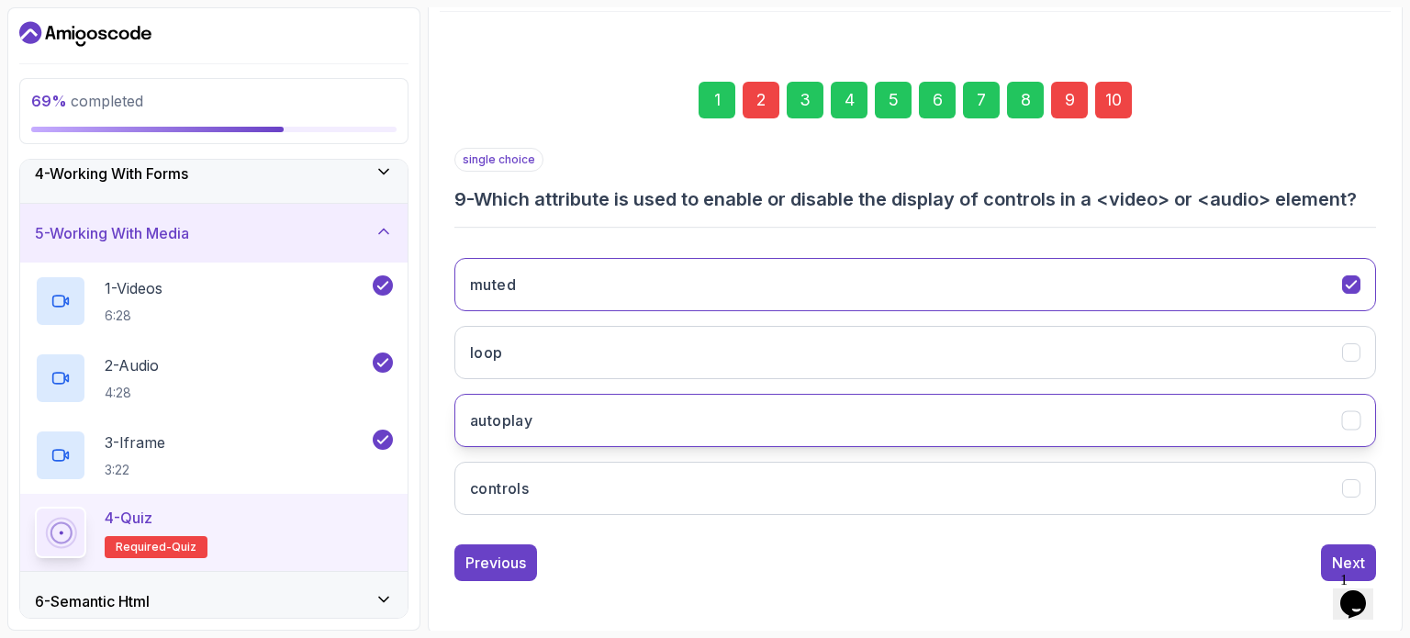
click at [899, 417] on button "autoplay" at bounding box center [914, 420] width 921 height 53
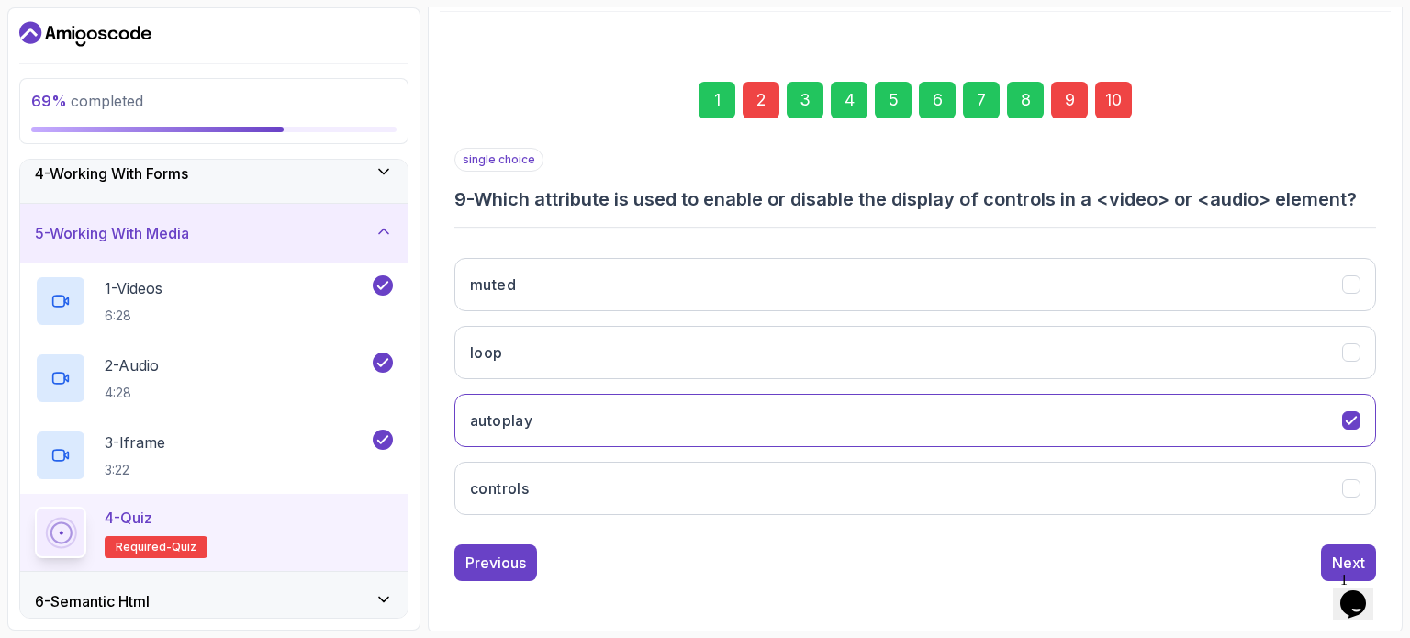
click at [765, 104] on div "2" at bounding box center [760, 100] width 37 height 37
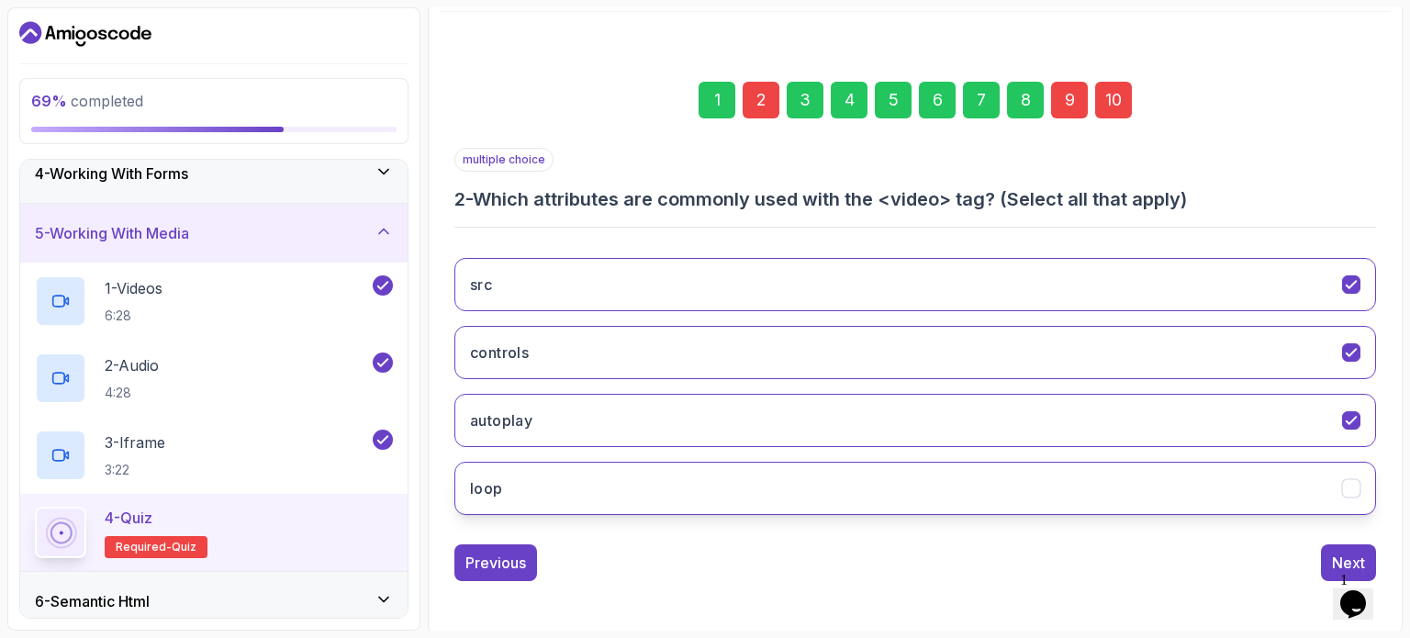
click at [680, 487] on button "loop" at bounding box center [914, 488] width 921 height 53
click at [1330, 546] on button "Next" at bounding box center [1348, 562] width 55 height 37
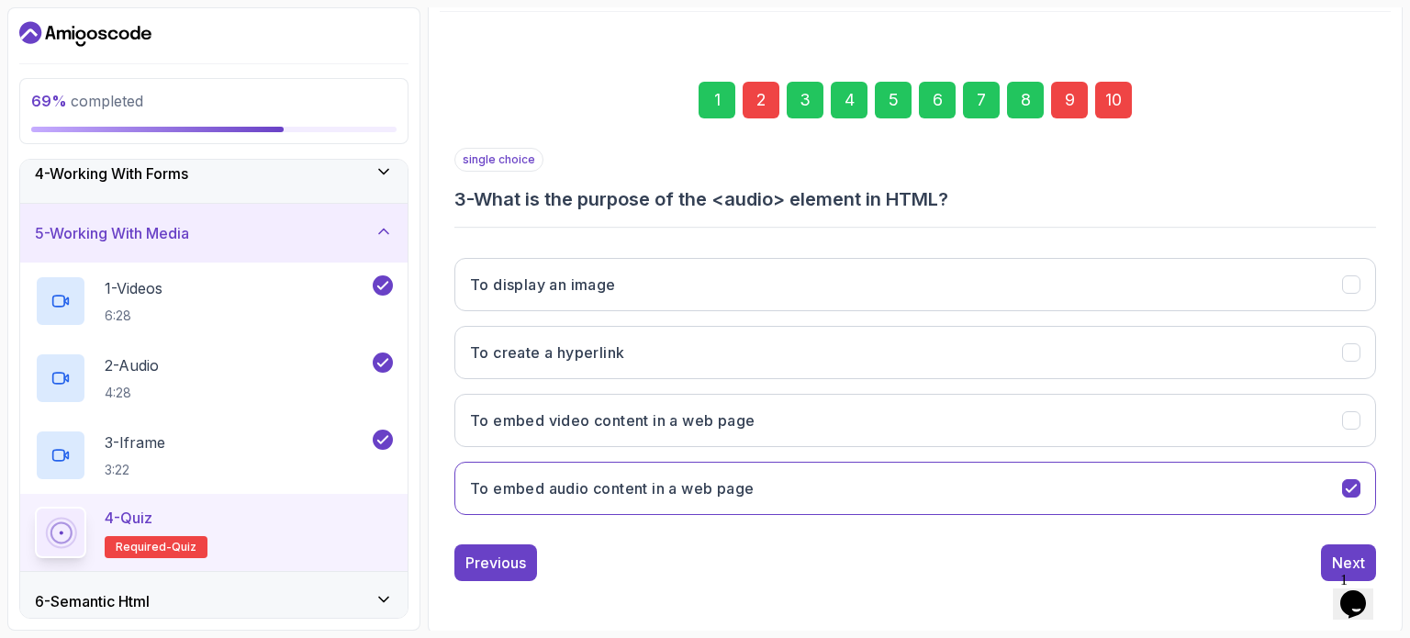
click at [1128, 95] on div "10" at bounding box center [1113, 100] width 37 height 37
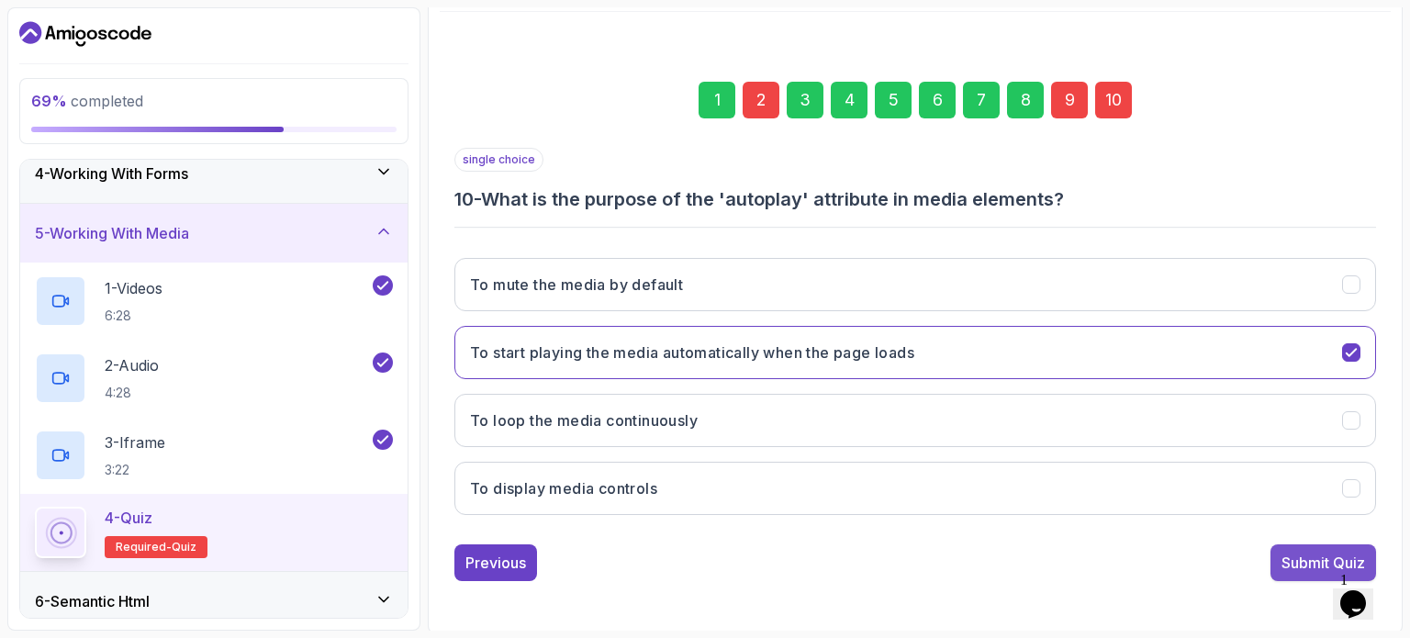
click at [1310, 553] on div "Submit Quiz" at bounding box center [1323, 563] width 84 height 22
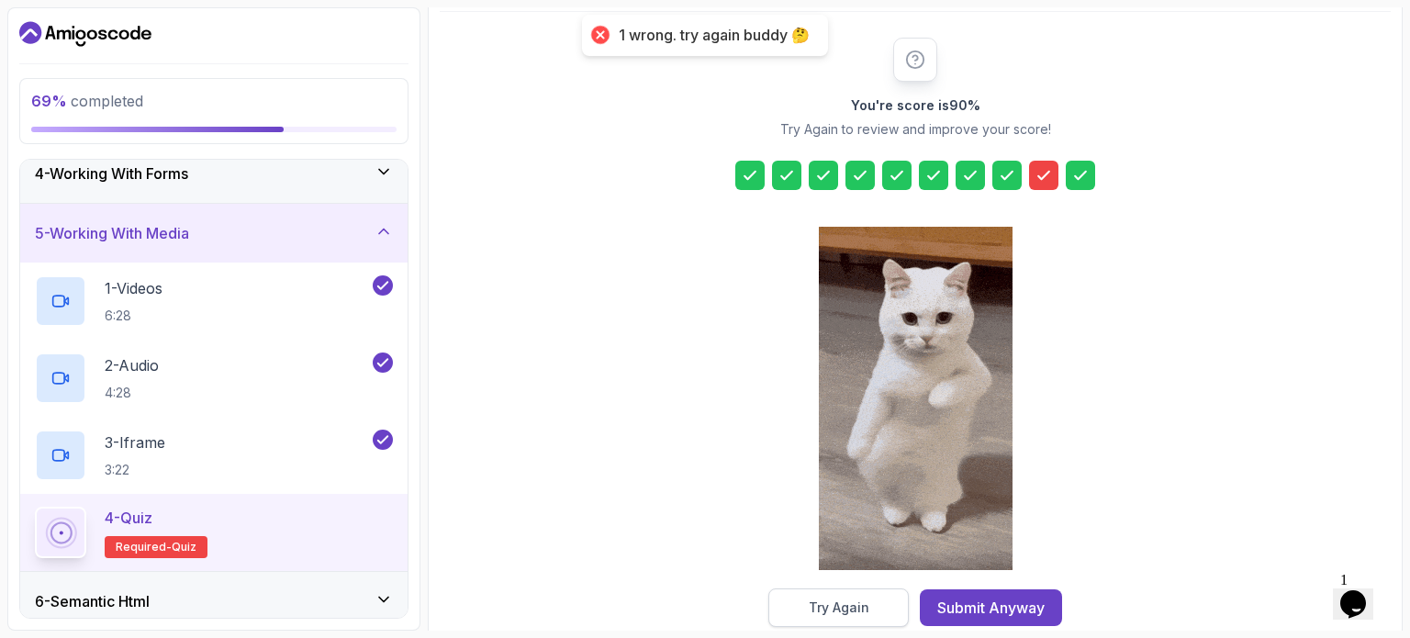
click at [867, 606] on div "Try Again" at bounding box center [838, 607] width 61 height 18
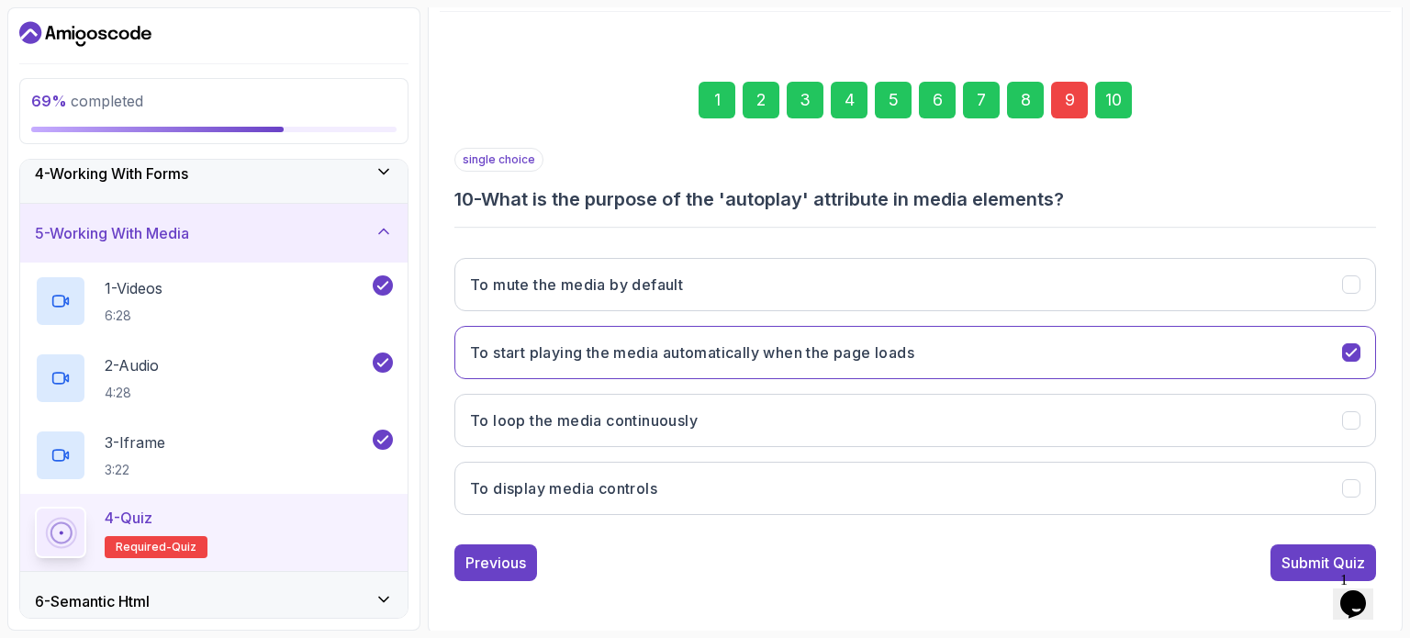
click at [1065, 98] on div "9" at bounding box center [1069, 100] width 37 height 37
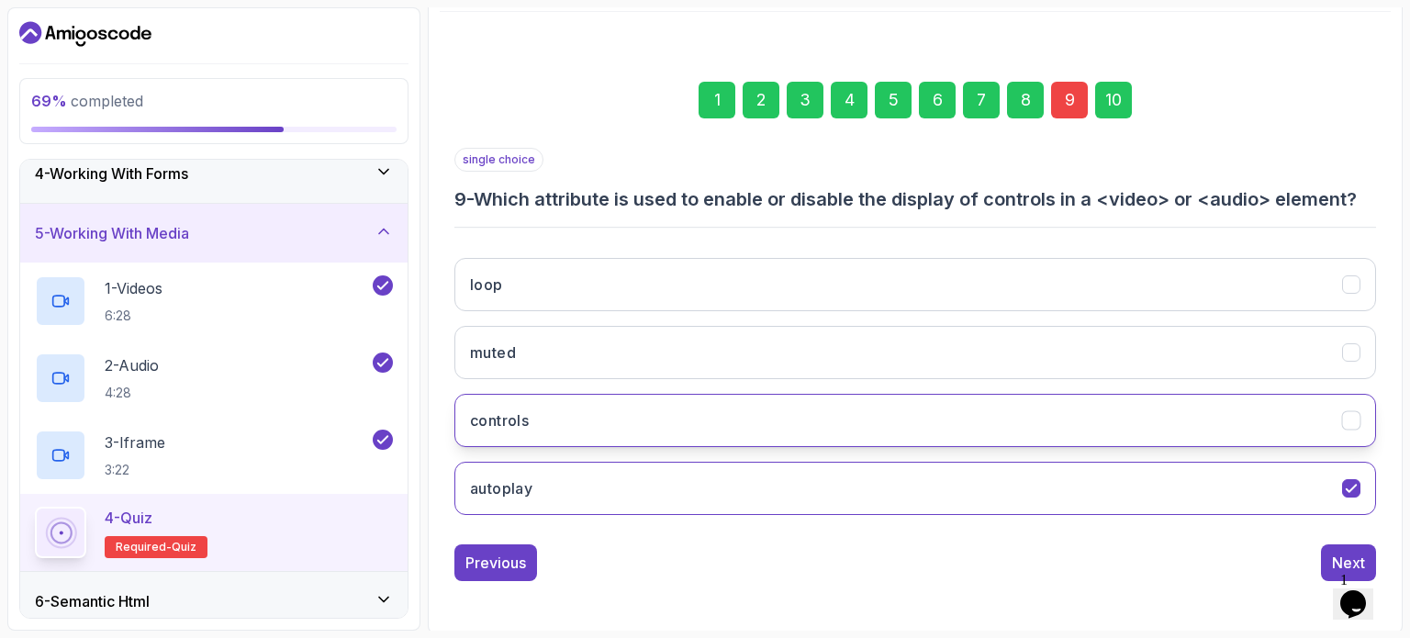
click at [1160, 407] on button "controls" at bounding box center [914, 420] width 921 height 53
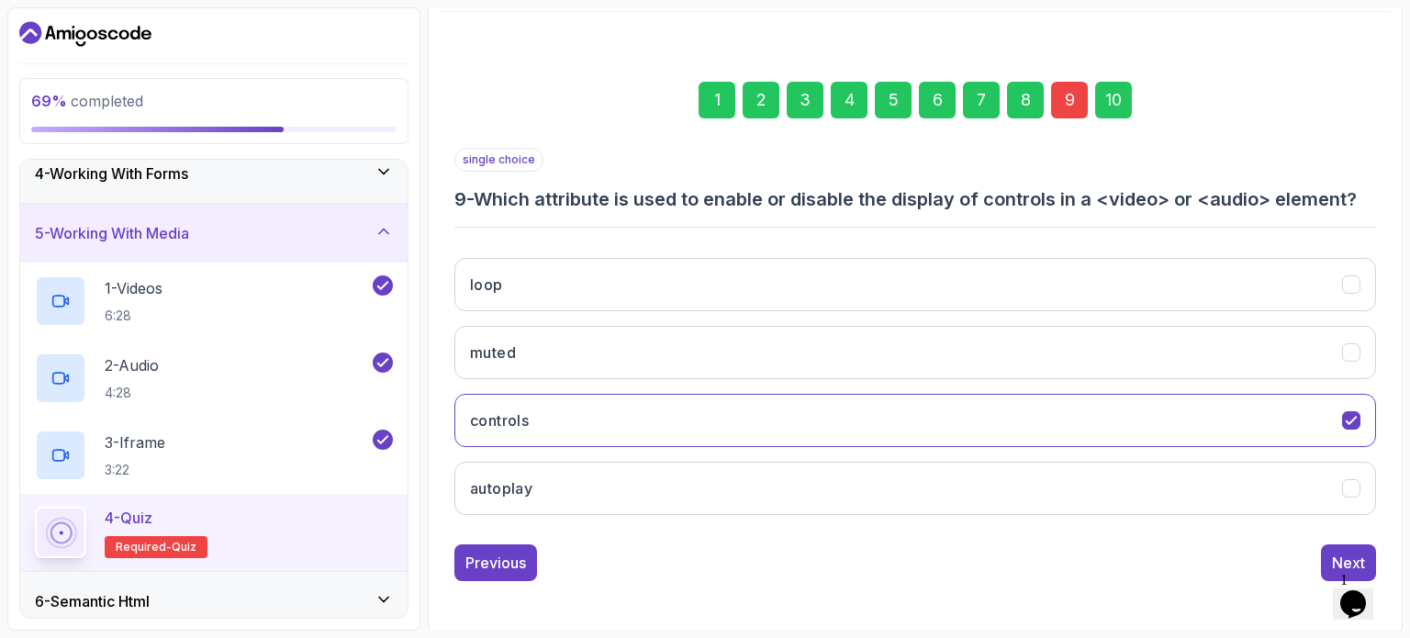
click at [1116, 109] on div "10" at bounding box center [1113, 100] width 37 height 37
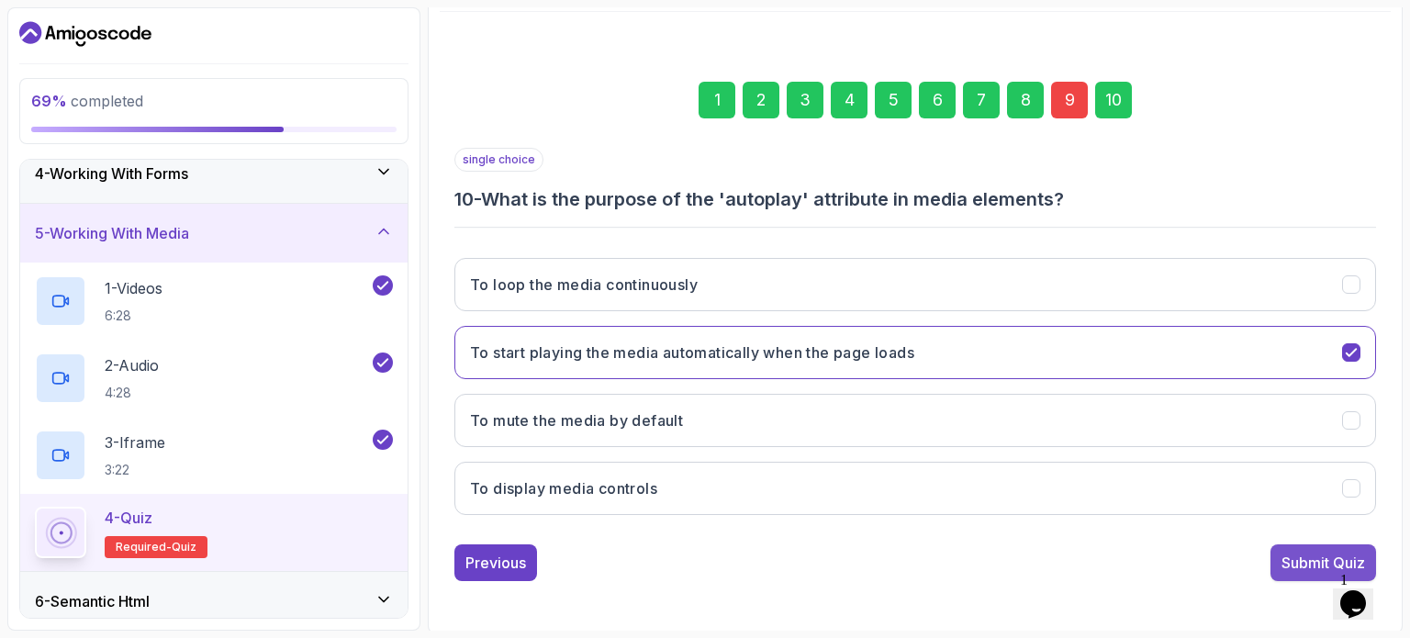
click at [1305, 552] on div "Submit Quiz" at bounding box center [1323, 563] width 84 height 22
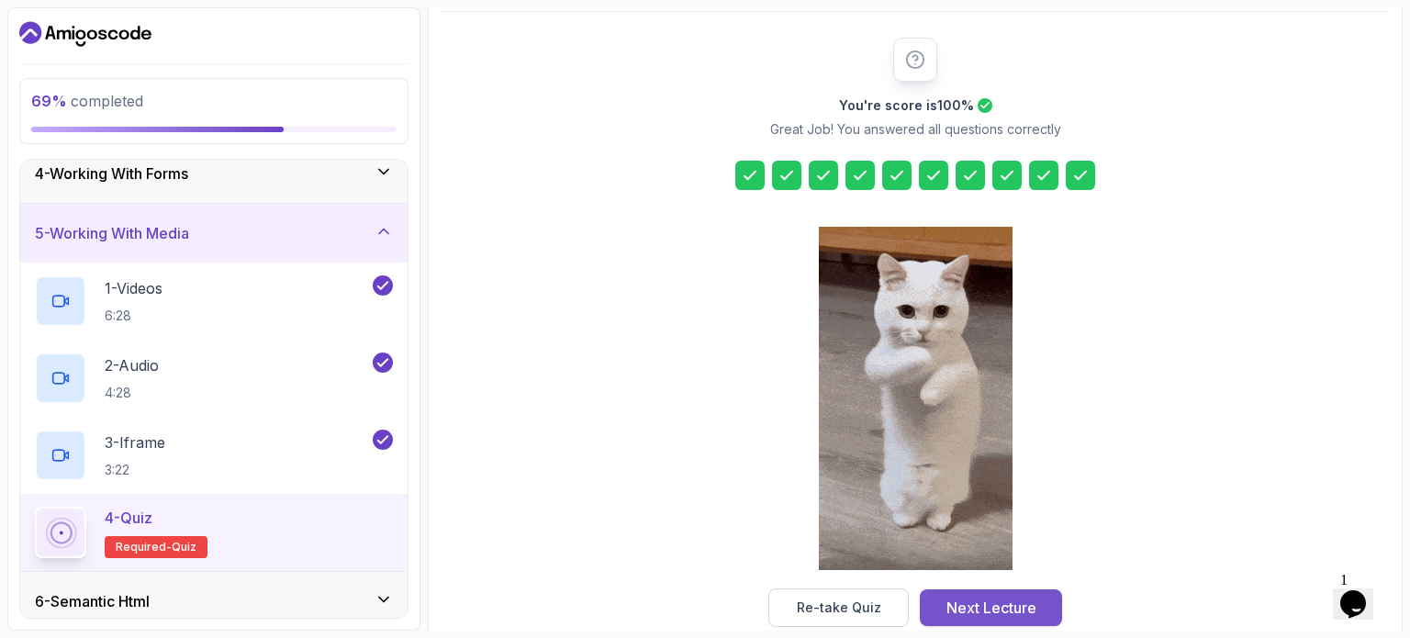
click at [969, 604] on div "Next Lecture" at bounding box center [991, 608] width 90 height 22
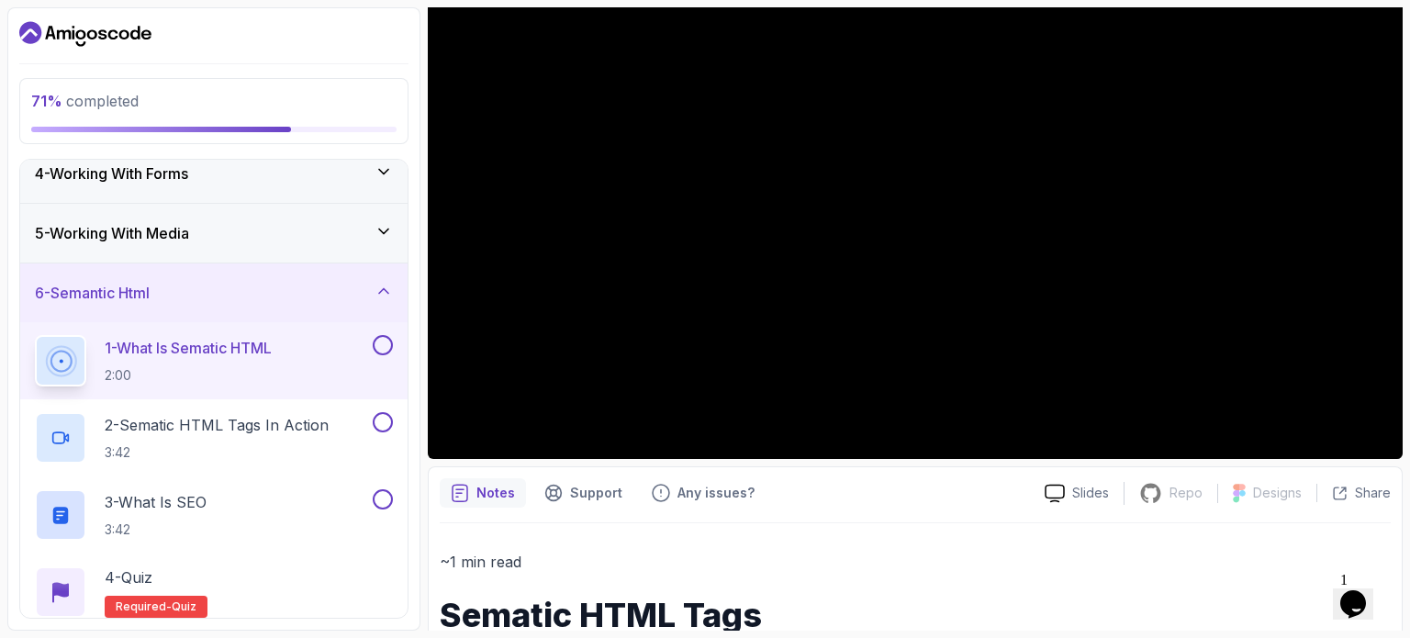
scroll to position [253, 0]
click at [335, 431] on div "2 - Sematic HTML Tags In Action 3:42" at bounding box center [202, 437] width 334 height 51
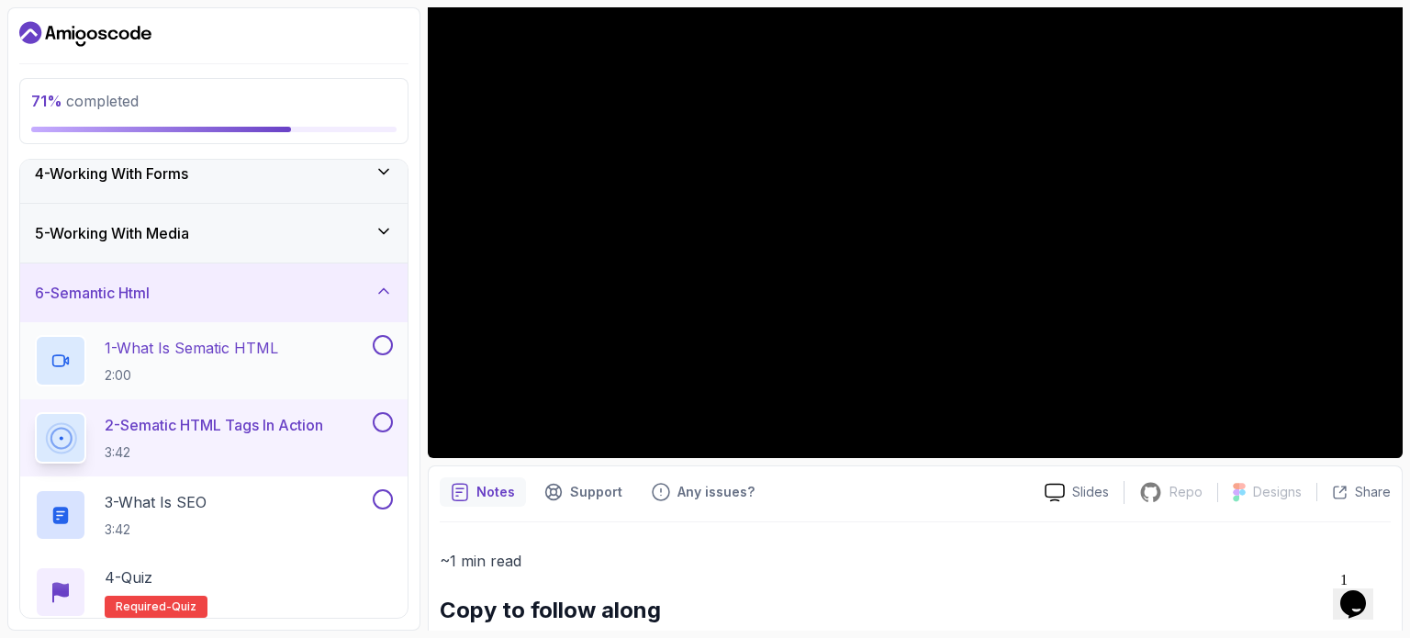
click at [385, 346] on button at bounding box center [383, 345] width 20 height 20
click at [390, 424] on button at bounding box center [383, 422] width 20 height 20
click at [198, 509] on p "3 - What is SEO" at bounding box center [156, 502] width 102 height 22
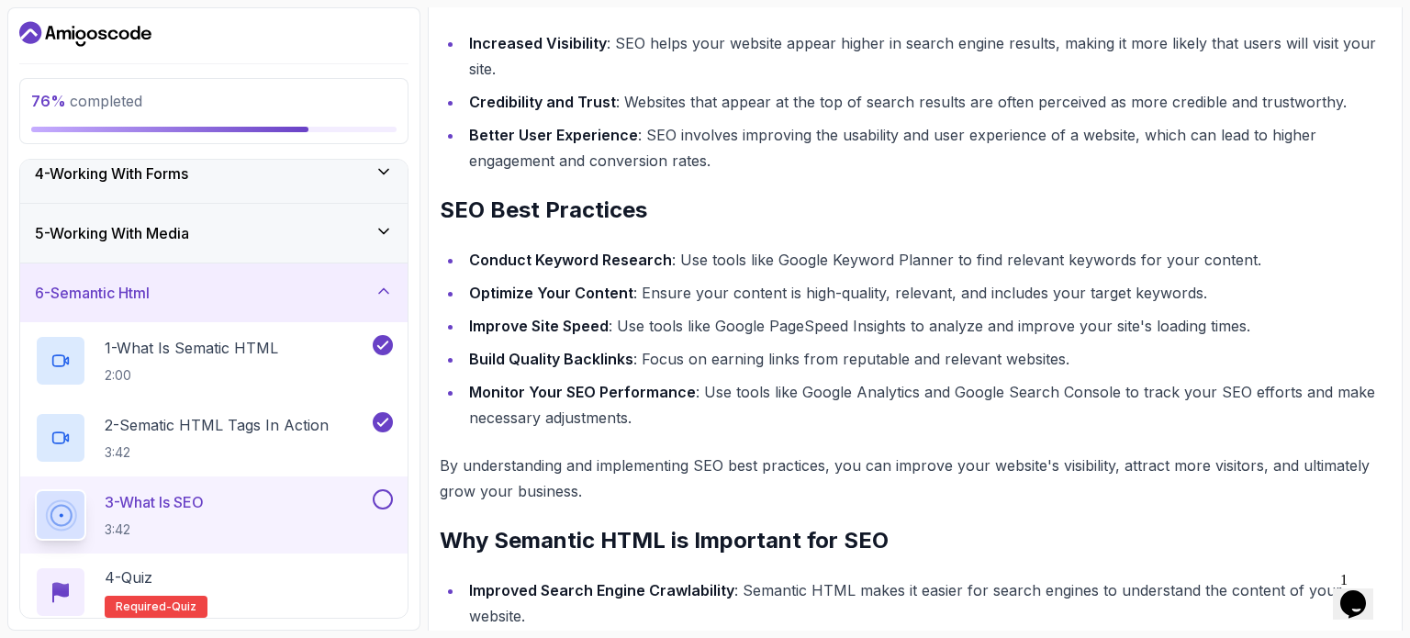
scroll to position [958, 0]
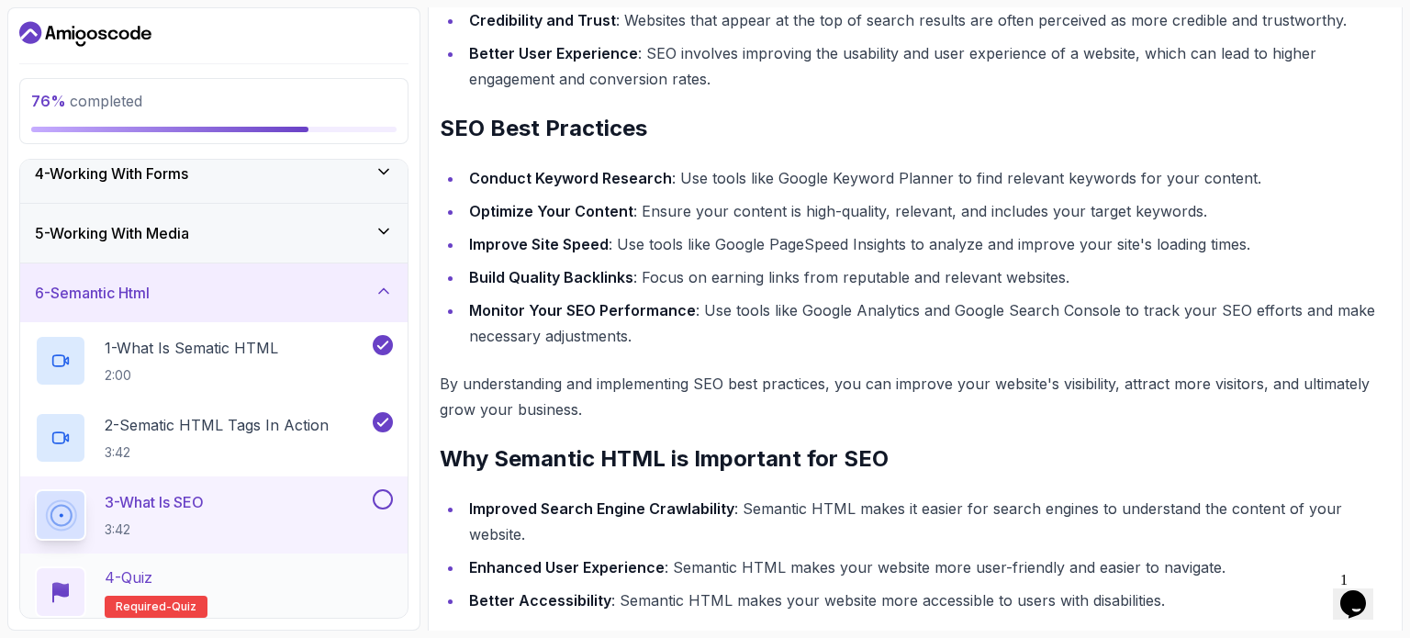
click at [141, 601] on span "Required-" at bounding box center [144, 606] width 56 height 15
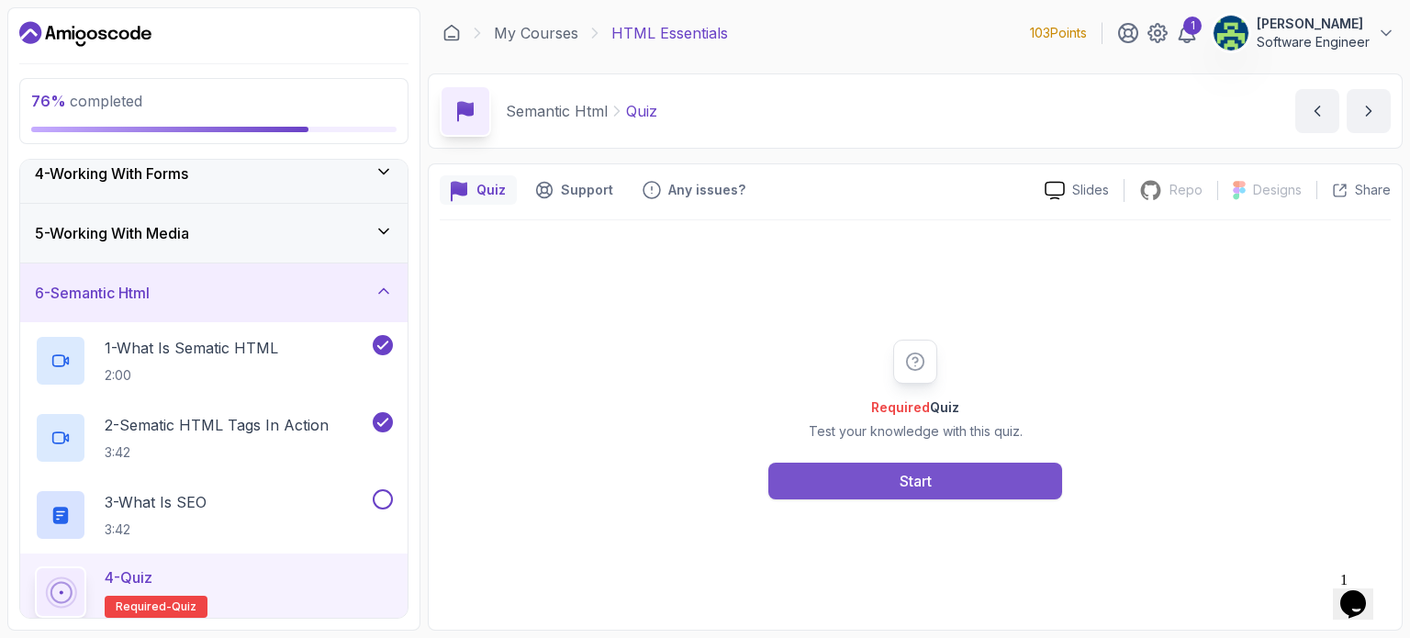
click at [926, 482] on div "Start" at bounding box center [915, 481] width 32 height 22
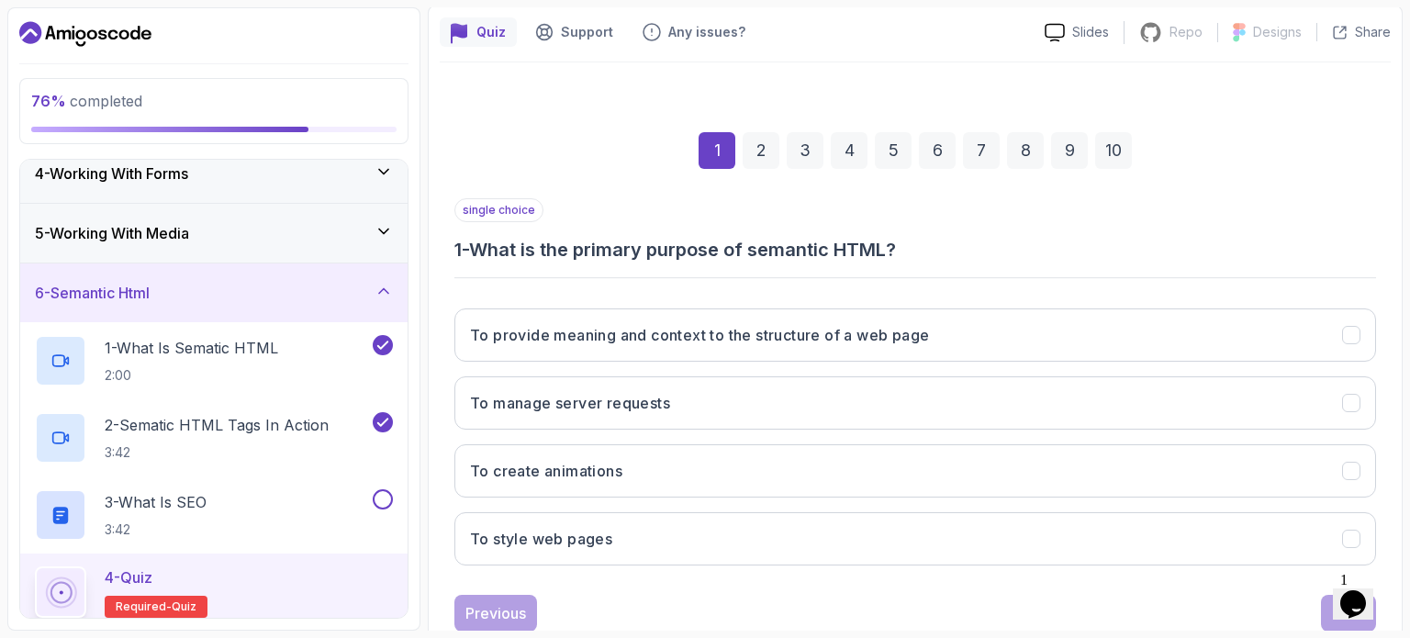
scroll to position [208, 0]
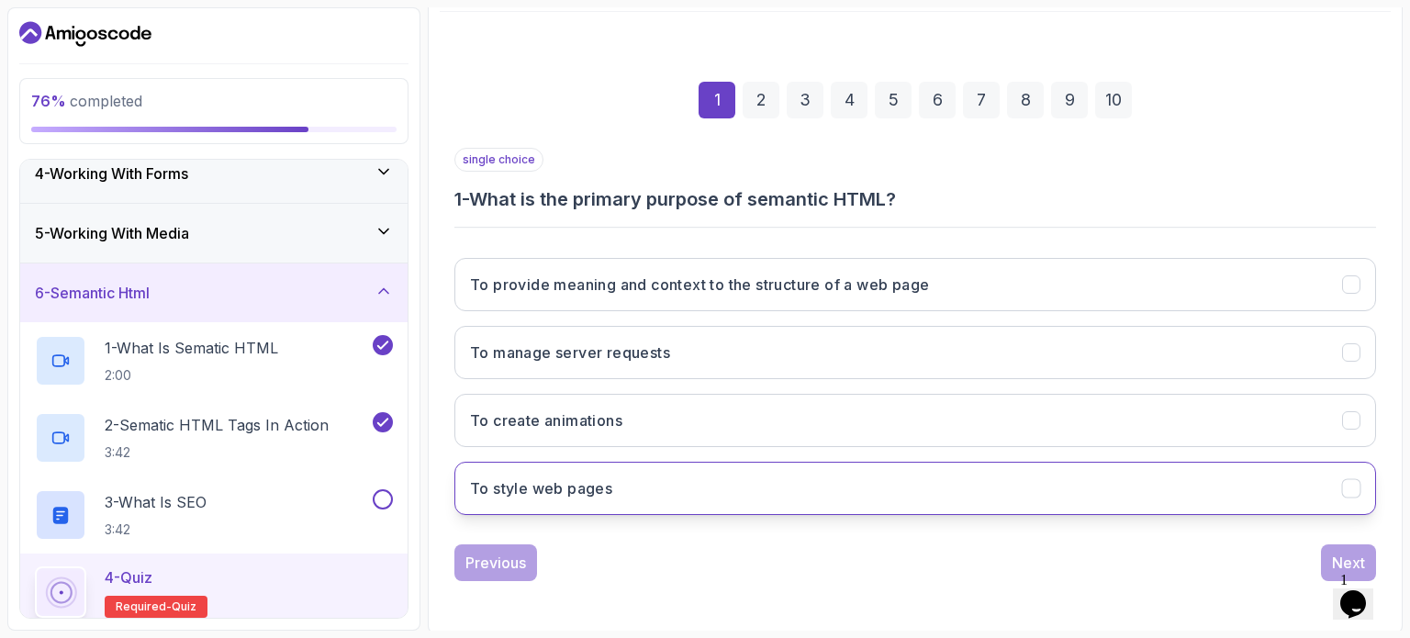
click at [931, 473] on button "To style web pages" at bounding box center [914, 488] width 921 height 53
click at [1337, 544] on button "Next" at bounding box center [1348, 562] width 55 height 37
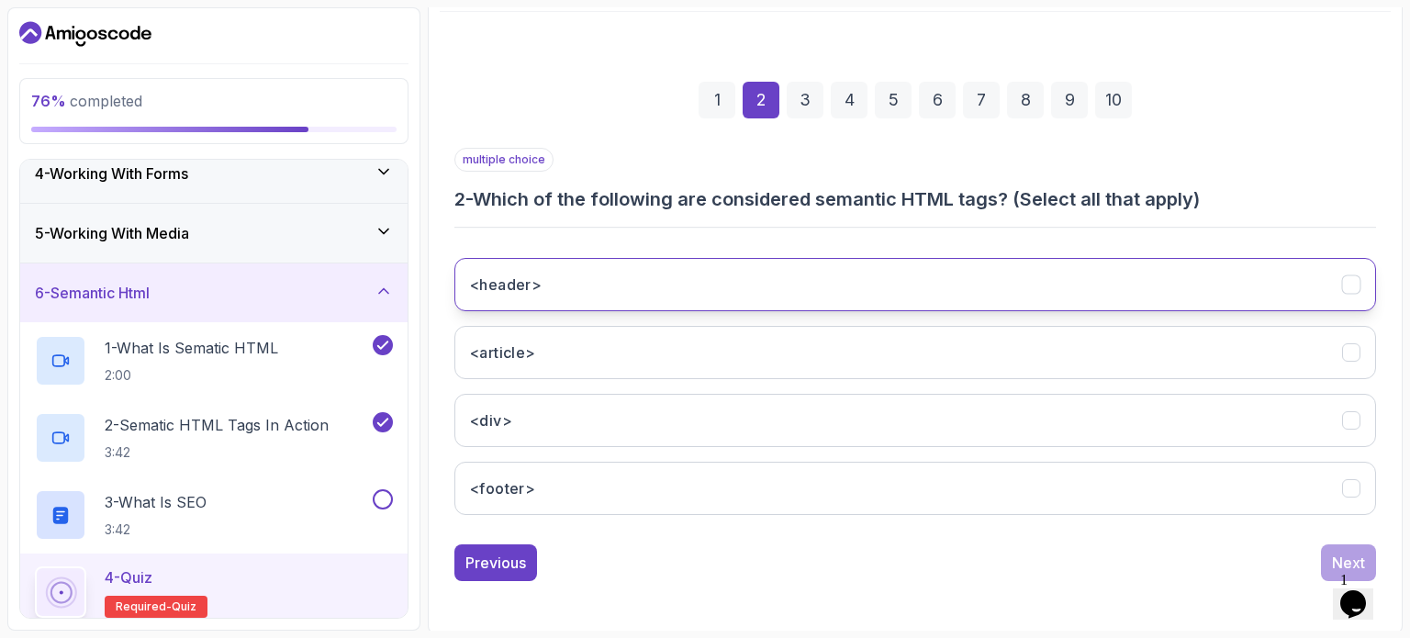
click at [942, 304] on button "<header>" at bounding box center [914, 284] width 921 height 53
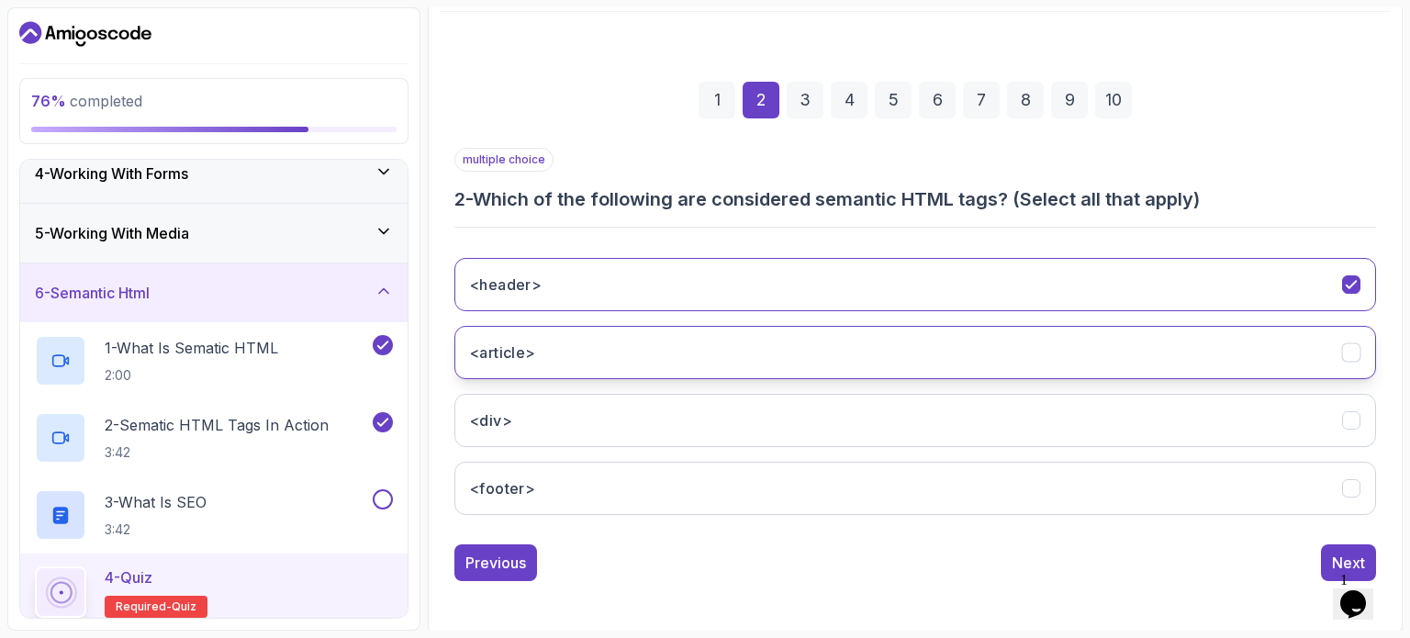
click at [945, 346] on button "<article>" at bounding box center [914, 352] width 921 height 53
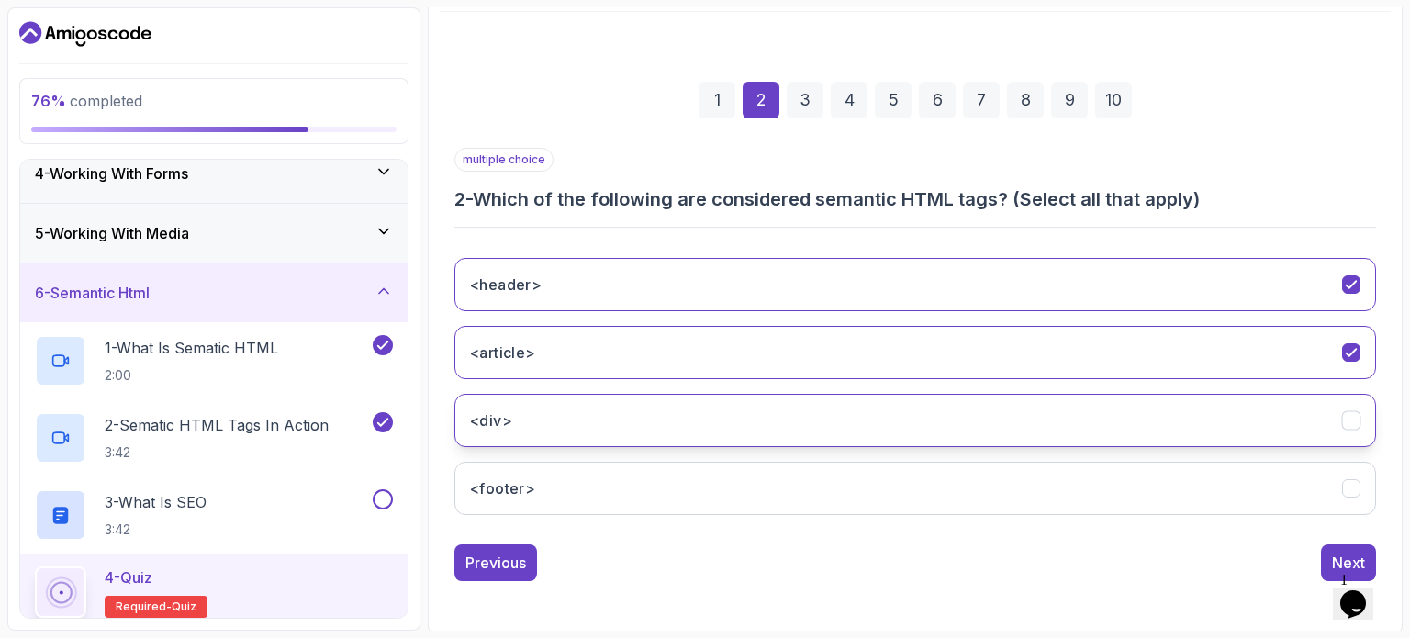
click at [932, 410] on button "<div>" at bounding box center [914, 420] width 921 height 53
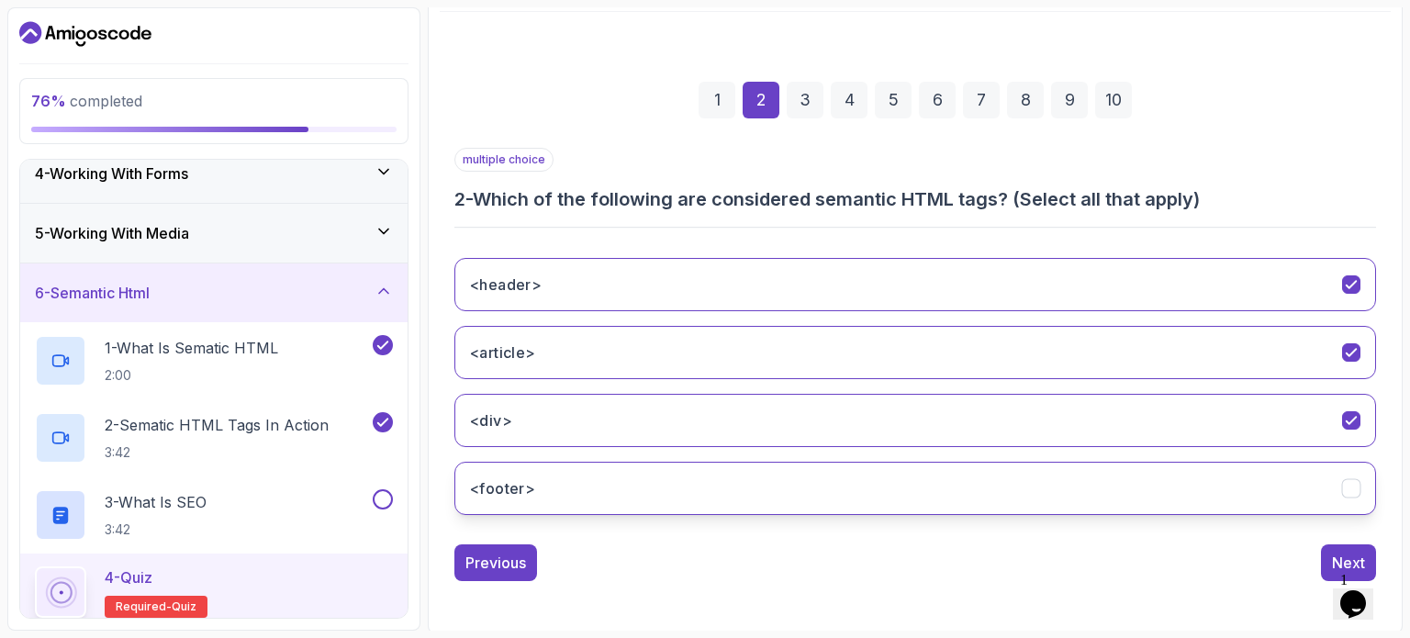
click at [921, 492] on button "<footer>" at bounding box center [914, 488] width 921 height 53
click at [1322, 551] on button "Next" at bounding box center [1348, 562] width 55 height 37
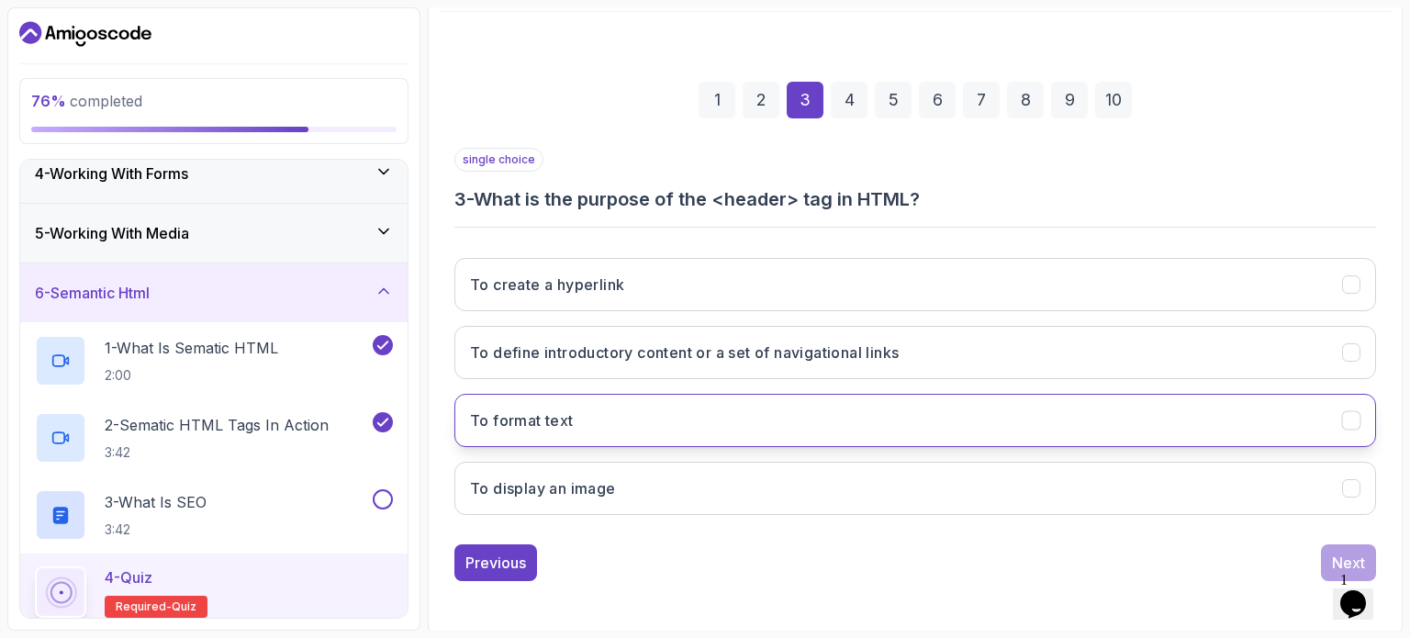
click at [886, 415] on button "To format text" at bounding box center [914, 420] width 921 height 53
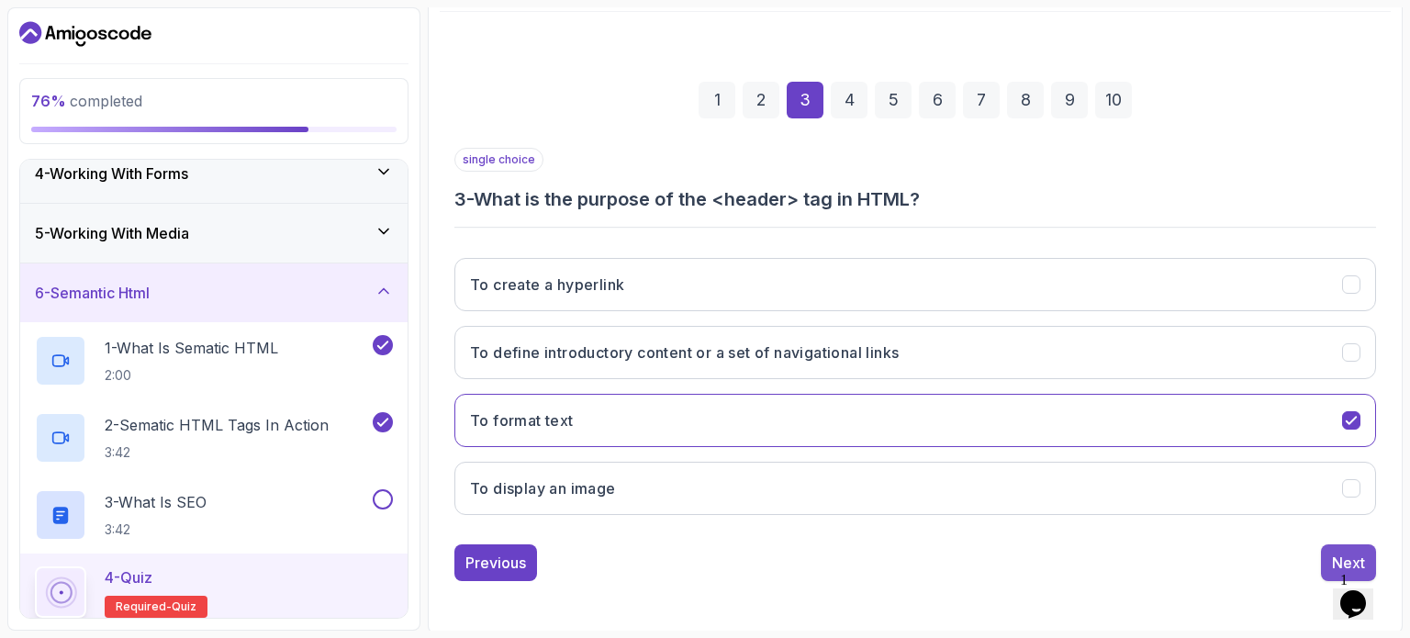
click at [1326, 561] on button "Next" at bounding box center [1348, 562] width 55 height 37
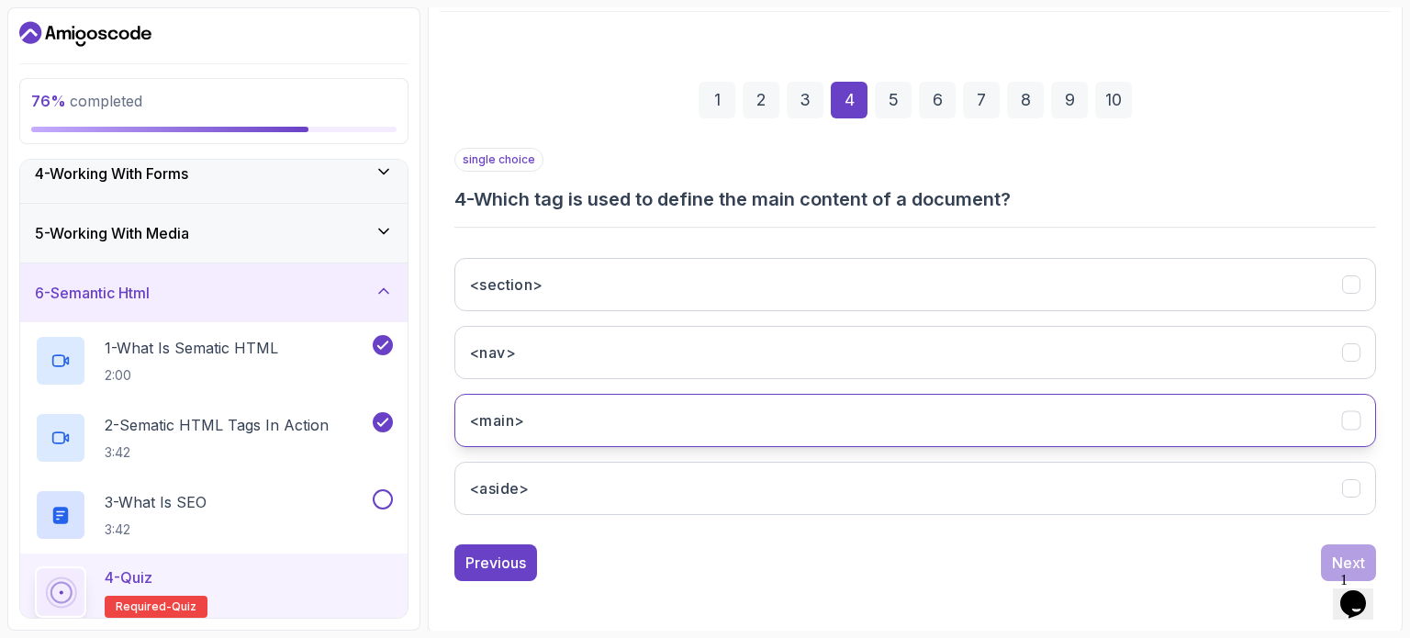
click at [1215, 429] on button "<main>" at bounding box center [914, 420] width 921 height 53
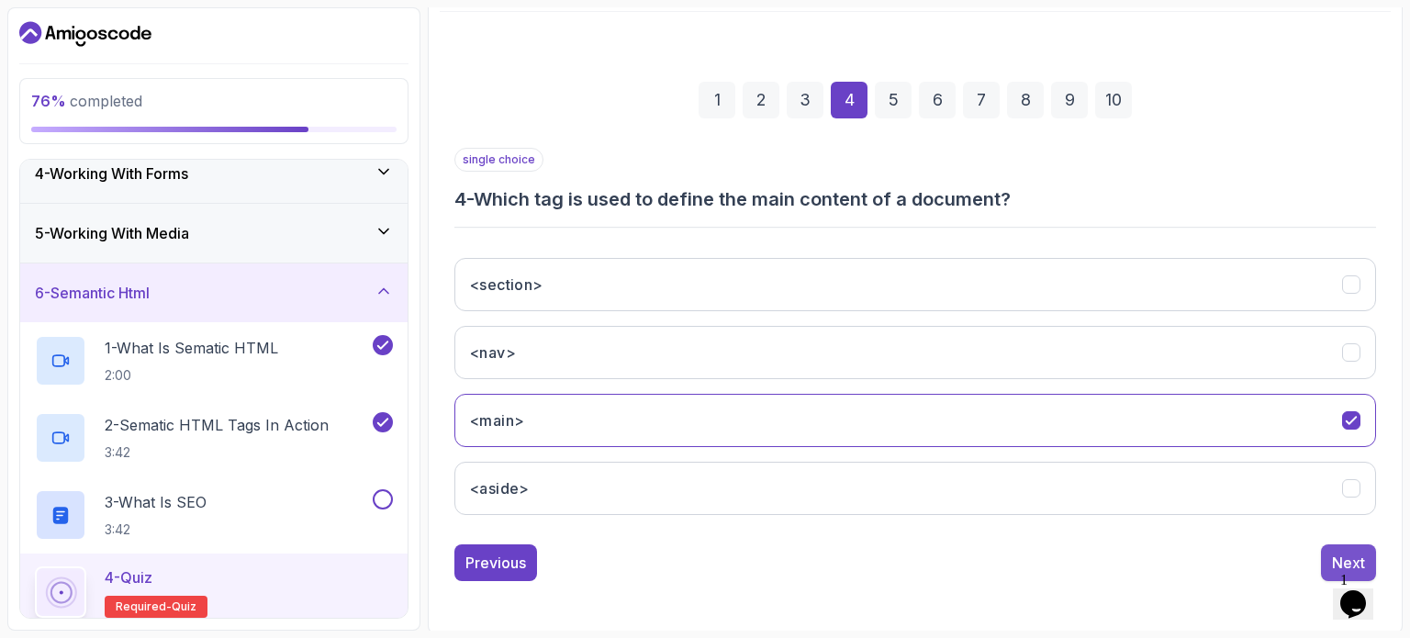
click at [1329, 548] on button "Next" at bounding box center [1348, 562] width 55 height 37
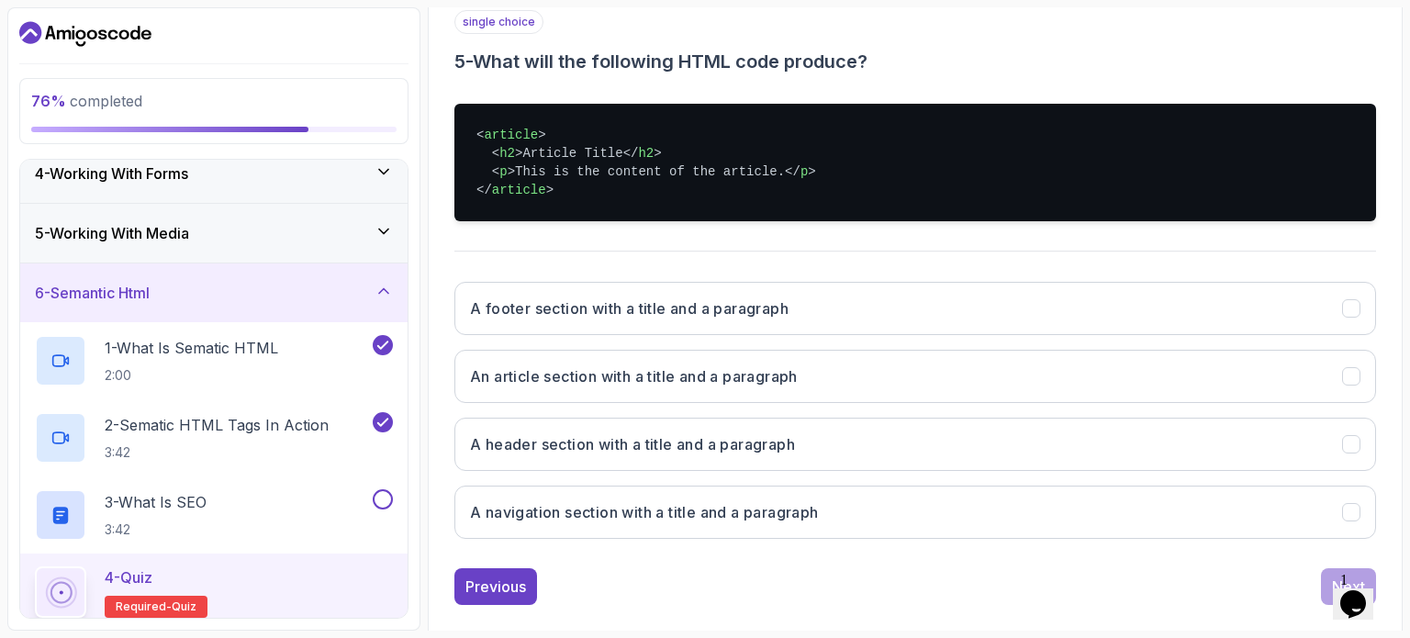
scroll to position [350, 0]
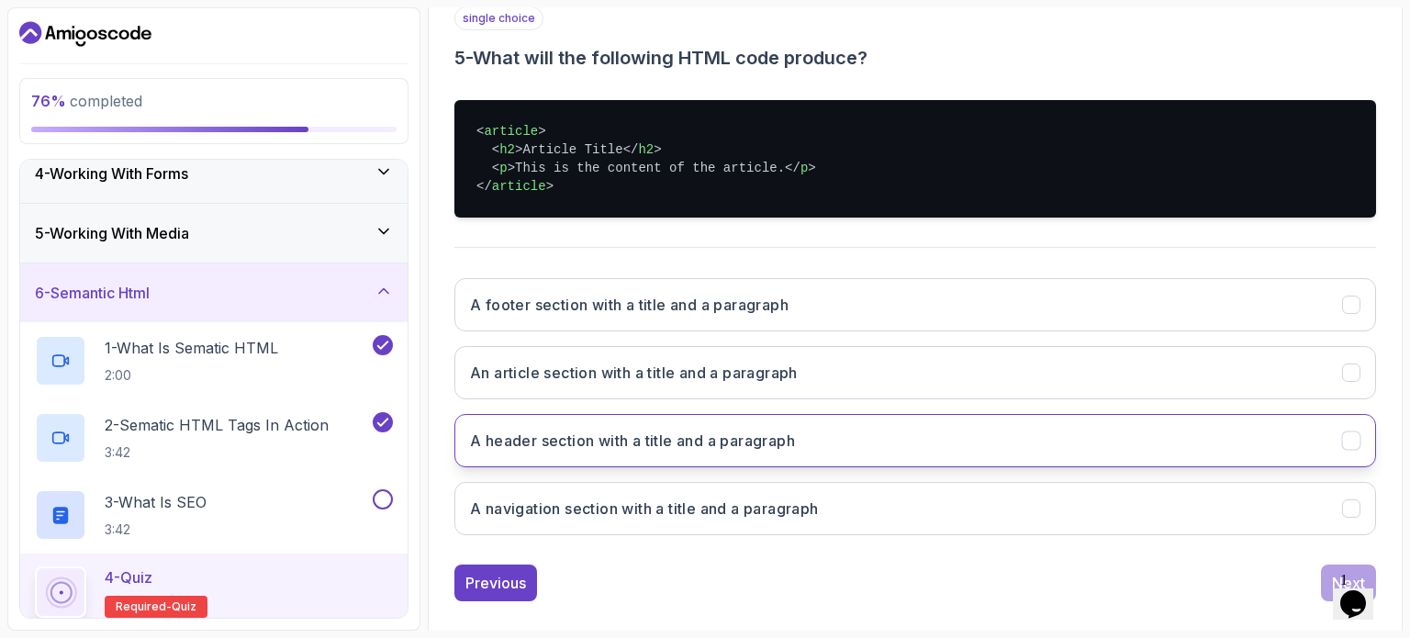
click at [1004, 452] on button "A header section with a title and a paragraph" at bounding box center [914, 440] width 921 height 53
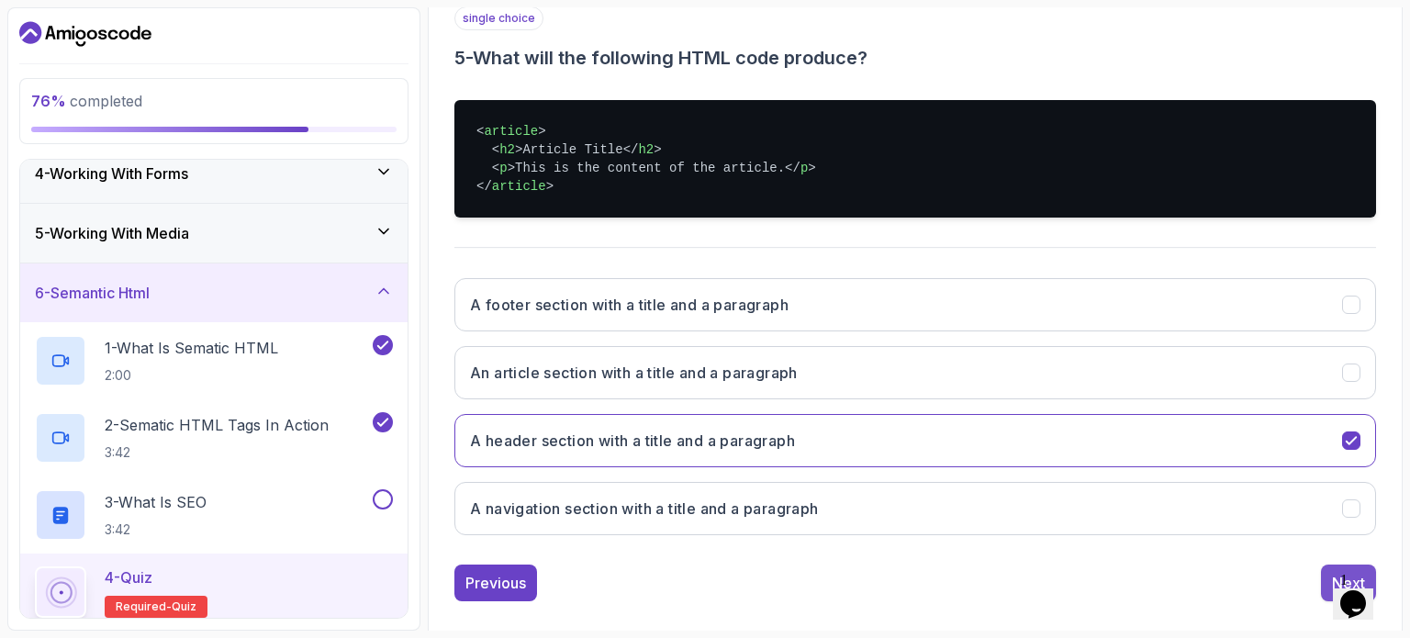
click at [1323, 567] on button "Next" at bounding box center [1348, 582] width 55 height 37
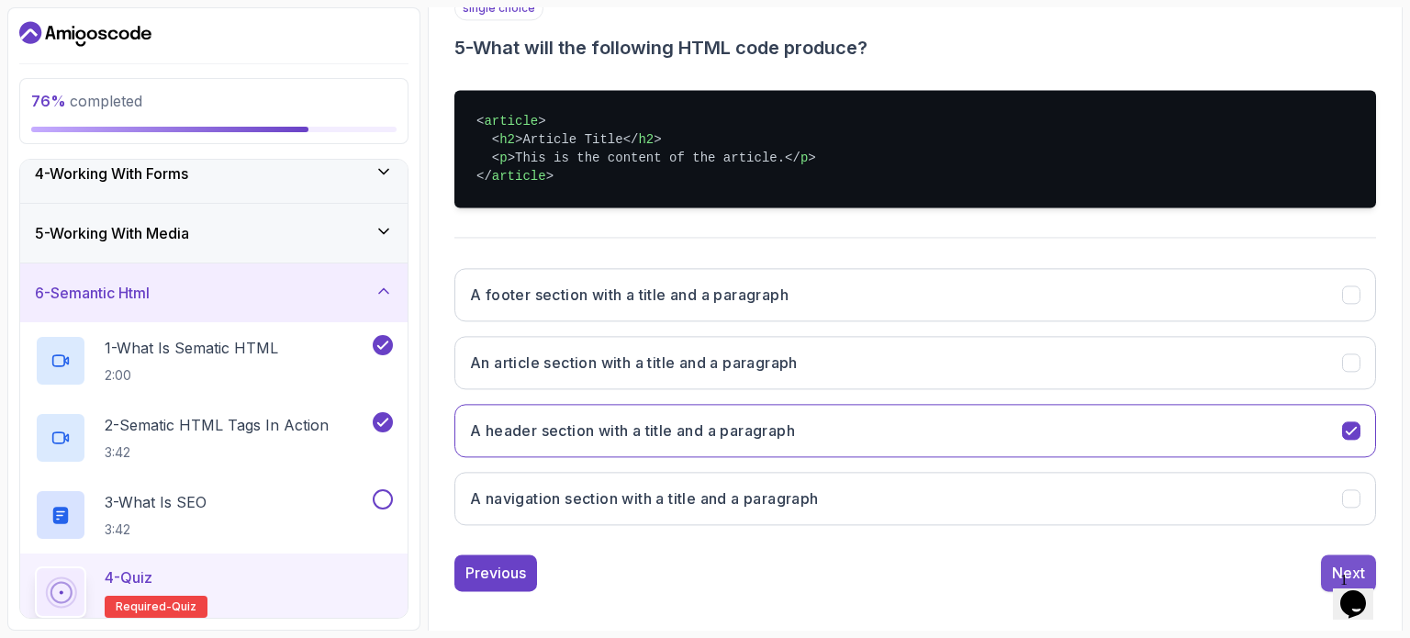
scroll to position [208, 0]
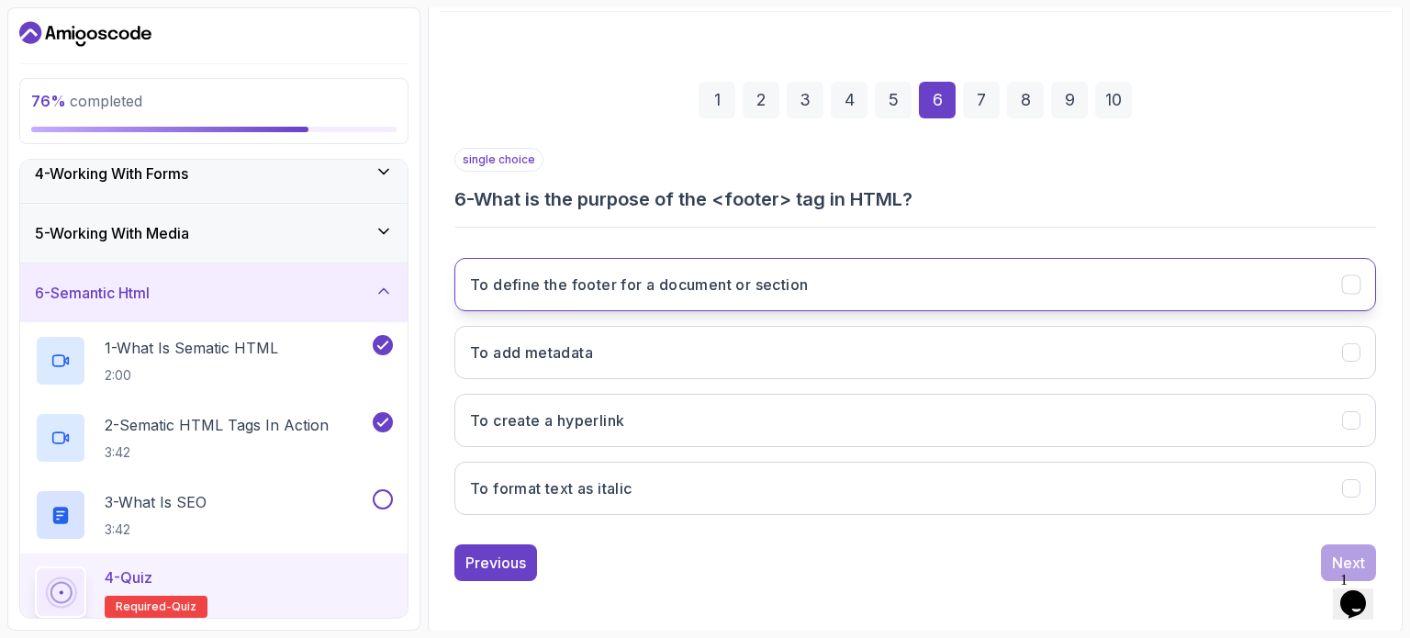
click at [930, 296] on button "To define the footer for a document or section" at bounding box center [914, 284] width 921 height 53
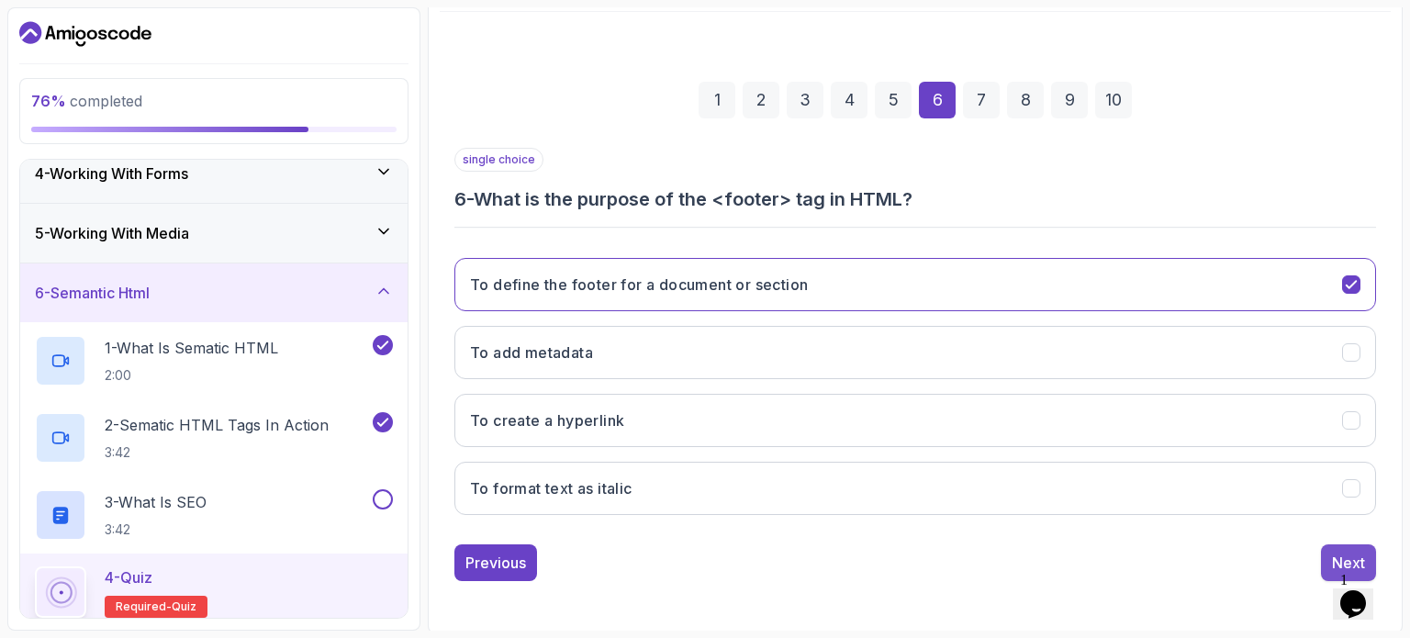
click at [1338, 552] on div "Next" at bounding box center [1348, 563] width 33 height 22
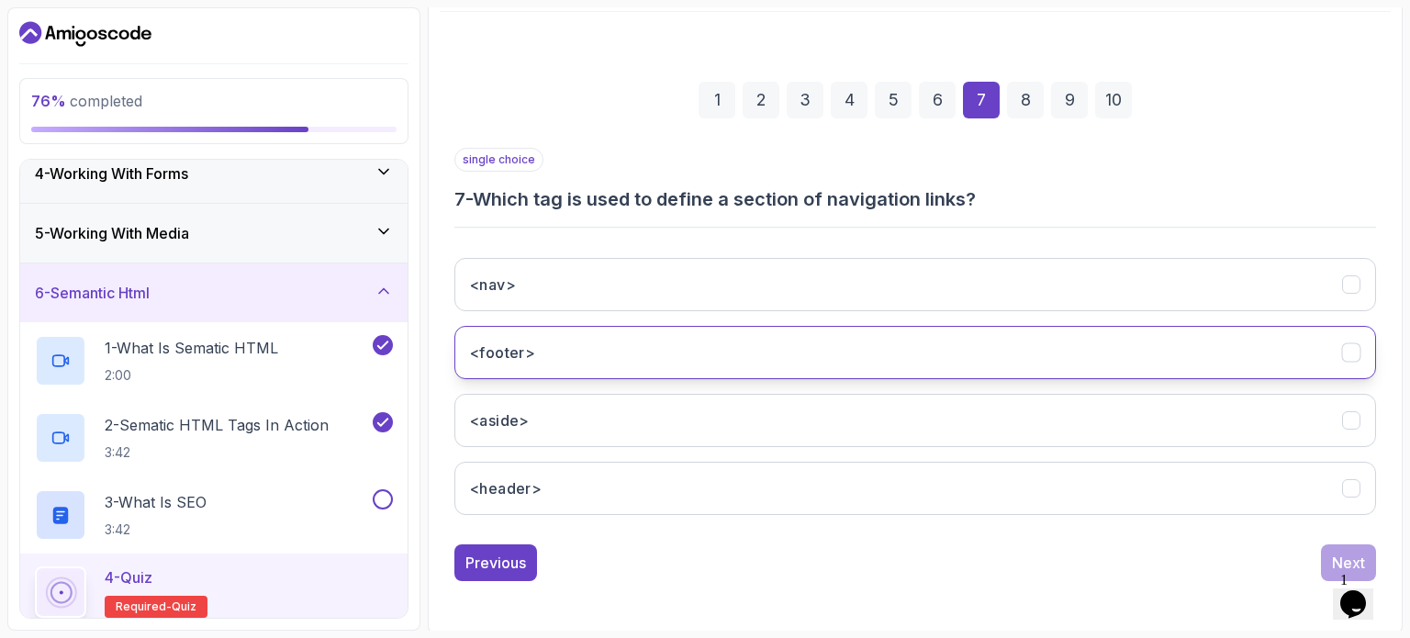
click at [953, 337] on button "<footer>" at bounding box center [914, 352] width 921 height 53
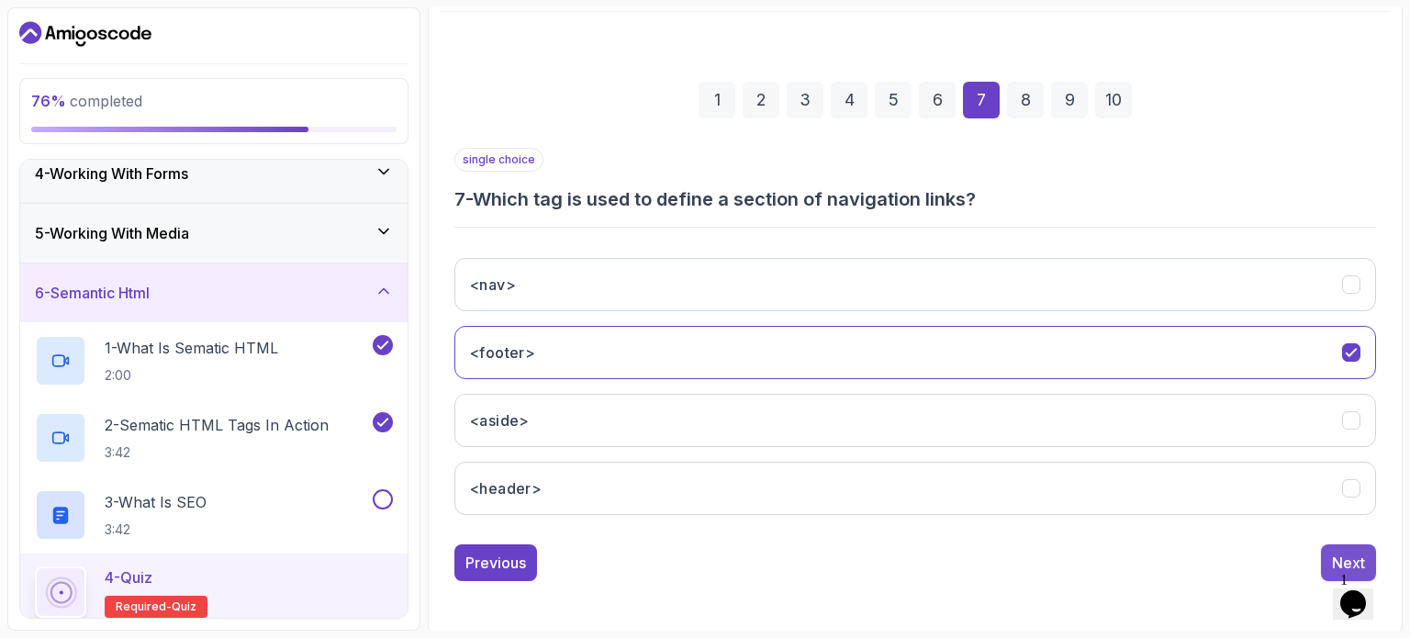
click at [1334, 556] on div "Next" at bounding box center [1348, 563] width 33 height 22
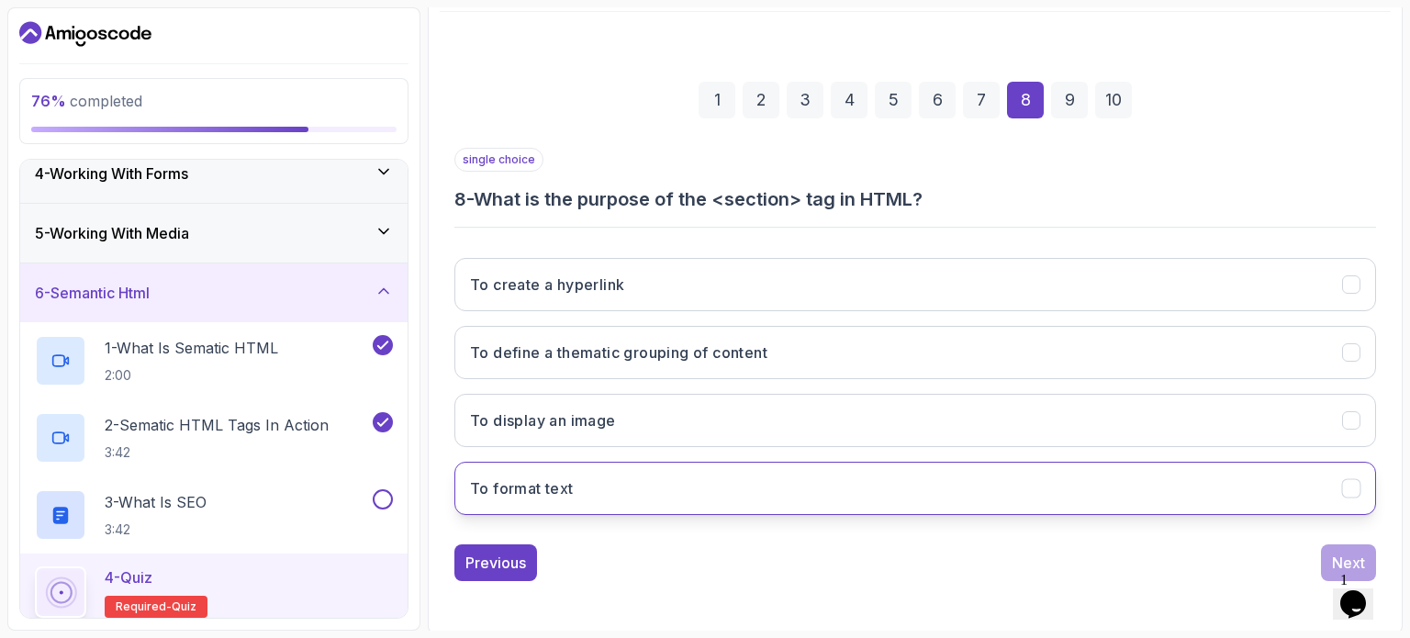
click at [705, 467] on button "To format text" at bounding box center [914, 488] width 921 height 53
click at [1329, 540] on div "single choice 8 - What is the purpose of the <section> tag in HTML? To create a…" at bounding box center [914, 364] width 921 height 433
click at [1329, 547] on button "Next" at bounding box center [1348, 562] width 55 height 37
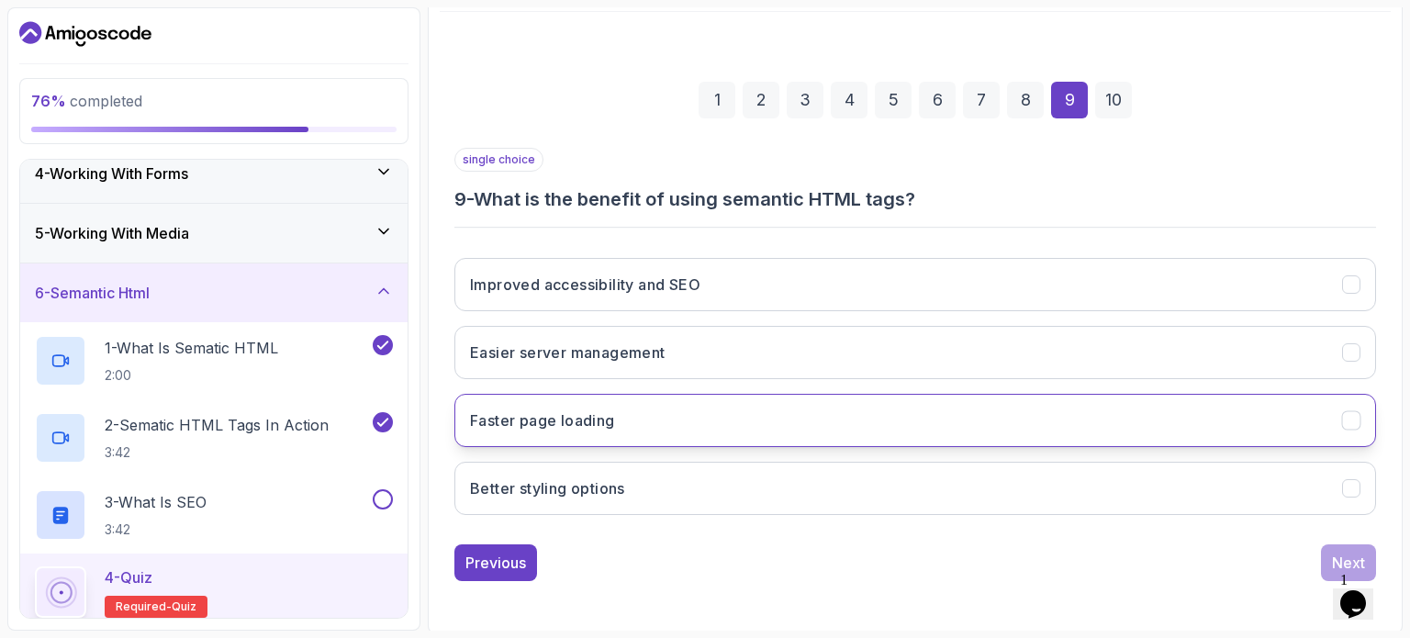
click at [1178, 407] on button "Faster page loading" at bounding box center [914, 420] width 921 height 53
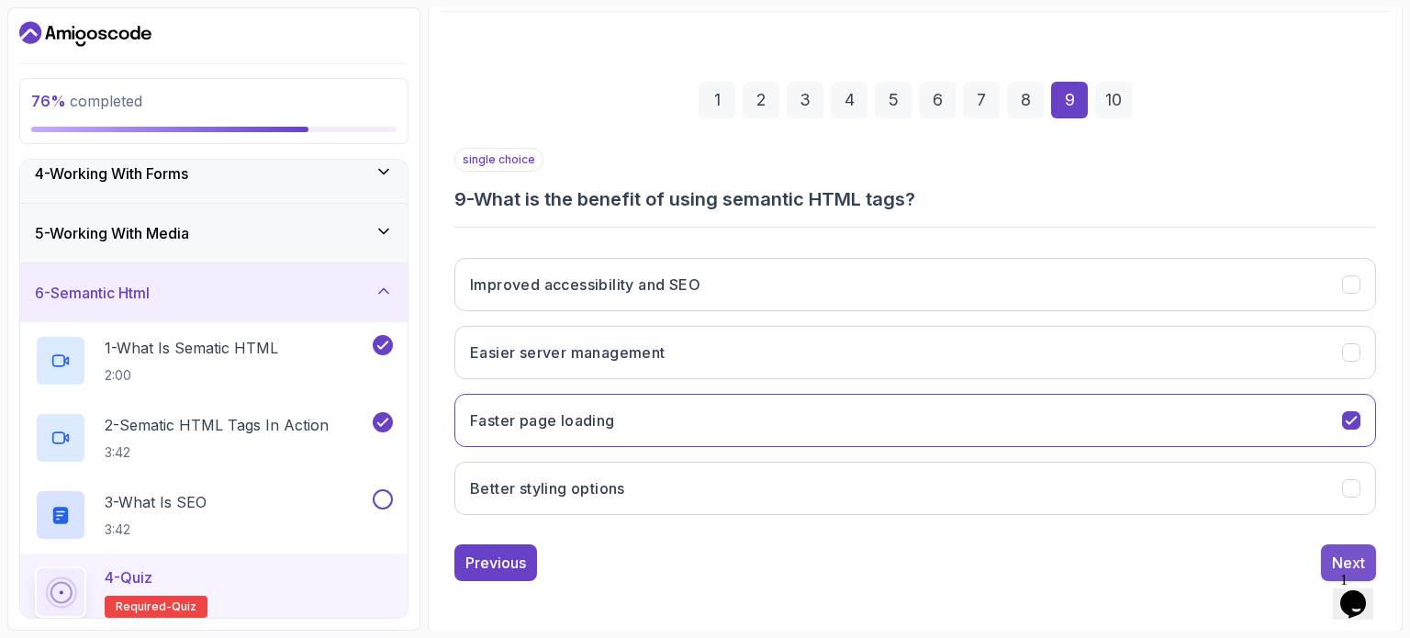
click at [1334, 547] on button "Next" at bounding box center [1348, 562] width 55 height 37
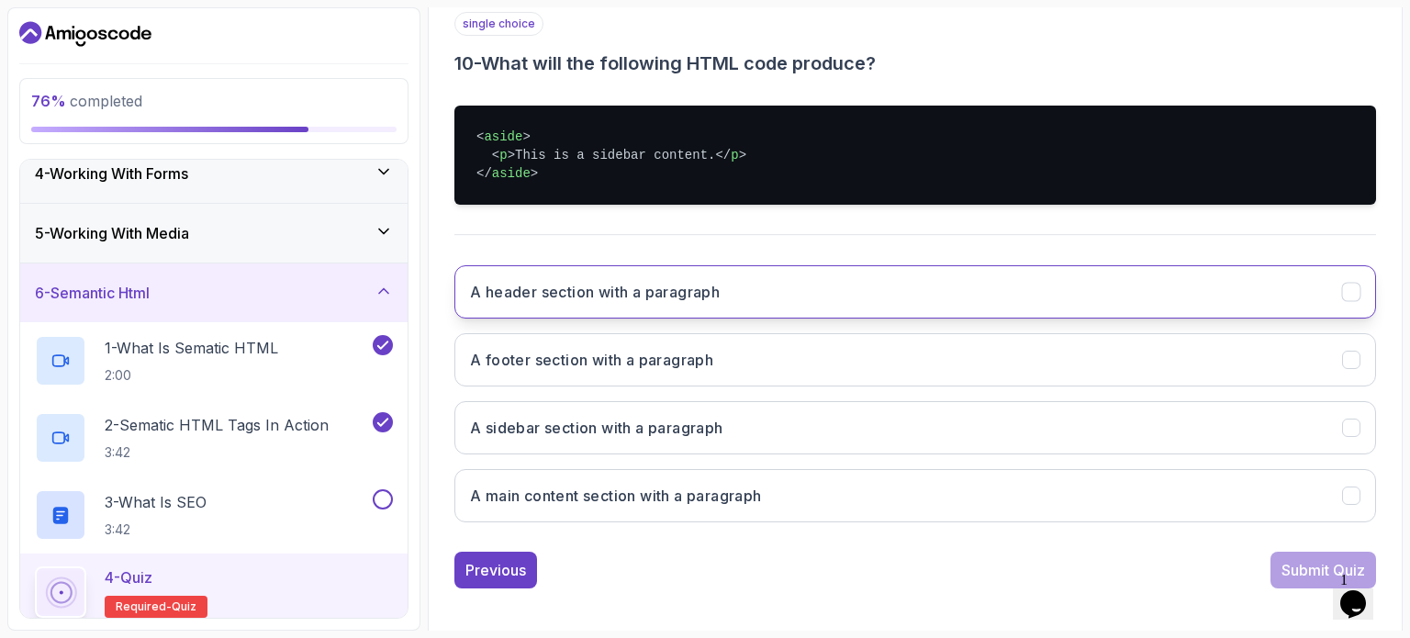
scroll to position [351, 0]
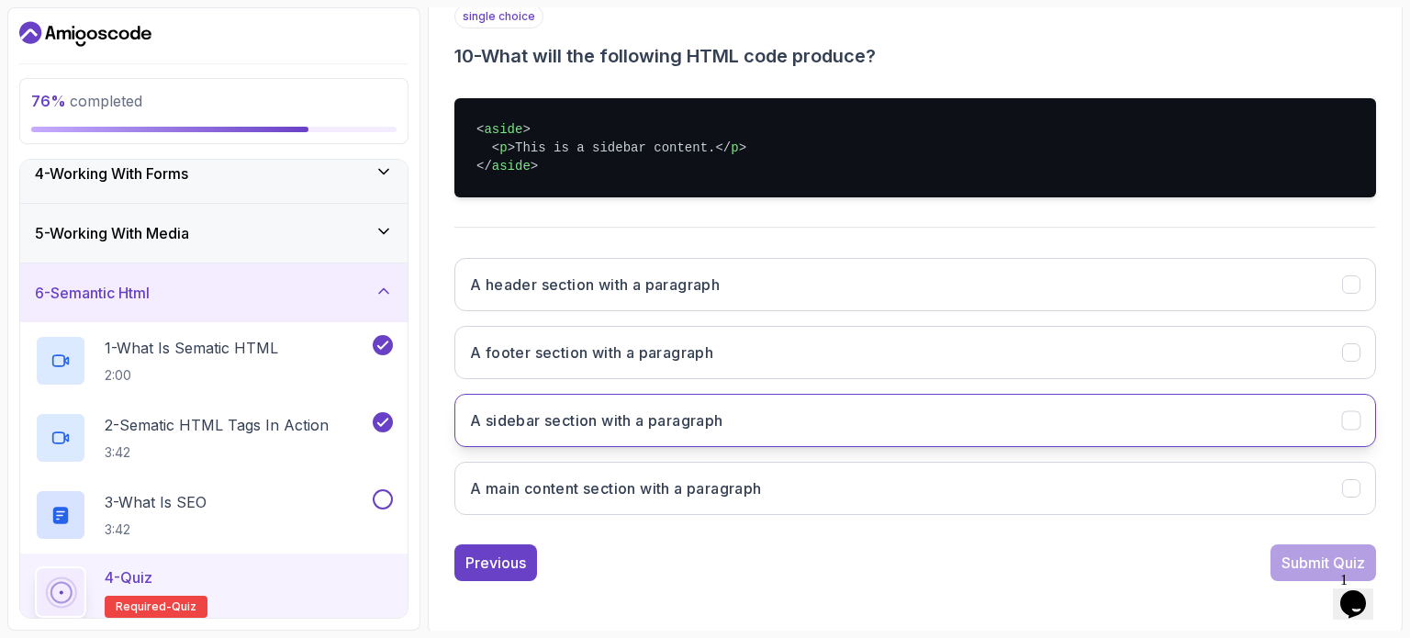
click at [1035, 404] on button "A sidebar section with a paragraph" at bounding box center [914, 420] width 921 height 53
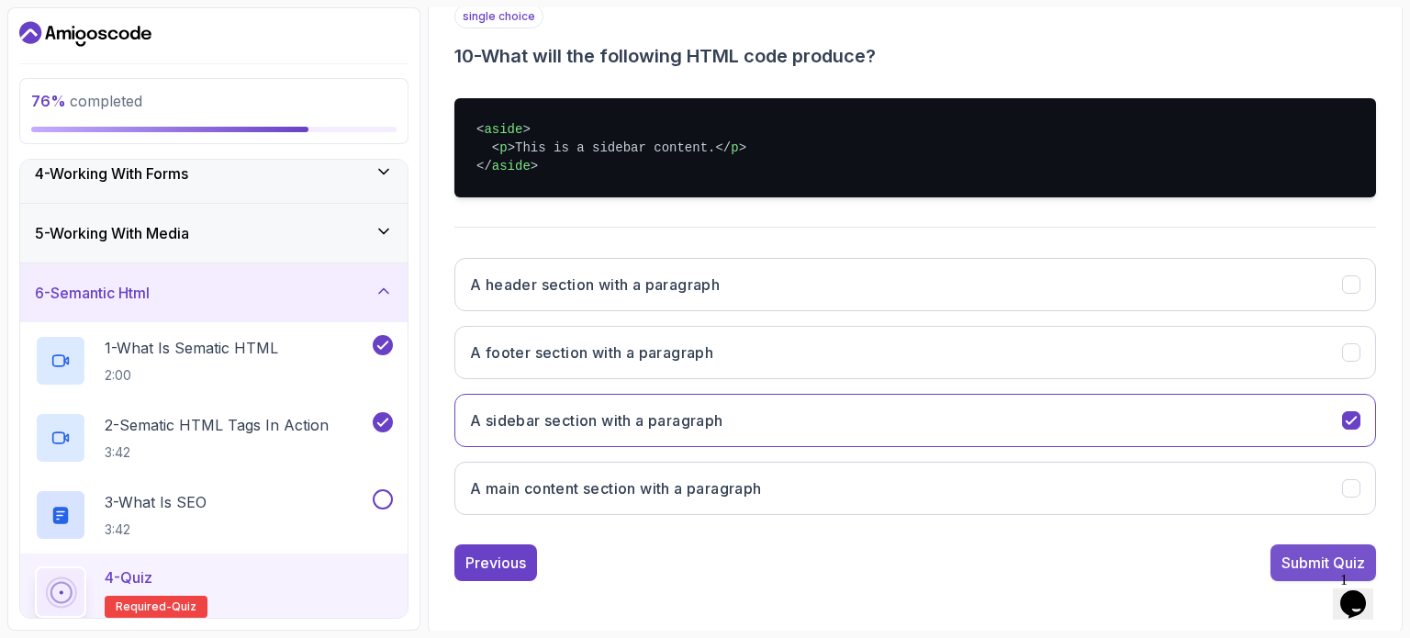
click at [1303, 547] on button "Submit Quiz" at bounding box center [1323, 562] width 106 height 37
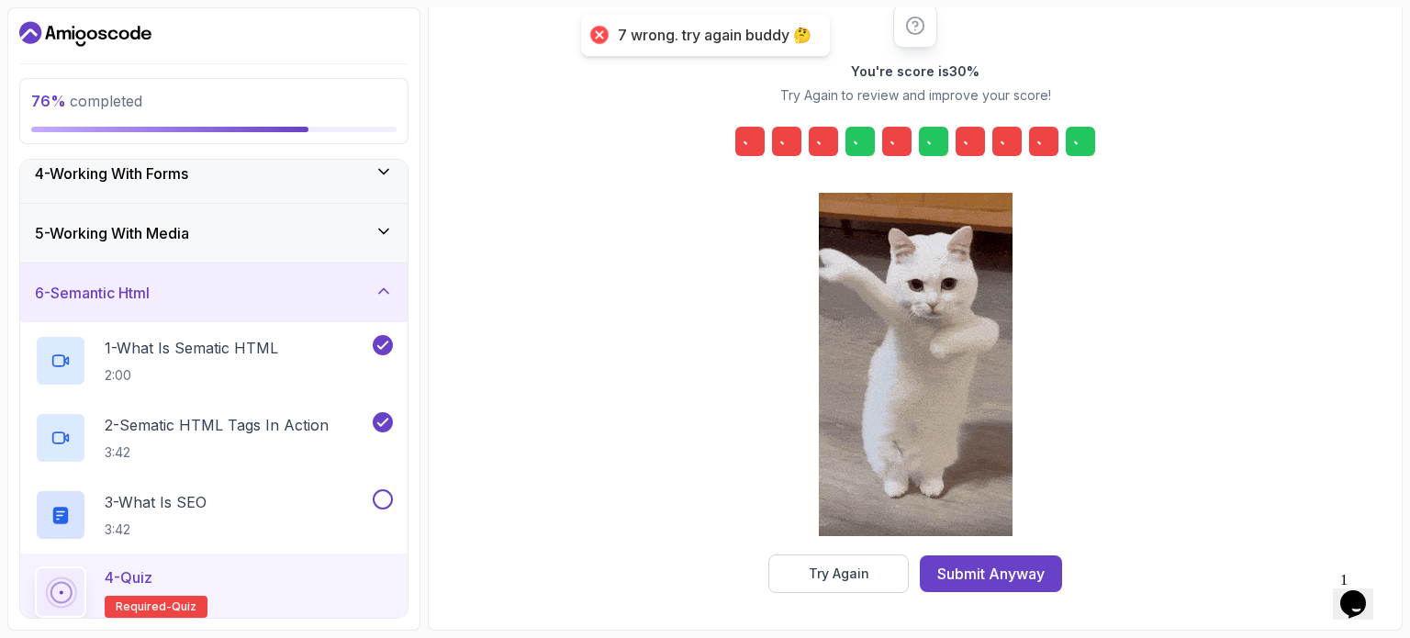
scroll to position [240, 0]
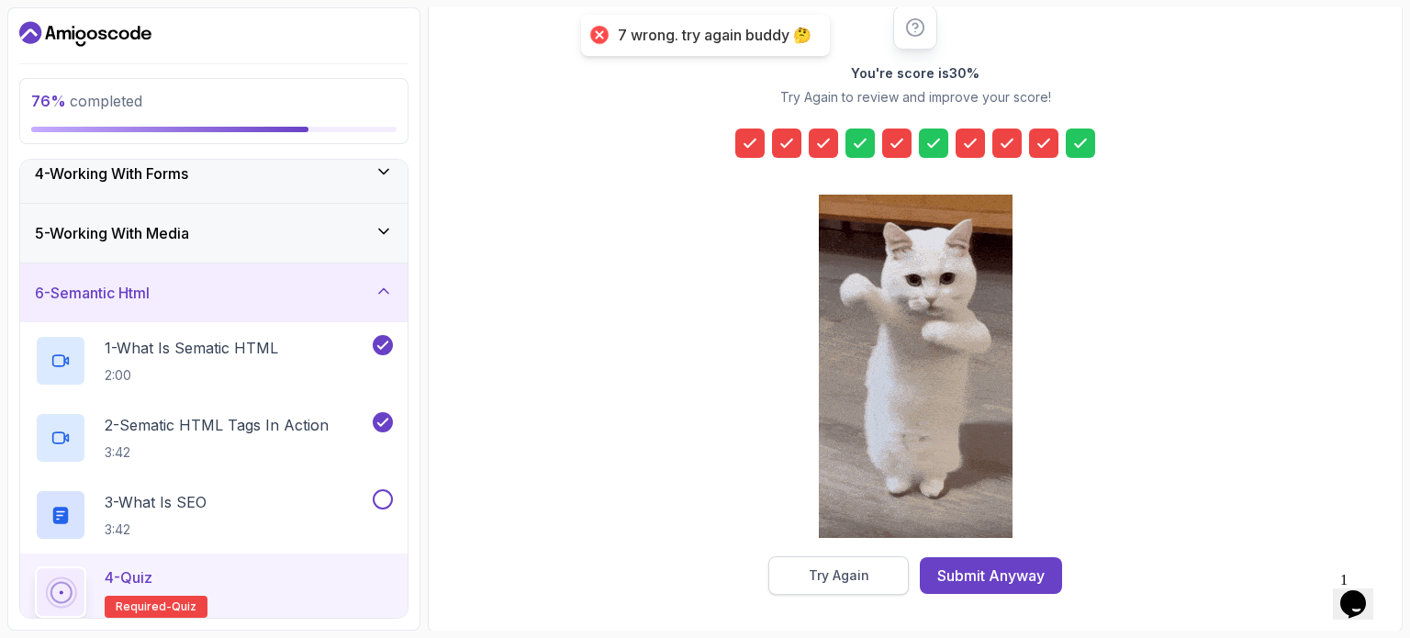
click at [837, 572] on div "Try Again" at bounding box center [838, 575] width 61 height 18
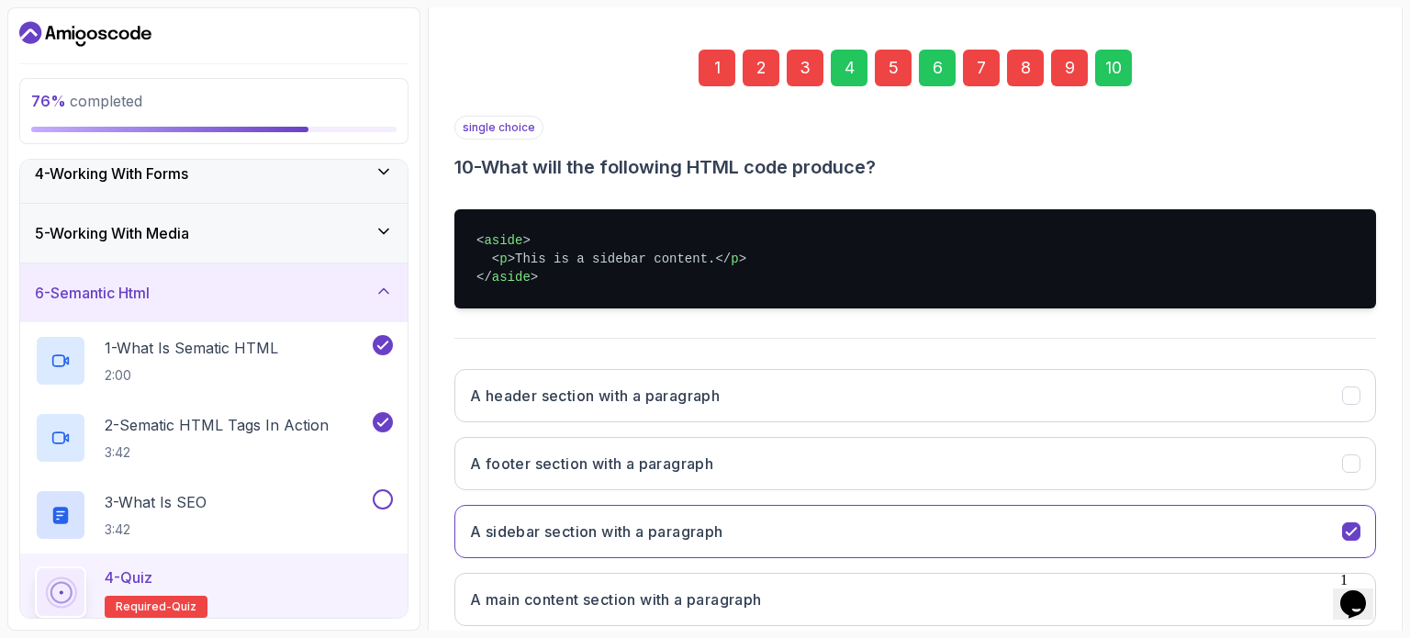
click at [708, 69] on div "1" at bounding box center [716, 68] width 37 height 37
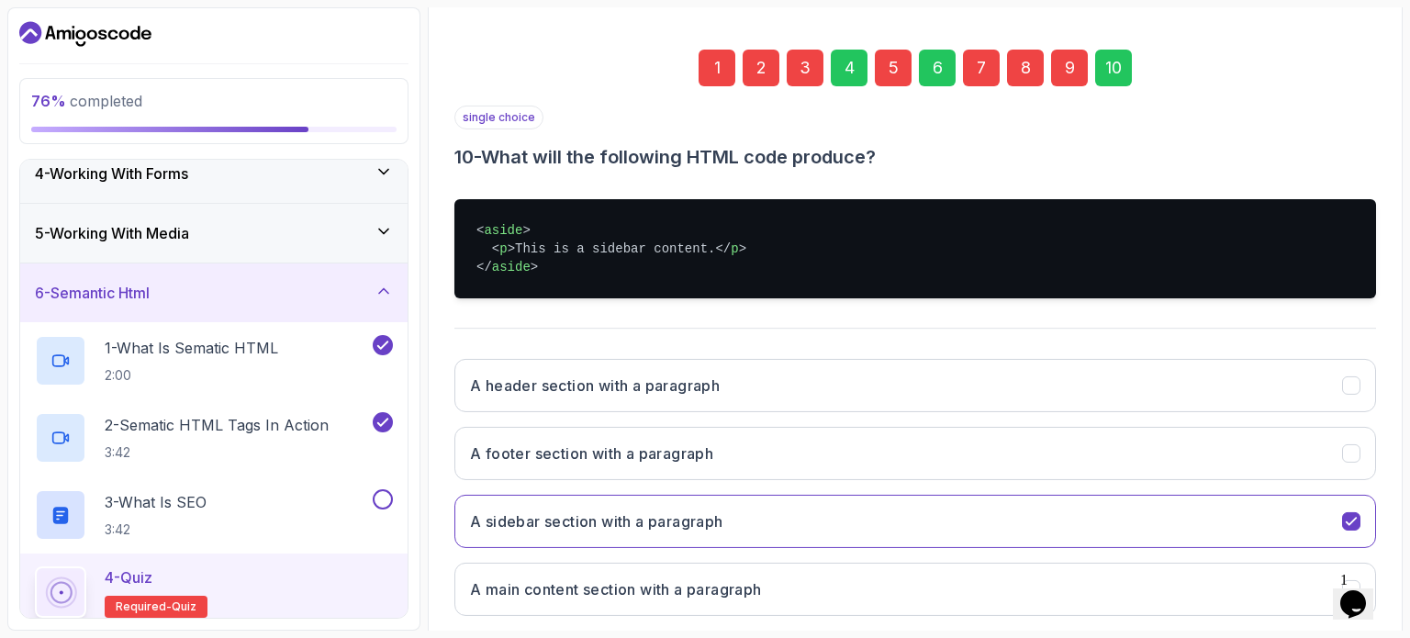
scroll to position [208, 0]
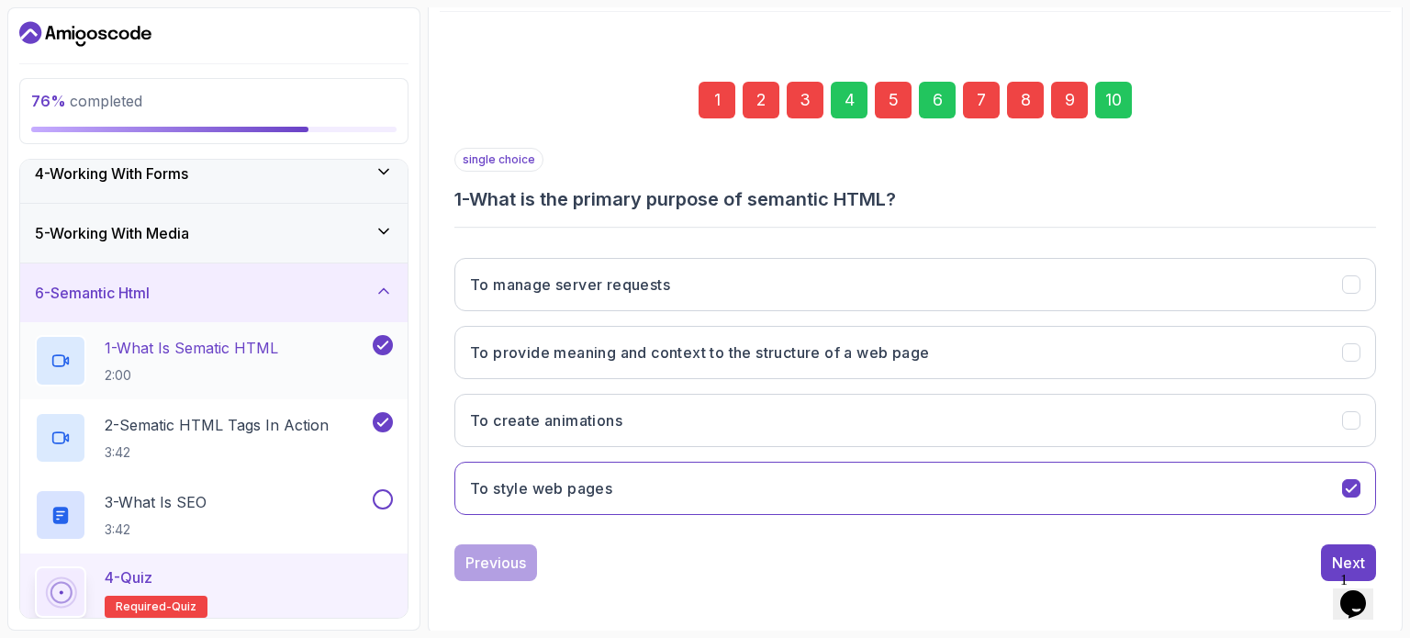
click at [309, 357] on div "1 - What Is Sematic HTML 2:00" at bounding box center [202, 360] width 334 height 51
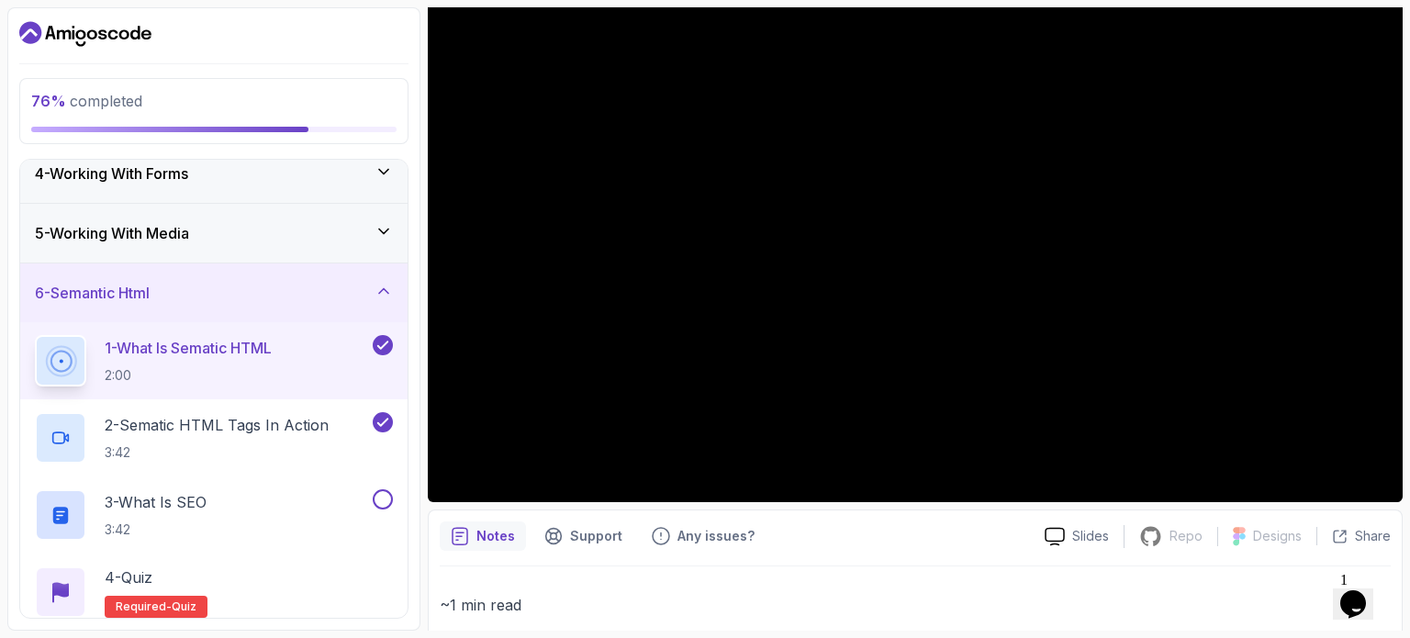
scroll to position [217, 0]
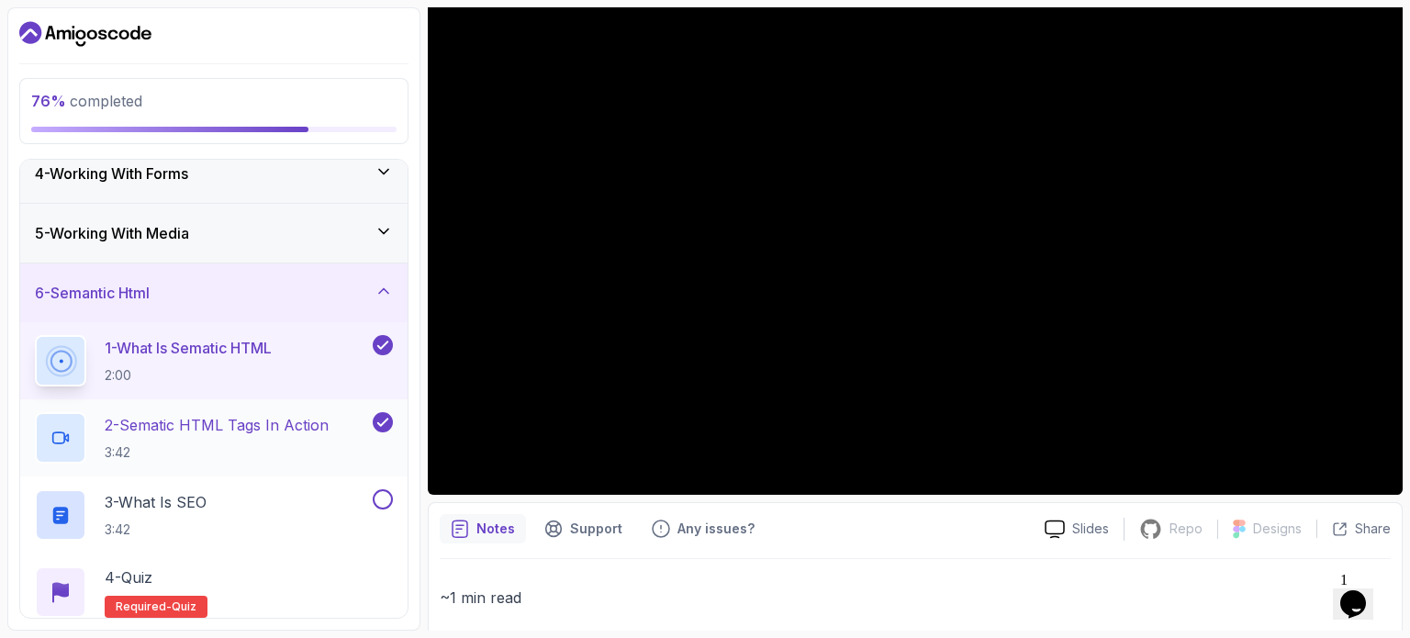
click at [208, 424] on p "2 - Sematic HTML Tags In Action" at bounding box center [217, 425] width 224 height 22
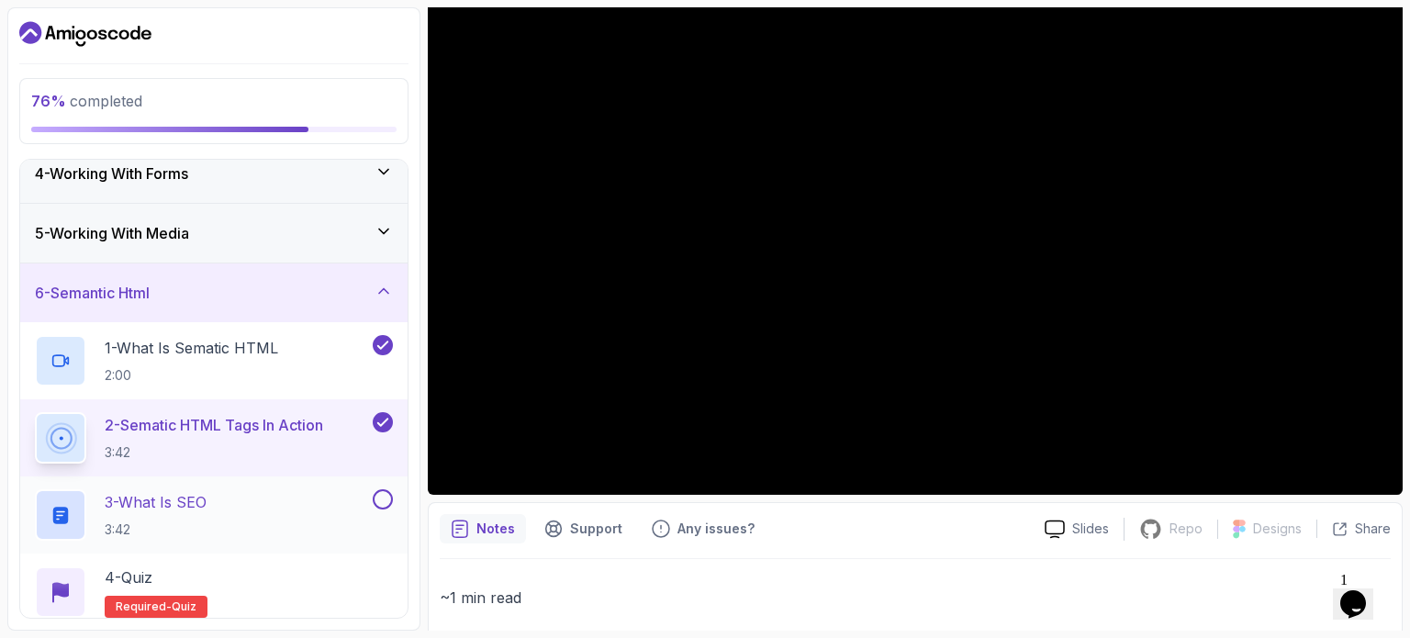
click at [184, 495] on p "3 - What is SEO" at bounding box center [156, 502] width 102 height 22
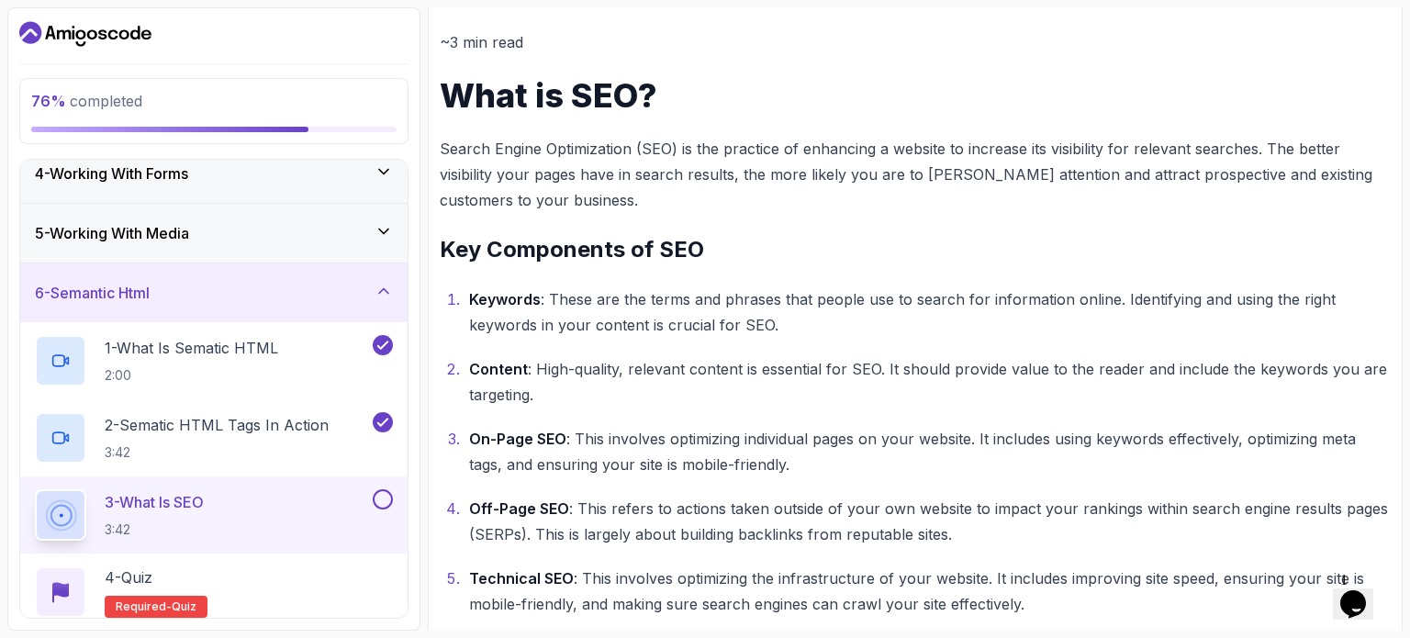
click at [386, 491] on button at bounding box center [383, 499] width 20 height 20
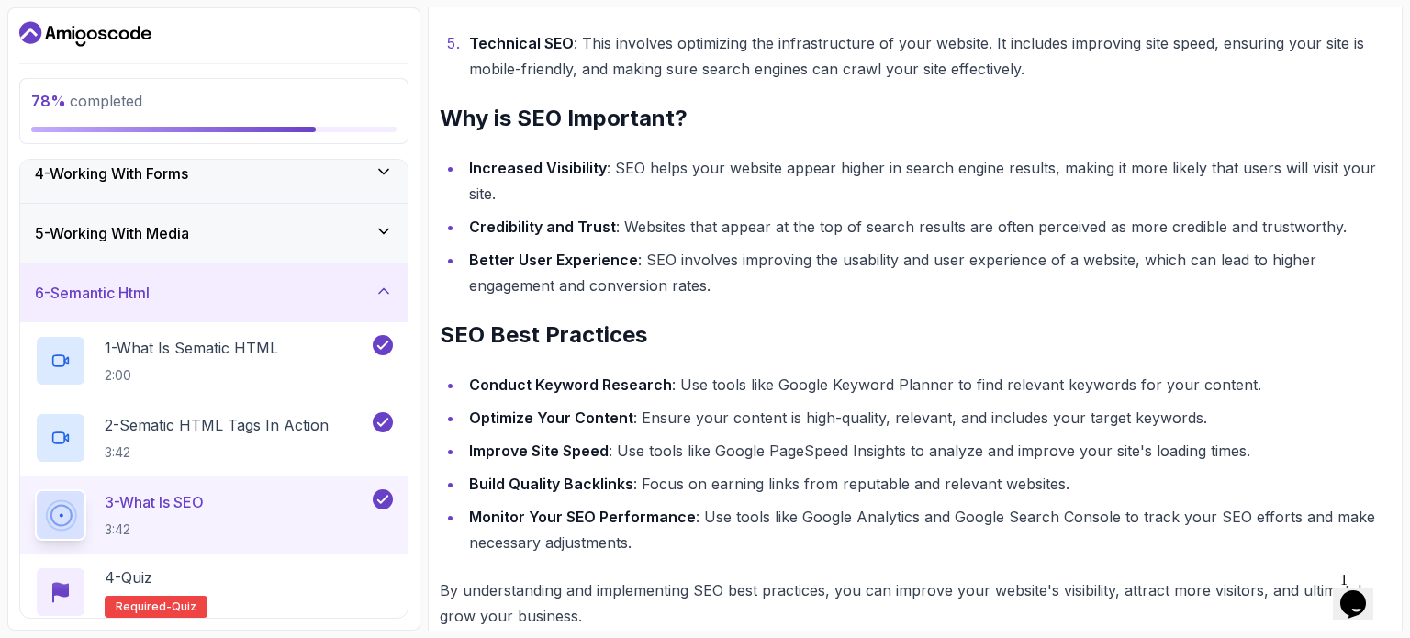
scroll to position [958, 0]
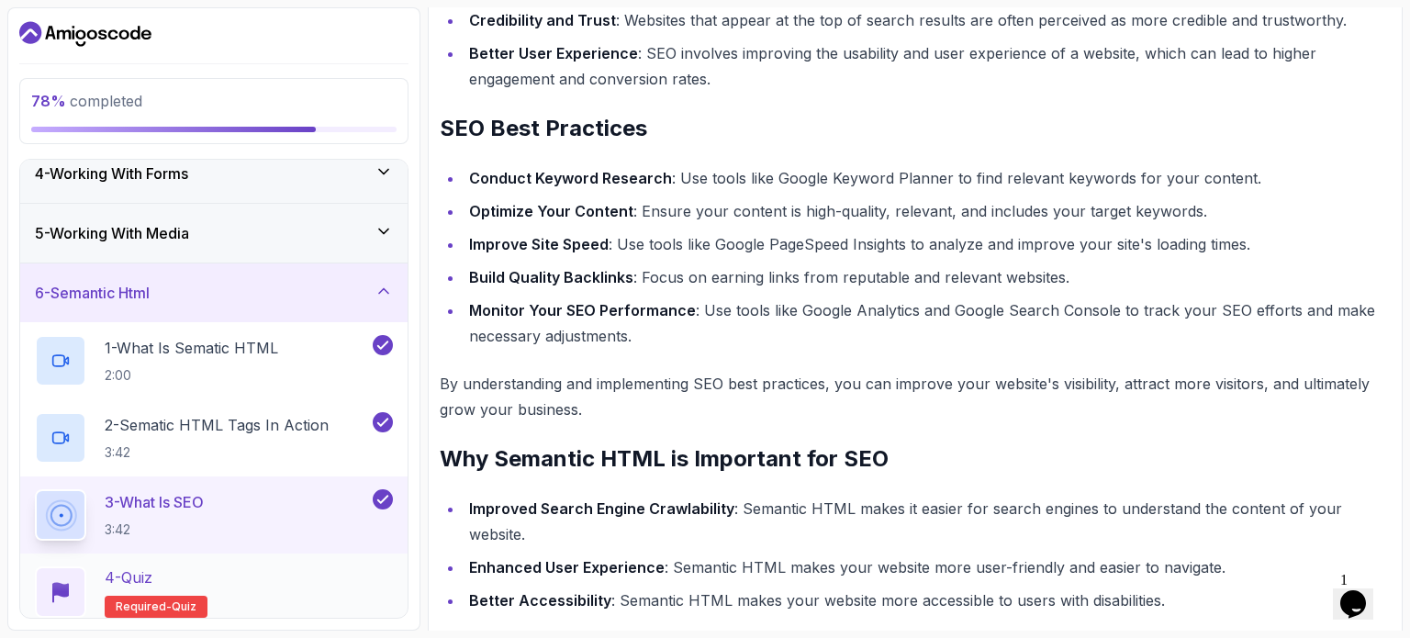
click at [319, 568] on div "4 - Quiz Required- quiz" at bounding box center [214, 591] width 358 height 51
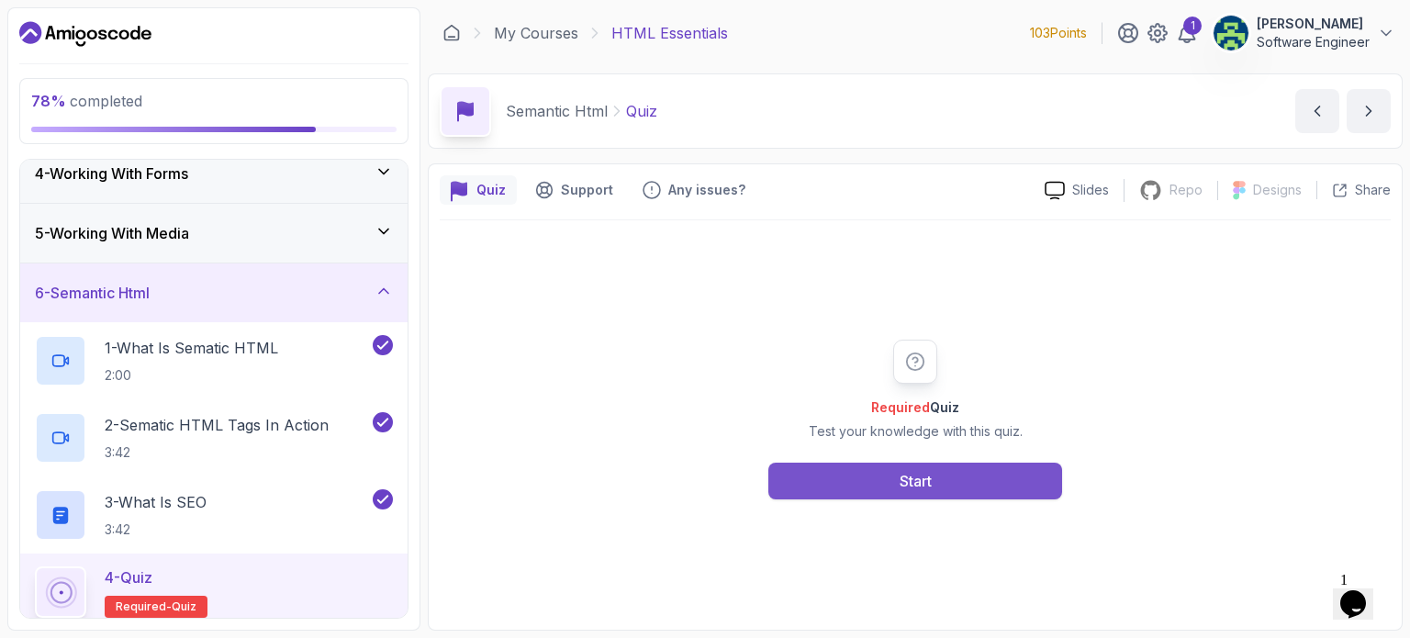
click at [890, 474] on button "Start" at bounding box center [915, 481] width 294 height 37
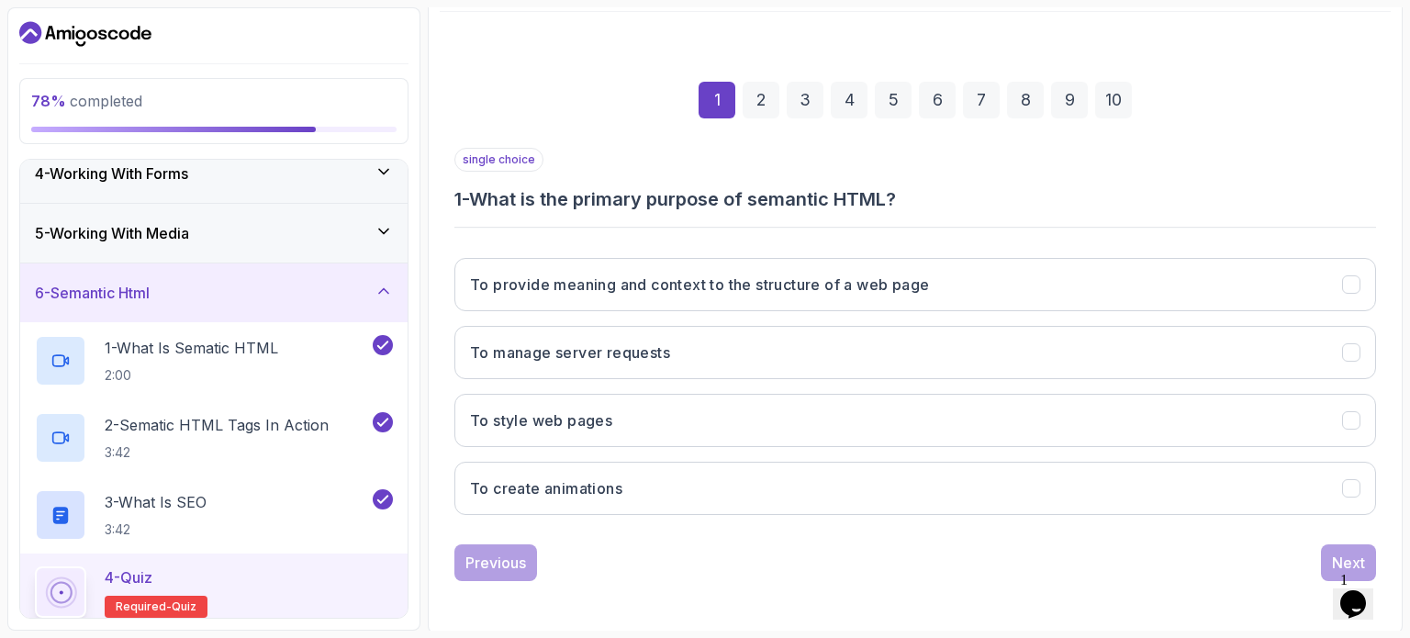
scroll to position [207, 0]
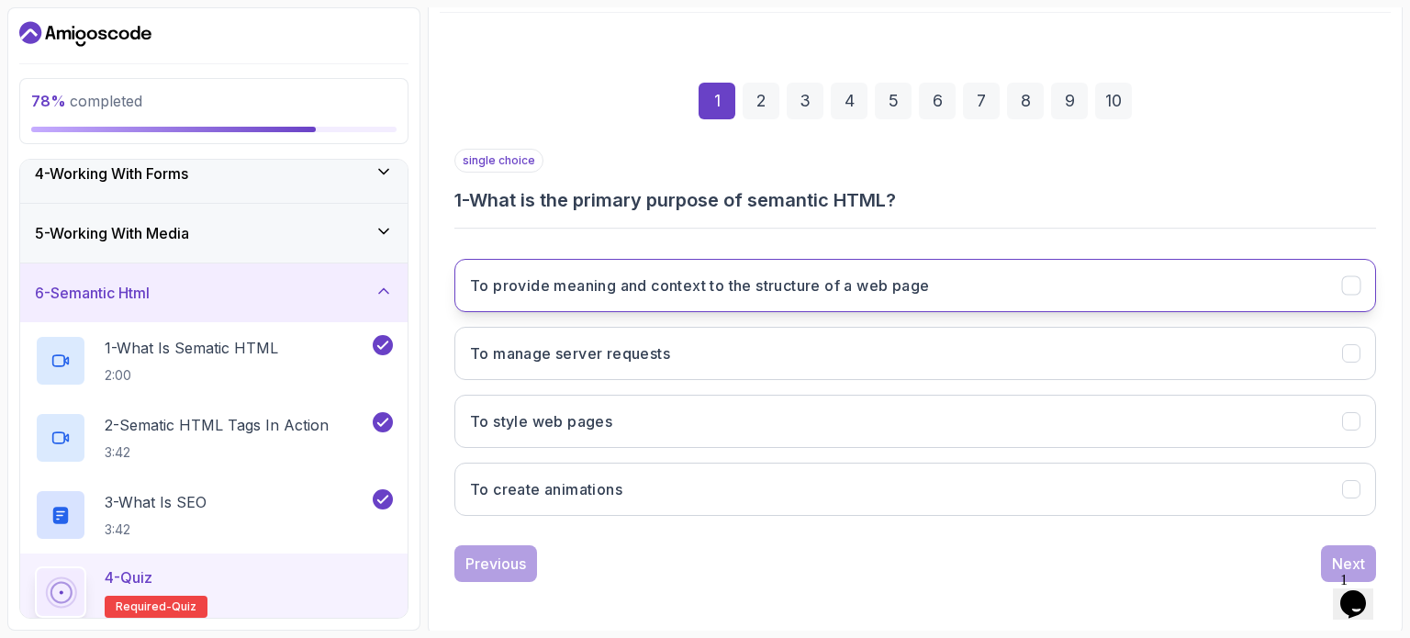
click at [800, 289] on h3 "To provide meaning and context to the structure of a web page" at bounding box center [699, 285] width 459 height 22
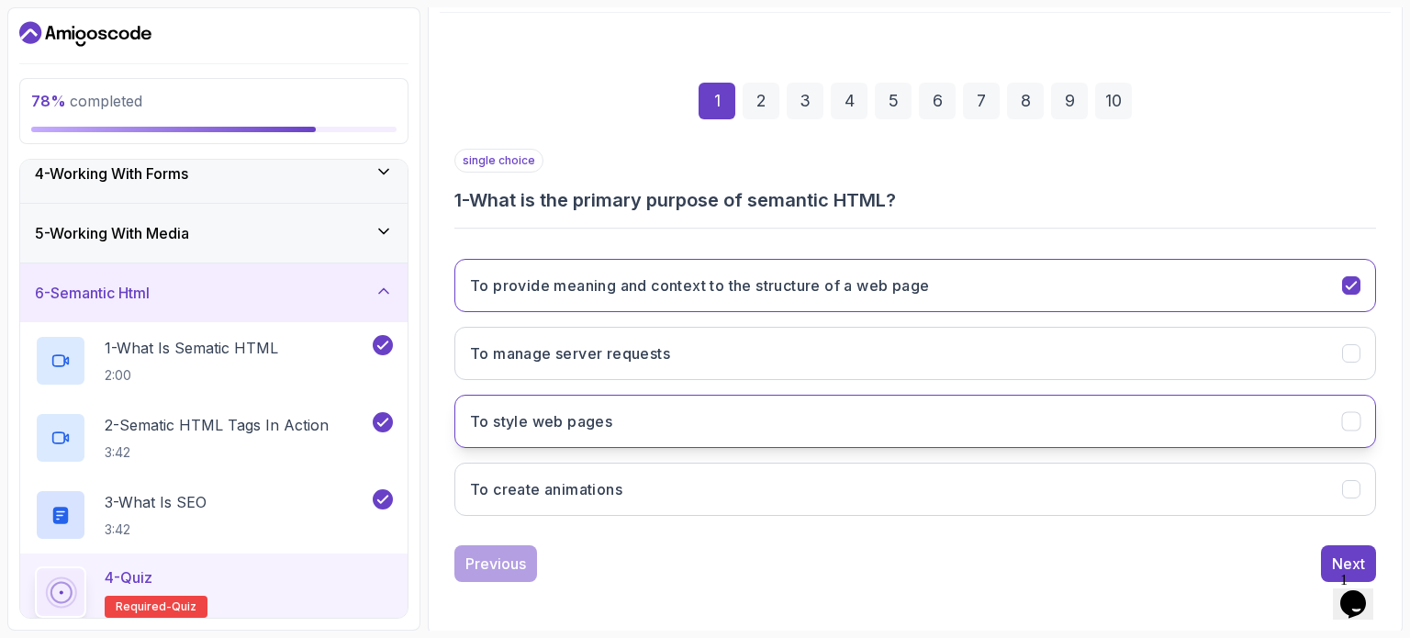
click at [641, 429] on button "To style web pages" at bounding box center [914, 421] width 921 height 53
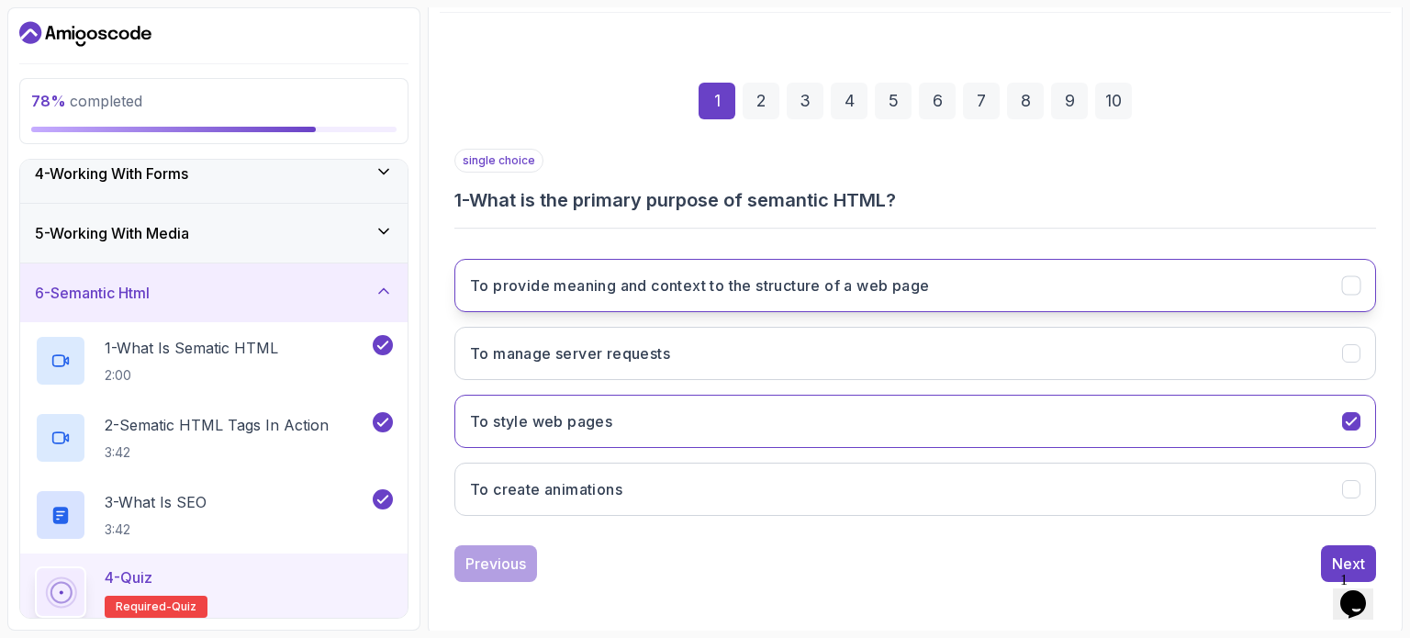
click at [1068, 271] on button "To provide meaning and context to the structure of a web page" at bounding box center [914, 285] width 921 height 53
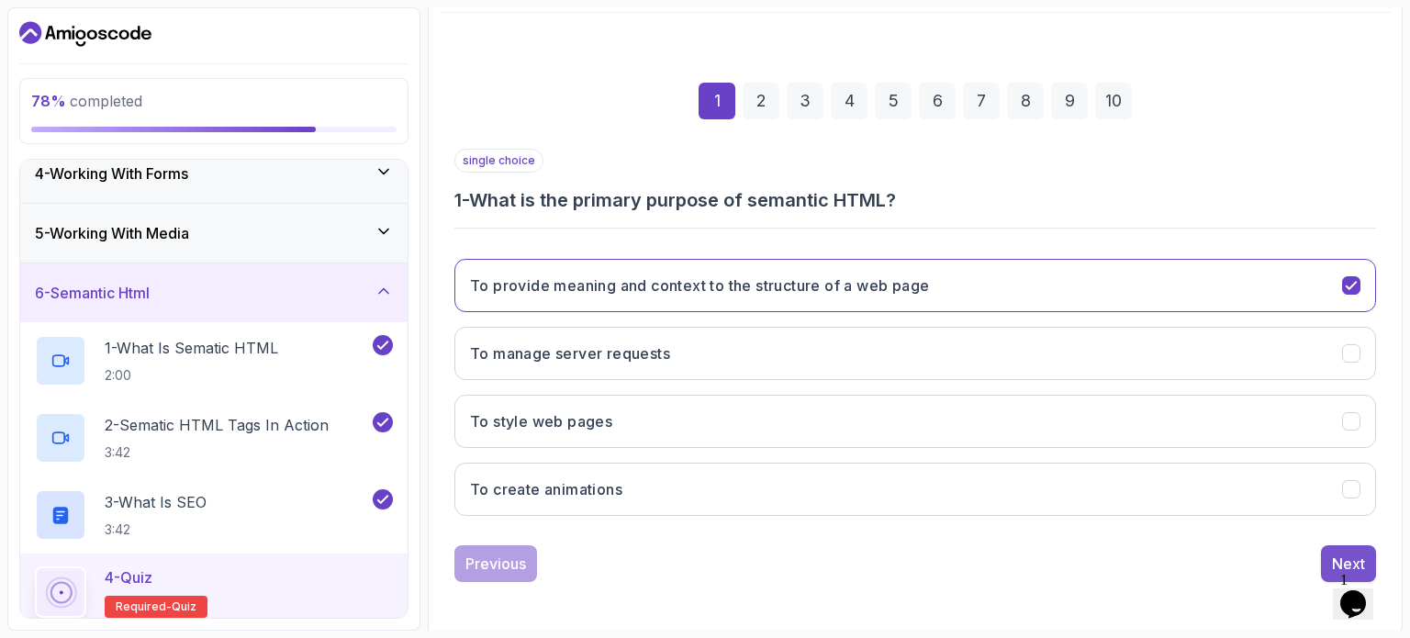
click at [1334, 545] on button "Next" at bounding box center [1348, 563] width 55 height 37
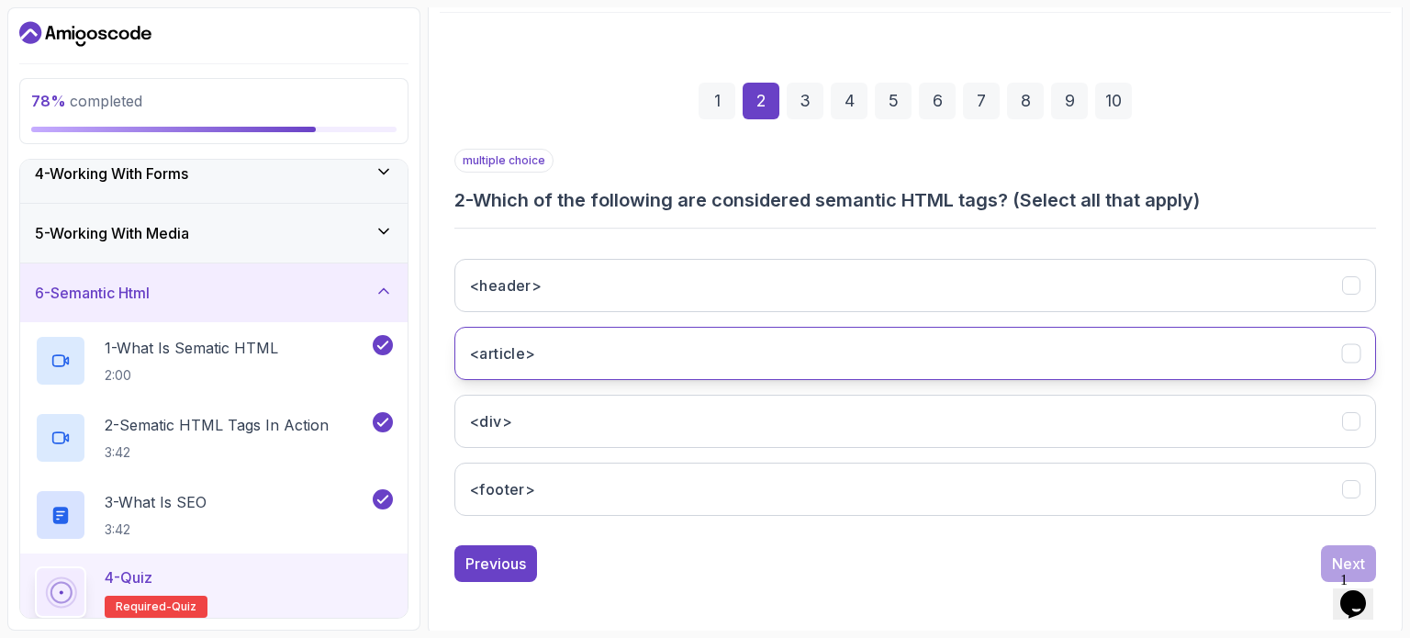
click at [645, 332] on button "<article>" at bounding box center [914, 353] width 921 height 53
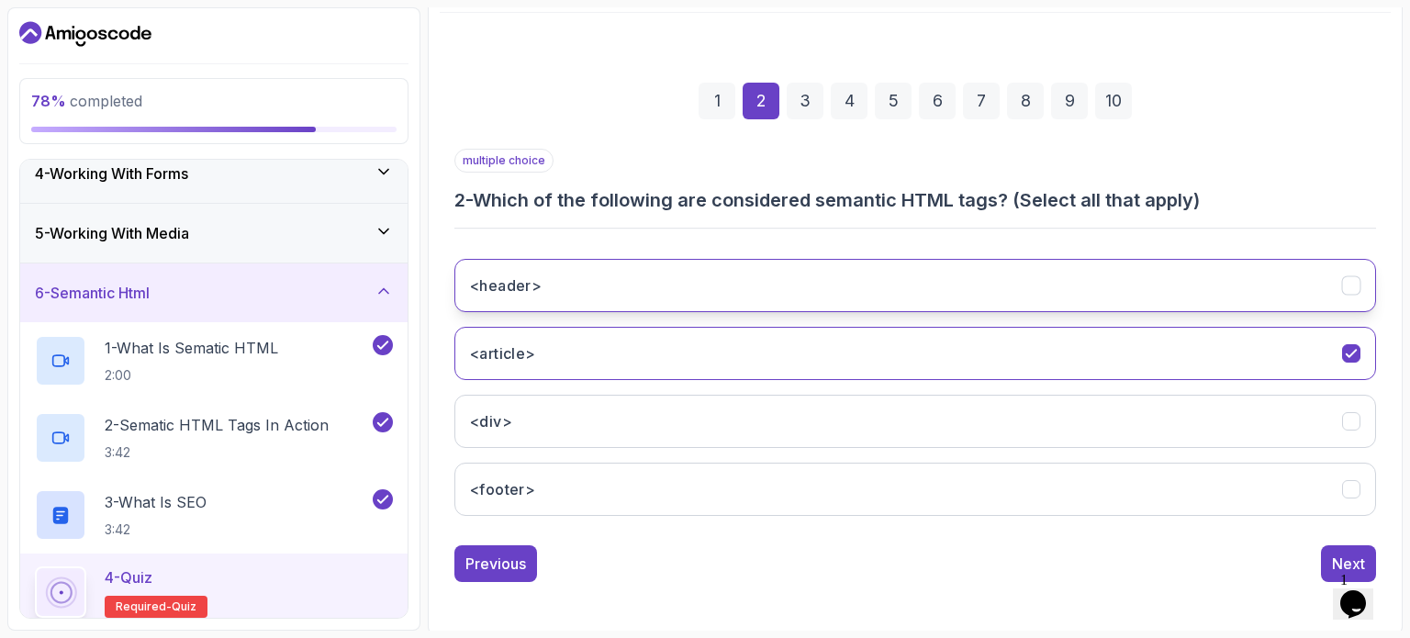
click at [625, 285] on button "<header>" at bounding box center [914, 285] width 921 height 53
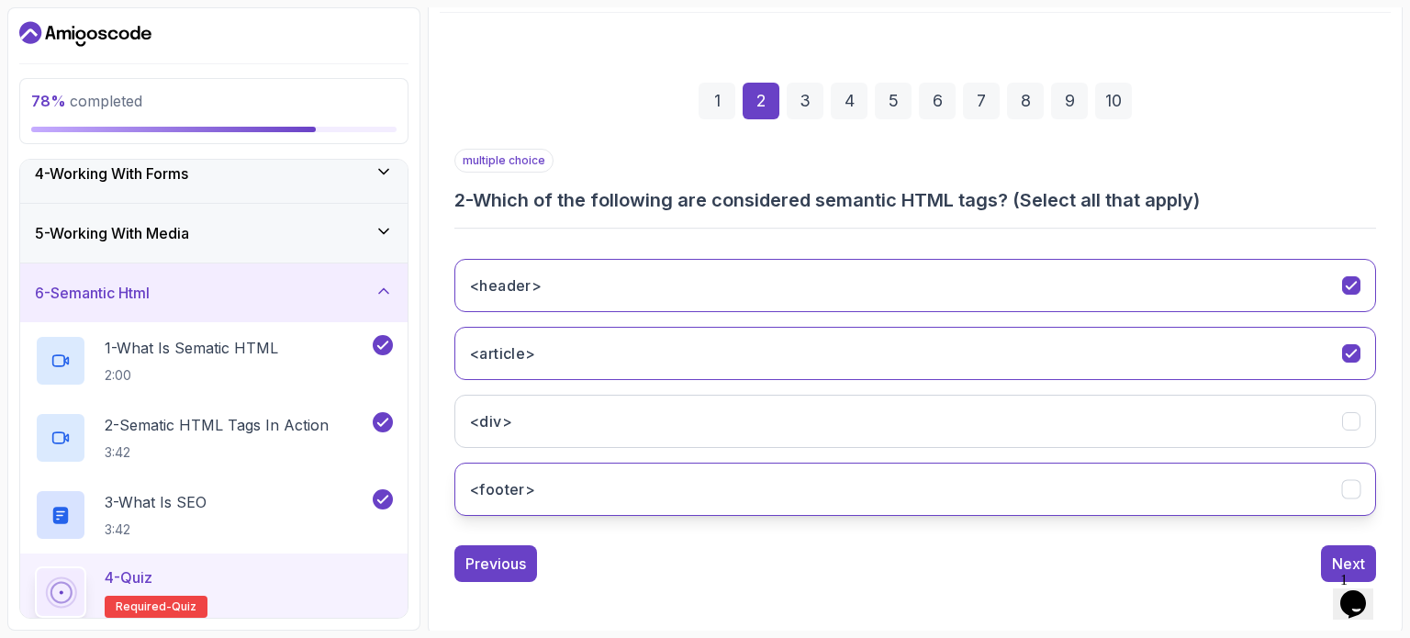
click at [646, 469] on button "<footer>" at bounding box center [914, 489] width 921 height 53
click at [1329, 550] on button "Next" at bounding box center [1348, 563] width 55 height 37
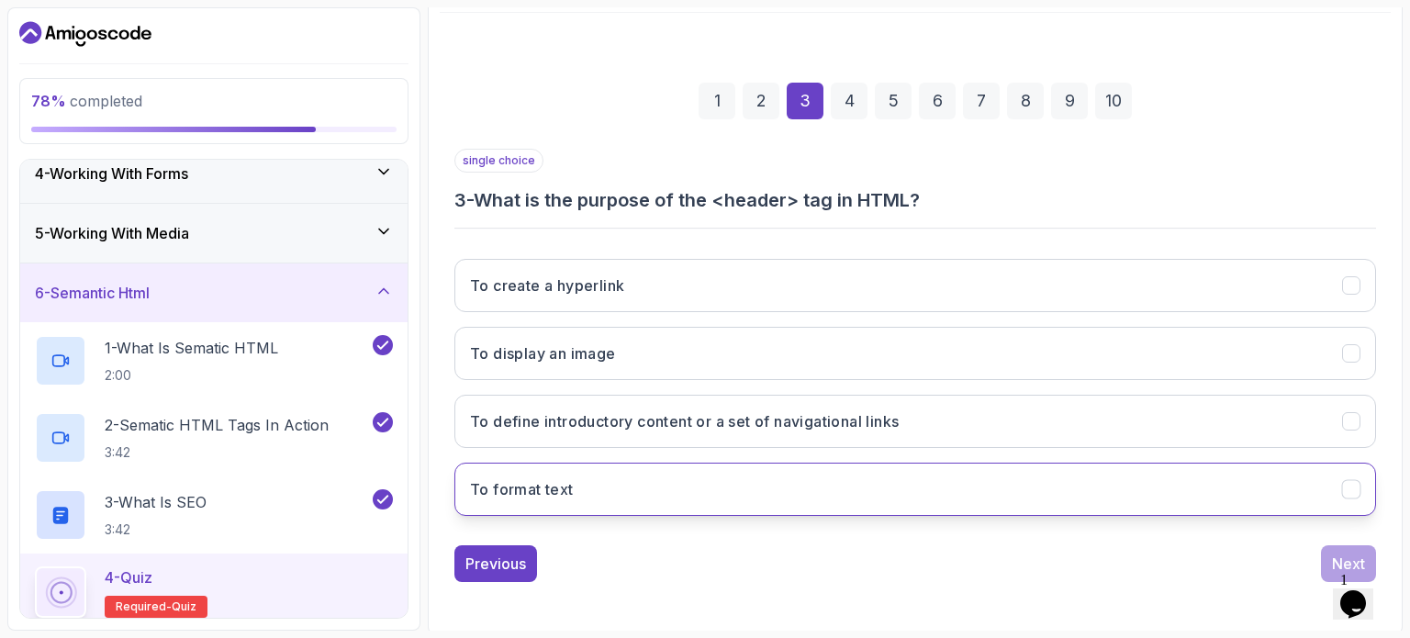
click at [712, 474] on button "To format text" at bounding box center [914, 489] width 921 height 53
click at [1344, 553] on div "Next" at bounding box center [1348, 563] width 33 height 22
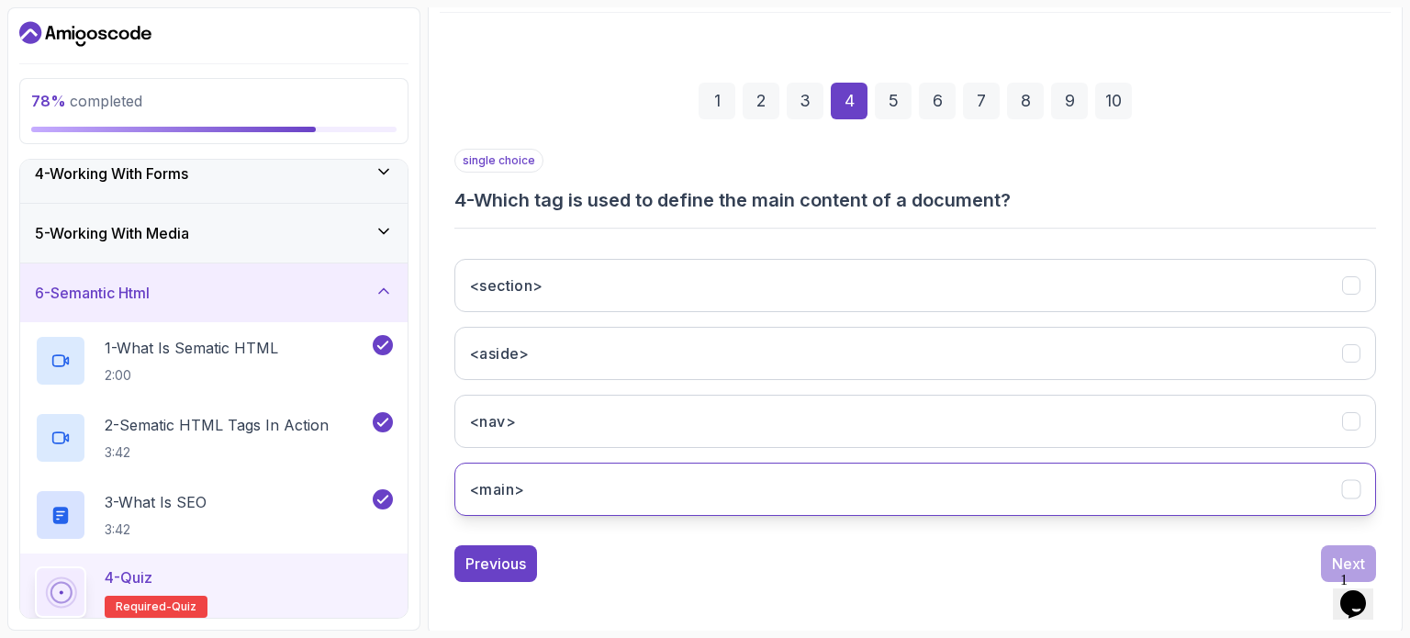
click at [1142, 476] on button "<main>" at bounding box center [914, 489] width 921 height 53
click at [1341, 548] on button "Next" at bounding box center [1348, 563] width 55 height 37
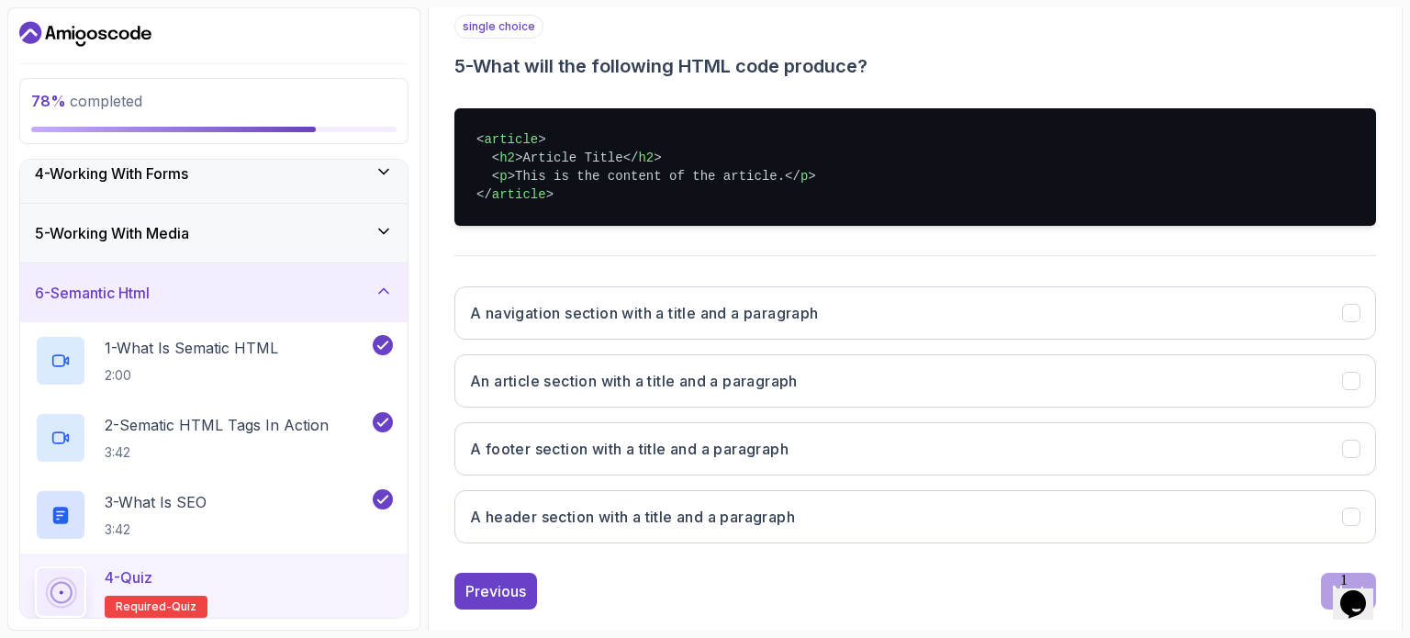
scroll to position [343, 0]
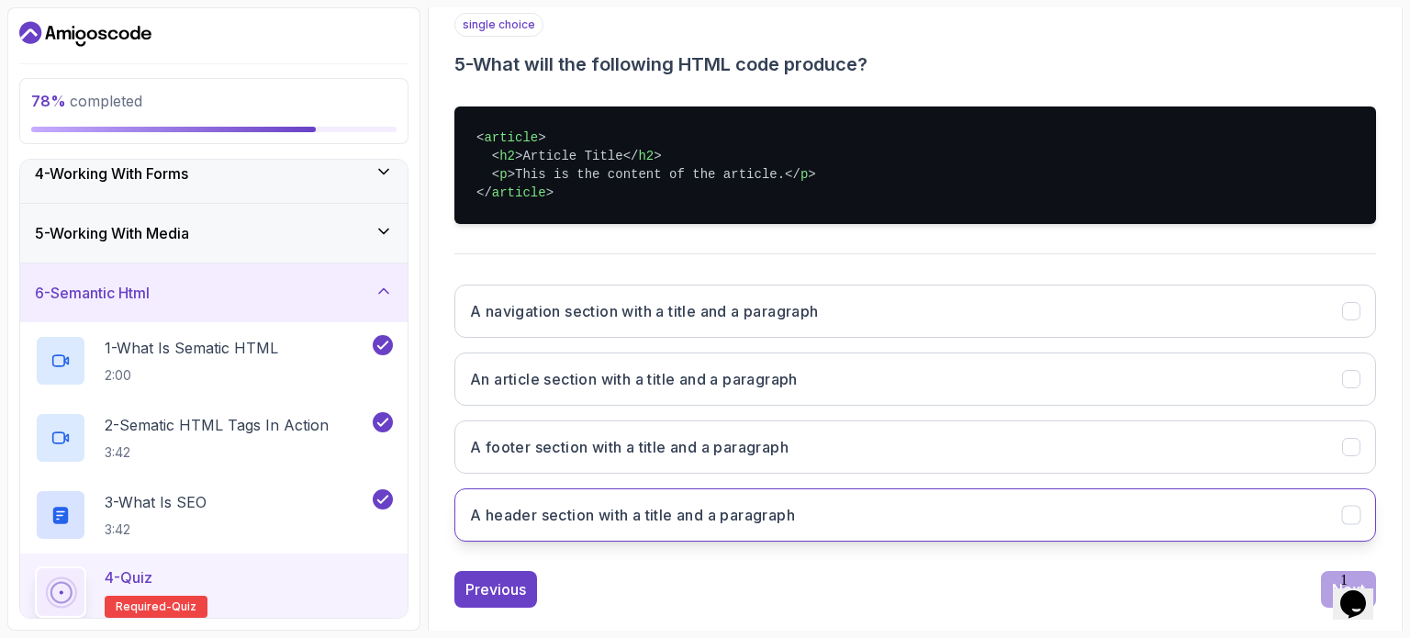
click at [1169, 498] on button "A header section with a title and a paragraph" at bounding box center [914, 514] width 921 height 53
click at [1323, 572] on button "Next" at bounding box center [1348, 589] width 55 height 37
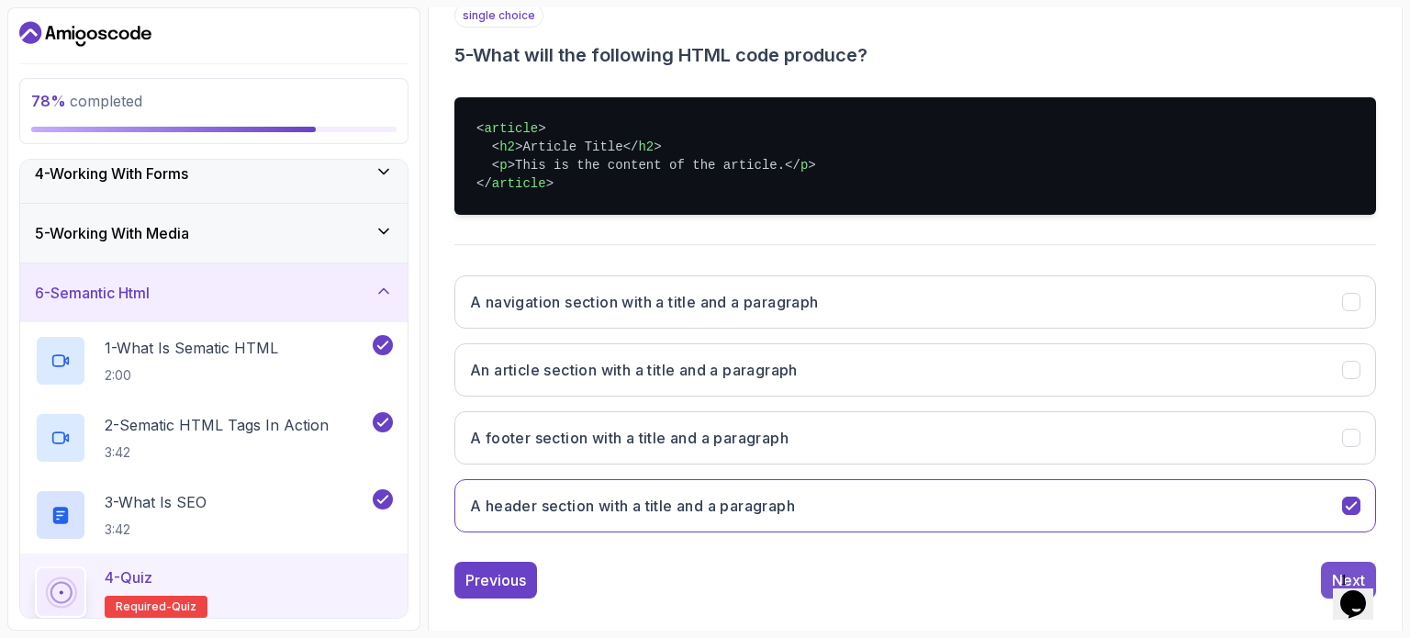
scroll to position [208, 0]
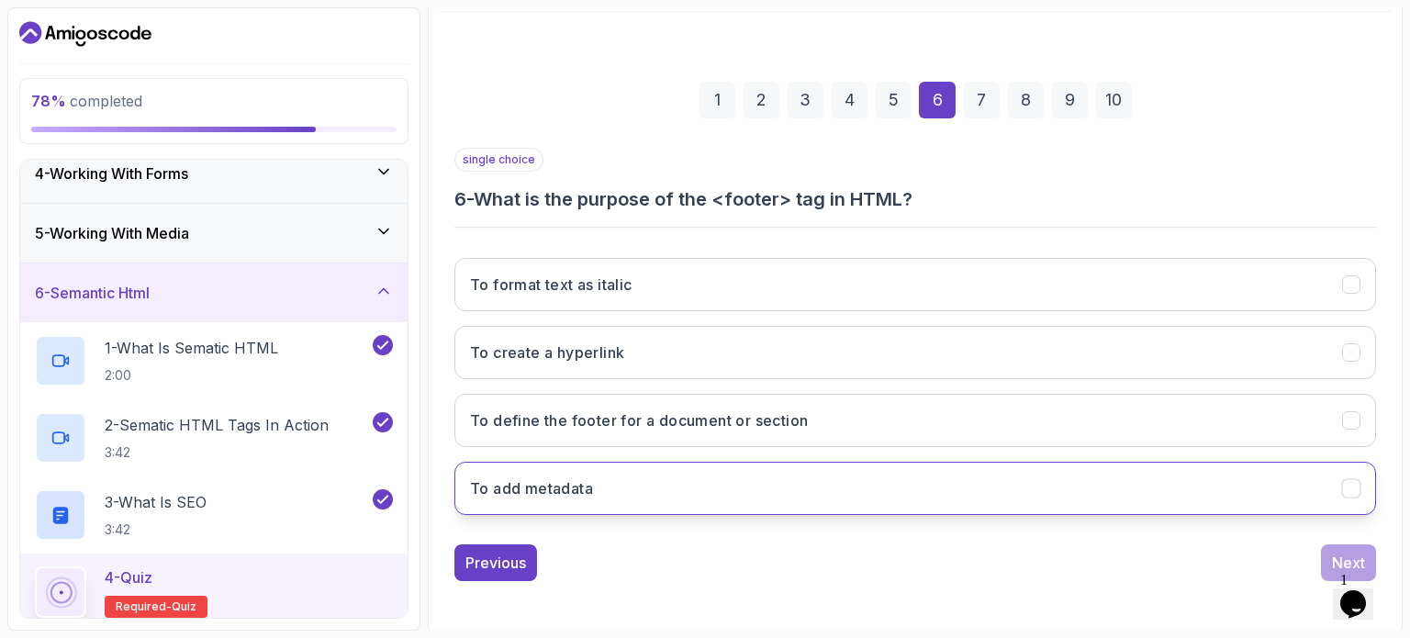
click at [1201, 495] on button "To add metadata" at bounding box center [914, 488] width 921 height 53
click at [1344, 560] on div "Next" at bounding box center [1348, 563] width 33 height 22
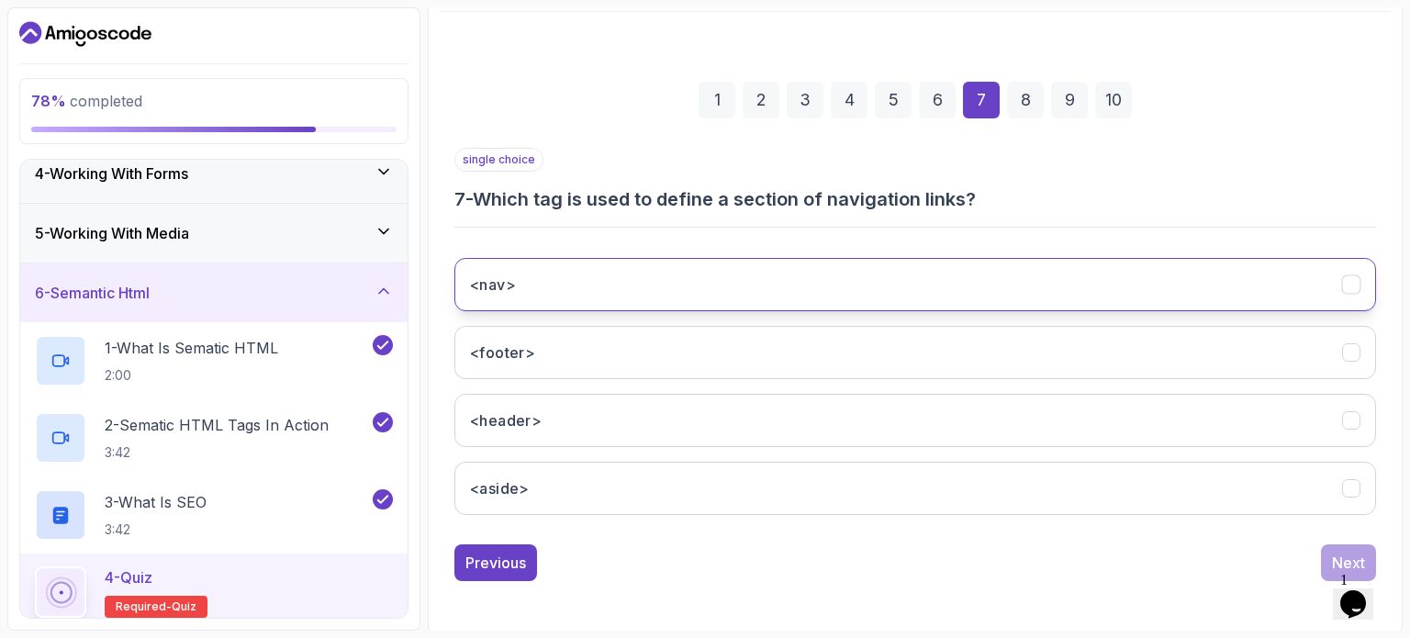
click at [1065, 283] on button "<nav>" at bounding box center [914, 284] width 921 height 53
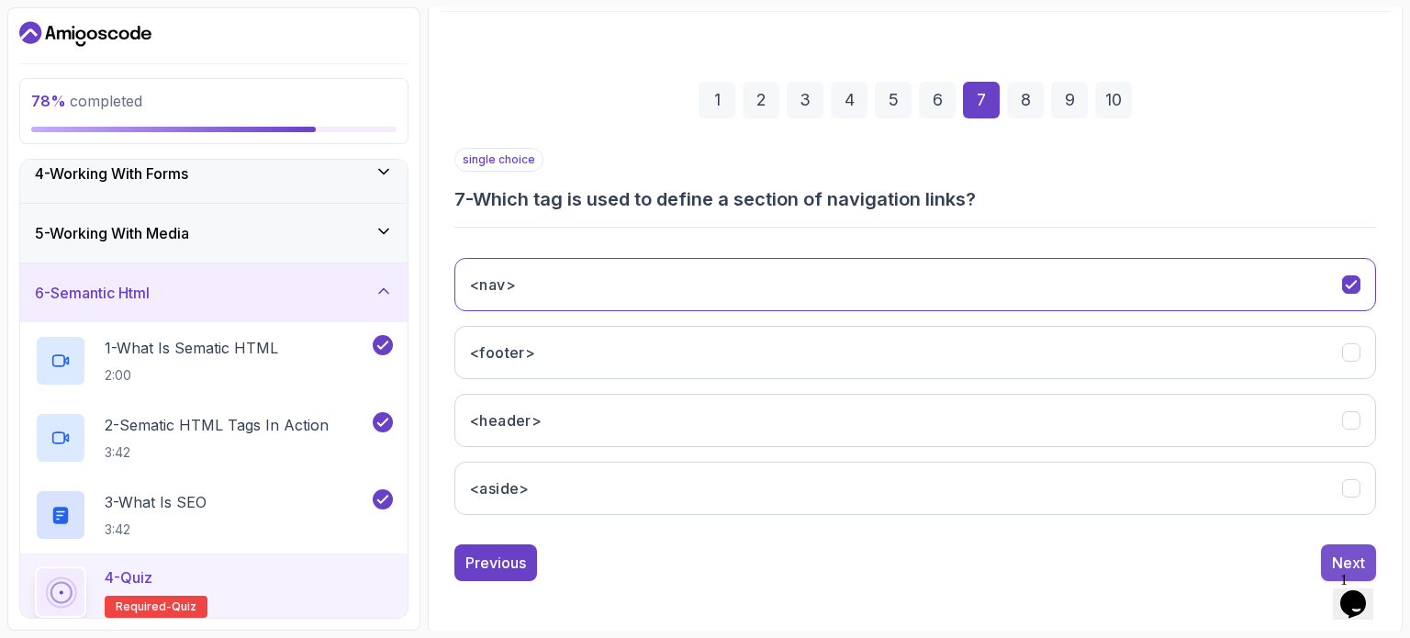
click at [1325, 549] on button "Next" at bounding box center [1348, 562] width 55 height 37
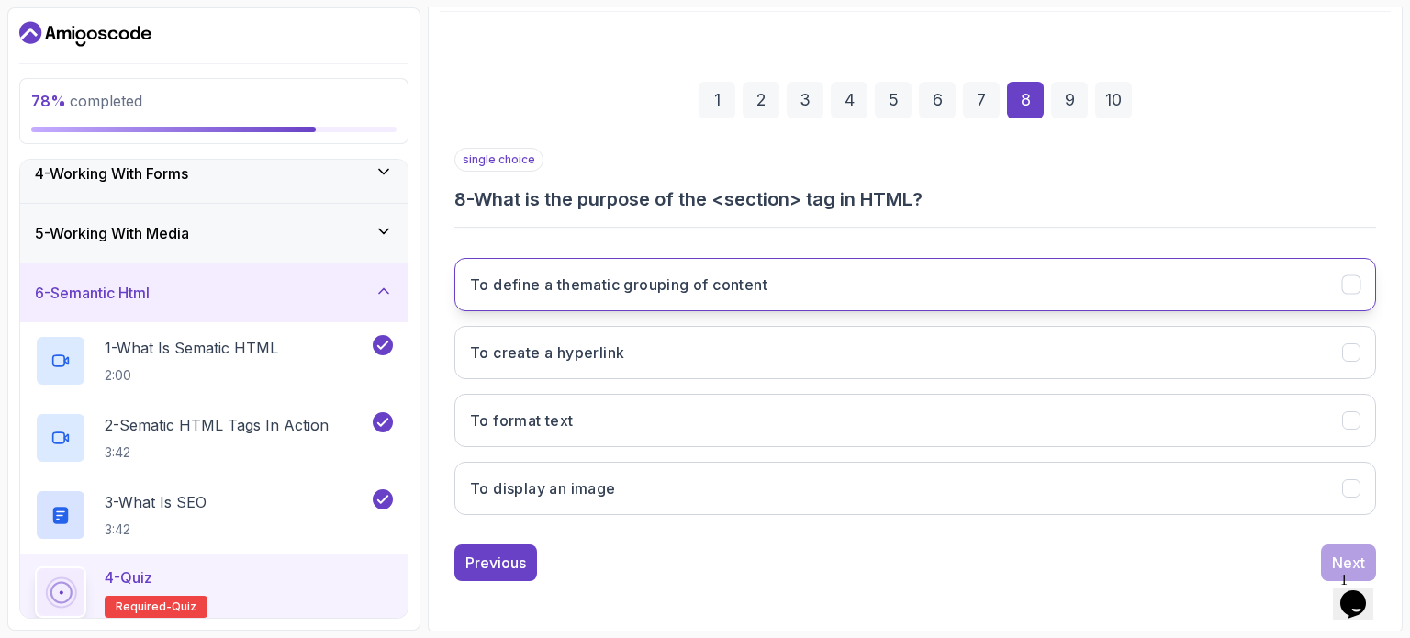
click at [1171, 303] on button "To define a thematic grouping of content" at bounding box center [914, 284] width 921 height 53
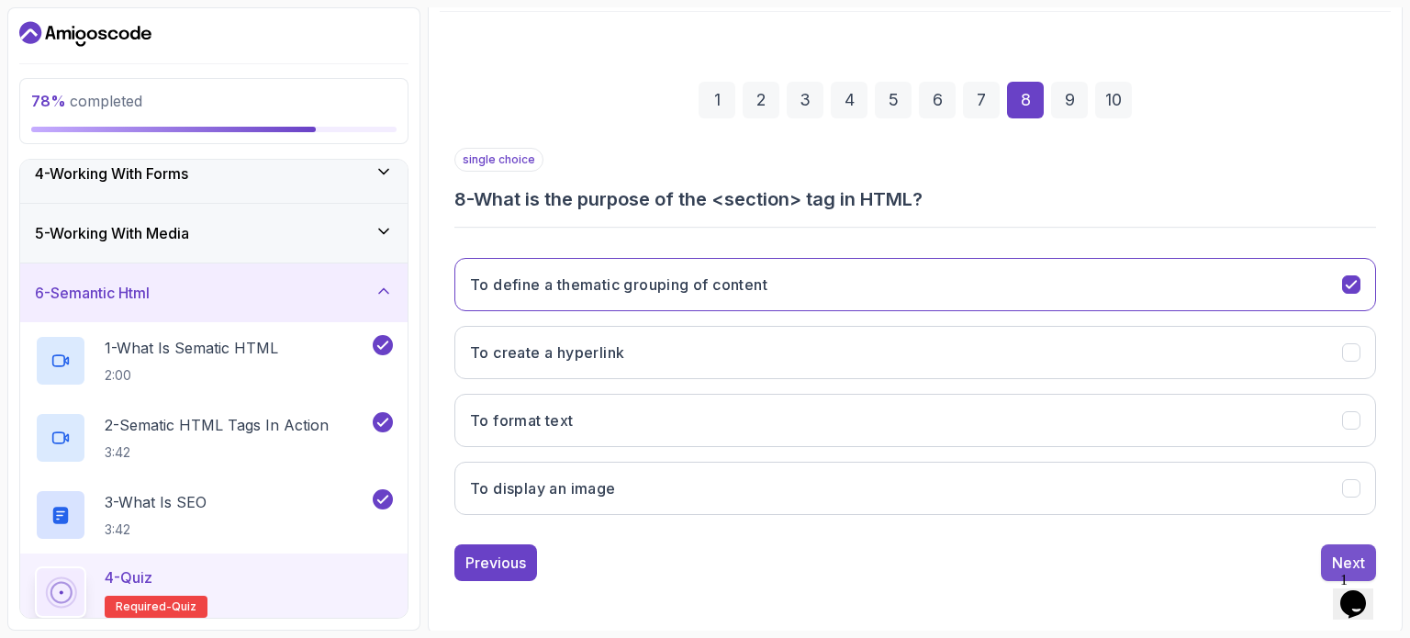
click at [1334, 552] on div "Next" at bounding box center [1348, 563] width 33 height 22
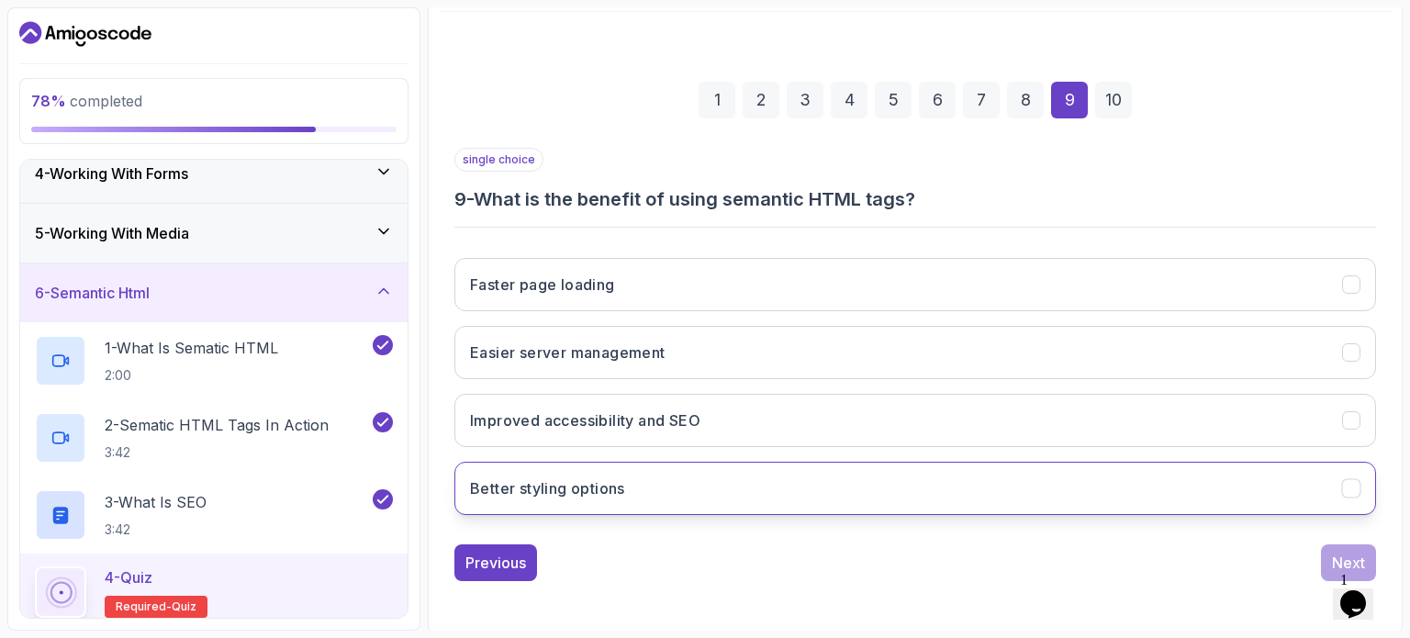
click at [1252, 478] on button "Better styling options" at bounding box center [914, 488] width 921 height 53
click at [1332, 561] on div "Next" at bounding box center [1348, 563] width 33 height 22
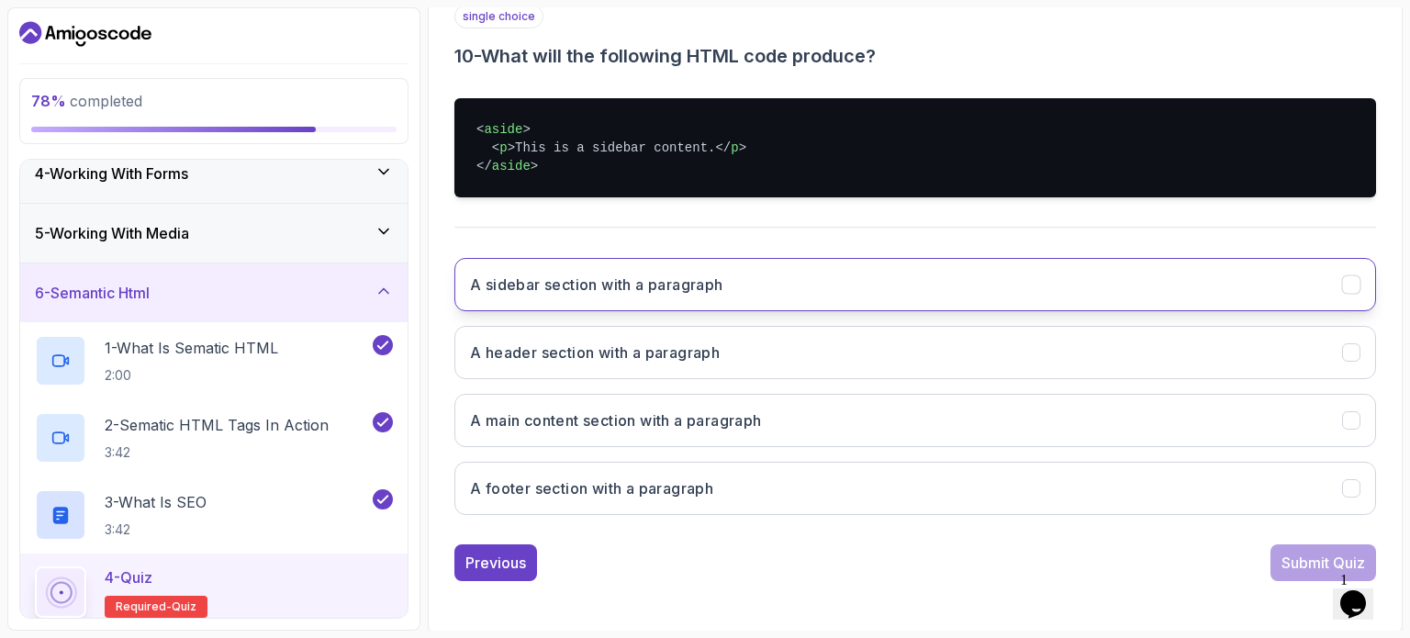
scroll to position [351, 0]
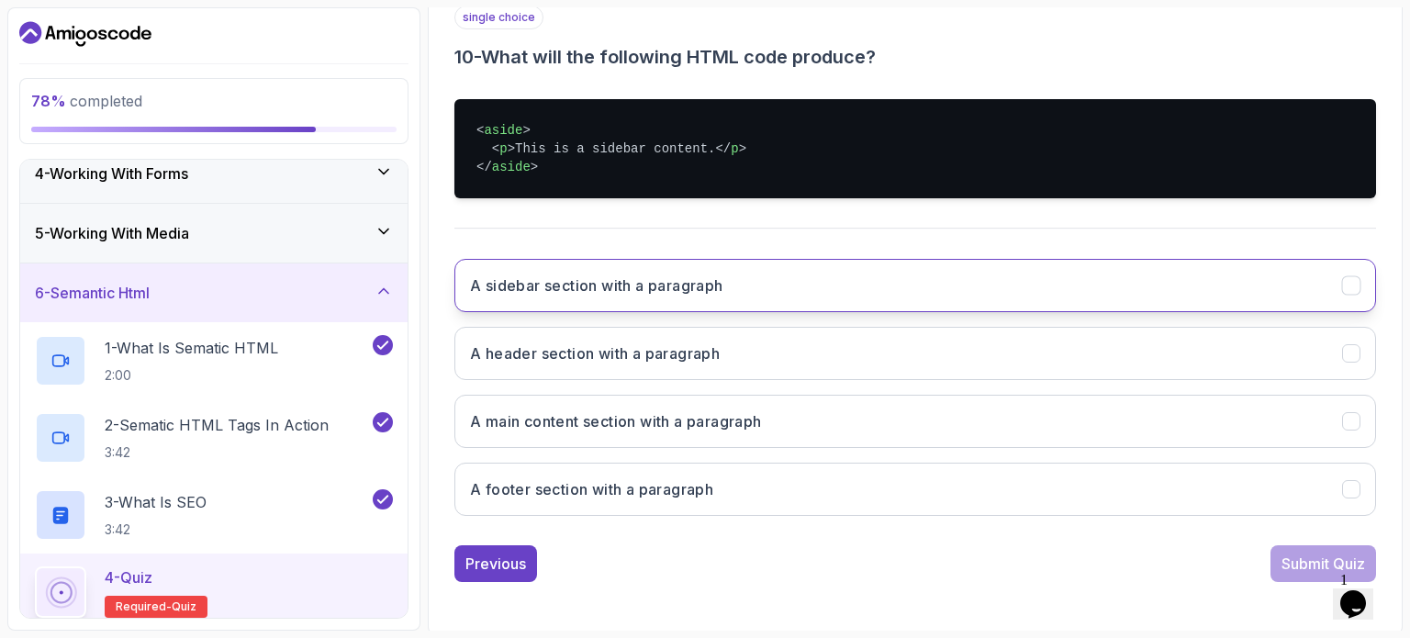
click at [1083, 300] on button "A sidebar section with a paragraph" at bounding box center [914, 285] width 921 height 53
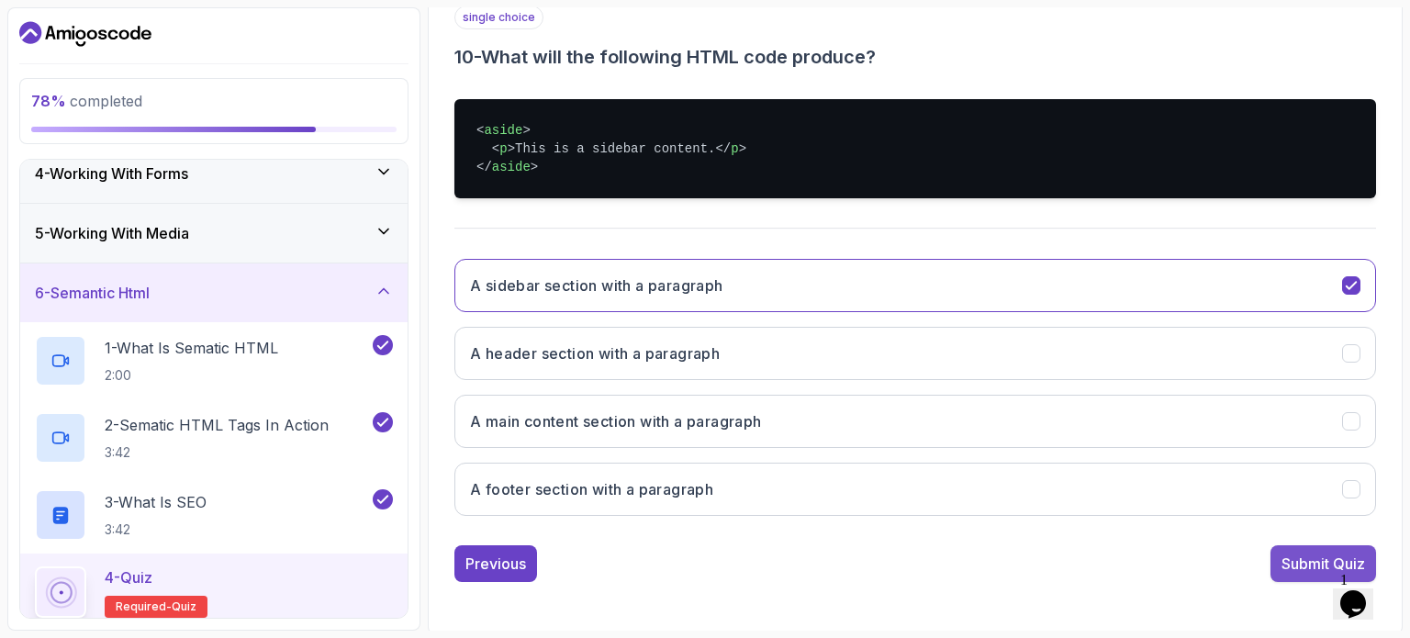
click at [1296, 560] on div "Submit Quiz" at bounding box center [1323, 563] width 84 height 22
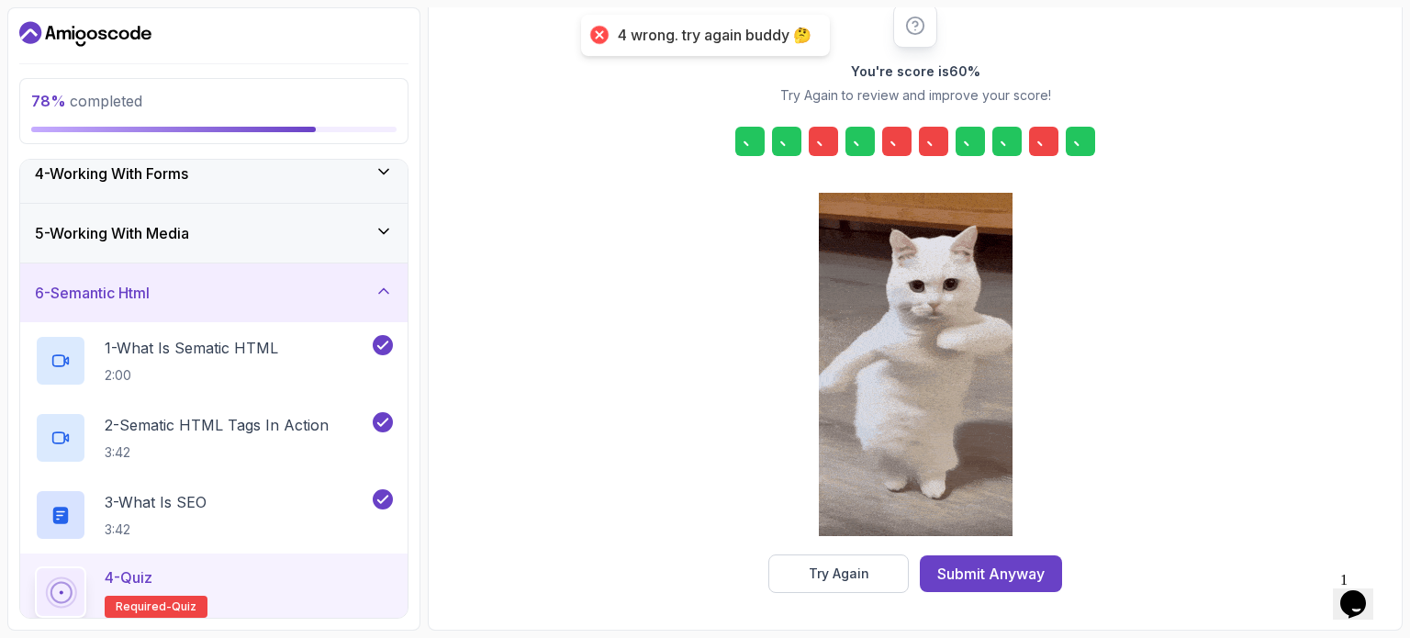
scroll to position [240, 0]
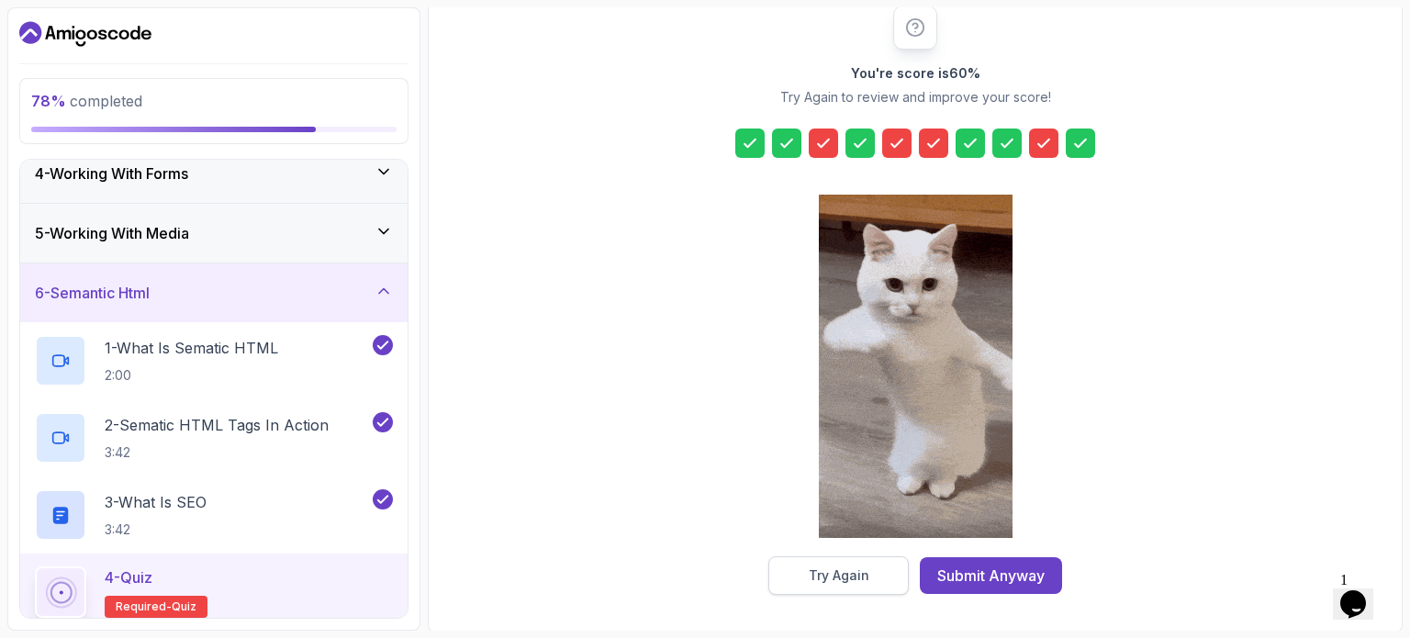
click at [819, 569] on div "Try Again" at bounding box center [838, 575] width 61 height 18
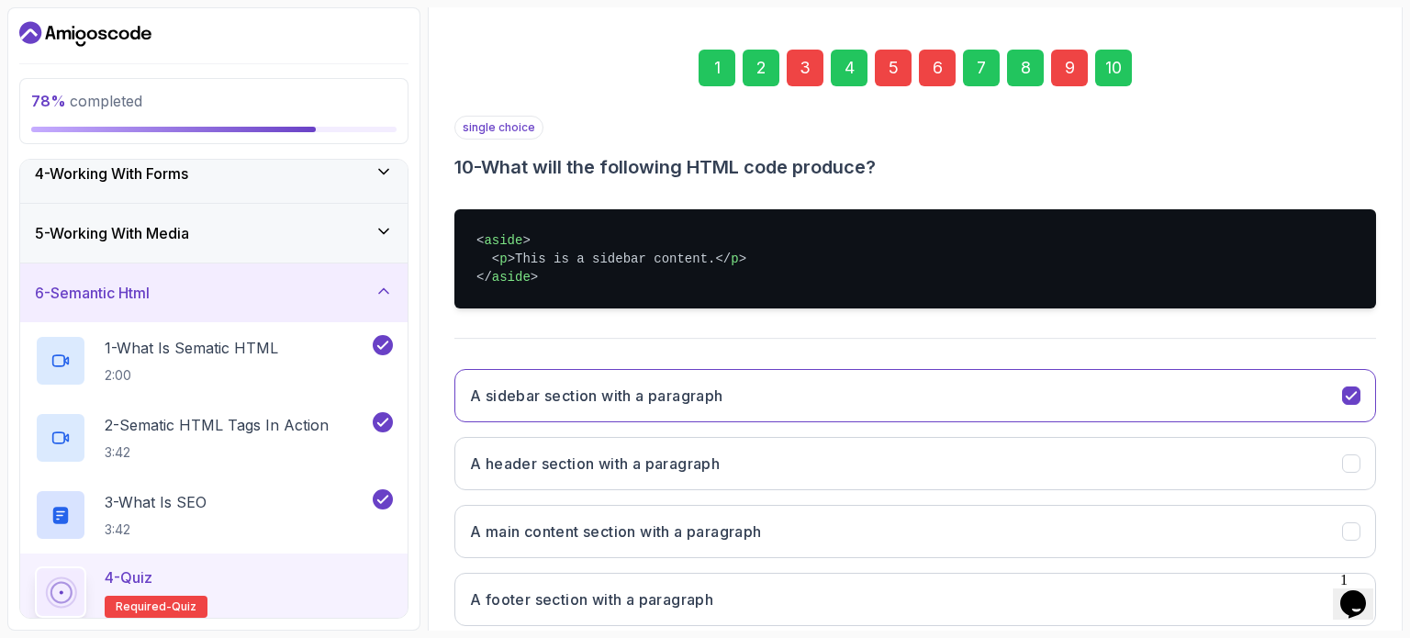
click at [803, 61] on div "3" at bounding box center [804, 68] width 37 height 37
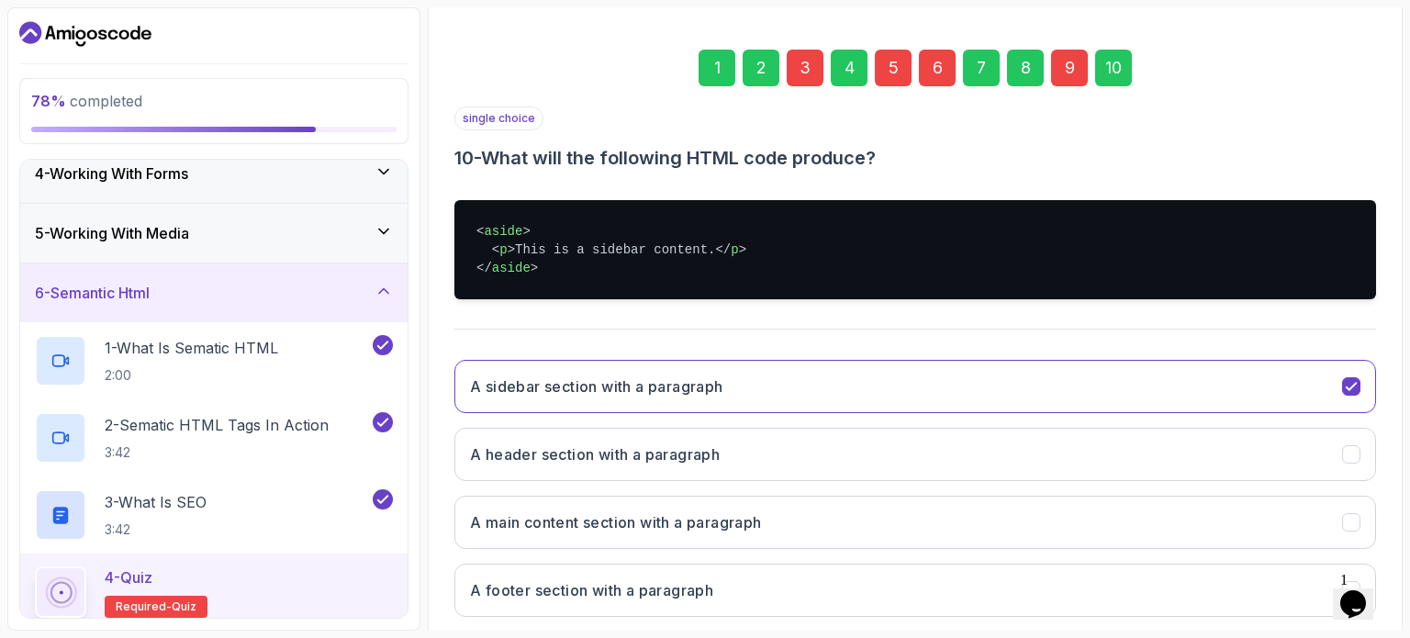
scroll to position [208, 0]
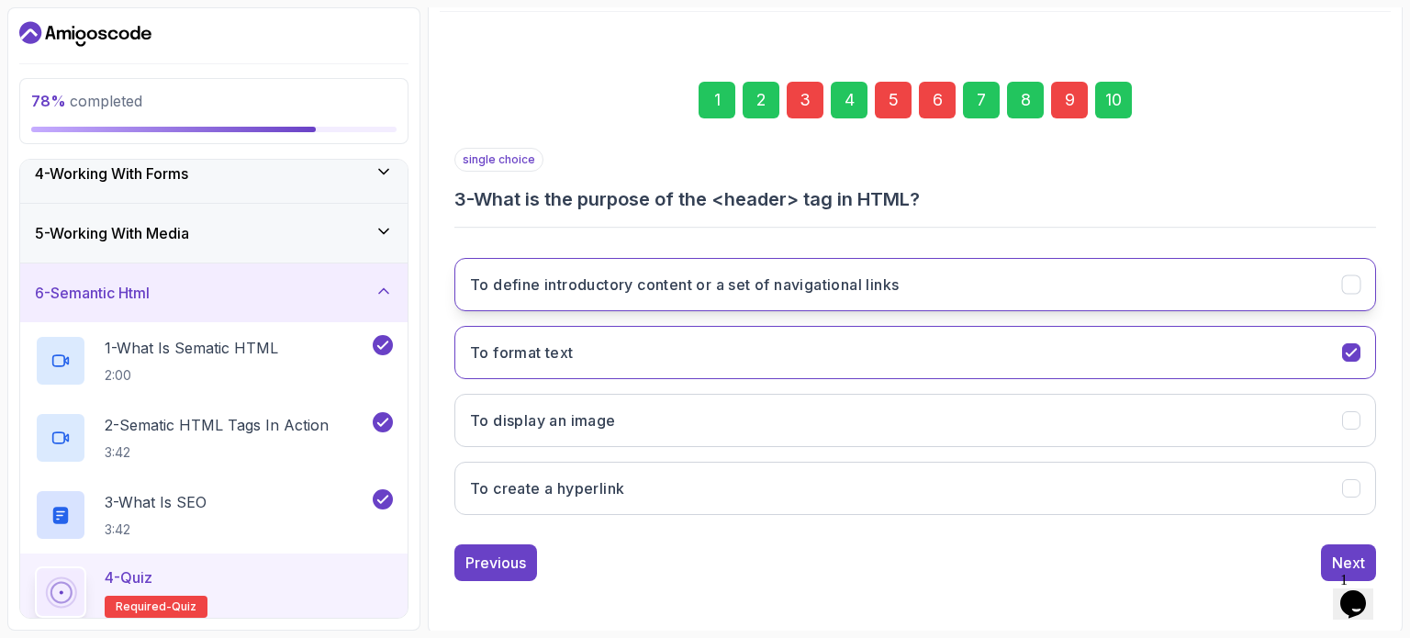
click at [808, 286] on h3 "To define introductory content or a set of navigational links" at bounding box center [684, 284] width 429 height 22
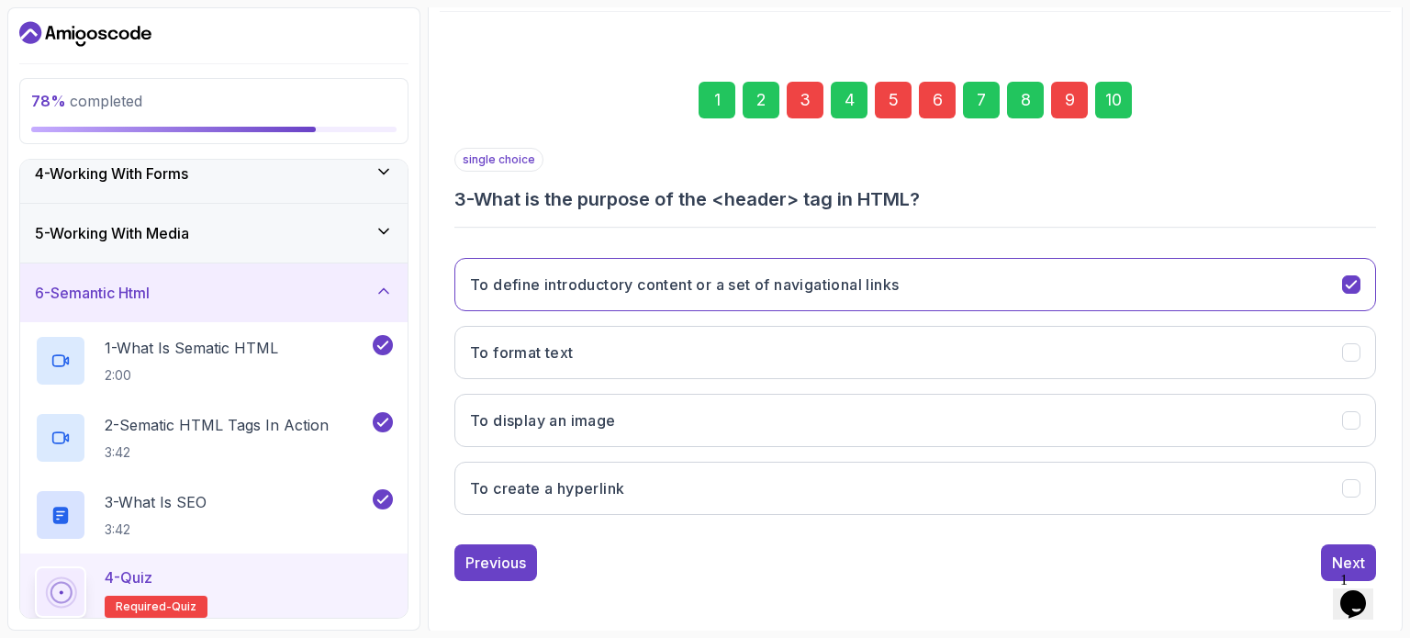
click at [888, 95] on div "5" at bounding box center [893, 100] width 37 height 37
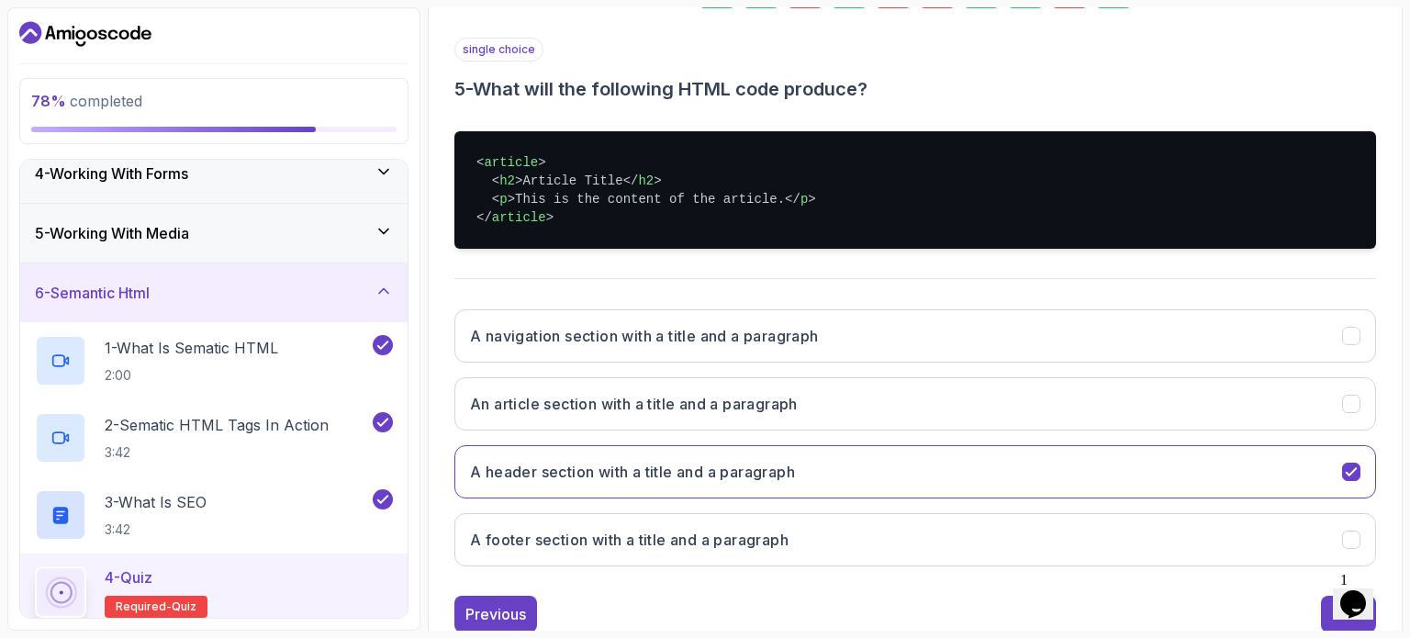
scroll to position [329, 0]
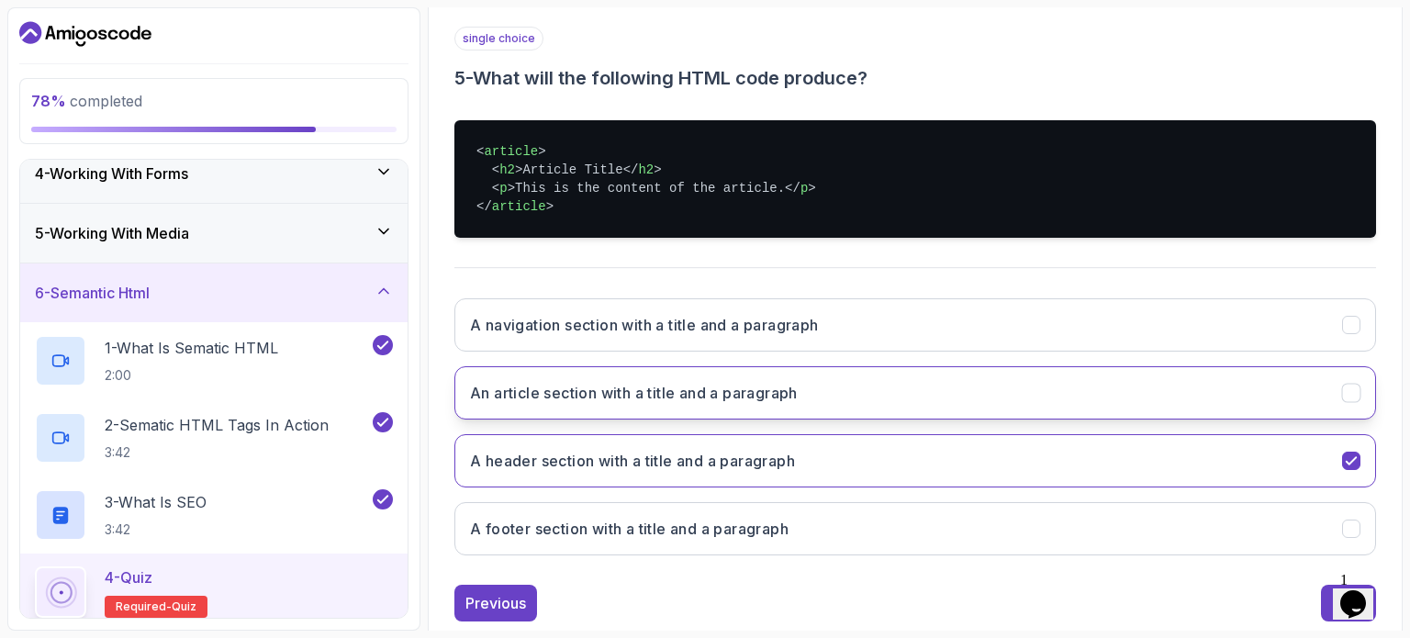
click at [963, 375] on button "An article section with a title and a paragraph" at bounding box center [914, 392] width 921 height 53
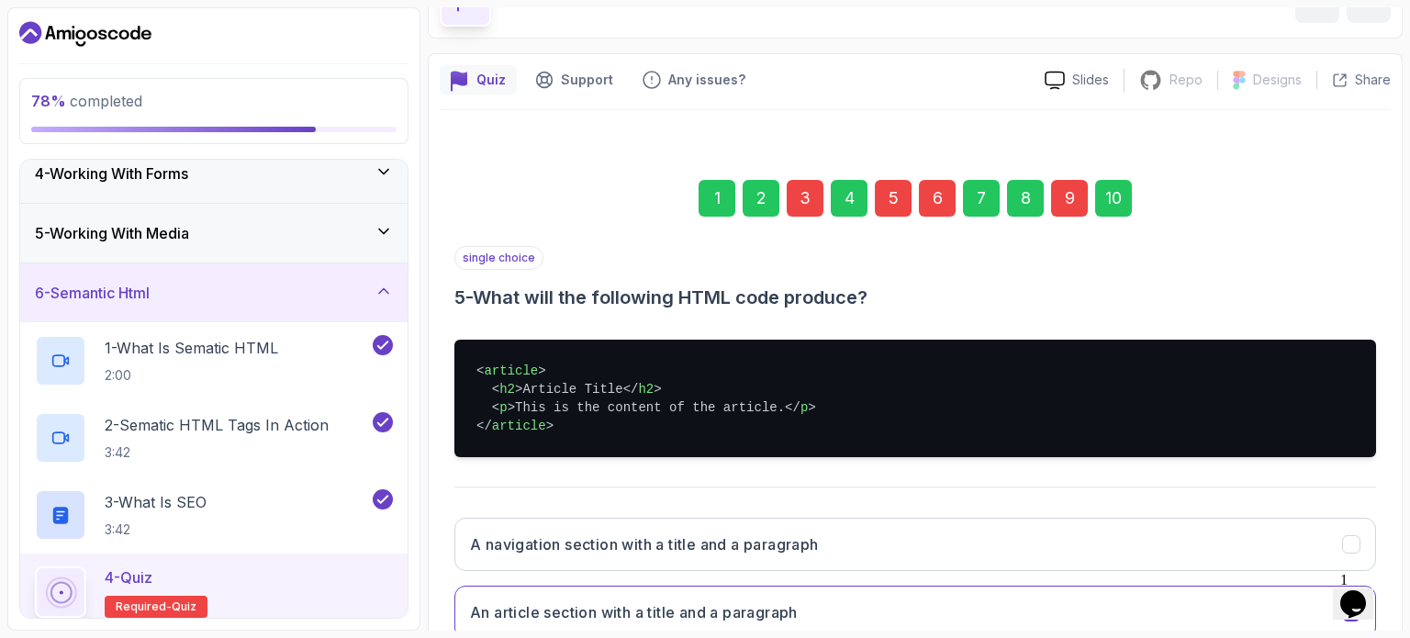
scroll to position [108, 0]
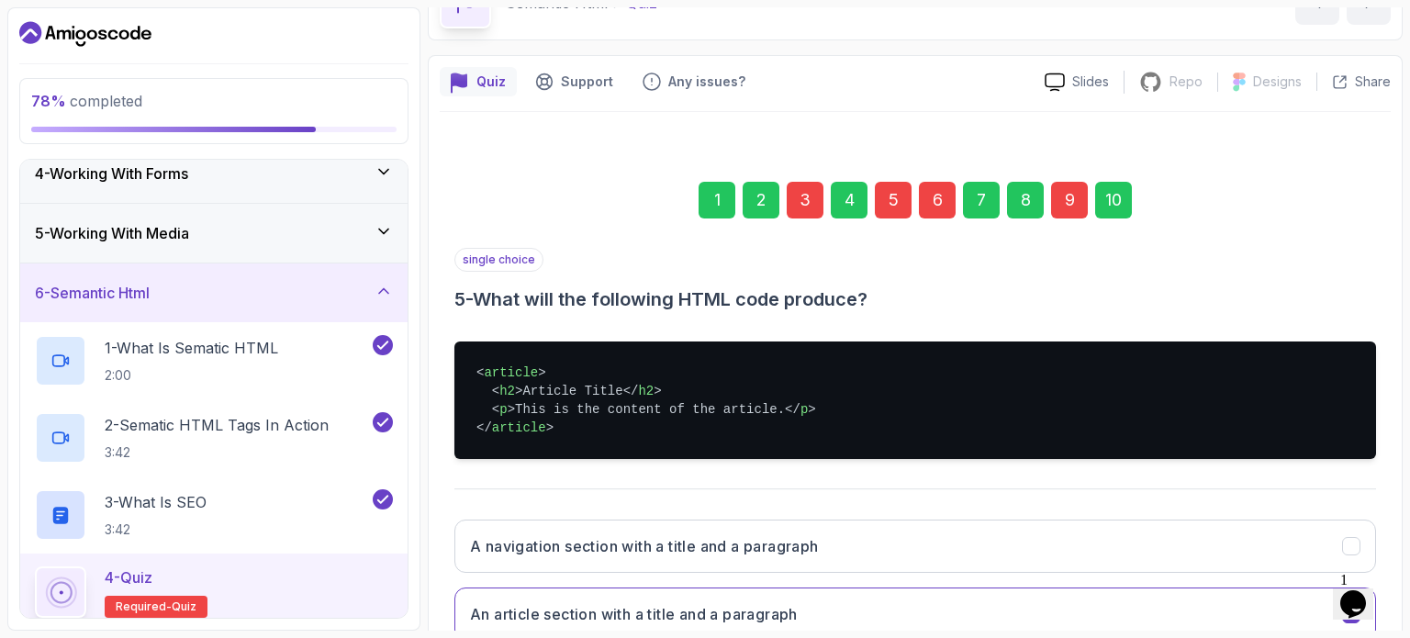
click at [938, 192] on div "6" at bounding box center [937, 200] width 37 height 37
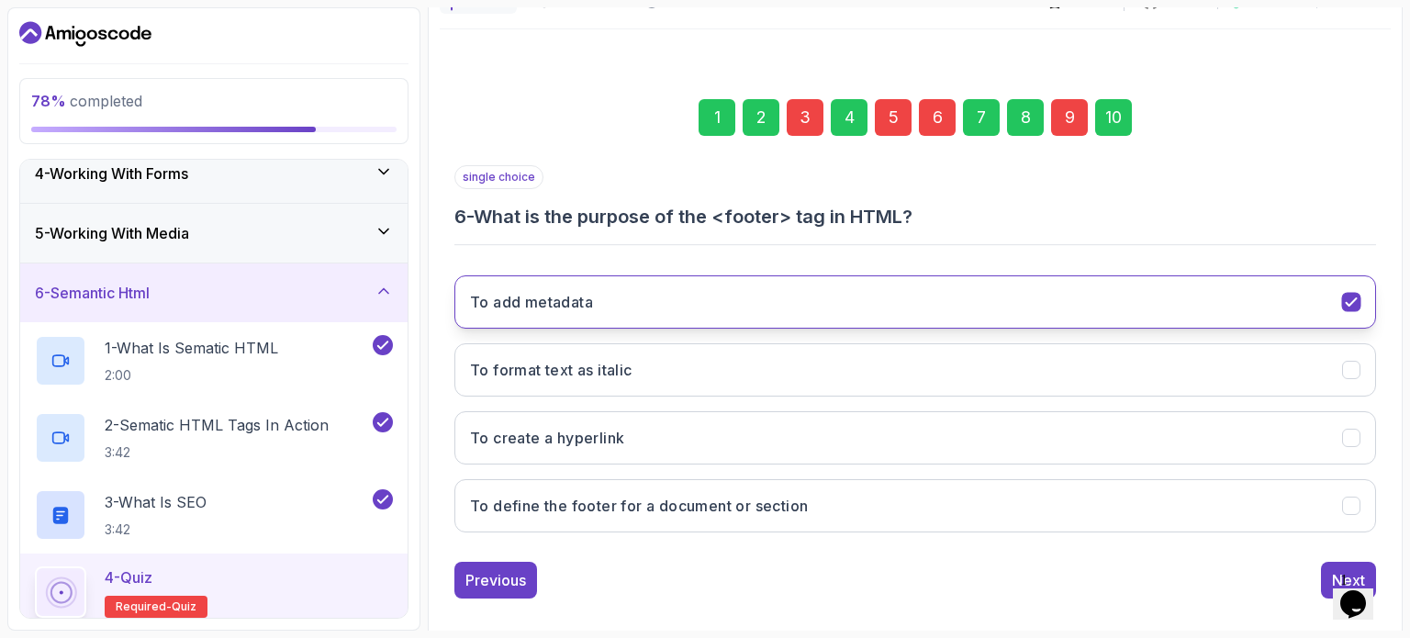
scroll to position [197, 0]
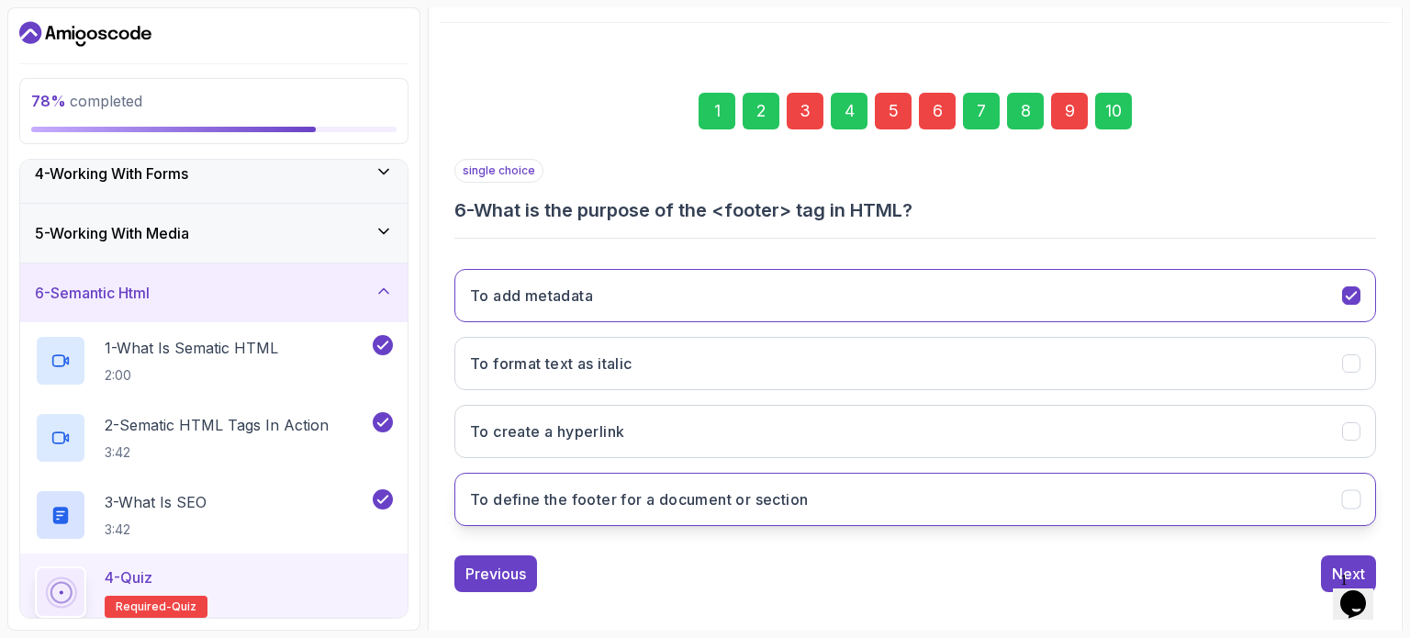
click at [961, 511] on button "To define the footer for a document or section" at bounding box center [914, 499] width 921 height 53
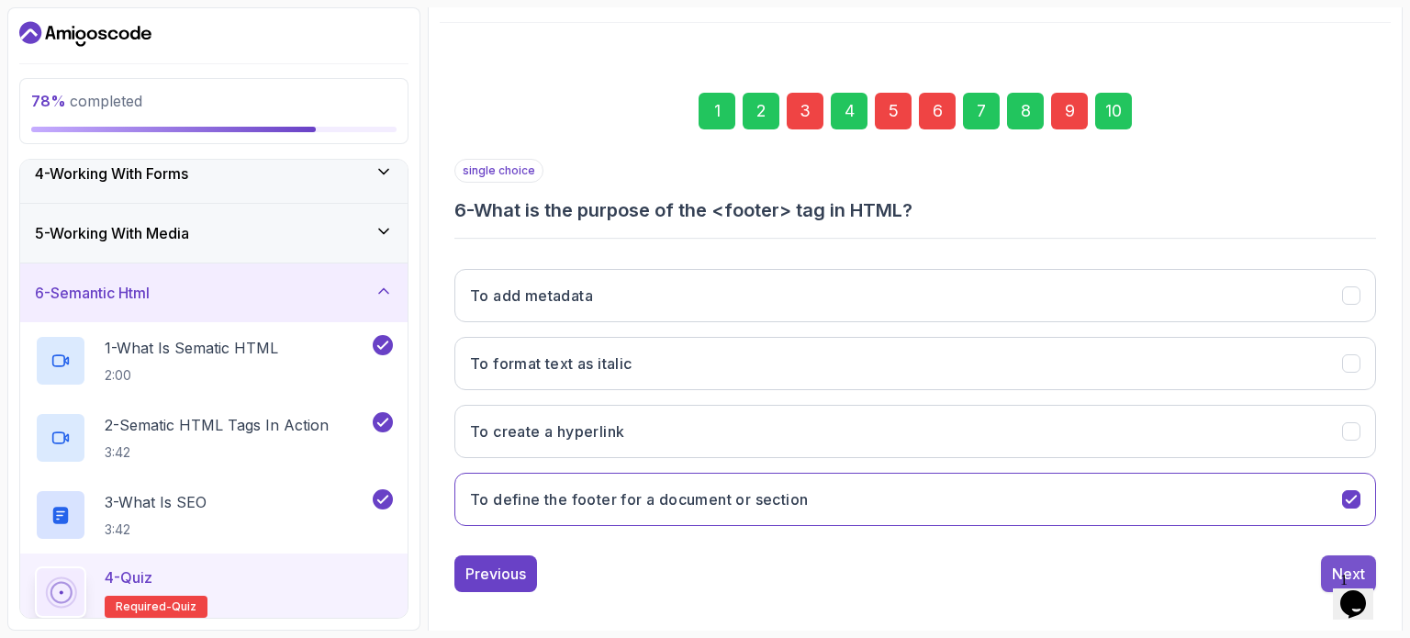
click at [1321, 570] on button "Next" at bounding box center [1348, 573] width 55 height 37
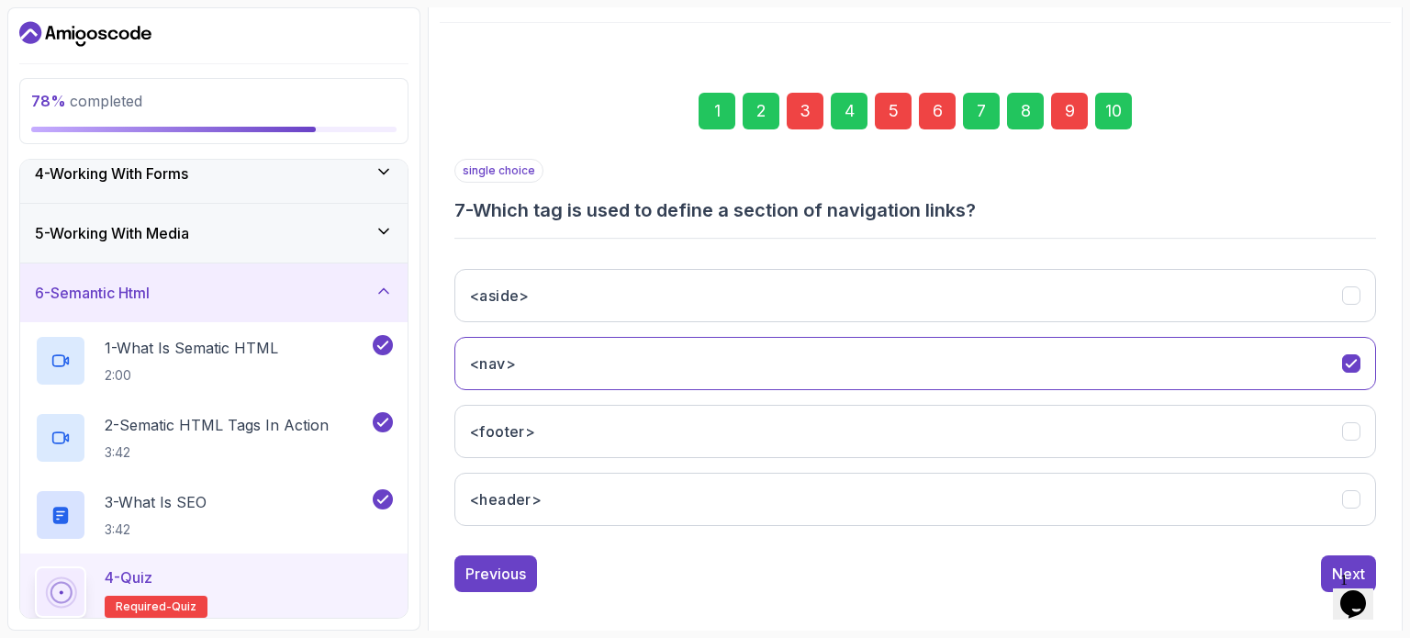
click at [1074, 116] on div "9" at bounding box center [1069, 111] width 37 height 37
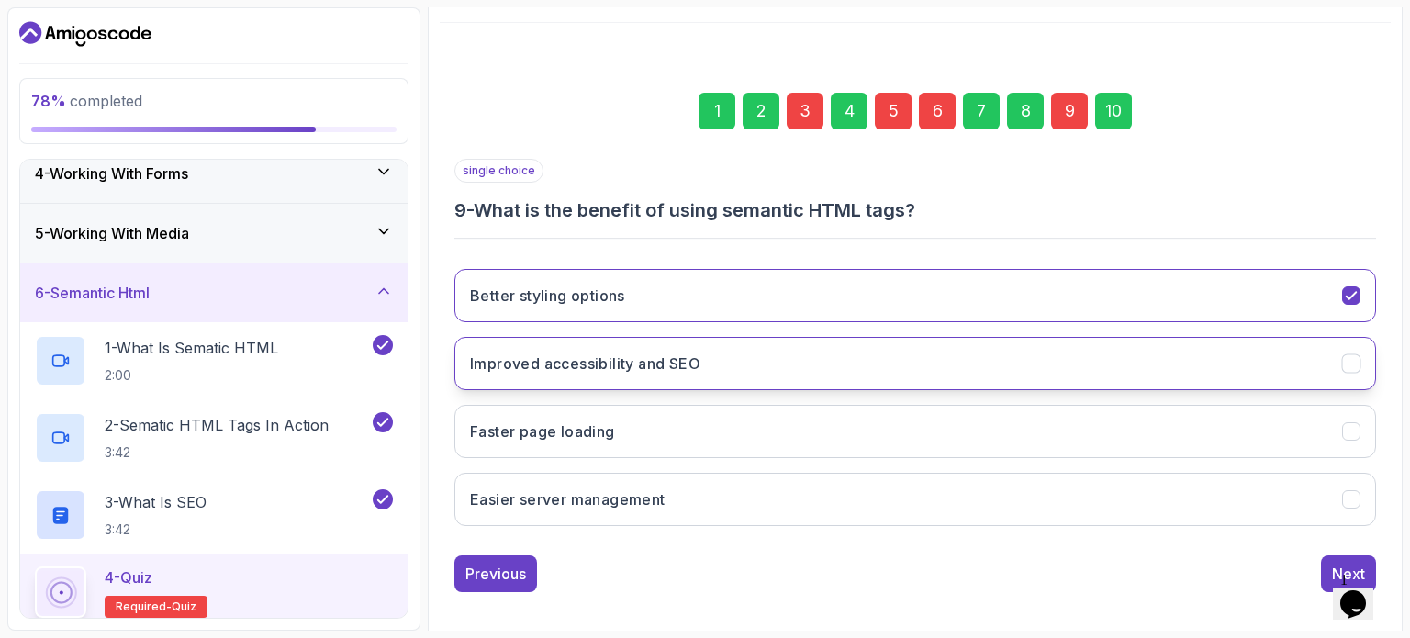
click at [951, 354] on button "Improved accessibility and SEO" at bounding box center [914, 363] width 921 height 53
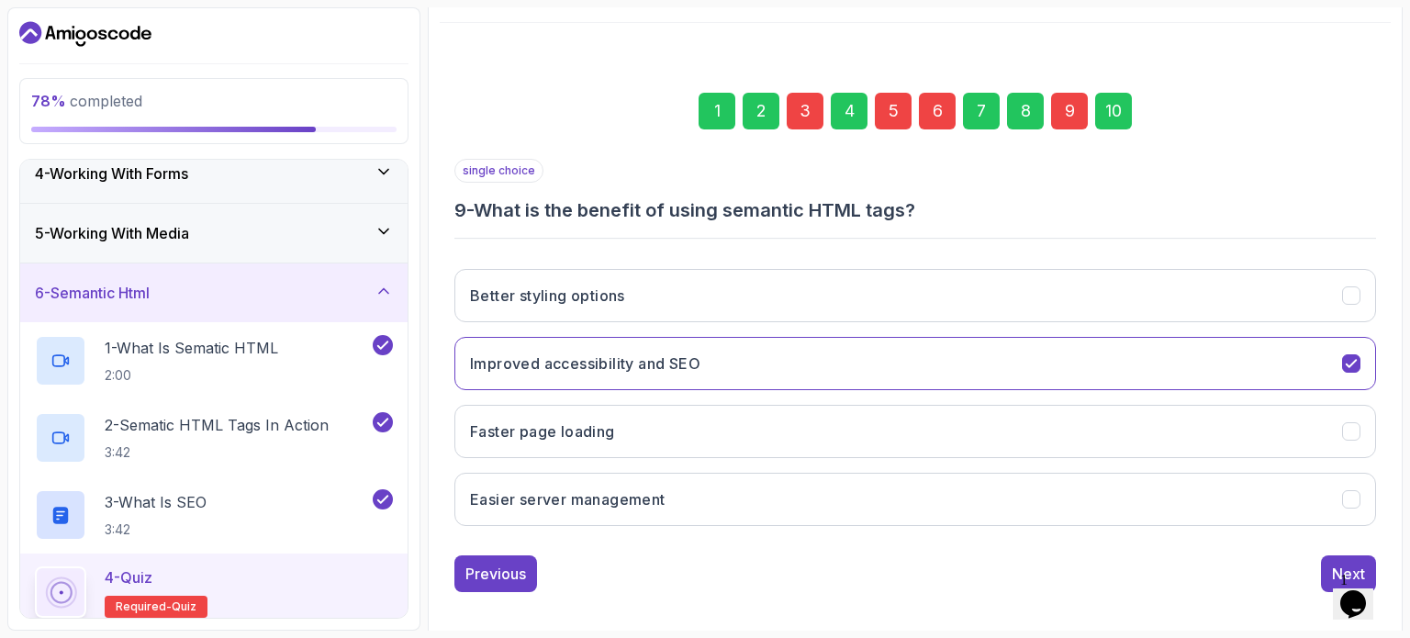
click at [1121, 103] on div "10" at bounding box center [1113, 111] width 37 height 37
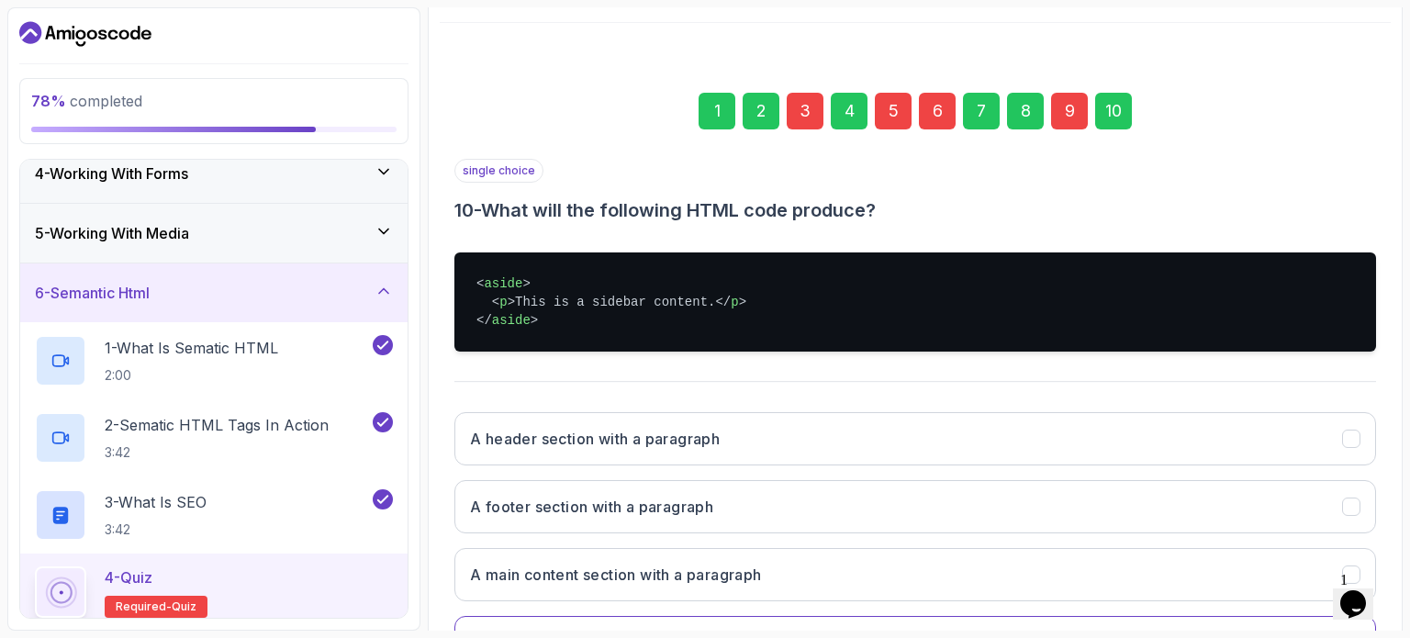
scroll to position [351, 0]
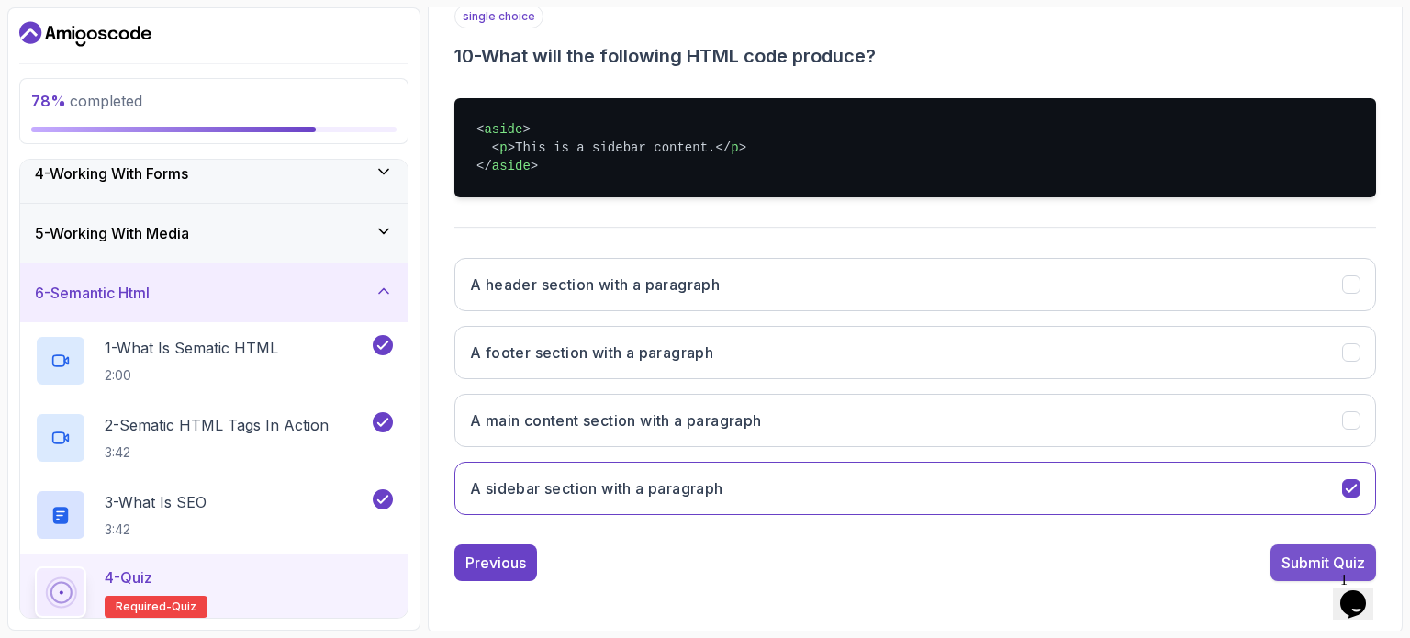
click at [1290, 569] on div "Submit Quiz" at bounding box center [1323, 563] width 84 height 22
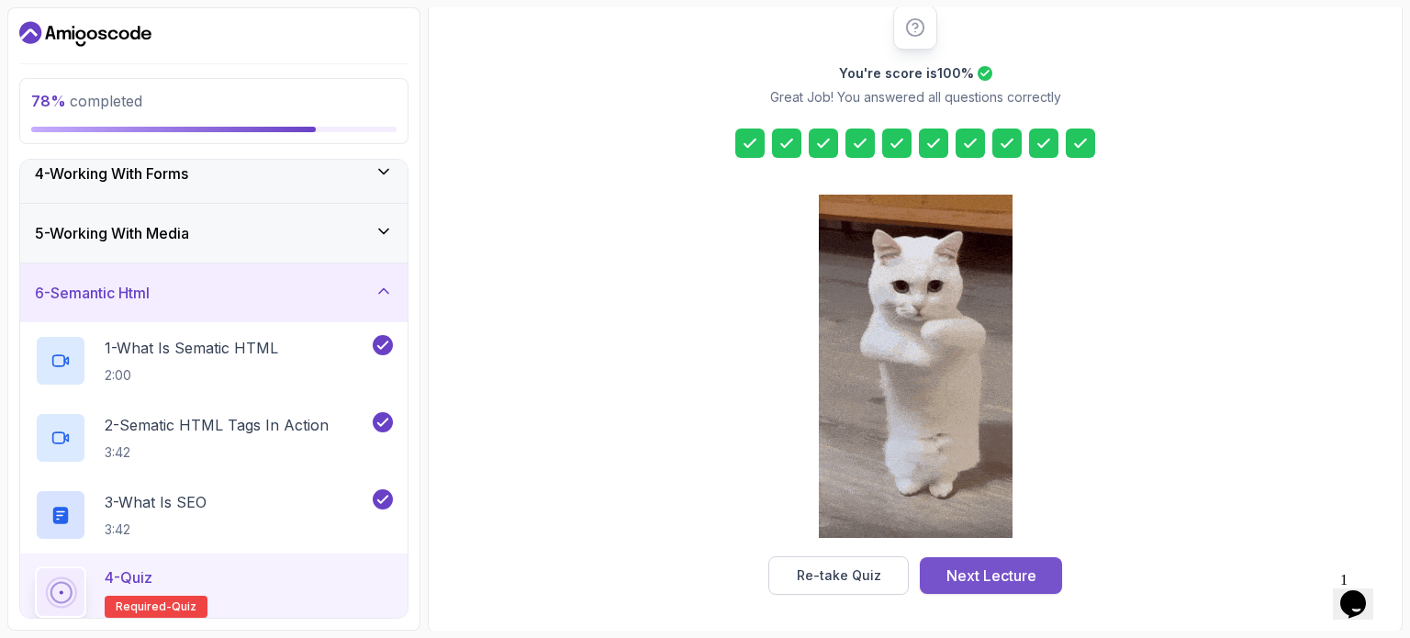
click at [948, 562] on button "Next Lecture" at bounding box center [991, 575] width 142 height 37
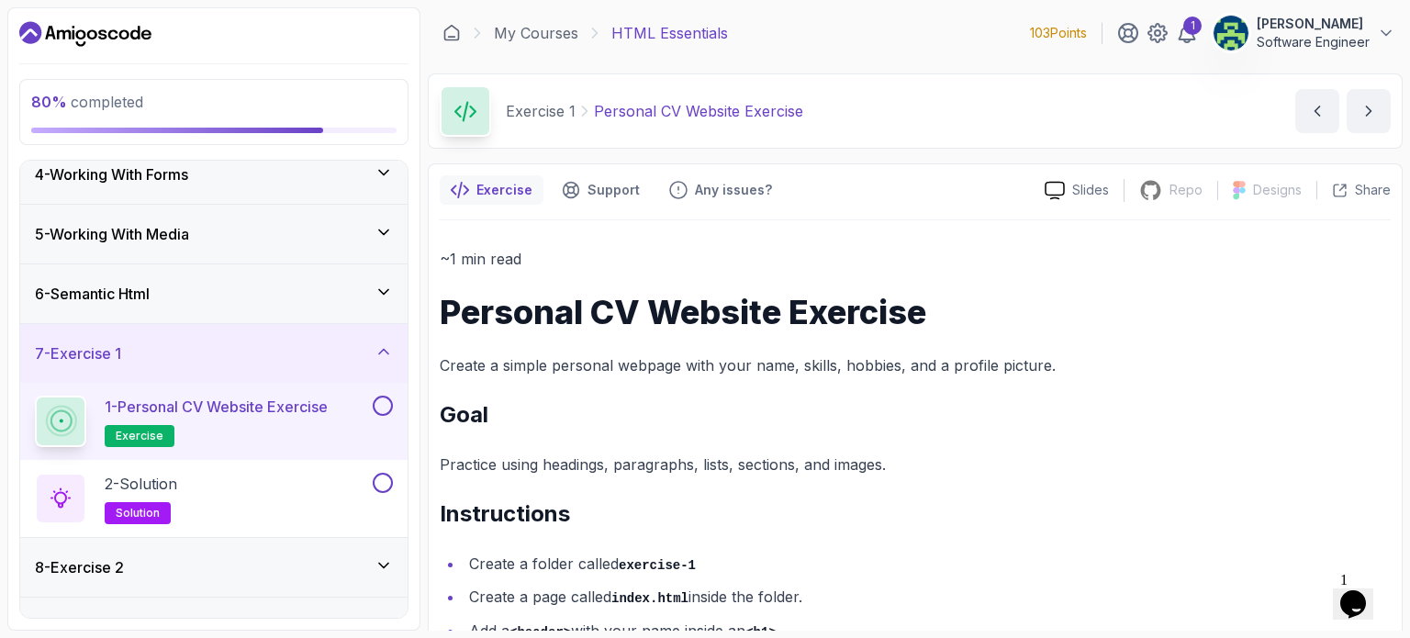
click at [385, 402] on button at bounding box center [383, 406] width 20 height 20
click at [387, 476] on button at bounding box center [383, 483] width 20 height 20
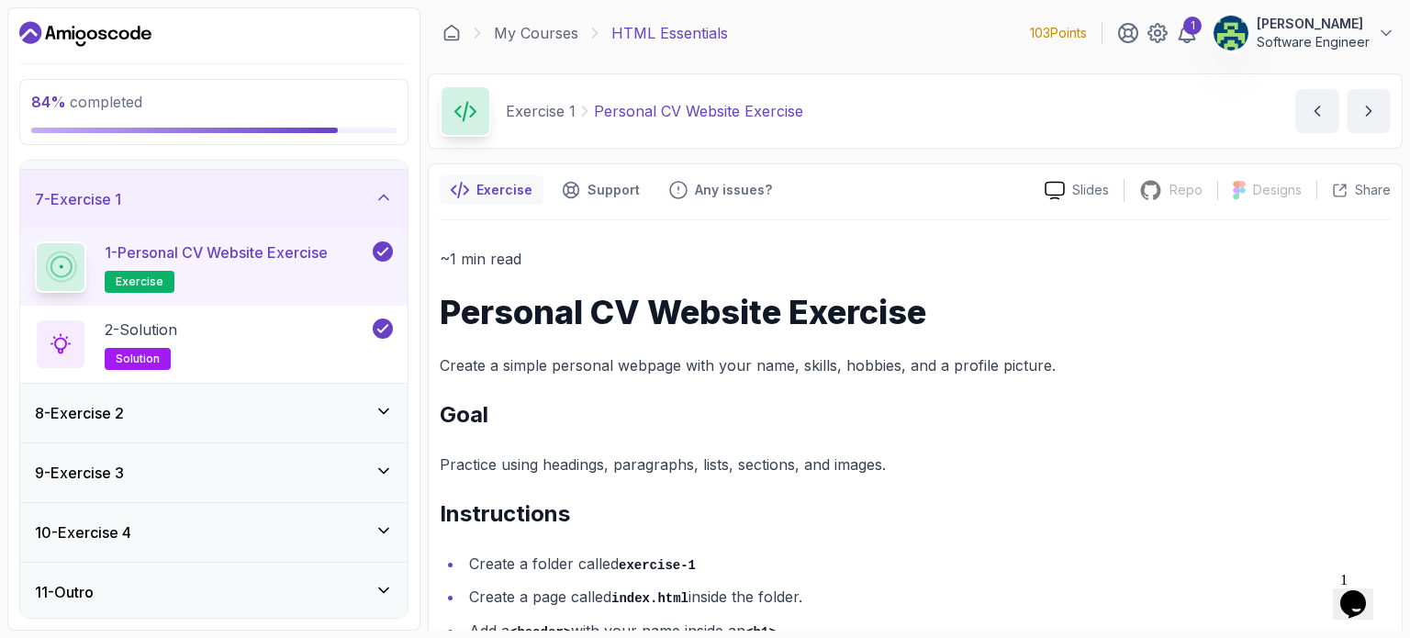
scroll to position [220, 0]
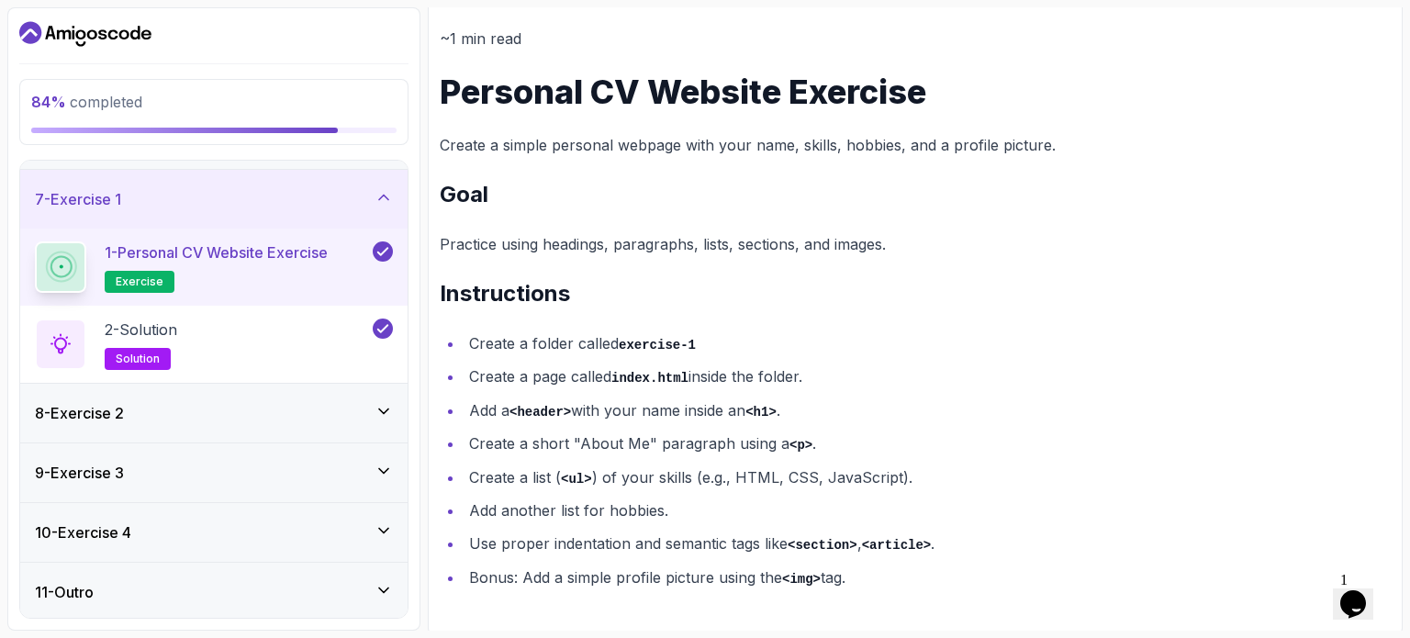
click at [383, 408] on icon at bounding box center [383, 410] width 9 height 5
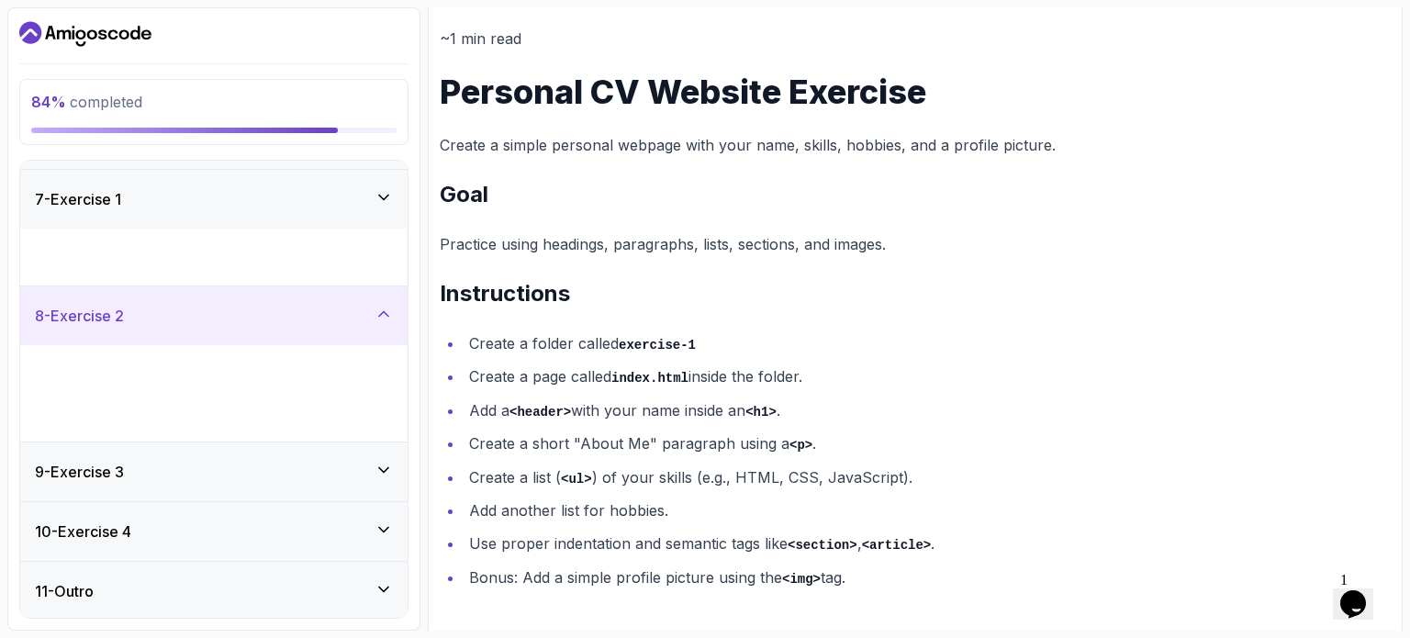
scroll to position [349, 0]
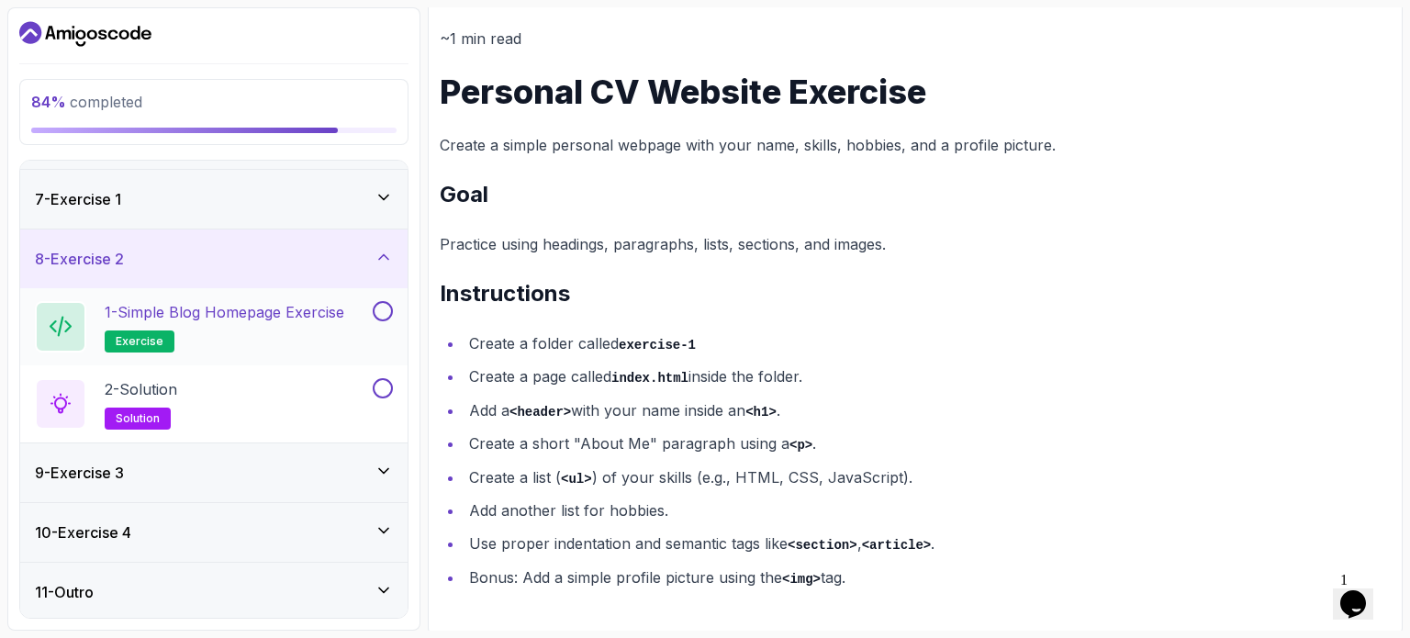
click at [376, 314] on button at bounding box center [383, 311] width 20 height 20
click at [299, 318] on p "1 - Simple Blog Homepage Exercise" at bounding box center [225, 312] width 240 height 22
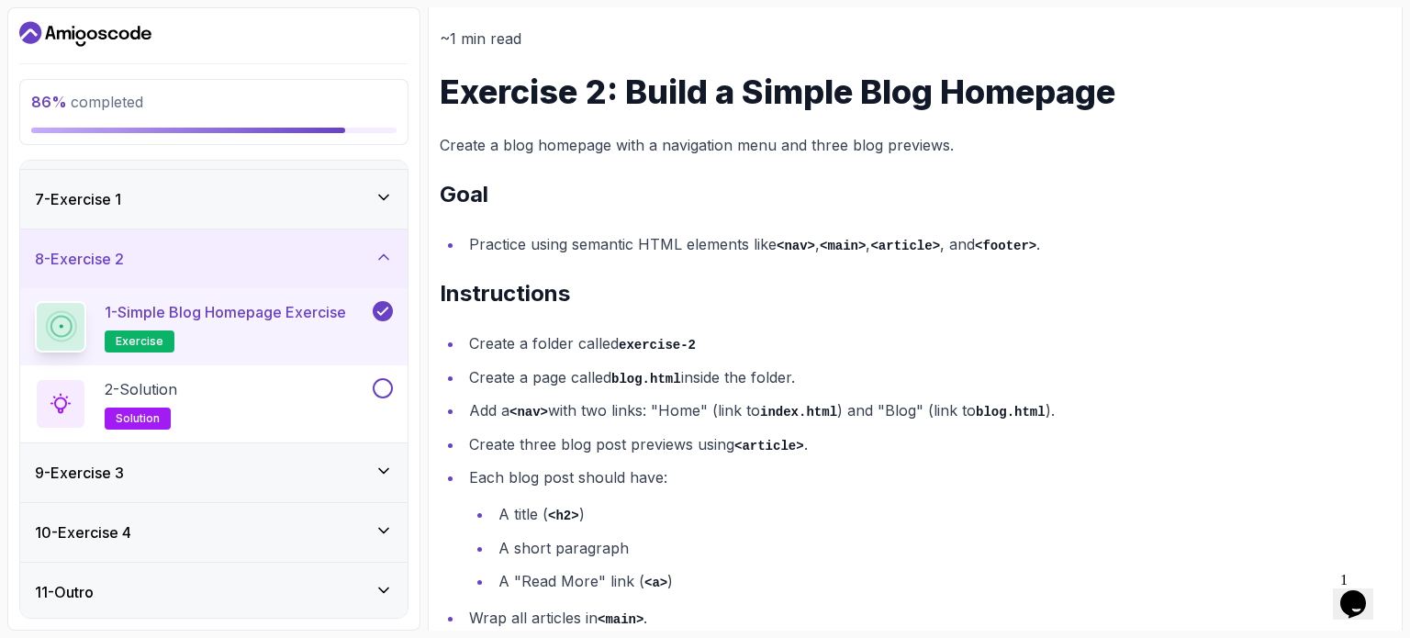
click at [299, 318] on p "1 - Simple Blog Homepage Exercise" at bounding box center [225, 312] width 241 height 22
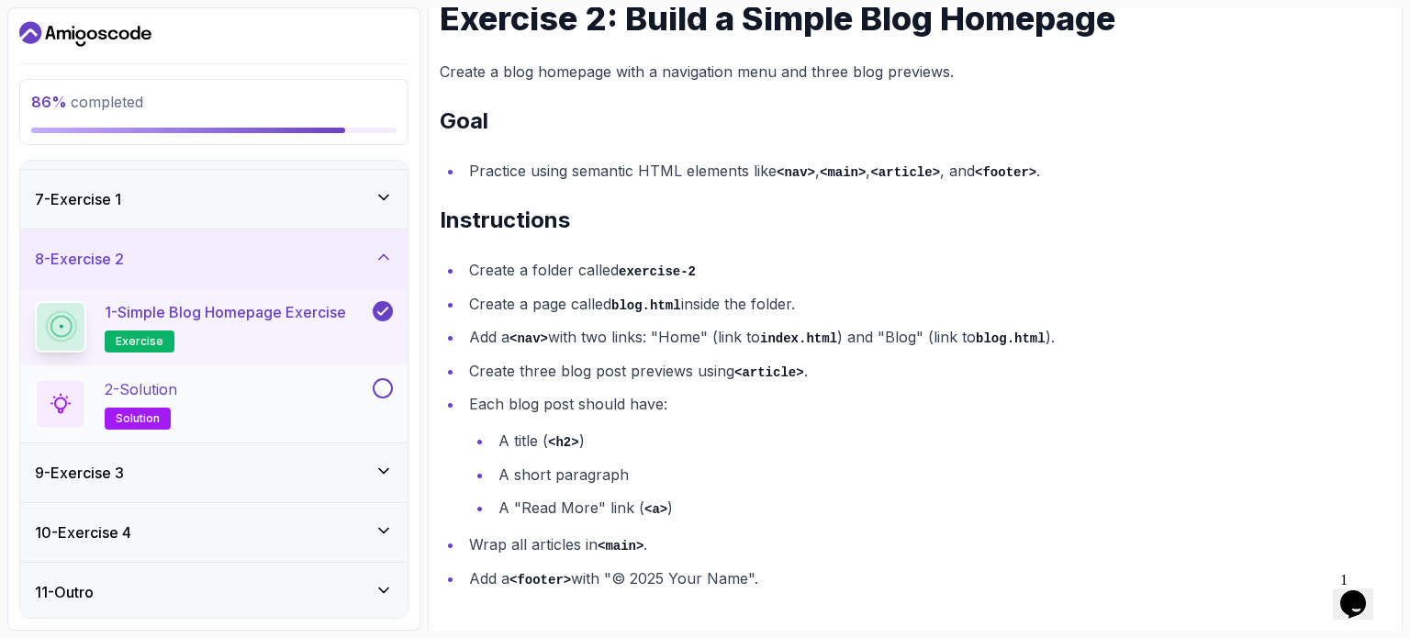
click at [388, 381] on button at bounding box center [383, 388] width 20 height 20
click at [382, 465] on icon at bounding box center [383, 471] width 18 height 18
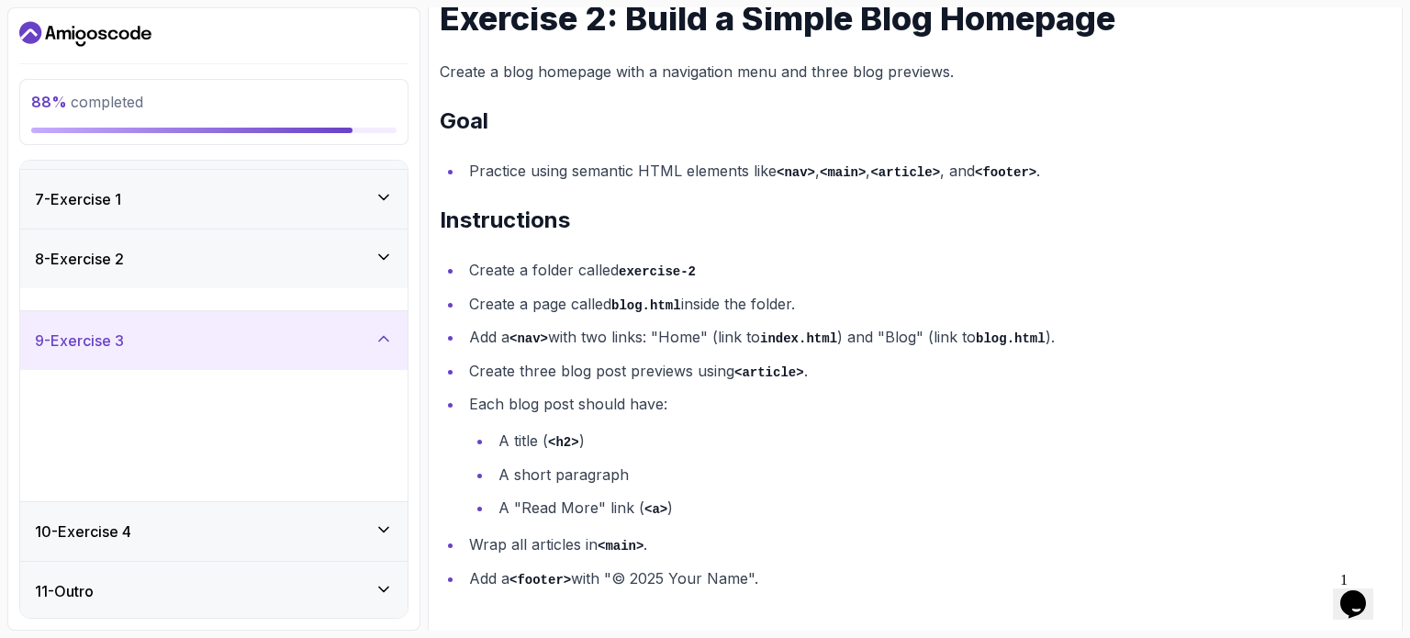
scroll to position [349, 0]
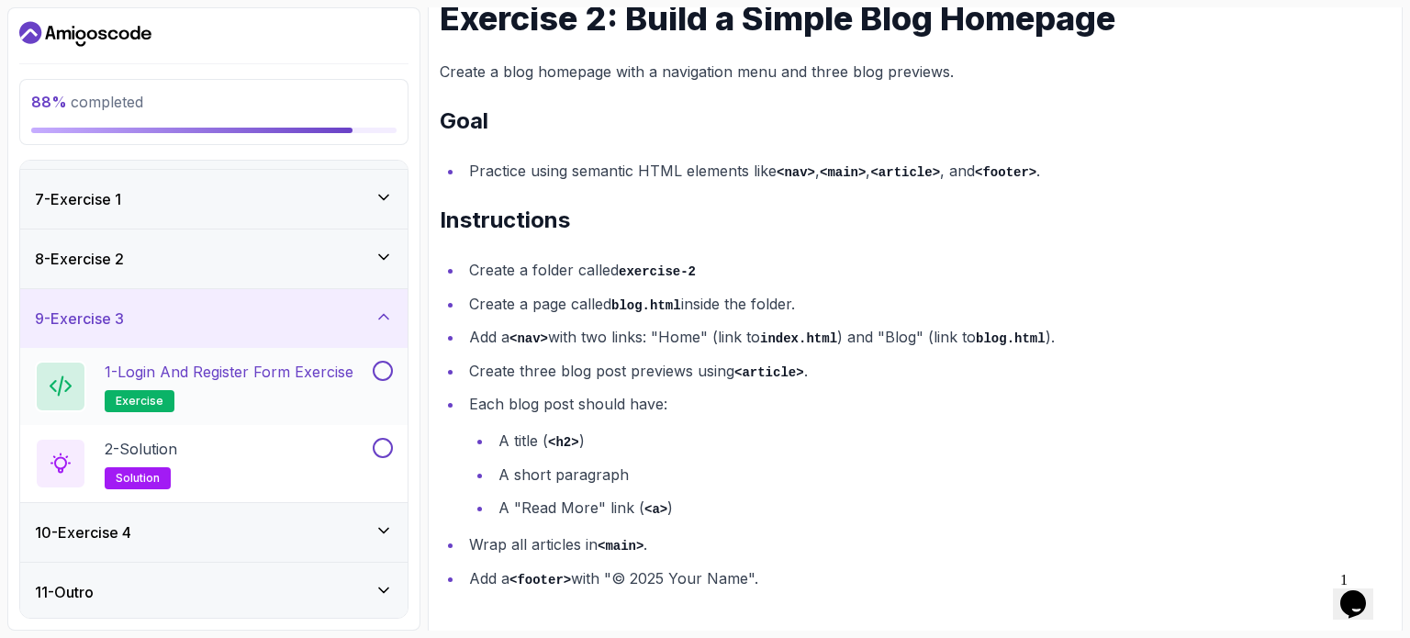
click at [349, 366] on p "1 - Login and Register Form Exercise" at bounding box center [229, 372] width 249 height 22
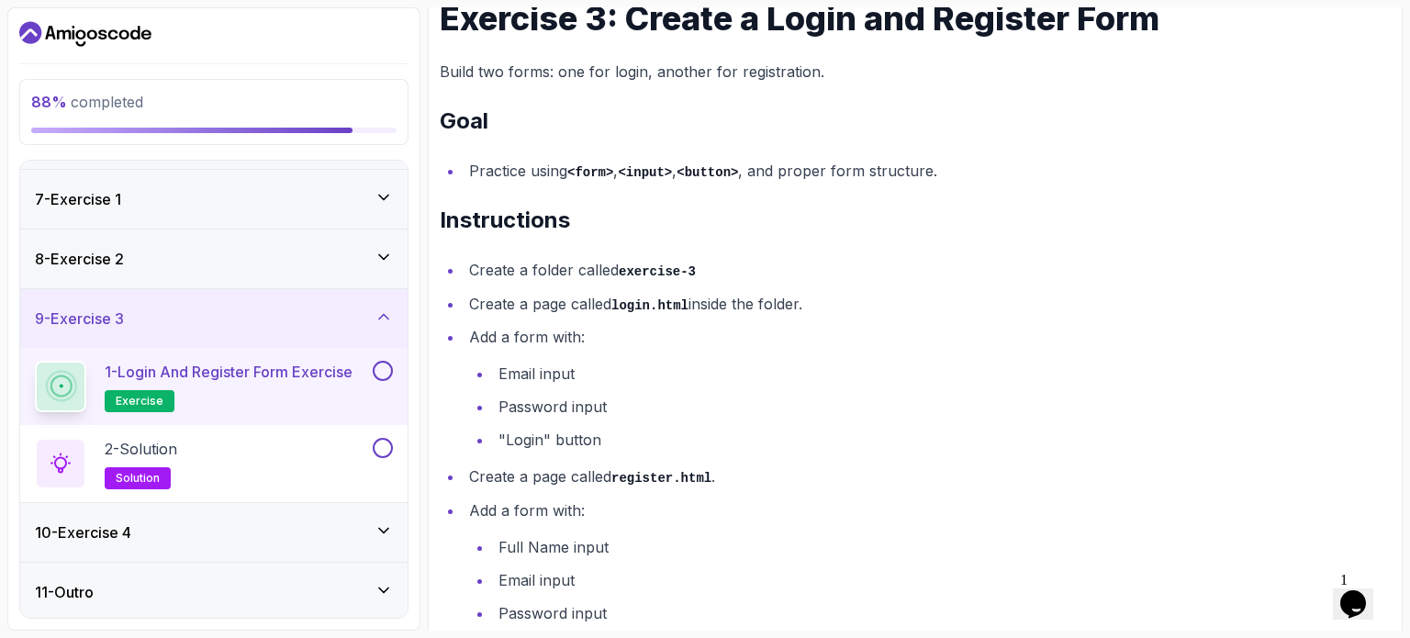
click at [387, 361] on button at bounding box center [383, 371] width 20 height 20
click at [385, 440] on button at bounding box center [383, 448] width 20 height 20
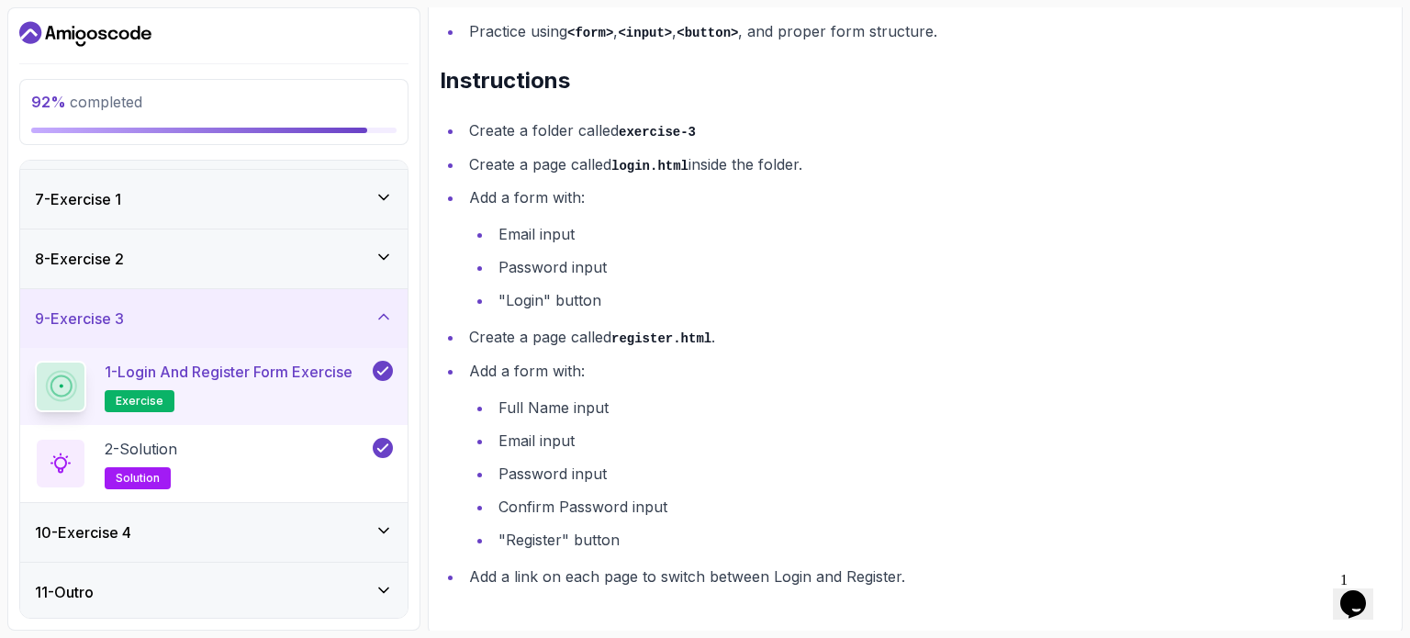
click at [386, 521] on icon at bounding box center [383, 530] width 18 height 18
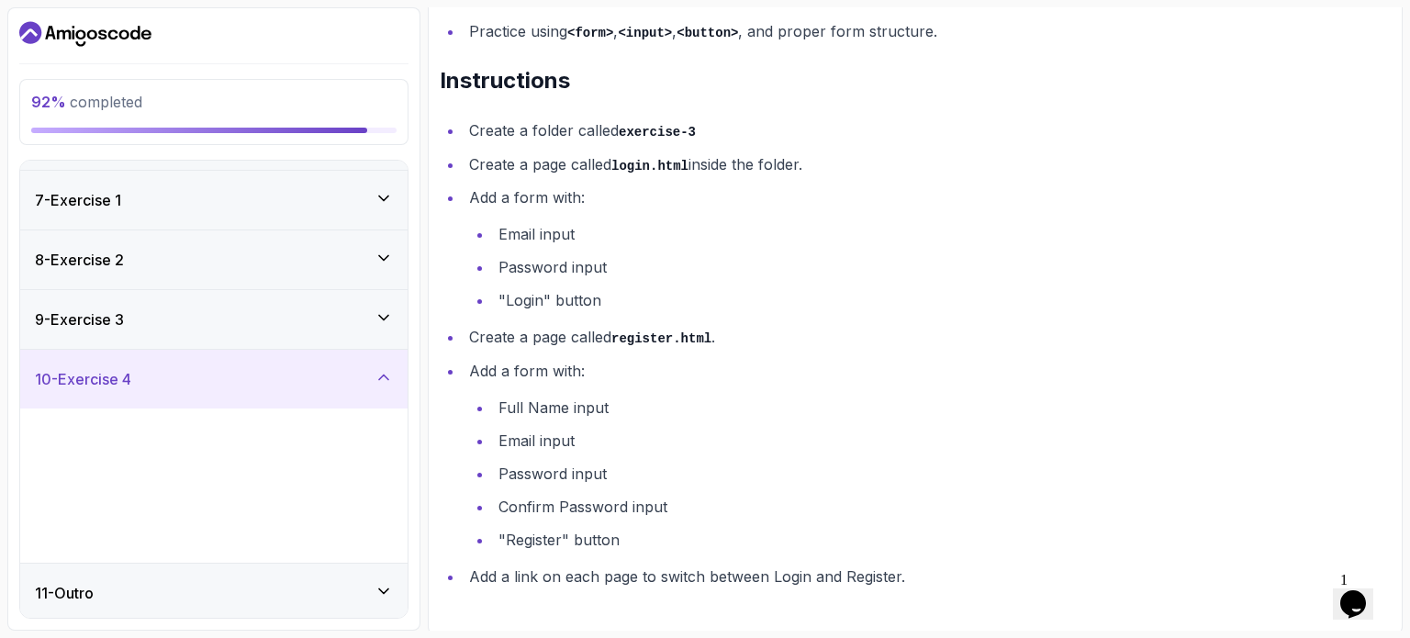
scroll to position [349, 0]
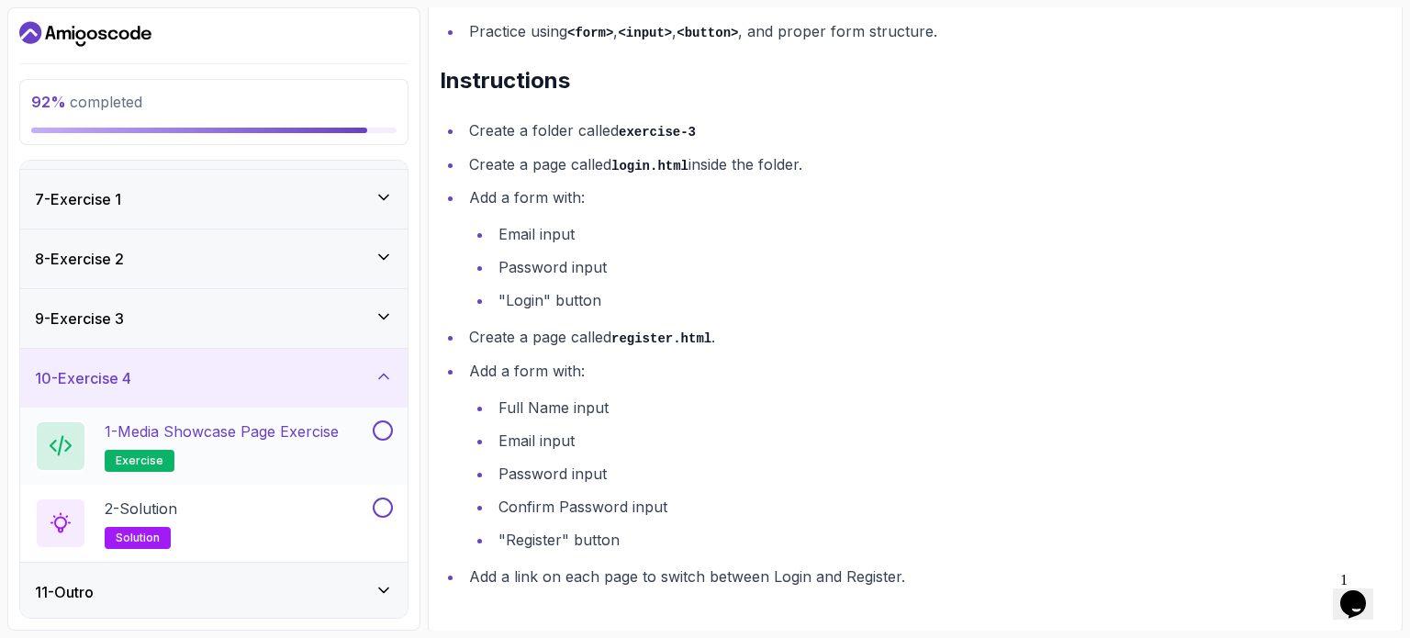
click at [384, 423] on button at bounding box center [383, 430] width 20 height 20
click at [376, 505] on button at bounding box center [383, 507] width 20 height 20
click at [382, 584] on icon at bounding box center [383, 590] width 18 height 18
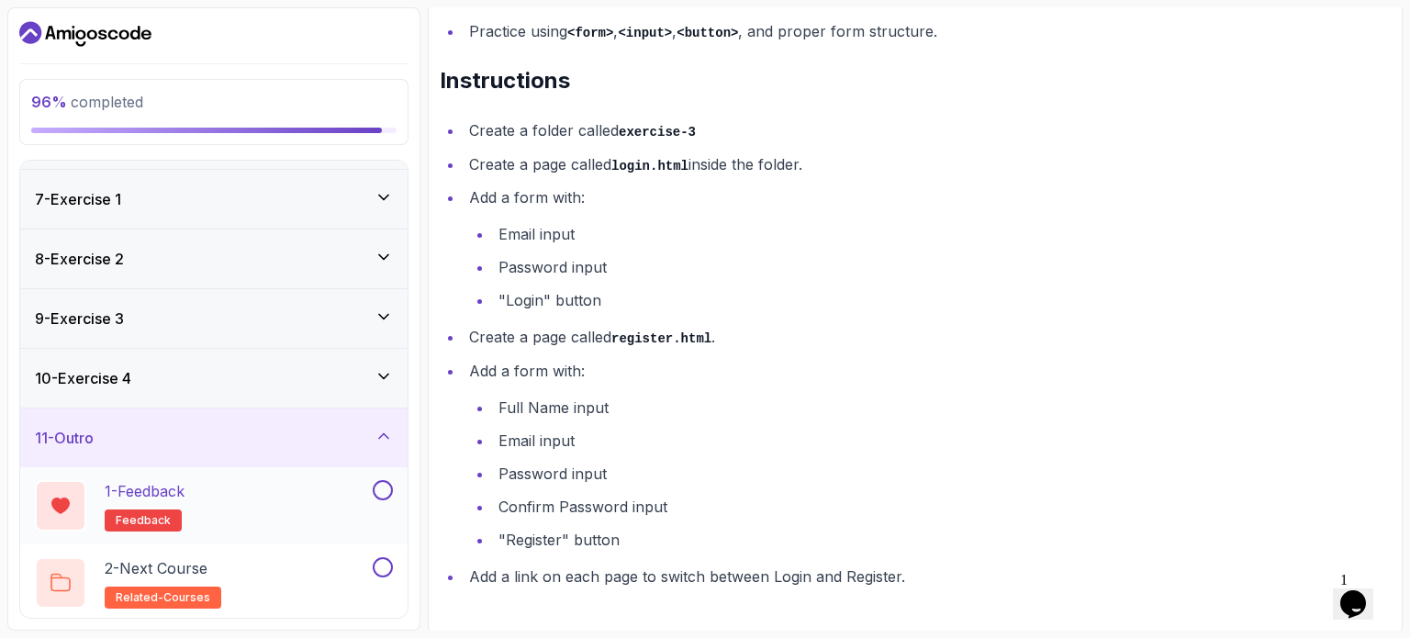
click at [385, 484] on button at bounding box center [383, 490] width 20 height 20
click at [382, 563] on button at bounding box center [383, 567] width 20 height 20
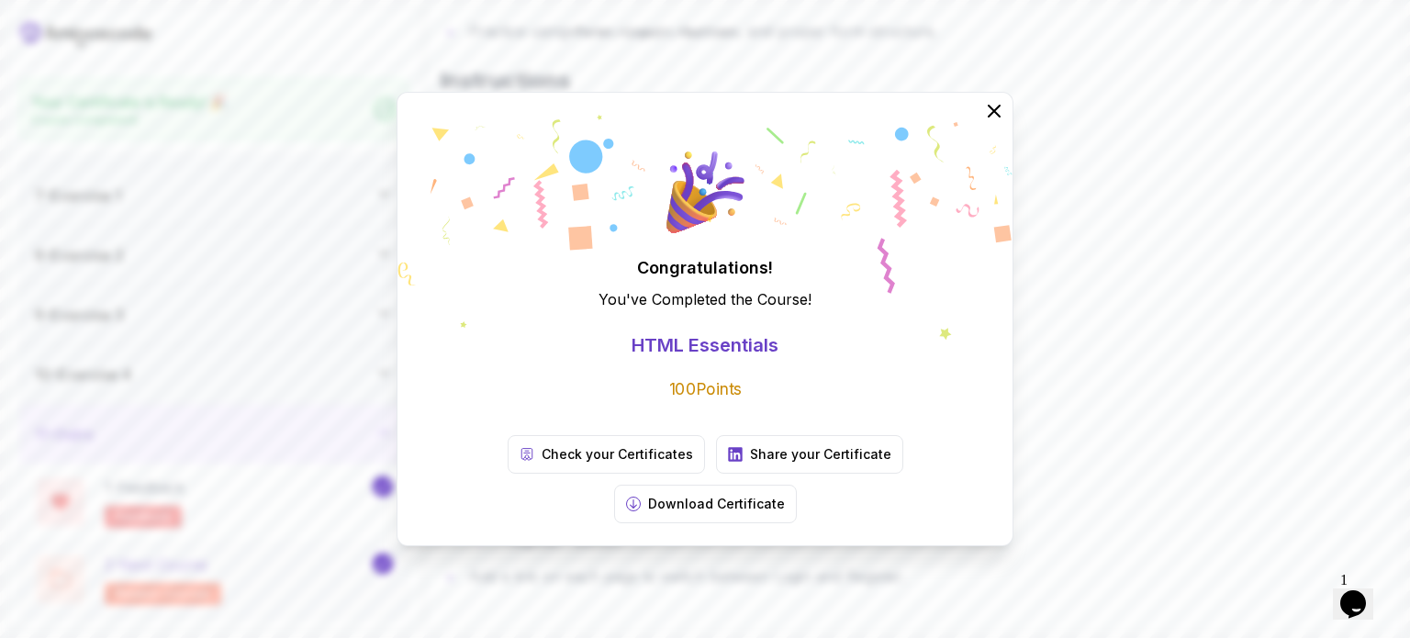
scroll to position [343, 0]
click at [797, 485] on button "Download Certificate" at bounding box center [705, 504] width 183 height 39
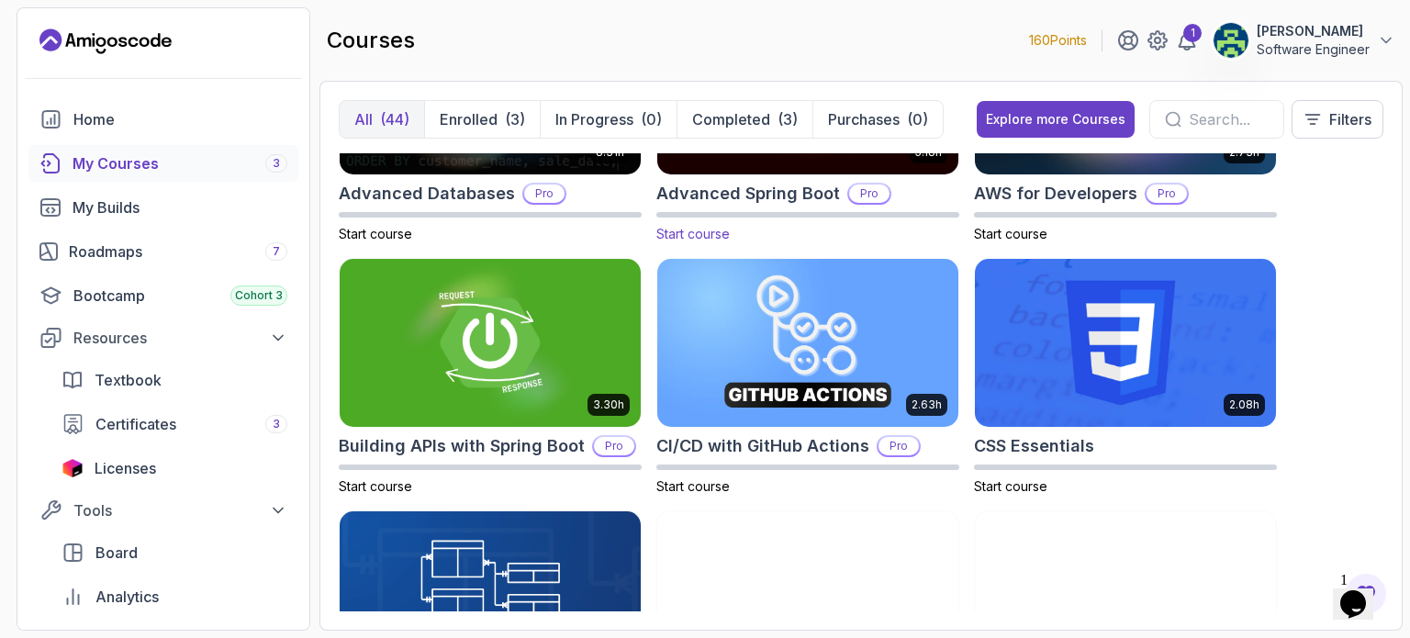
scroll to position [150, 0]
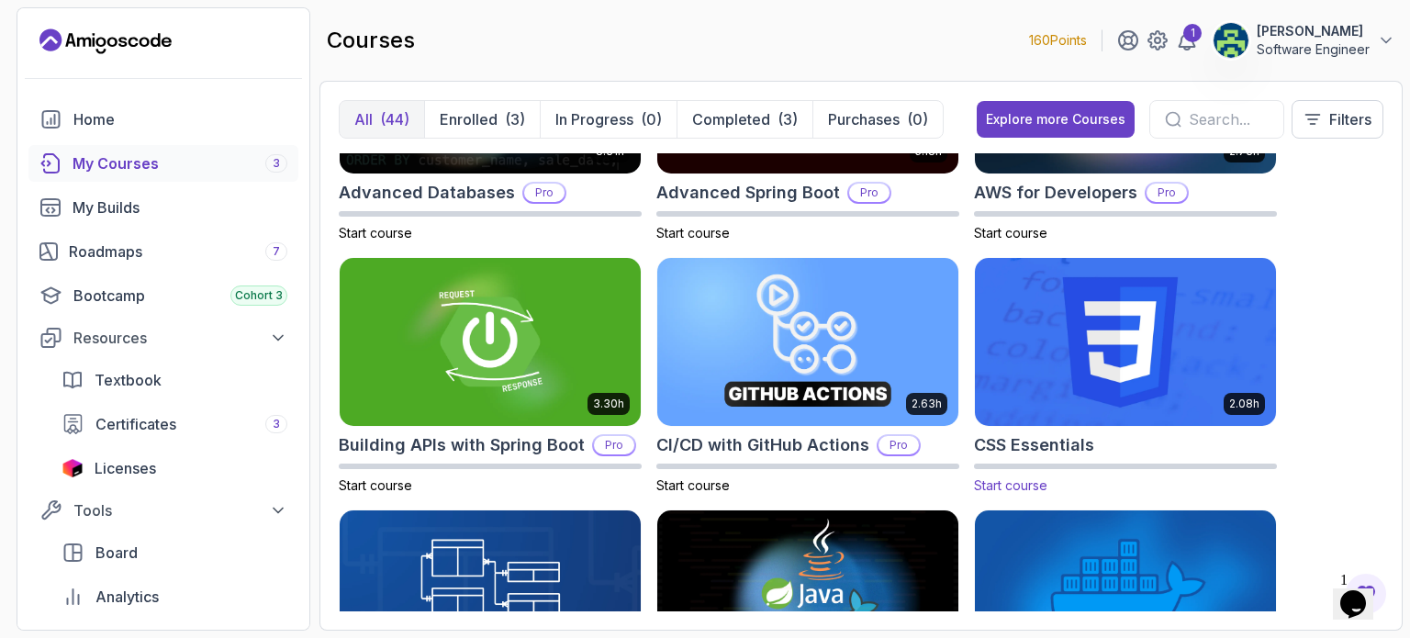
click at [1094, 337] on img at bounding box center [1125, 341] width 316 height 177
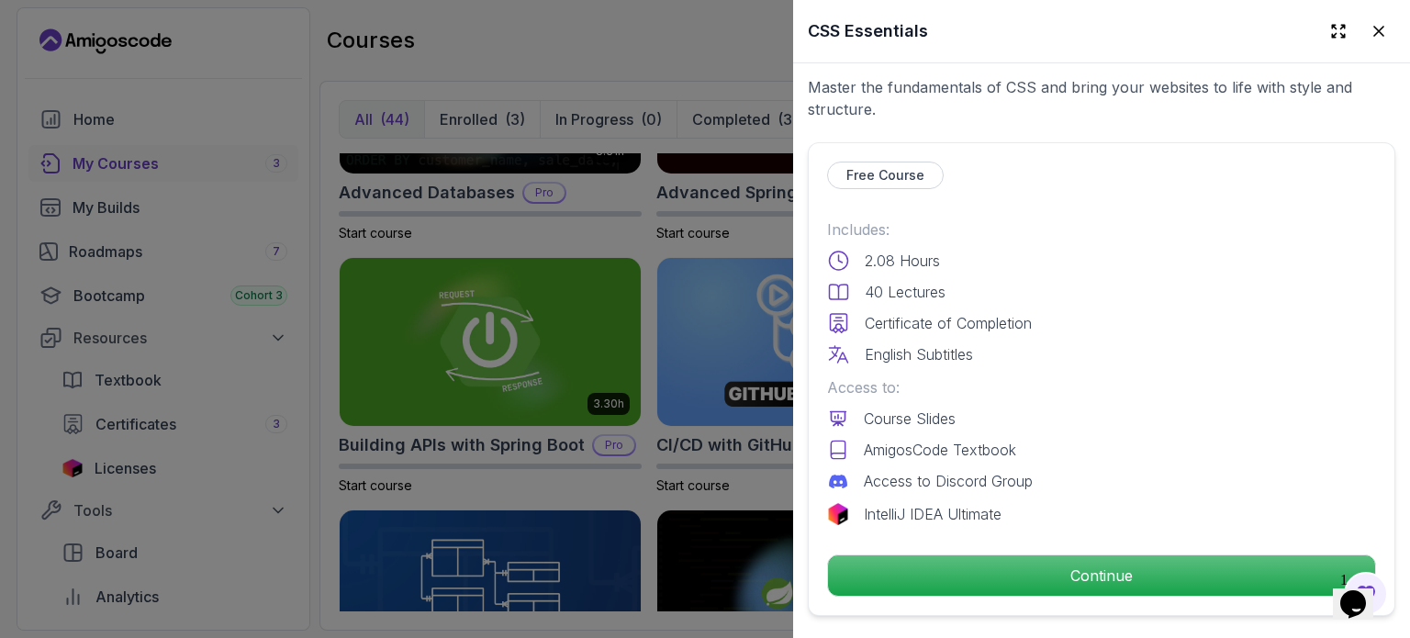
scroll to position [389, 0]
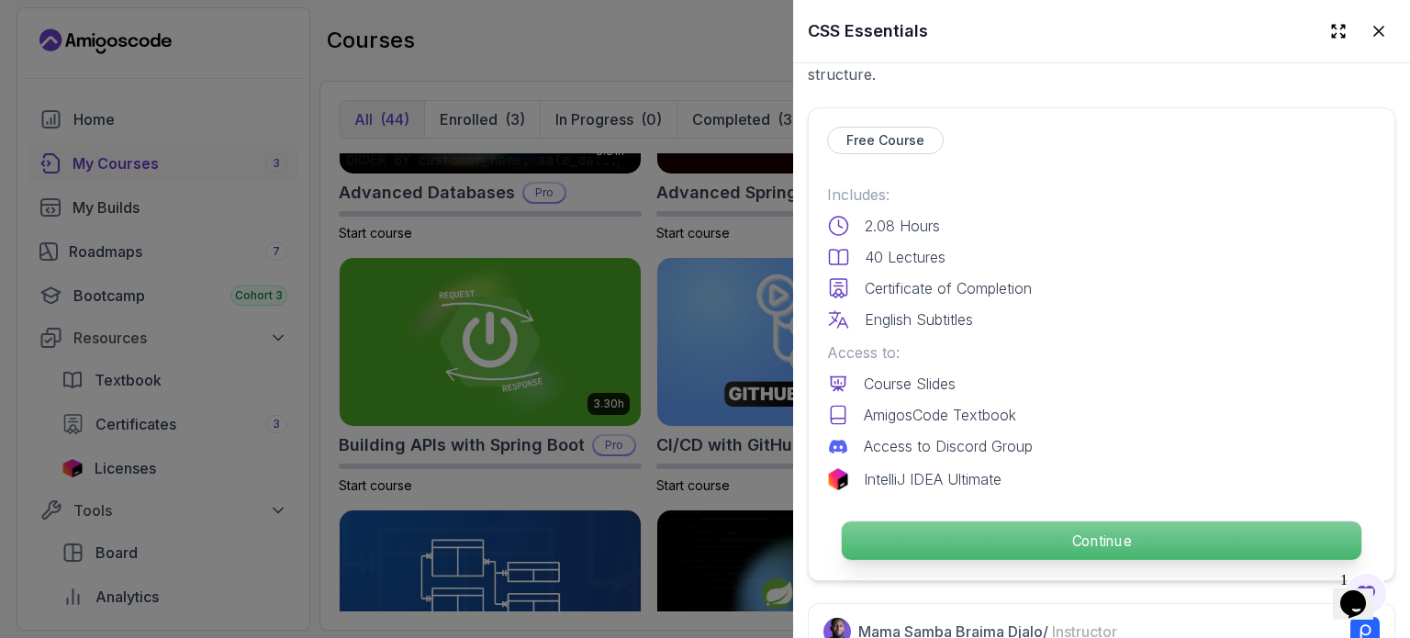
click at [1060, 524] on p "Continue" at bounding box center [1101, 540] width 519 height 39
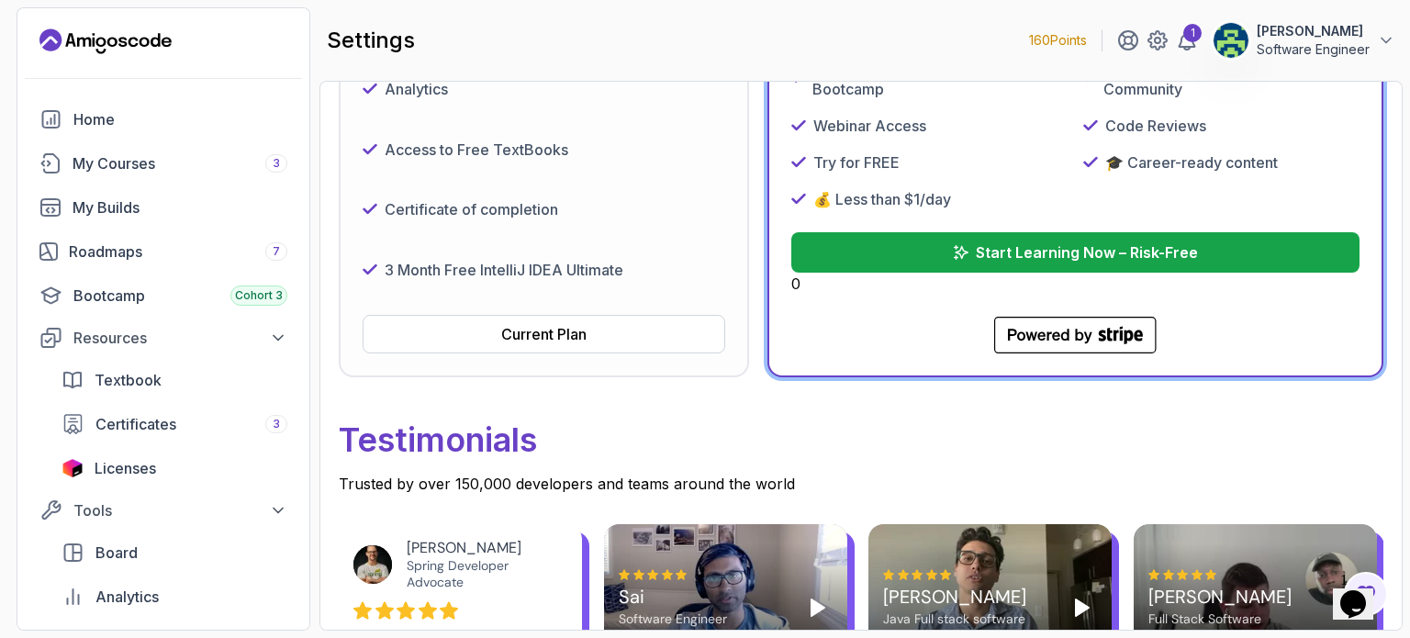
scroll to position [528, 0]
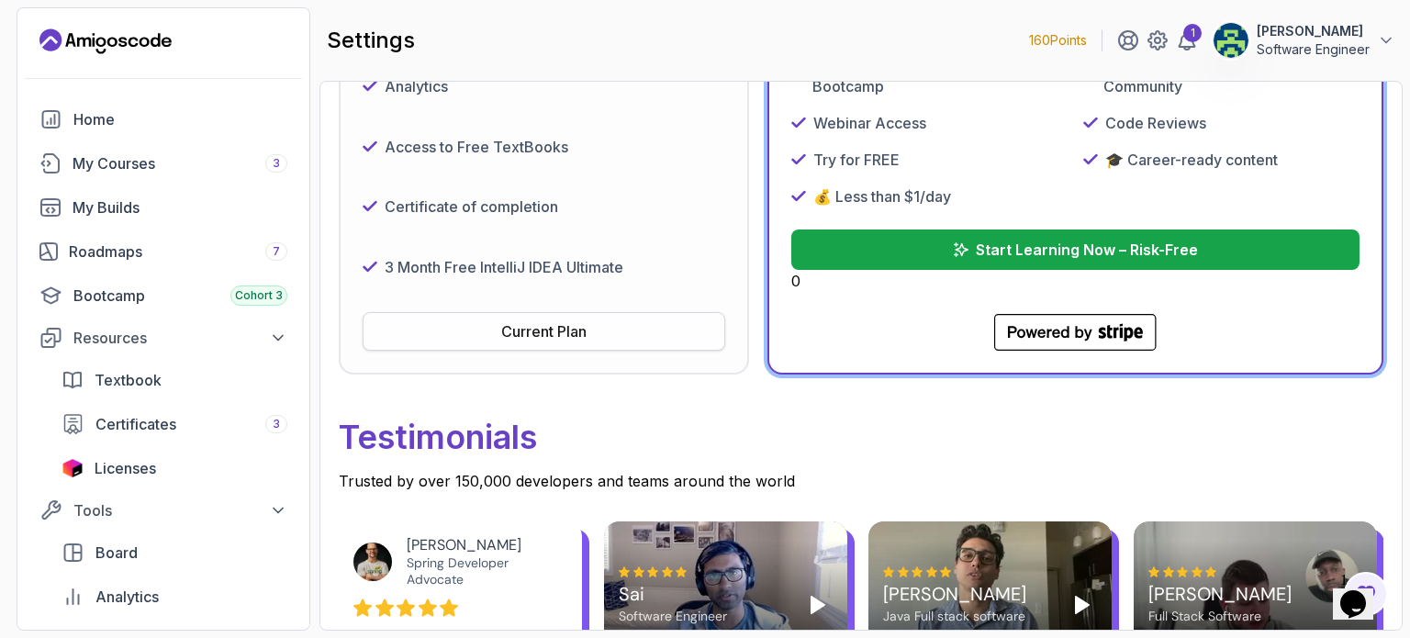
click at [599, 335] on button "Current Plan" at bounding box center [543, 331] width 362 height 39
click at [565, 331] on div "Current Plan" at bounding box center [543, 331] width 85 height 22
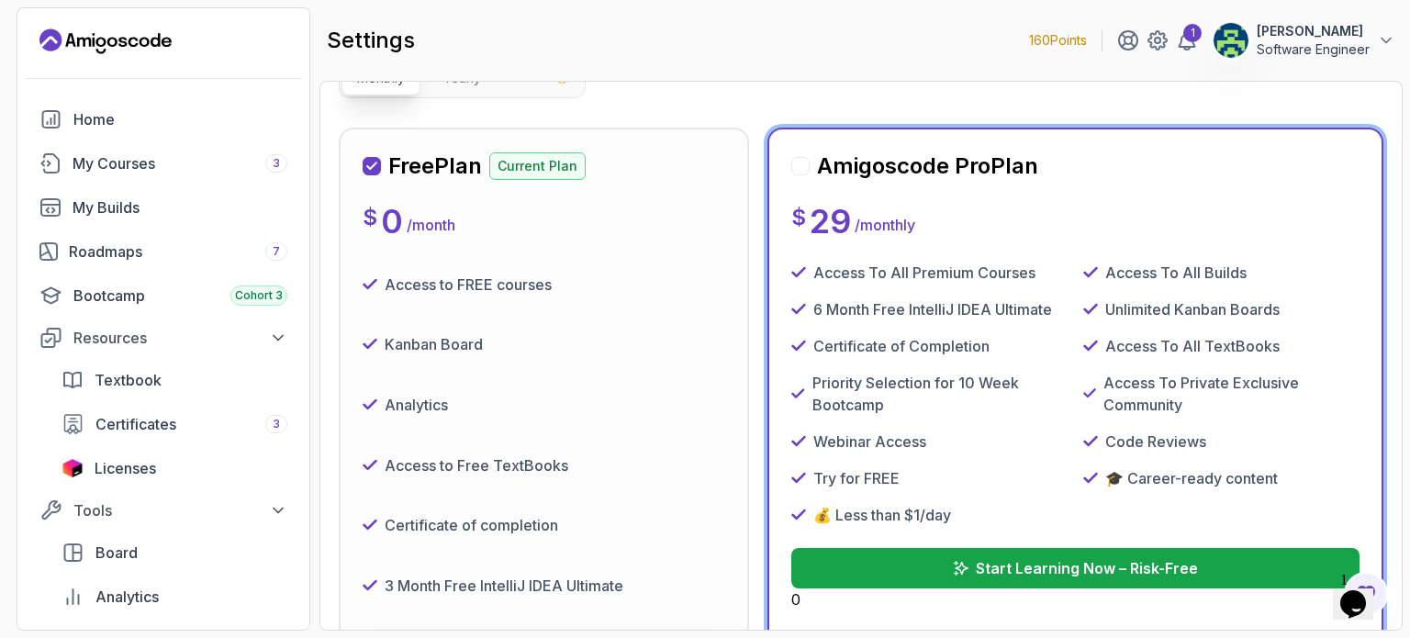
scroll to position [0, 0]
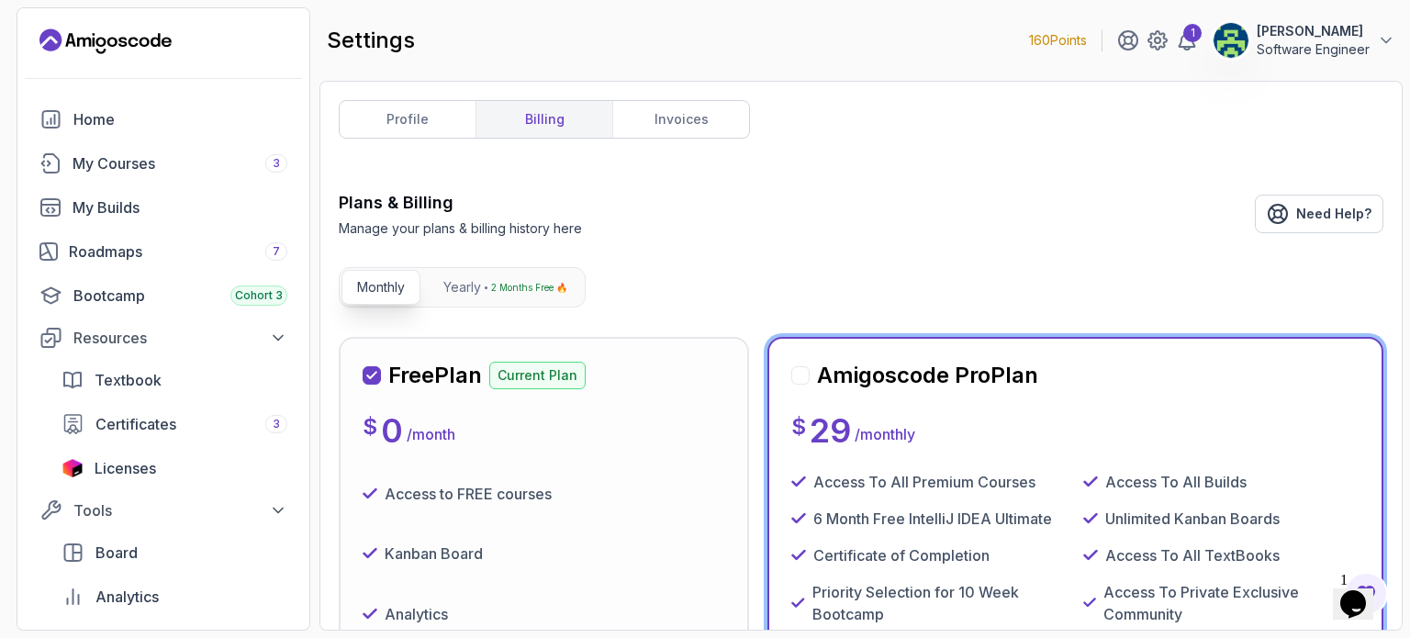
click at [535, 362] on p "Current Plan" at bounding box center [537, 376] width 96 height 28
click at [419, 117] on link "profile" at bounding box center [408, 119] width 136 height 37
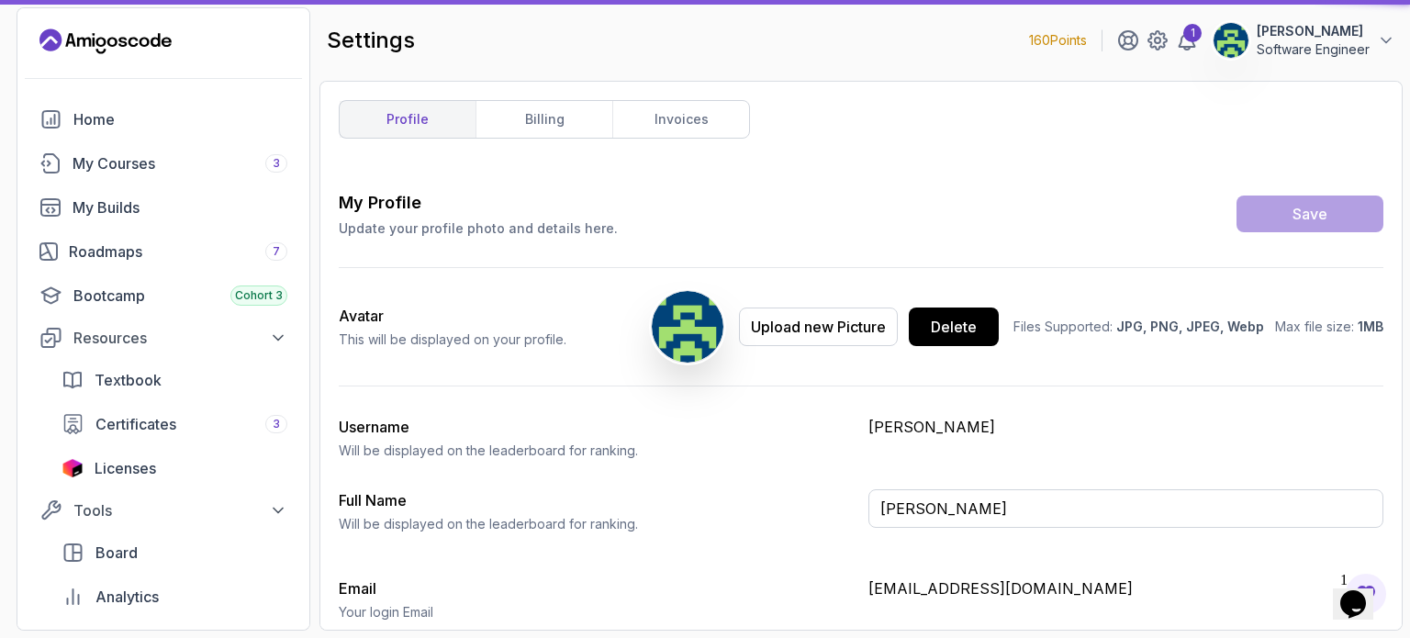
type input "Software Engineer"
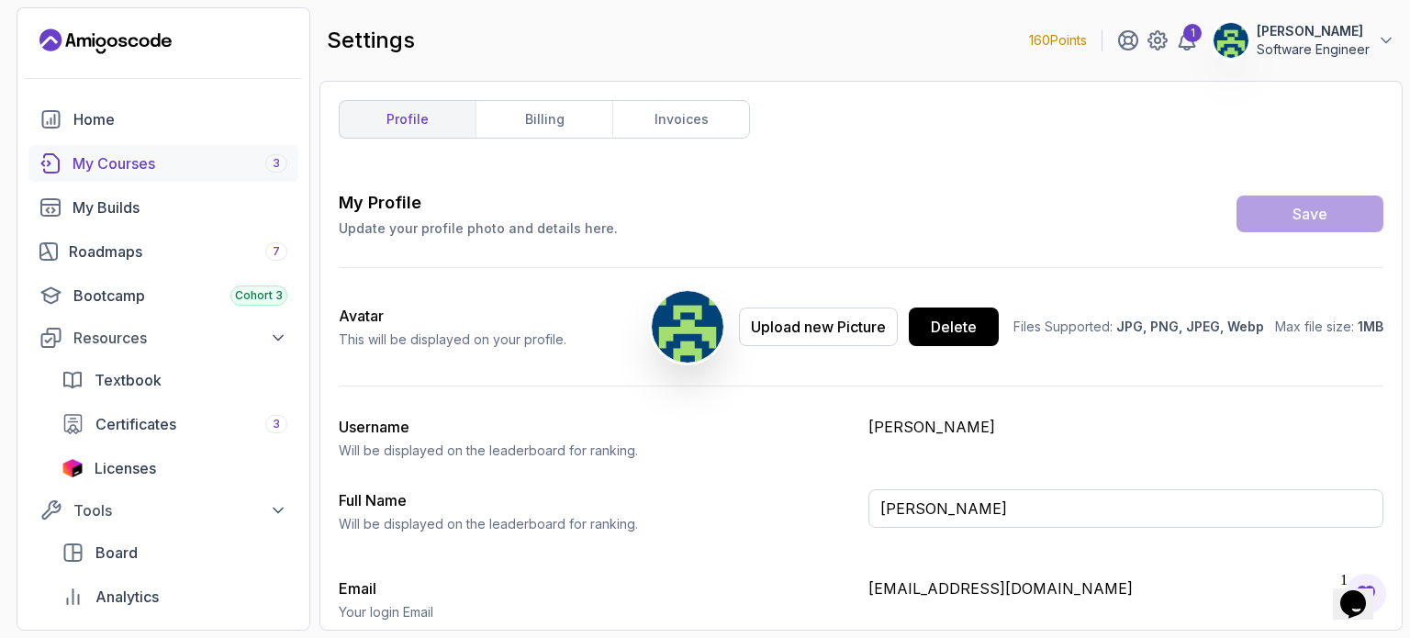
click at [132, 165] on div "My Courses 3" at bounding box center [179, 163] width 215 height 22
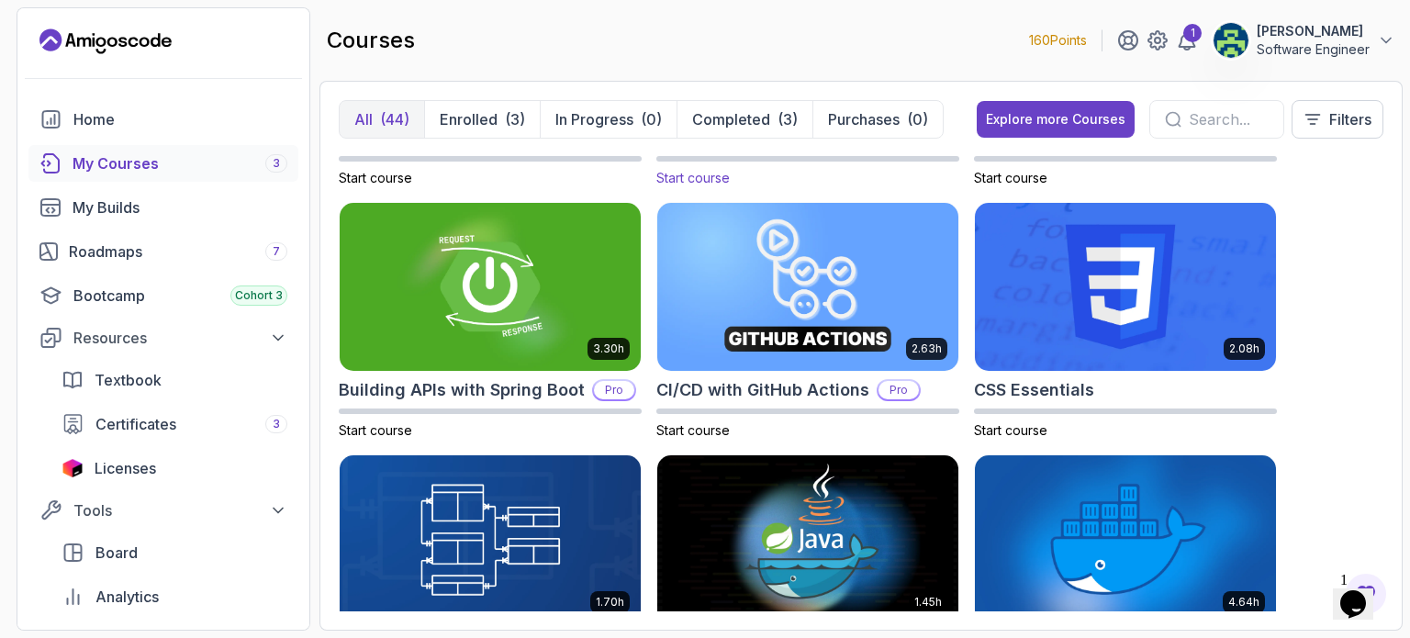
scroll to position [206, 0]
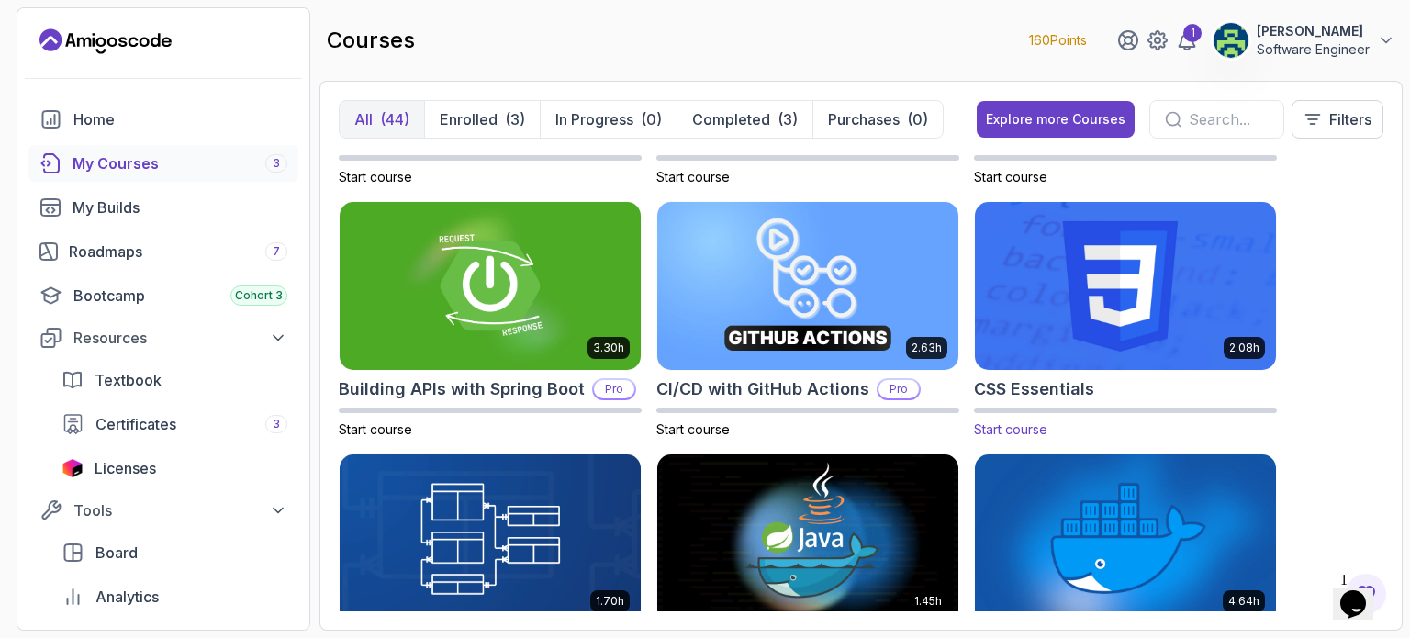
click at [1056, 337] on img at bounding box center [1125, 285] width 316 height 177
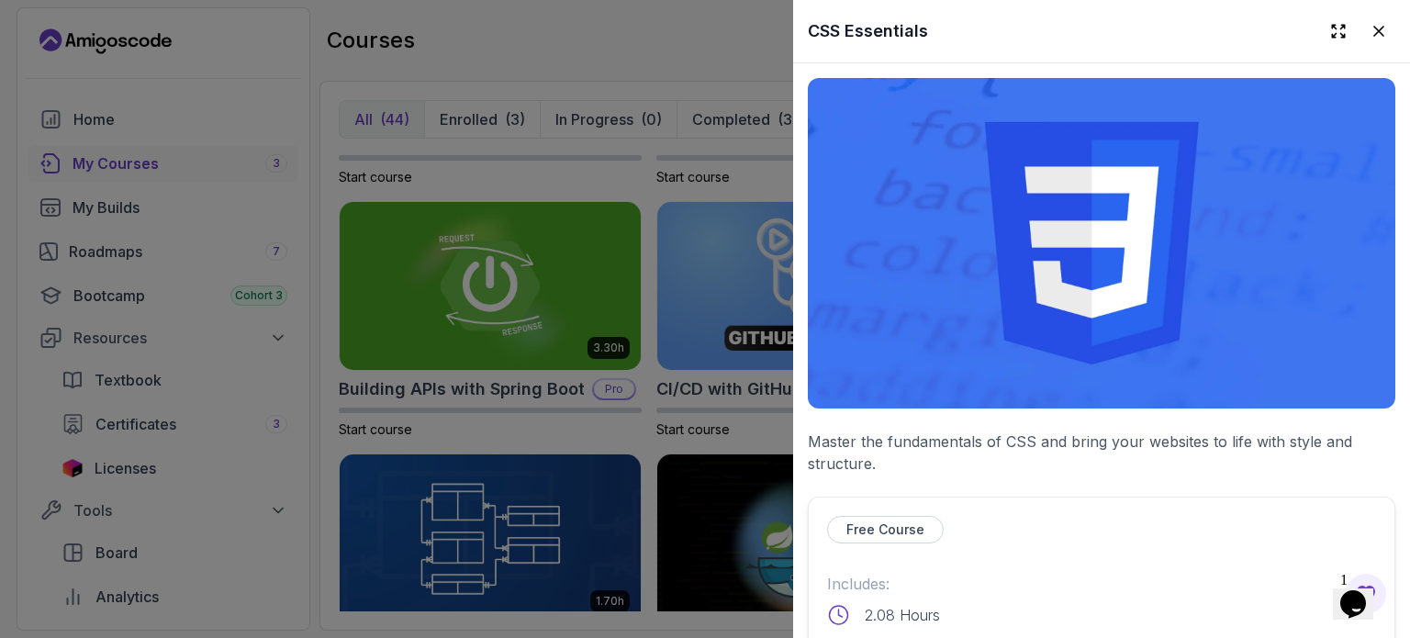
scroll to position [333, 0]
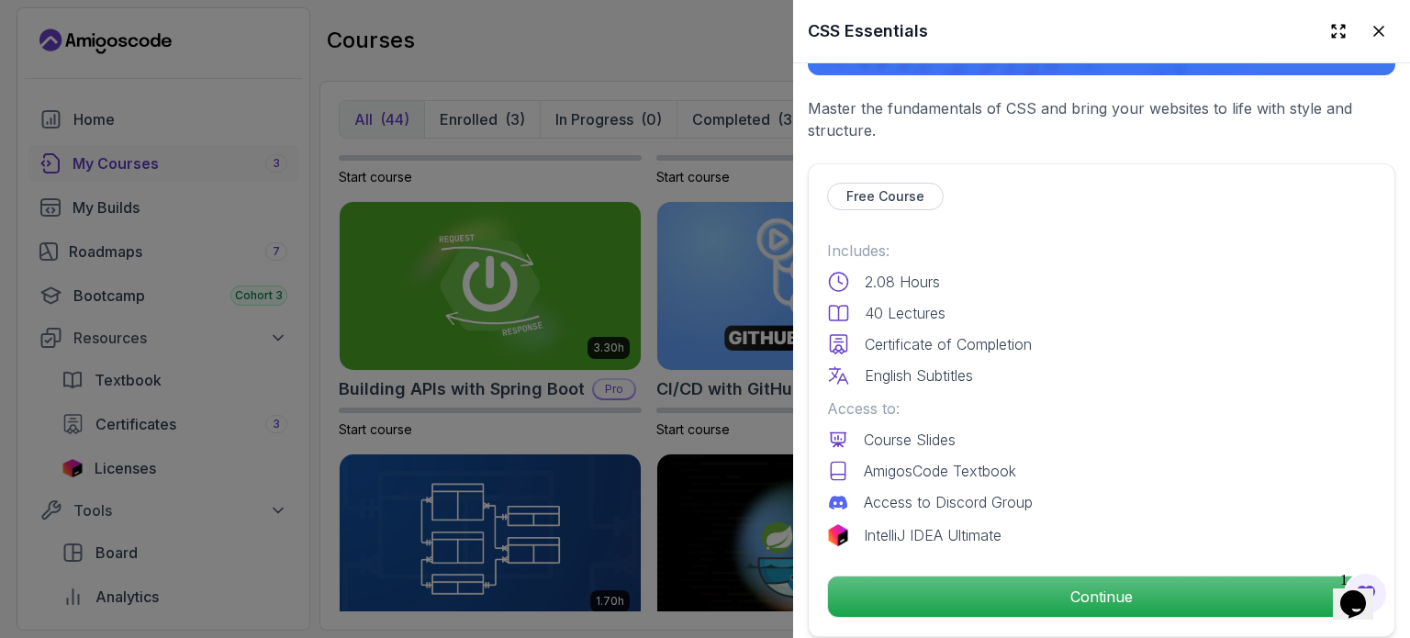
click at [857, 187] on p "Free Course" at bounding box center [885, 196] width 78 height 18
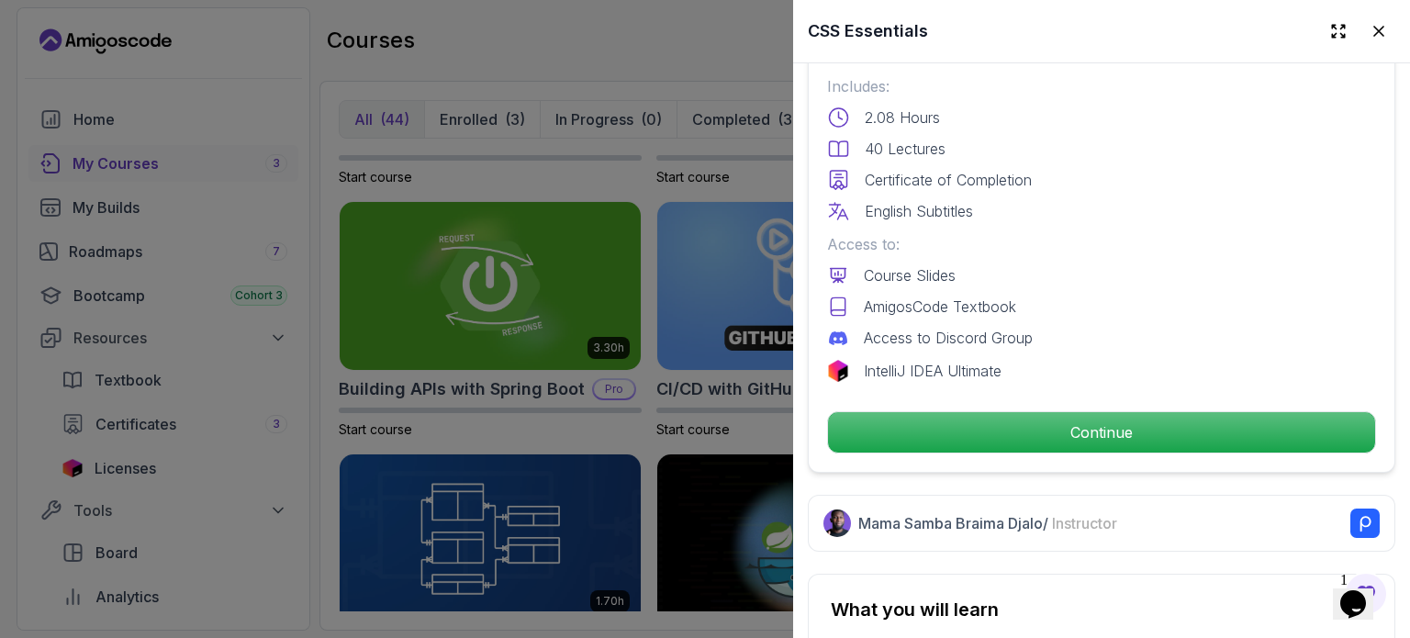
scroll to position [498, 0]
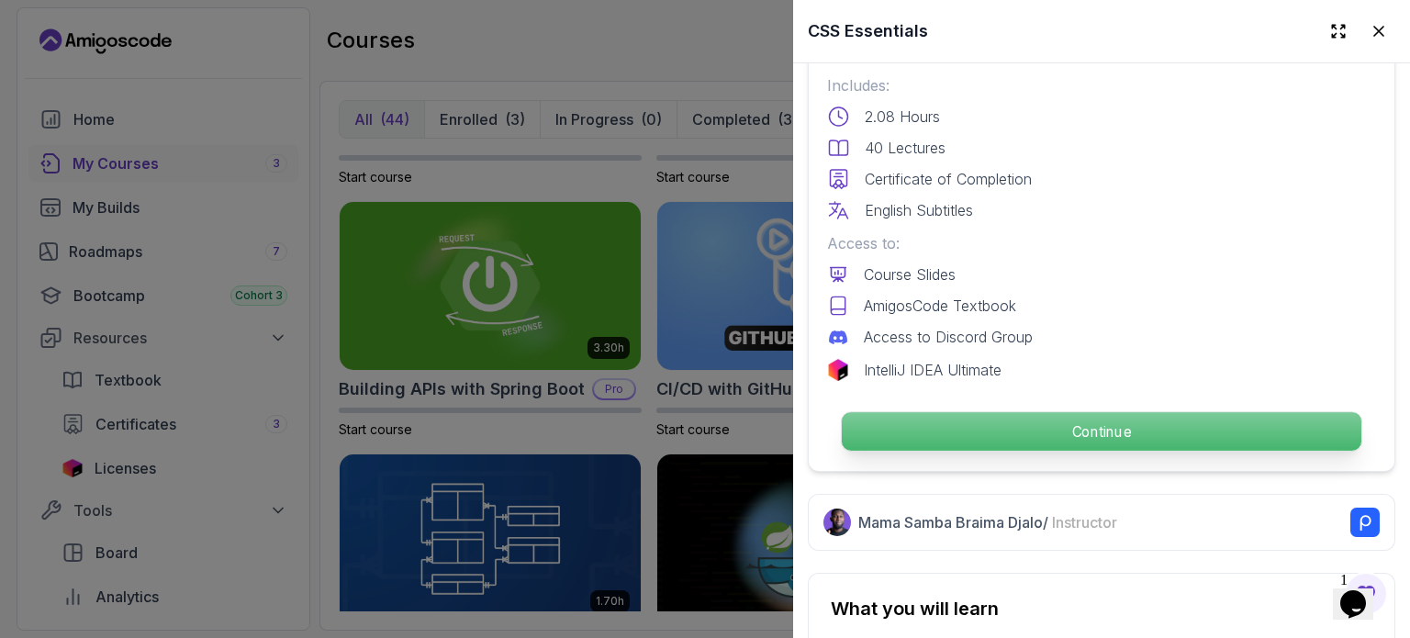
click at [1070, 412] on p "Continue" at bounding box center [1101, 431] width 519 height 39
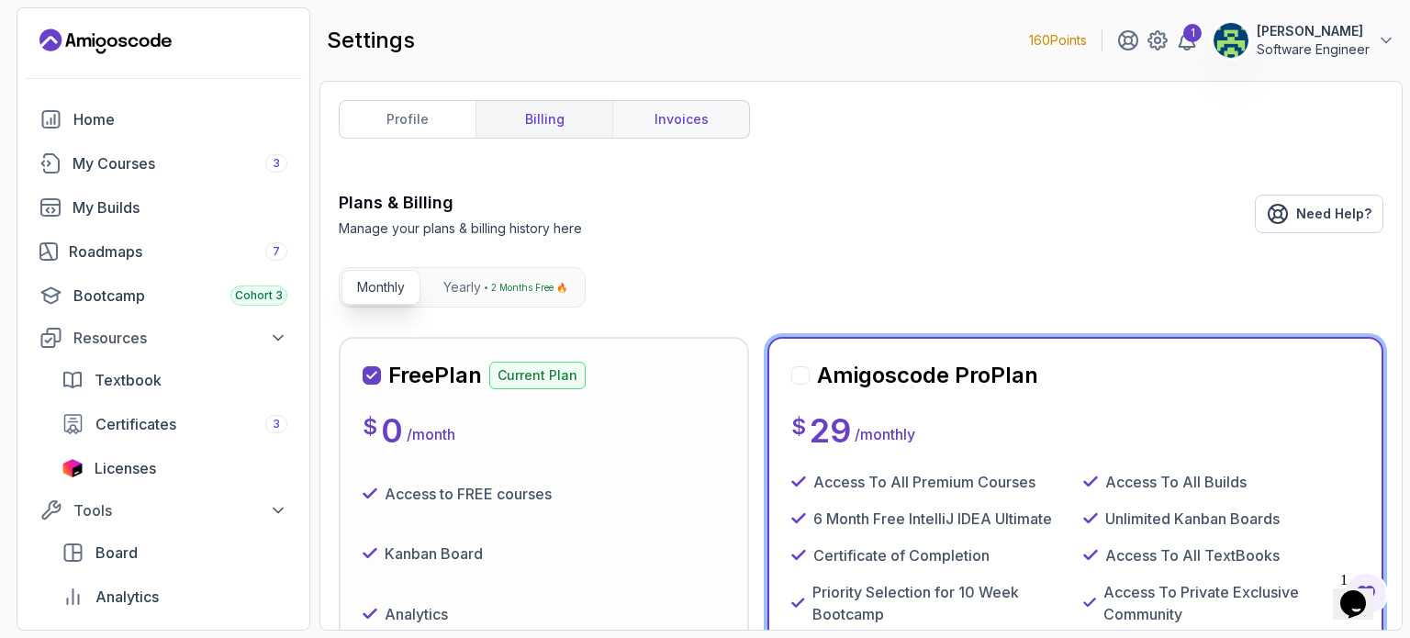
click at [690, 128] on link "invoices" at bounding box center [680, 119] width 137 height 37
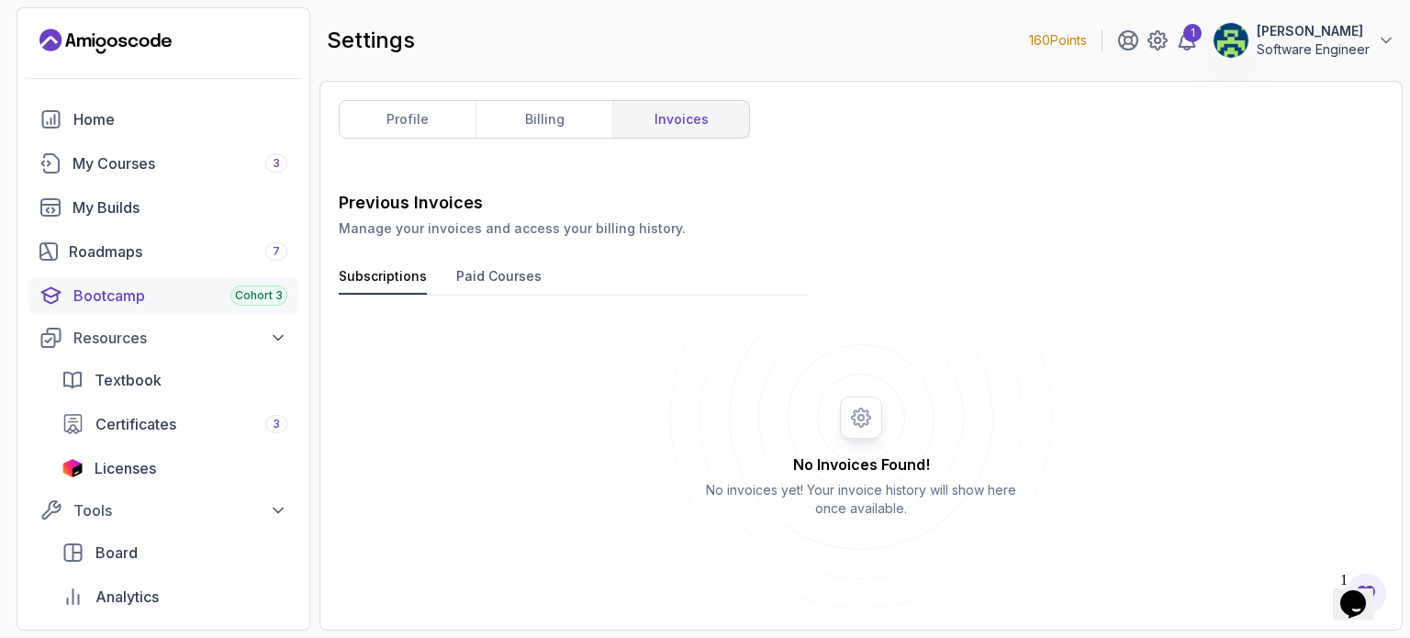
click at [106, 293] on div "Bootcamp Cohort 3" at bounding box center [180, 295] width 214 height 22
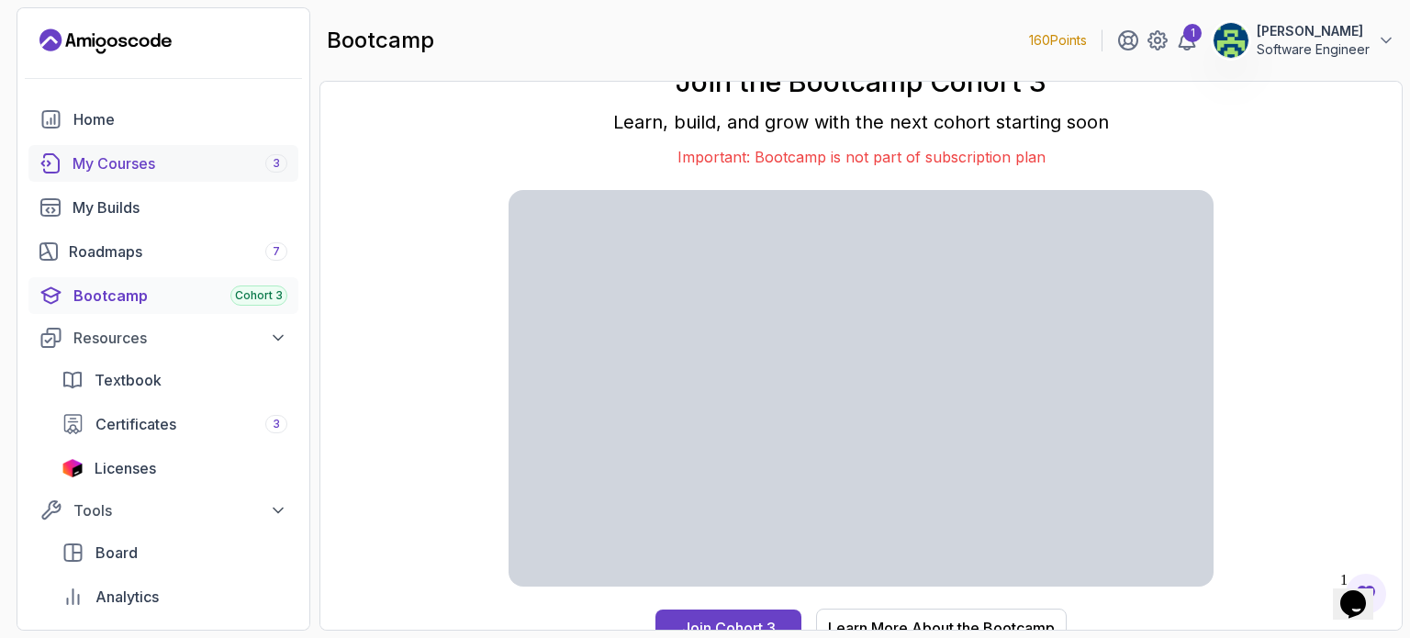
click at [110, 157] on div "My Courses 3" at bounding box center [179, 163] width 215 height 22
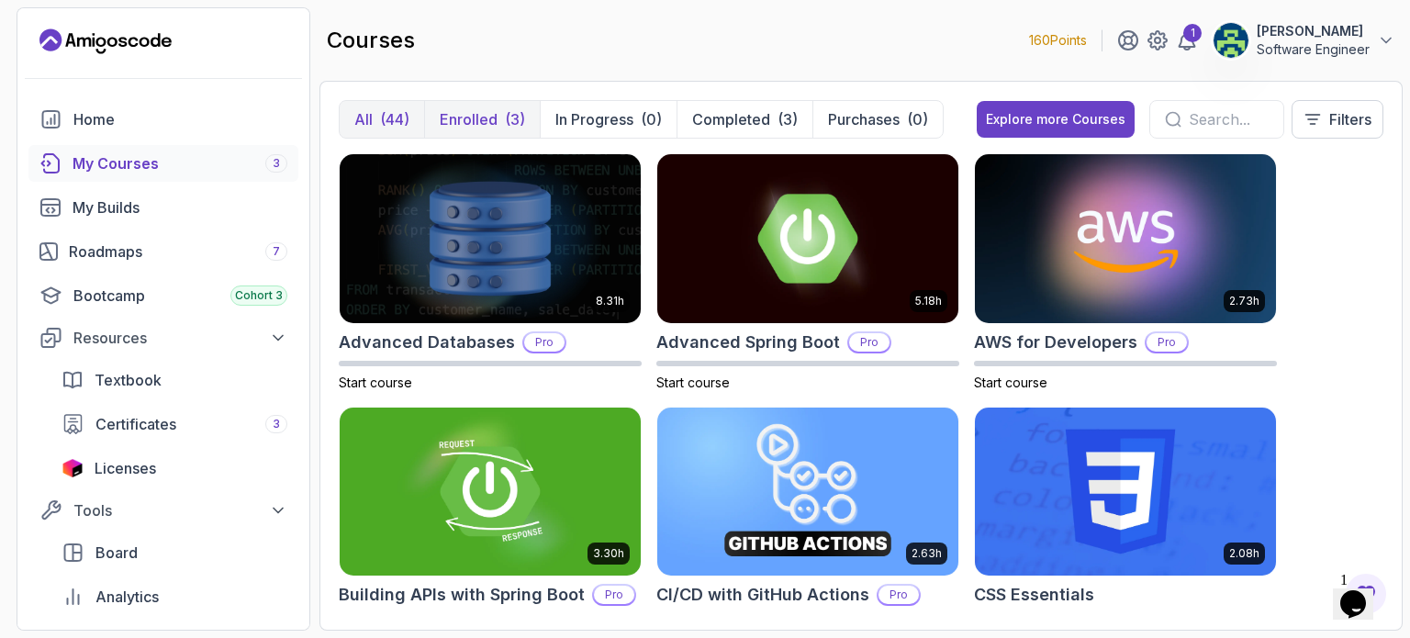
click at [472, 113] on p "Enrolled" at bounding box center [469, 119] width 58 height 22
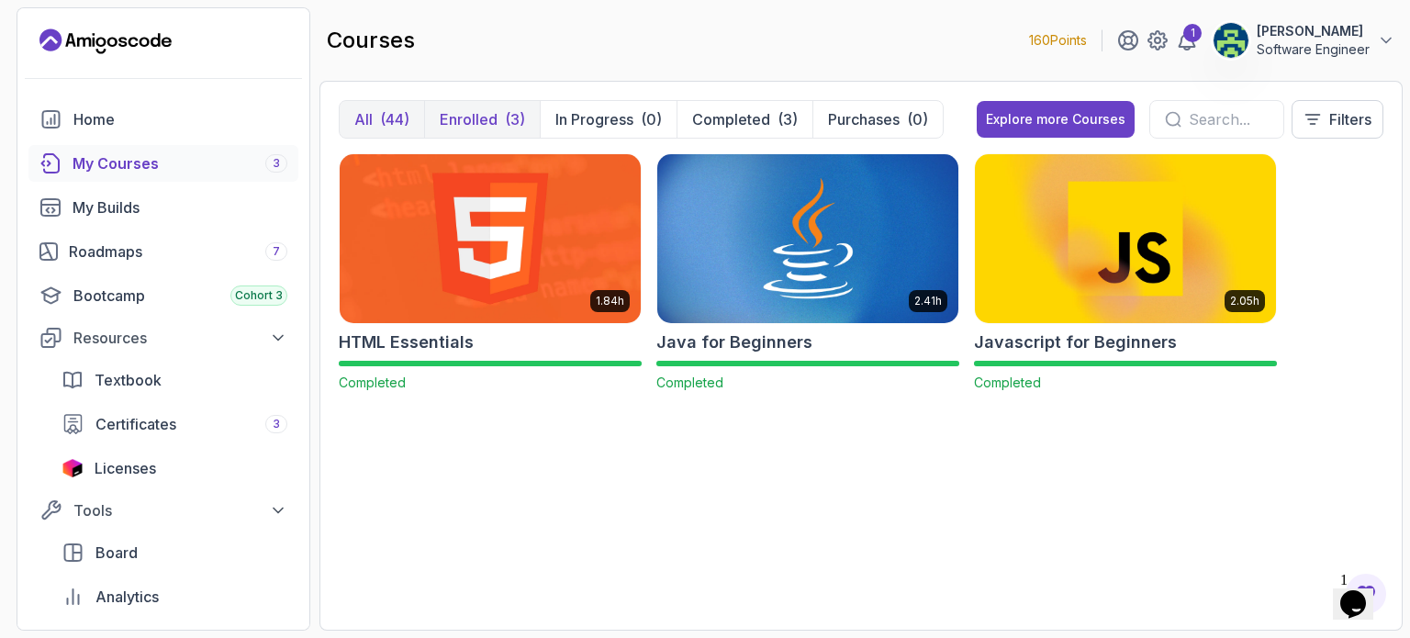
click at [369, 111] on p "All" at bounding box center [363, 119] width 18 height 22
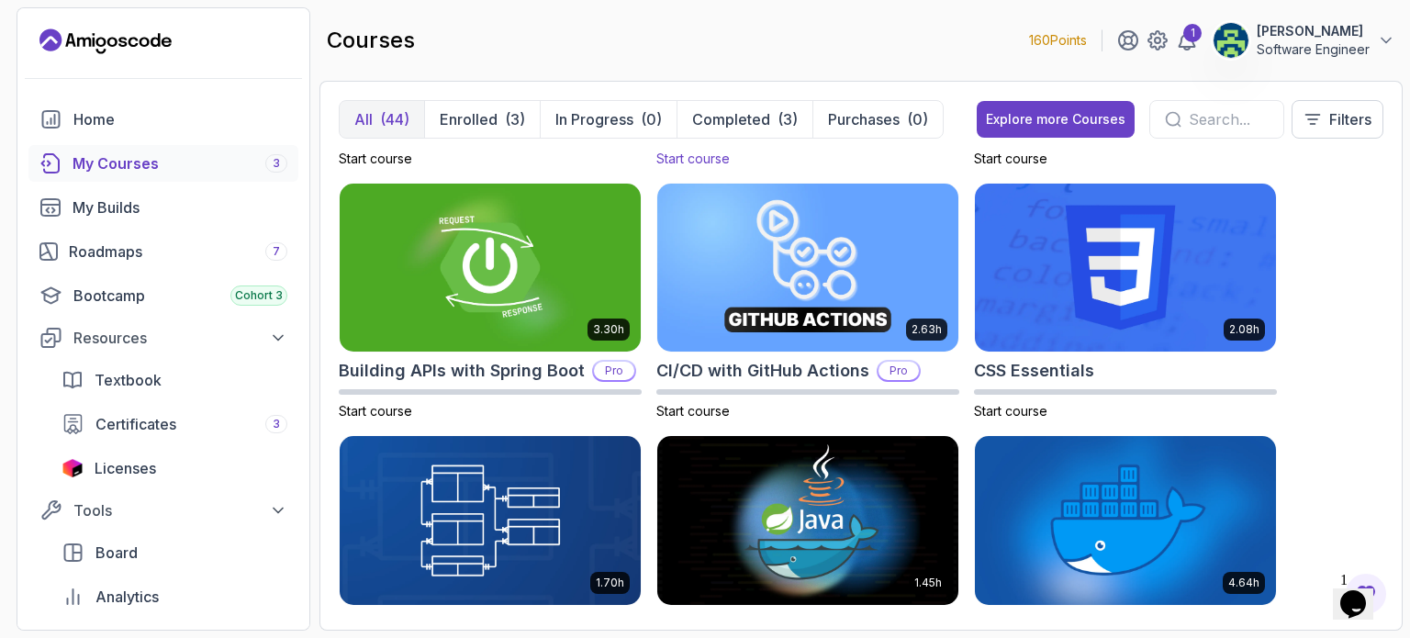
scroll to position [234, 0]
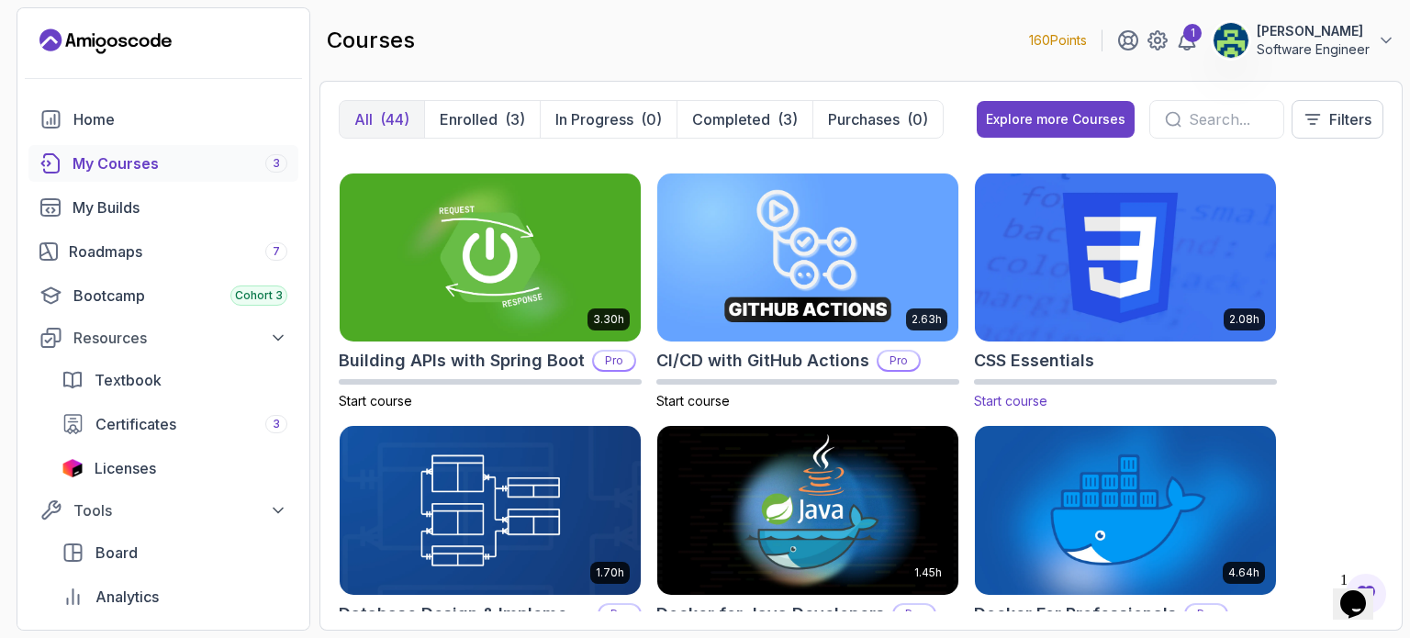
click at [1073, 282] on img at bounding box center [1125, 257] width 316 height 177
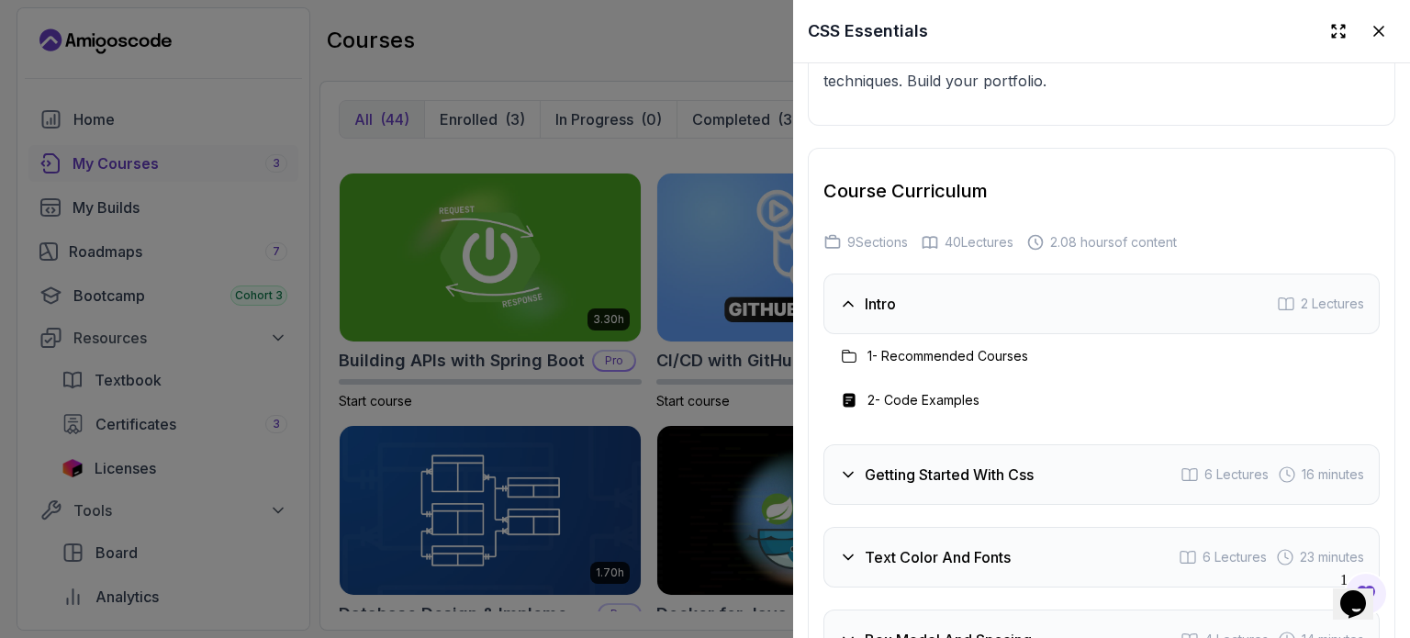
scroll to position [3326, 0]
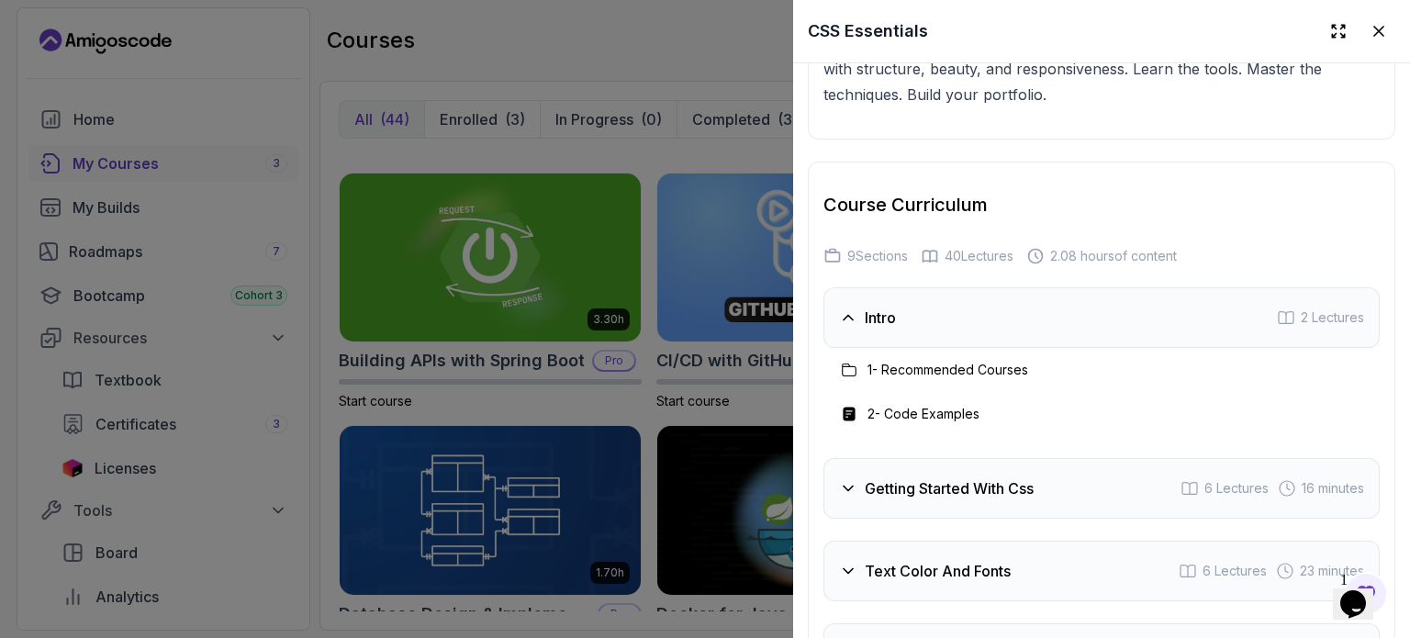
click at [1037, 340] on div "Intro 2 Lectures" at bounding box center [1101, 317] width 556 height 61
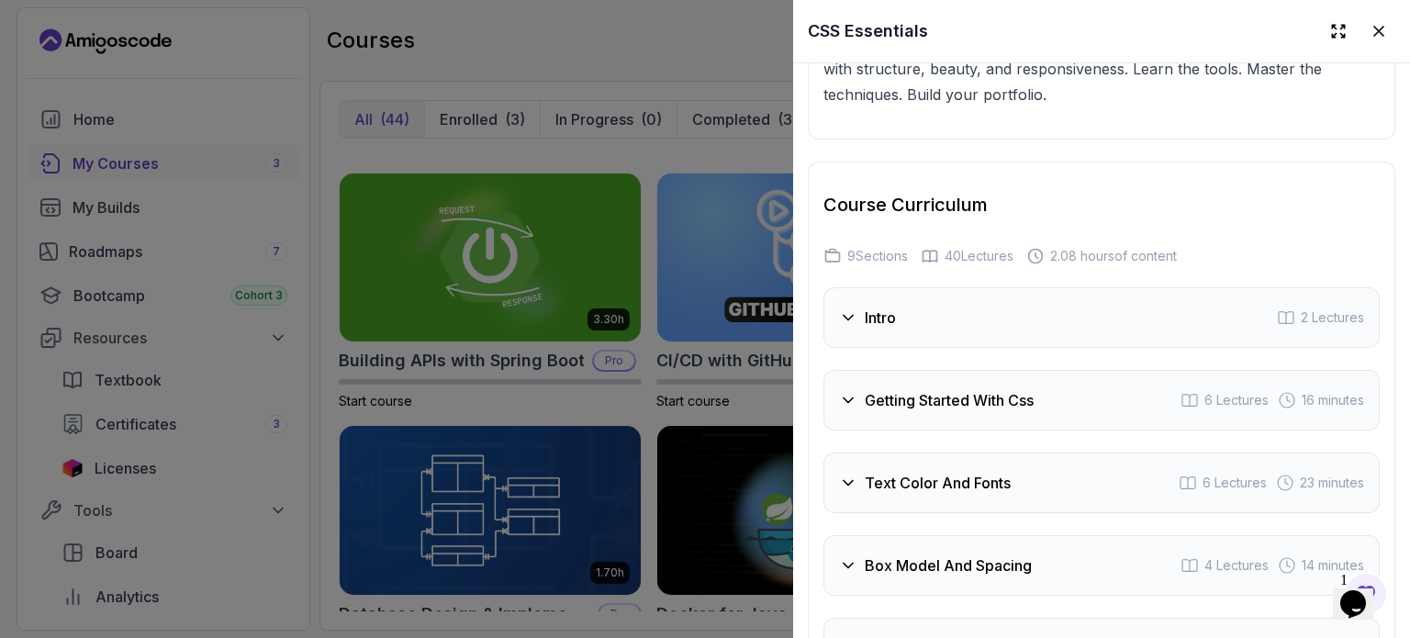
click at [998, 411] on h3 "Getting Started With Css" at bounding box center [948, 400] width 169 height 22
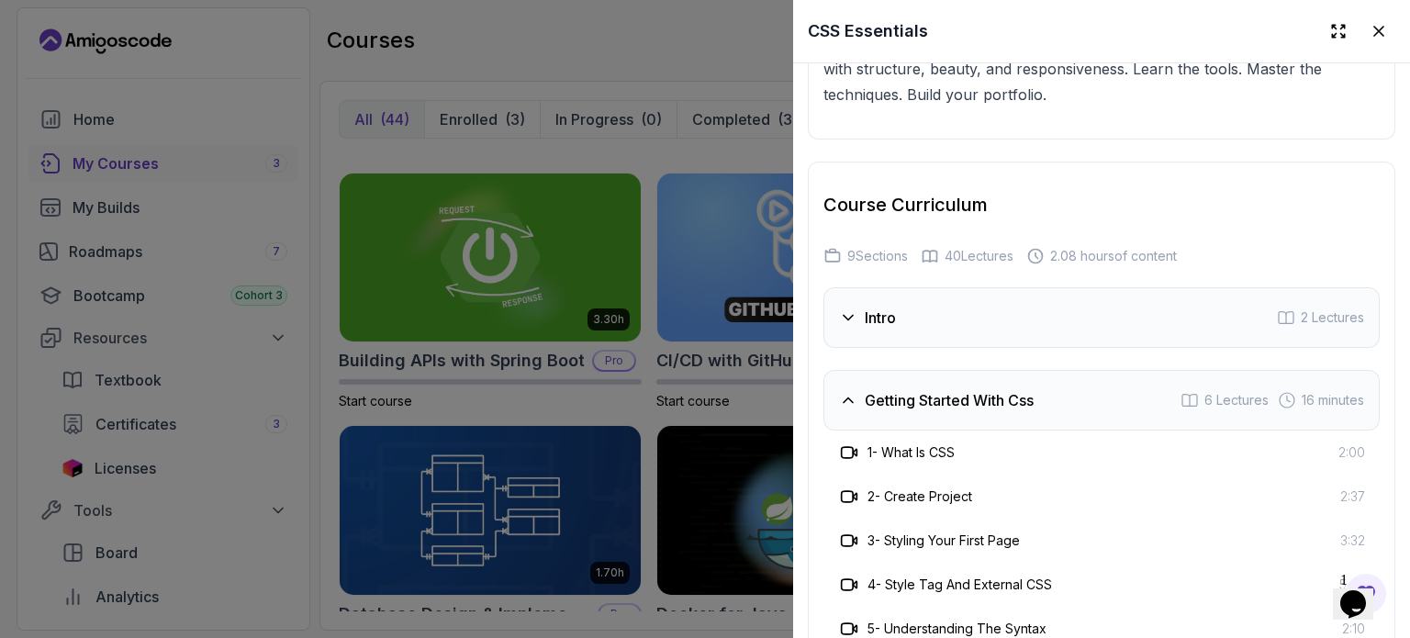
click at [965, 463] on div "1 - What Is CSS 2:00" at bounding box center [1101, 452] width 527 height 22
click at [932, 462] on h3 "1 - What Is CSS" at bounding box center [910, 452] width 87 height 18
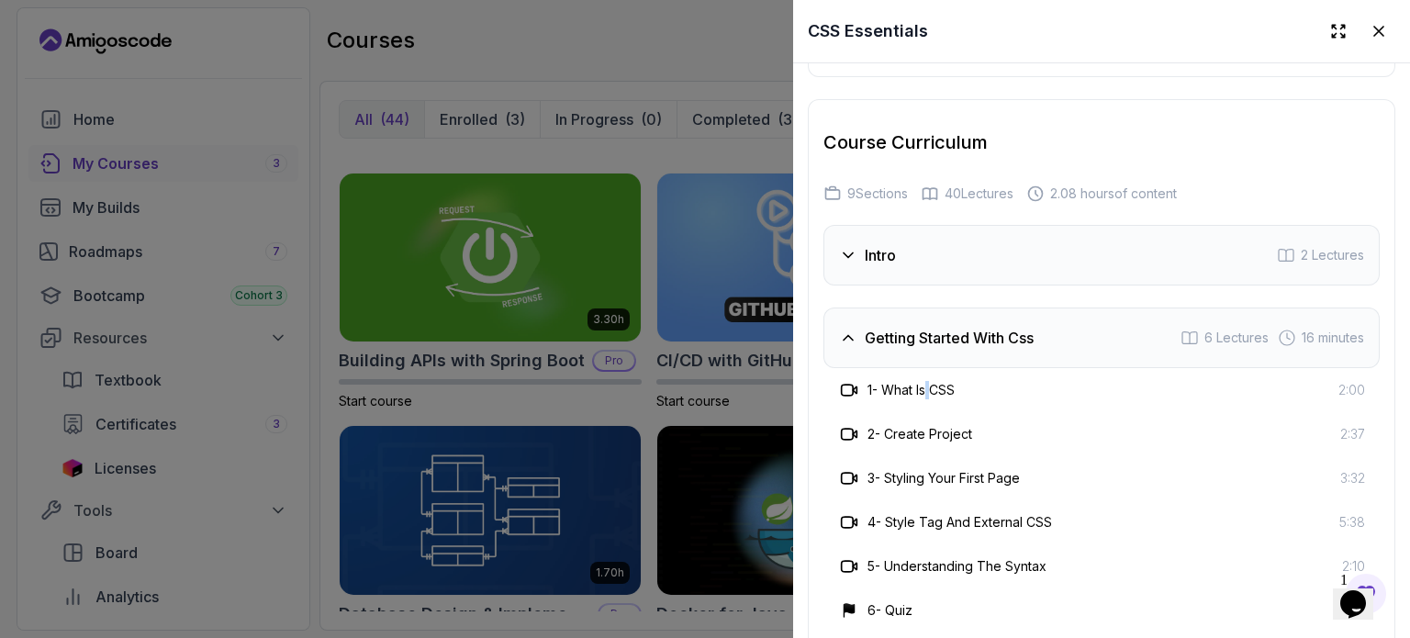
scroll to position [3388, 0]
click at [963, 412] on div "1 - What Is CSS 2:00" at bounding box center [1101, 390] width 556 height 44
click at [844, 399] on icon at bounding box center [849, 390] width 18 height 18
click at [844, 347] on icon at bounding box center [848, 338] width 18 height 18
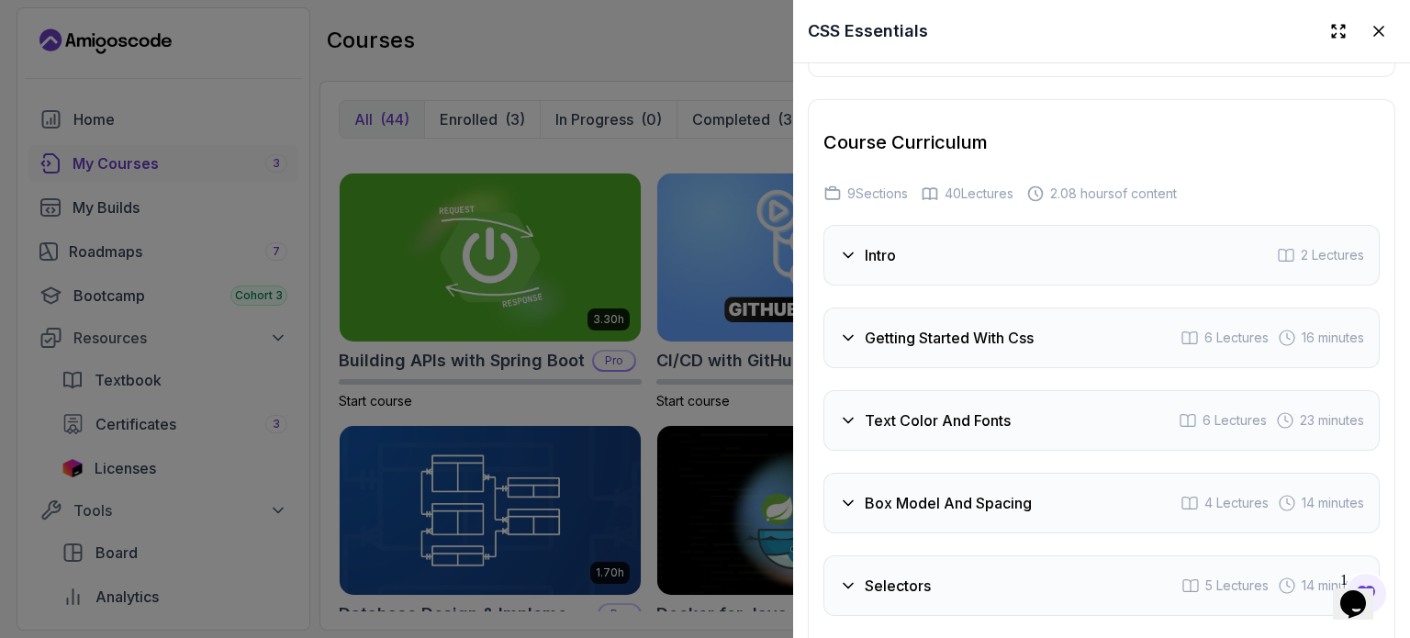
click at [546, 60] on div at bounding box center [705, 319] width 1410 height 638
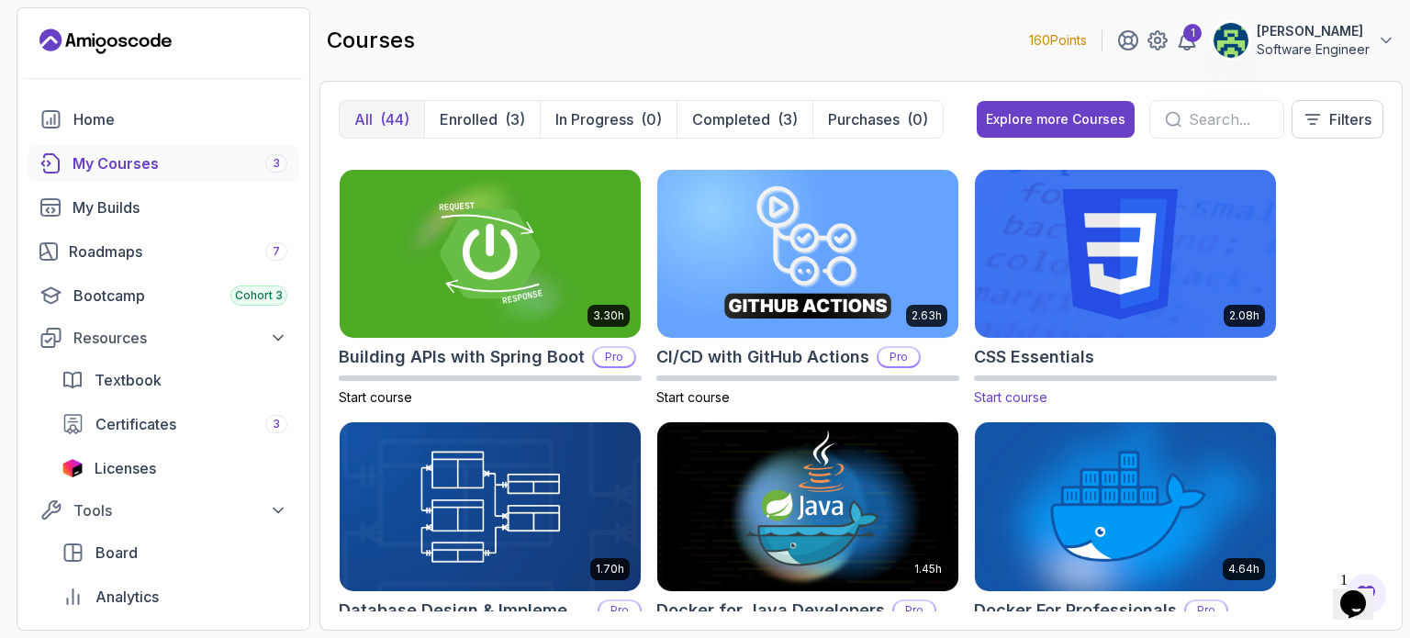
scroll to position [234, 0]
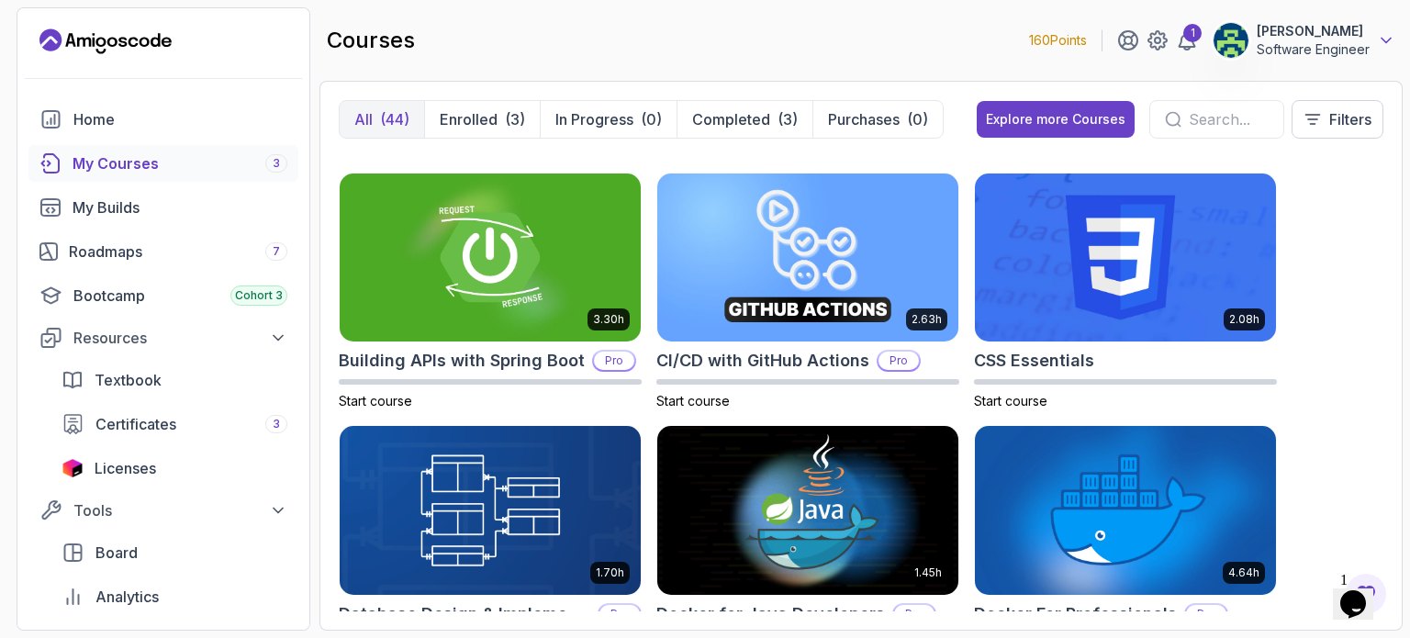
click at [1384, 42] on icon at bounding box center [1386, 40] width 18 height 18
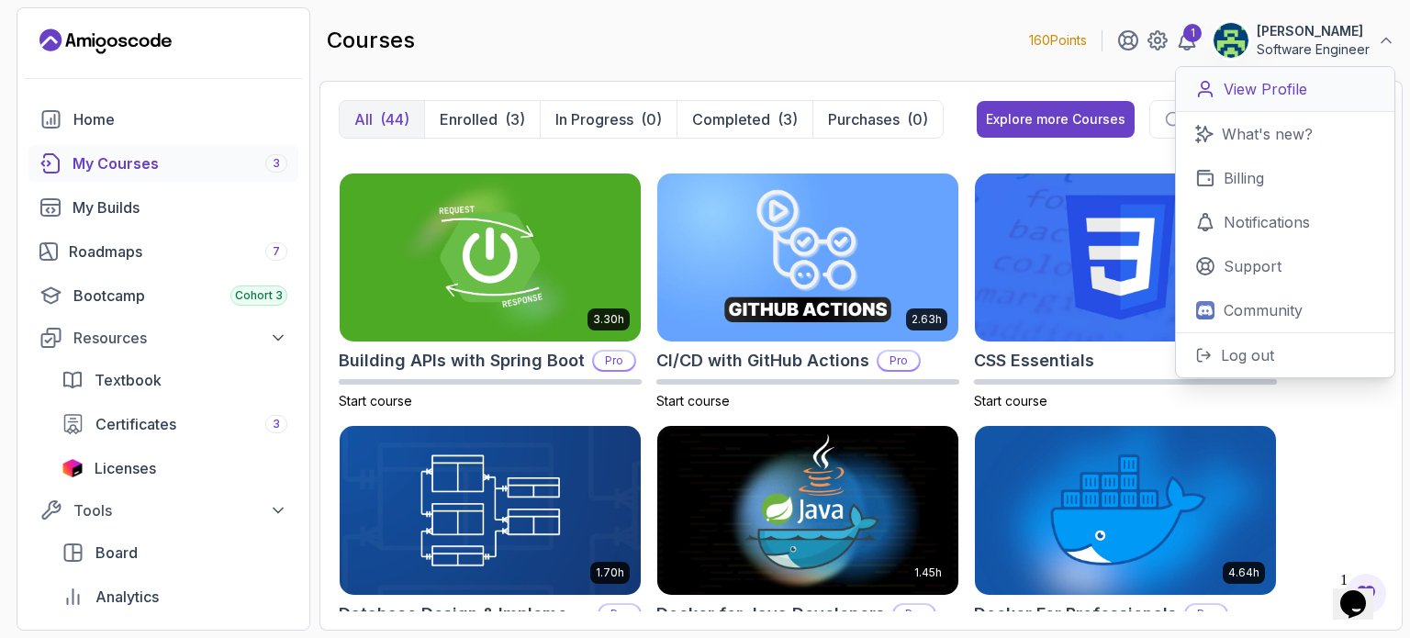
click at [1326, 98] on link "View Profile" at bounding box center [1285, 89] width 218 height 45
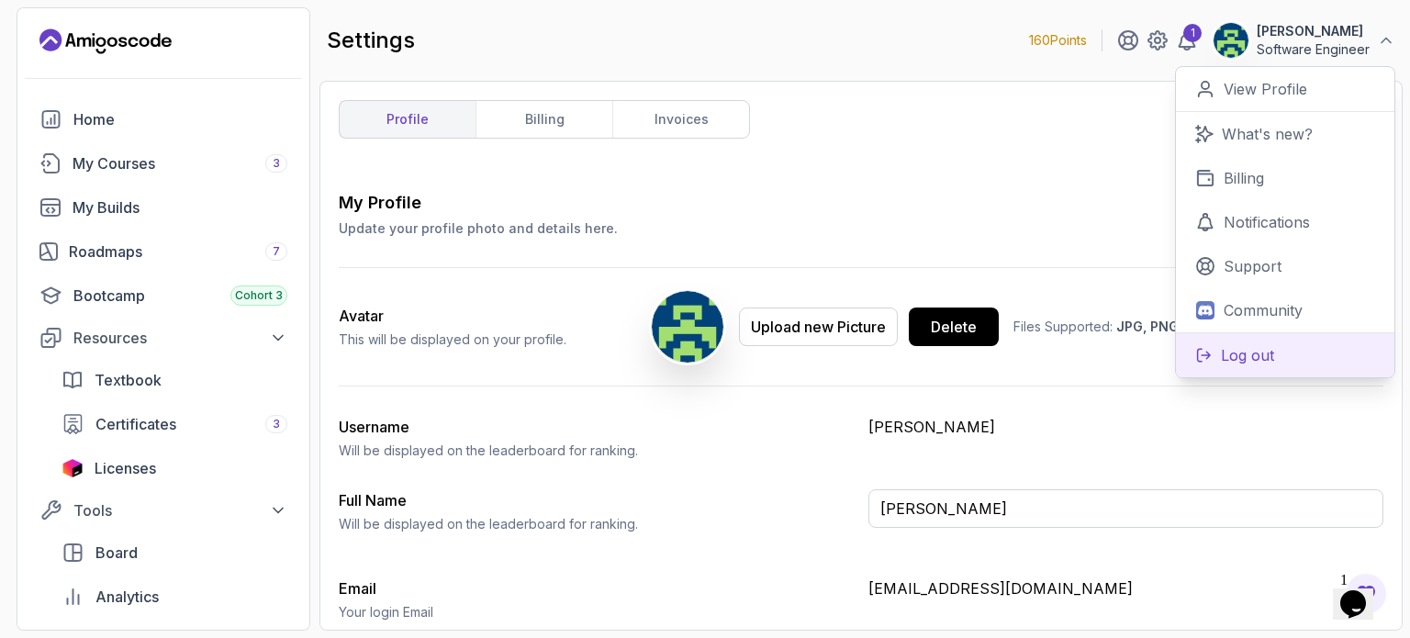
click at [1238, 348] on p "Log out" at bounding box center [1247, 355] width 53 height 22
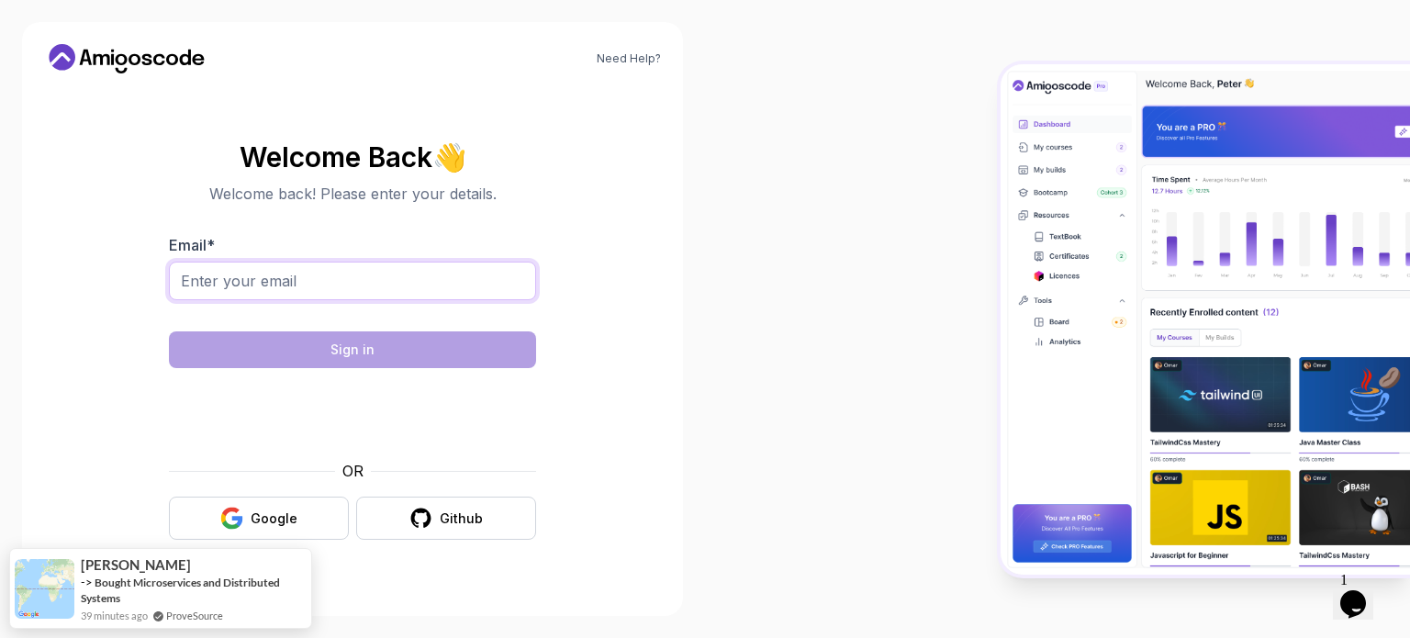
click at [448, 272] on input "Email *" at bounding box center [352, 281] width 367 height 39
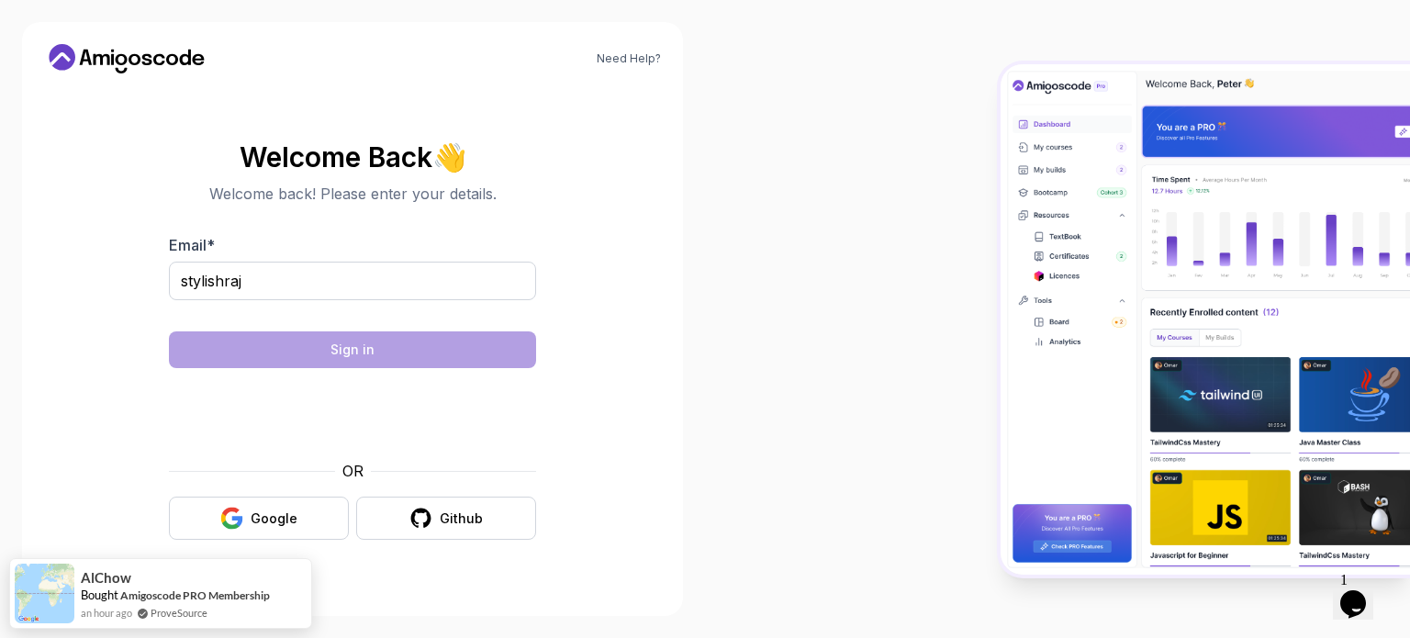
click at [973, 168] on body "Need Help? Welcome Back 👋 Welcome back! Please enter your details. Email * styl…" at bounding box center [705, 319] width 1410 height 638
click at [494, 286] on input "stylishraj" at bounding box center [352, 281] width 367 height 39
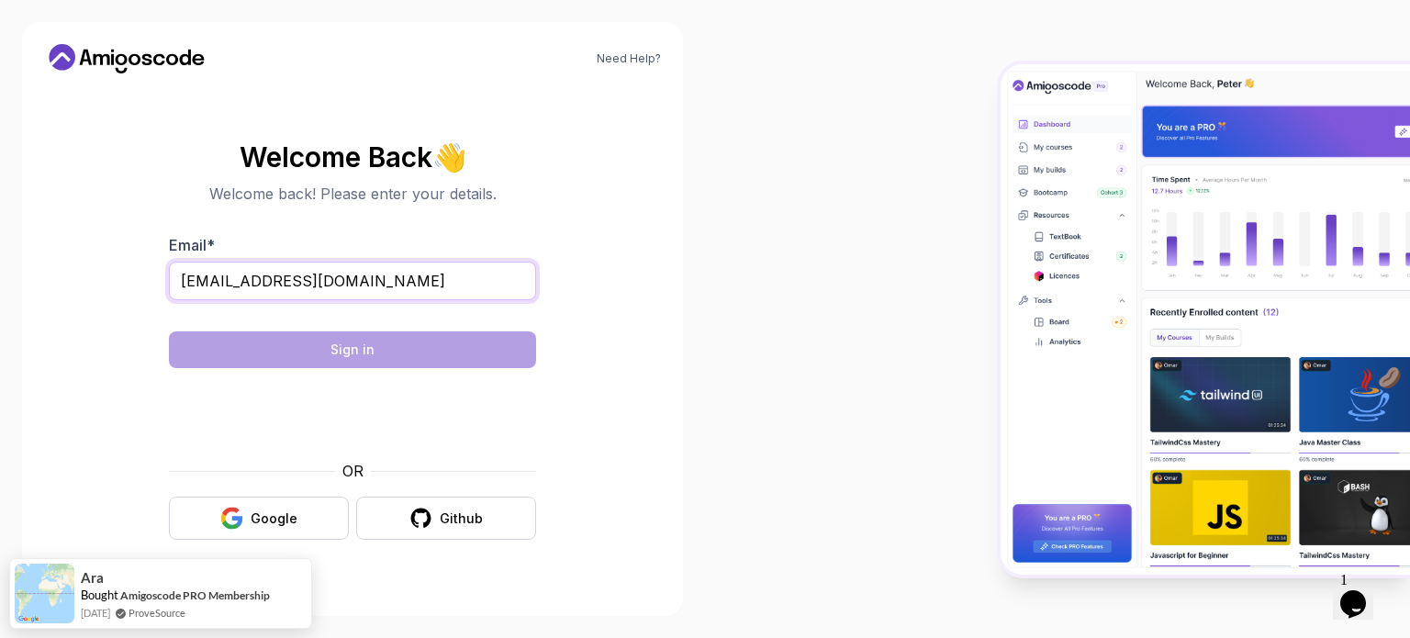
type input "[EMAIL_ADDRESS][DOMAIN_NAME]"
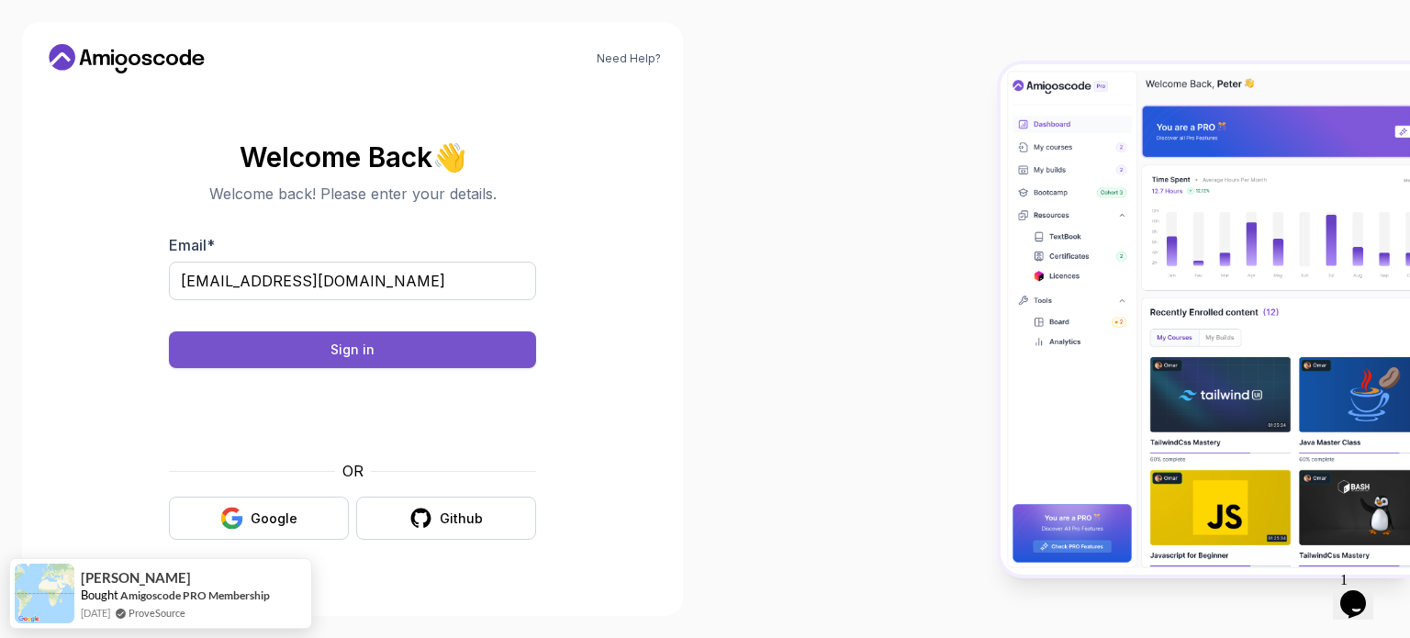
click at [421, 351] on button "Sign in" at bounding box center [352, 349] width 367 height 37
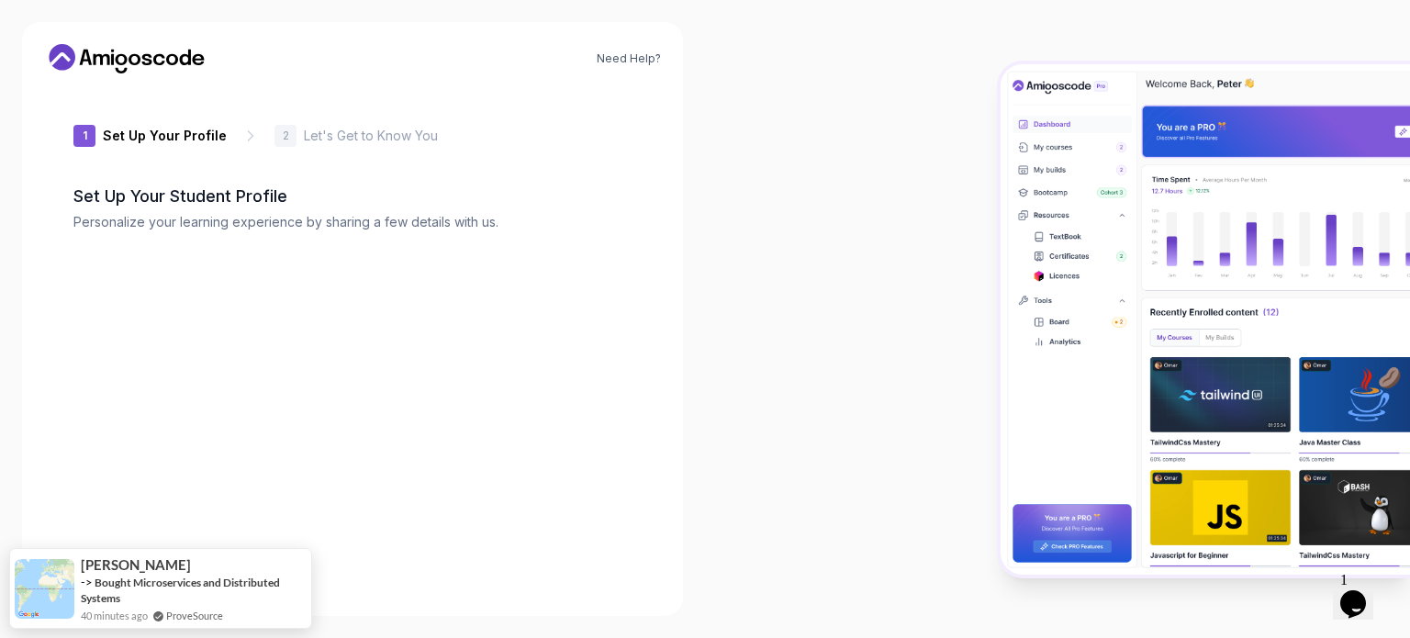
type input "calmjaguarbe6d4"
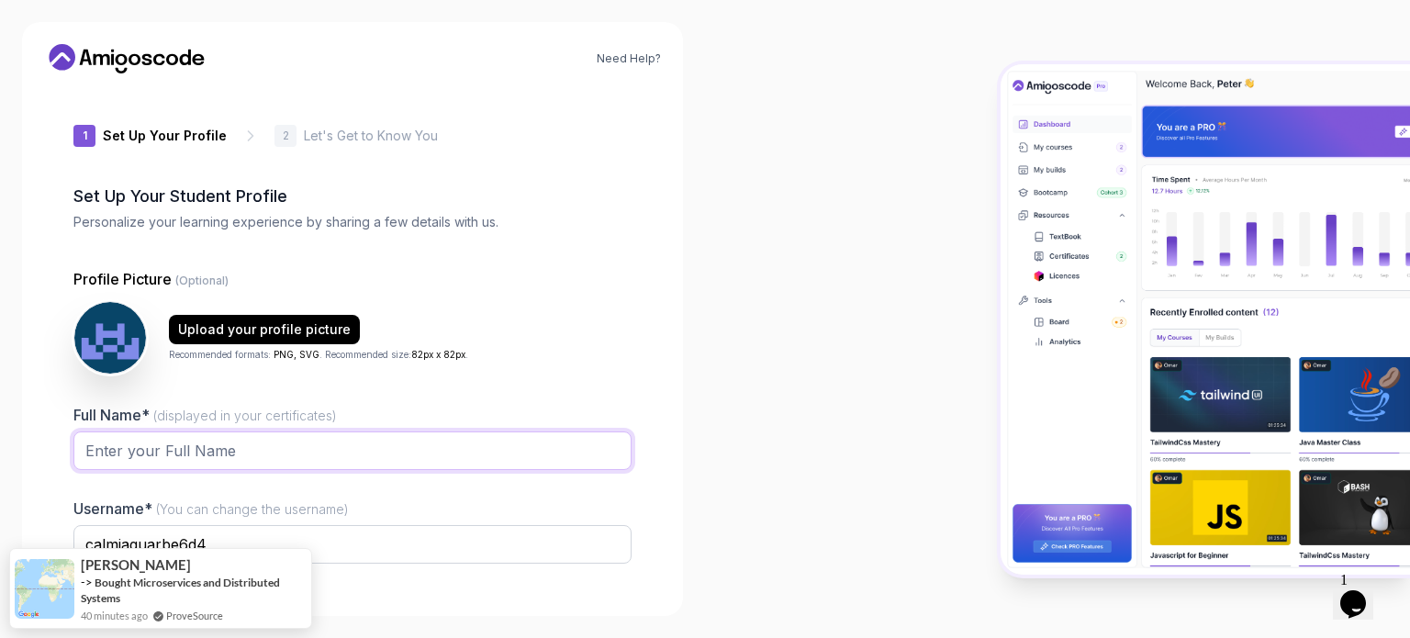
click at [452, 440] on input "Full Name* (displayed in your certificates)" at bounding box center [352, 450] width 558 height 39
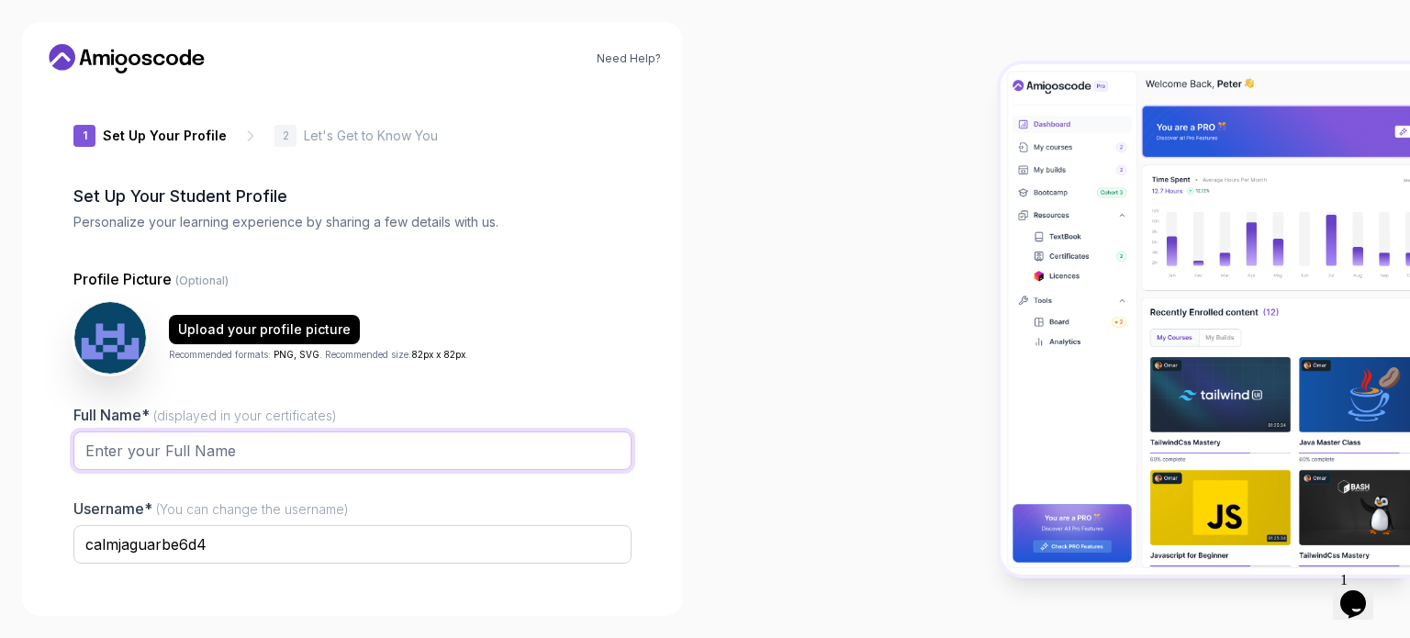
type input "r"
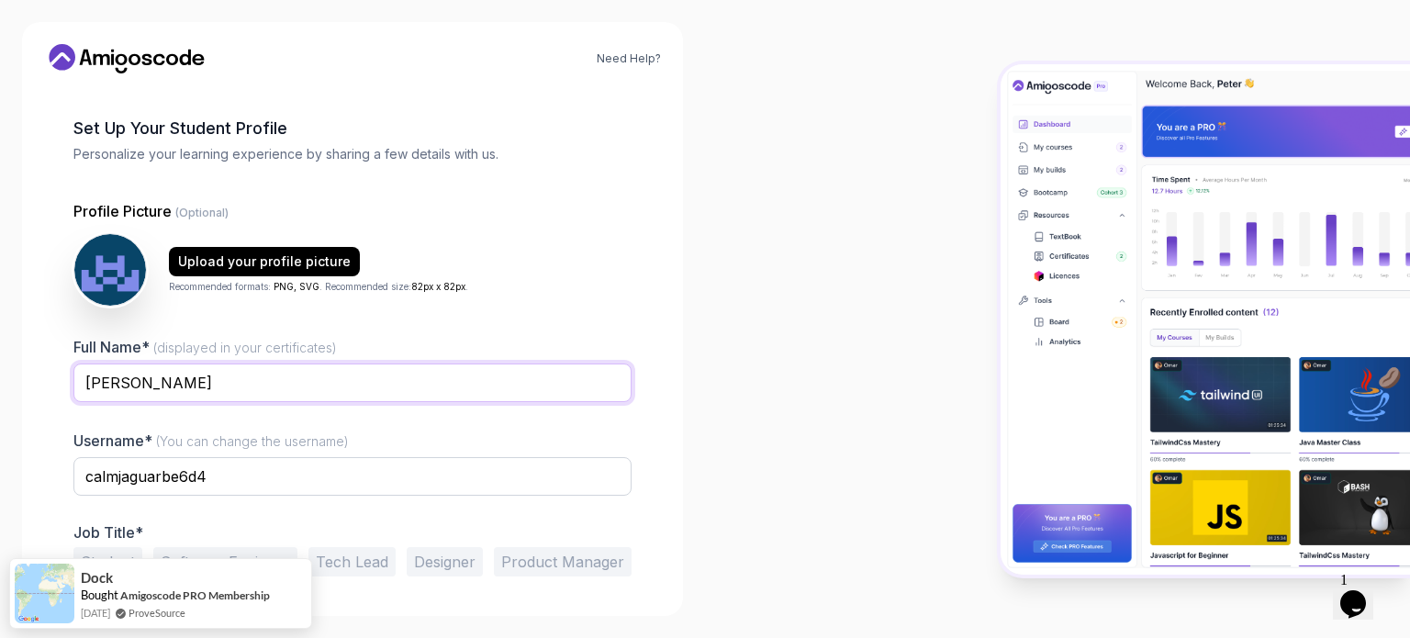
scroll to position [127, 0]
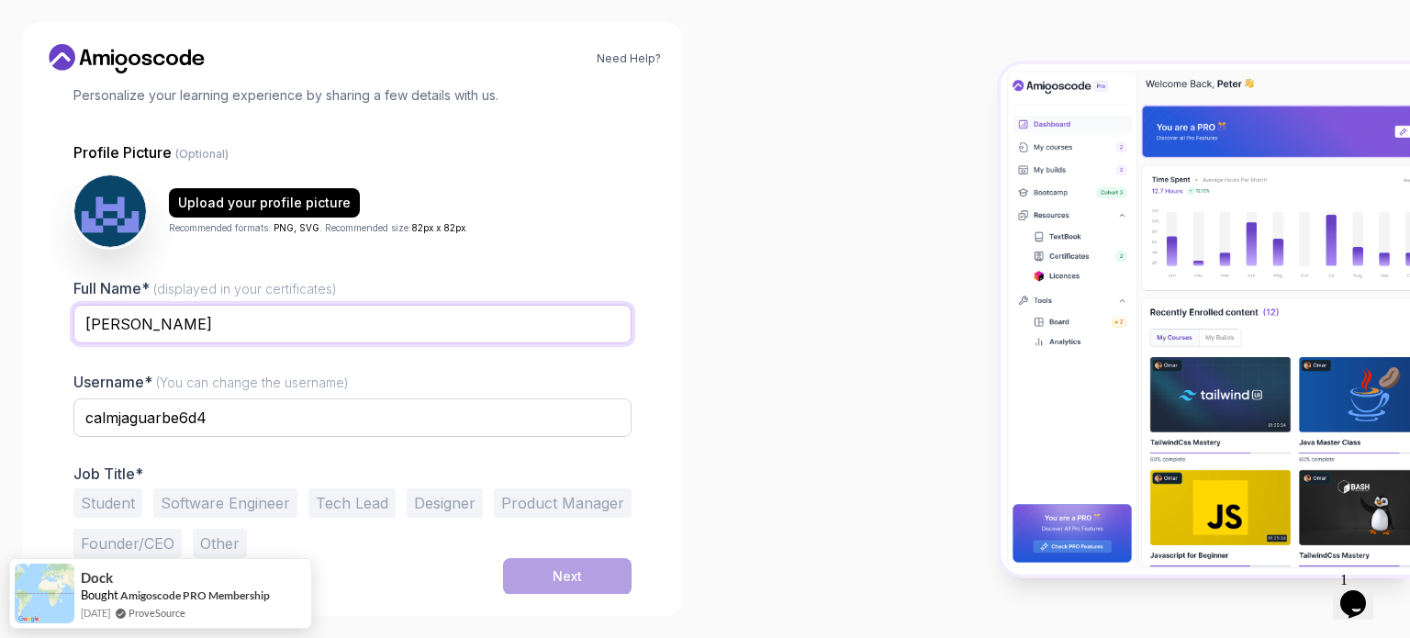
type input "RAJ GUPTA"
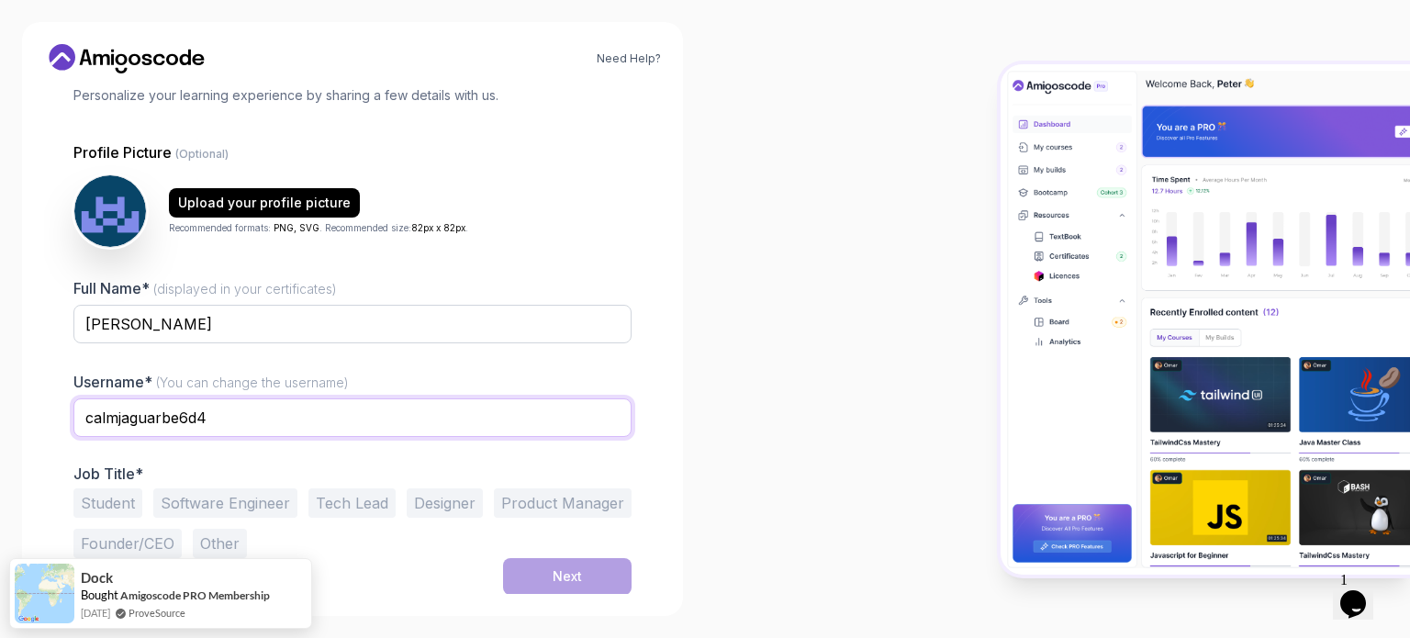
click at [250, 410] on input "calmjaguarbe6d4" at bounding box center [352, 417] width 558 height 39
type input "c"
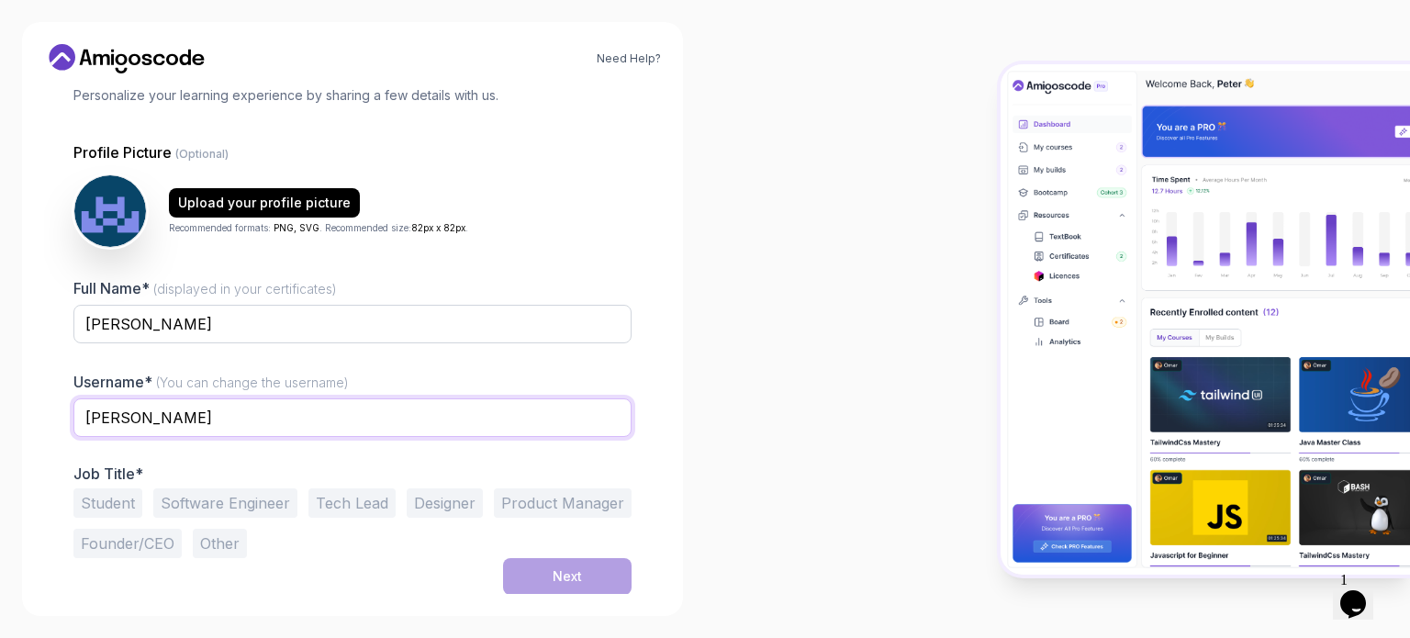
type input "RAJ GUPTA"
click at [202, 502] on button "Software Engineer" at bounding box center [225, 502] width 144 height 29
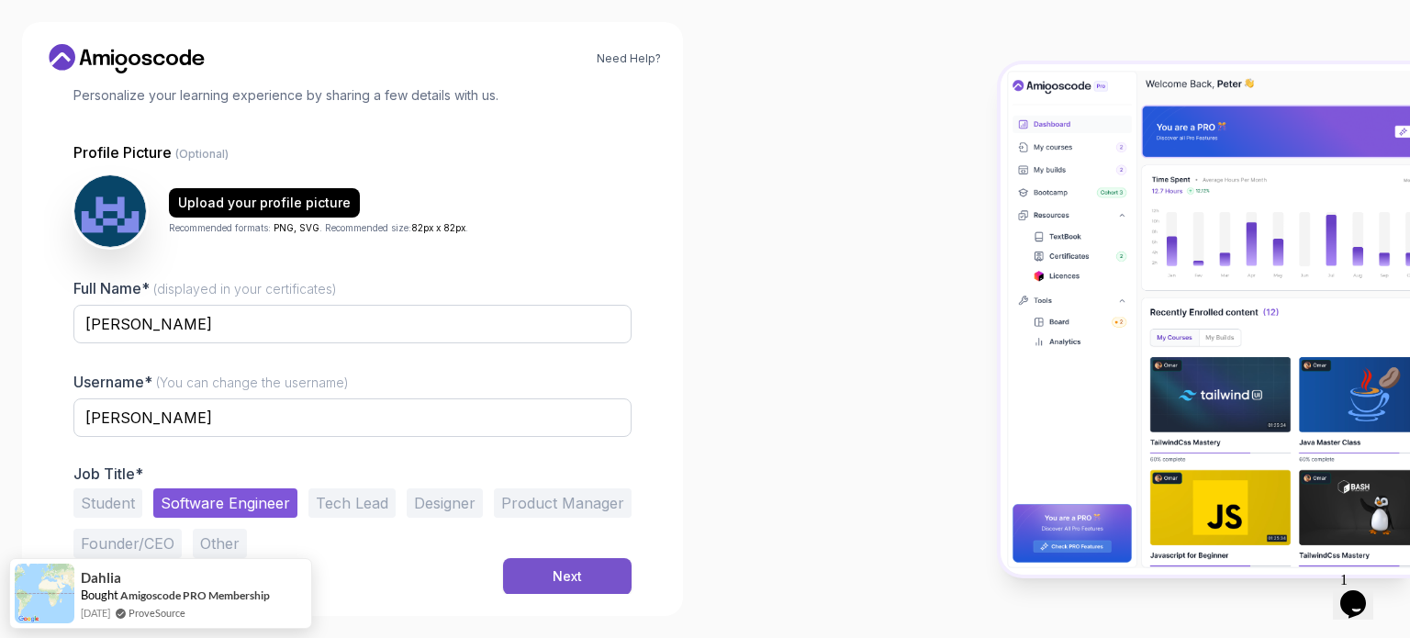
click at [530, 586] on button "Next" at bounding box center [567, 576] width 128 height 37
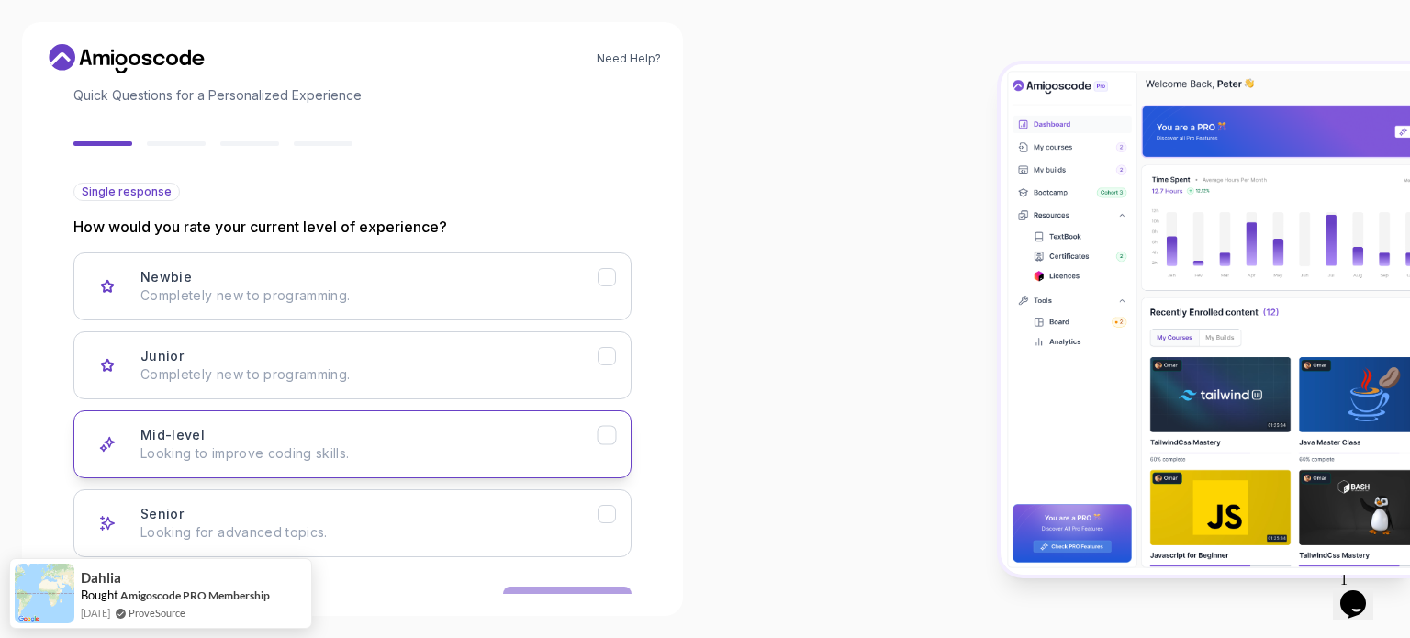
scroll to position [184, 0]
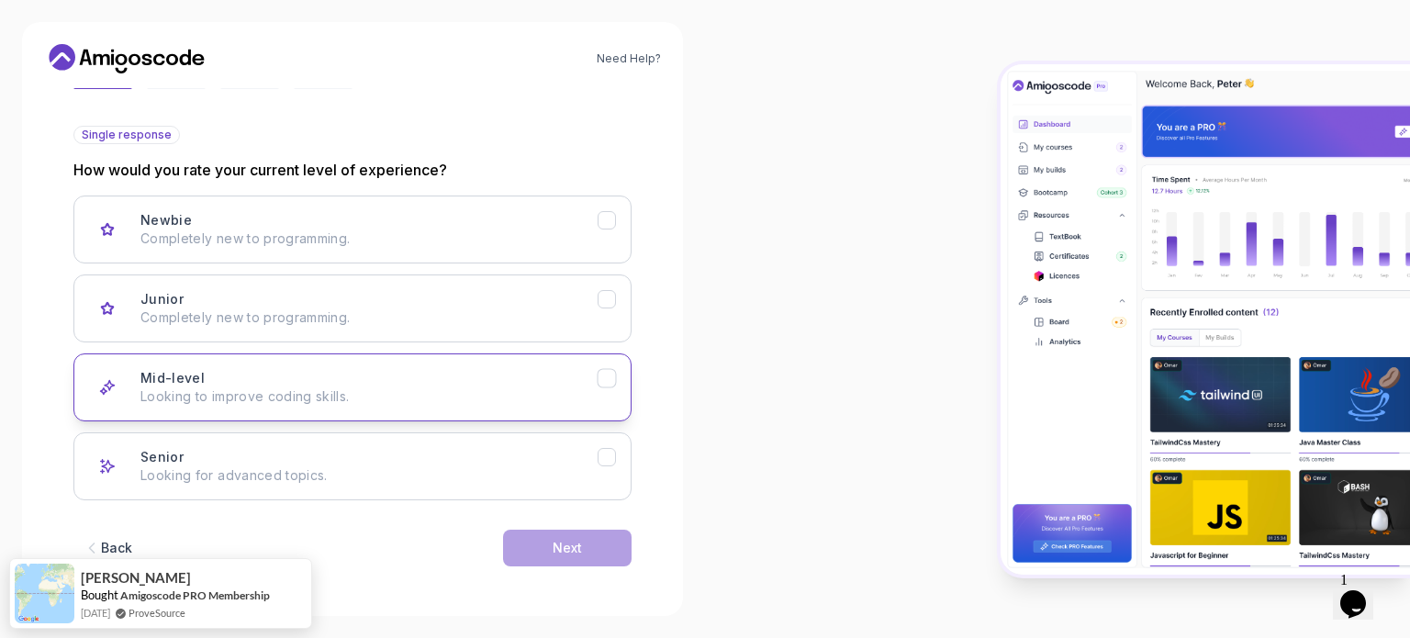
click at [451, 388] on p "Looking to improve coding skills." at bounding box center [368, 396] width 457 height 18
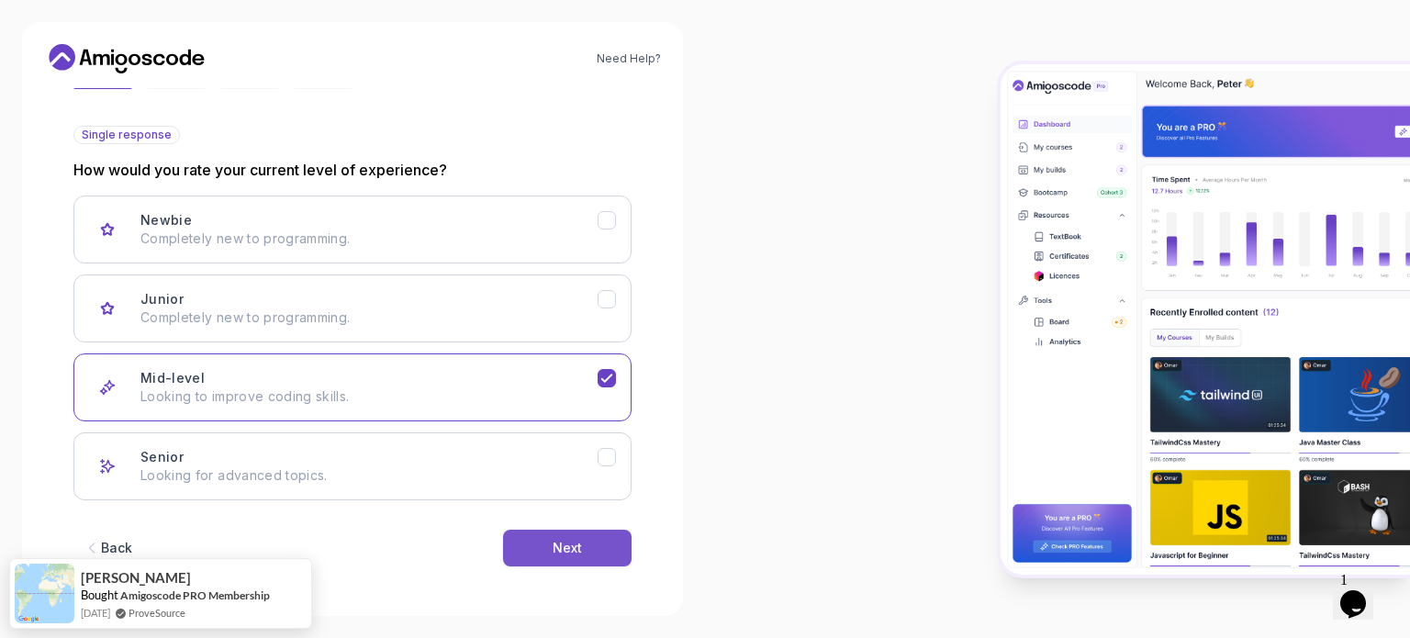
click at [562, 552] on div "Next" at bounding box center [566, 548] width 29 height 18
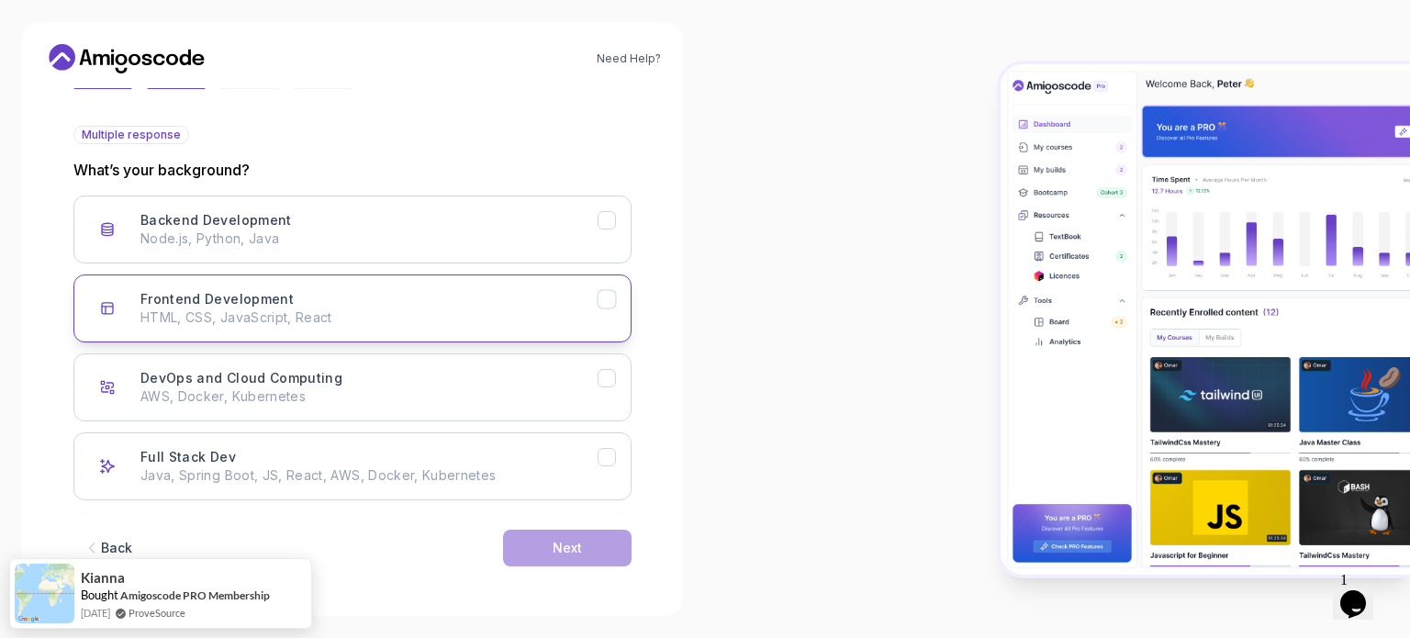
click at [541, 297] on div "Frontend Development HTML, CSS, JavaScript, React" at bounding box center [368, 308] width 457 height 37
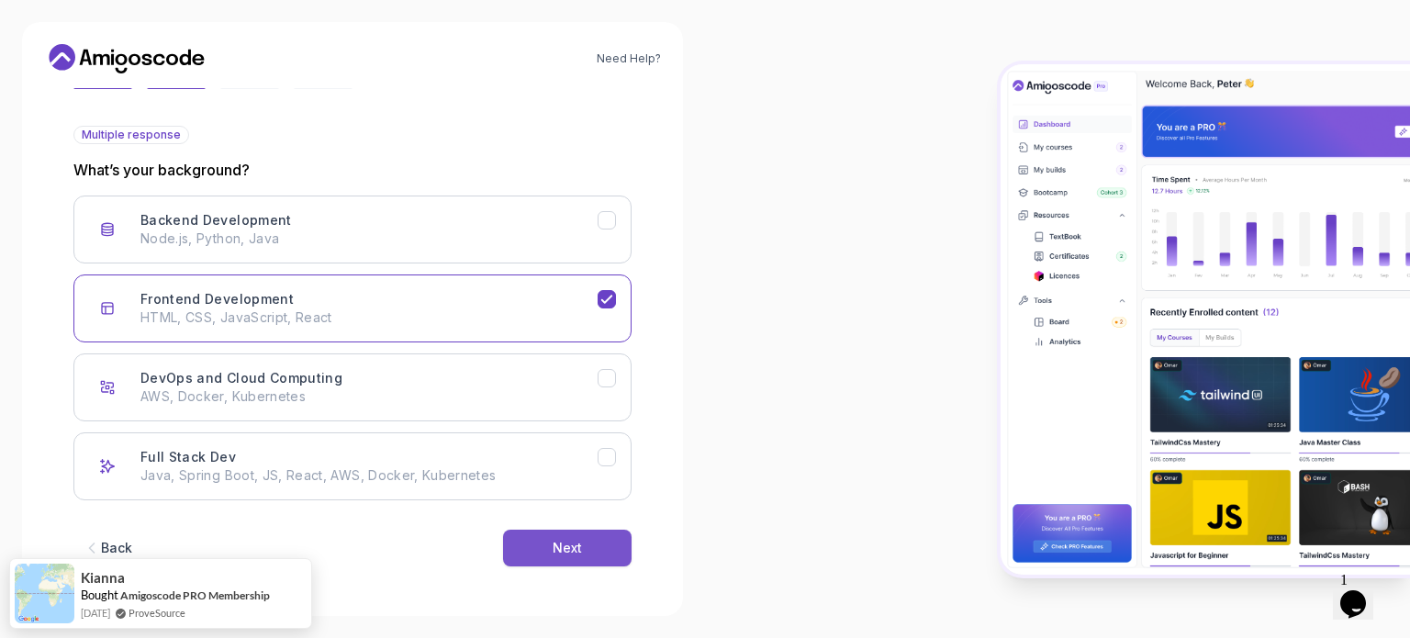
click at [530, 536] on button "Next" at bounding box center [567, 548] width 128 height 37
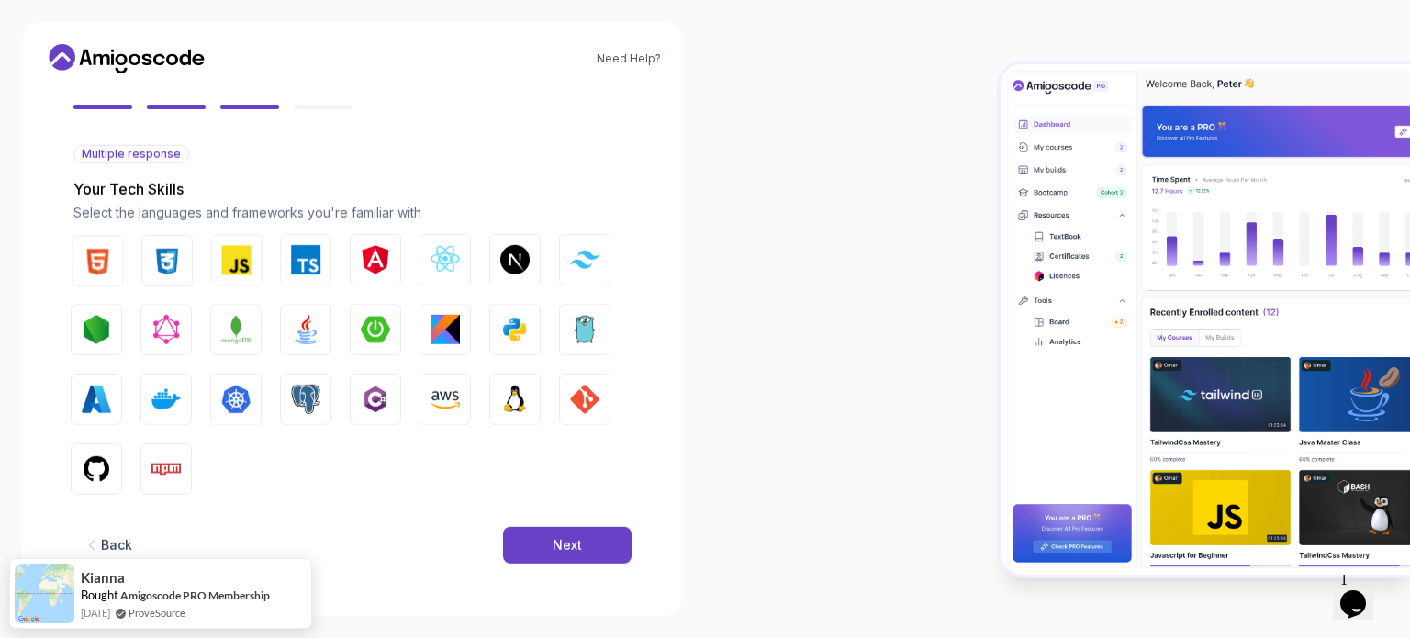
scroll to position [162, 0]
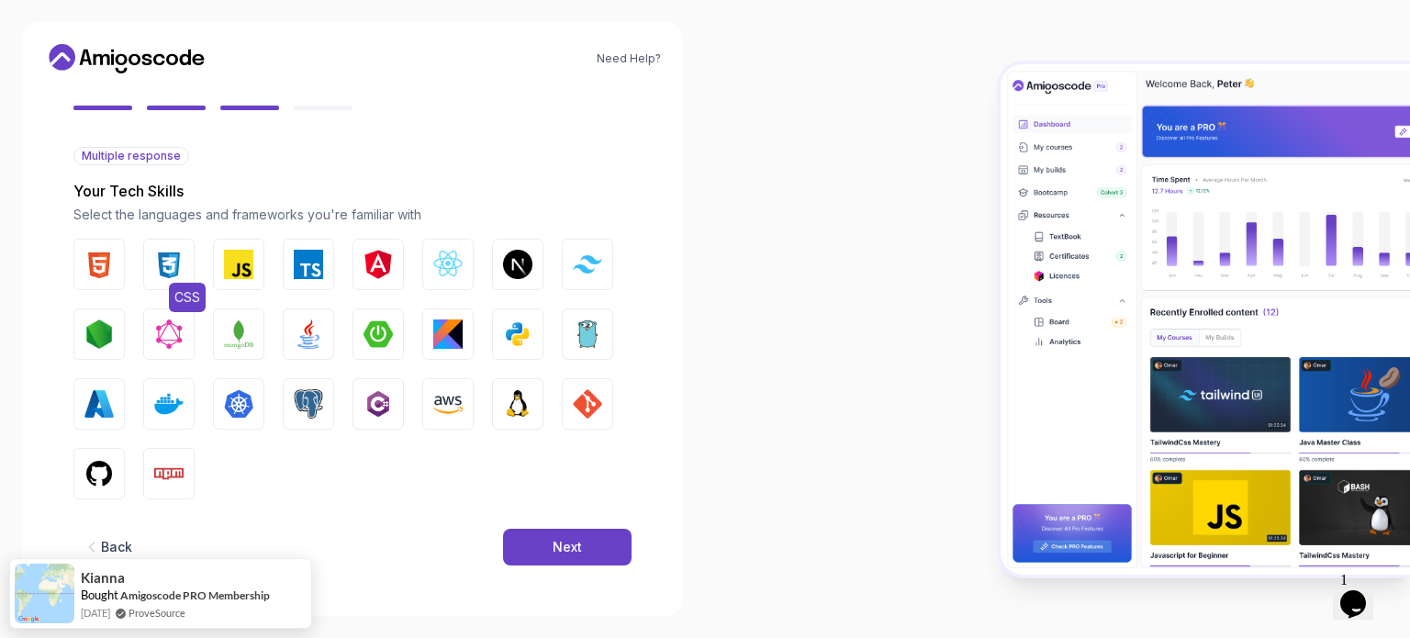
click at [166, 264] on img "button" at bounding box center [168, 264] width 29 height 29
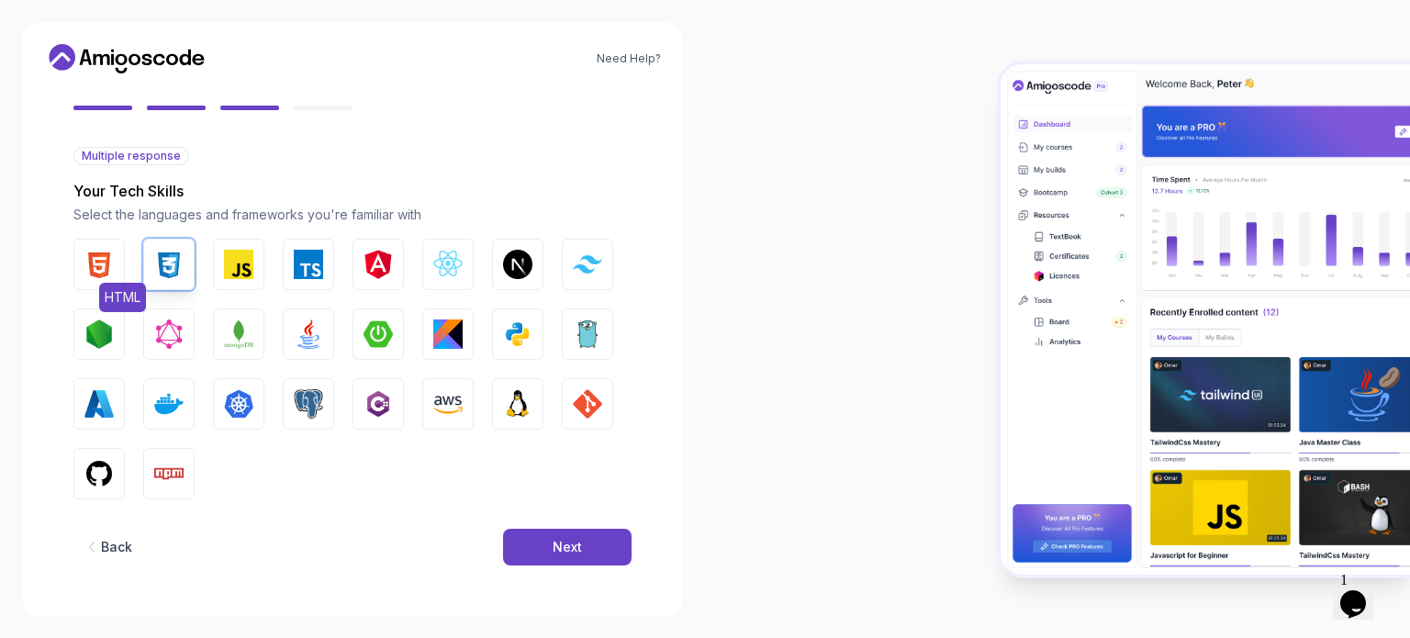
click at [106, 257] on img "button" at bounding box center [98, 264] width 29 height 29
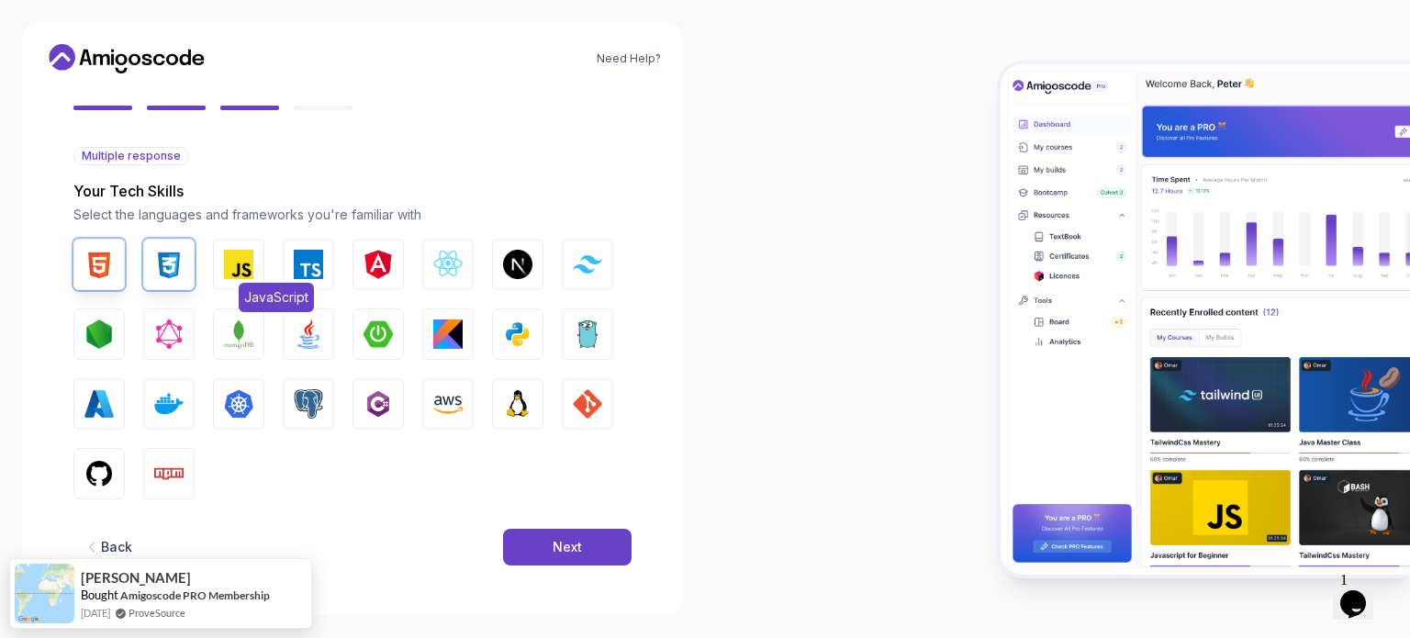
click at [239, 267] on img "button" at bounding box center [238, 264] width 29 height 29
click at [301, 326] on img "button" at bounding box center [308, 333] width 29 height 29
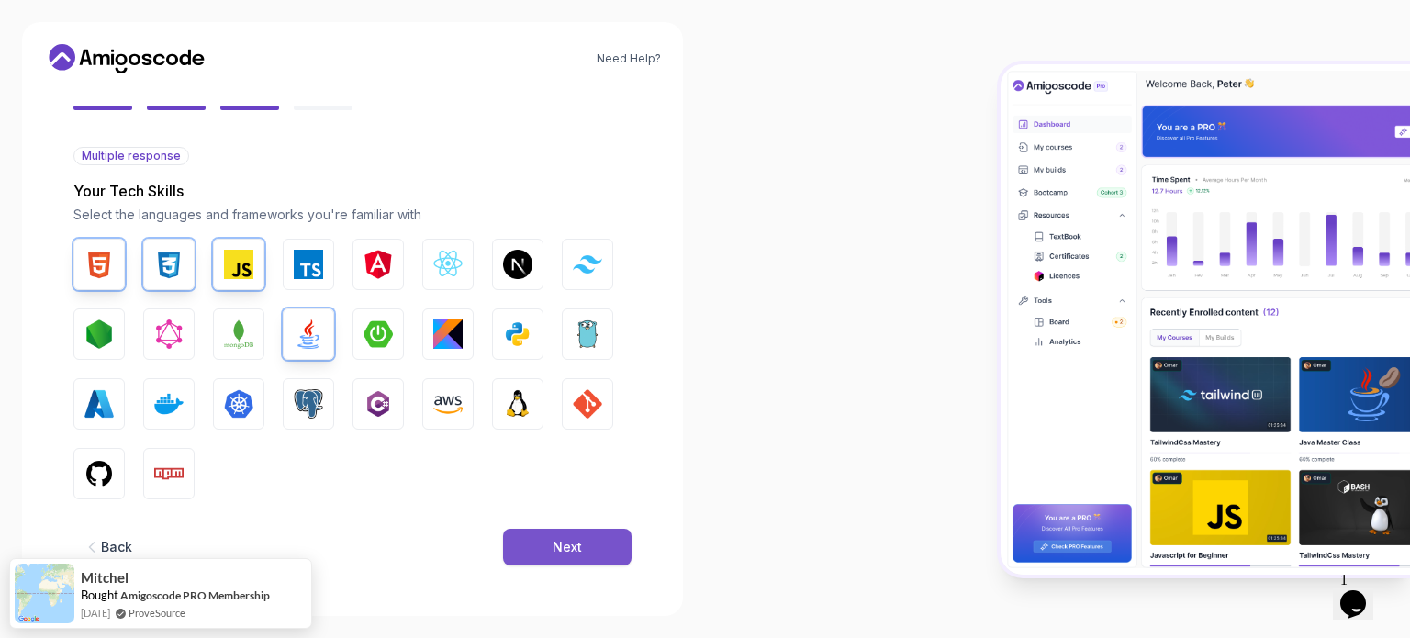
click at [557, 538] on div "Next" at bounding box center [566, 547] width 29 height 18
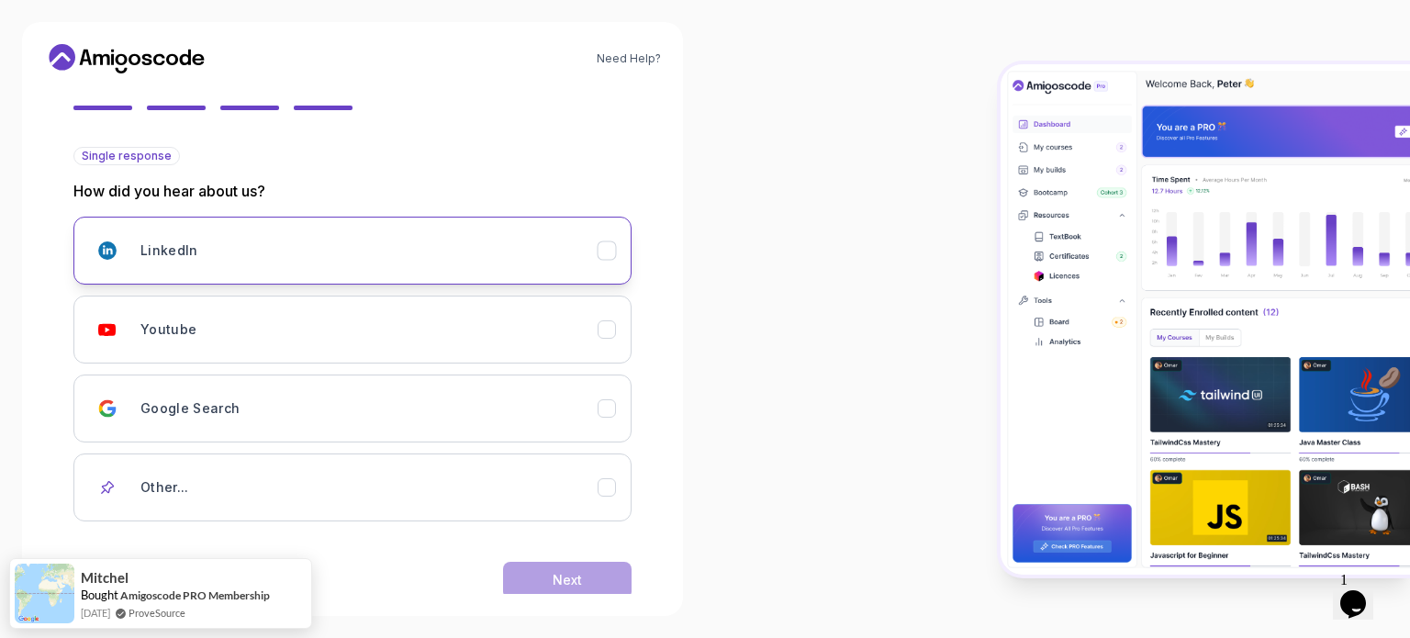
click at [323, 258] on div "LinkedIn" at bounding box center [368, 250] width 457 height 37
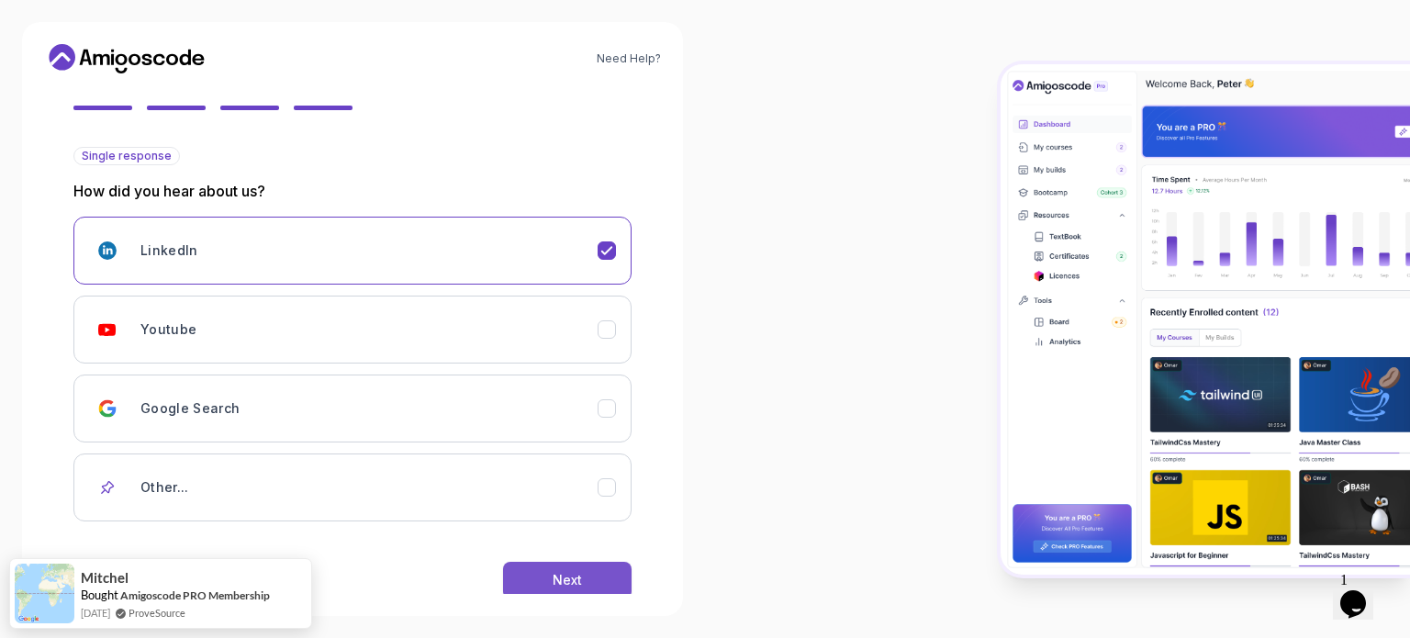
click at [537, 571] on button "Next" at bounding box center [567, 580] width 128 height 37
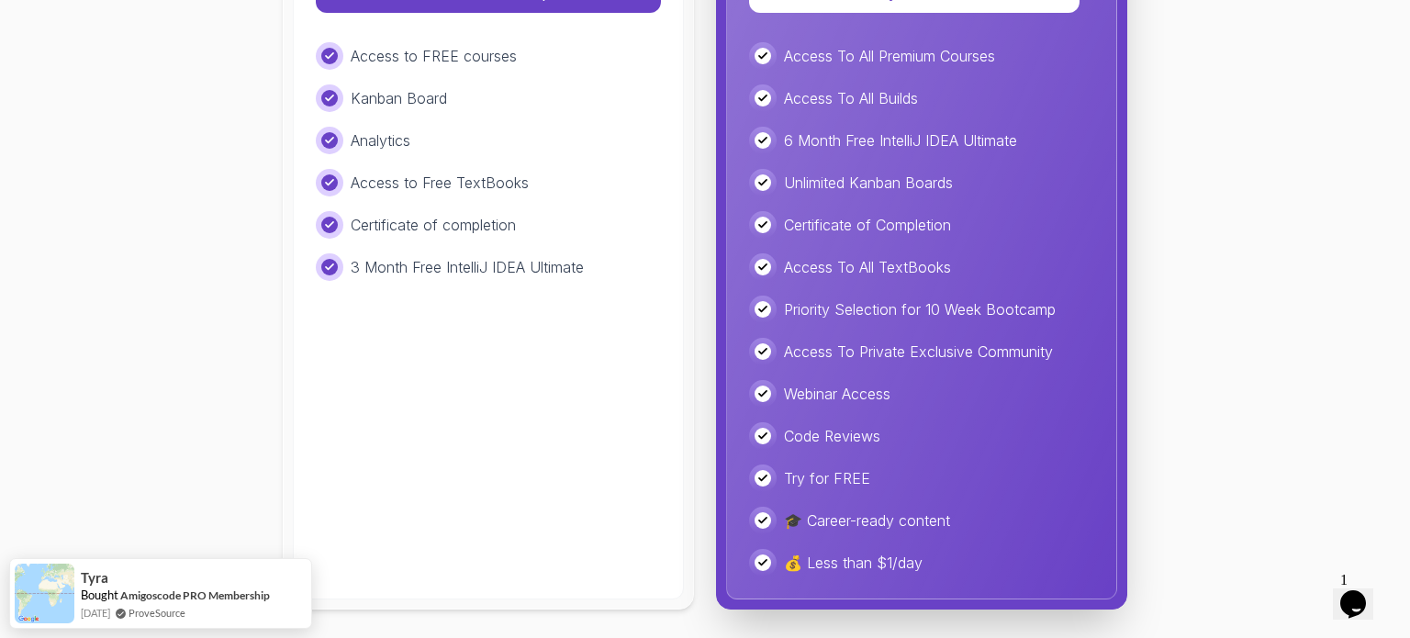
scroll to position [0, 0]
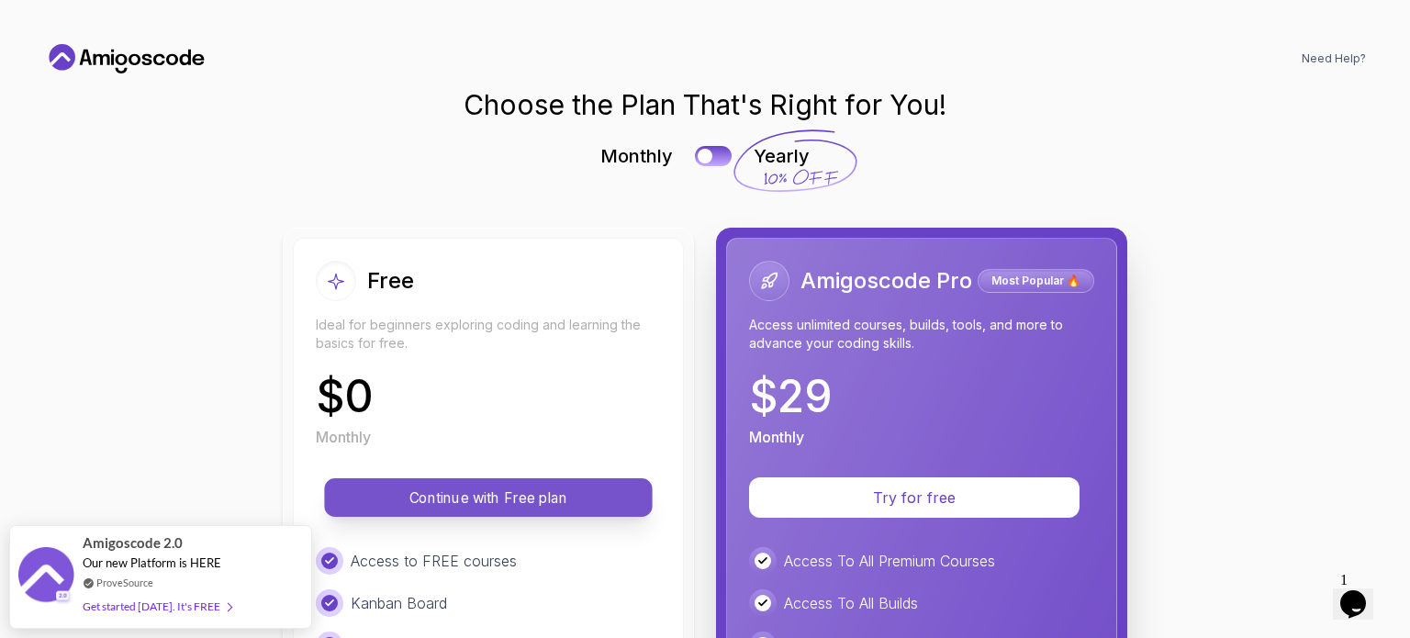
click at [425, 491] on p "Continue with Free plan" at bounding box center [488, 497] width 286 height 21
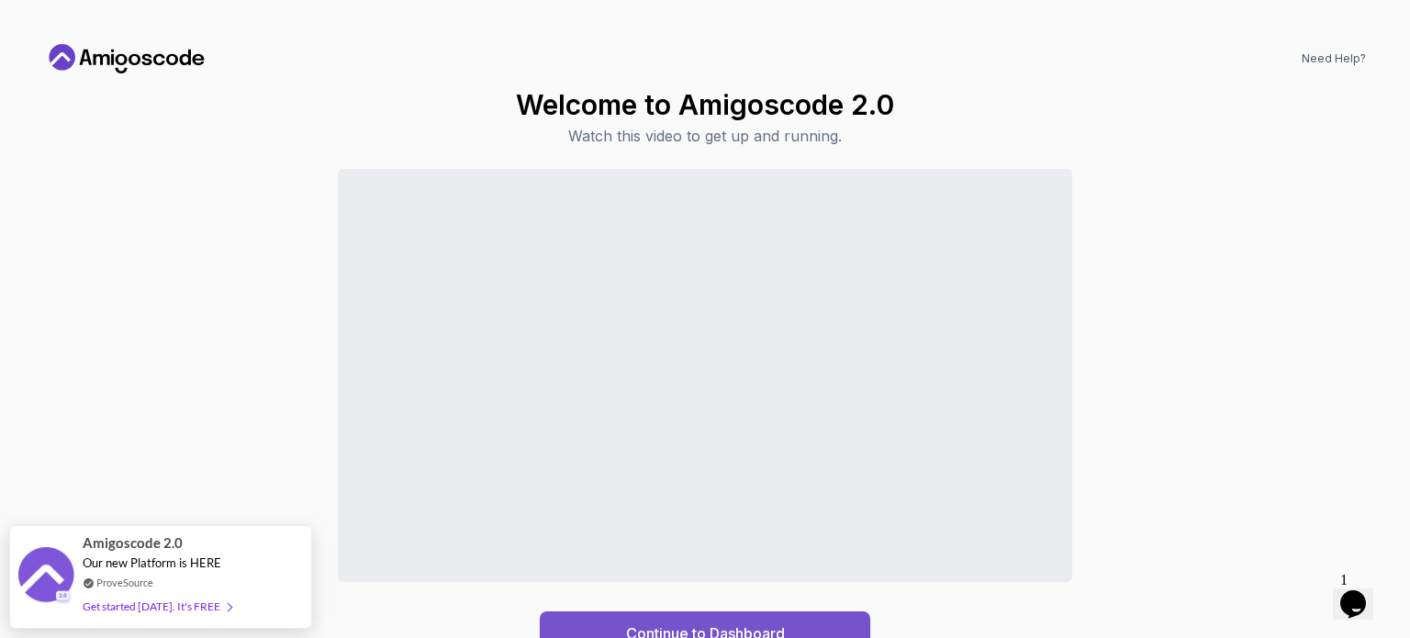
click at [686, 629] on div "Continue to Dashboard" at bounding box center [705, 633] width 159 height 22
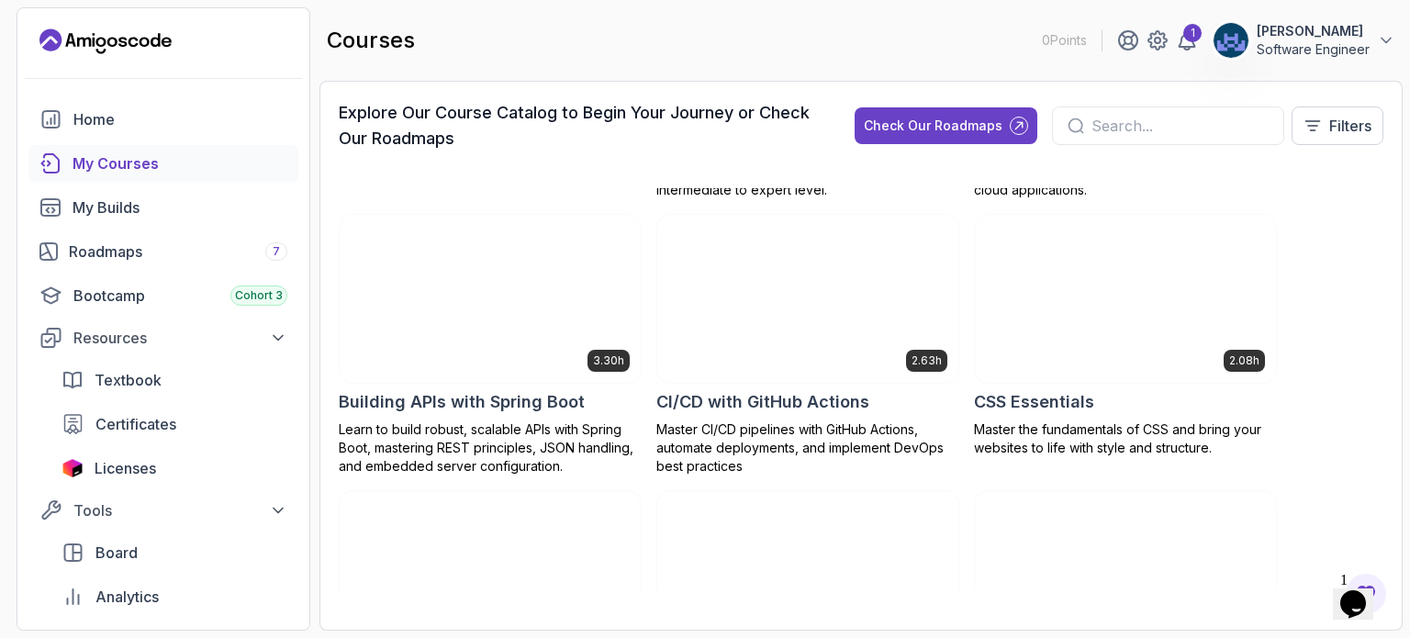
scroll to position [253, 0]
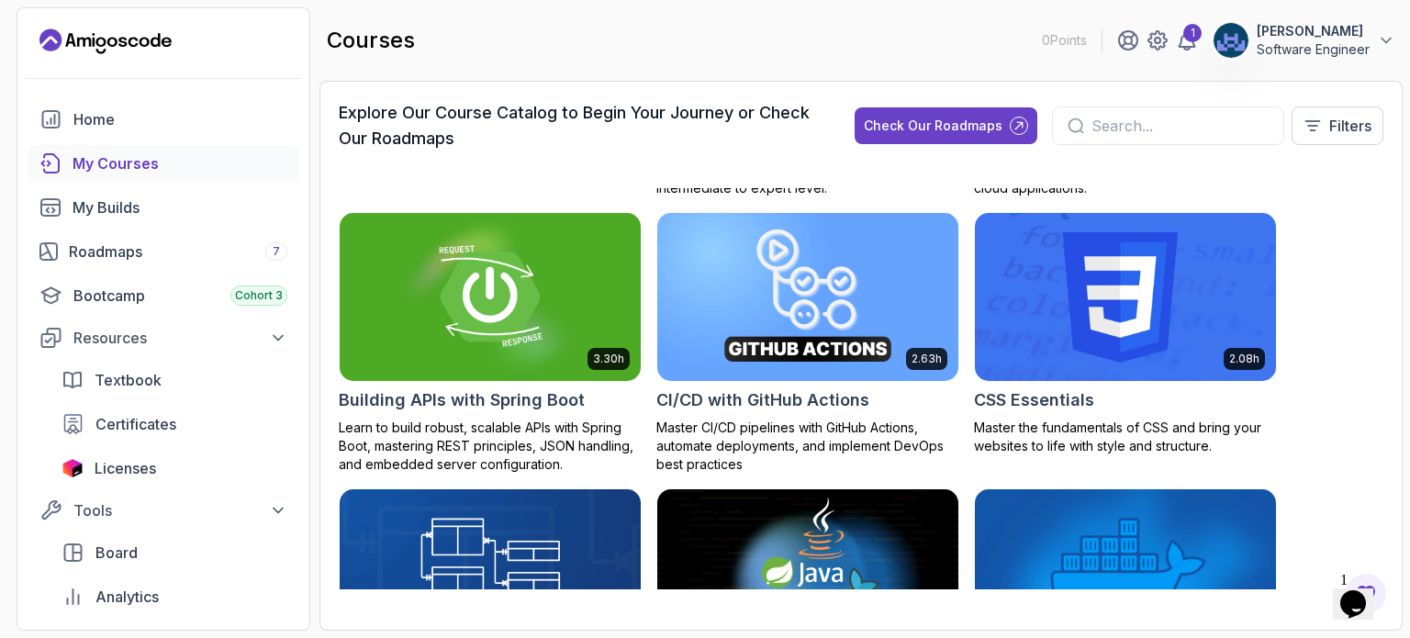
click at [1043, 284] on img at bounding box center [1125, 296] width 316 height 177
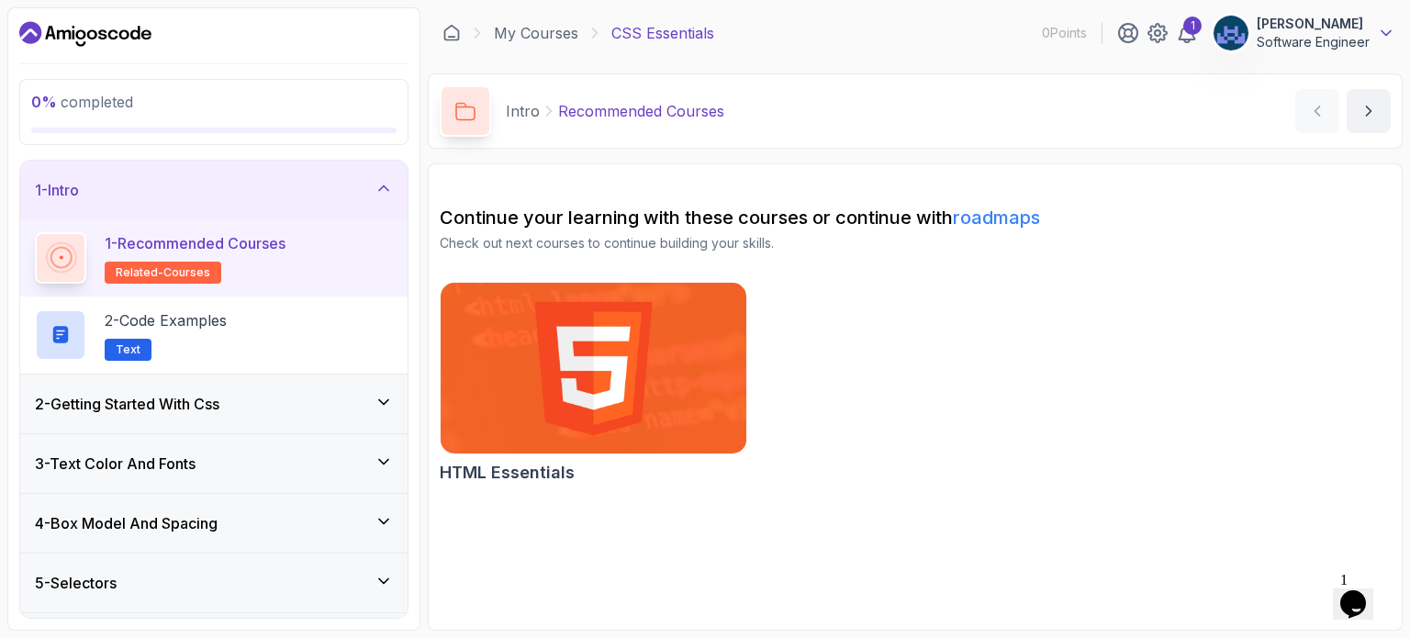
click at [1387, 32] on icon at bounding box center [1386, 33] width 18 height 18
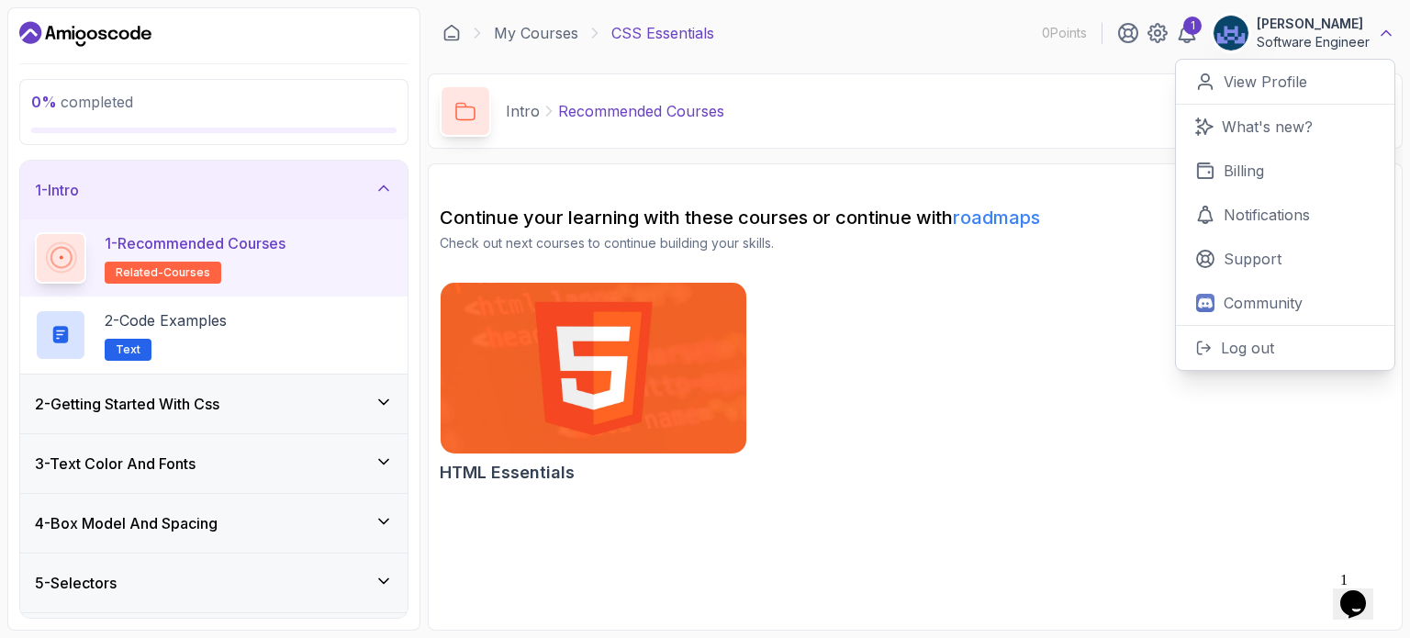
click at [1387, 32] on icon at bounding box center [1385, 33] width 9 height 5
